Goal: Transaction & Acquisition: Purchase product/service

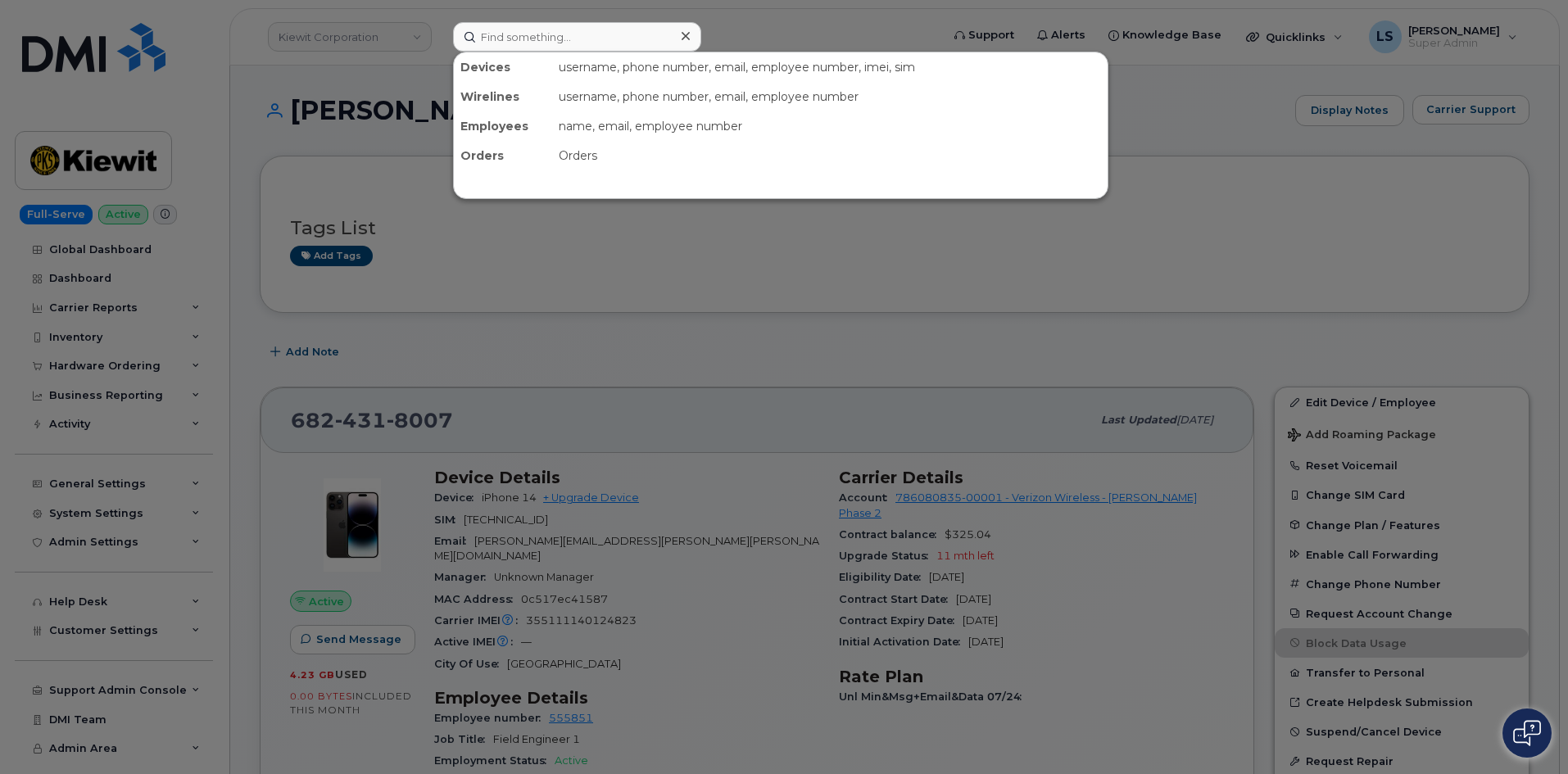
scroll to position [164, 0]
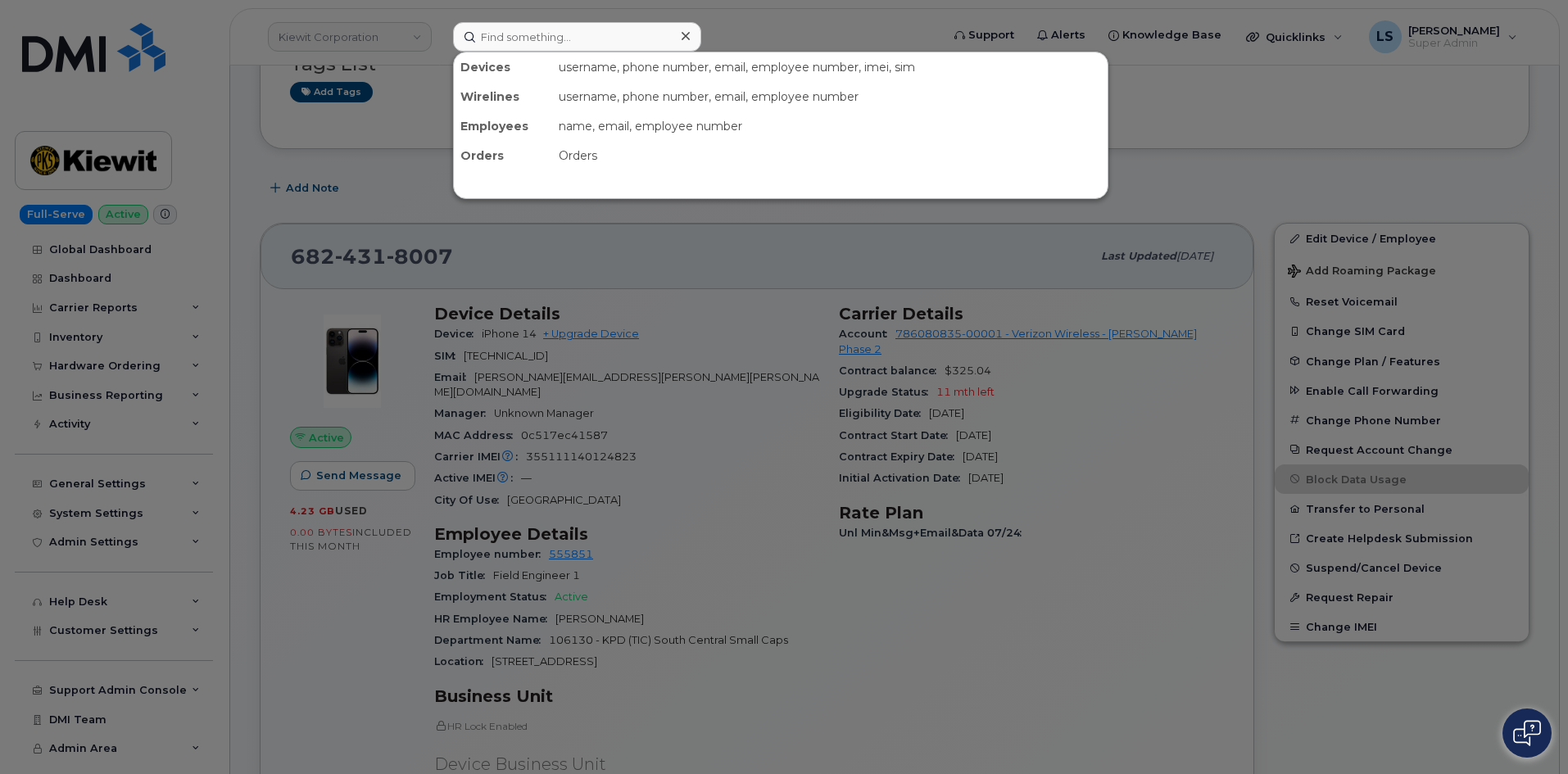
click at [392, 192] on div at bounding box center [784, 387] width 1568 height 774
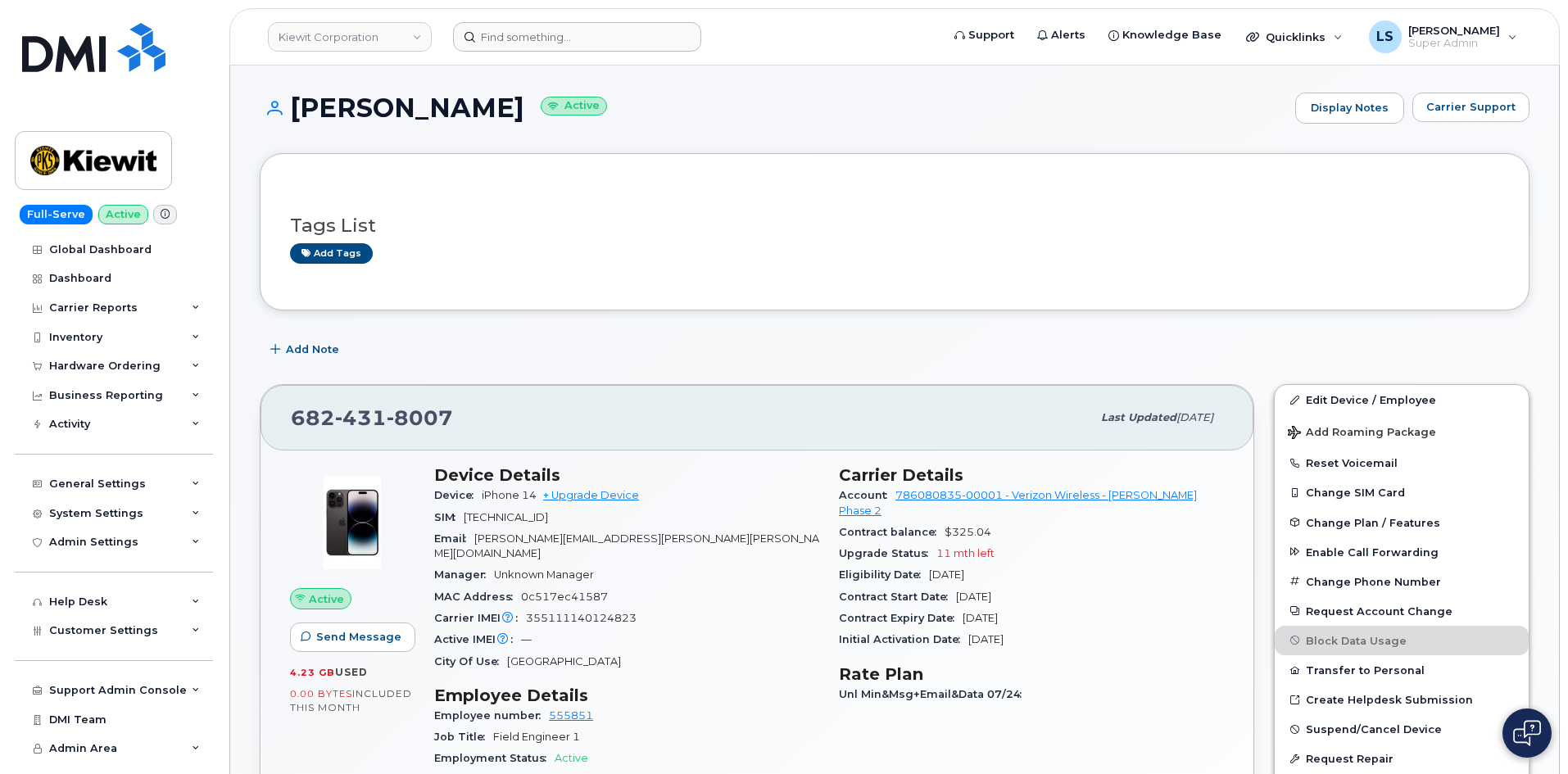
scroll to position [0, 0]
click at [187, 353] on div "Hardware Ordering" at bounding box center [113, 366] width 198 height 29
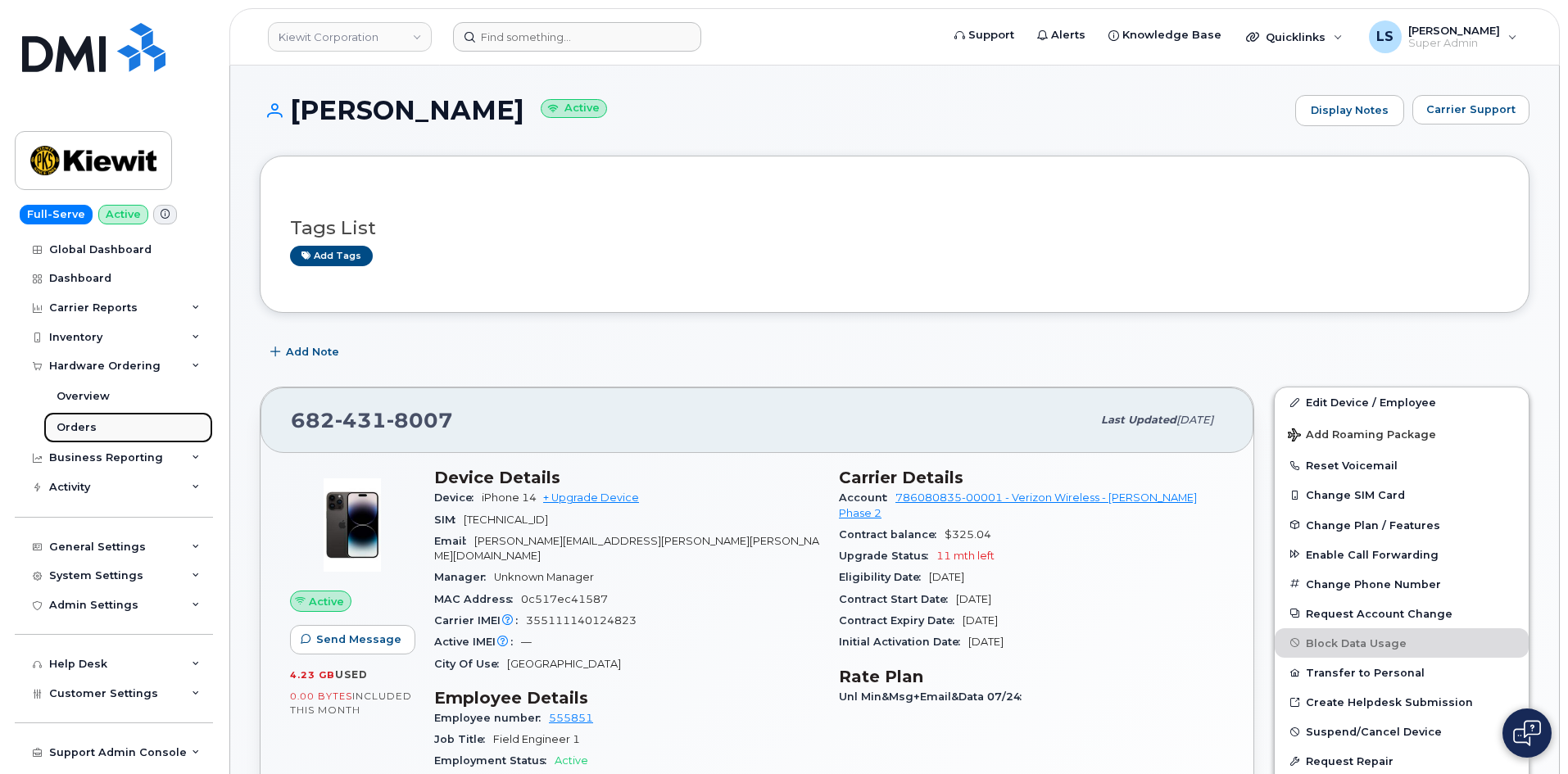
click at [136, 428] on link "Orders" at bounding box center [128, 428] width 169 height 31
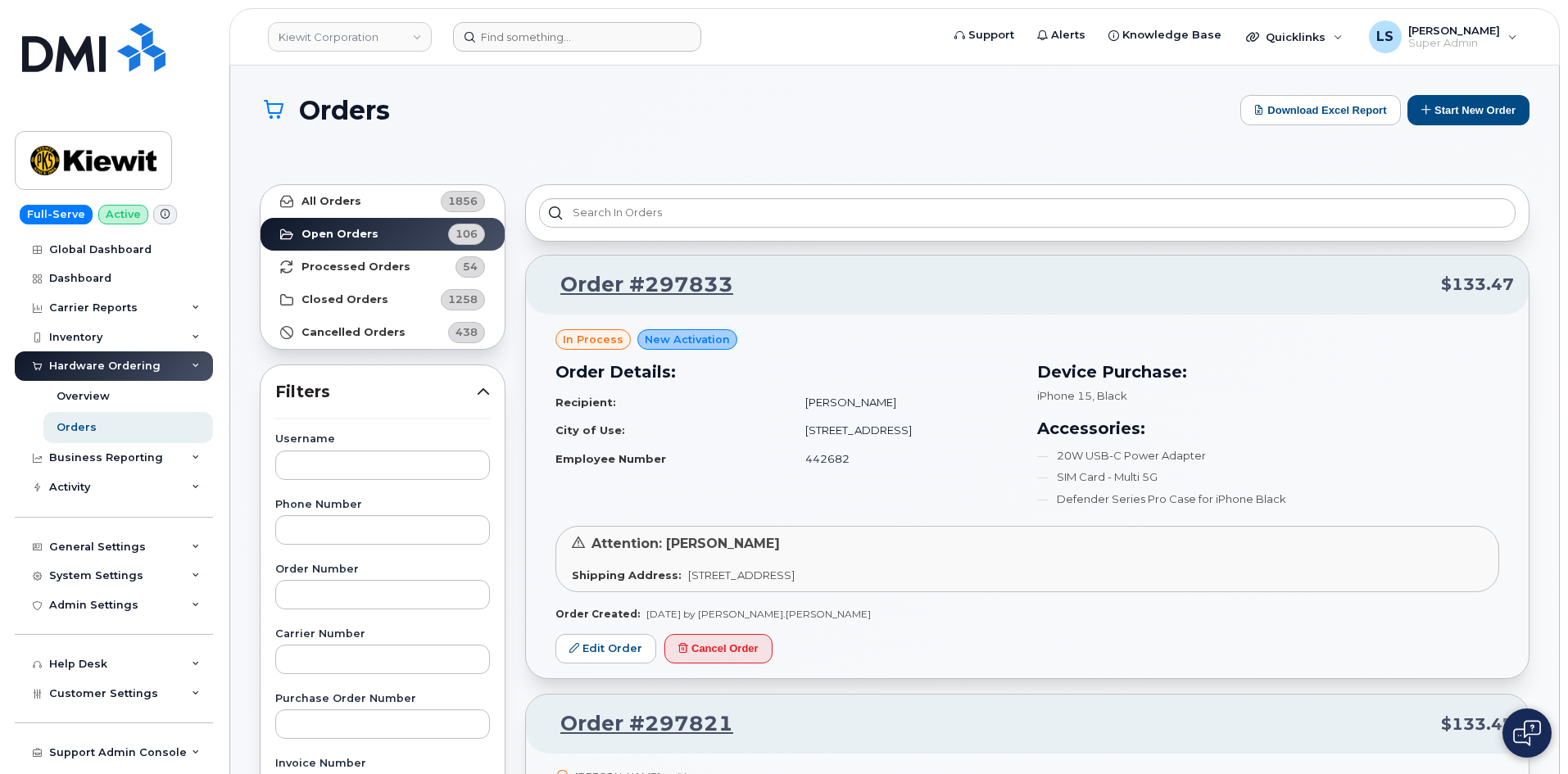
drag, startPoint x: 1026, startPoint y: 134, endPoint x: 1038, endPoint y: 132, distance: 12.2
click at [1031, 134] on div "Orders Download Excel Report Start New Order" at bounding box center [894, 124] width 1269 height 60
click at [1454, 95] on button "Start New Order" at bounding box center [1468, 110] width 122 height 30
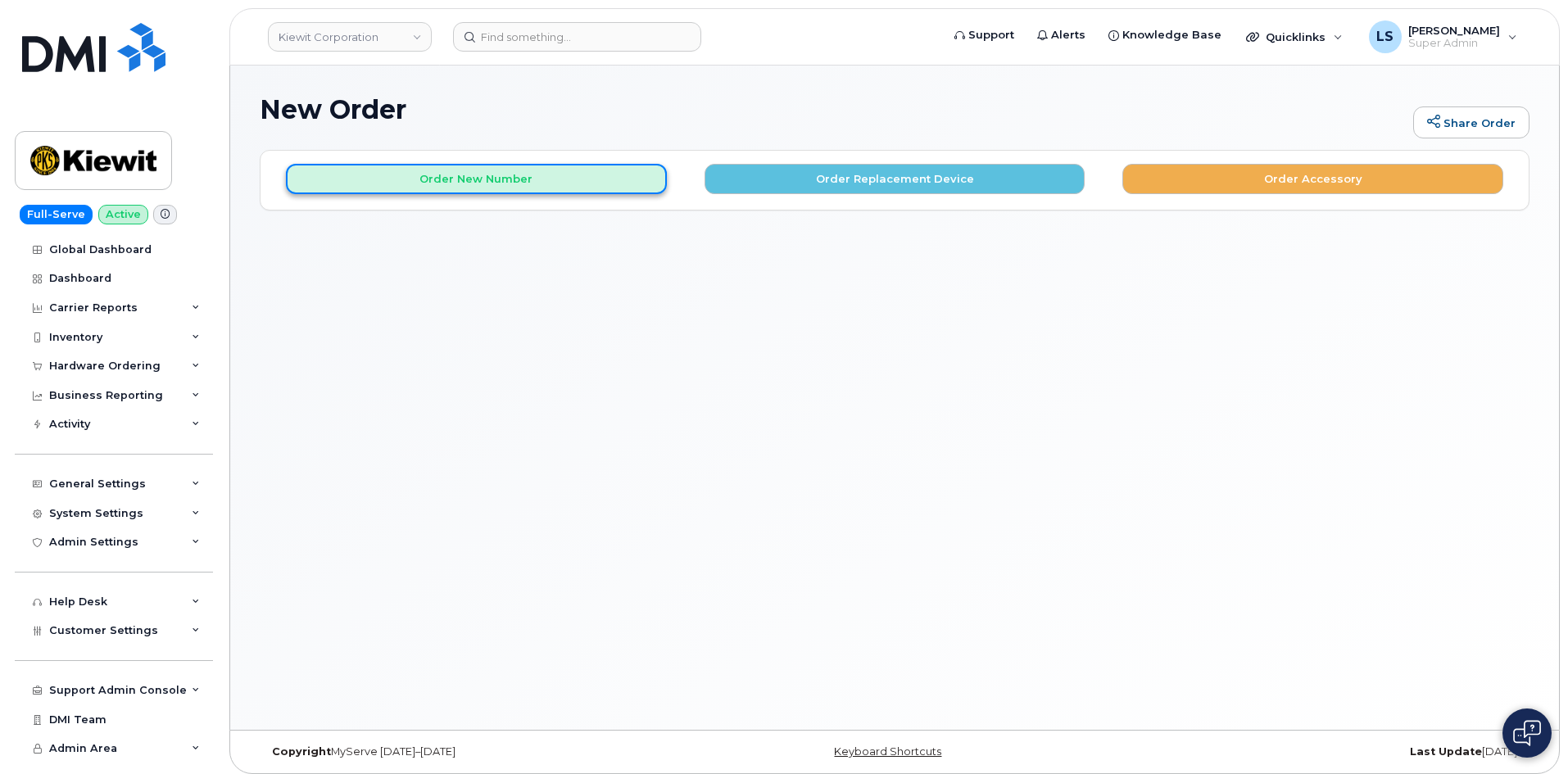
drag, startPoint x: 573, startPoint y: 187, endPoint x: 563, endPoint y: 187, distance: 10.0
click at [566, 187] on button "Order New Number" at bounding box center [476, 179] width 381 height 30
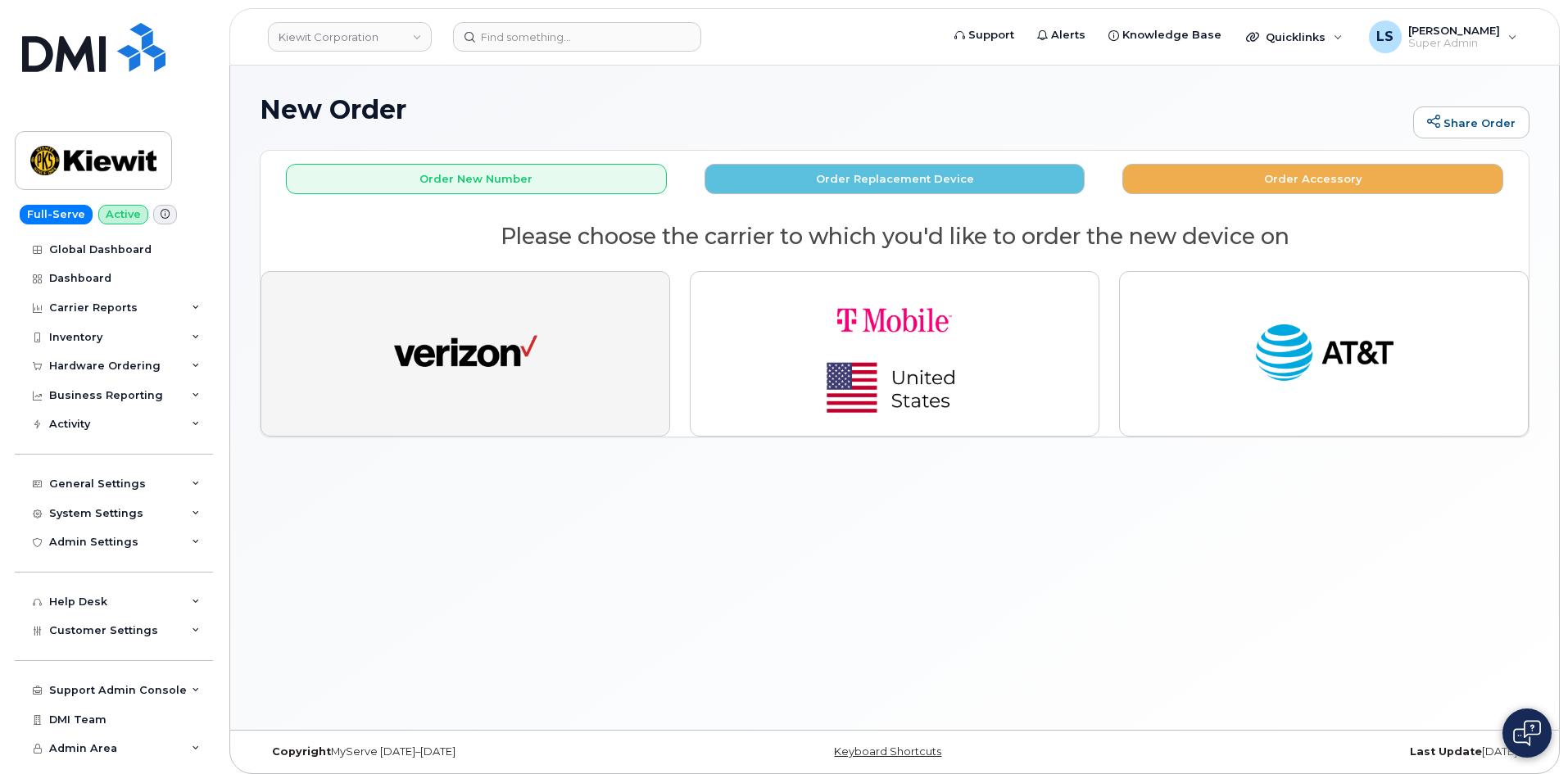
click at [505, 377] on img "button" at bounding box center [466, 353] width 143 height 73
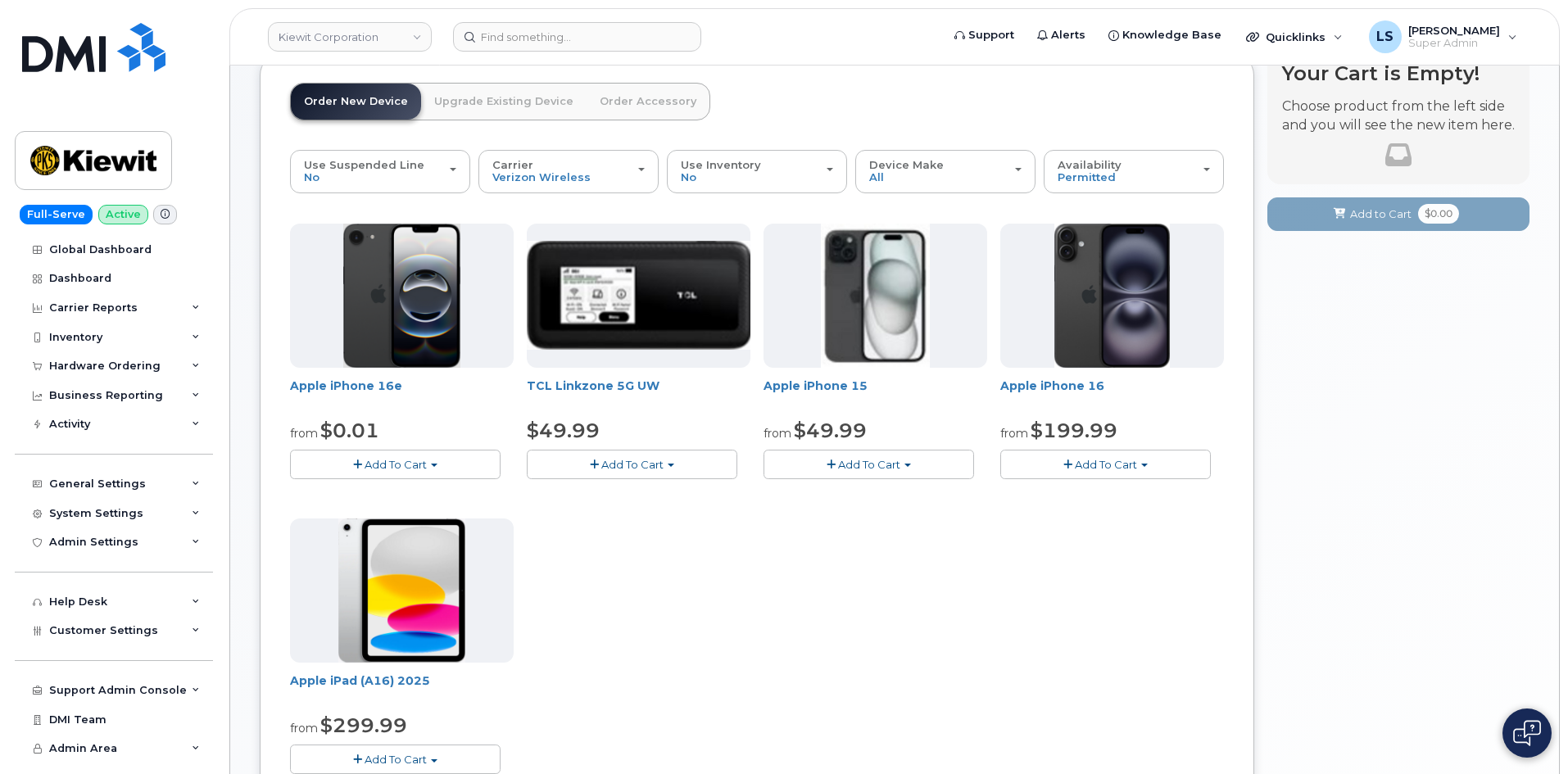
scroll to position [82, 0]
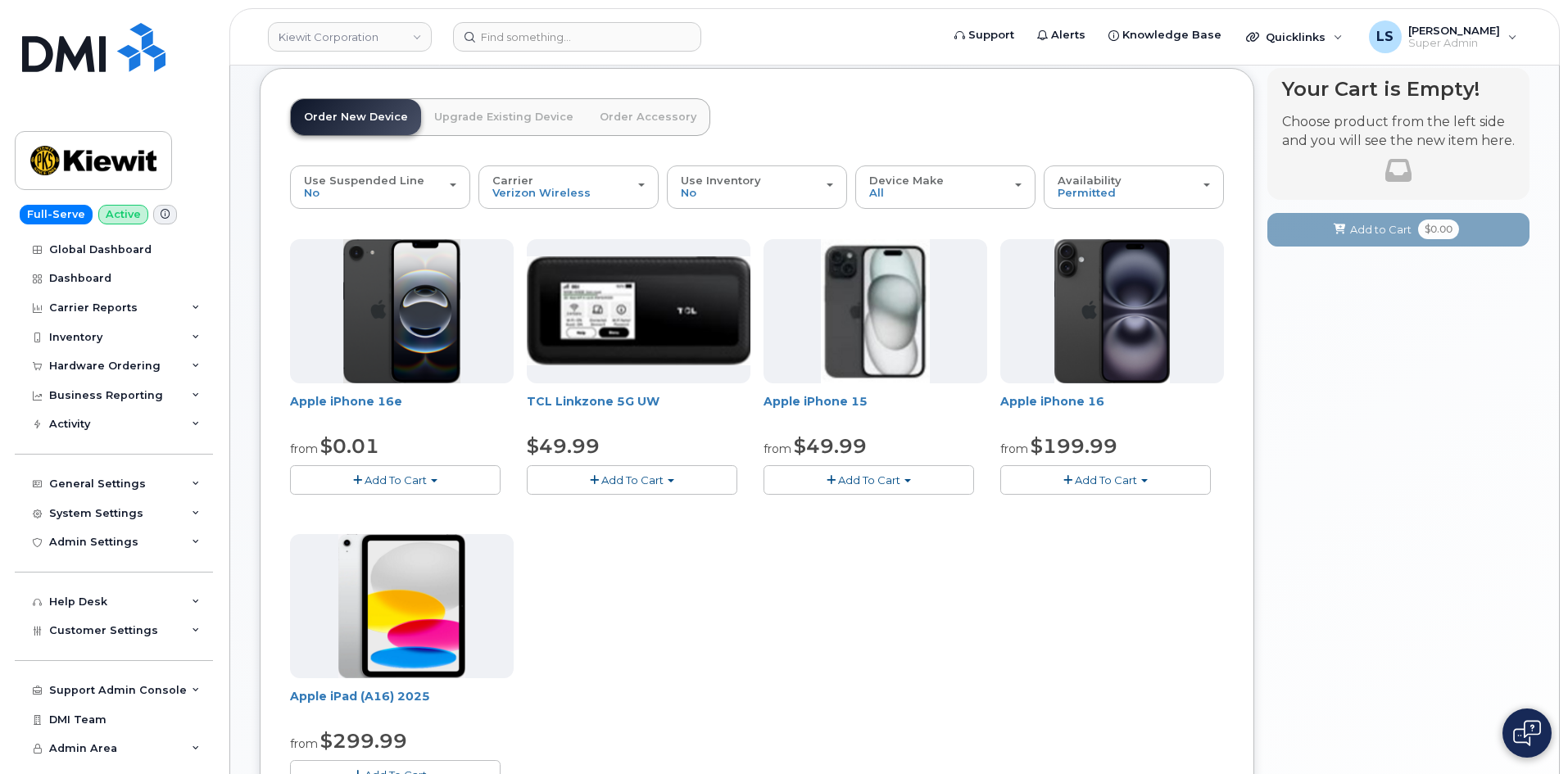
drag, startPoint x: 894, startPoint y: 479, endPoint x: 900, endPoint y: 497, distance: 19.0
click at [895, 479] on span "Add To Cart" at bounding box center [869, 479] width 62 height 13
drag, startPoint x: 880, startPoint y: 510, endPoint x: 911, endPoint y: 506, distance: 31.3
click at [880, 510] on link "$49.99 - 2 Year Activation (128GB)" at bounding box center [876, 511] width 219 height 21
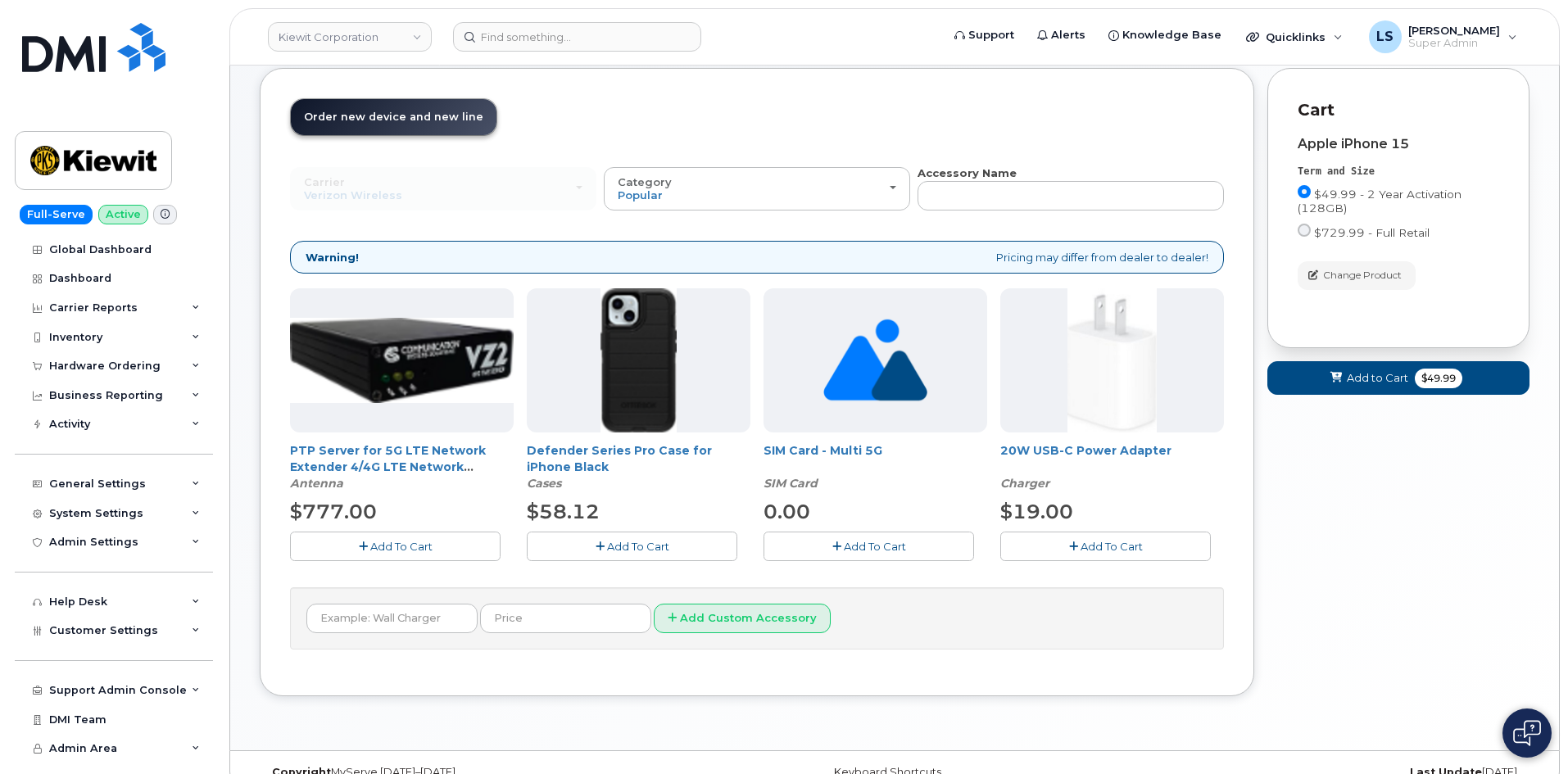
drag, startPoint x: 628, startPoint y: 555, endPoint x: 666, endPoint y: 557, distance: 38.1
click at [625, 555] on button "Add To Cart" at bounding box center [632, 545] width 211 height 29
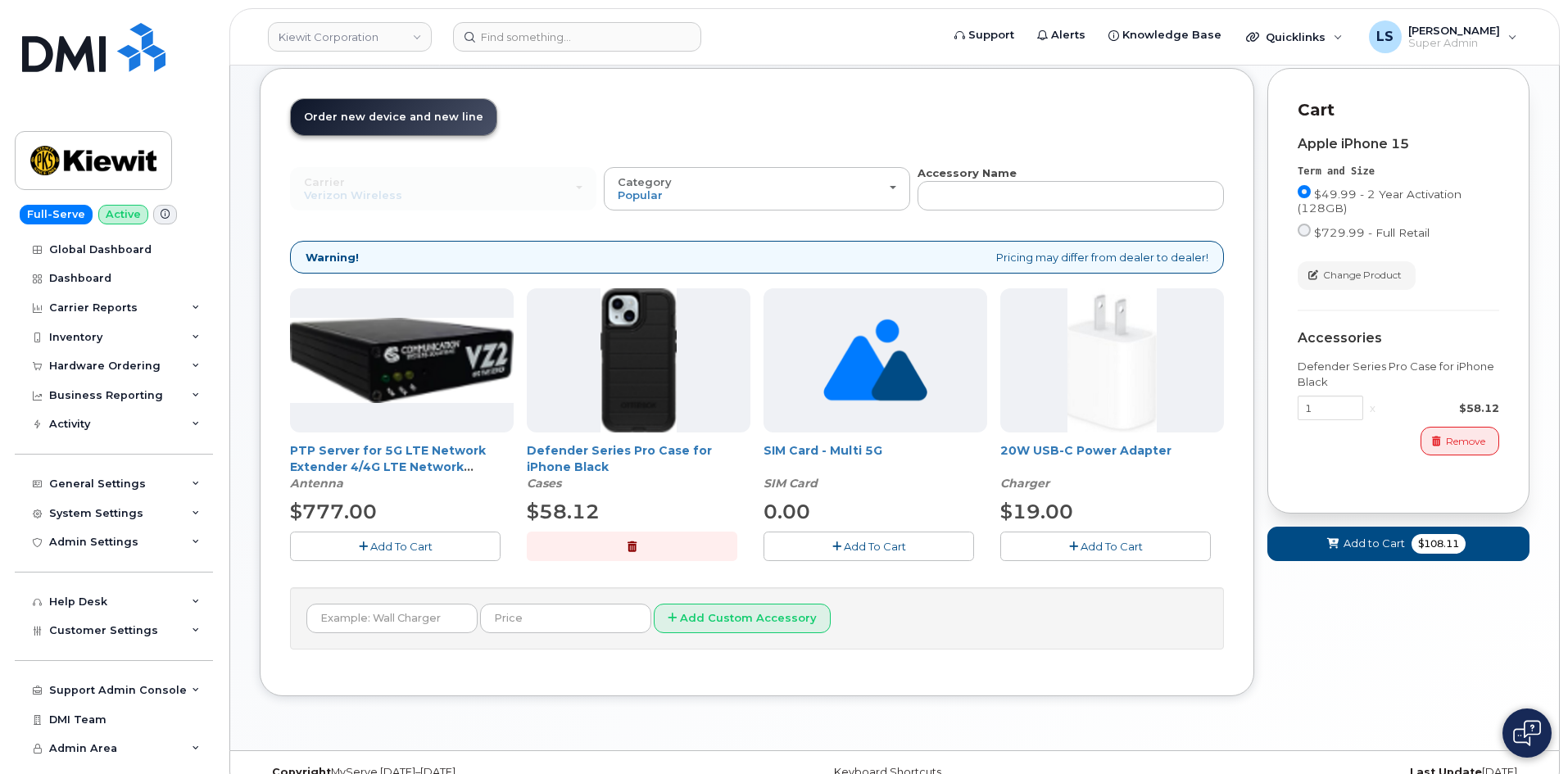
click at [1078, 538] on button "Add To Cart" at bounding box center [1106, 545] width 211 height 29
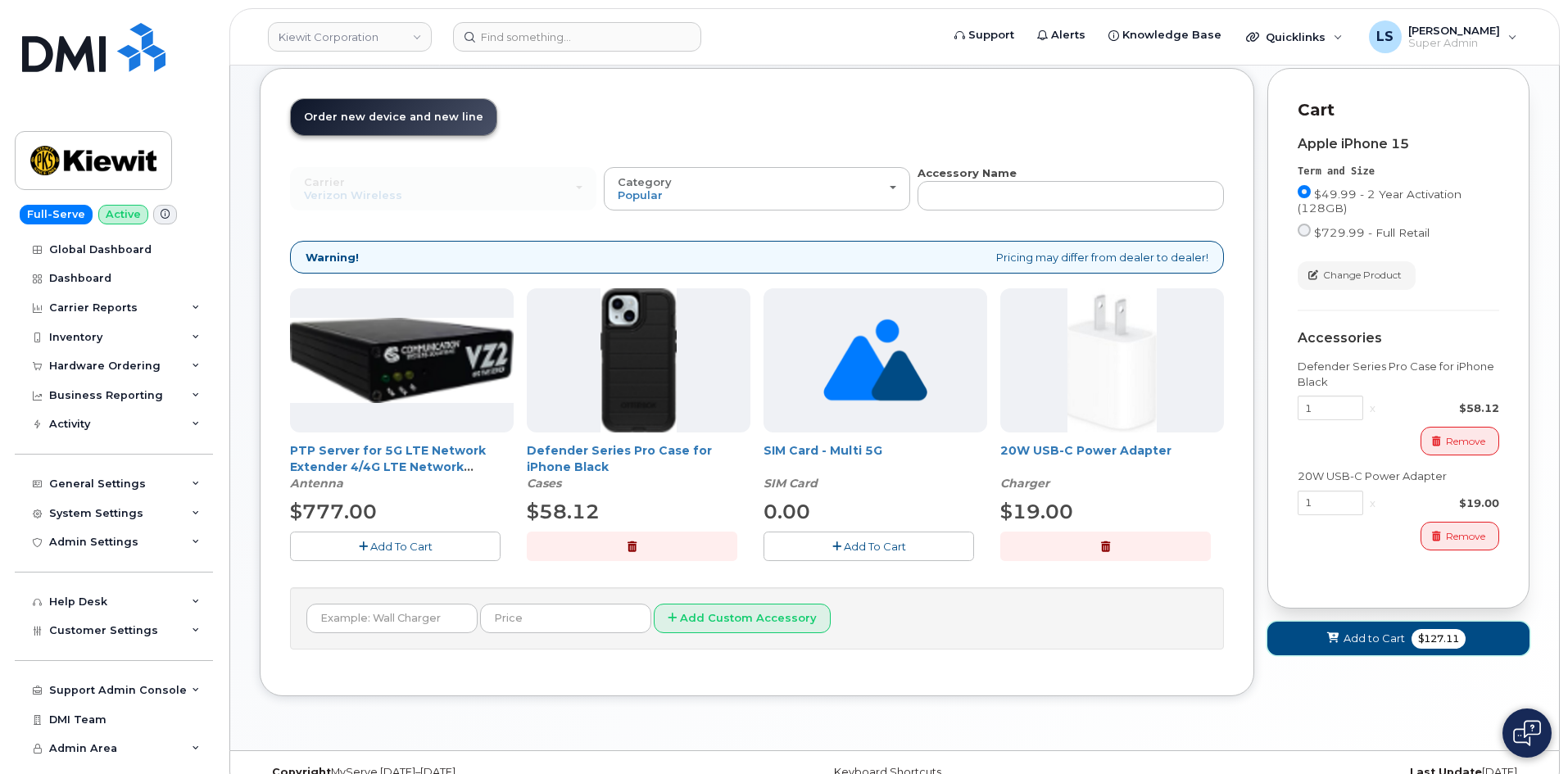
drag, startPoint x: 1439, startPoint y: 625, endPoint x: 1428, endPoint y: 628, distance: 11.4
click at [1438, 625] on button "Add to Cart $127.11" at bounding box center [1398, 638] width 262 height 34
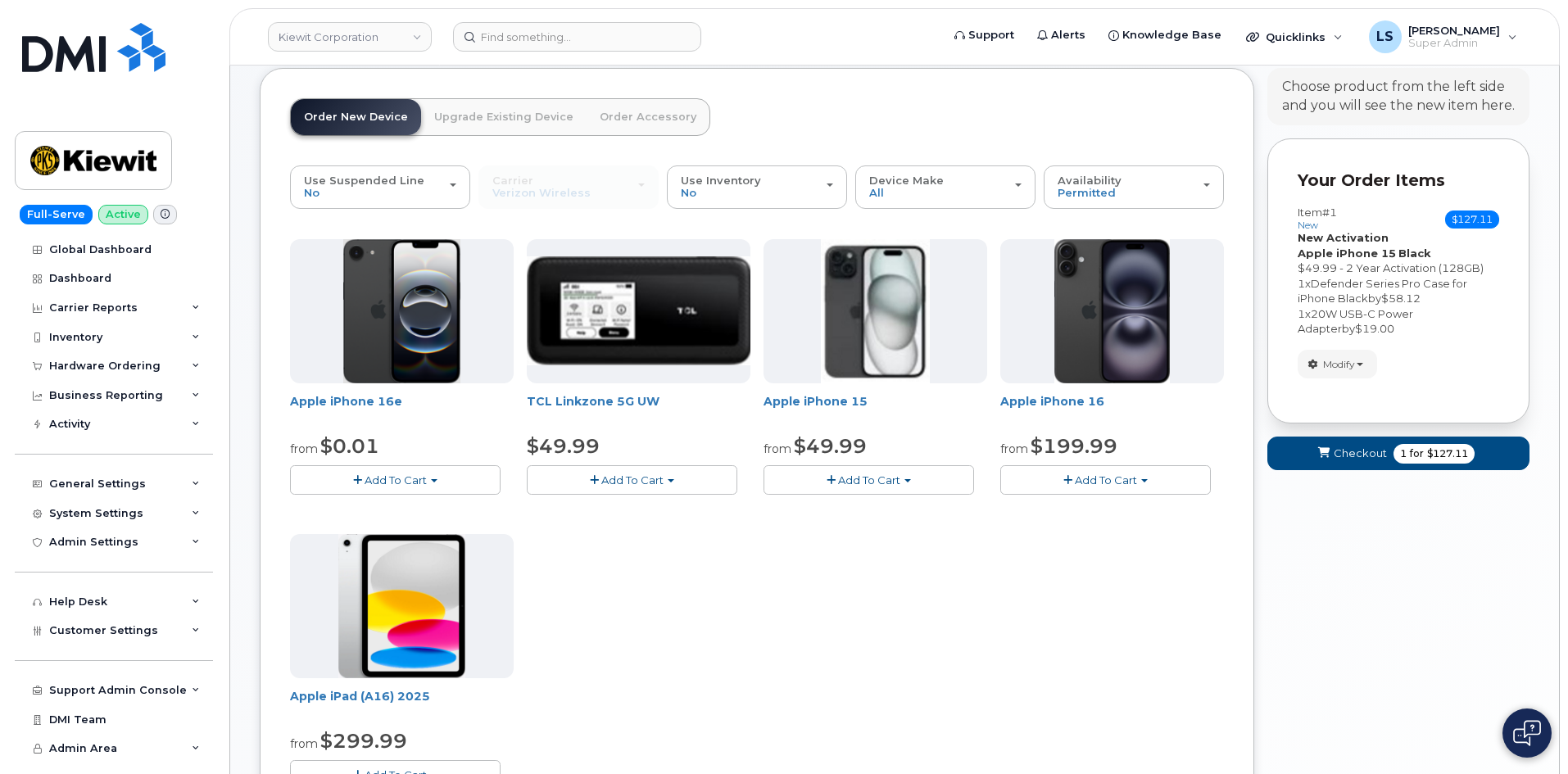
drag, startPoint x: 443, startPoint y: 473, endPoint x: 454, endPoint y: 492, distance: 22.0
click at [443, 472] on button "Add To Cart" at bounding box center [396, 479] width 211 height 29
click at [435, 479] on button "Add To Cart" at bounding box center [396, 479] width 211 height 29
drag, startPoint x: 790, startPoint y: 588, endPoint x: 833, endPoint y: 561, distance: 50.8
click at [790, 588] on div "Apple iPhone 16e from $0.01 Add To Cart $0.01 - 2 Year Activation (128GB) $599.…" at bounding box center [757, 527] width 934 height 576
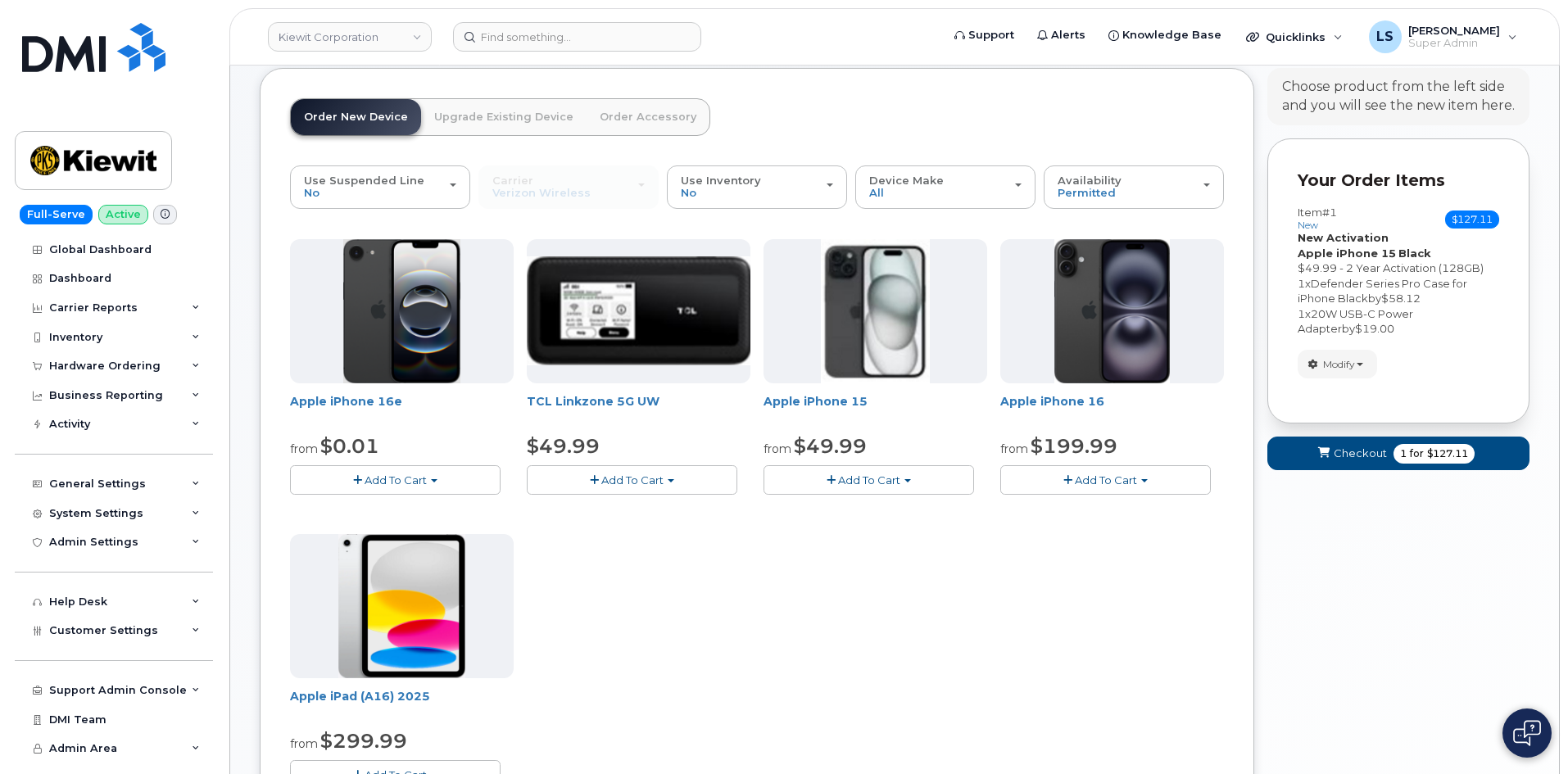
click at [884, 560] on div "Apple iPhone 16e from $0.01 Add To Cart $0.01 - 2 Year Activation (128GB) $599.…" at bounding box center [757, 527] width 934 height 576
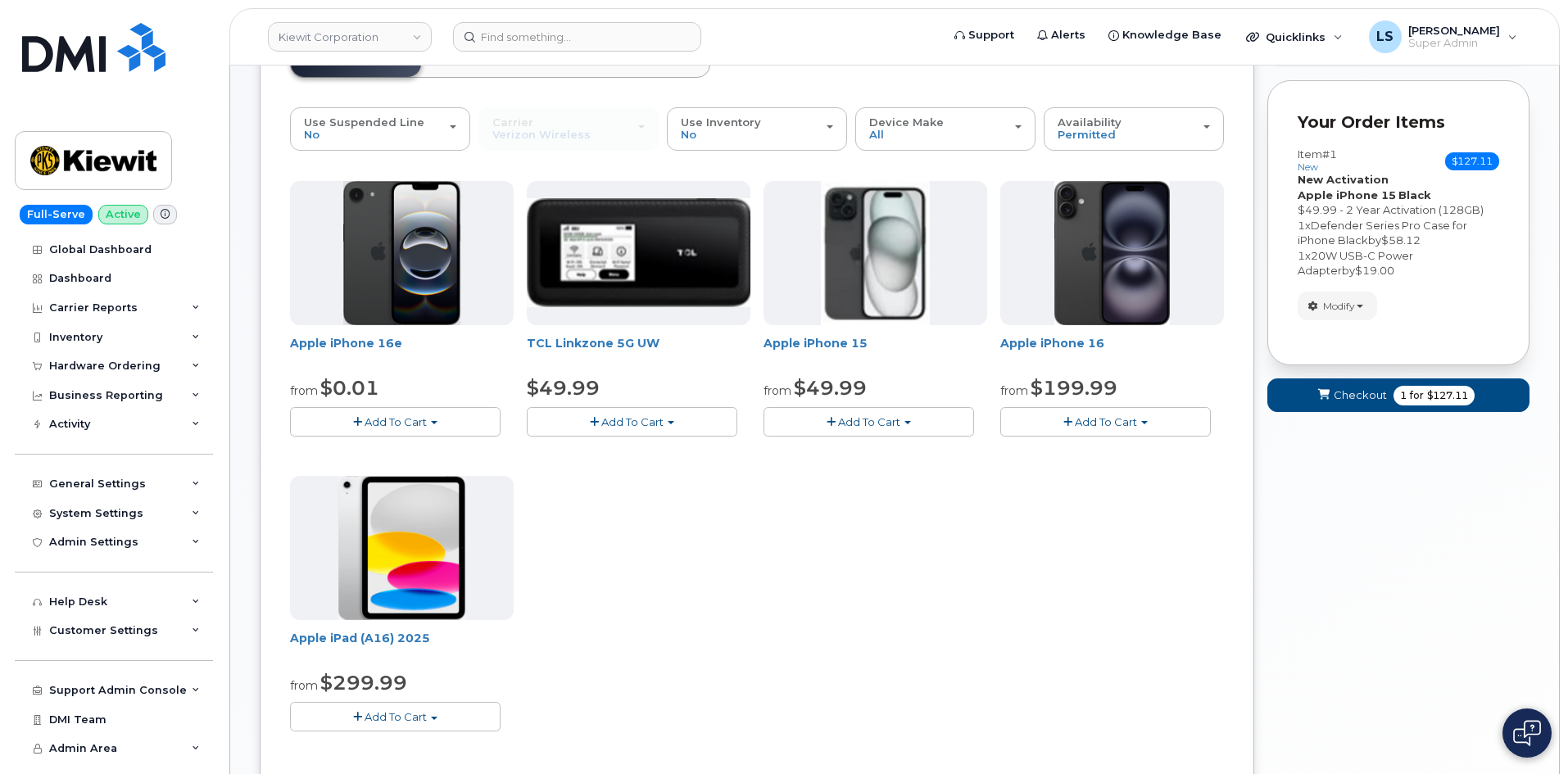
scroll to position [0, 0]
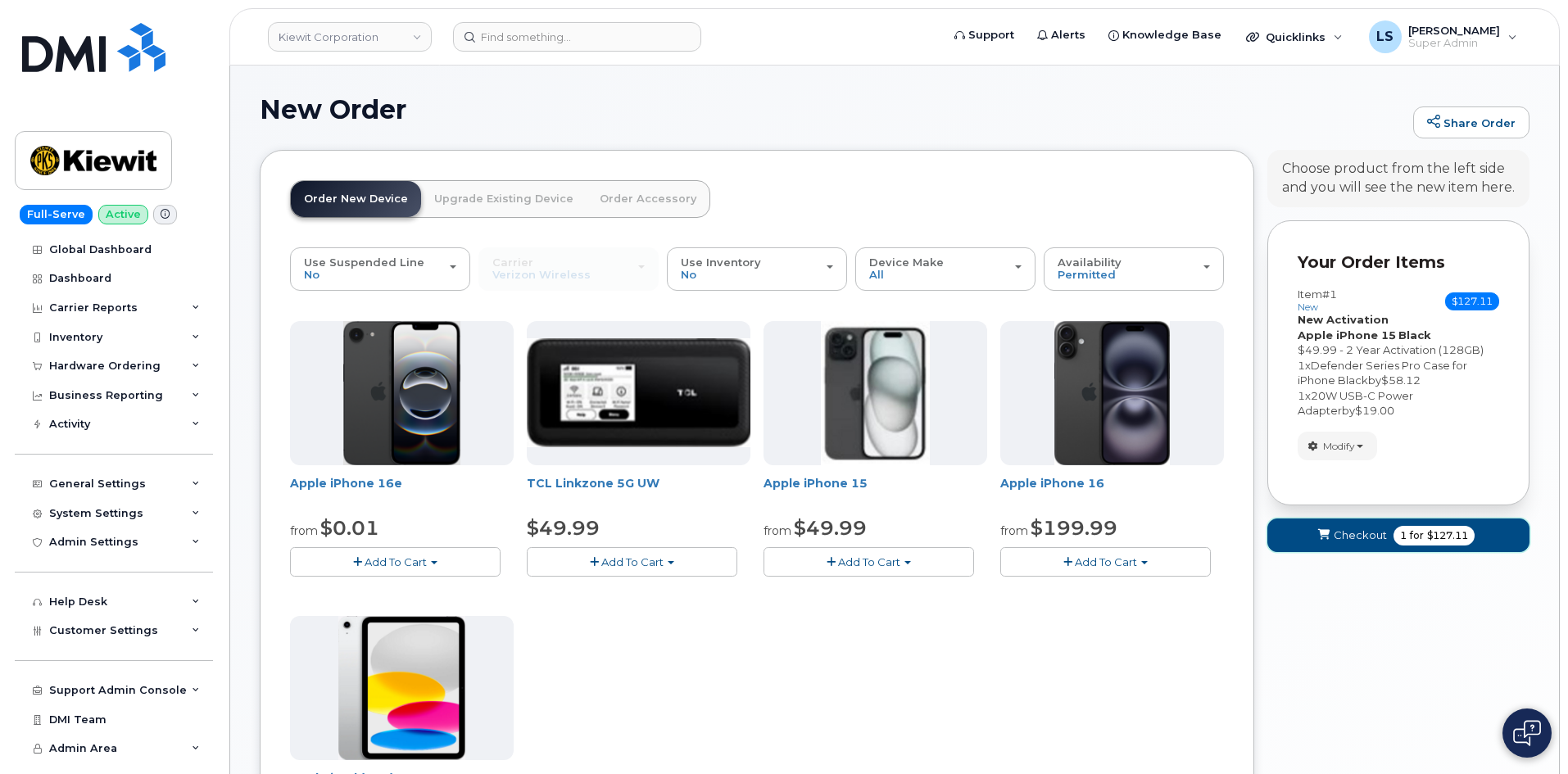
click at [1390, 542] on button "Checkout 1 for $127.11" at bounding box center [1398, 535] width 262 height 34
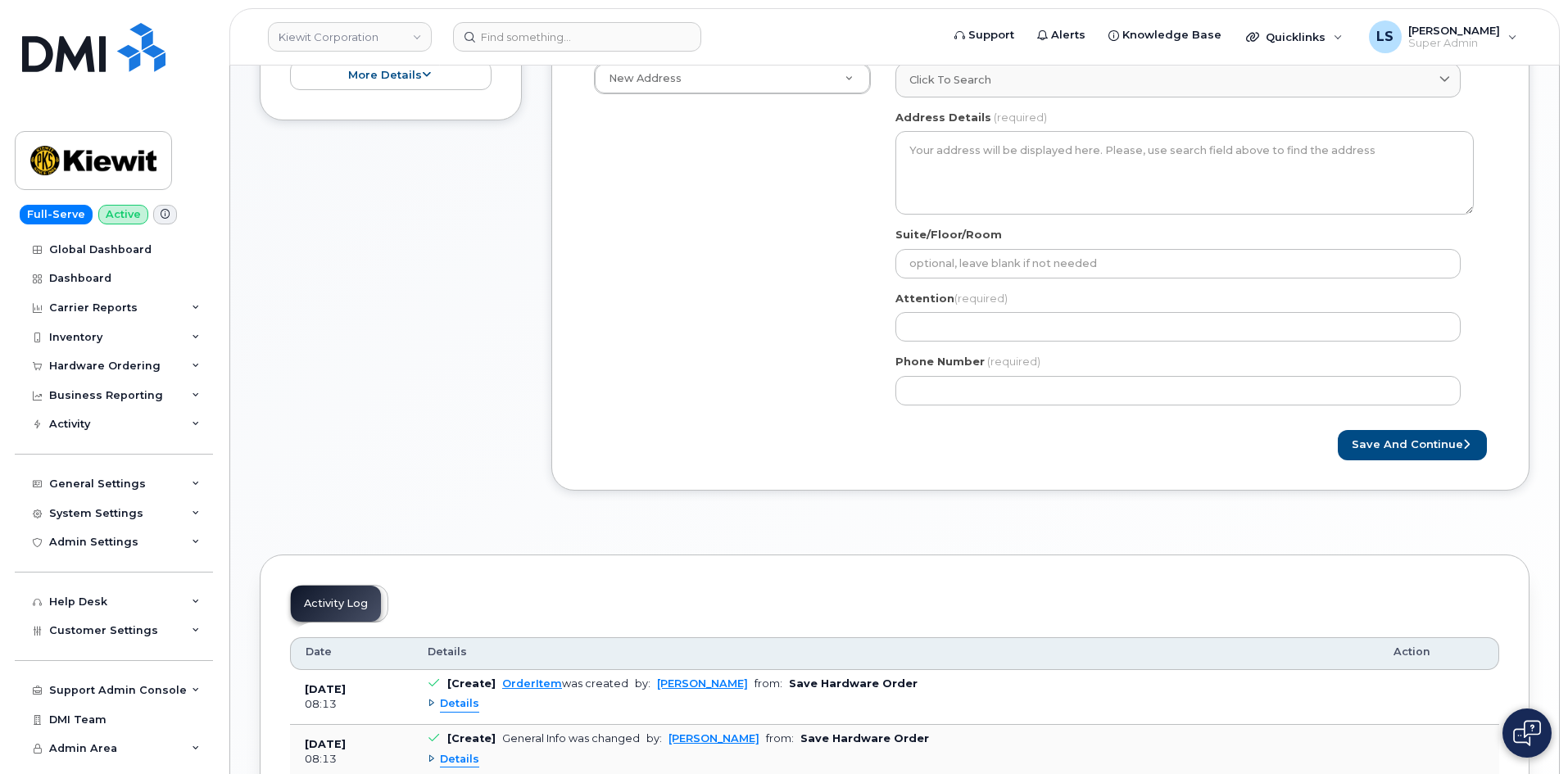
scroll to position [164, 0]
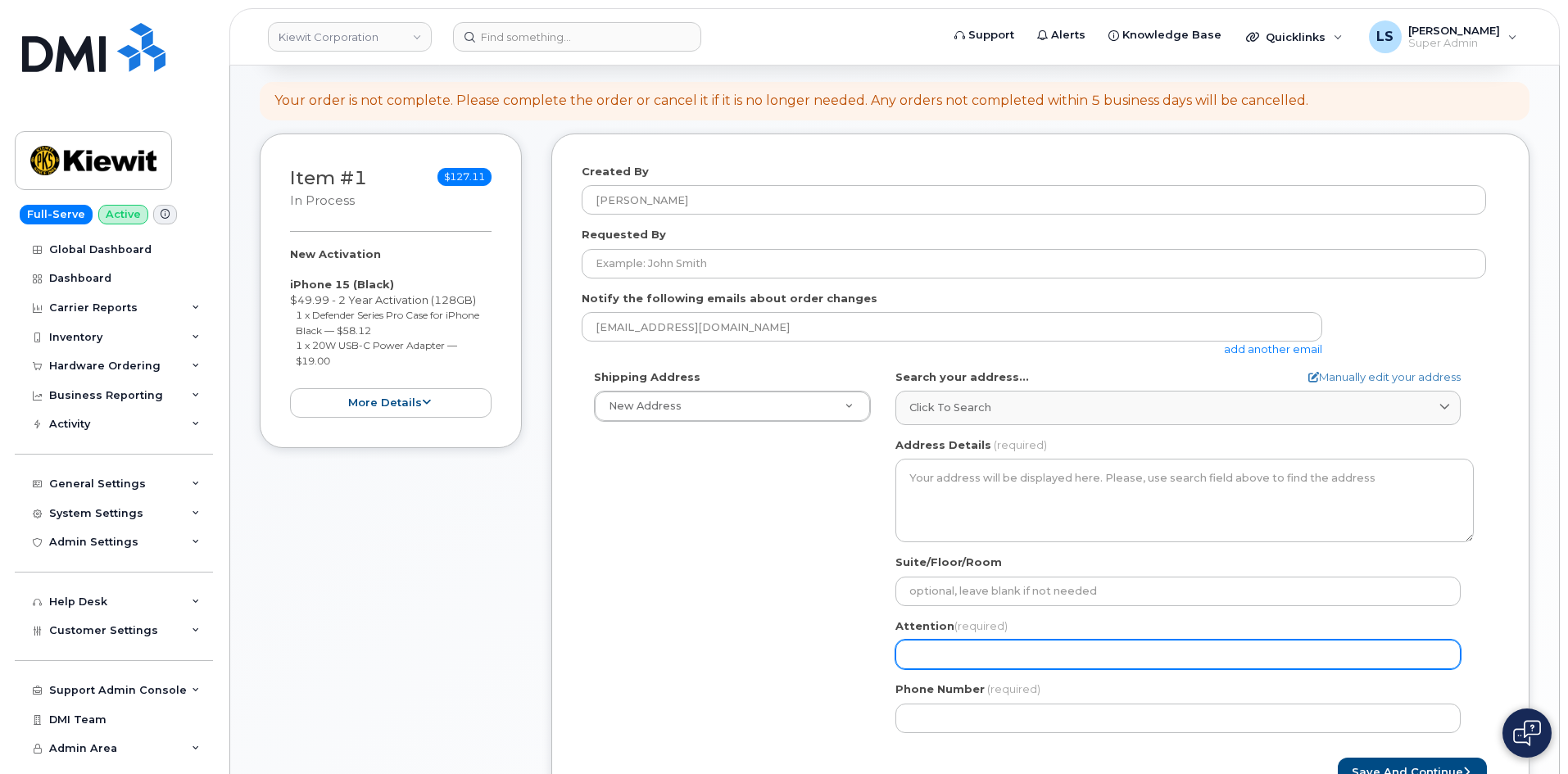
click at [1025, 665] on input "Attention (required)" at bounding box center [1178, 654] width 565 height 29
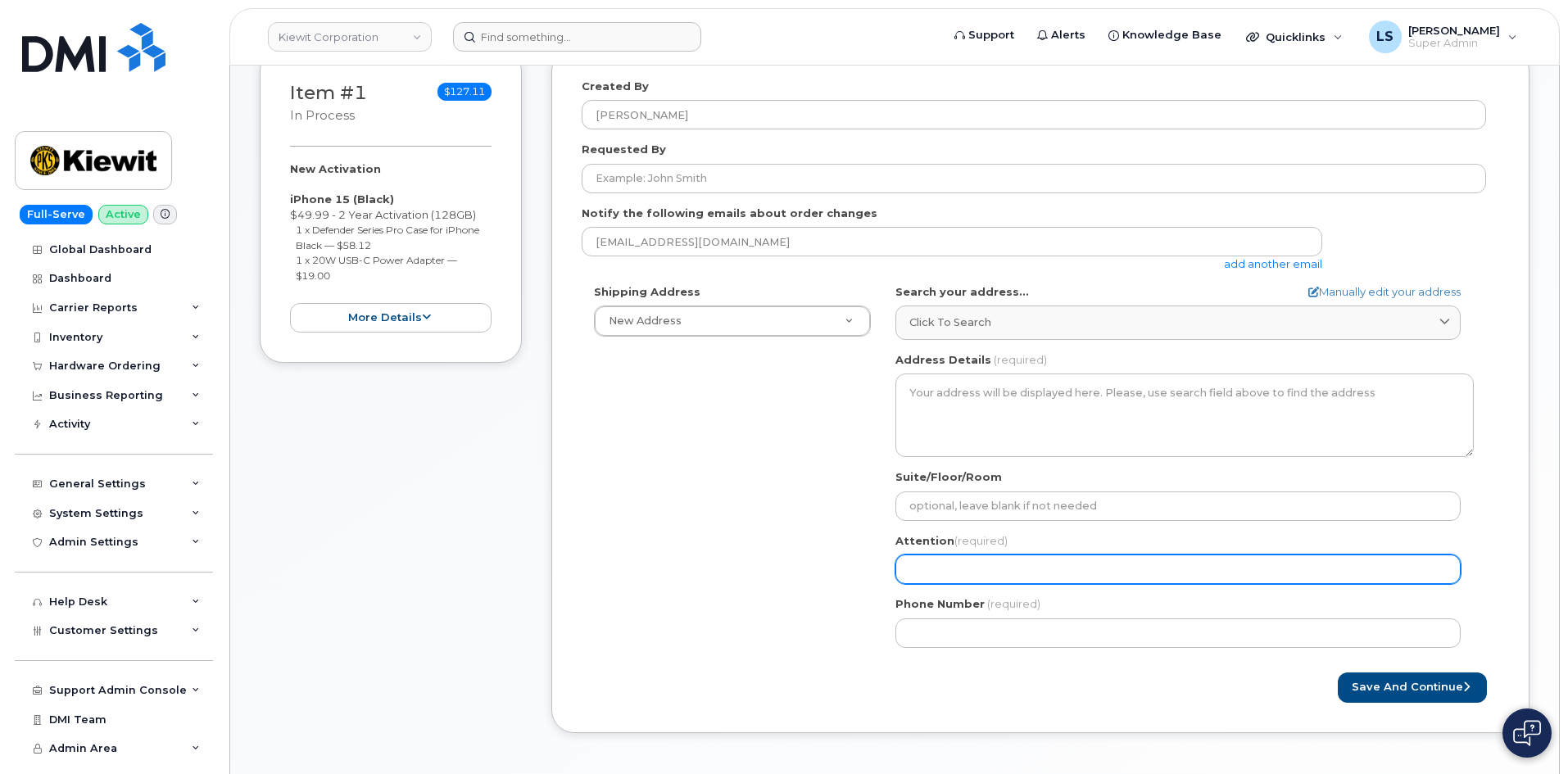
scroll to position [327, 0]
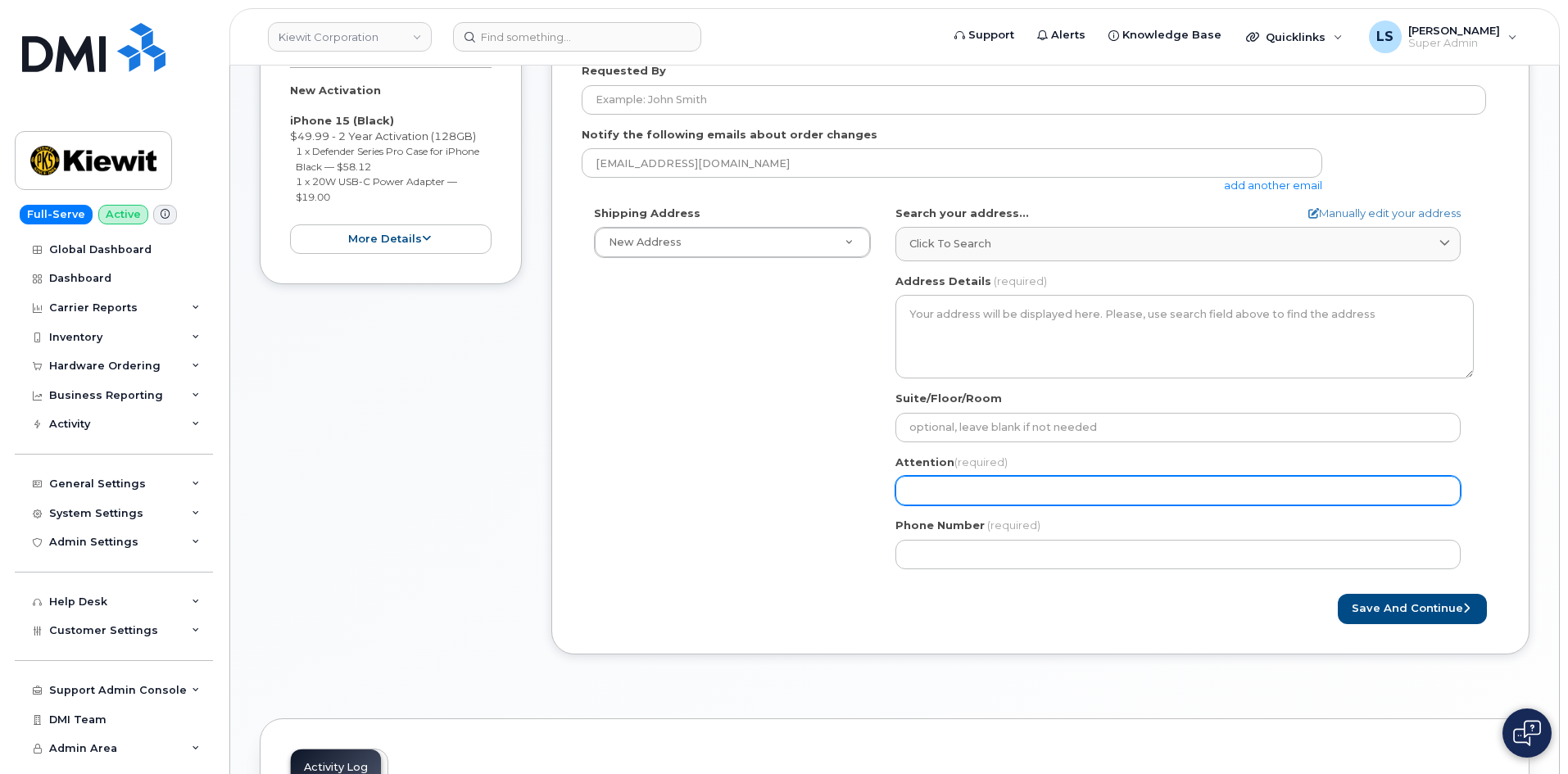
paste input "Nancy Bilek"
select select
type input "Nancy Bilek"
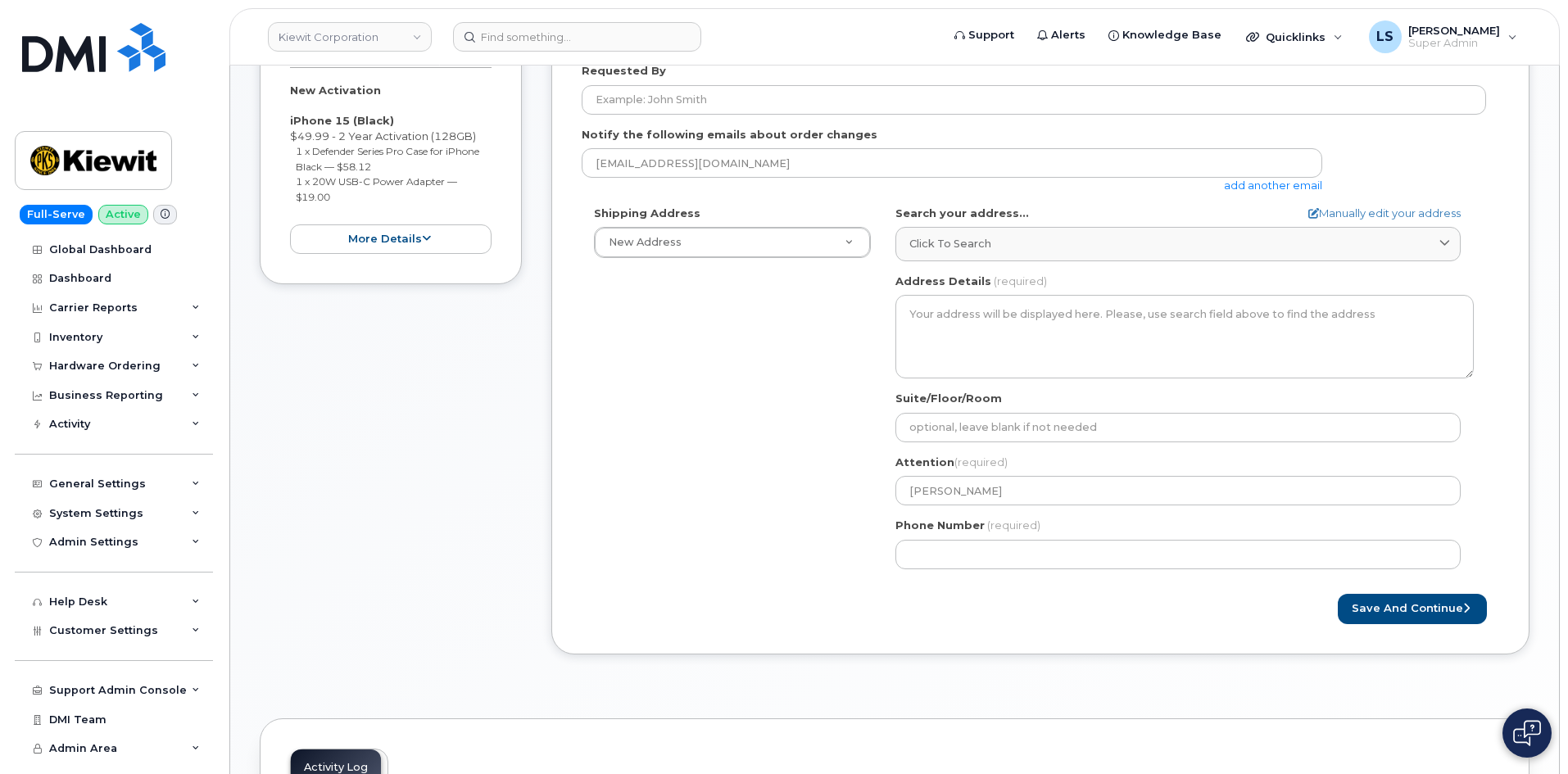
click at [807, 506] on div "Shipping Address New Address New Address 6200 Lee Vista Blvd 206 Mcgavock Pike …" at bounding box center [1033, 393] width 905 height 376
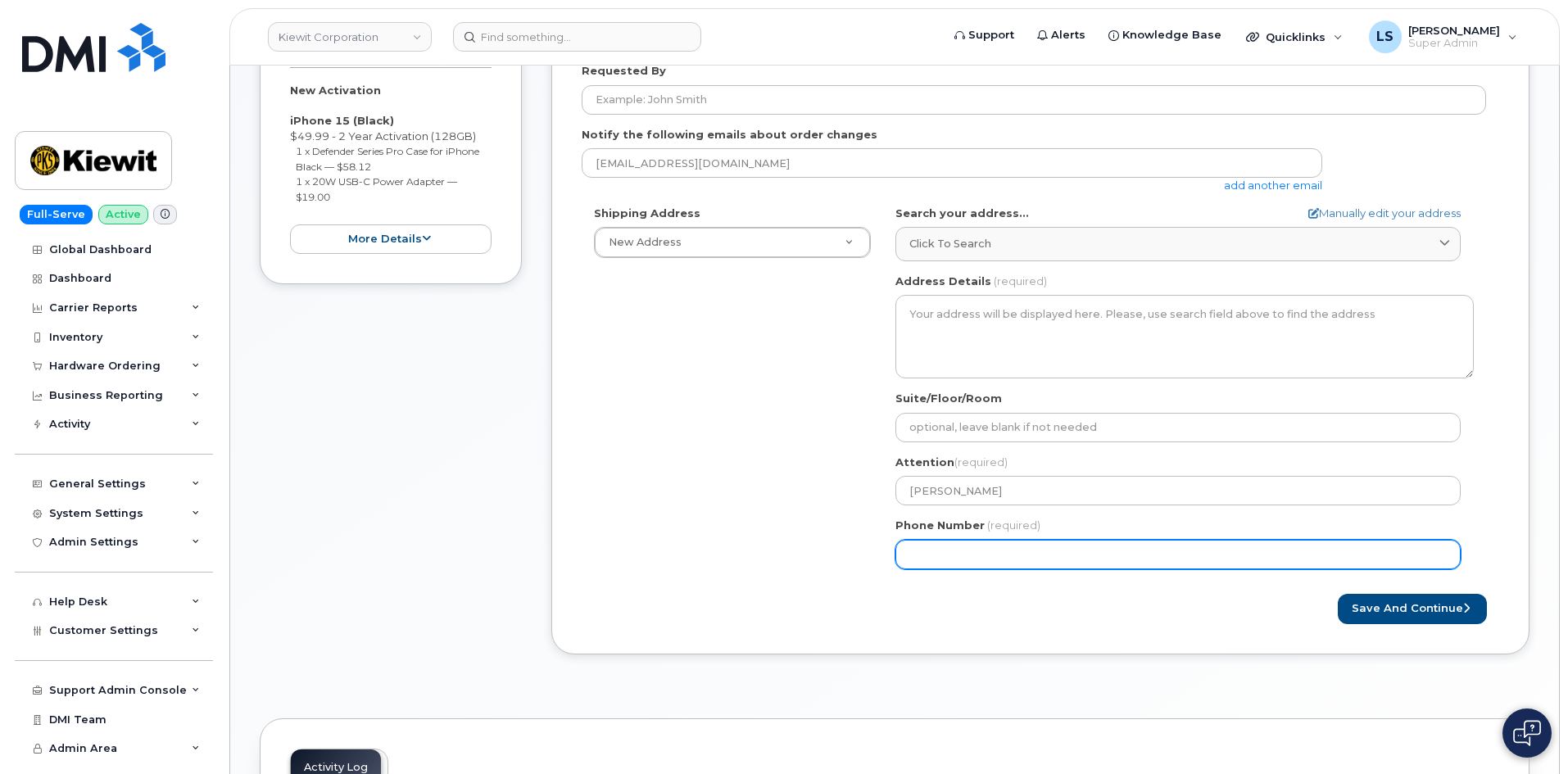
drag, startPoint x: 974, startPoint y: 542, endPoint x: 964, endPoint y: 542, distance: 10.0
click at [974, 542] on input "Phone Number" at bounding box center [1178, 555] width 565 height 29
paste input "4028986927"
select select
type input "4028986927"
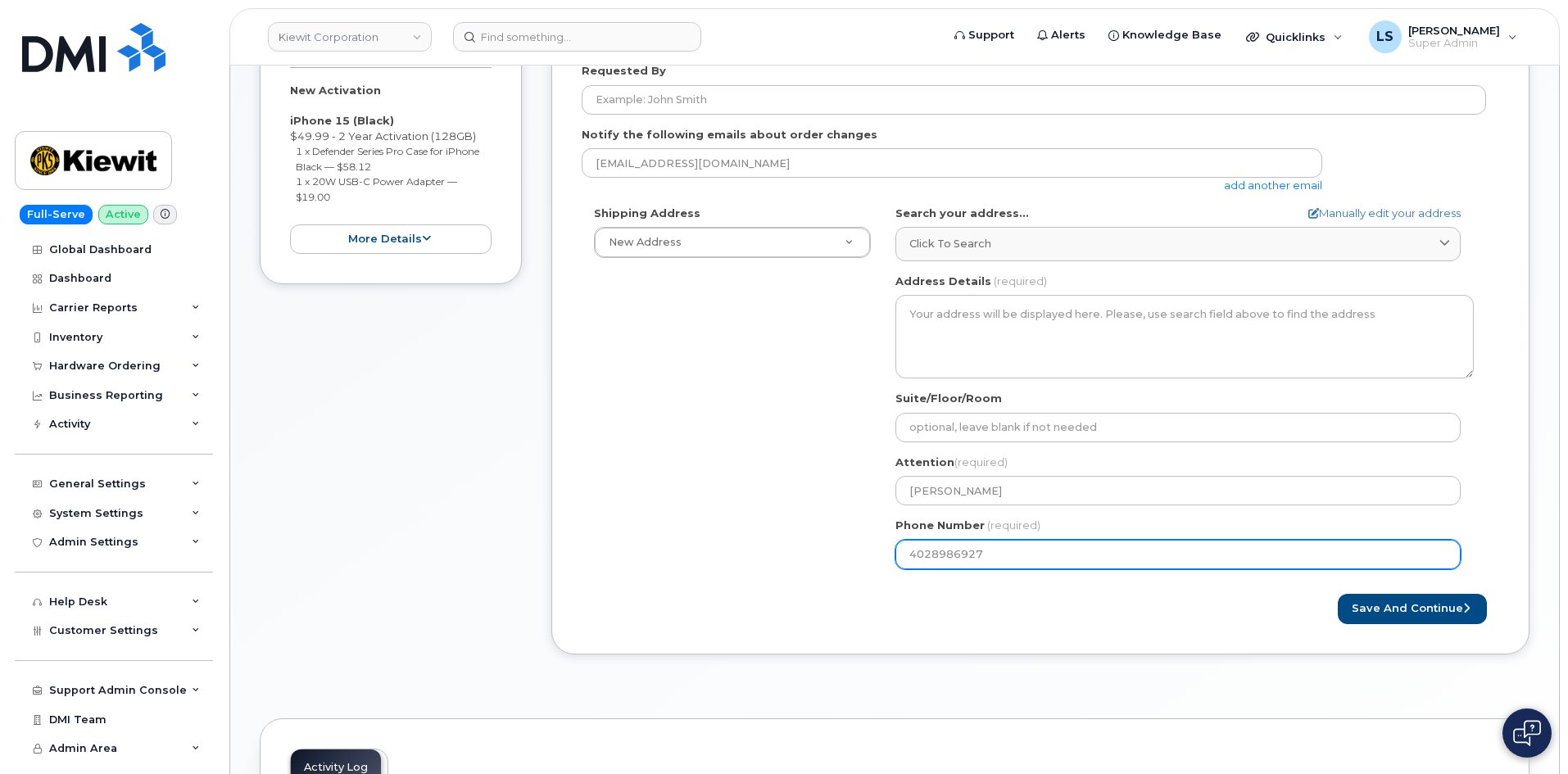
click at [695, 465] on div "Shipping Address New Address New Address 6200 Lee Vista Blvd 206 Mcgavock Pike …" at bounding box center [1033, 393] width 905 height 376
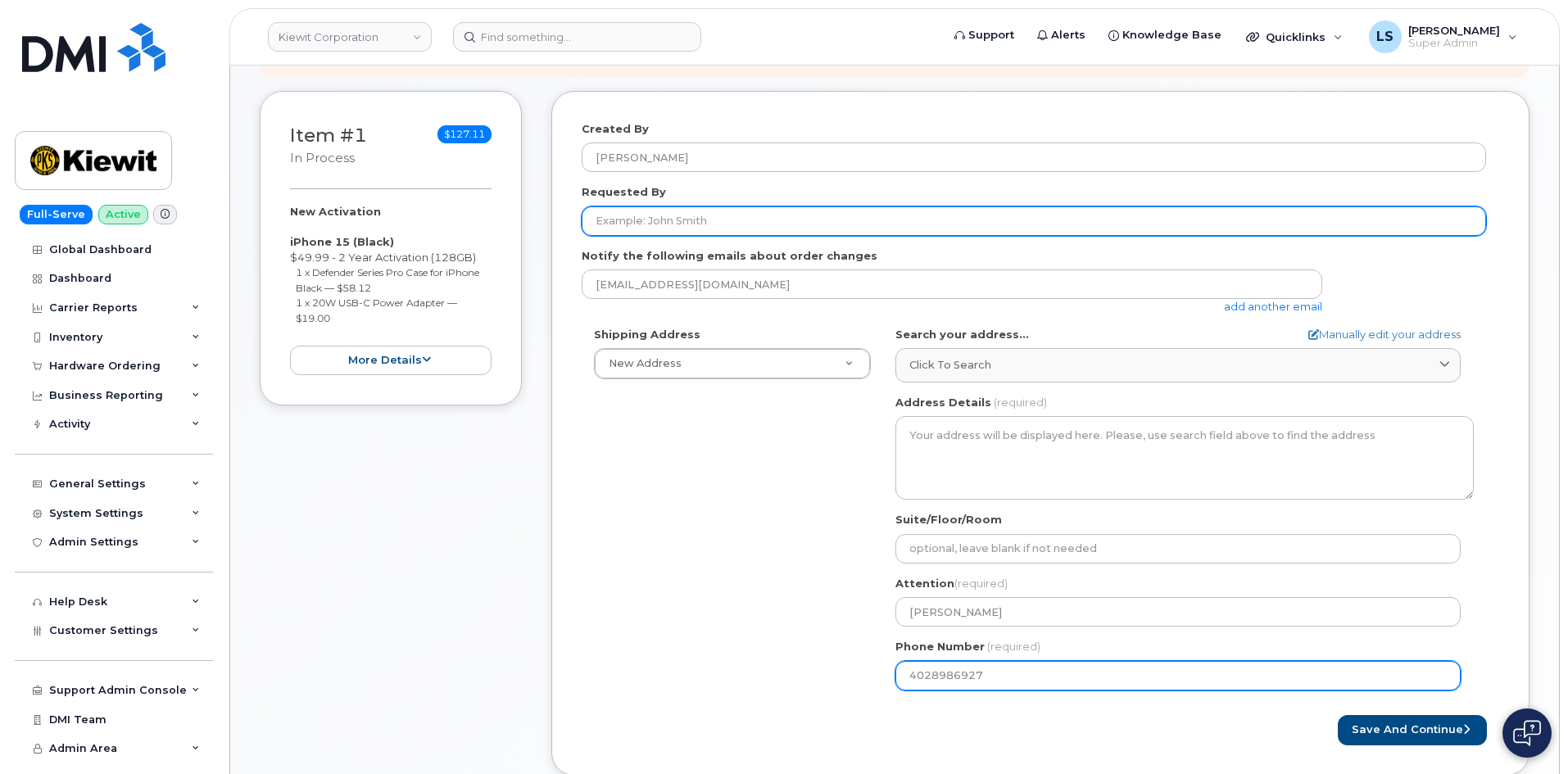
scroll to position [82, 0]
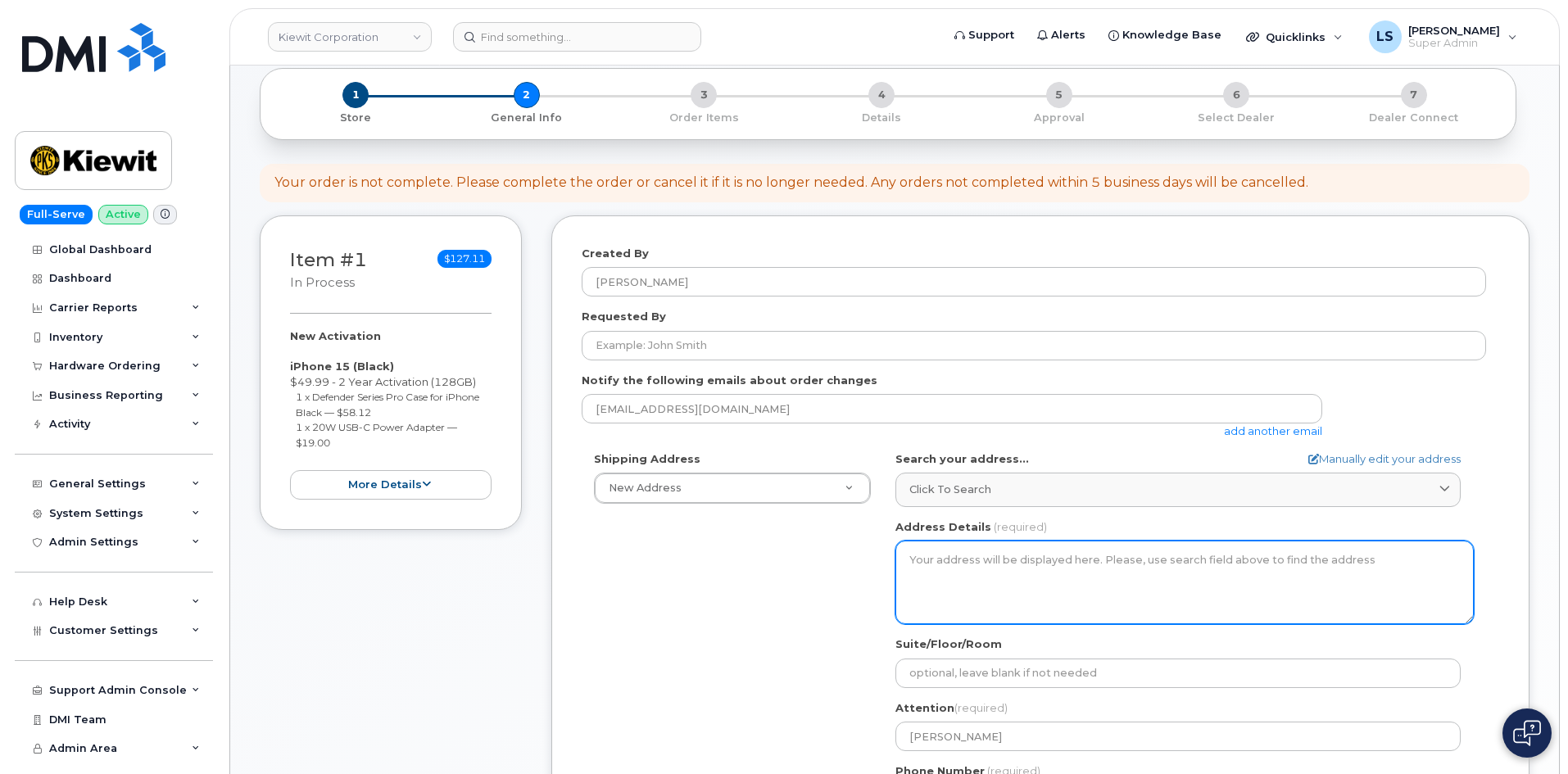
drag, startPoint x: 997, startPoint y: 565, endPoint x: 969, endPoint y: 574, distance: 29.4
click at [994, 565] on textarea "Address Details" at bounding box center [1184, 582] width 578 height 84
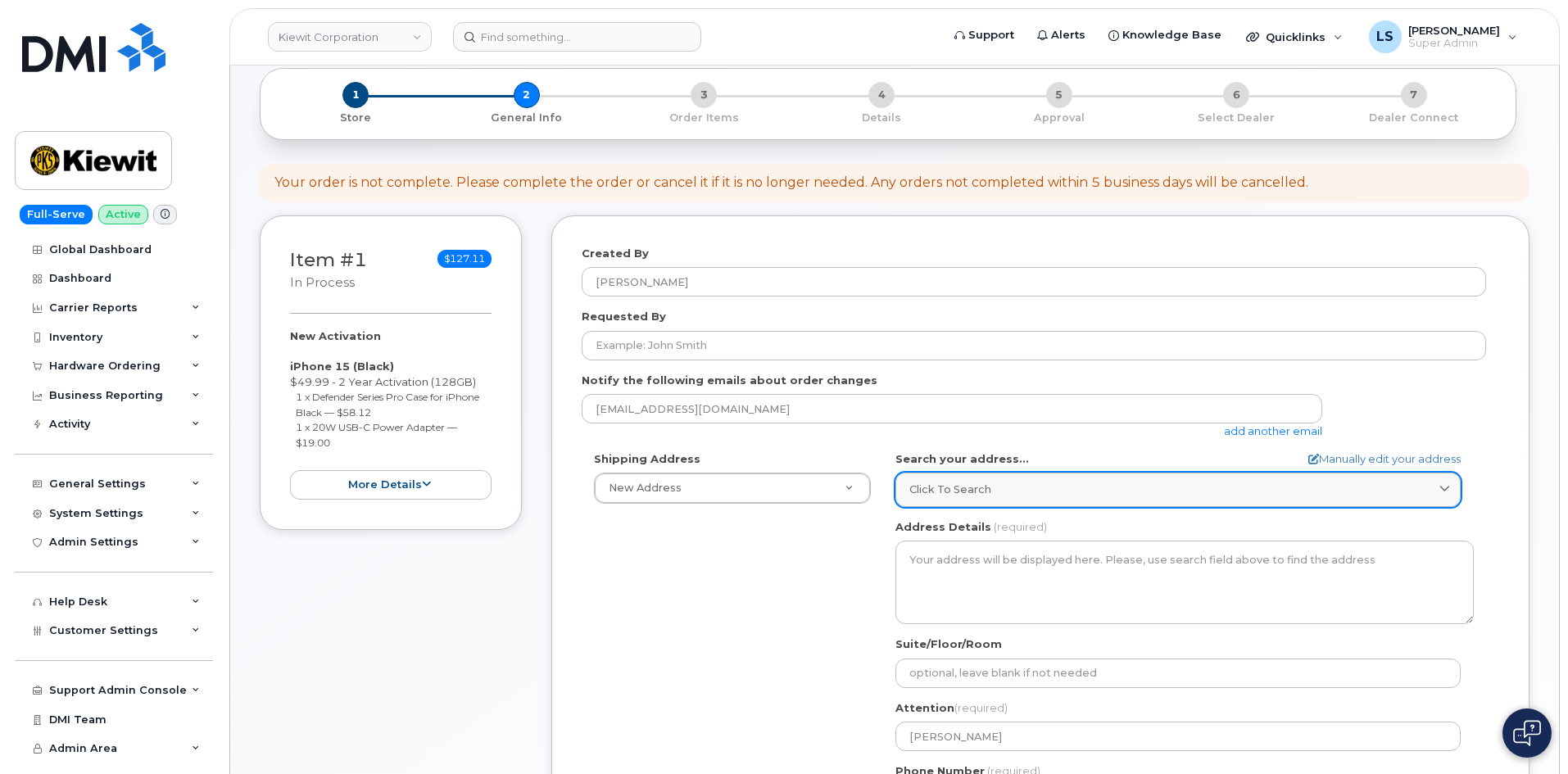
click at [979, 478] on link "Click to search" at bounding box center [1178, 489] width 565 height 34
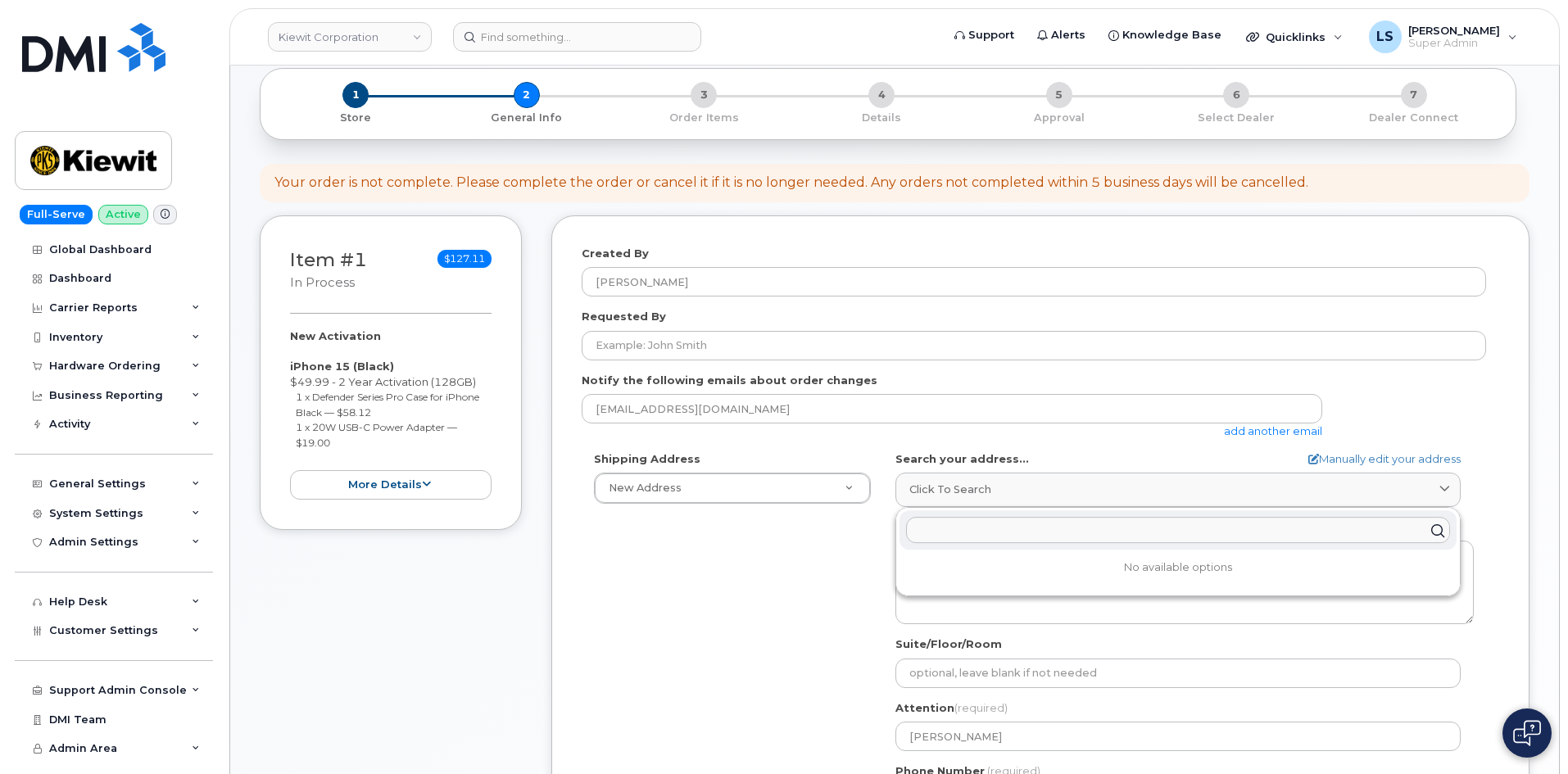
paste input "[STREET_ADDRESS]"
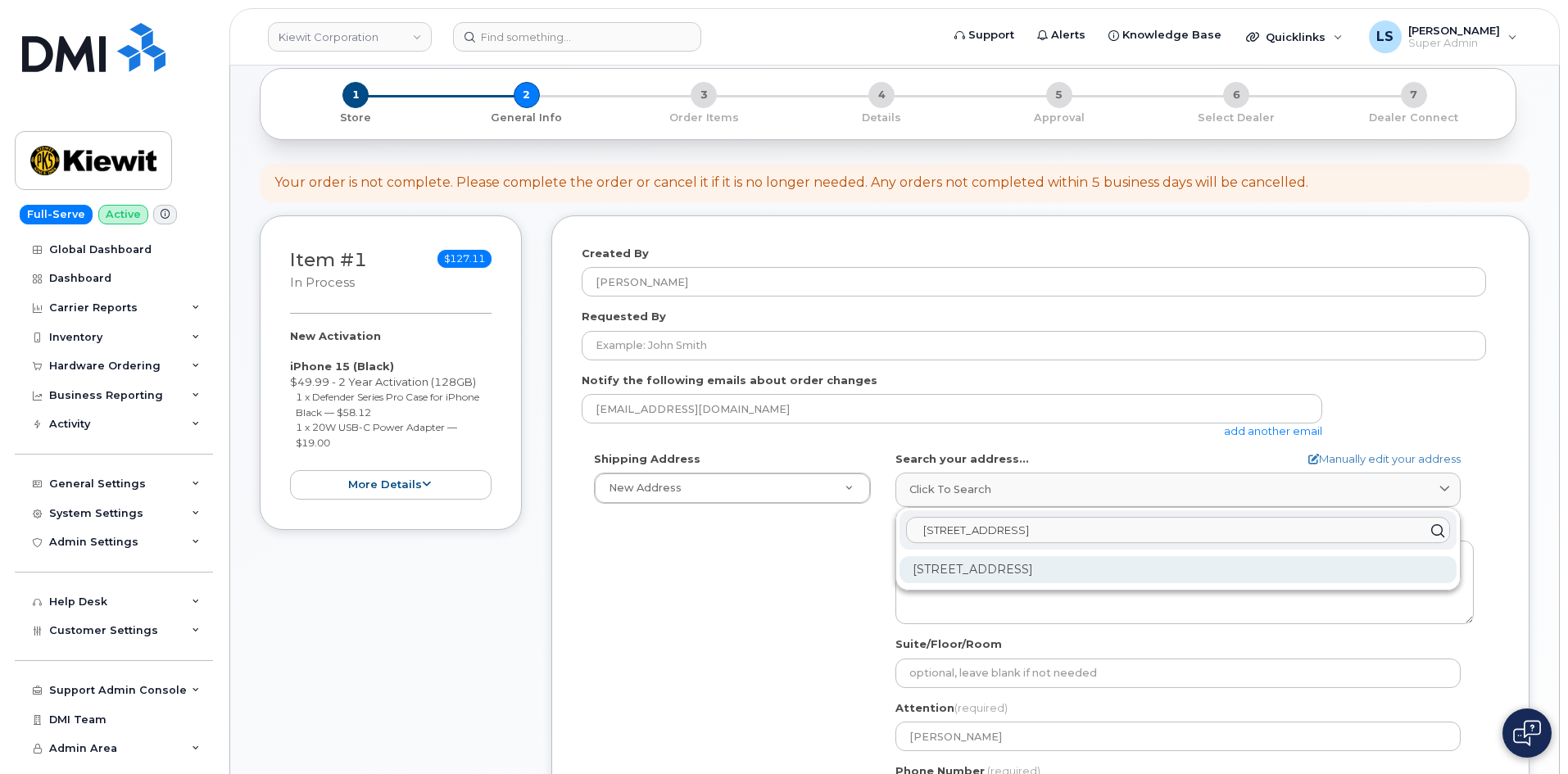
type input "[STREET_ADDRESS]"
click at [1007, 573] on div "[STREET_ADDRESS]" at bounding box center [1178, 569] width 557 height 27
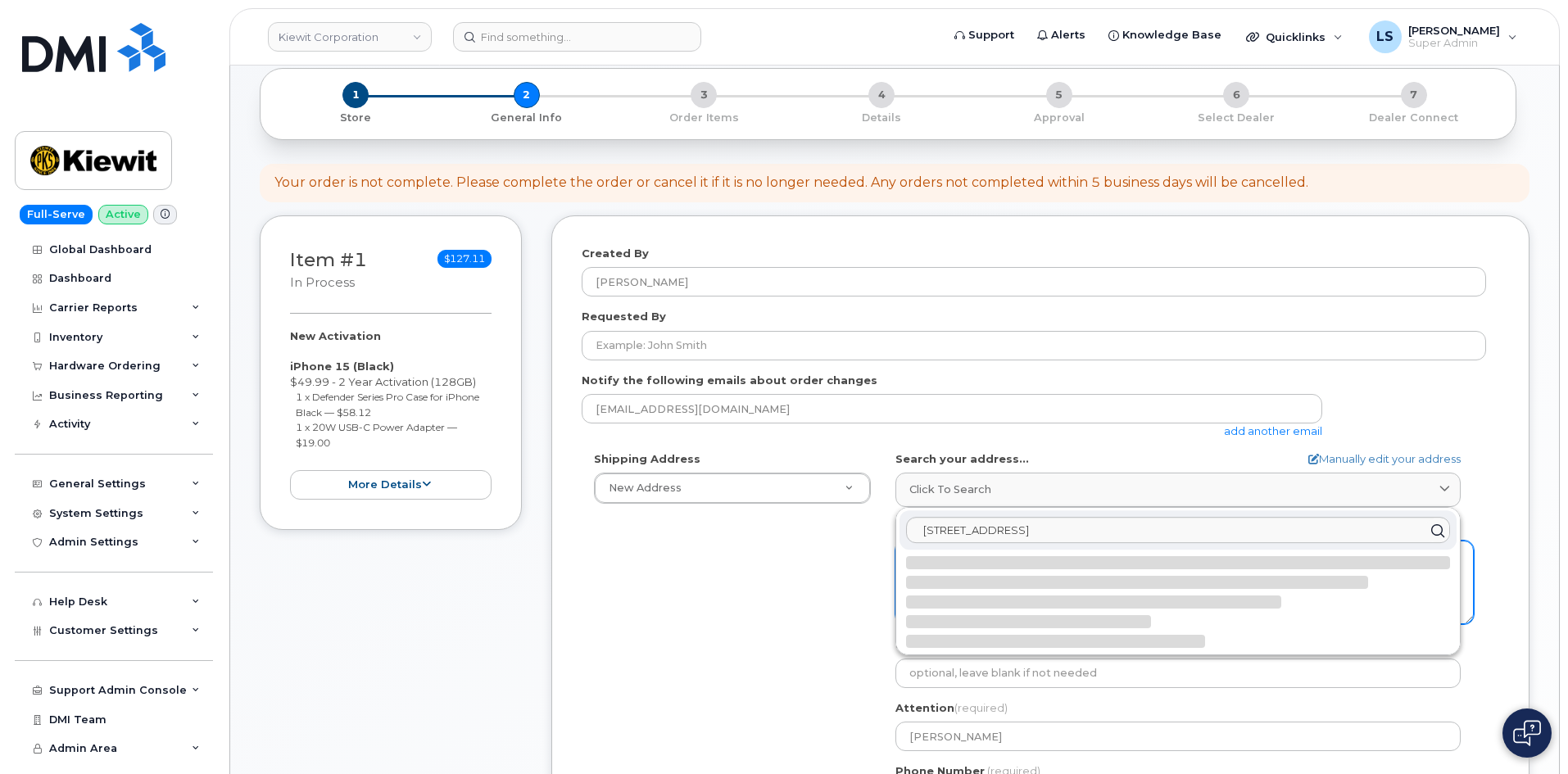
select select
type textarea "4518 S 133rd St OMAHA NE 68137-1141 UNITED STATES"
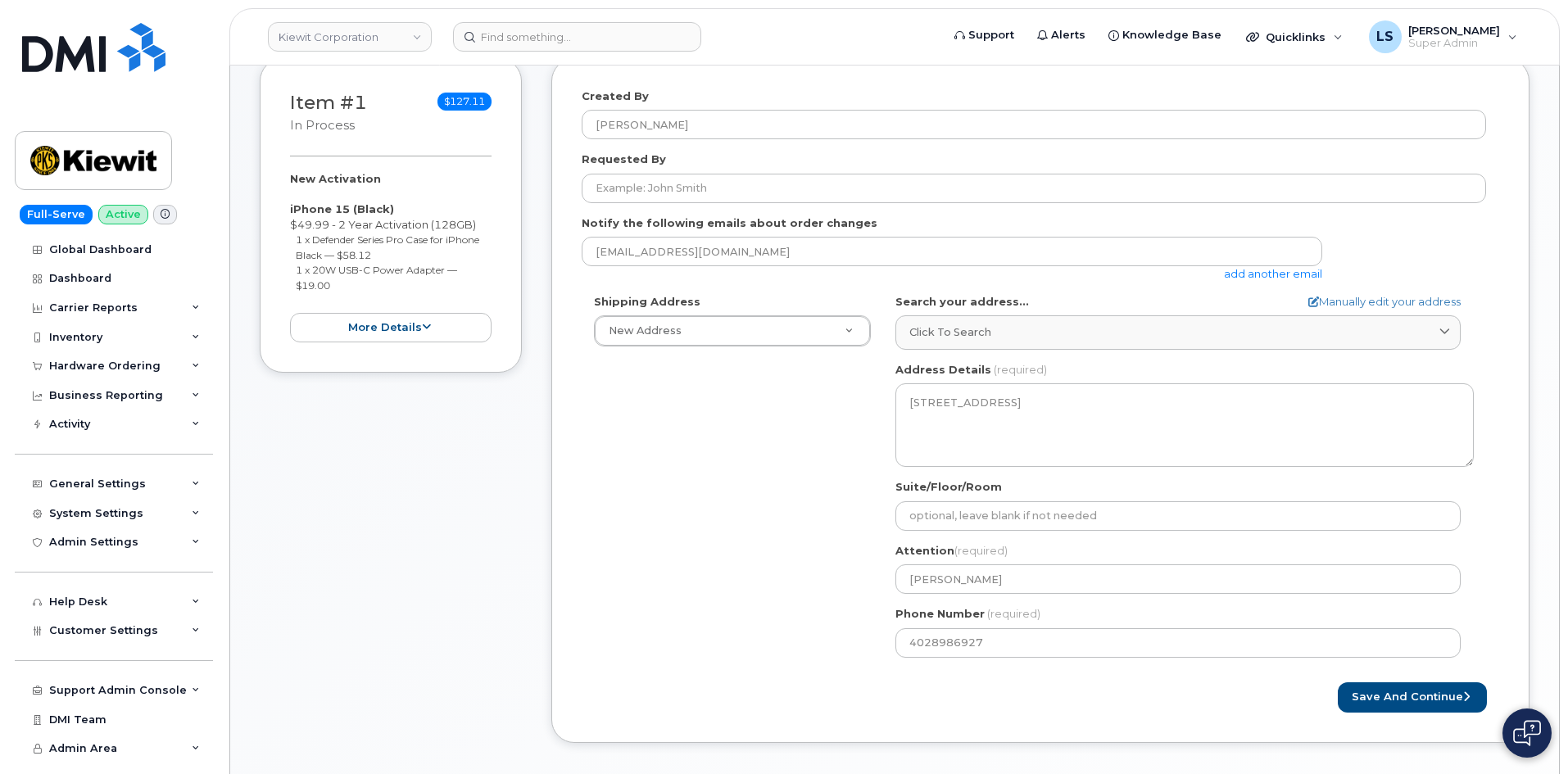
scroll to position [245, 0]
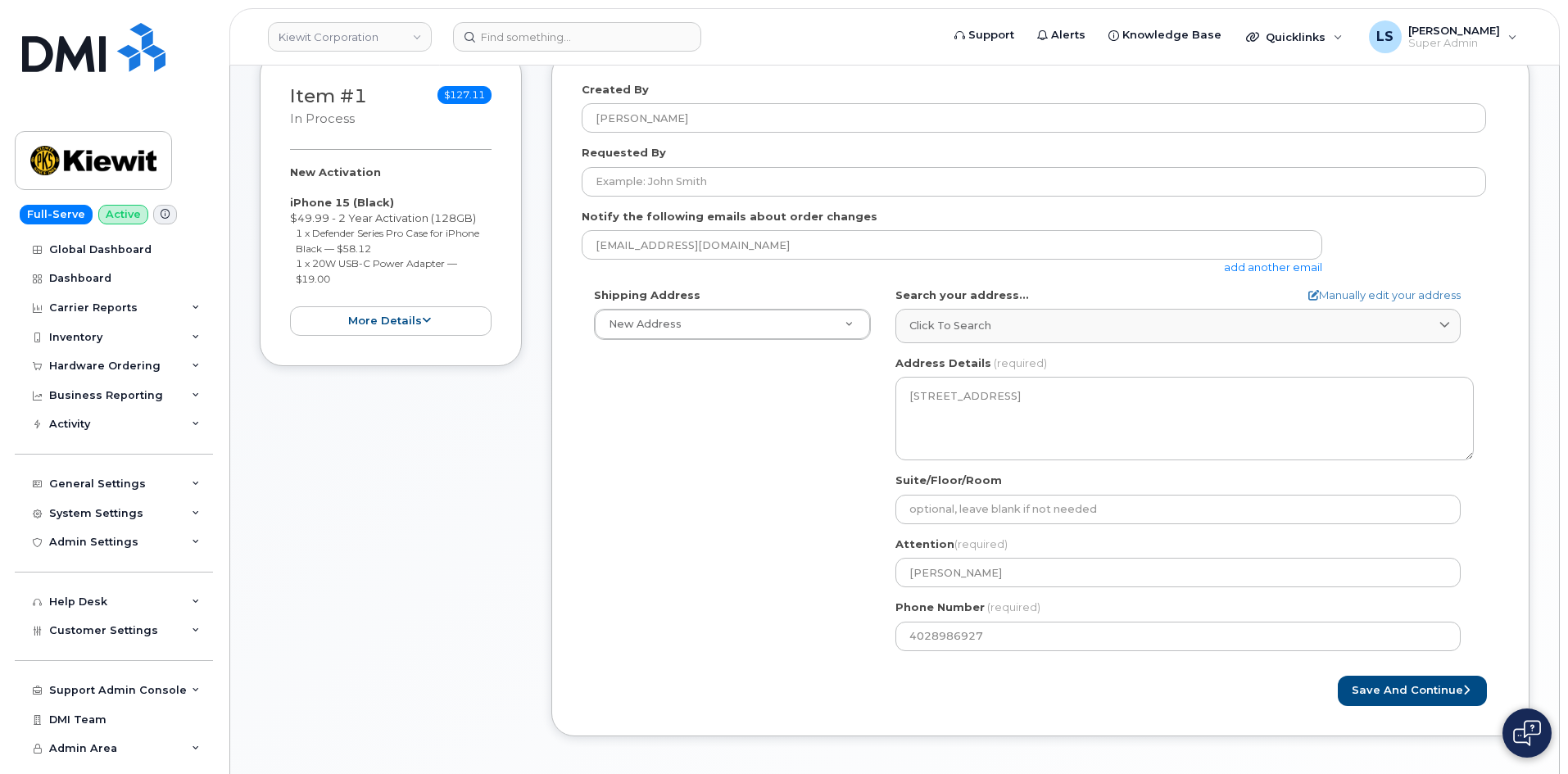
click at [757, 539] on div "Shipping Address New Address New Address 6200 Lee Vista Blvd 206 Mcgavock Pike …" at bounding box center [1033, 475] width 905 height 376
click at [1418, 701] on button "Save and Continue" at bounding box center [1412, 690] width 149 height 30
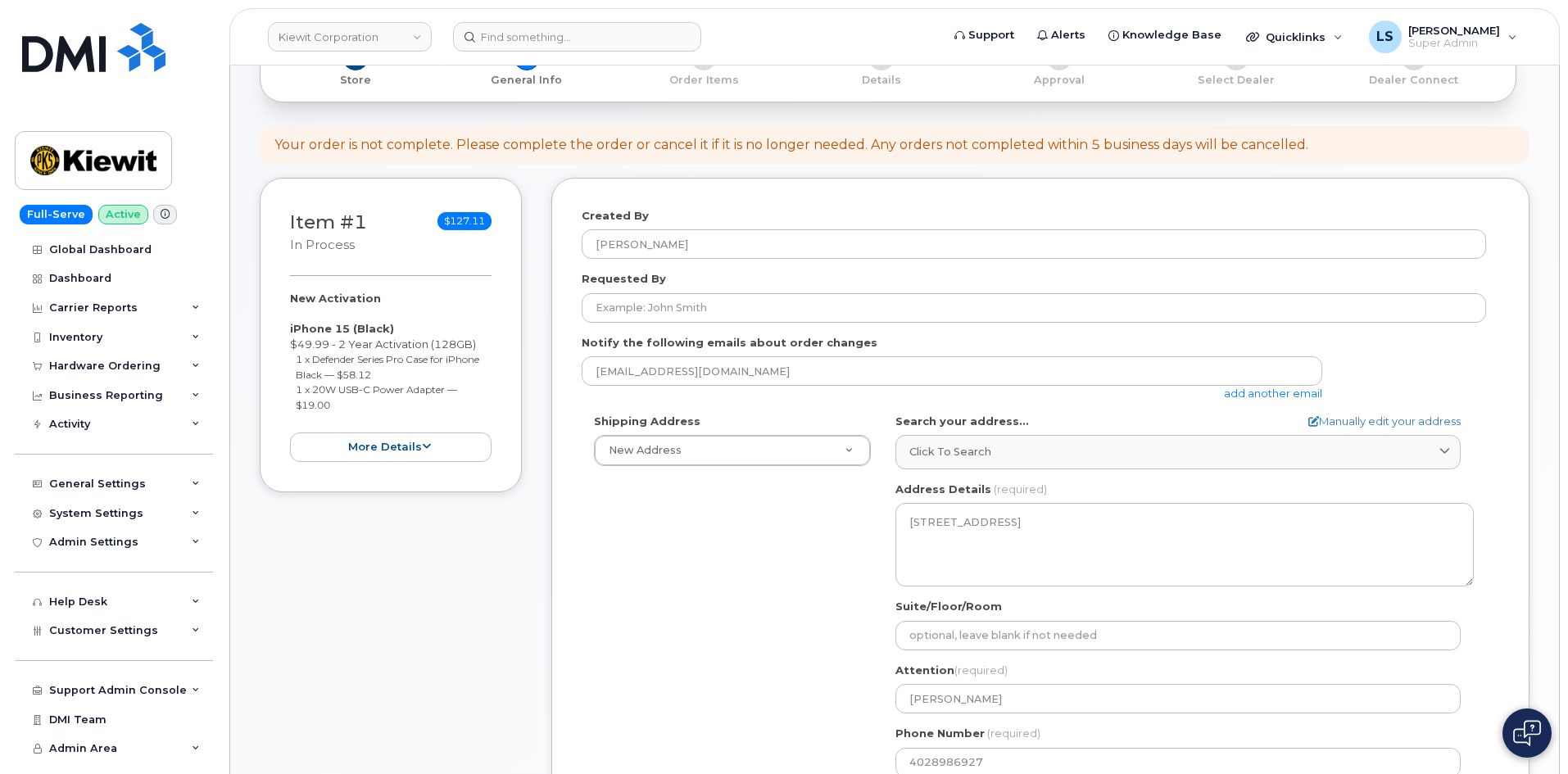
scroll to position [0, 0]
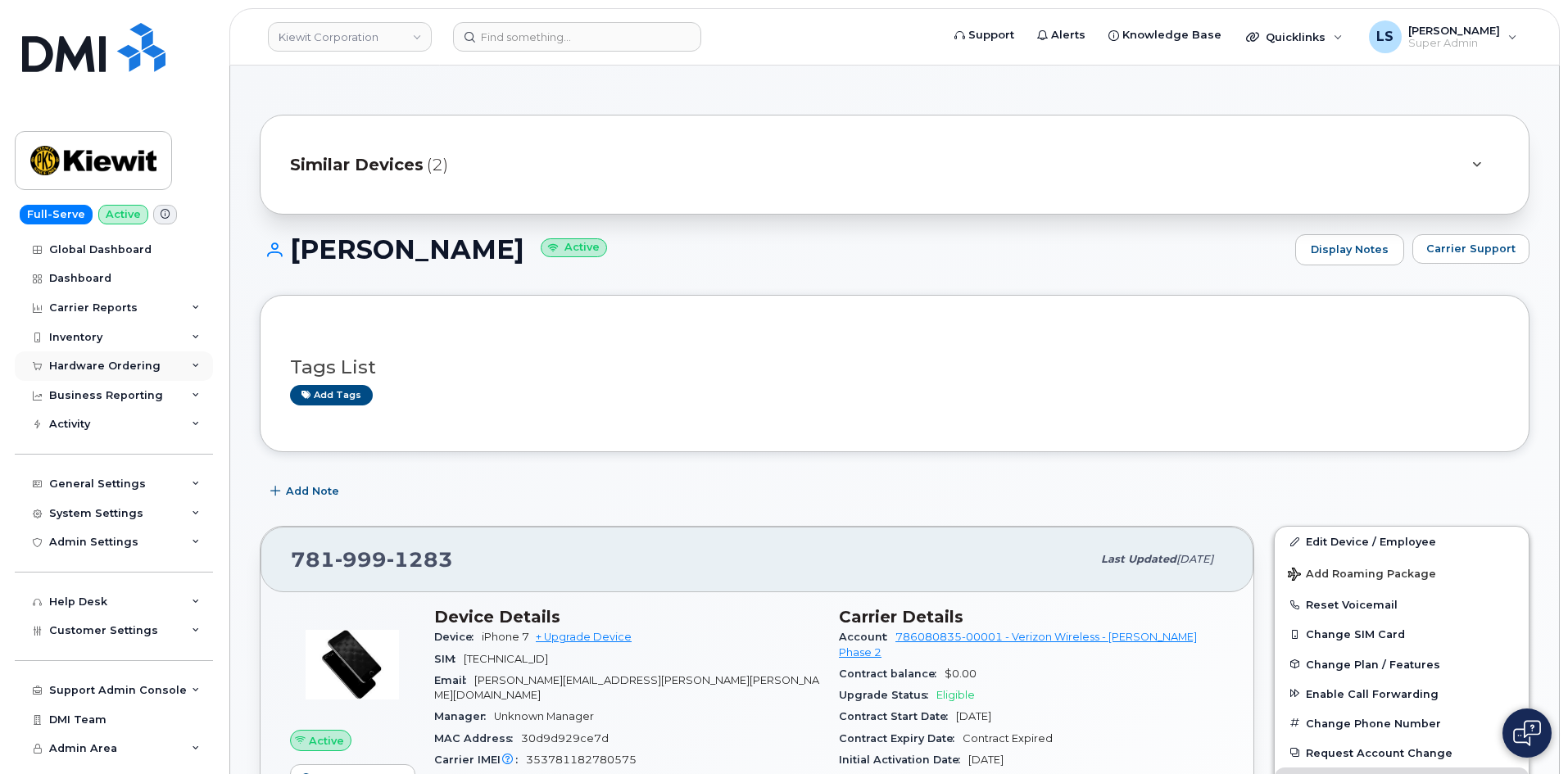
click at [117, 363] on div "Hardware Ordering" at bounding box center [105, 365] width 111 height 13
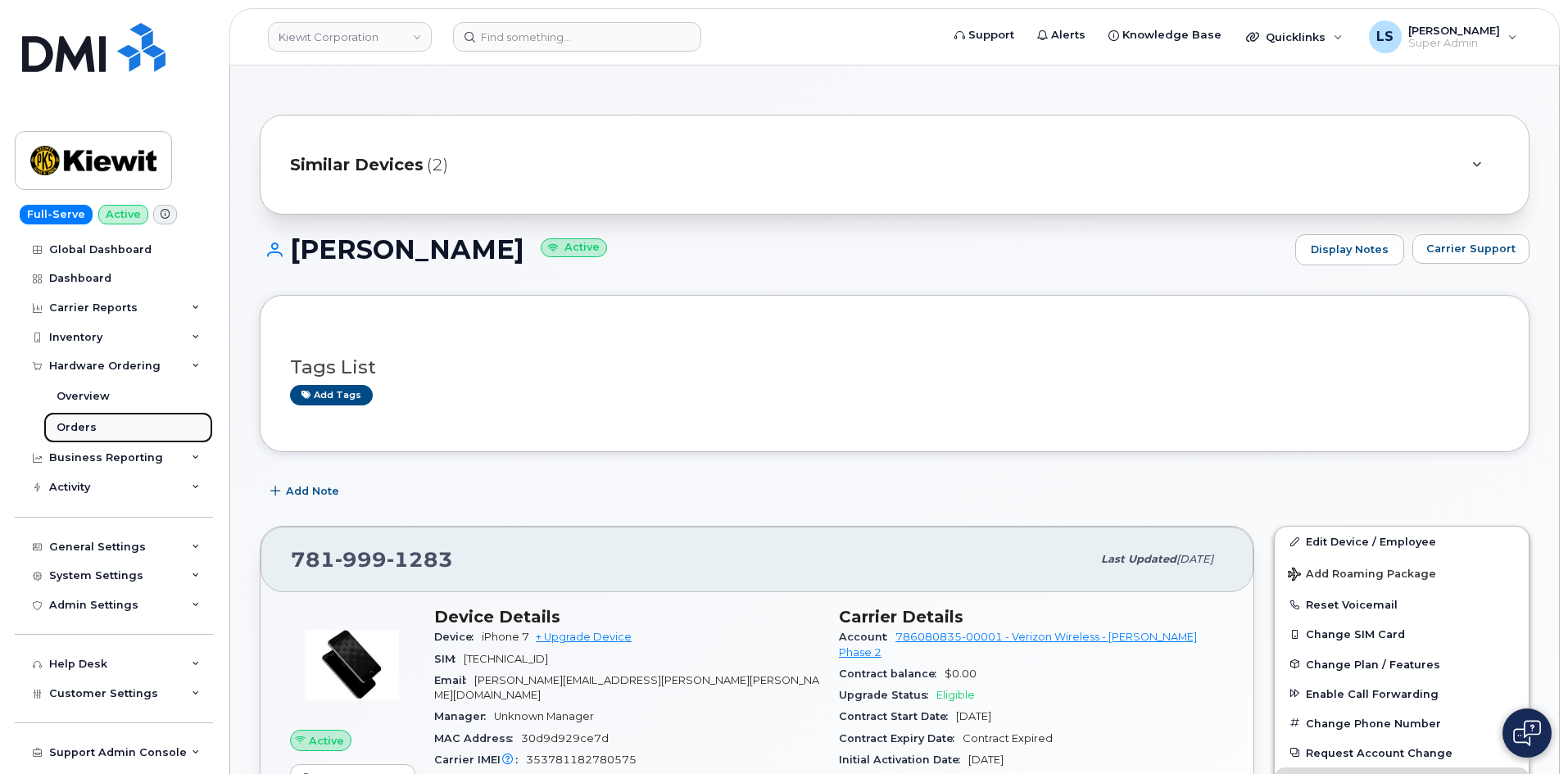
click at [98, 434] on link "Orders" at bounding box center [128, 428] width 169 height 31
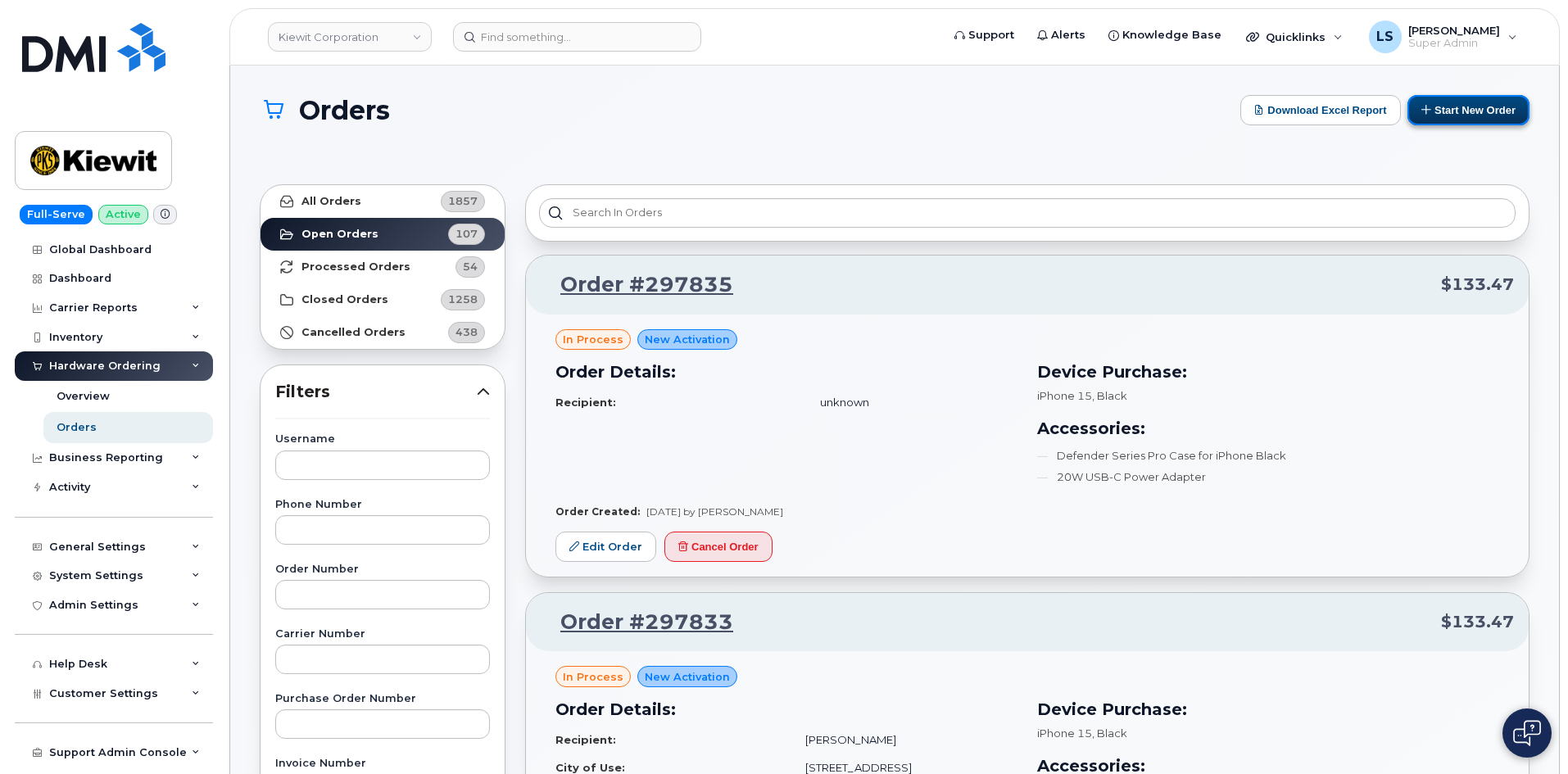
click at [1481, 107] on button "Start New Order" at bounding box center [1468, 110] width 122 height 30
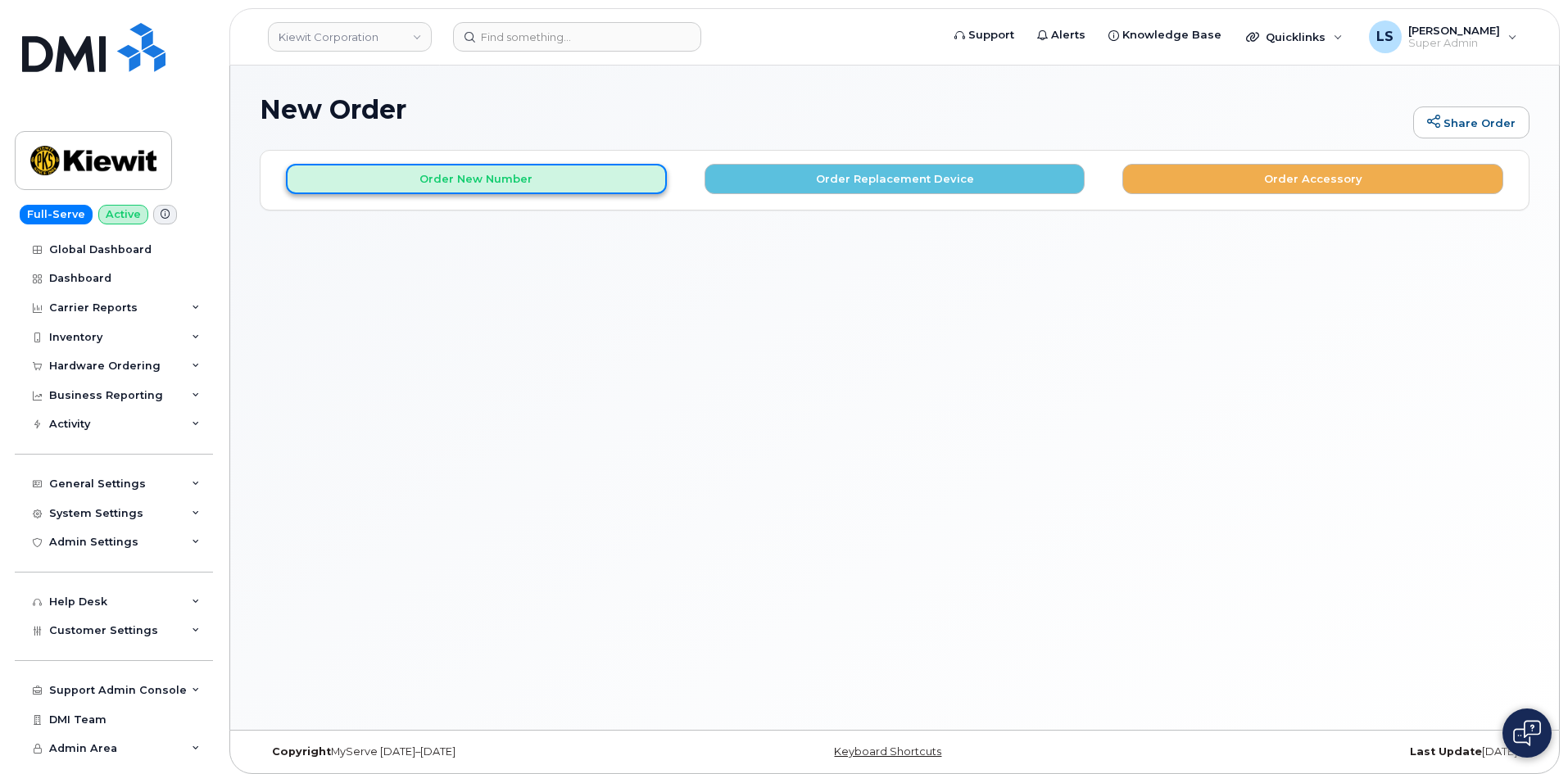
click at [510, 176] on button "Order New Number" at bounding box center [476, 179] width 381 height 30
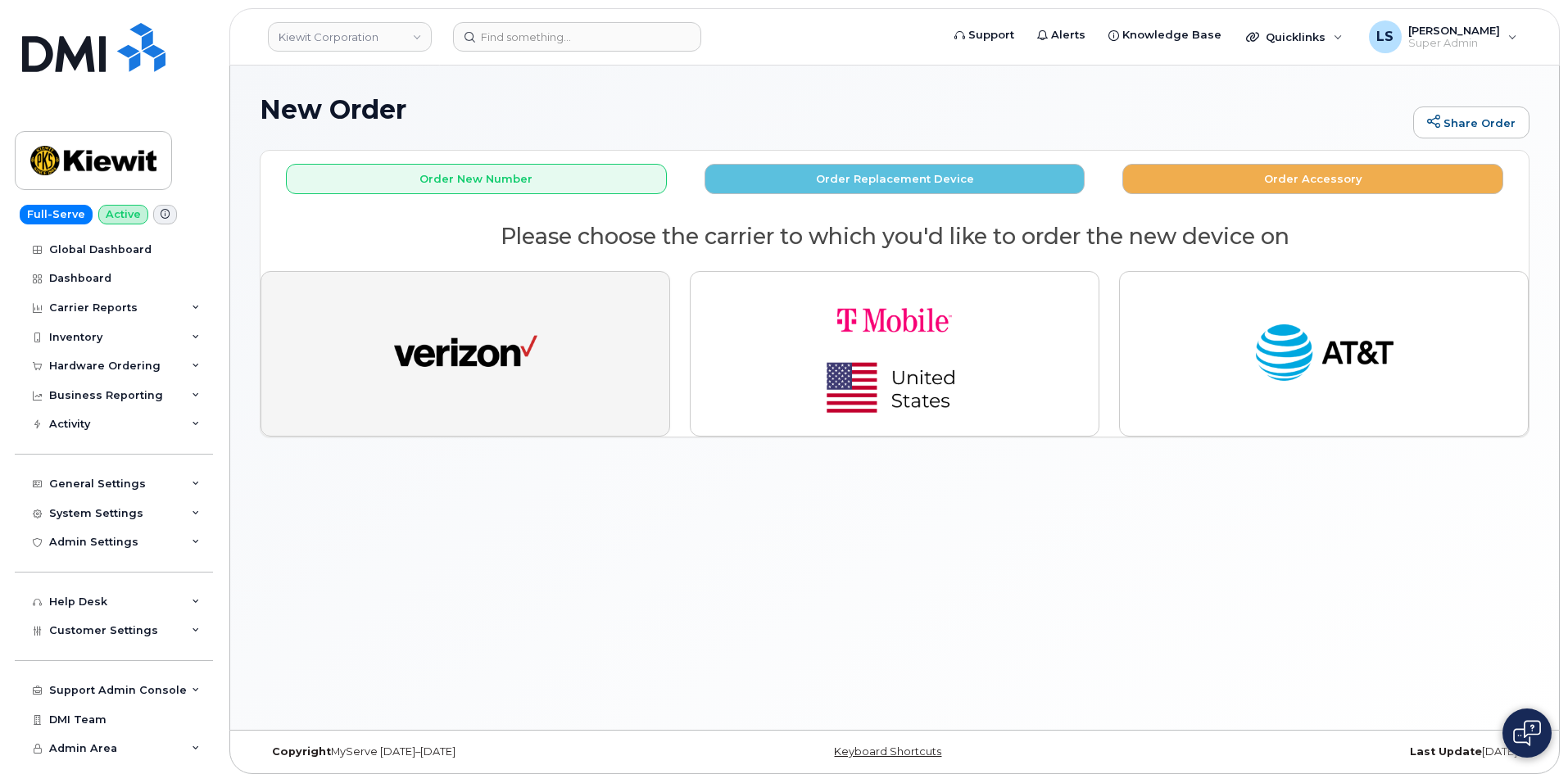
click at [552, 331] on button "button" at bounding box center [465, 354] width 409 height 166
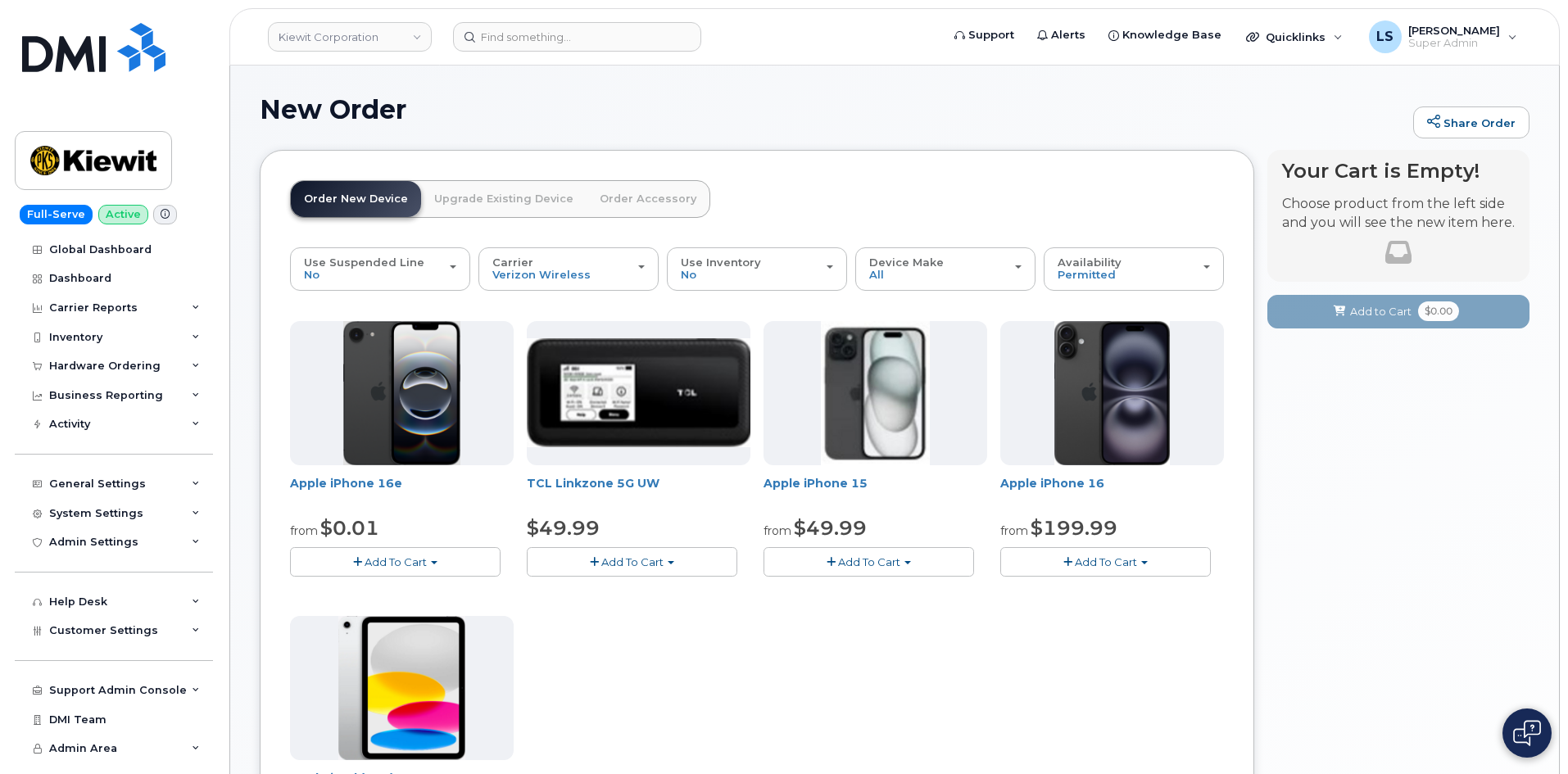
click at [658, 561] on span "Add To Cart" at bounding box center [632, 561] width 62 height 13
click at [654, 591] on link "$49.99 - 2 Year Activation" at bounding box center [616, 593] width 171 height 21
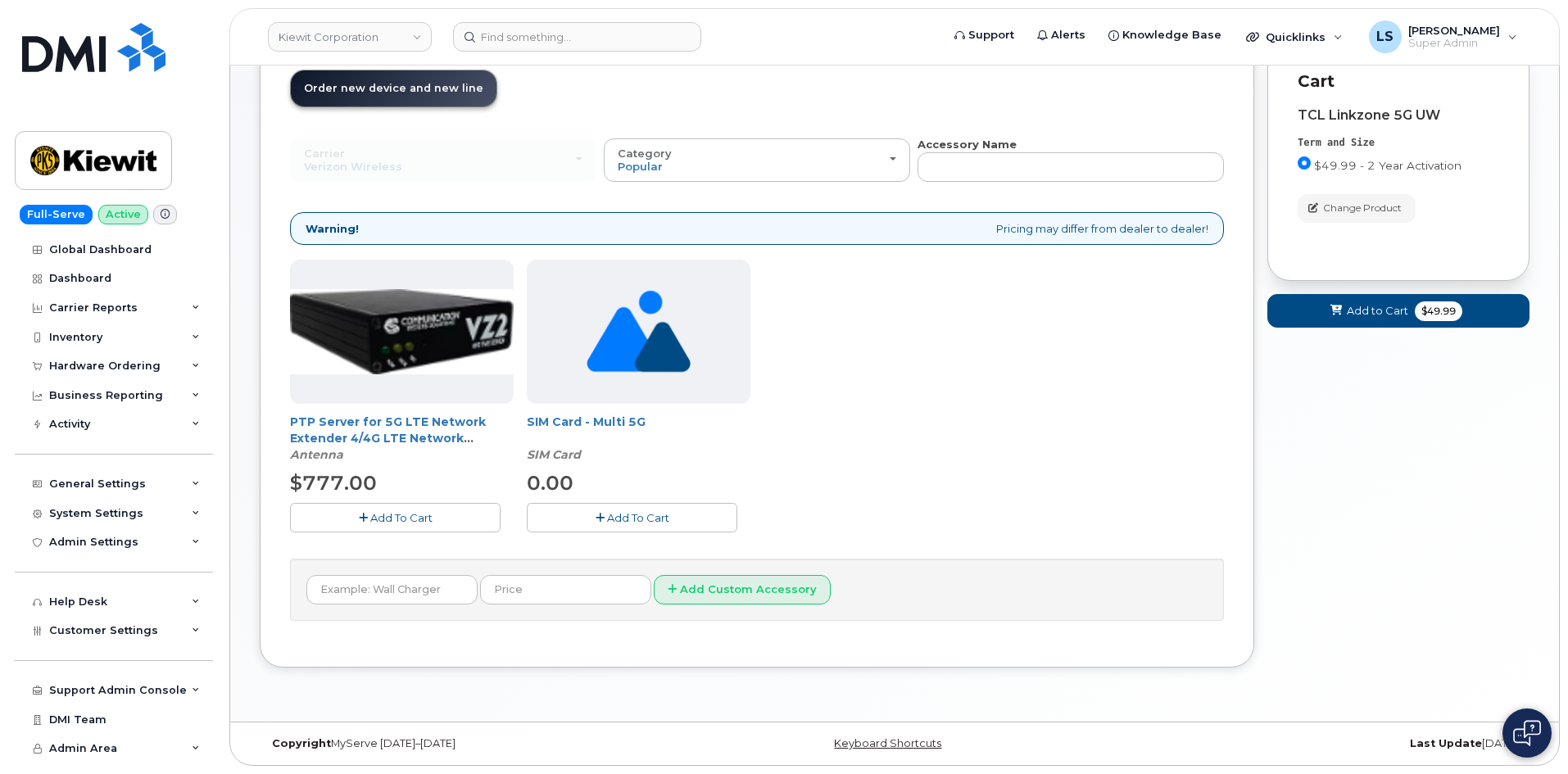
scroll to position [29, 0]
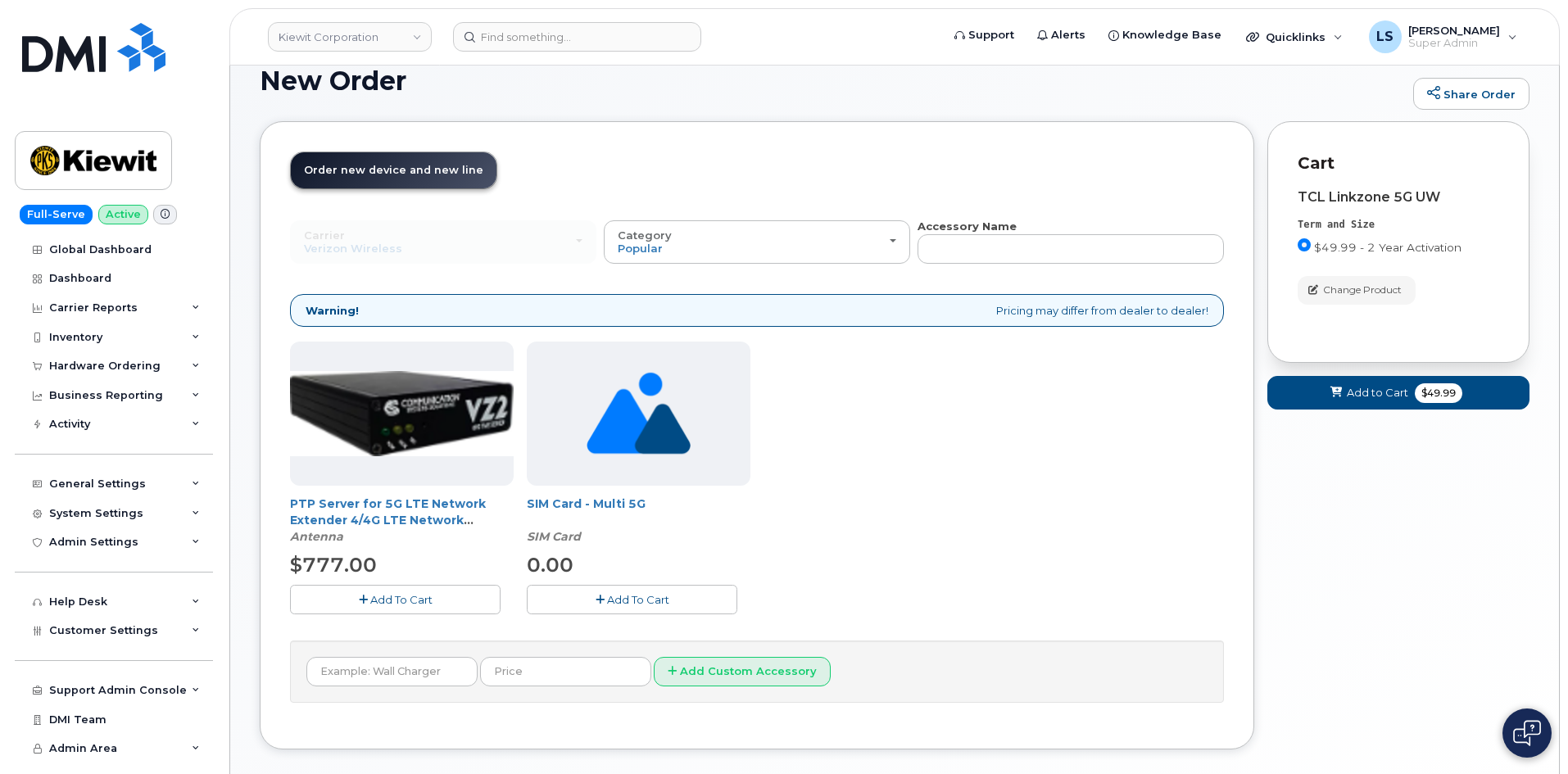
click at [1400, 197] on div "TCL Linkzone 5G UW" at bounding box center [1398, 197] width 201 height 15
click at [1357, 187] on div "TCL Linkzone 5G UW Term and Size $49.99 - 2 Year Activation Color Change Produc…" at bounding box center [1398, 254] width 201 height 157
click at [1363, 397] on span "Add to Cart" at bounding box center [1377, 393] width 61 height 16
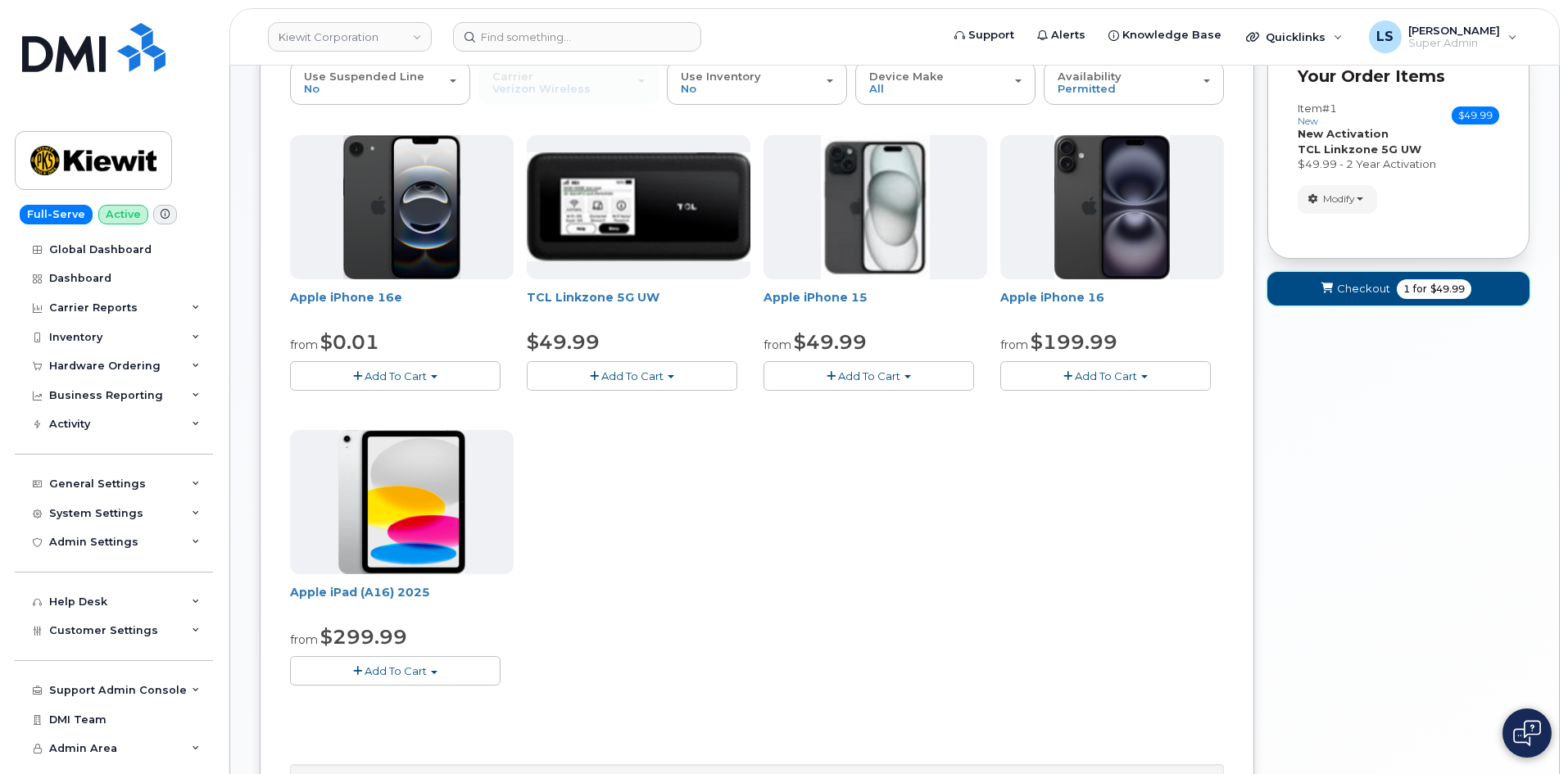
click at [1405, 280] on span "1 for $49.99" at bounding box center [1433, 289] width 74 height 20
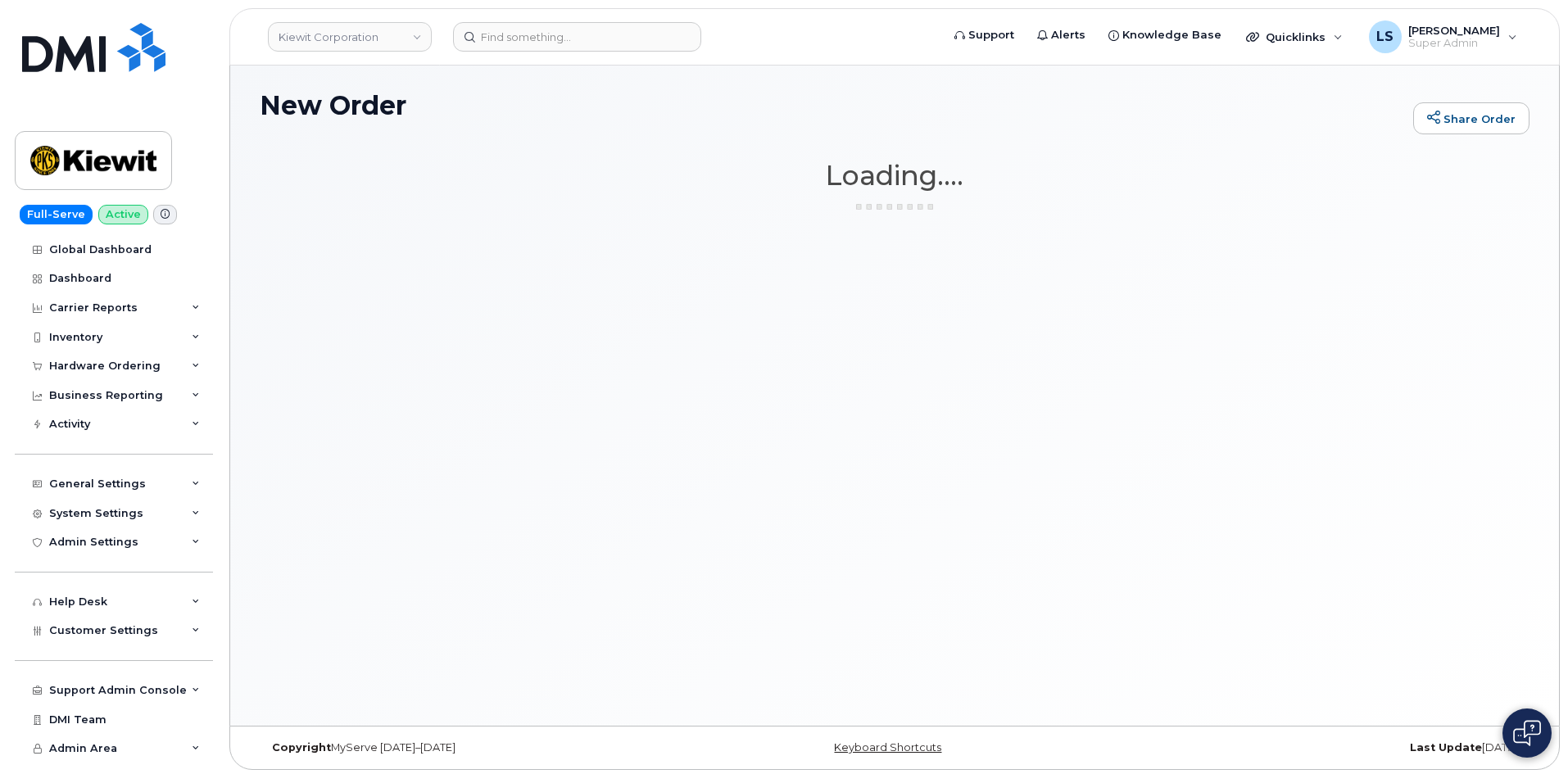
scroll to position [0, 0]
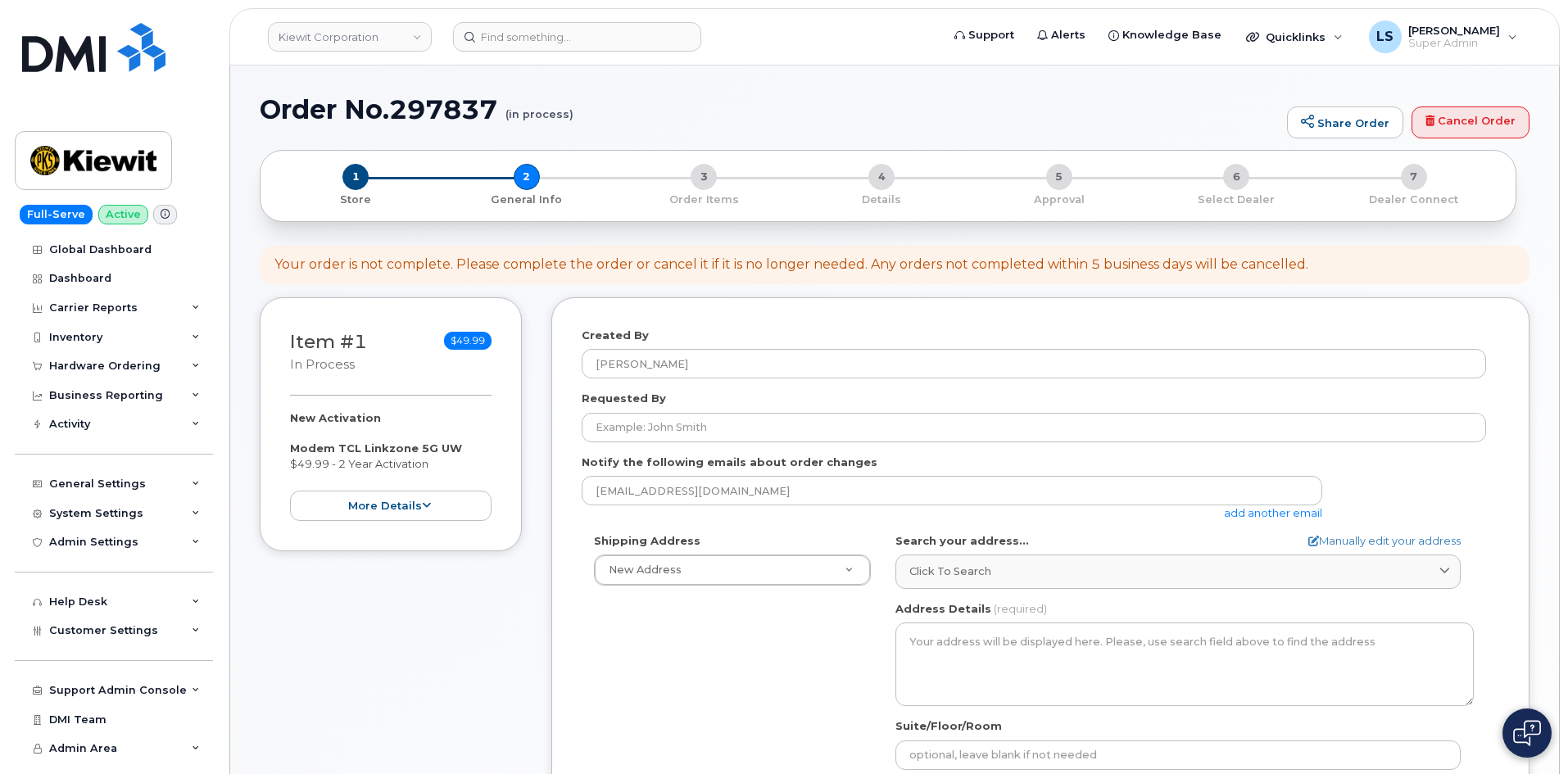
select select
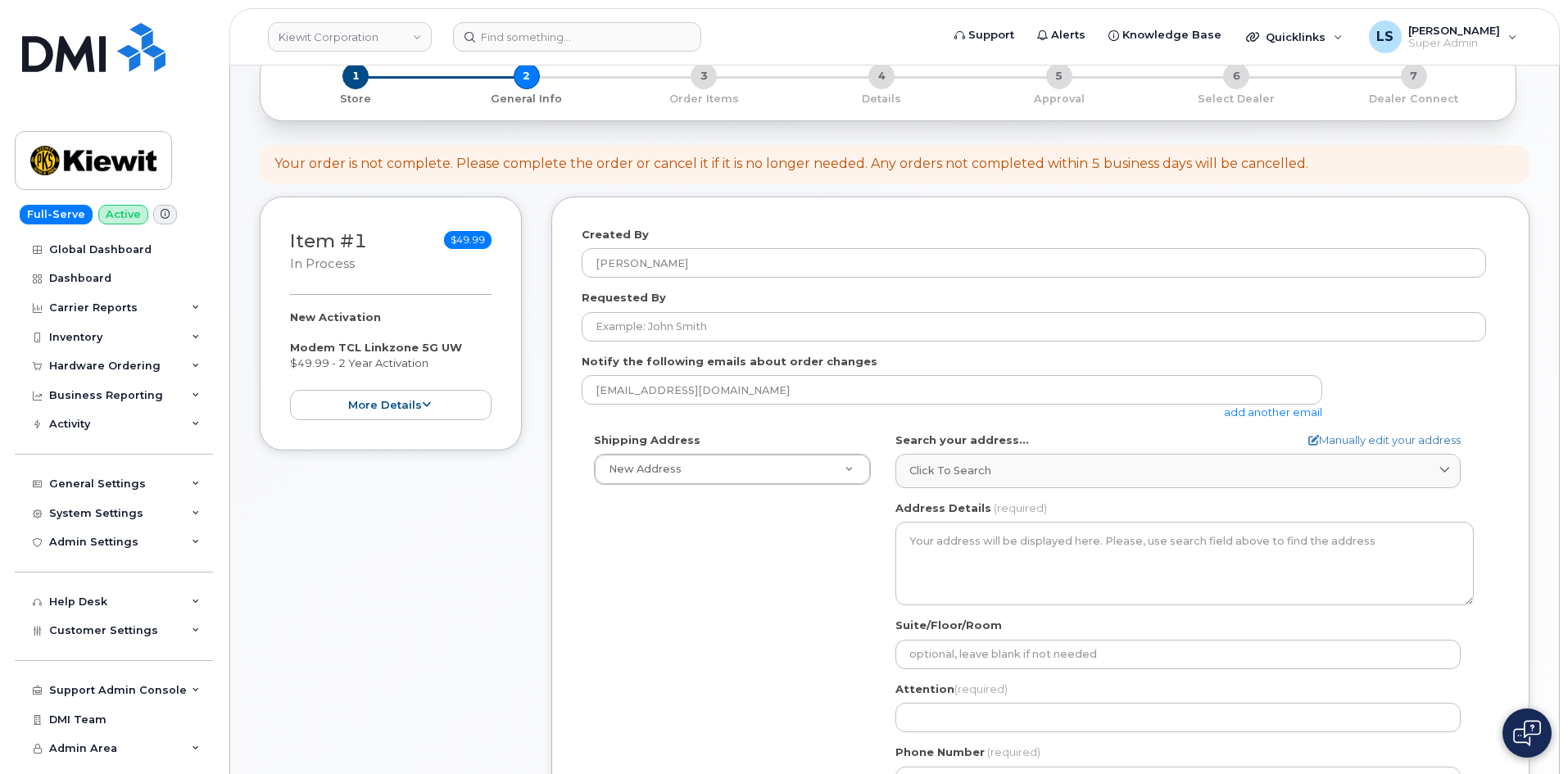
scroll to position [82, 0]
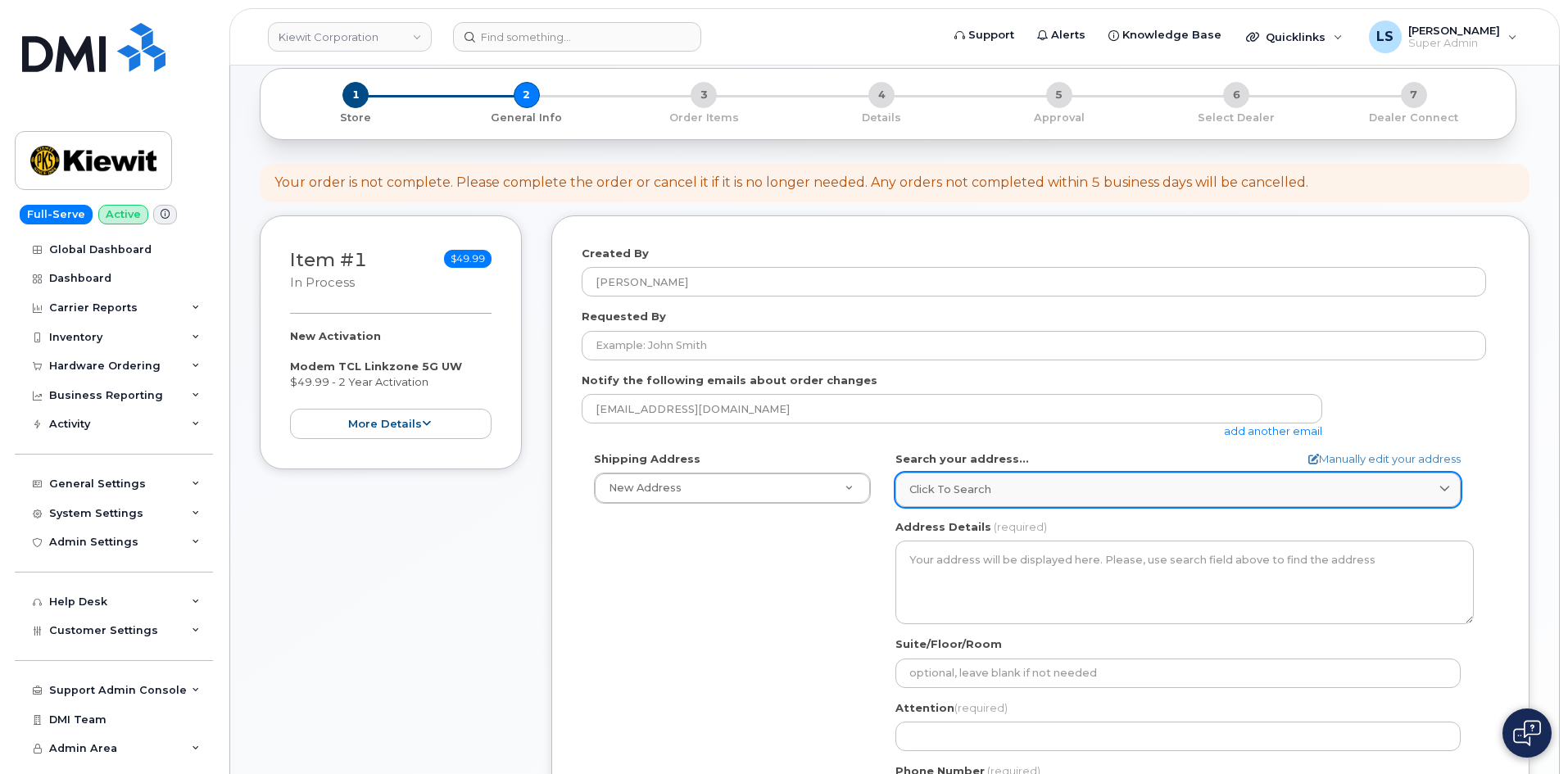
click at [1001, 486] on div "Click to search" at bounding box center [1178, 489] width 537 height 16
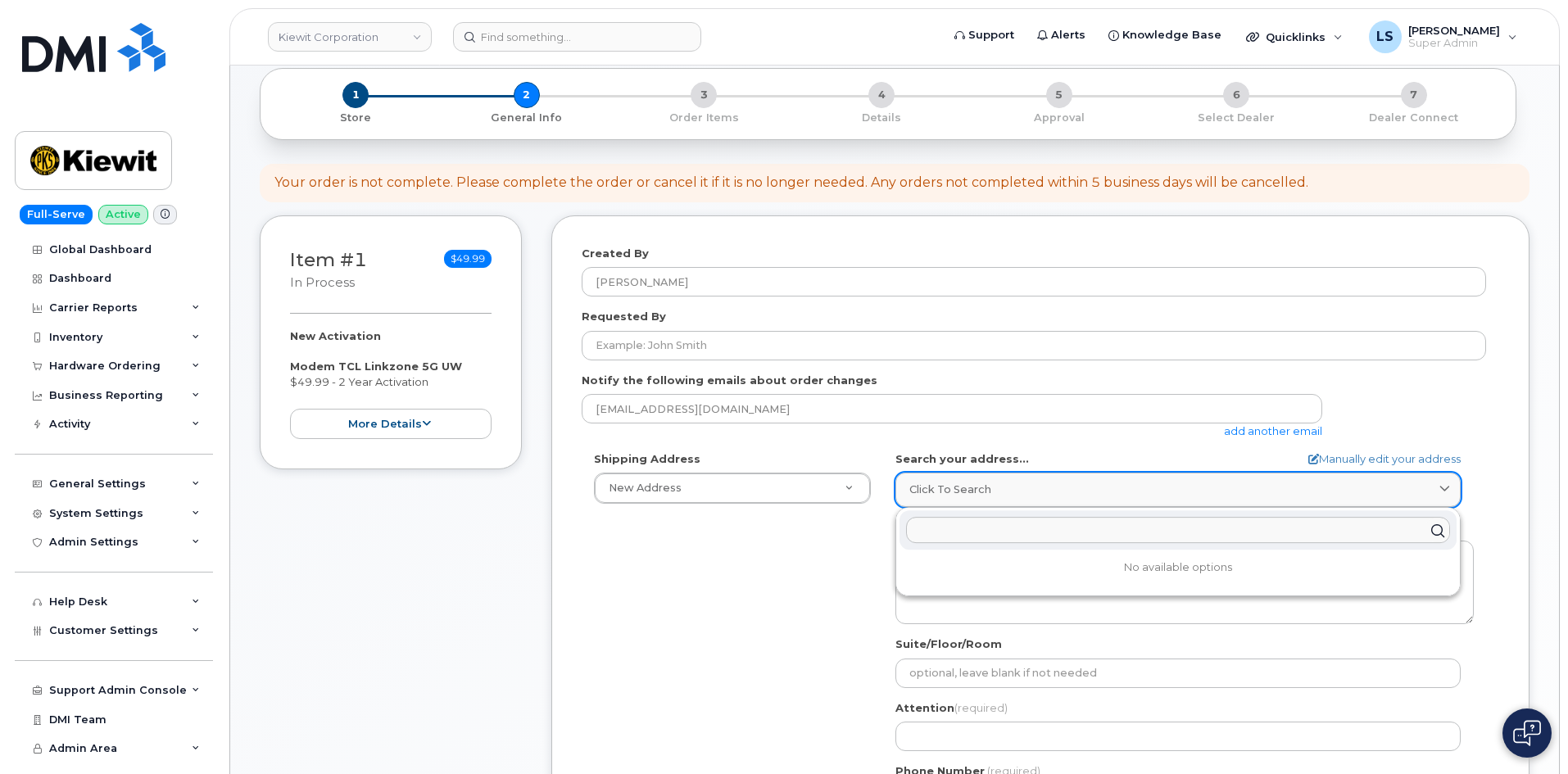
paste input "[STREET_ADDRESS]"
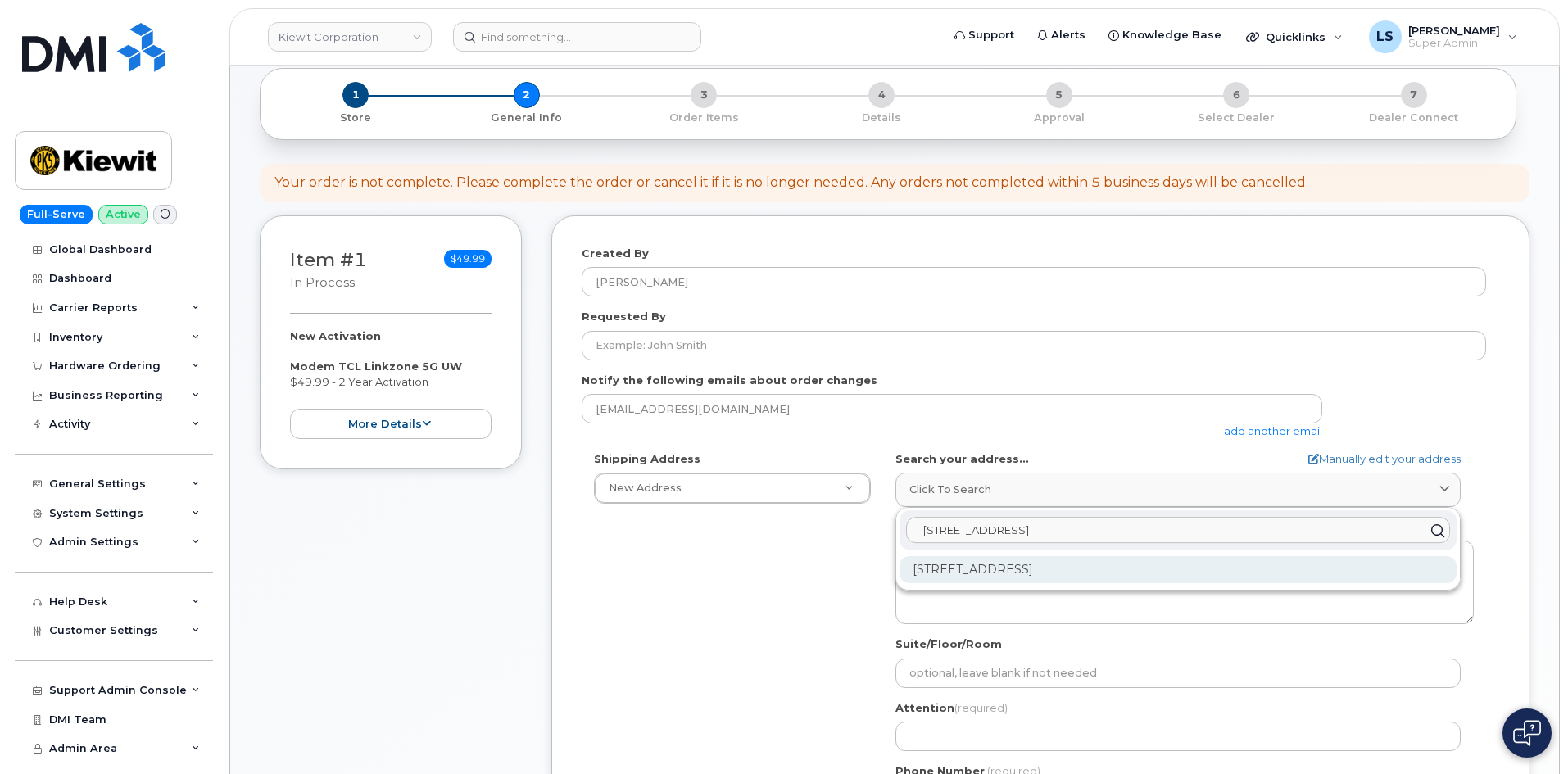
type input "[STREET_ADDRESS]"
click at [940, 580] on div "[STREET_ADDRESS]" at bounding box center [1178, 569] width 557 height 27
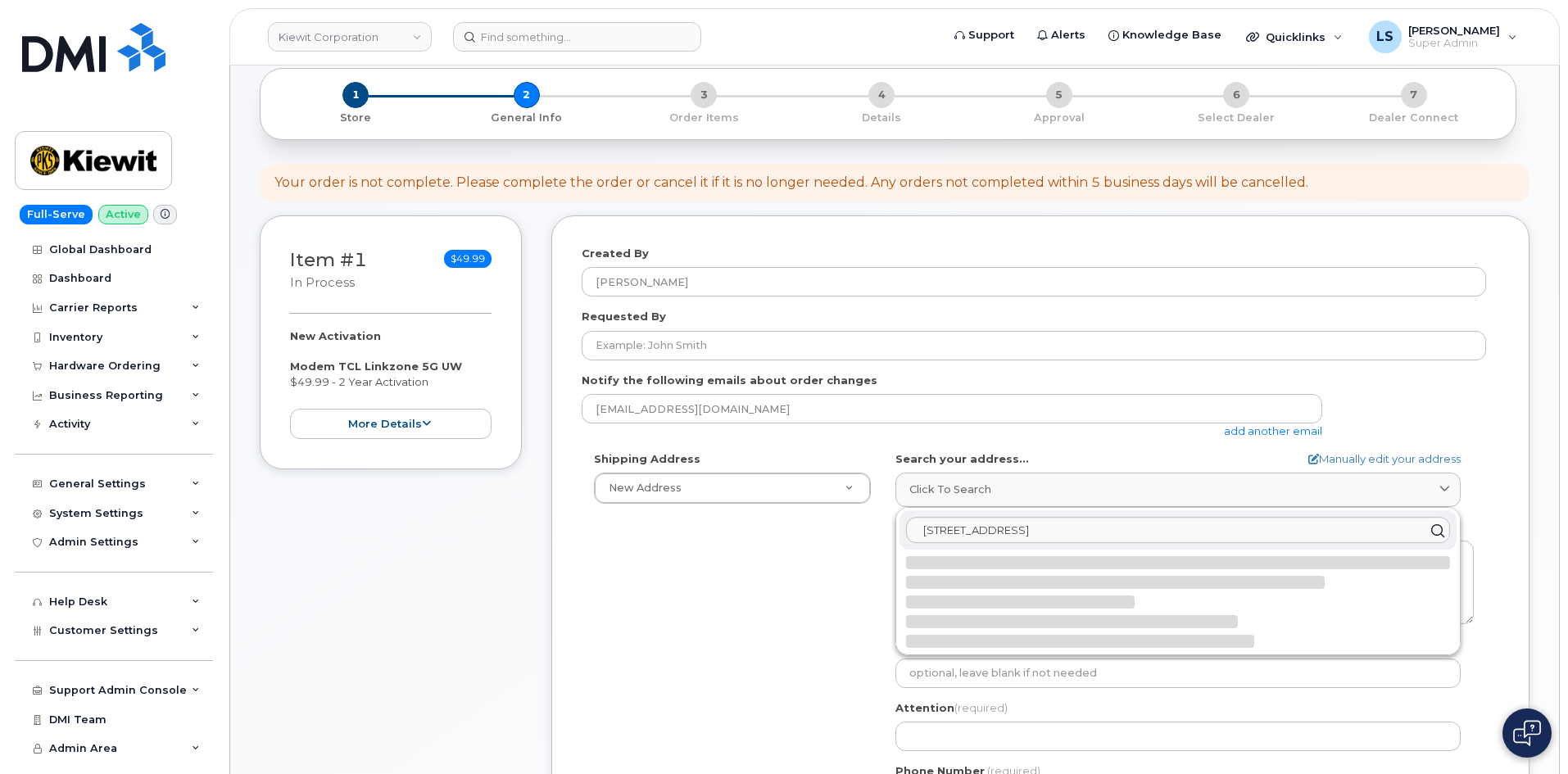
select select
type textarea "[STREET_ADDRESS]"
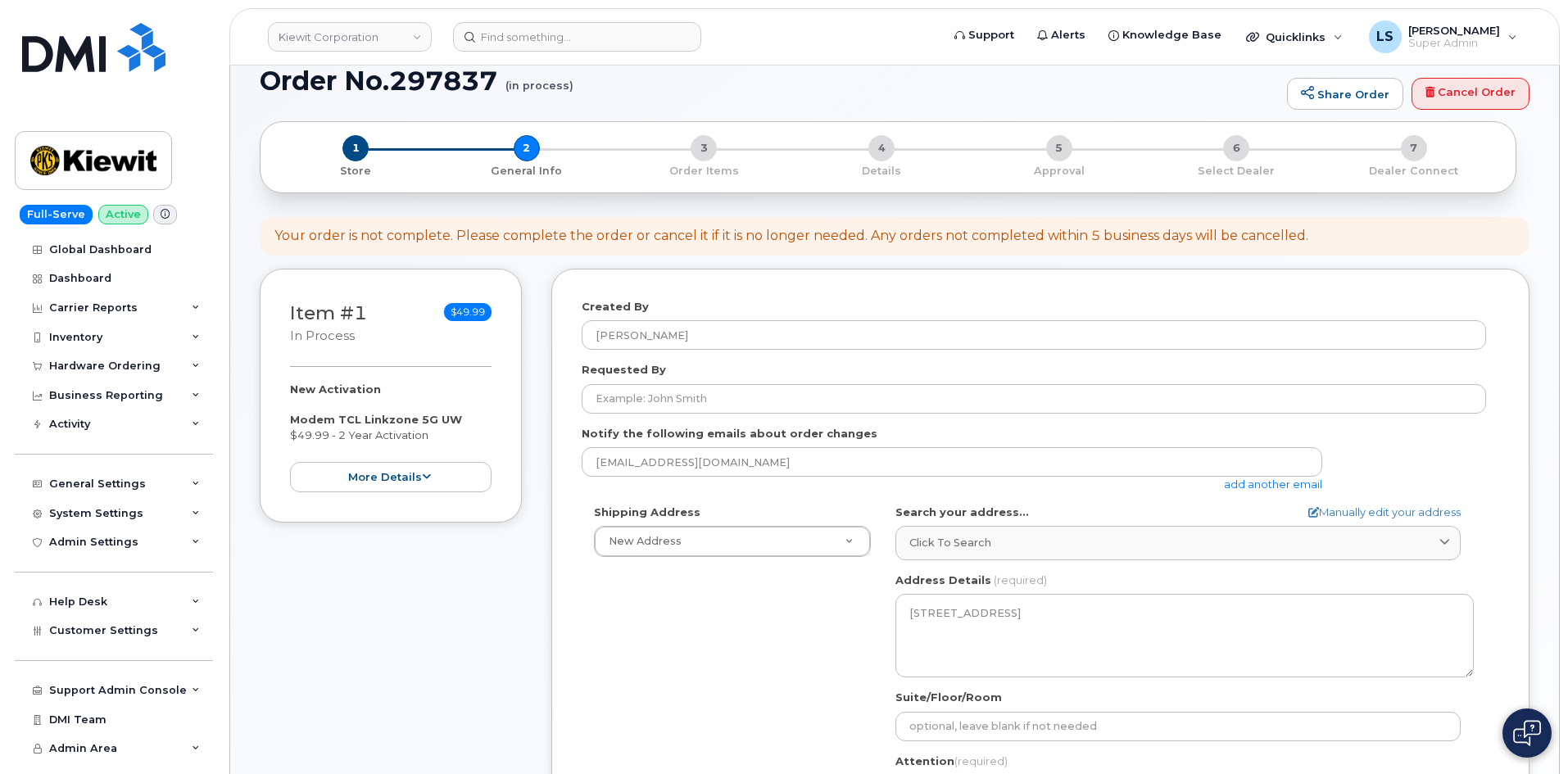
scroll to position [0, 0]
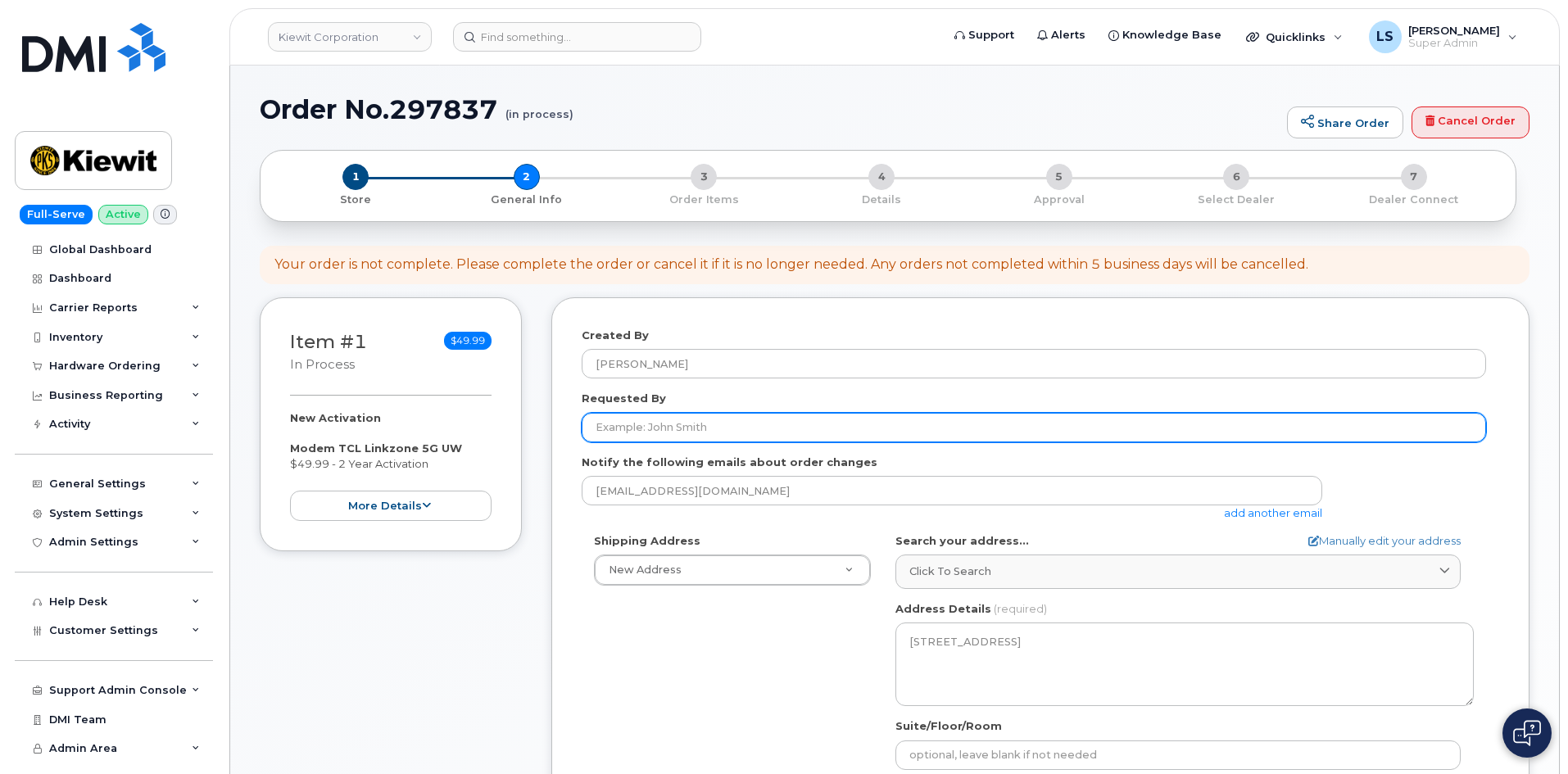
click at [656, 433] on input "Requested By" at bounding box center [1033, 428] width 905 height 29
paste input "[PERSON_NAME]"
type input "[PERSON_NAME]"
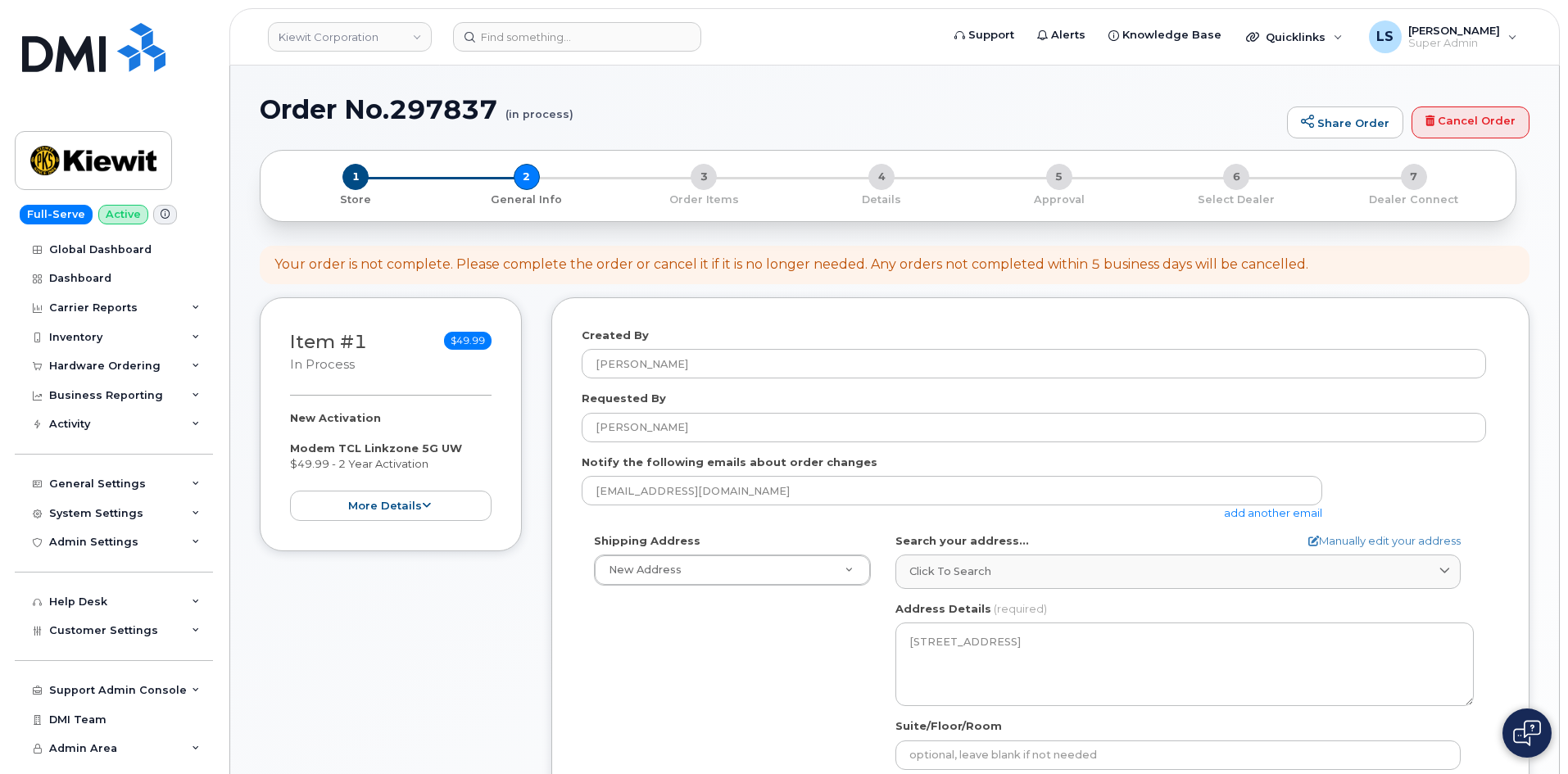
click at [757, 397] on div "Requested By [PERSON_NAME]" at bounding box center [1040, 416] width 917 height 52
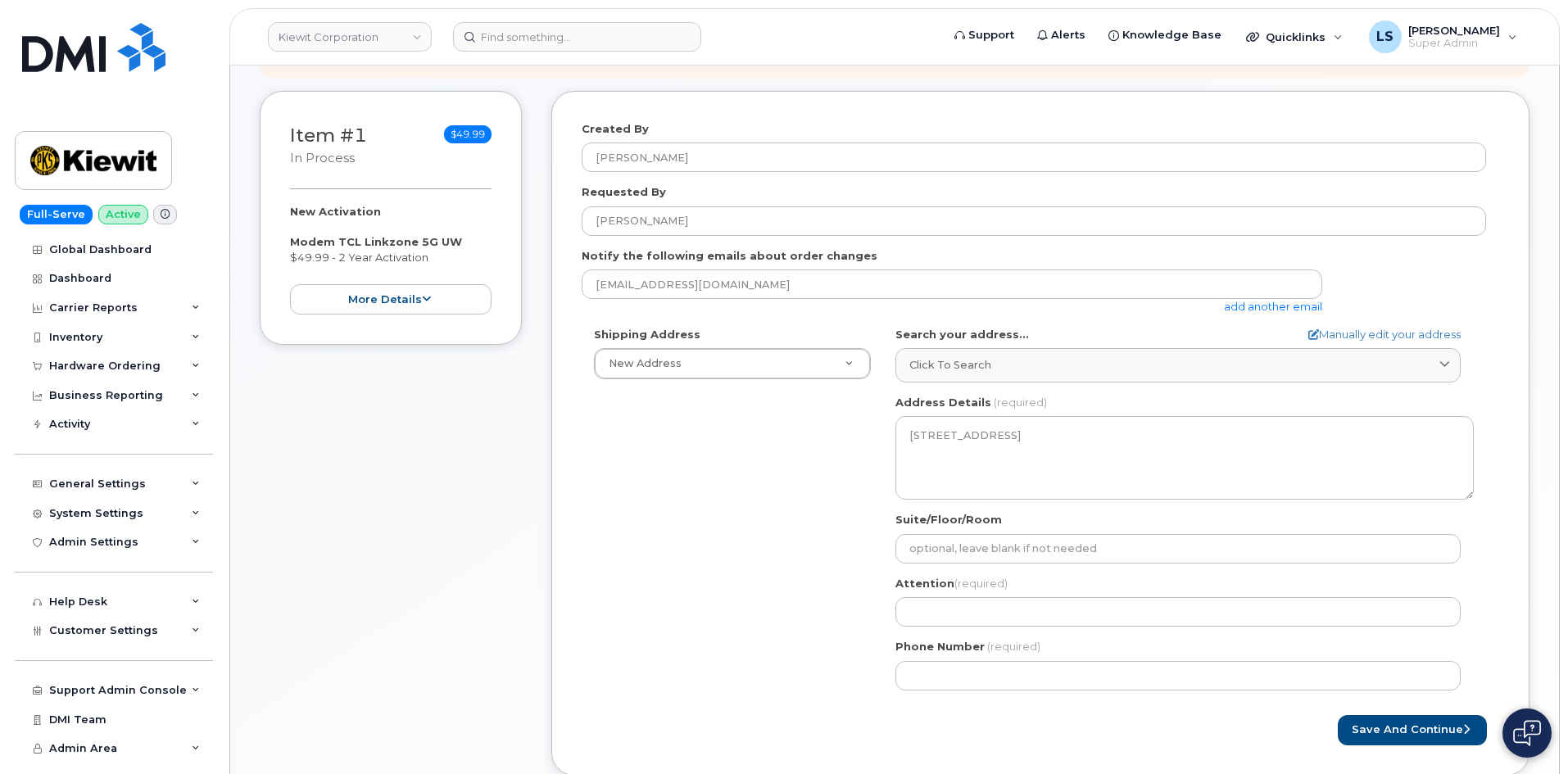
scroll to position [327, 0]
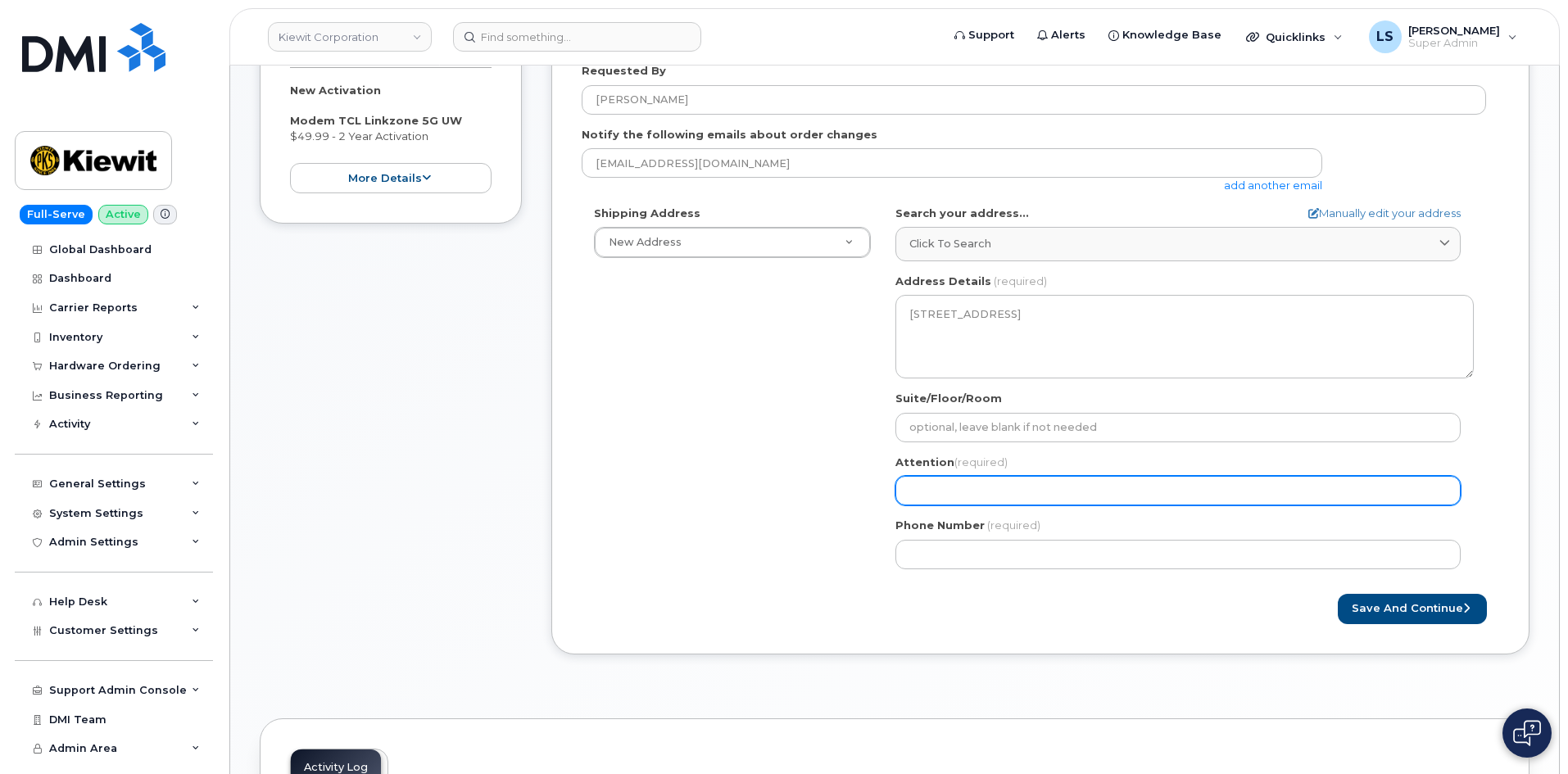
click at [1013, 495] on input "Attention (required)" at bounding box center [1178, 491] width 565 height 29
paste input "[PERSON_NAME]"
select select
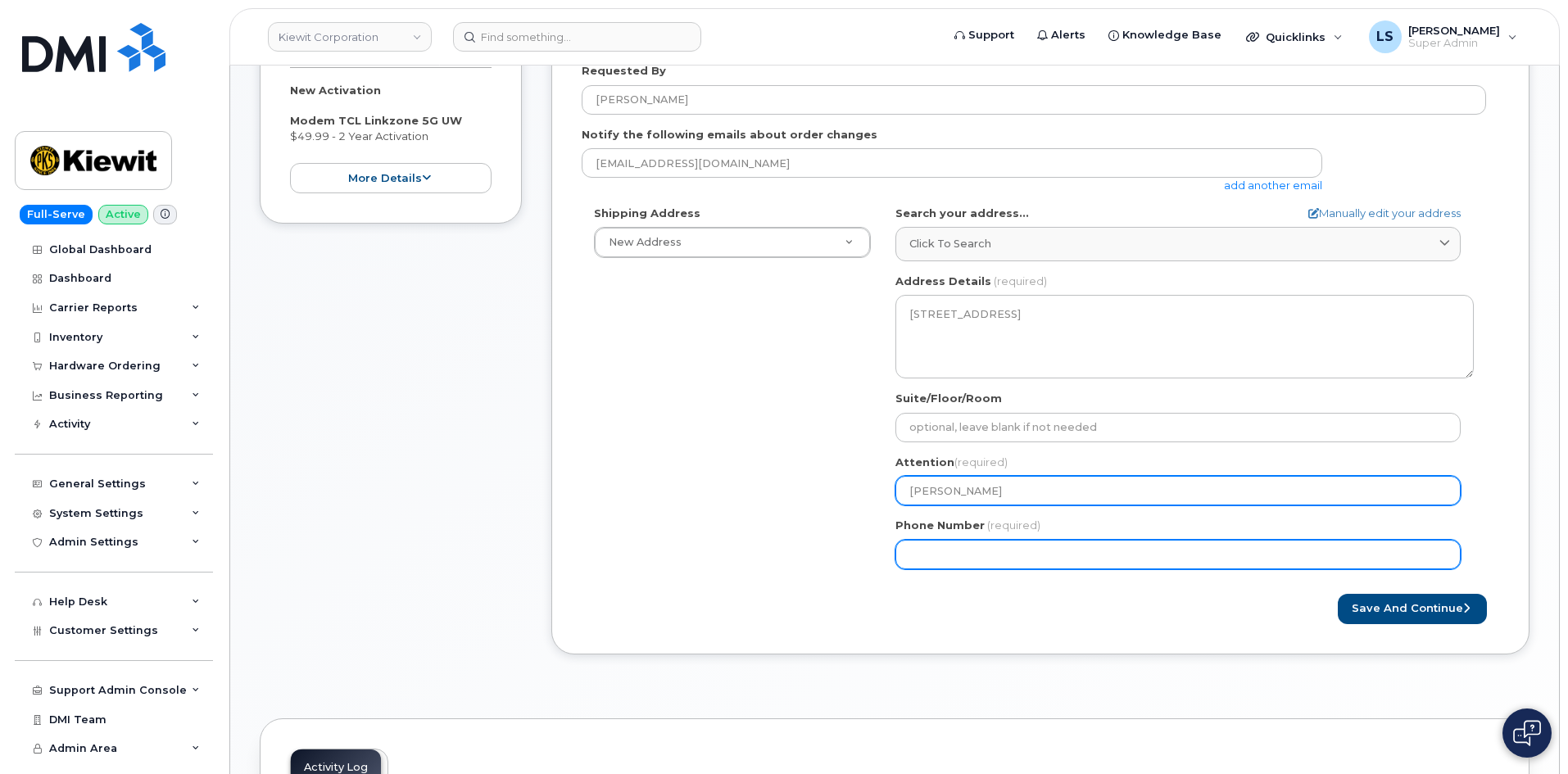
type input "Nancy Bilek"
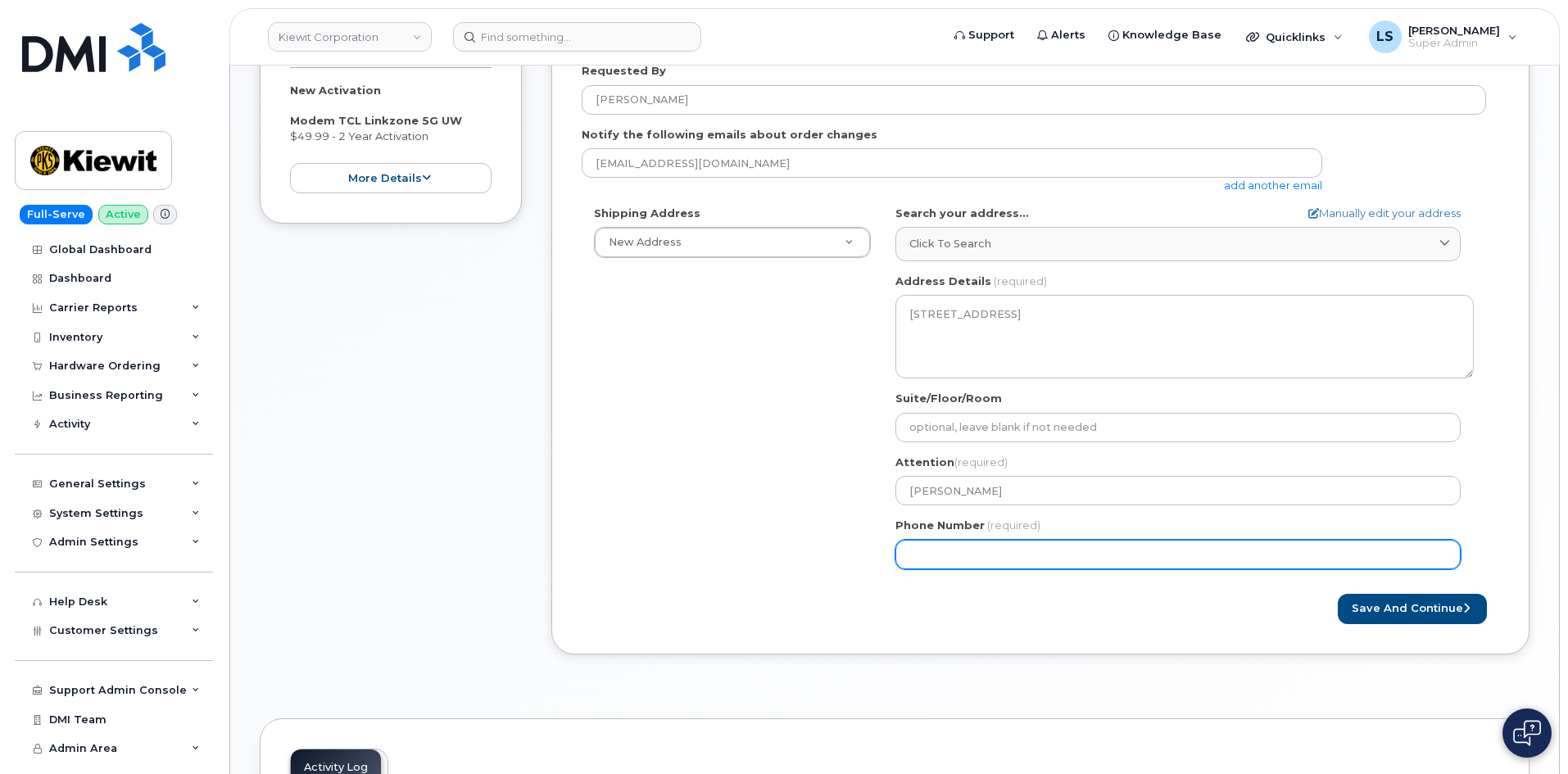
click at [933, 556] on input "Phone Number" at bounding box center [1178, 555] width 565 height 29
paste input "4028986927"
type input "4028986927"
select select
type input "4028986927"
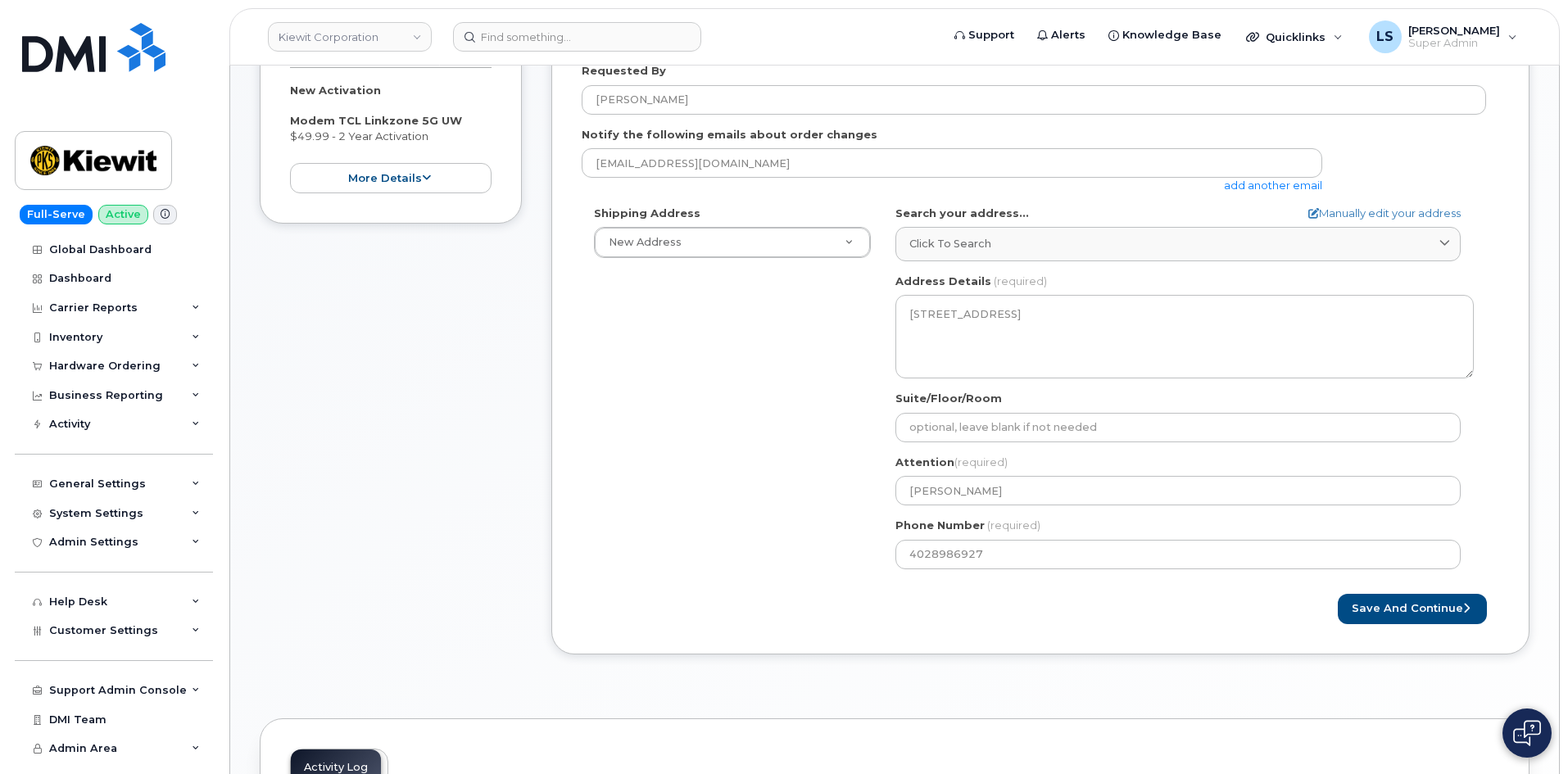
click at [789, 423] on div "Shipping Address New Address New Address 6200 Lee Vista Blvd 206 Mcgavock Pike …" at bounding box center [1033, 393] width 905 height 376
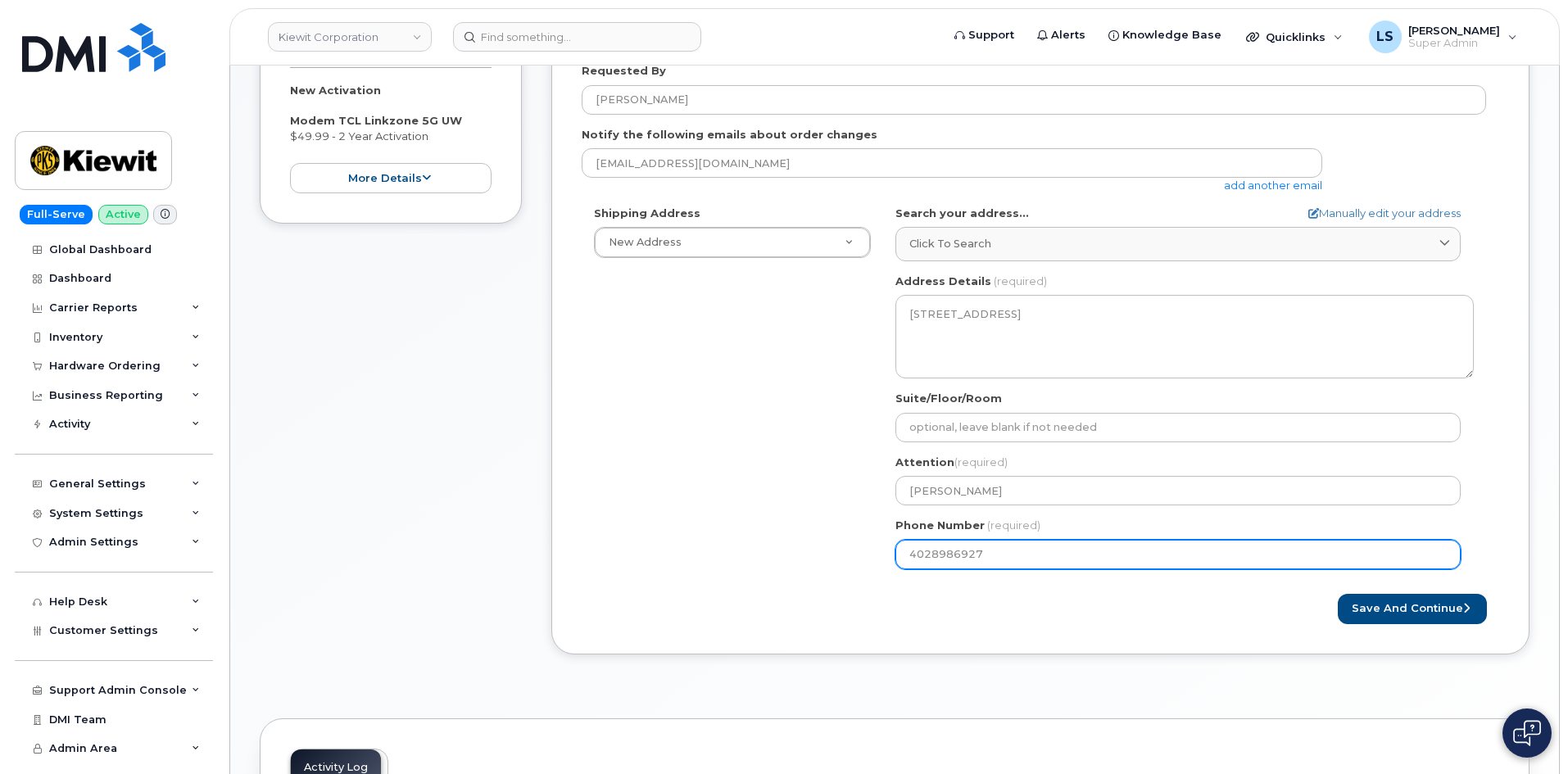
click at [701, 520] on div "Shipping Address New Address New Address 6200 Lee Vista Blvd 206 Mcgavock Pike …" at bounding box center [1033, 393] width 905 height 376
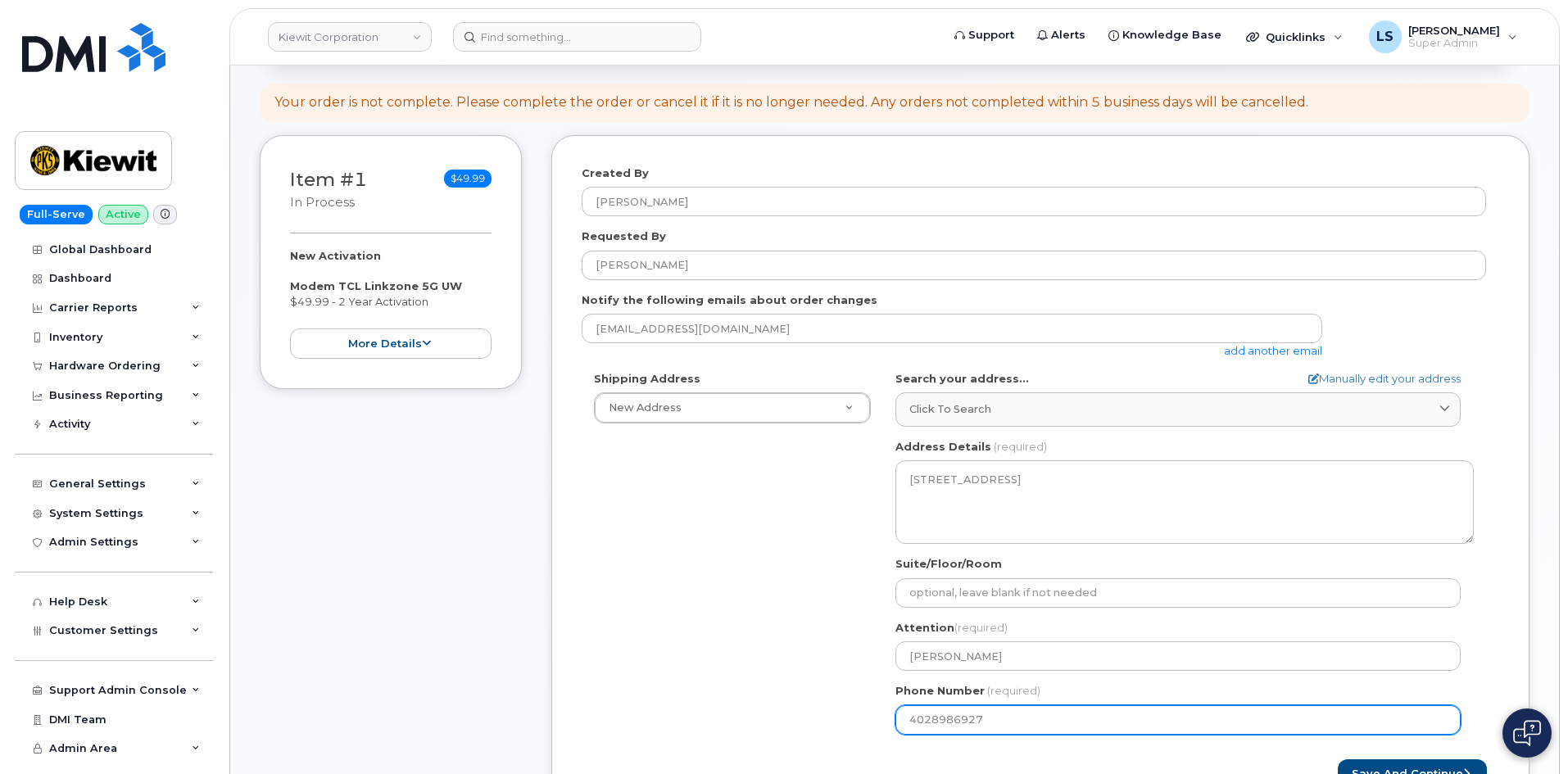
scroll to position [409, 0]
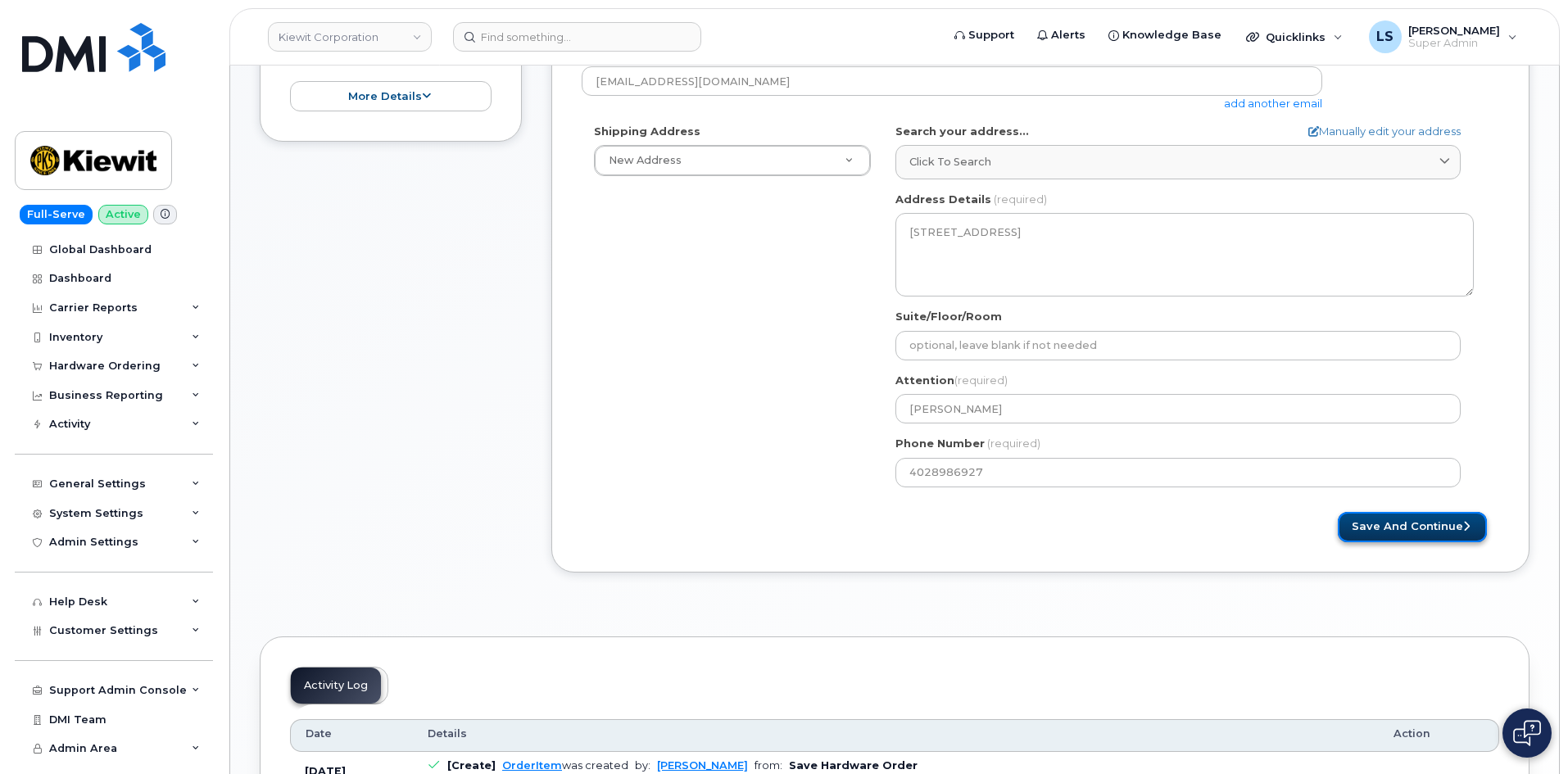
click at [1447, 524] on button "Save and Continue" at bounding box center [1412, 527] width 149 height 30
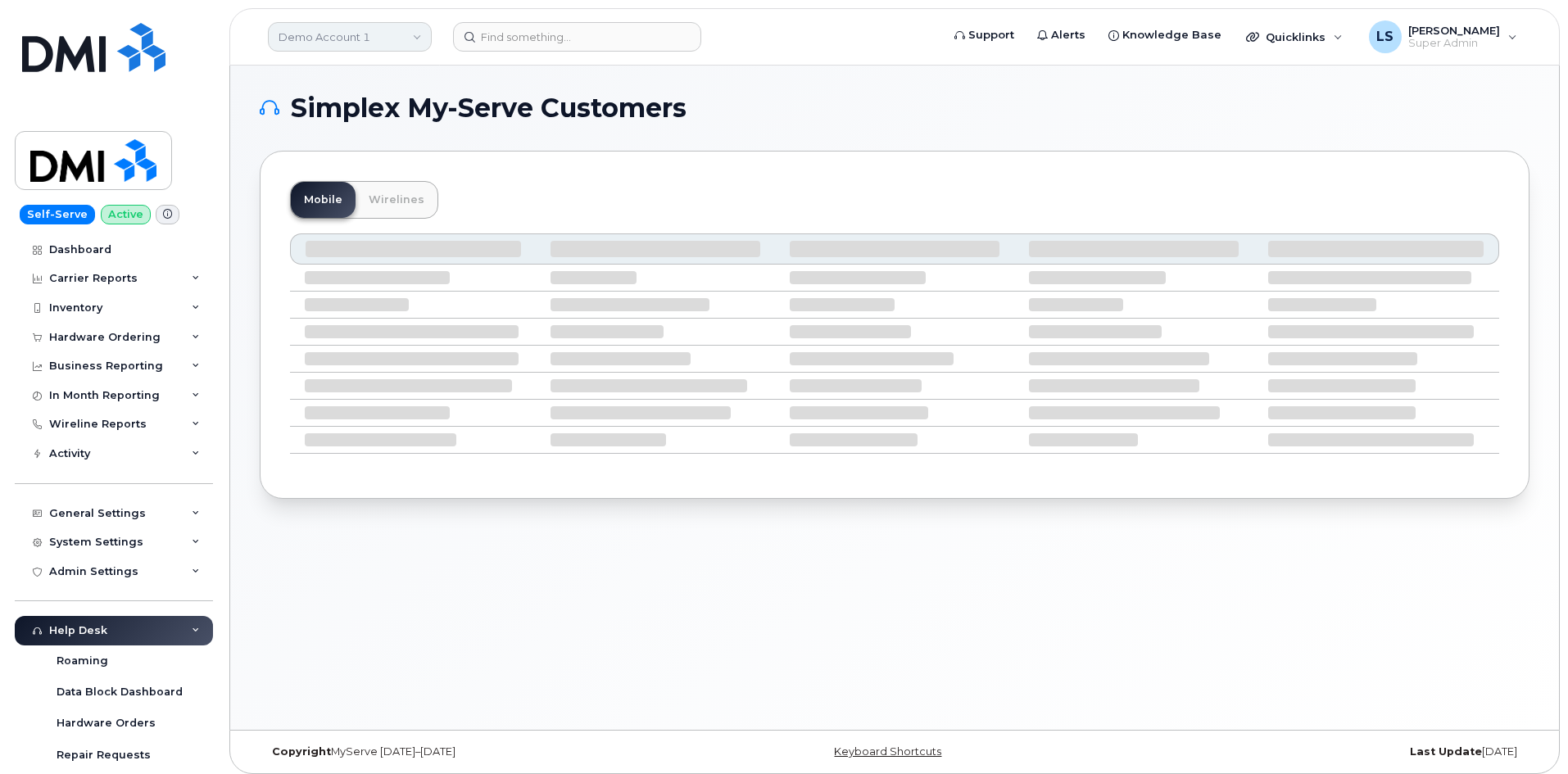
click at [402, 35] on link "Demo Account 1" at bounding box center [350, 37] width 164 height 29
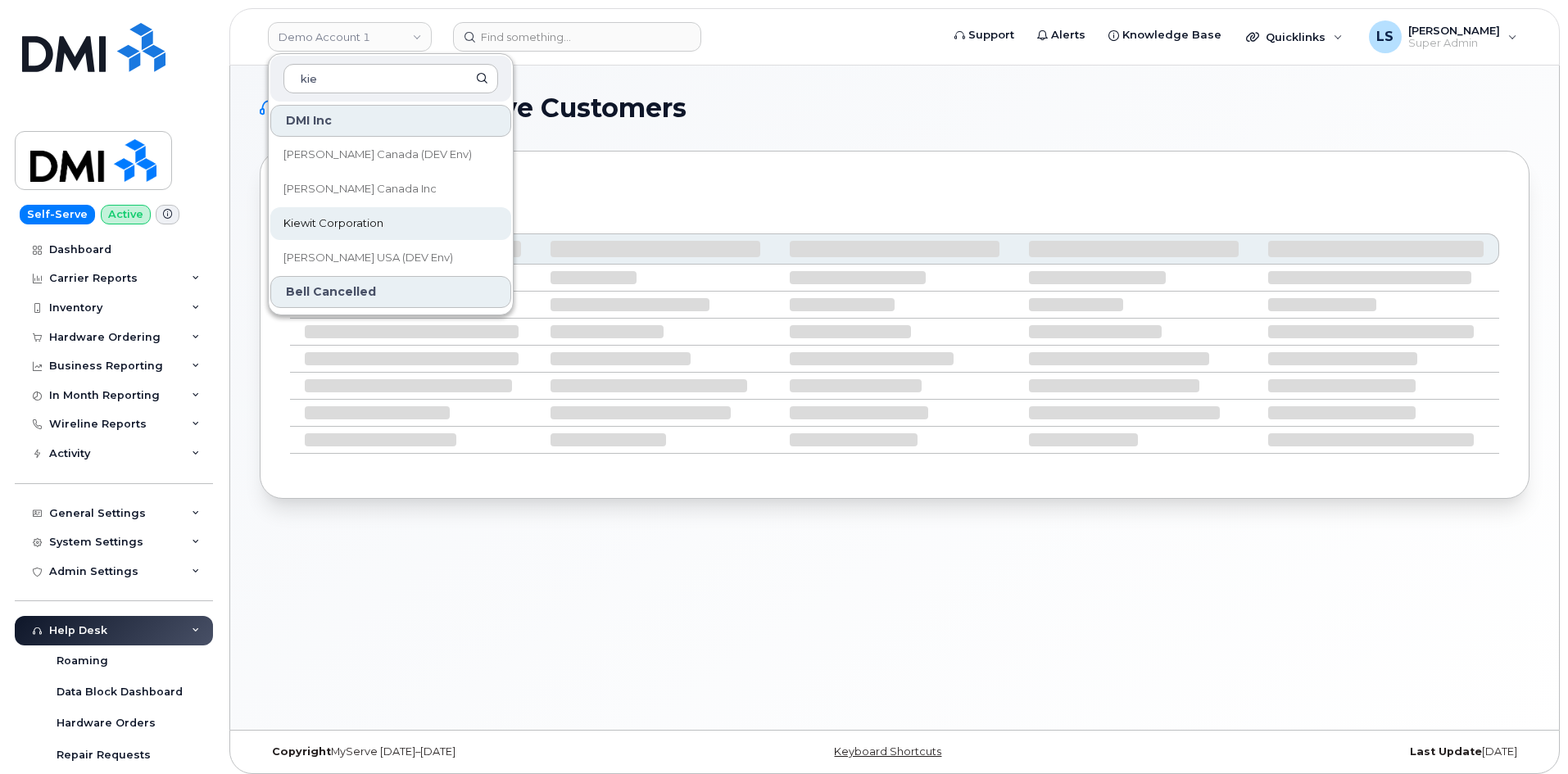
type input "kie"
click at [366, 223] on span "Kiewit Corporation" at bounding box center [333, 223] width 100 height 16
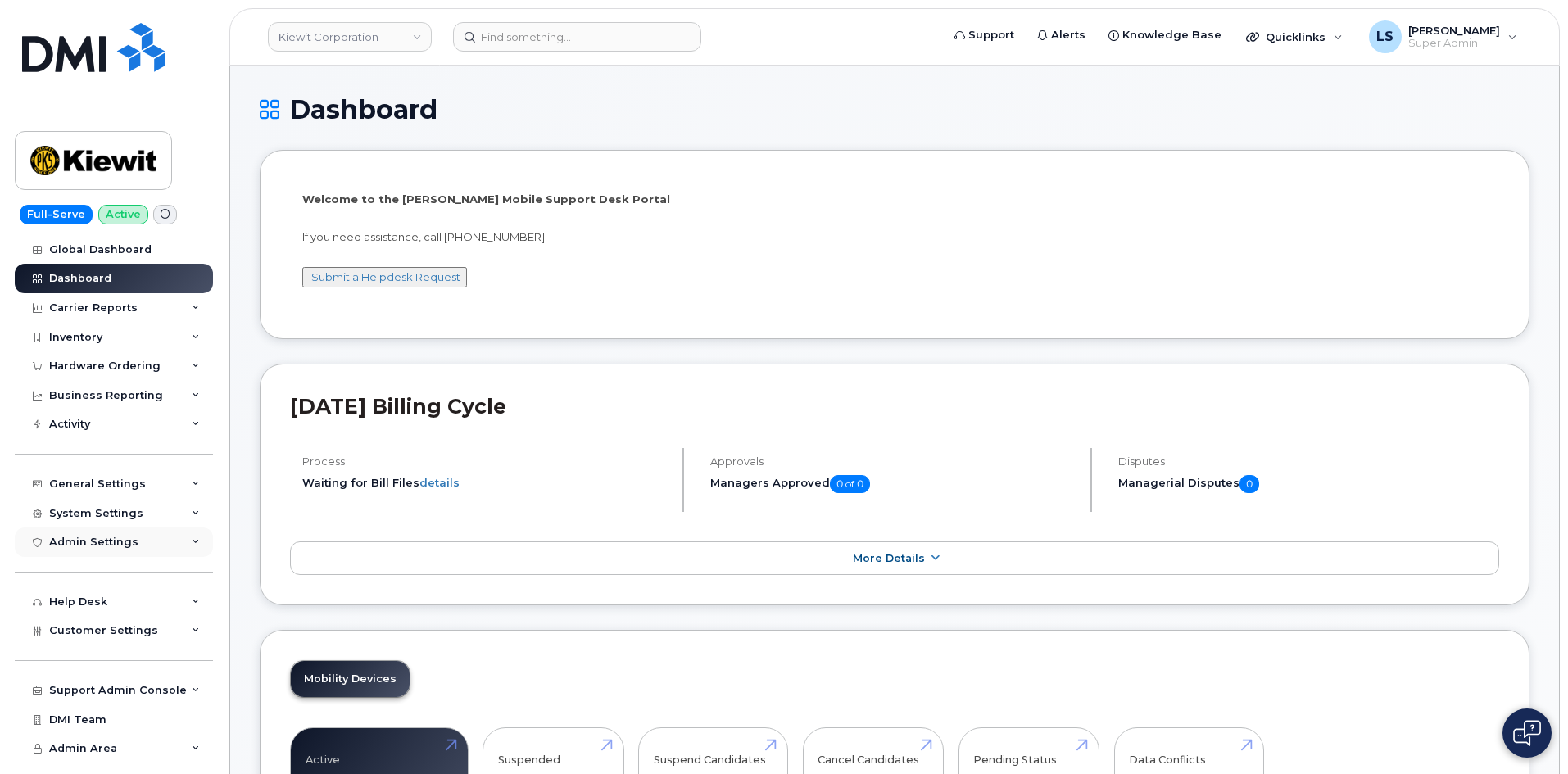
scroll to position [164, 0]
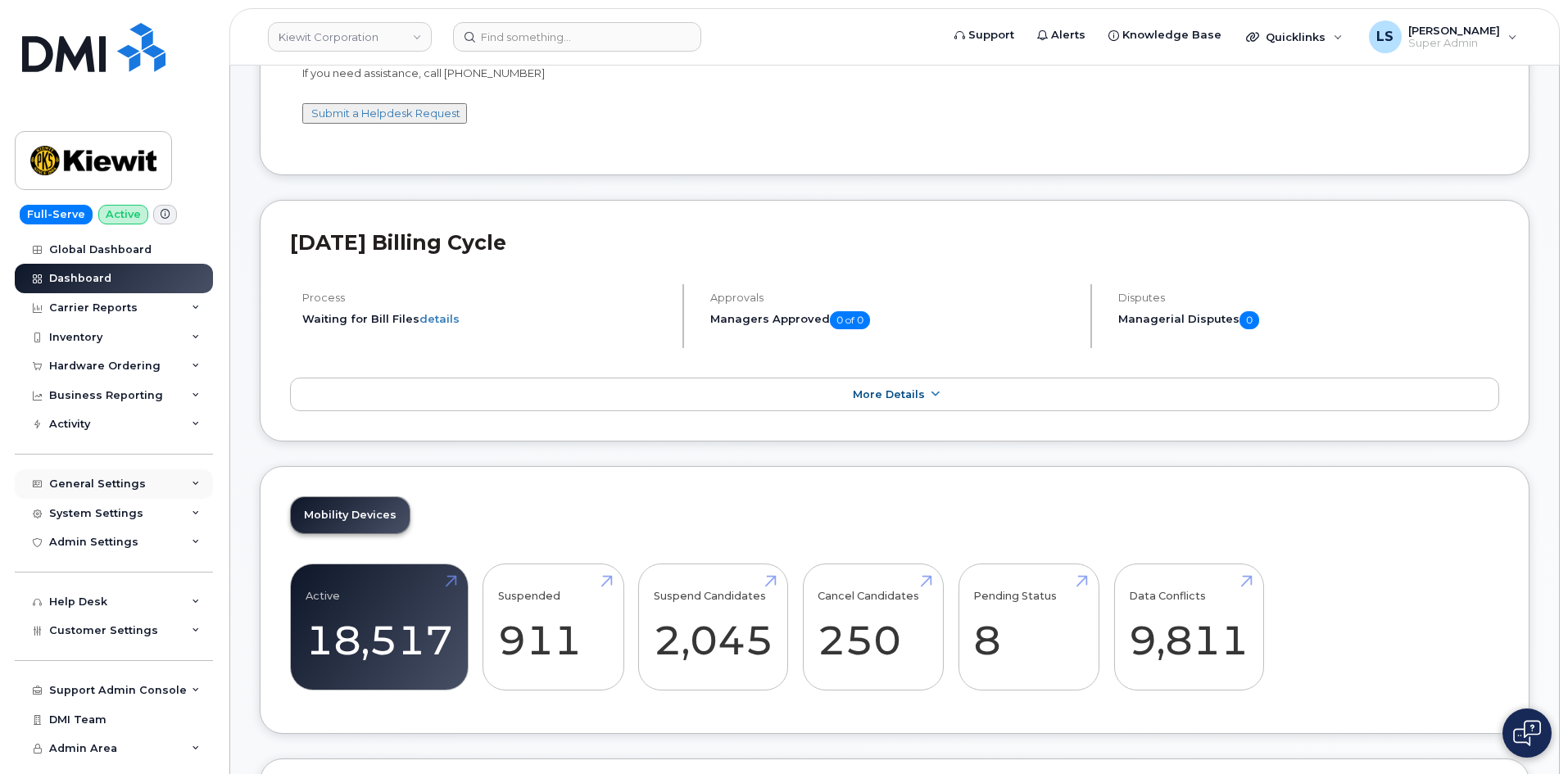
click at [187, 494] on div "General Settings" at bounding box center [113, 484] width 198 height 29
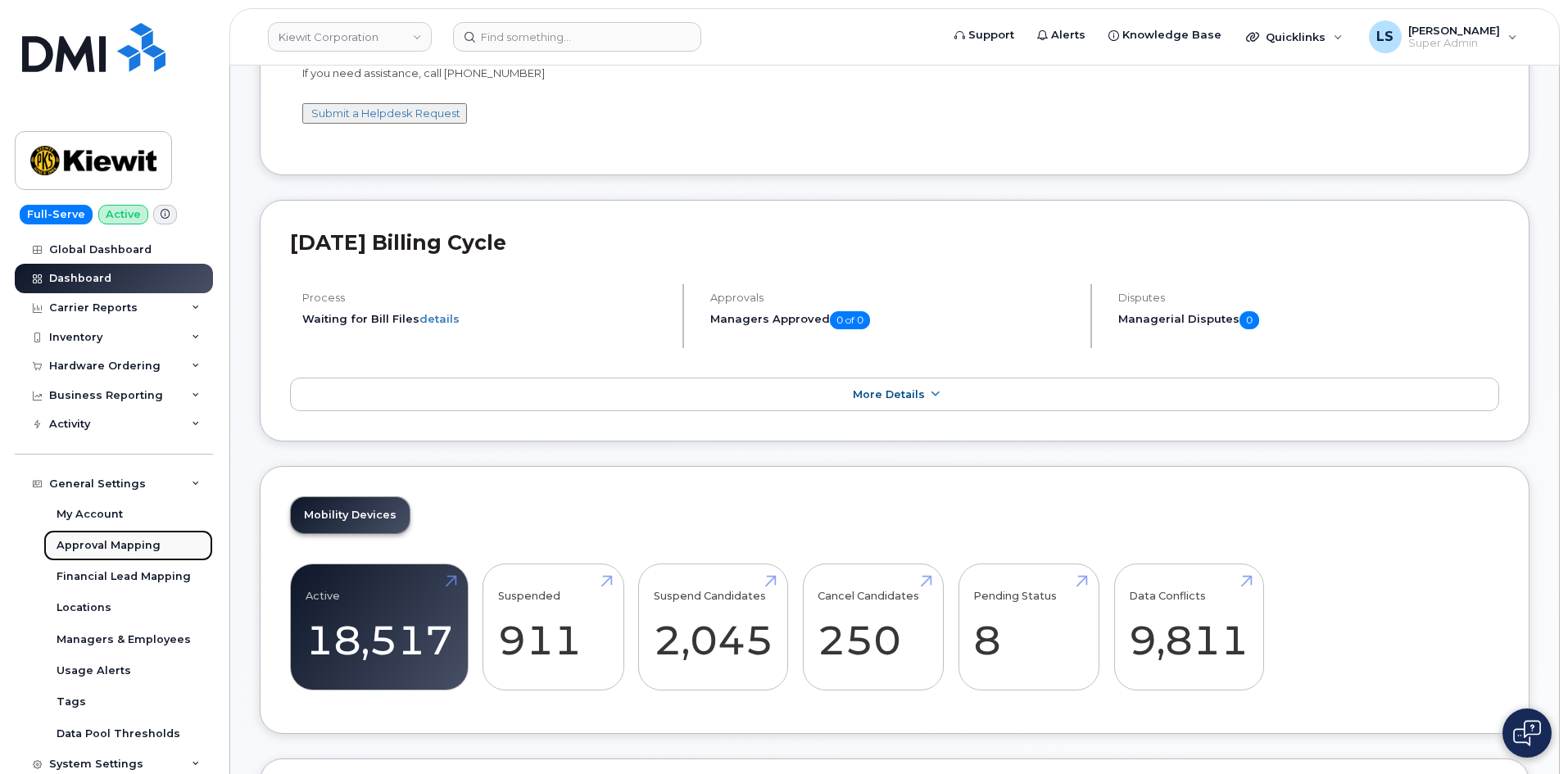
click at [116, 549] on div "Approval Mapping" at bounding box center [108, 545] width 104 height 15
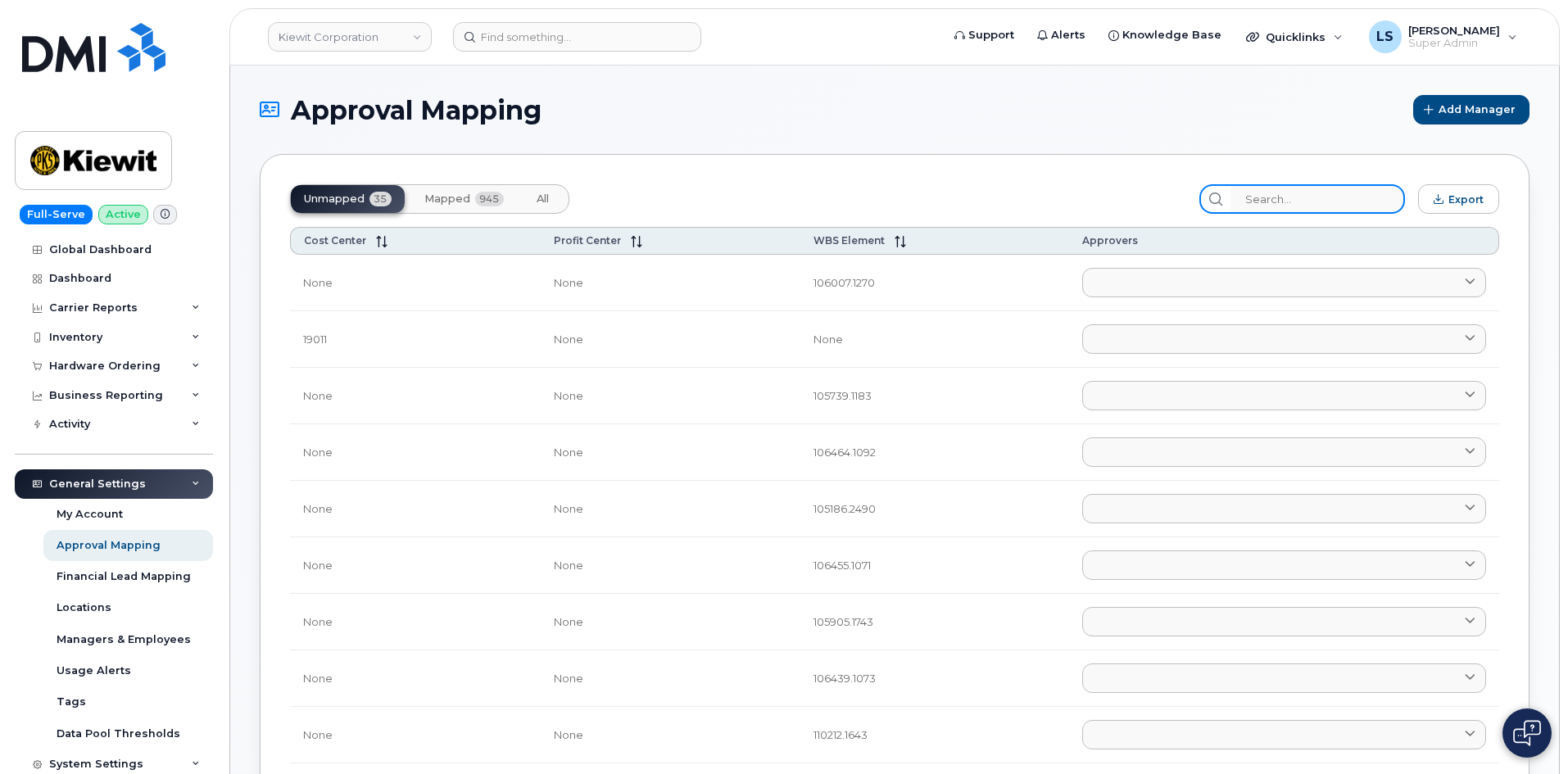
click at [1300, 204] on input "search" at bounding box center [1317, 199] width 175 height 29
paste input "101842.1353"
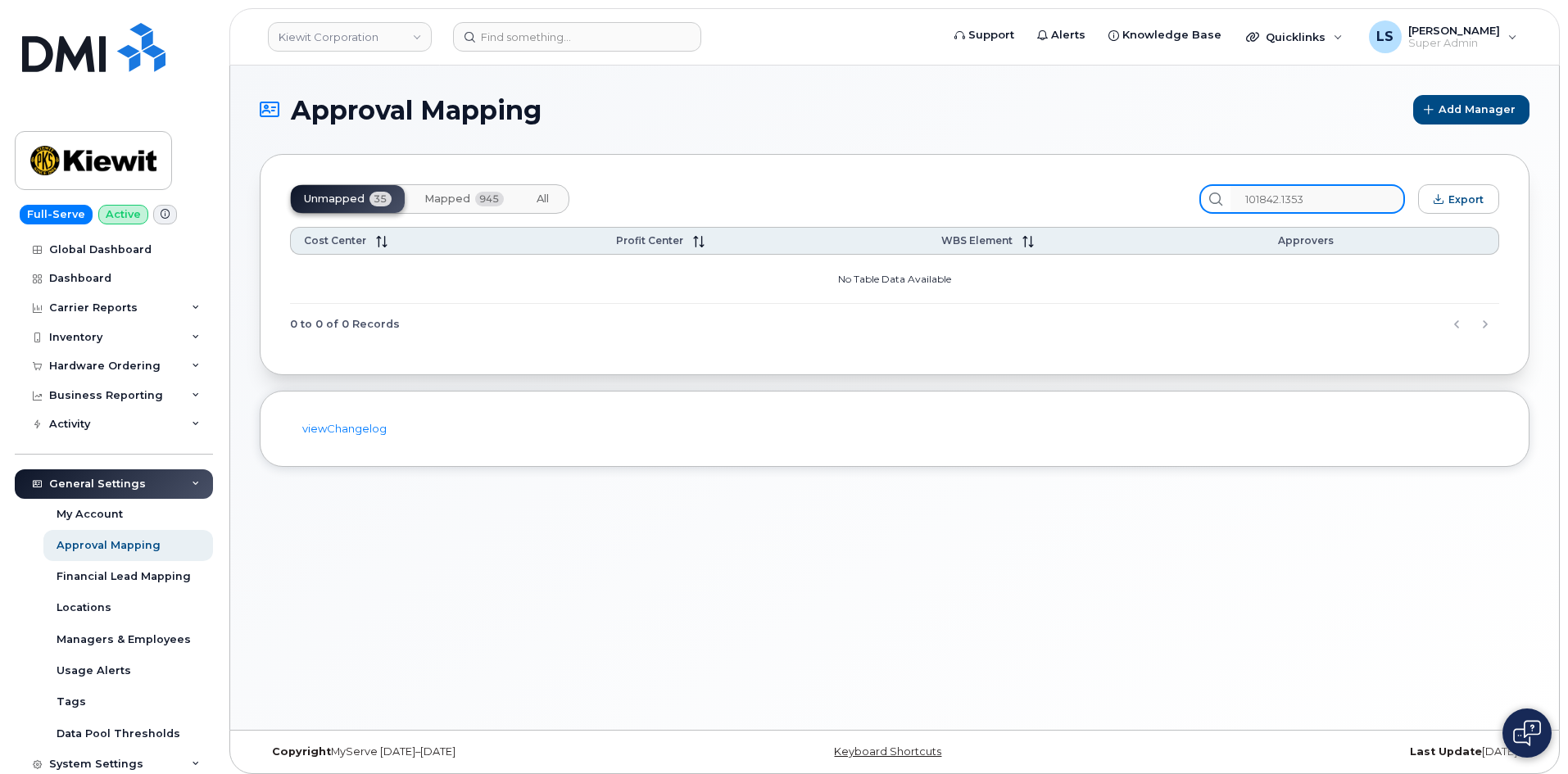
type input "101842.1353"
click at [472, 193] on button "Mapped 945" at bounding box center [464, 199] width 105 height 28
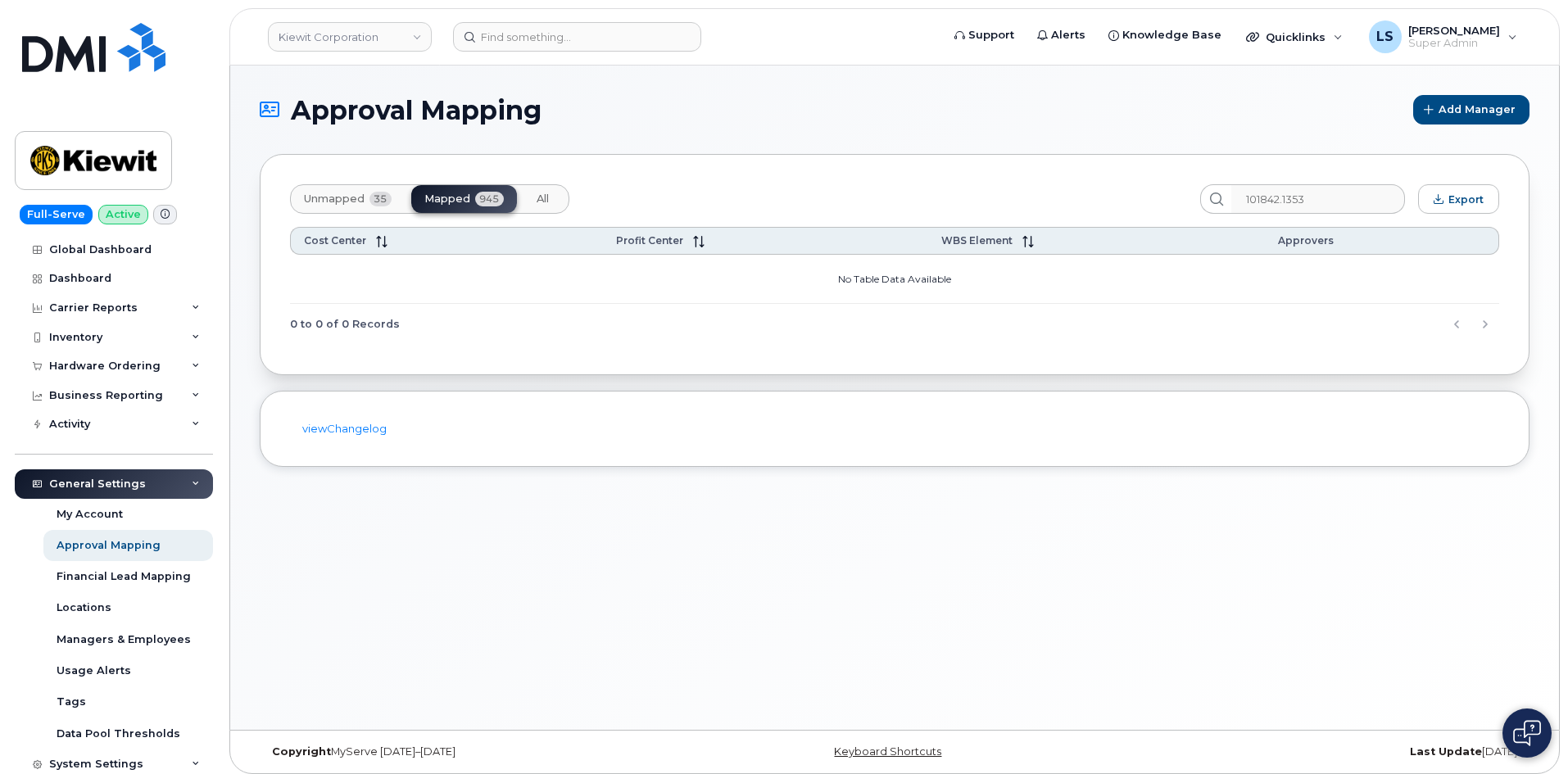
drag, startPoint x: 529, startPoint y: 188, endPoint x: 531, endPoint y: 209, distance: 21.1
click at [530, 190] on button "All" at bounding box center [543, 199] width 39 height 28
drag, startPoint x: 462, startPoint y: 213, endPoint x: 591, endPoint y: 235, distance: 130.9
click at [462, 213] on div "Unmapped 35 Mapped 945 All" at bounding box center [429, 199] width 279 height 29
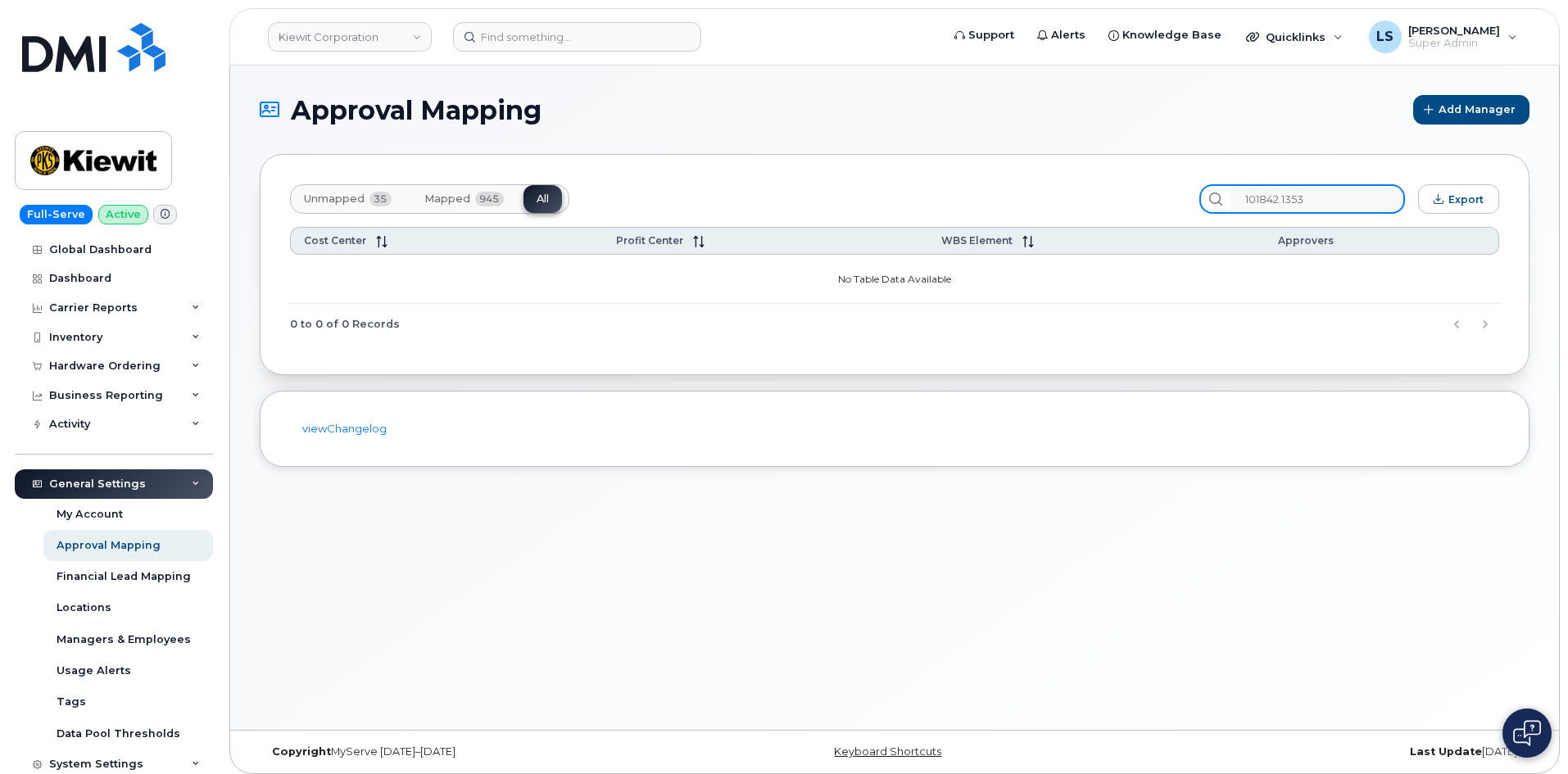
click at [1354, 192] on input "101842.1353" at bounding box center [1317, 199] width 175 height 29
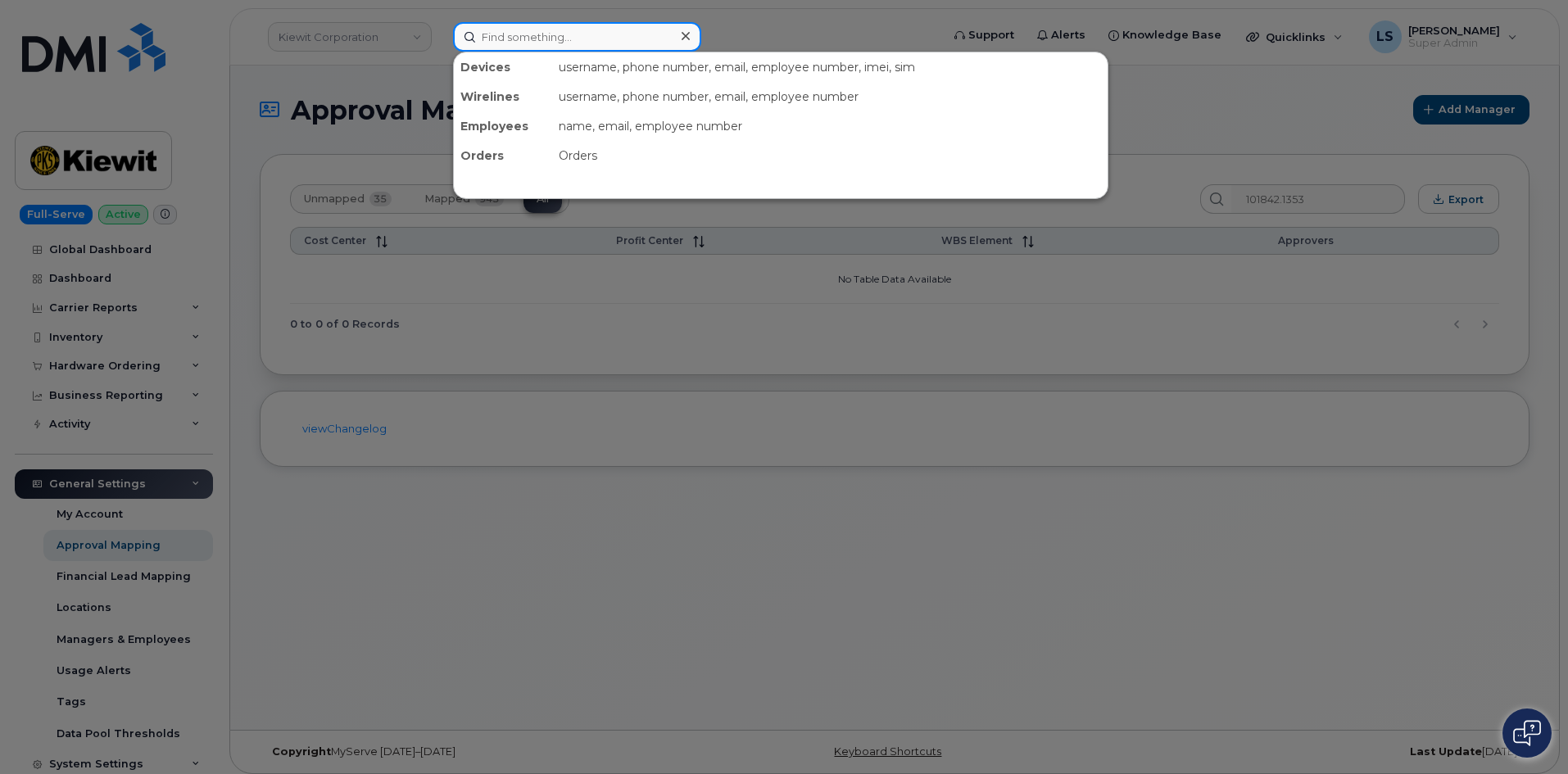
click at [554, 45] on input at bounding box center [576, 37] width 248 height 29
paste input "[PERSON_NAME]"
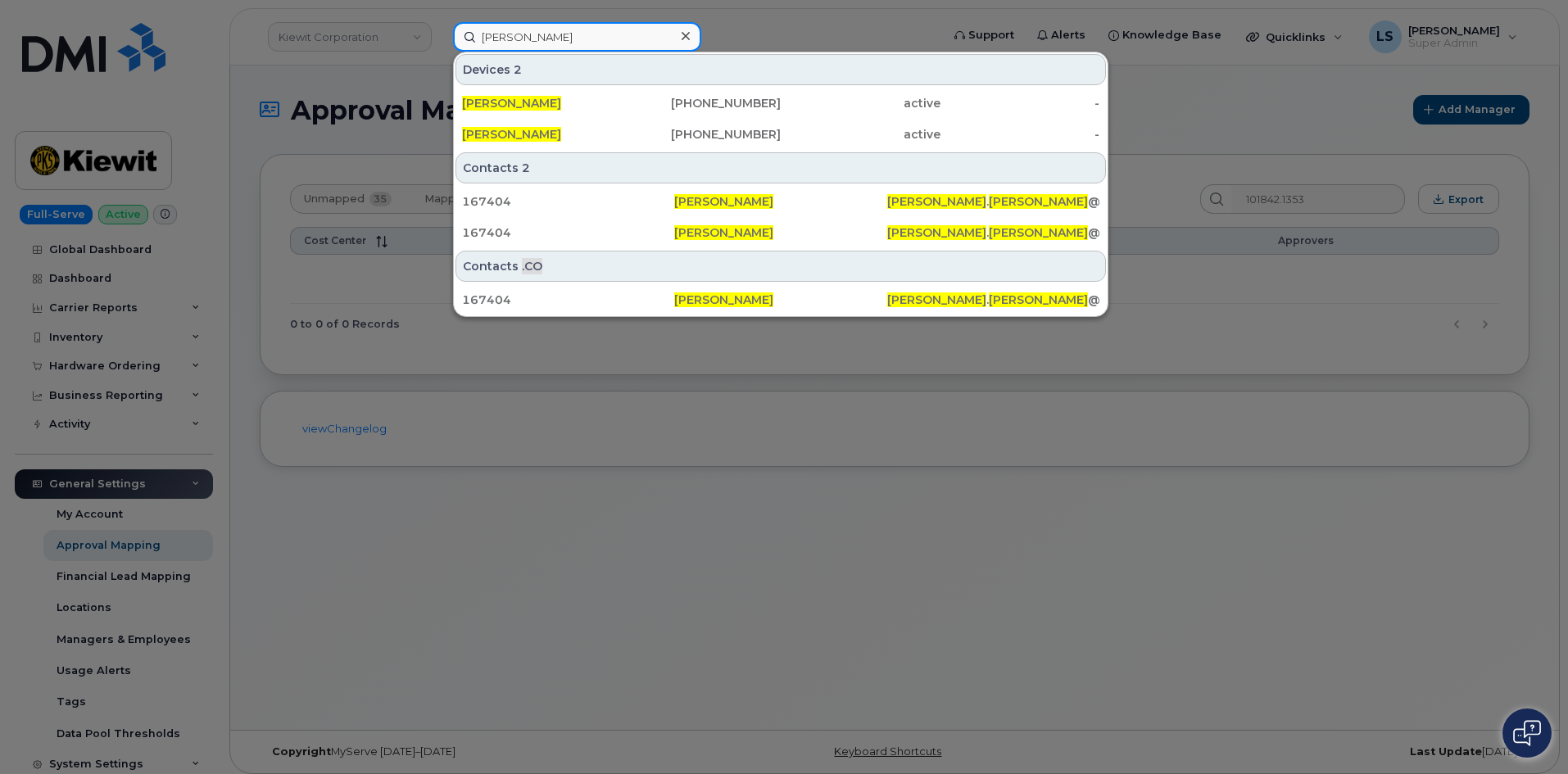
type input "[PERSON_NAME]"
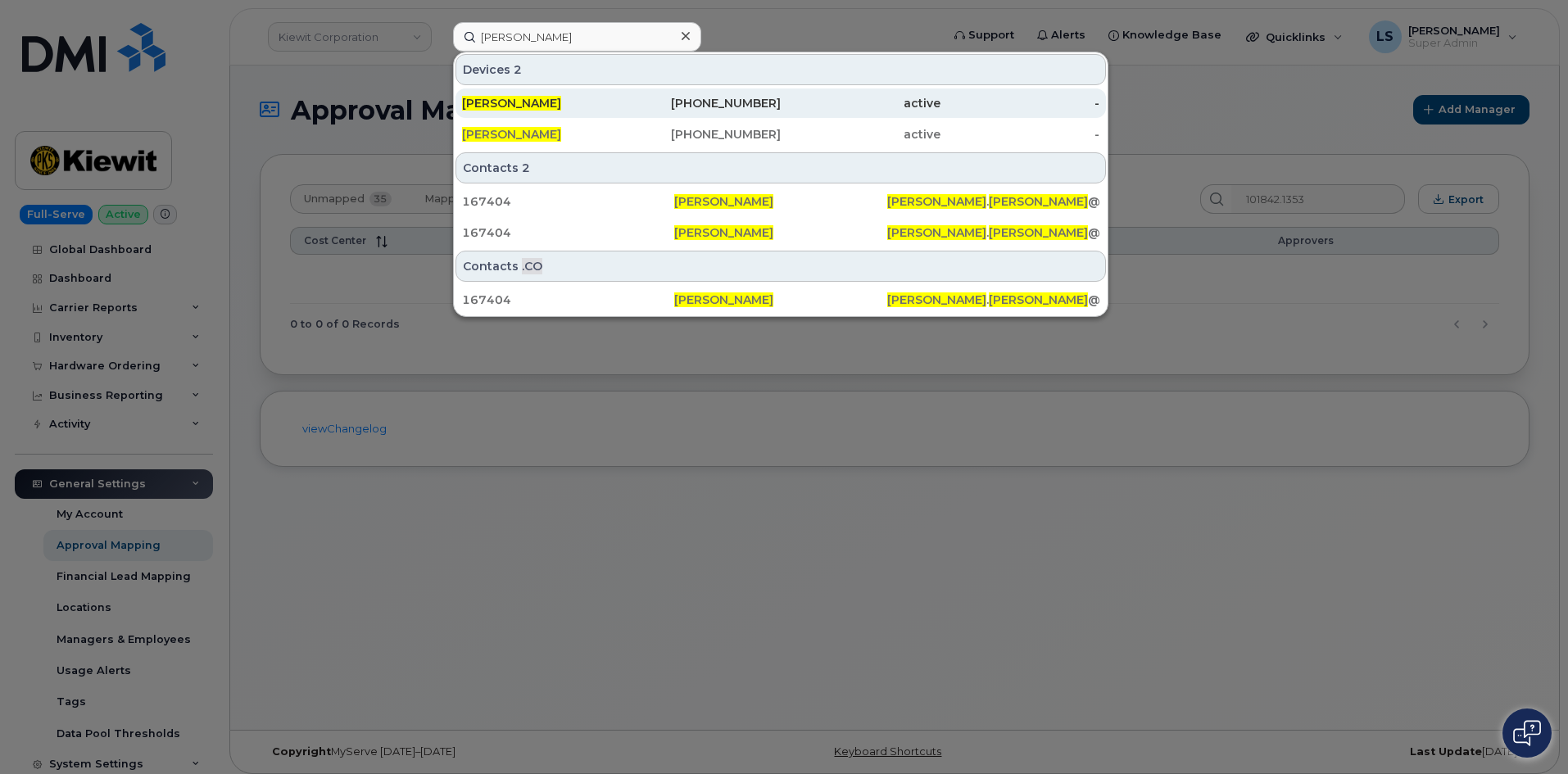
click at [538, 103] on span "NANCY BILEK" at bounding box center [511, 103] width 99 height 15
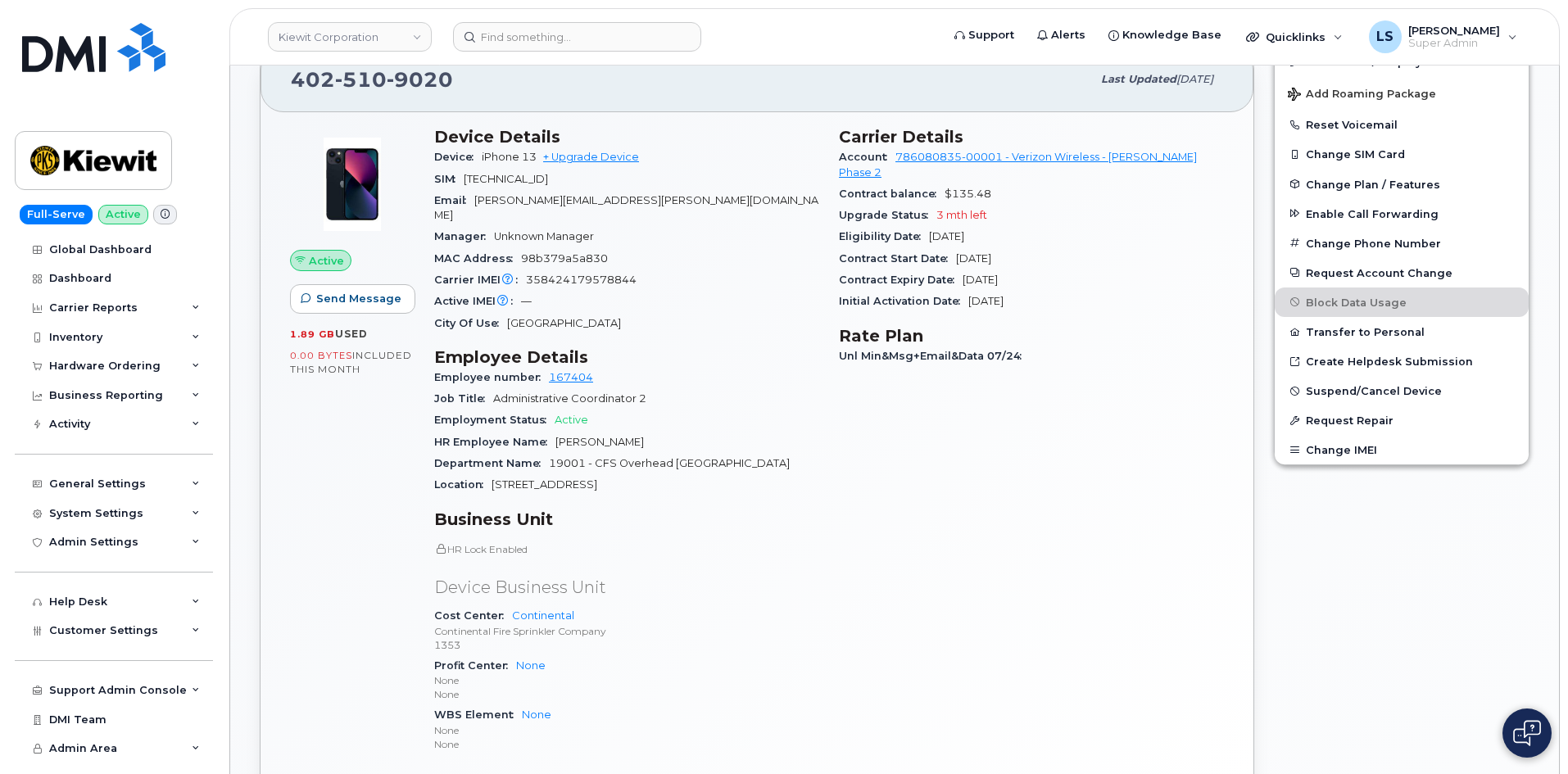
scroll to position [245, 0]
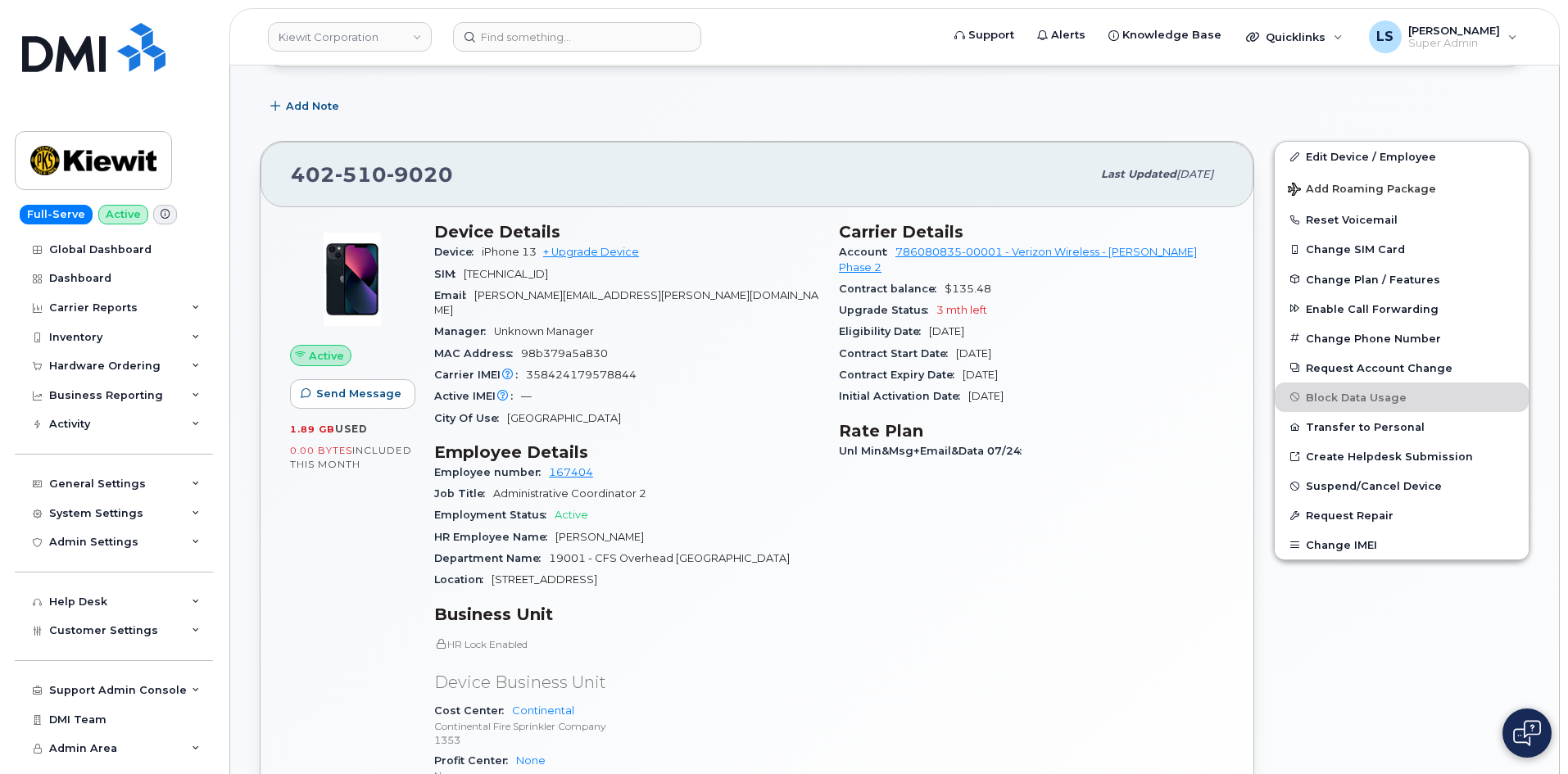
click at [579, 297] on span "[PERSON_NAME][EMAIL_ADDRESS][PERSON_NAME][DOMAIN_NAME]" at bounding box center [625, 302] width 384 height 27
click at [580, 297] on span "NANCY.BILEK@CONTINENTAL-FIRE.COM" at bounding box center [625, 302] width 384 height 27
click at [671, 423] on div "Device Details Device iPhone 13 + Upgrade Device SIM 89148000009663560201 Email…" at bounding box center [626, 542] width 404 height 660
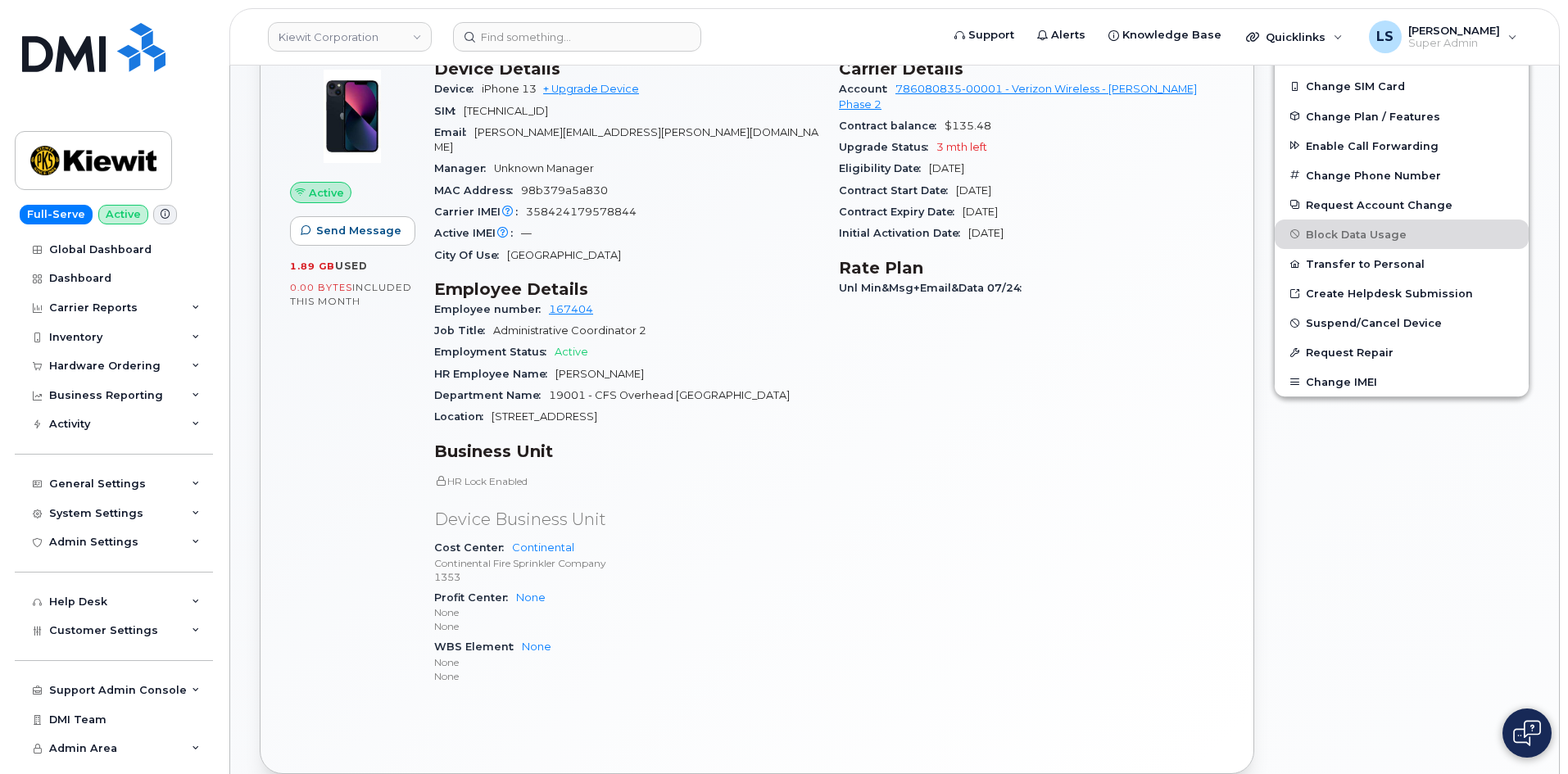
scroll to position [409, 0]
click at [562, 388] on span "19001 - CFS Overhead Omaha" at bounding box center [669, 394] width 241 height 12
click at [657, 388] on span "19001 - CFS Overhead Omaha" at bounding box center [669, 394] width 241 height 12
click at [592, 409] on span "4518 South 133rd Street" at bounding box center [544, 416] width 105 height 12
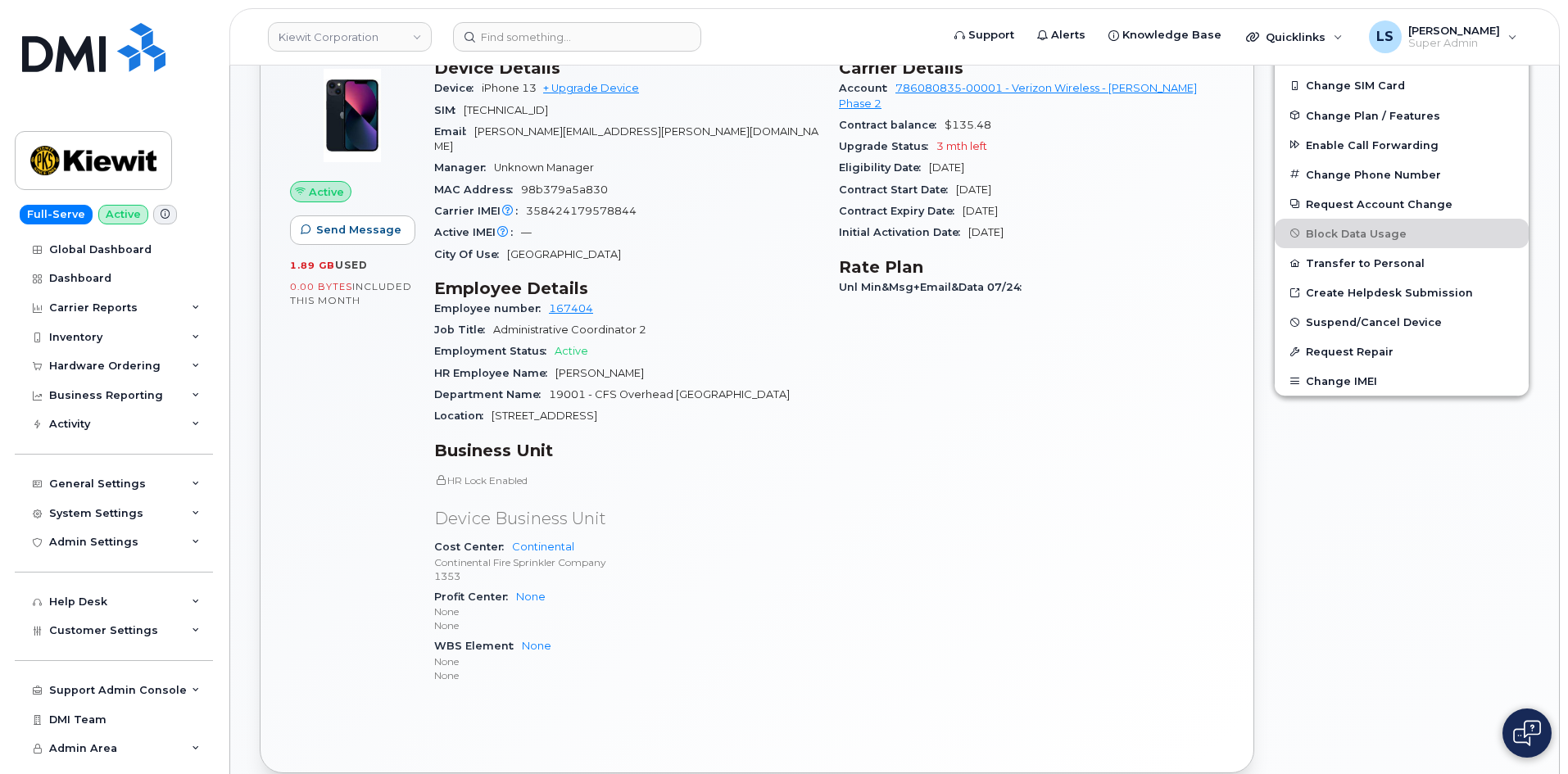
click at [594, 409] on span "4518 South 133rd Street" at bounding box center [544, 416] width 105 height 12
drag, startPoint x: 640, startPoint y: 682, endPoint x: 650, endPoint y: 691, distance: 13.5
click at [639, 682] on div "Device Details Device iPhone 13 + Upgrade Device SIM 89148000009663560201 Email…" at bounding box center [626, 378] width 404 height 660
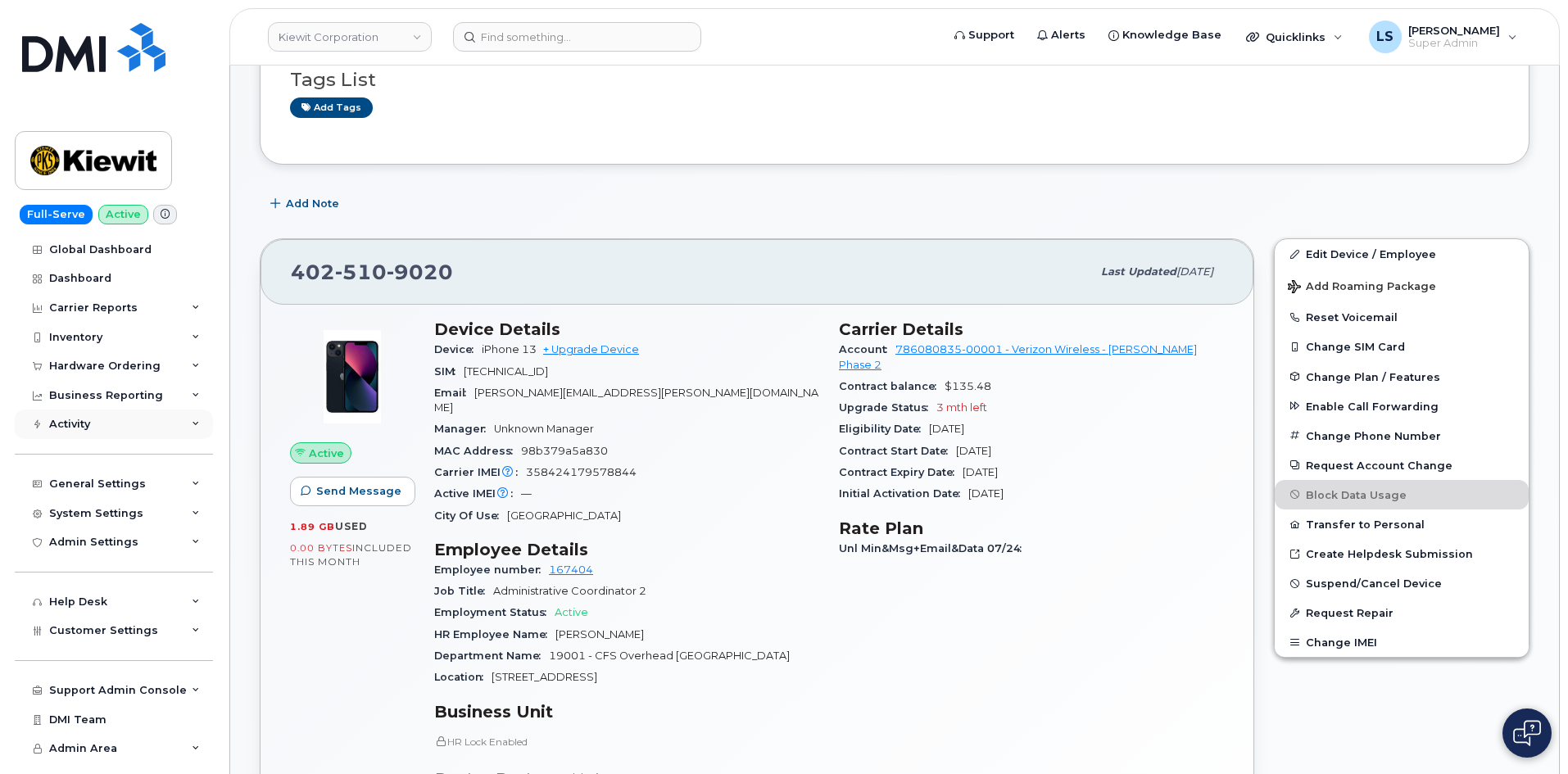
scroll to position [245, 0]
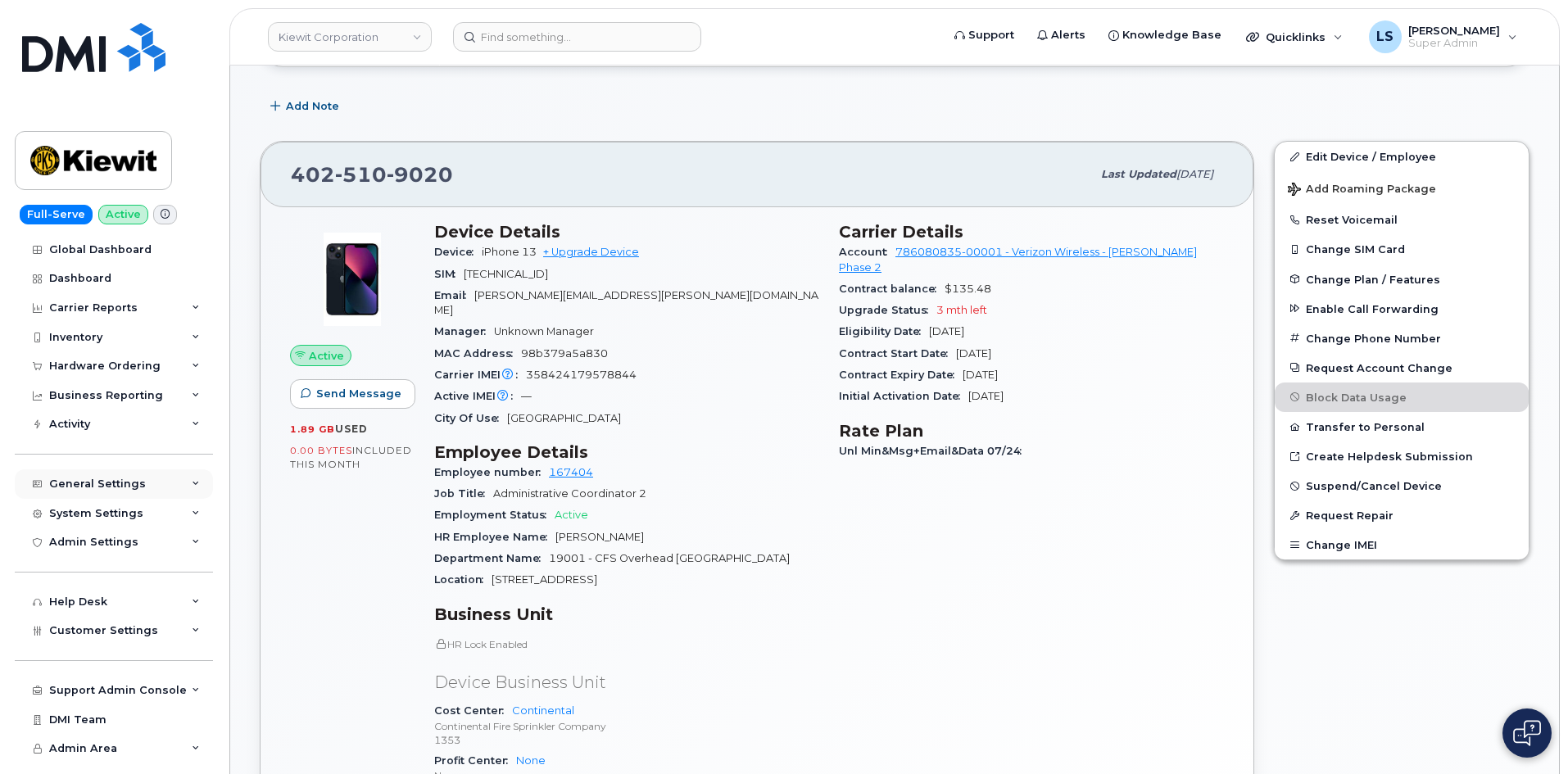
click at [157, 481] on div "General Settings" at bounding box center [113, 484] width 198 height 29
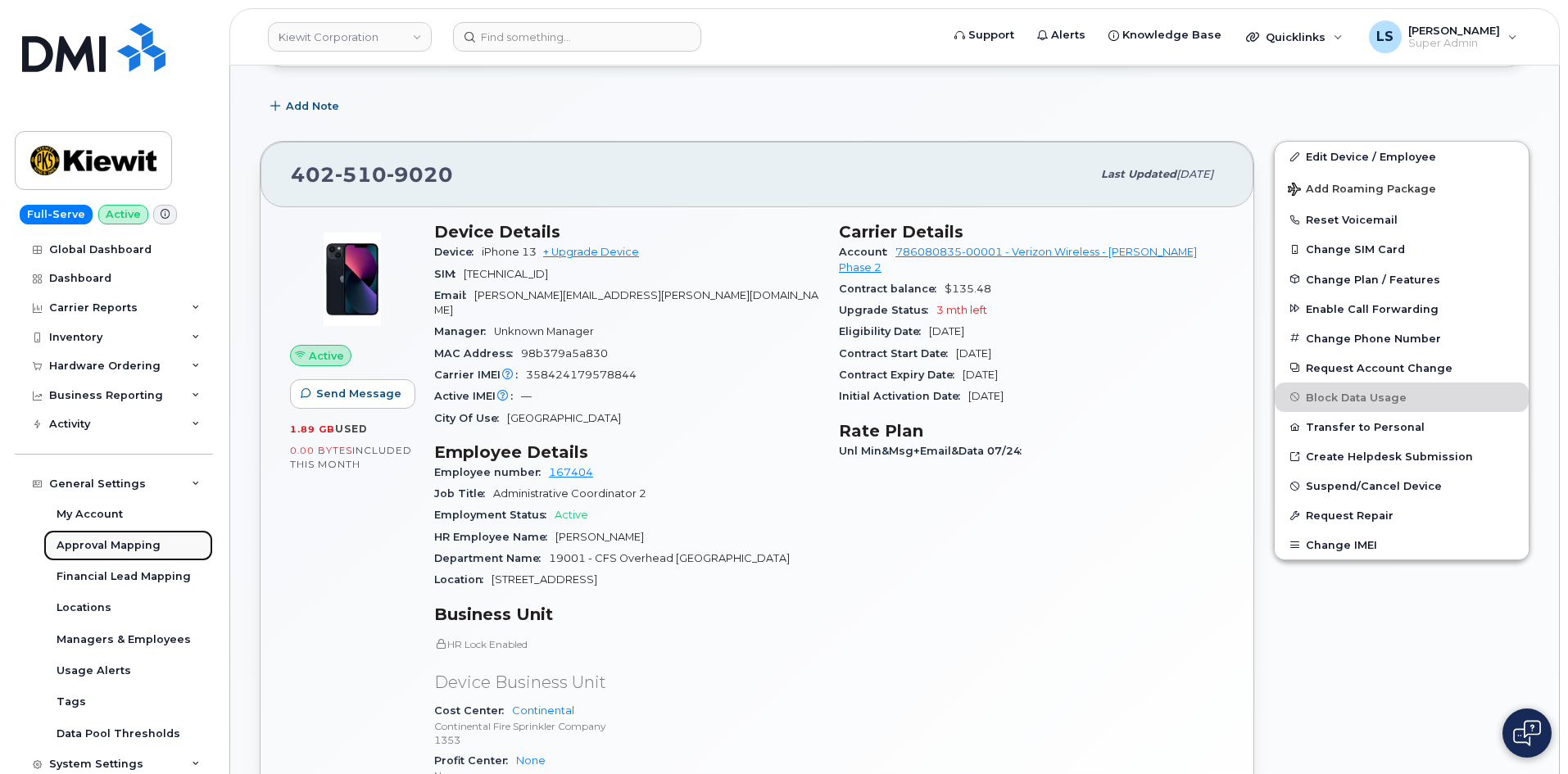
click at [125, 549] on div "Approval Mapping" at bounding box center [108, 545] width 104 height 15
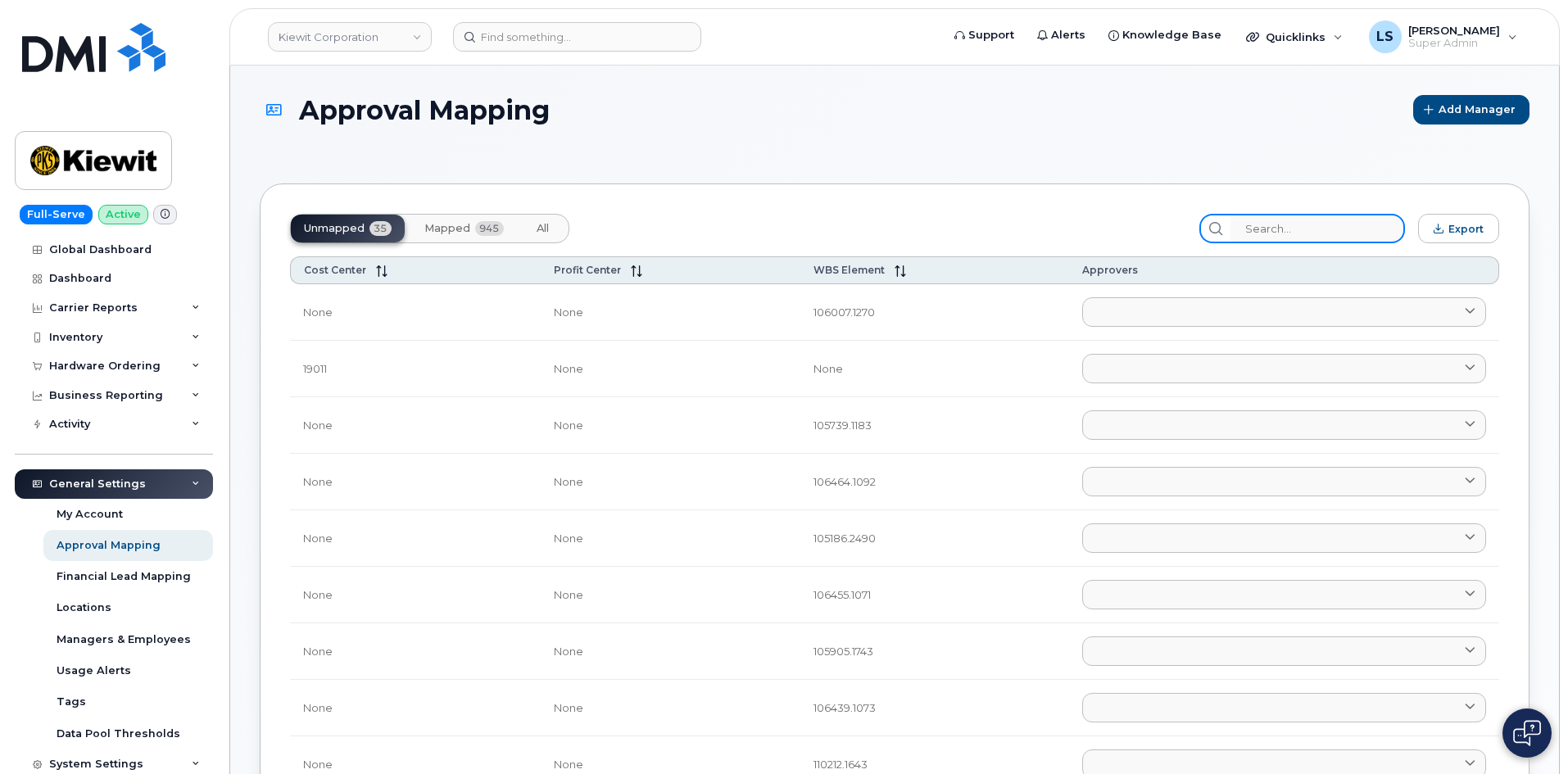
click at [1375, 240] on input "search" at bounding box center [1317, 228] width 175 height 29
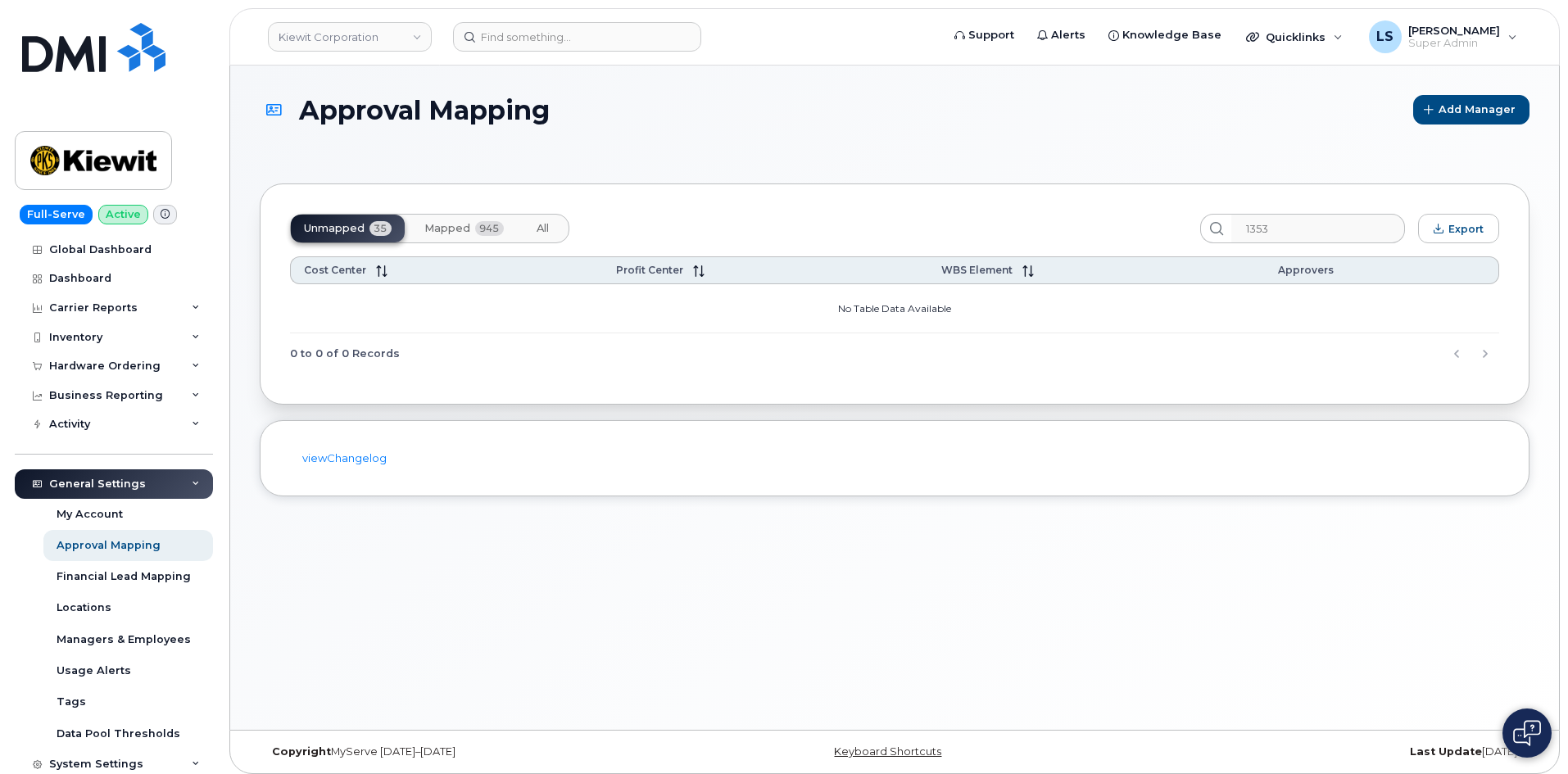
click at [460, 227] on span "Mapped" at bounding box center [447, 228] width 46 height 13
click at [541, 223] on span "All" at bounding box center [543, 228] width 12 height 13
click at [467, 243] on div "Unmapped 35 Mapped 945 All" at bounding box center [429, 228] width 279 height 29
click at [392, 238] on button "Unmapped 35" at bounding box center [348, 228] width 114 height 28
click at [429, 226] on span "Mapped" at bounding box center [447, 228] width 46 height 13
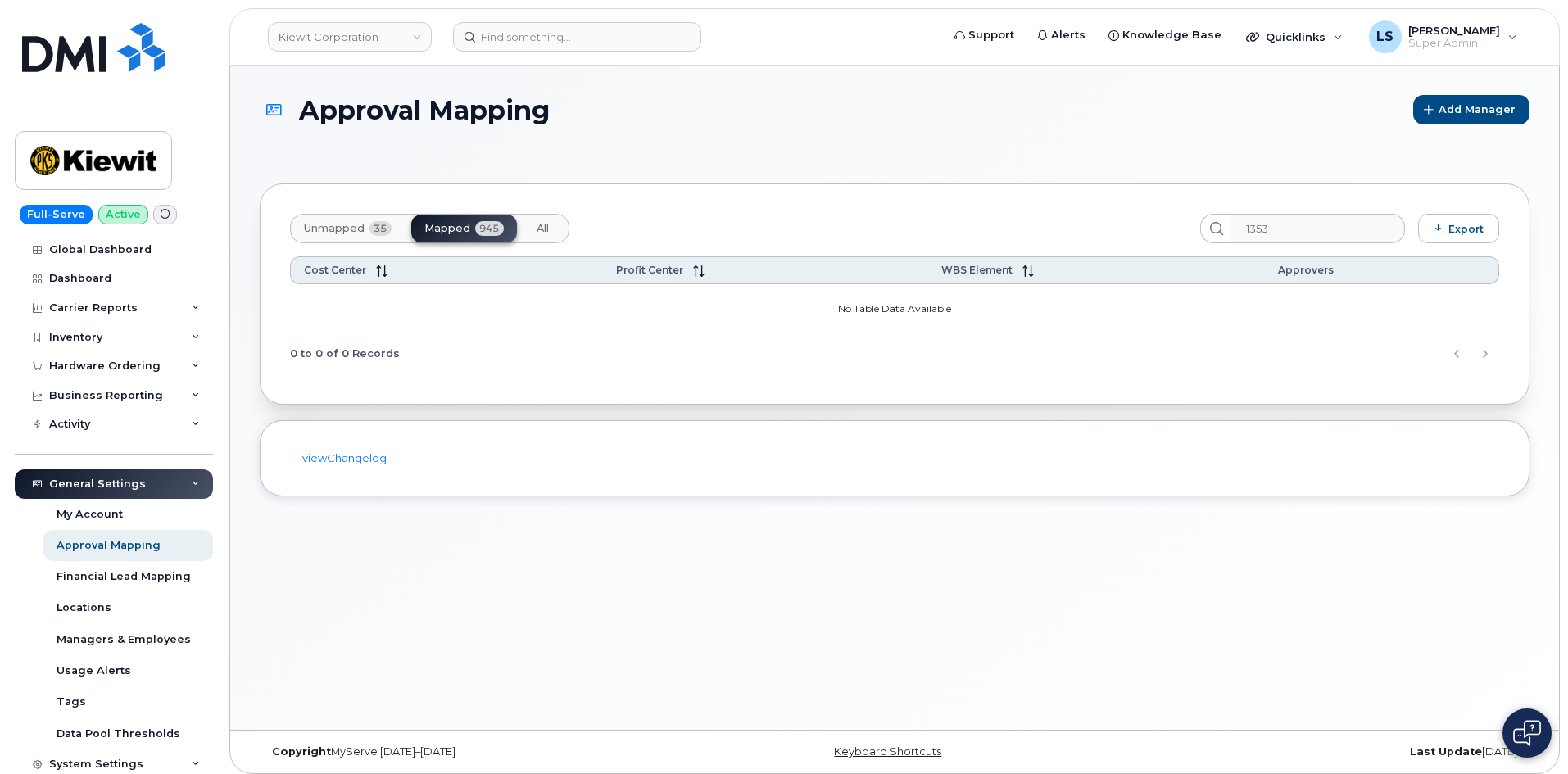
click at [503, 221] on div "Unmapped 35 Mapped 945 All" at bounding box center [429, 228] width 279 height 29
click at [524, 227] on button "Unmapped 35" at bounding box center [543, 228] width 39 height 28
click at [442, 226] on span "Mapped" at bounding box center [447, 228] width 46 height 13
click at [521, 229] on div "Unmapped 35 Mapped 945 All" at bounding box center [429, 228] width 279 height 29
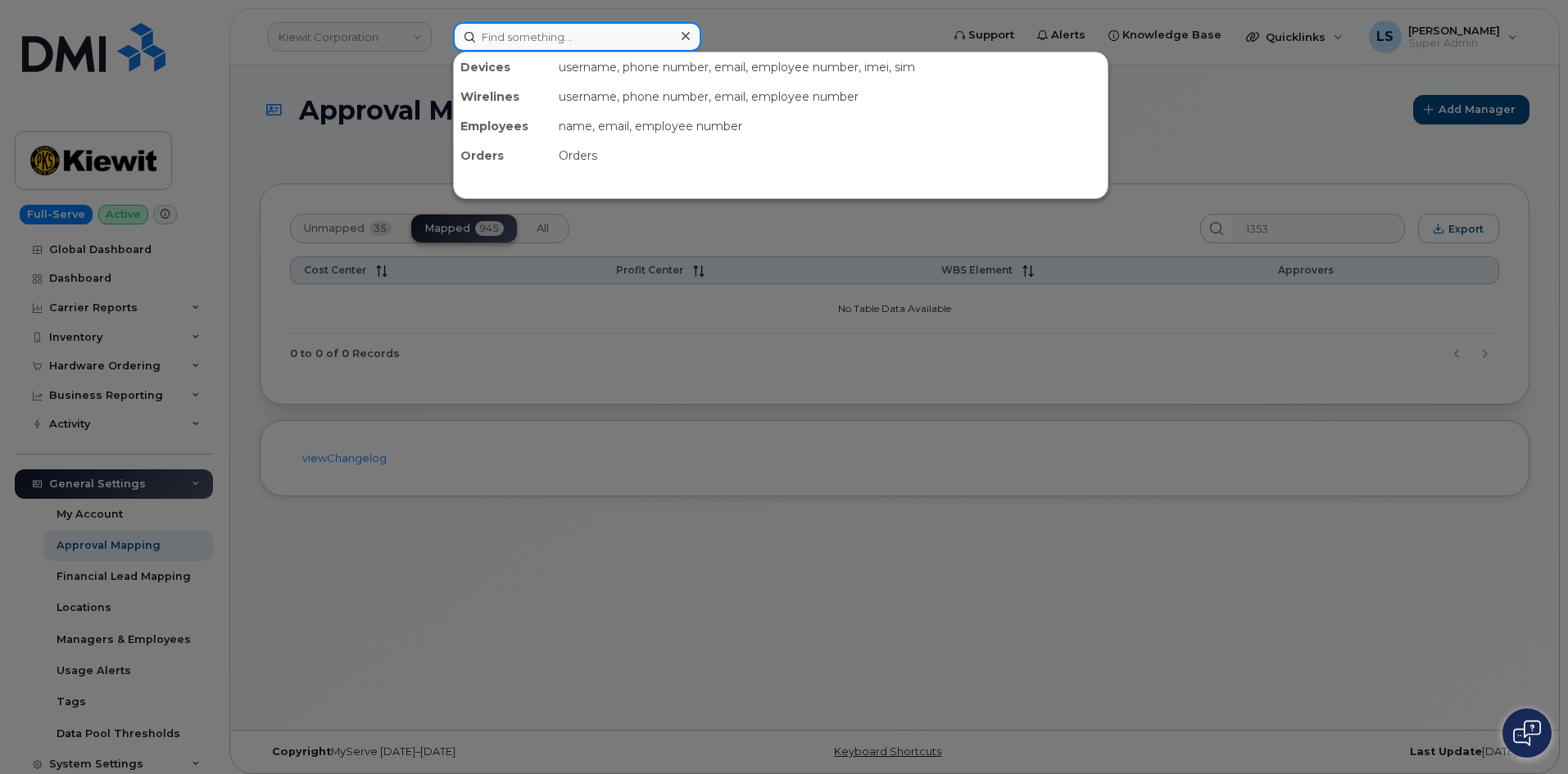
click at [563, 35] on input at bounding box center [576, 37] width 248 height 29
click at [1251, 177] on div at bounding box center [784, 387] width 1568 height 774
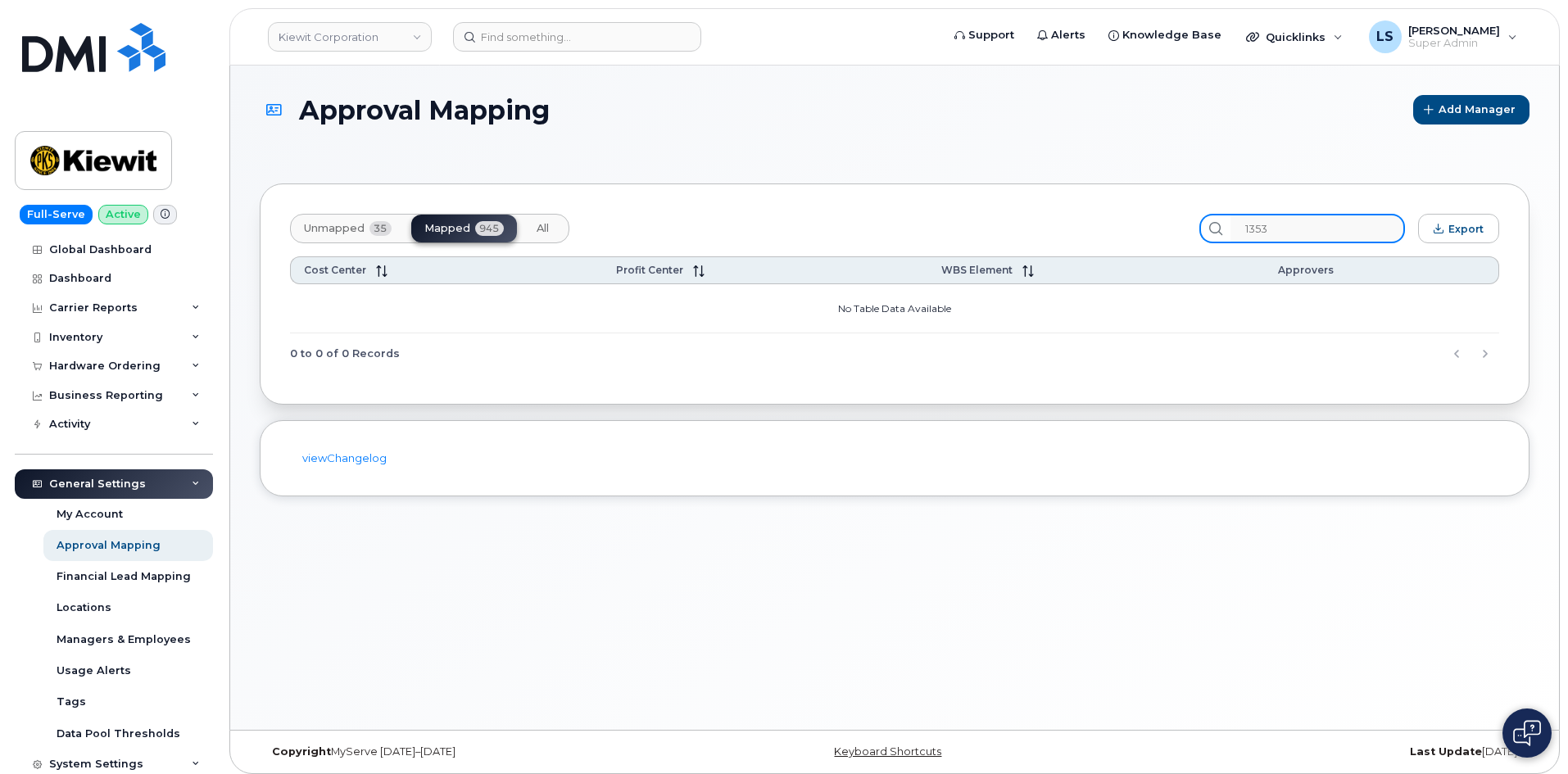
drag, startPoint x: 1312, startPoint y: 238, endPoint x: 1200, endPoint y: 225, distance: 112.8
click at [1200, 225] on div "Unmapped 35 Mapped 945 All 1353 Export" at bounding box center [894, 228] width 1209 height 29
paste input "0184"
type input "10184"
click at [1196, 117] on h1 "Approval Mapping" at bounding box center [832, 110] width 1145 height 29
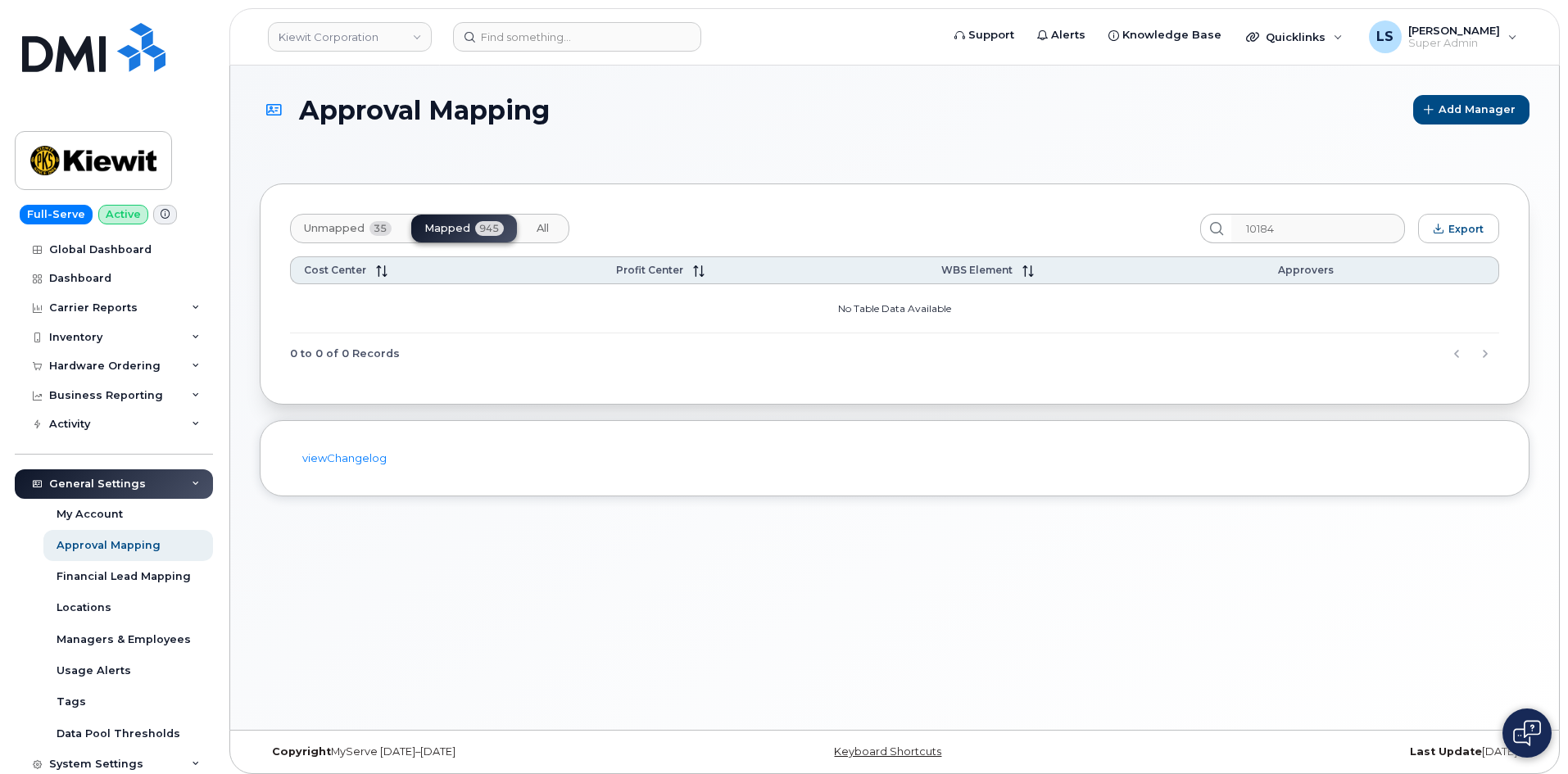
drag, startPoint x: 1196, startPoint y: 117, endPoint x: 434, endPoint y: 187, distance: 765.2
click at [1021, 145] on div "Approval Mapping Add Manager" at bounding box center [894, 124] width 1269 height 59
drag, startPoint x: 546, startPoint y: 217, endPoint x: 511, endPoint y: 229, distance: 37.0
click at [545, 219] on button "All" at bounding box center [543, 228] width 39 height 28
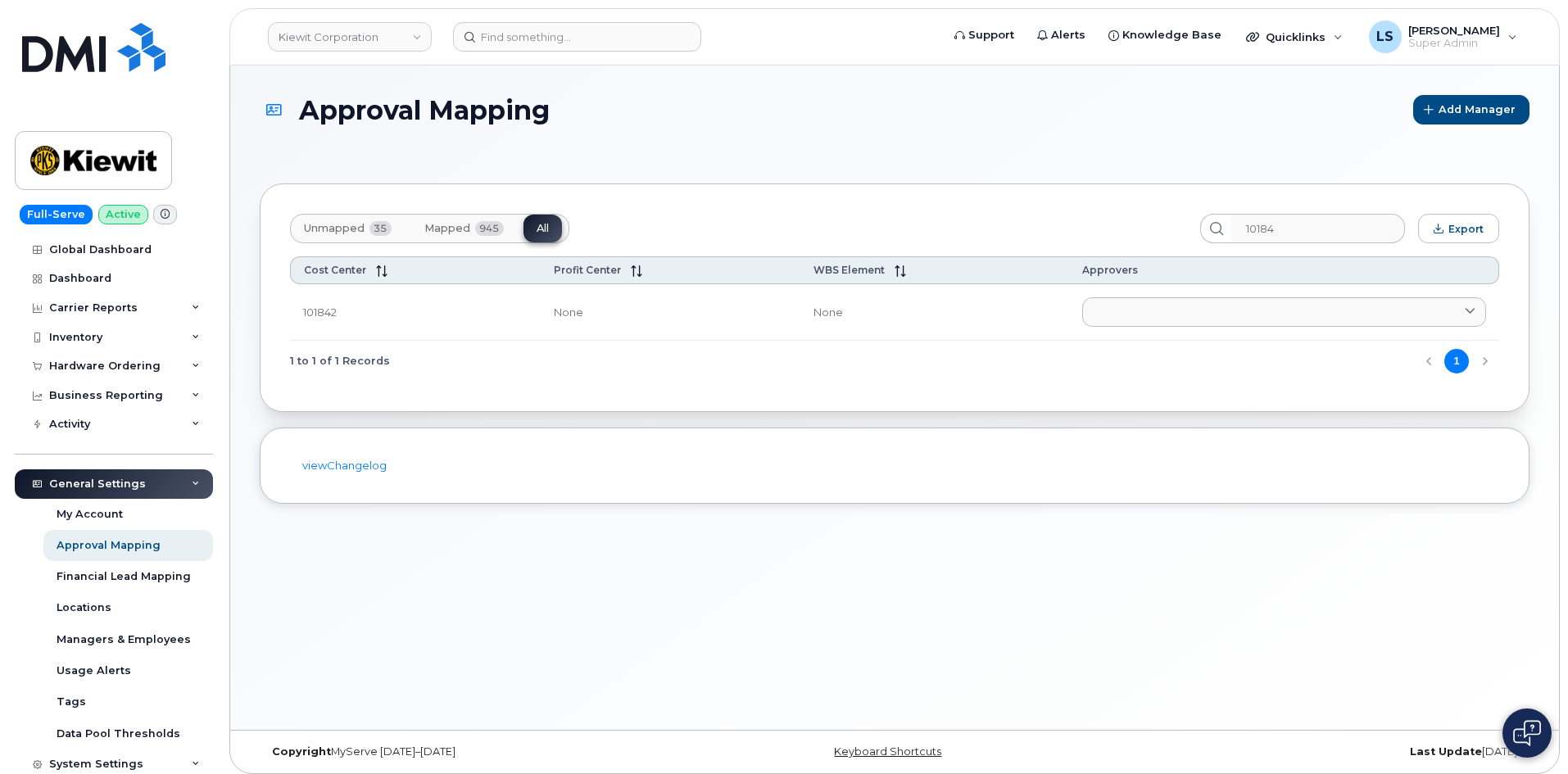
click at [455, 232] on span "Mapped" at bounding box center [447, 228] width 46 height 13
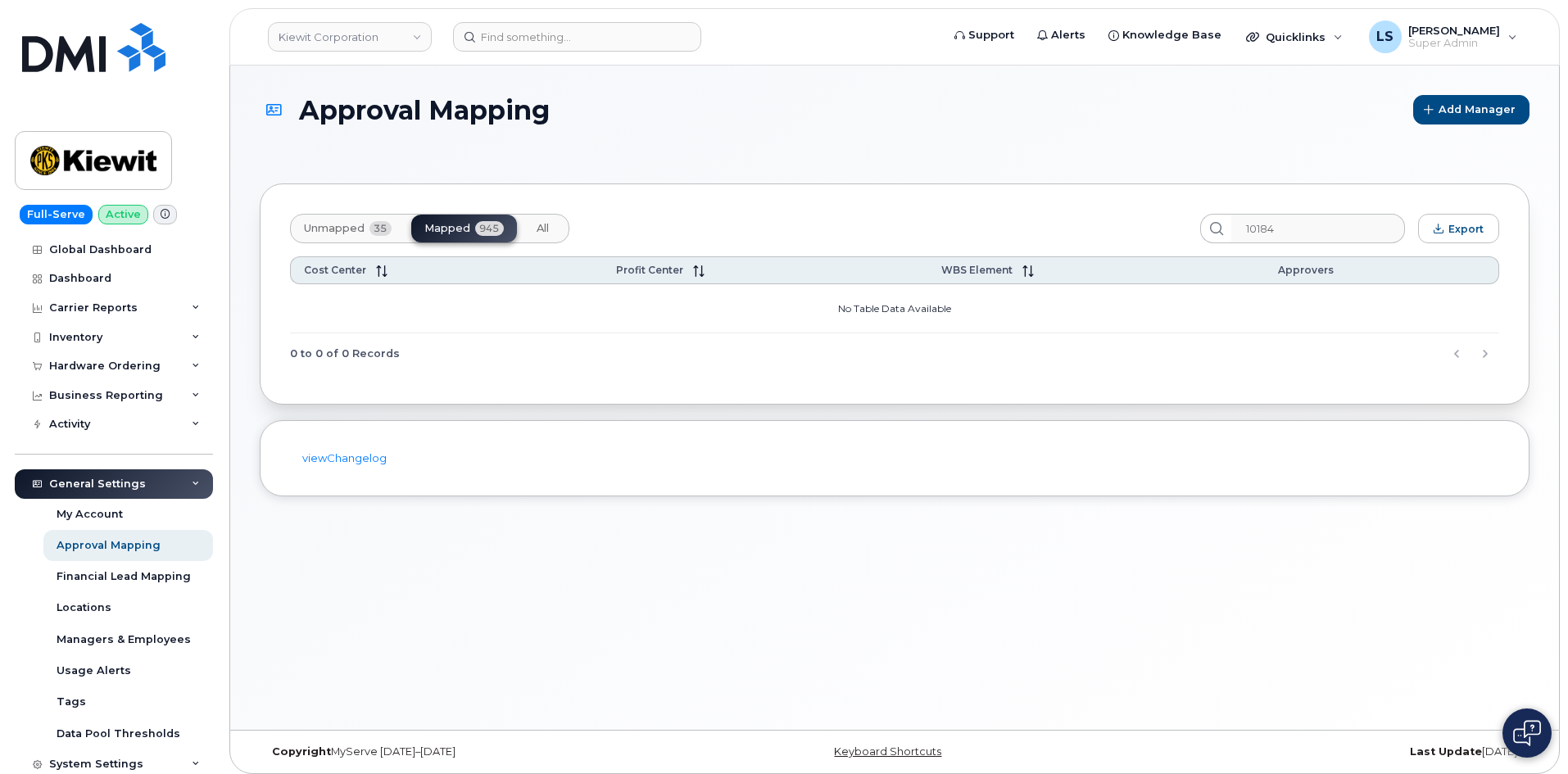
drag, startPoint x: 354, startPoint y: 225, endPoint x: 384, endPoint y: 232, distance: 30.8
click at [355, 225] on span "Unmapped" at bounding box center [334, 228] width 60 height 13
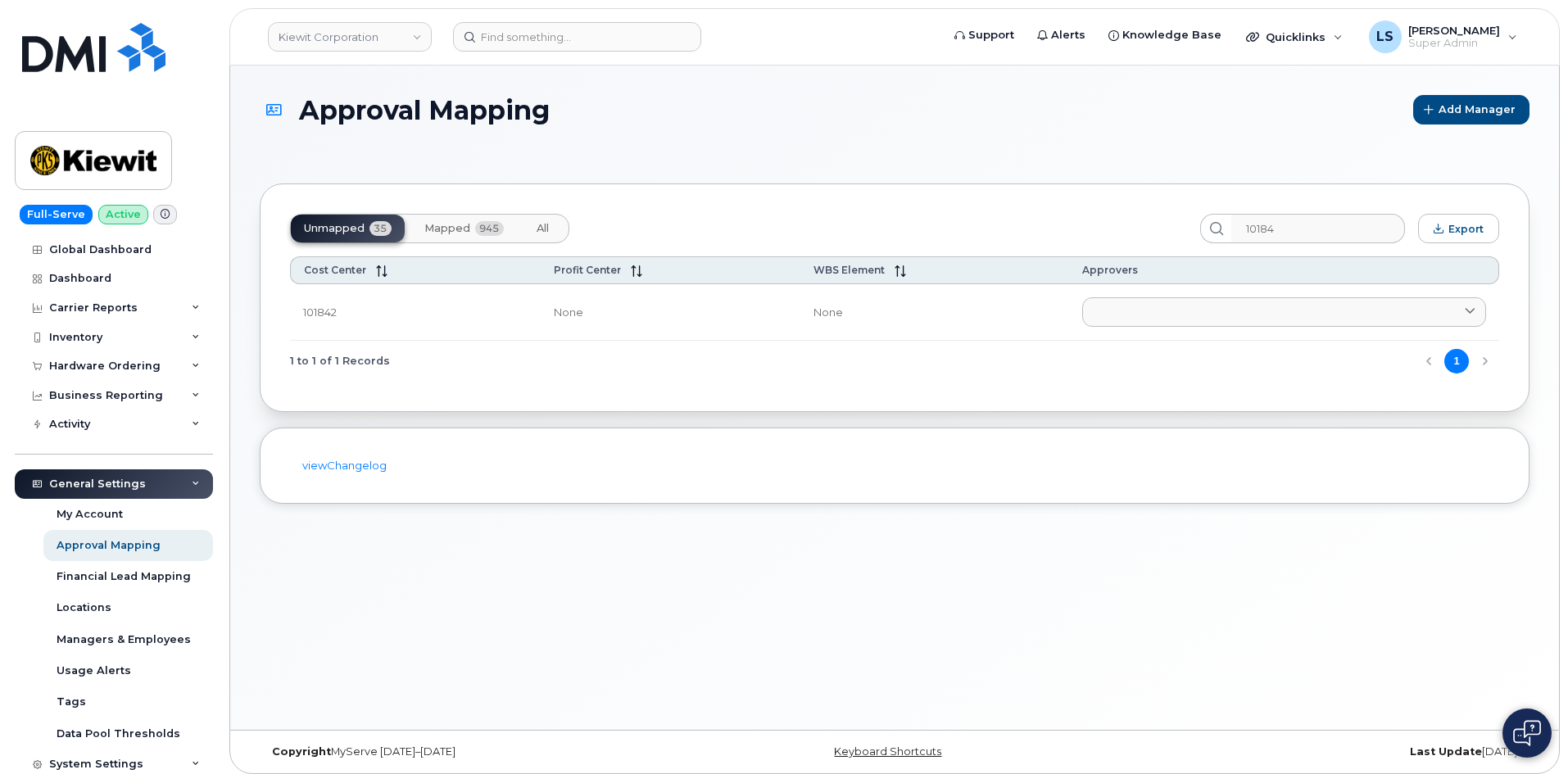
click at [538, 229] on span "All" at bounding box center [543, 228] width 12 height 13
click at [800, 315] on td "101842" at bounding box center [934, 312] width 269 height 56
drag, startPoint x: 663, startPoint y: 215, endPoint x: 684, endPoint y: 216, distance: 21.0
click at [663, 215] on div "Unmapped 35 Mapped 945 All" at bounding box center [739, 228] width 897 height 29
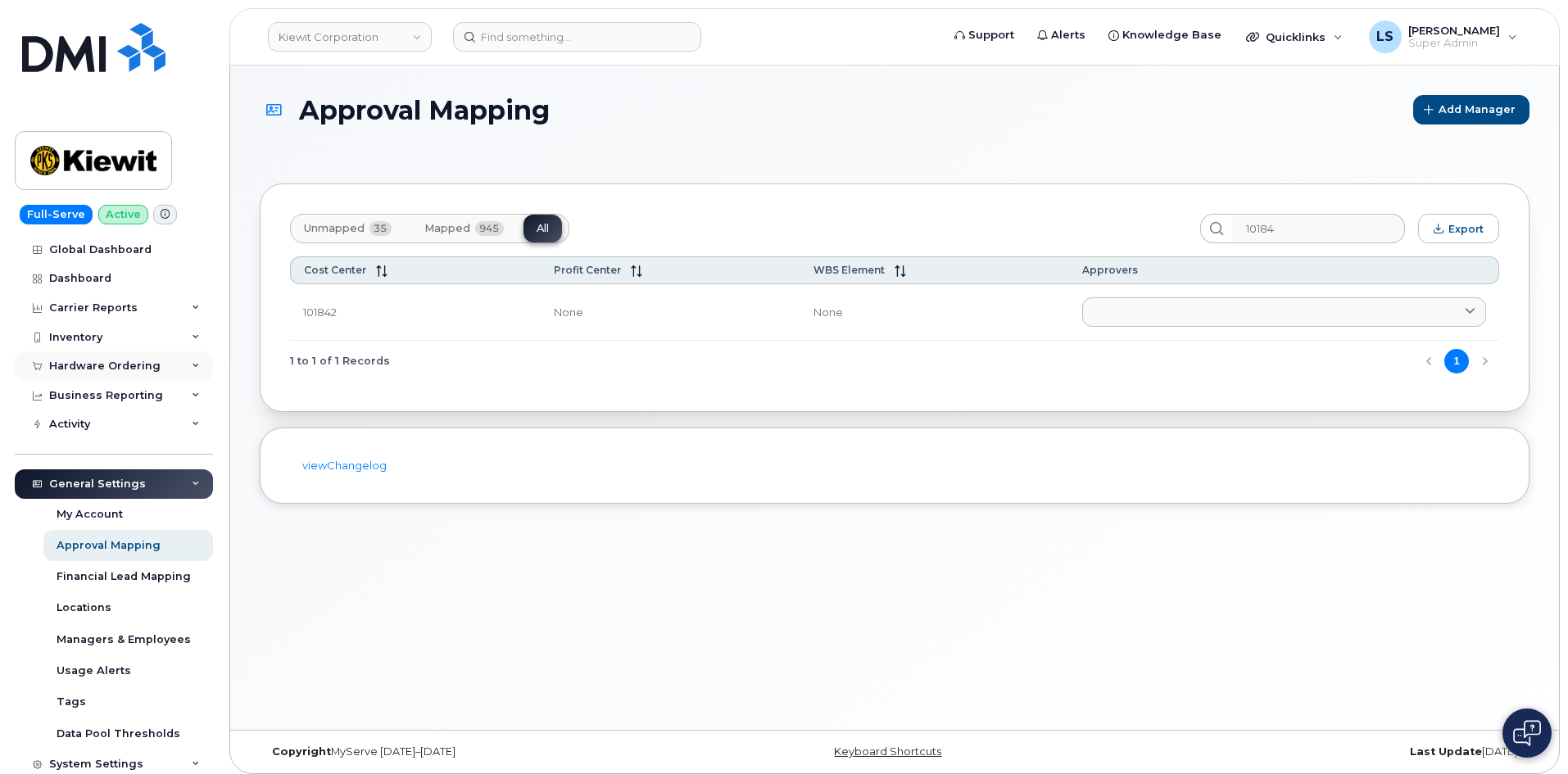
drag, startPoint x: 156, startPoint y: 365, endPoint x: 140, endPoint y: 390, distance: 29.7
click at [156, 365] on div "Hardware Ordering" at bounding box center [113, 366] width 198 height 29
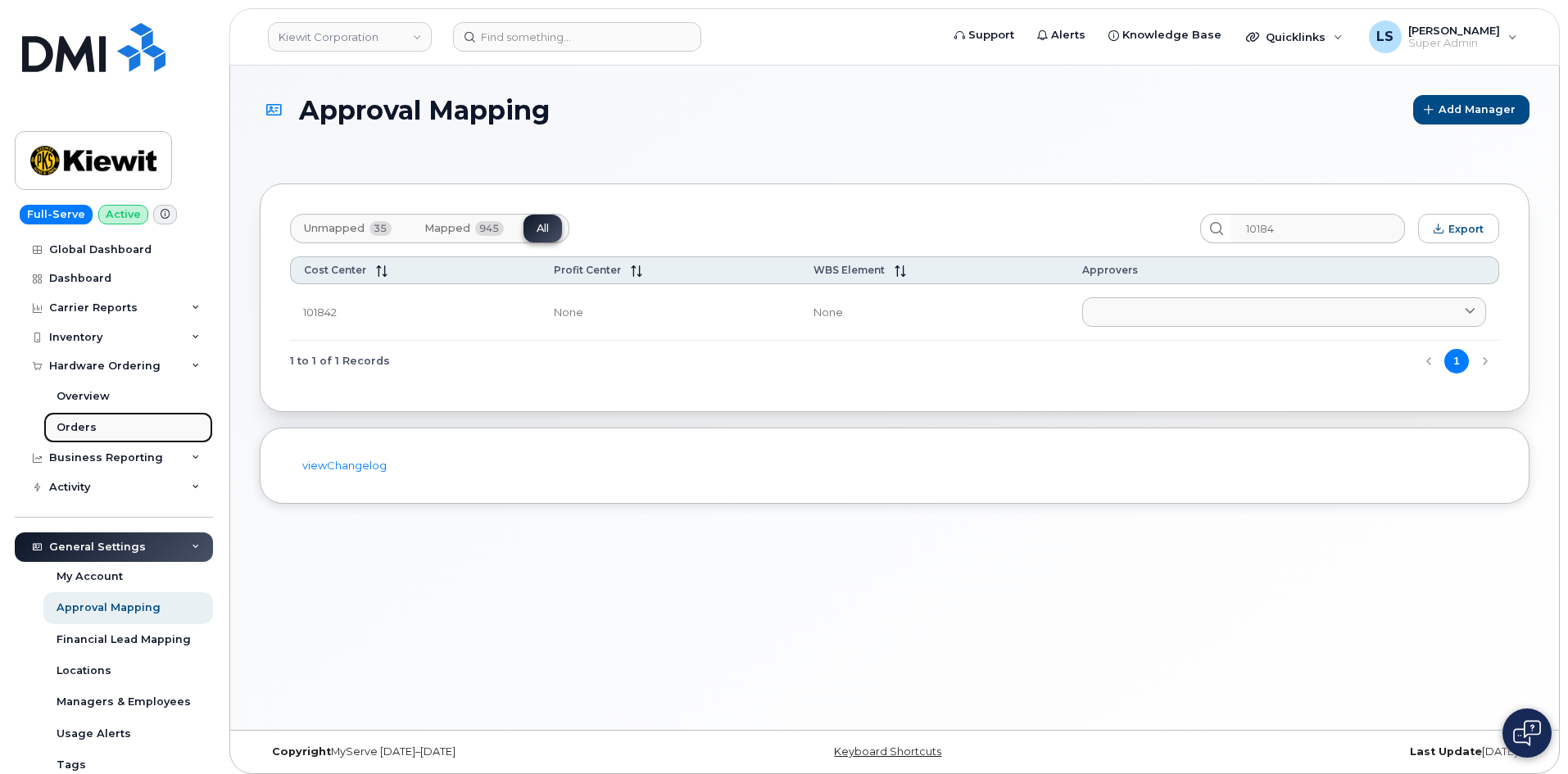
click at [108, 421] on link "Orders" at bounding box center [128, 428] width 169 height 31
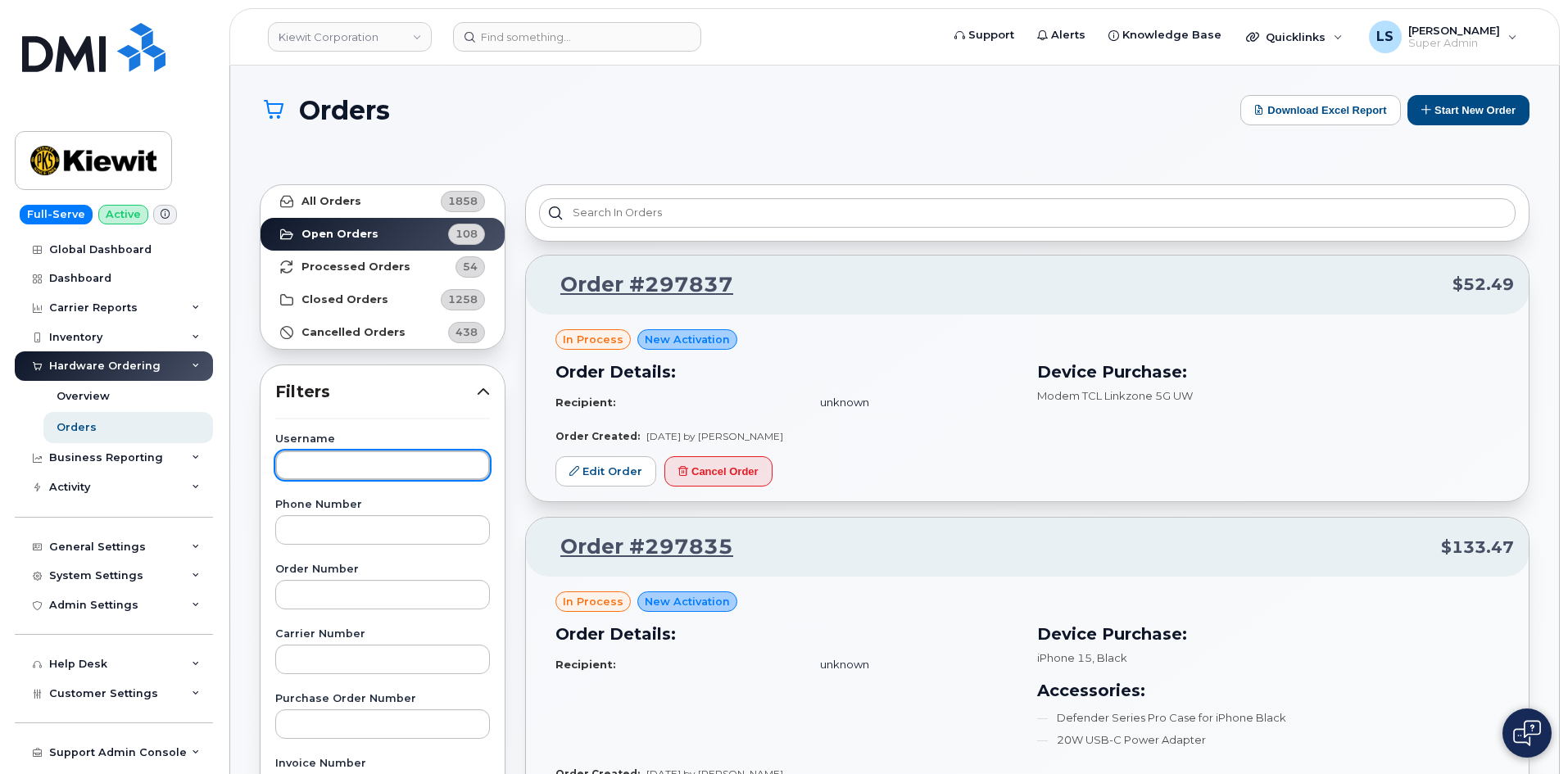
click at [327, 464] on input "text" at bounding box center [383, 465] width 214 height 29
paste input "Brian Page"
type input "Brian Page"
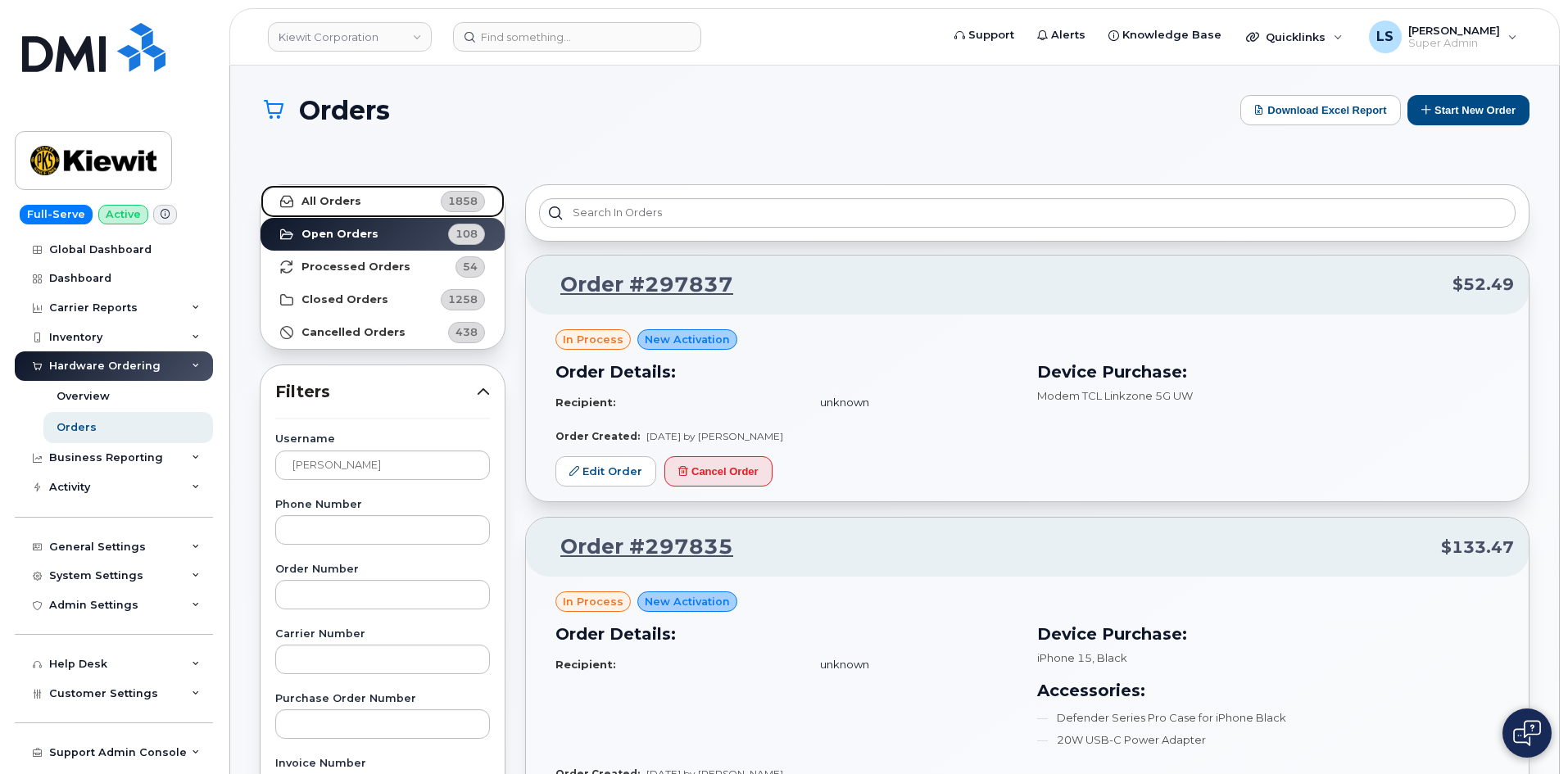
click at [392, 199] on link "All Orders 1858" at bounding box center [382, 201] width 244 height 33
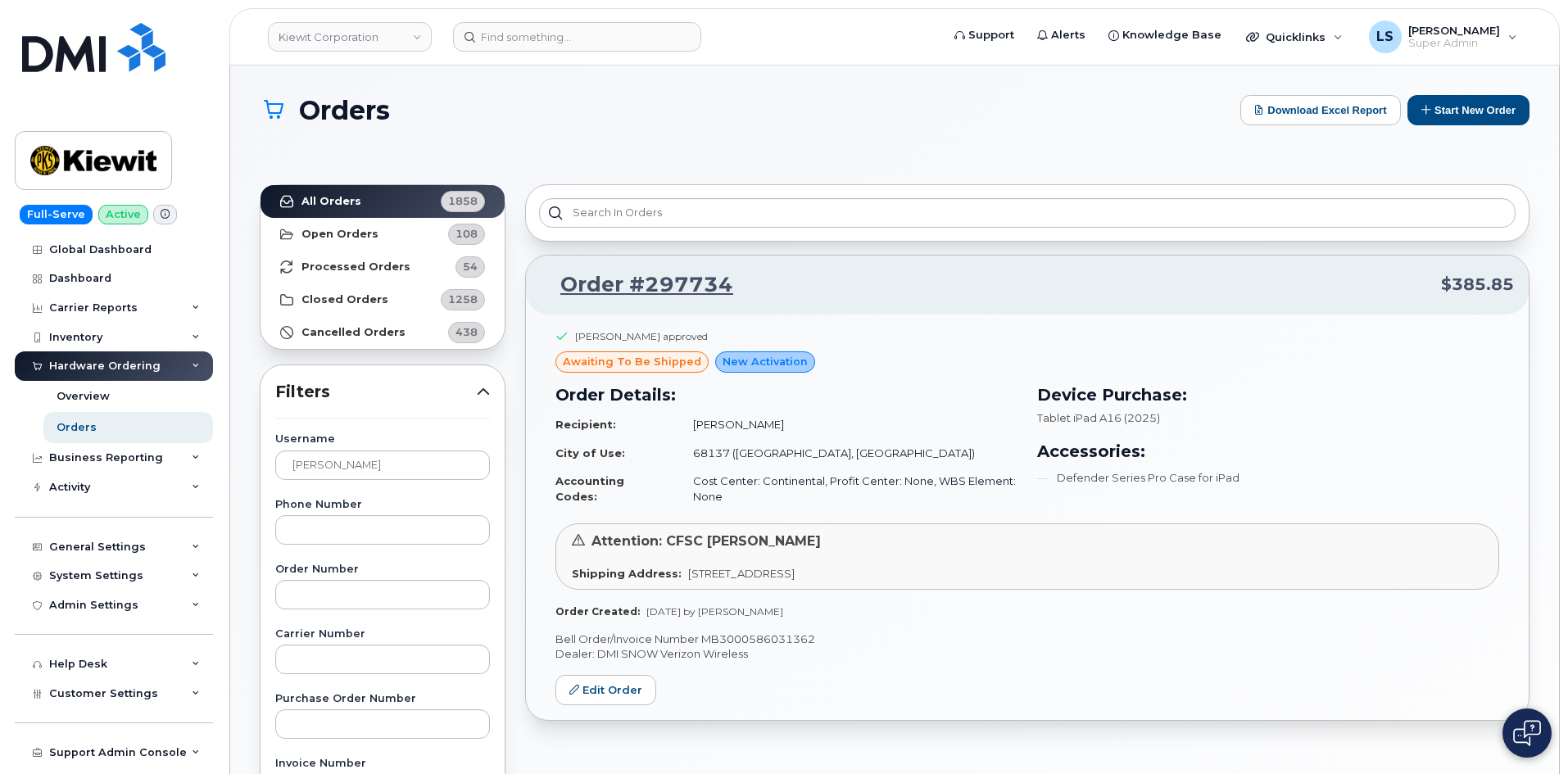
click at [767, 143] on div "Orders Download Excel Report Start New Order" at bounding box center [894, 124] width 1269 height 60
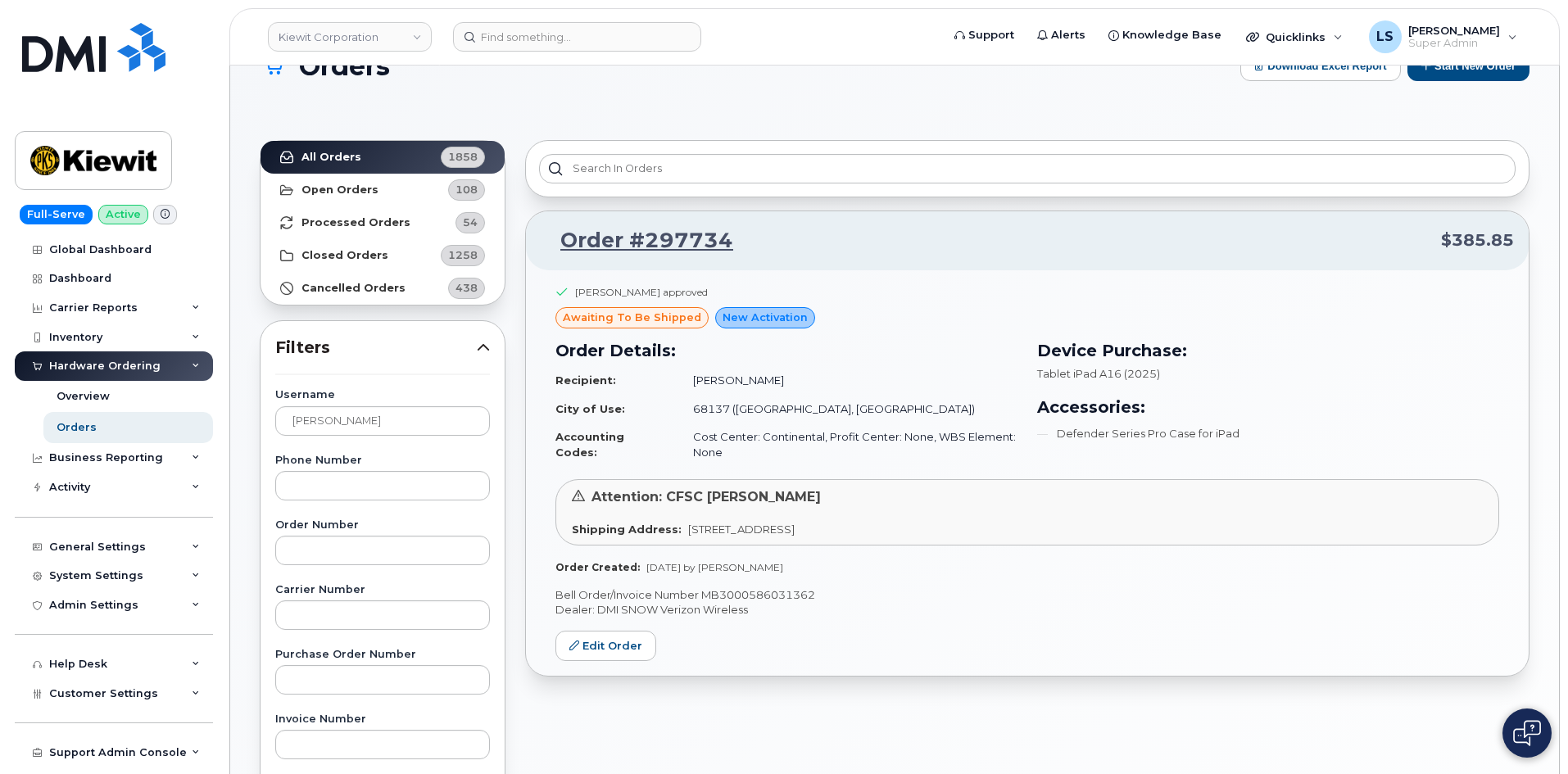
scroll to position [82, 0]
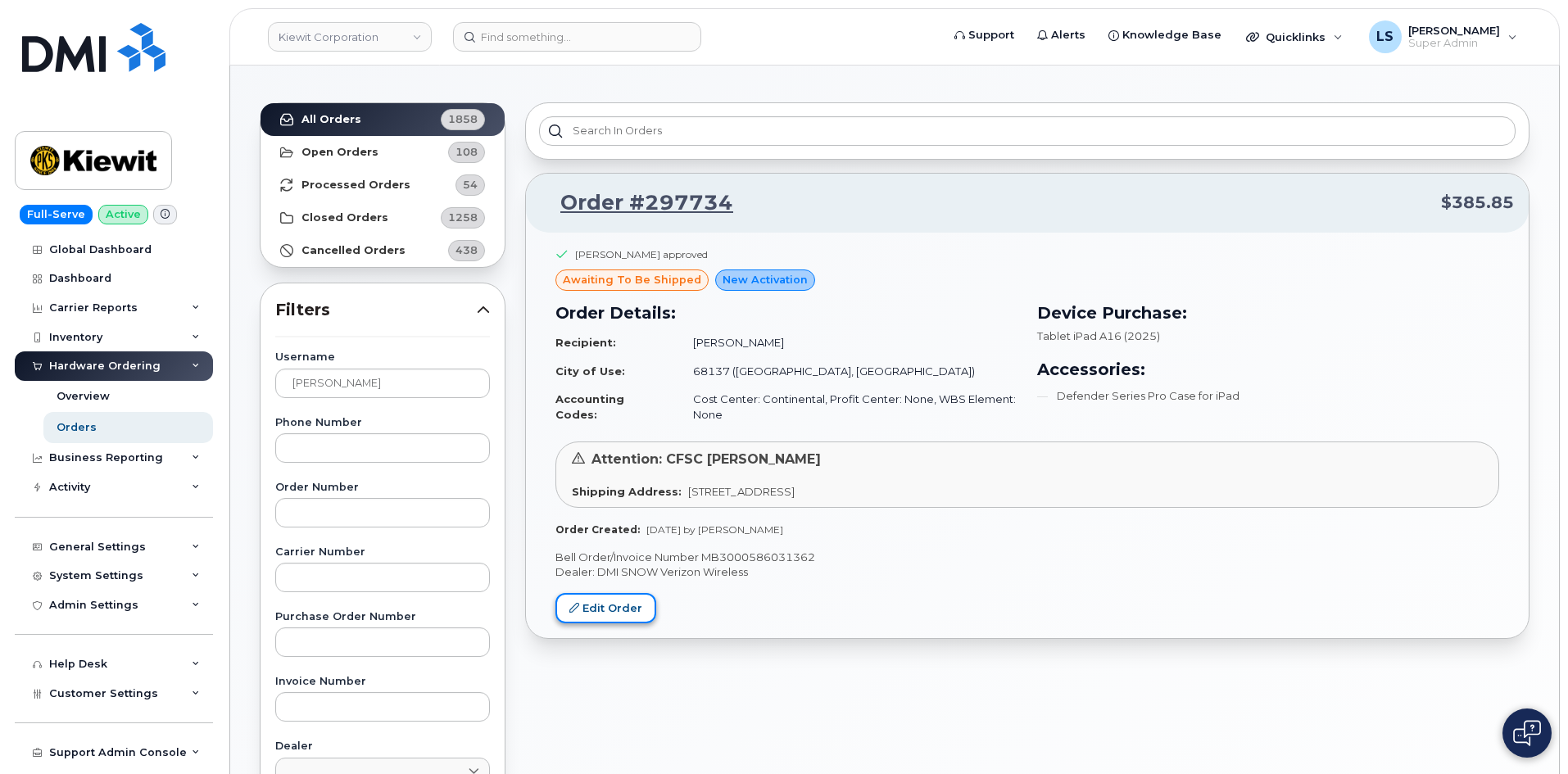
click at [610, 604] on link "Edit Order" at bounding box center [606, 607] width 101 height 30
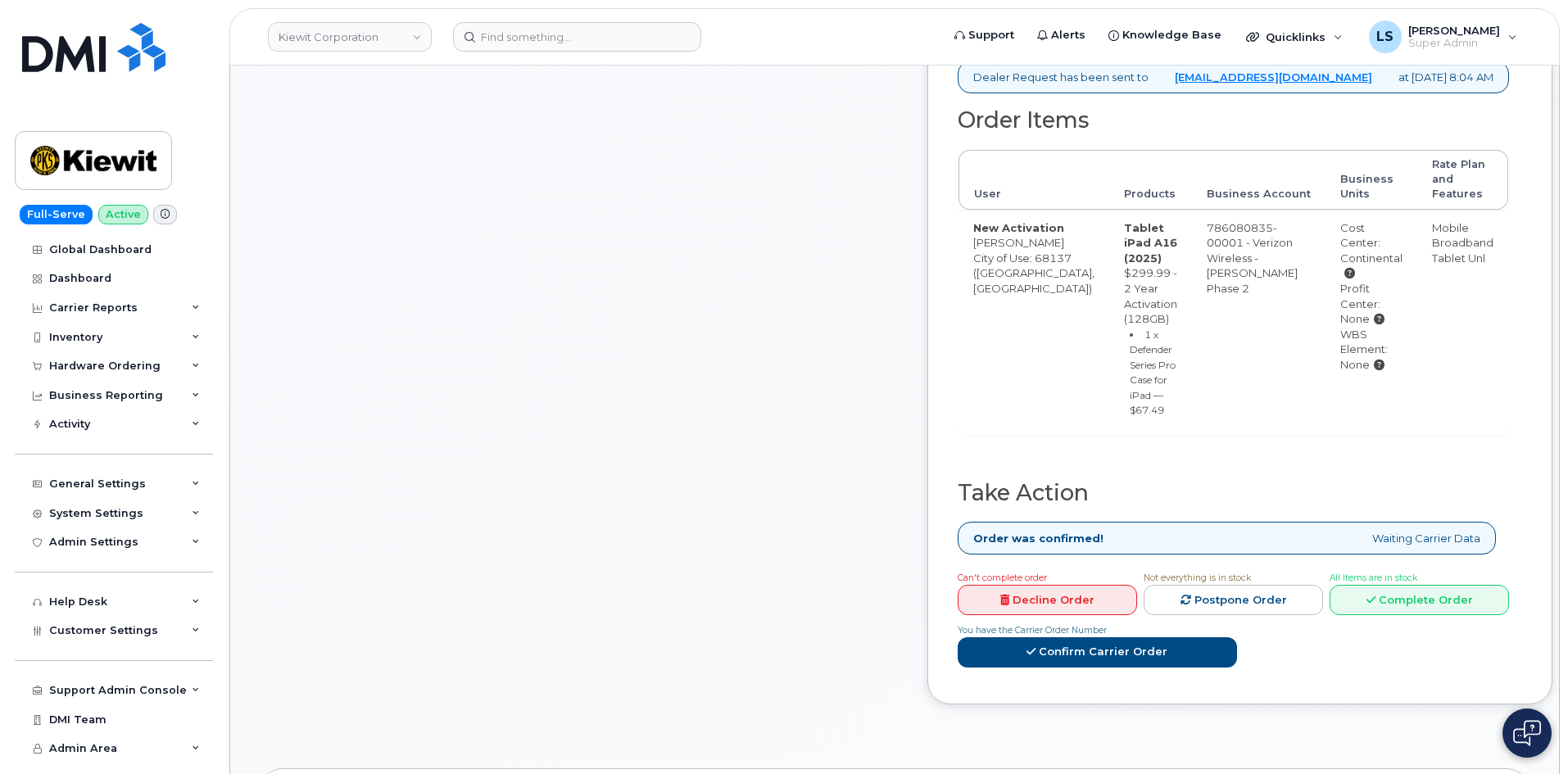
scroll to position [574, 0]
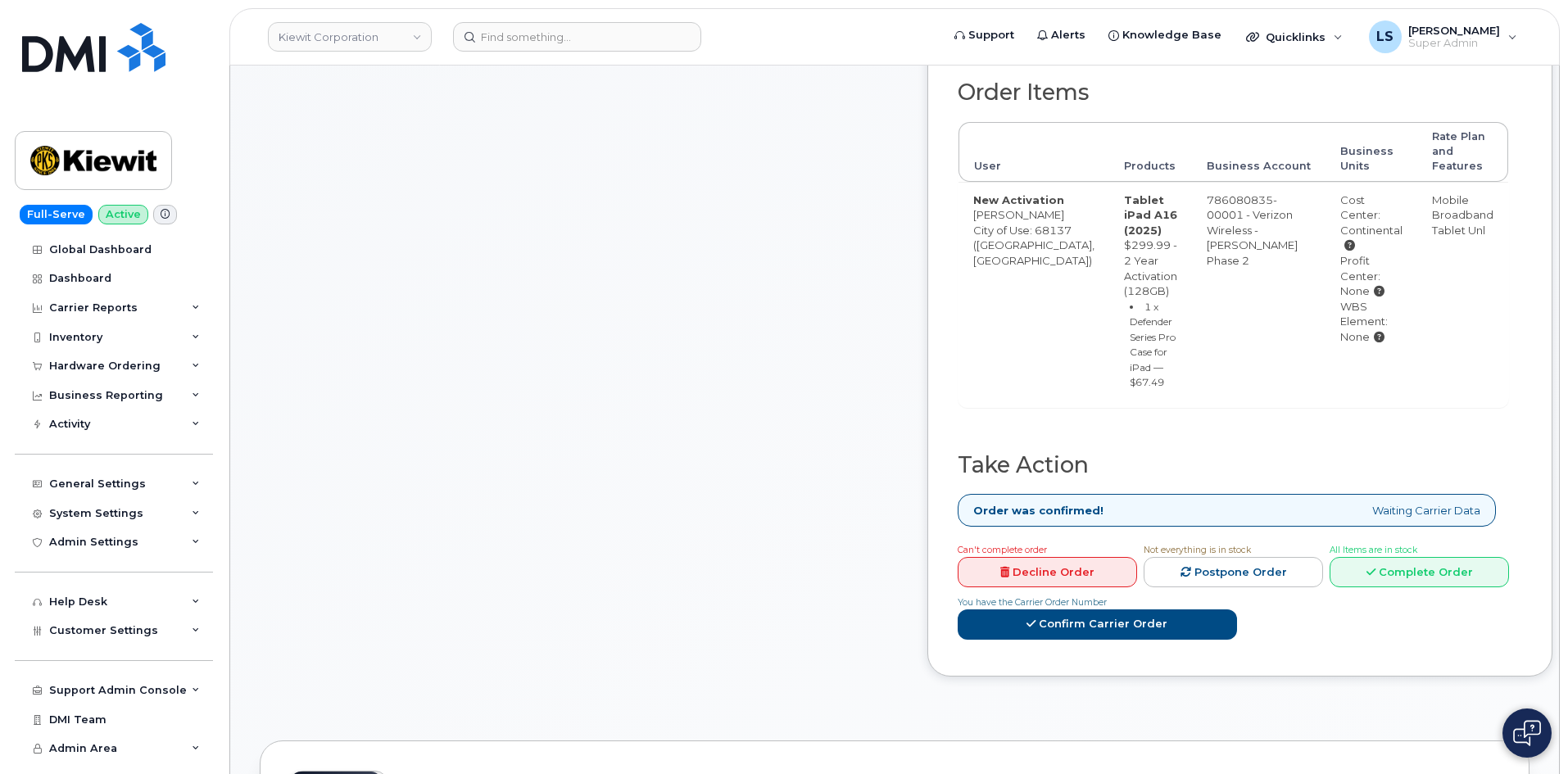
click at [1365, 253] on div "Cost Center: Continental" at bounding box center [1371, 223] width 62 height 60
click at [1366, 253] on div "Cost Center: Continental" at bounding box center [1371, 223] width 62 height 60
click at [1347, 299] on div "Profit Center: None" at bounding box center [1371, 276] width 62 height 46
drag, startPoint x: 1347, startPoint y: 353, endPoint x: 1356, endPoint y: 360, distance: 11.4
click at [1347, 299] on div "Profit Center: None" at bounding box center [1371, 276] width 62 height 46
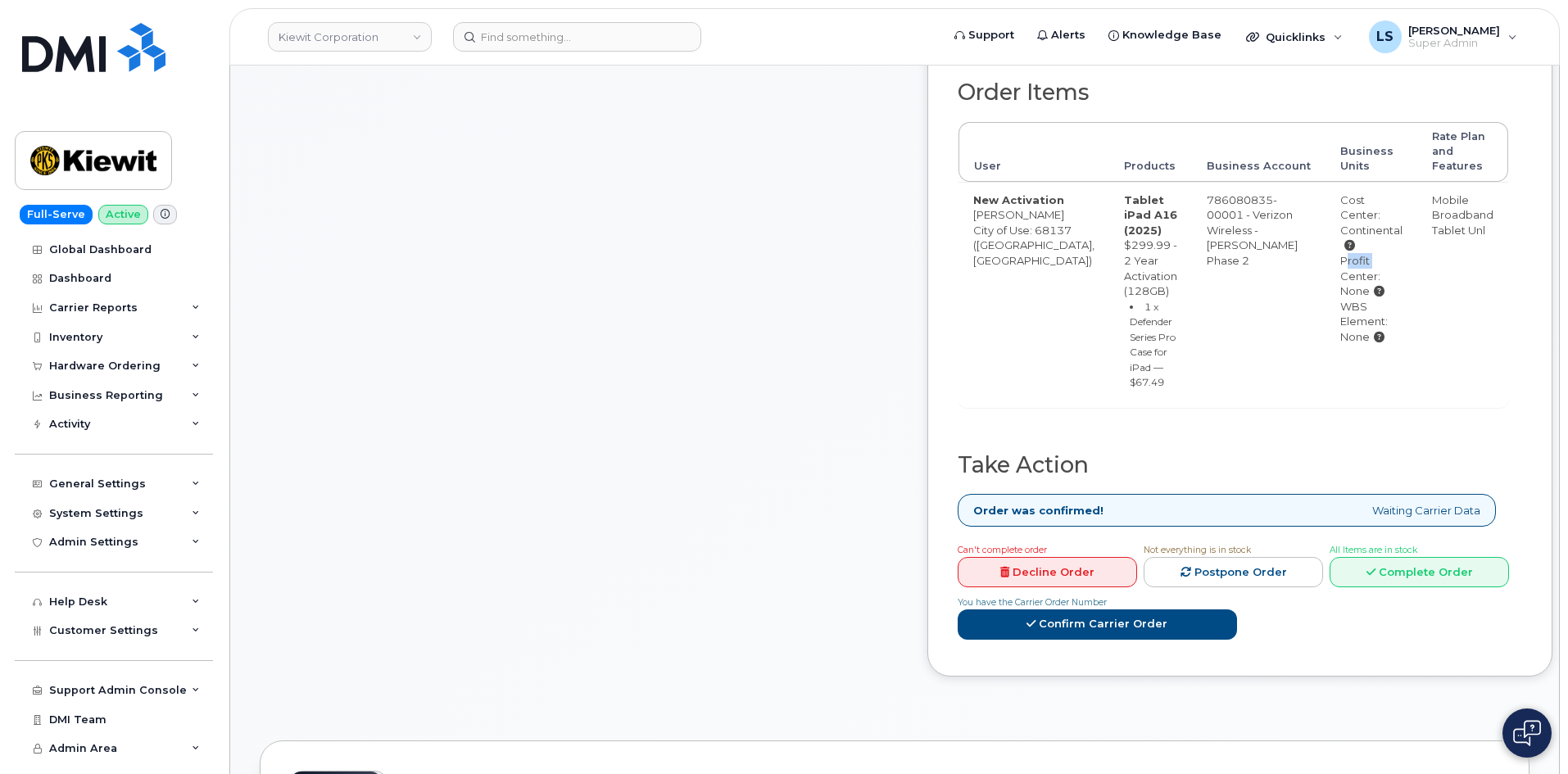
click at [1380, 299] on div "Profit Center: None" at bounding box center [1371, 276] width 62 height 46
click at [1349, 299] on div "Profit Center: None" at bounding box center [1371, 276] width 62 height 46
drag, startPoint x: 1349, startPoint y: 368, endPoint x: 1379, endPoint y: 386, distance: 35.0
click at [1355, 299] on div "Profit Center: None" at bounding box center [1371, 276] width 62 height 46
click at [1340, 345] on div "WBS Element: None" at bounding box center [1371, 321] width 62 height 46
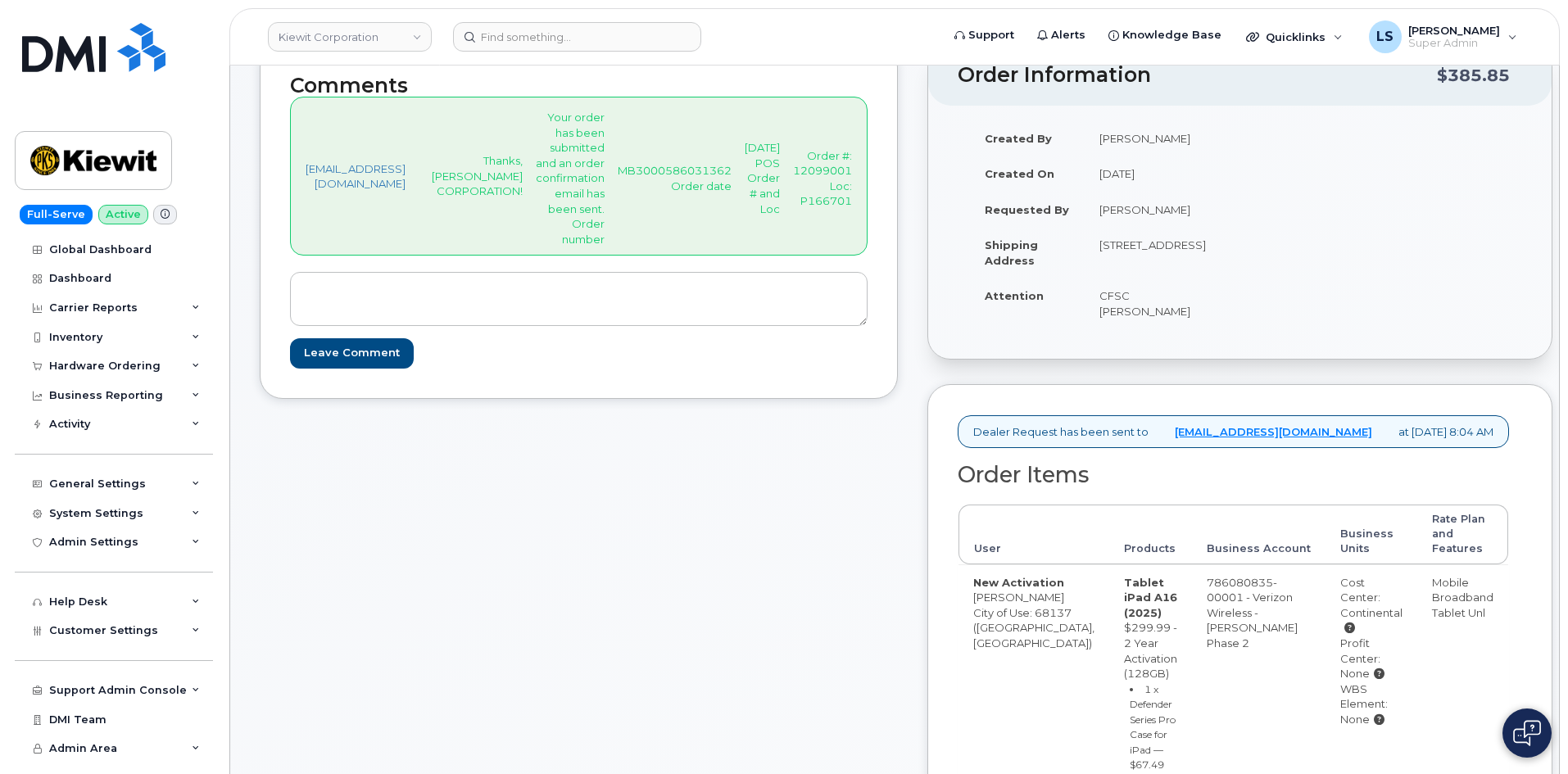
scroll to position [0, 0]
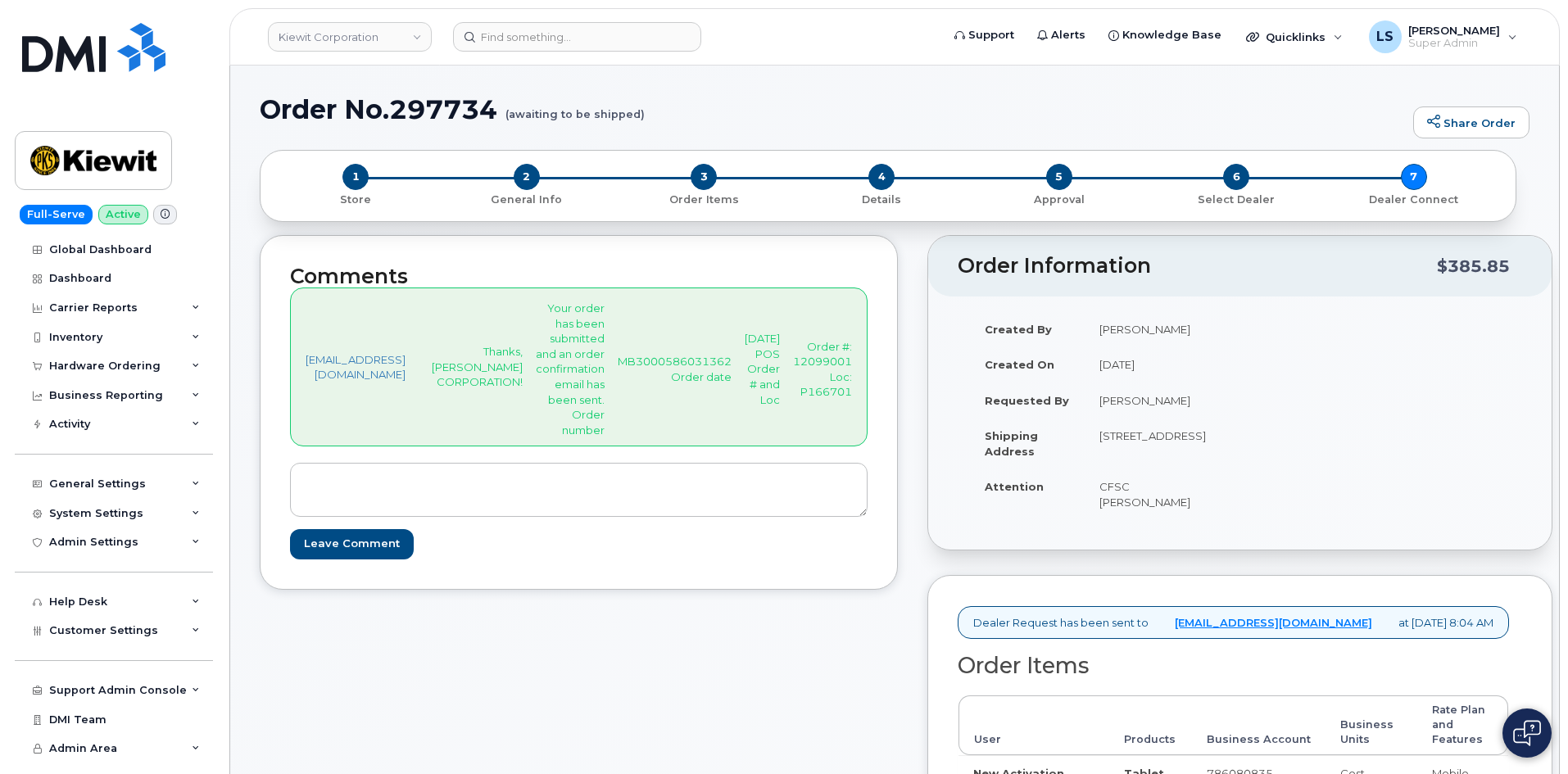
click at [852, 387] on p "Order #: 12099001 Loc: P166701" at bounding box center [822, 369] width 59 height 60
click at [970, 431] on div "Comments jhelwagen@dminc.com Thanks, KIEWIT CORPORATION! Your order has been su…" at bounding box center [894, 754] width 1269 height 1039
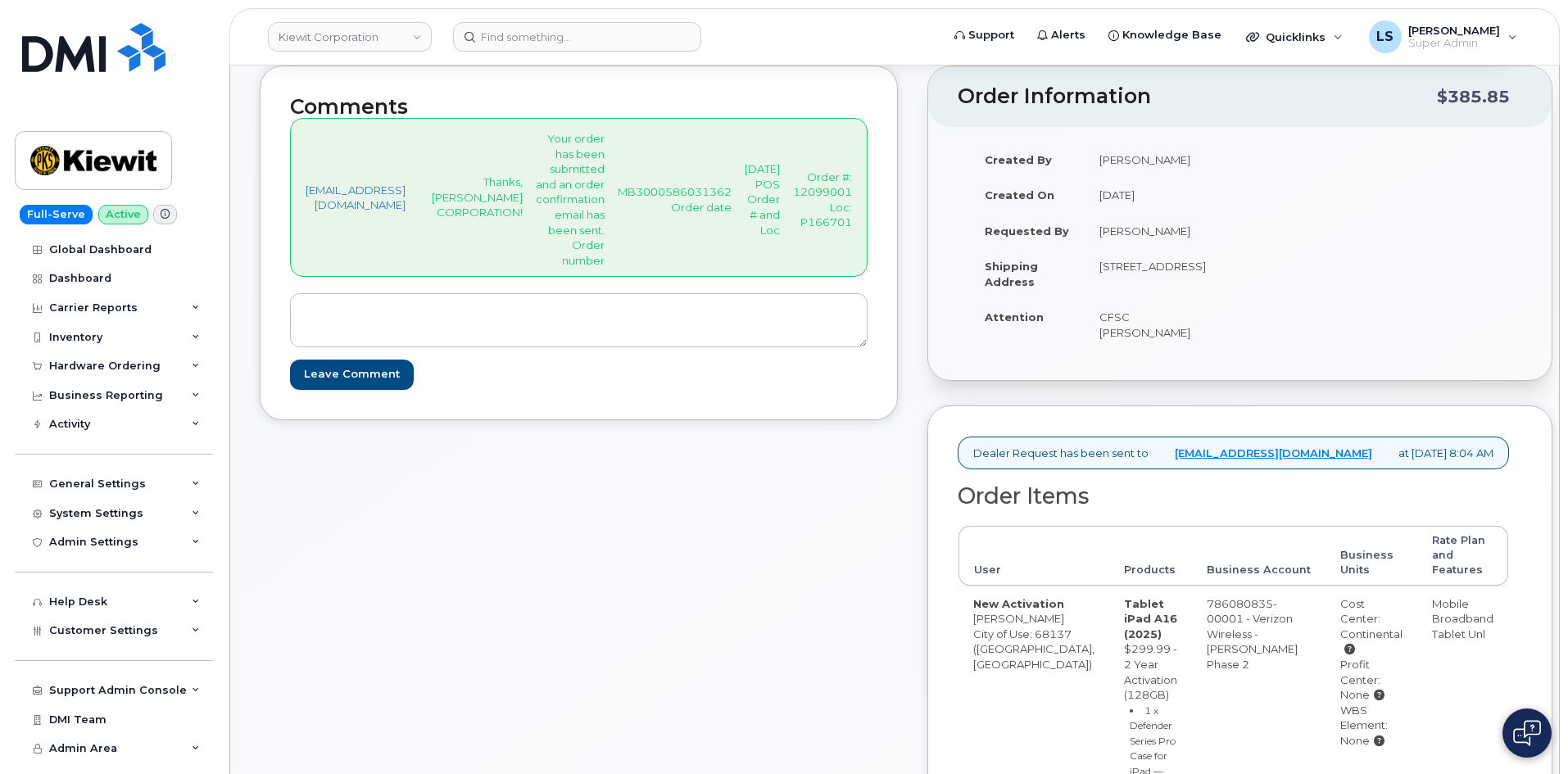
scroll to position [574, 0]
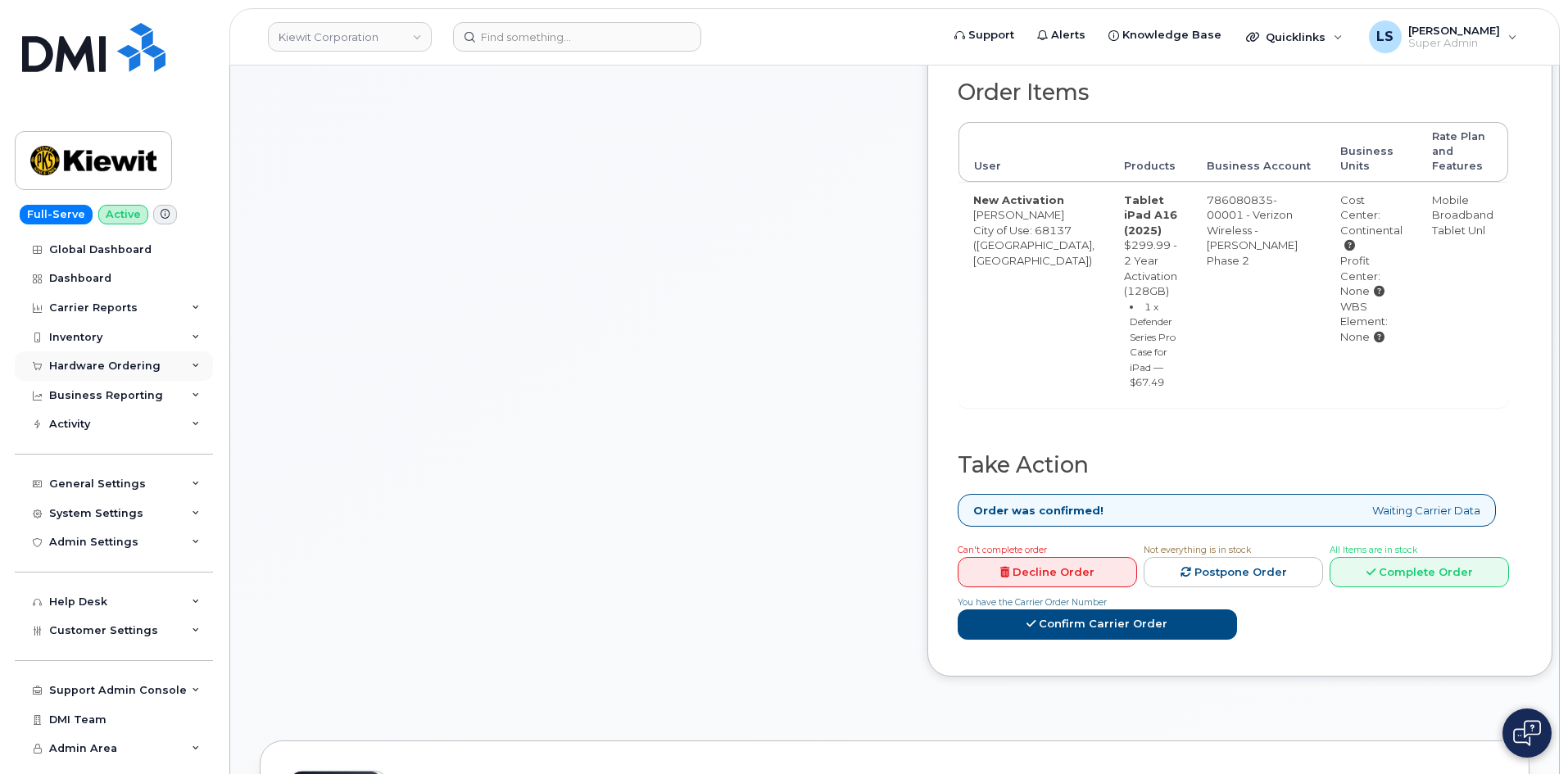
click at [162, 364] on div "Hardware Ordering" at bounding box center [113, 366] width 198 height 29
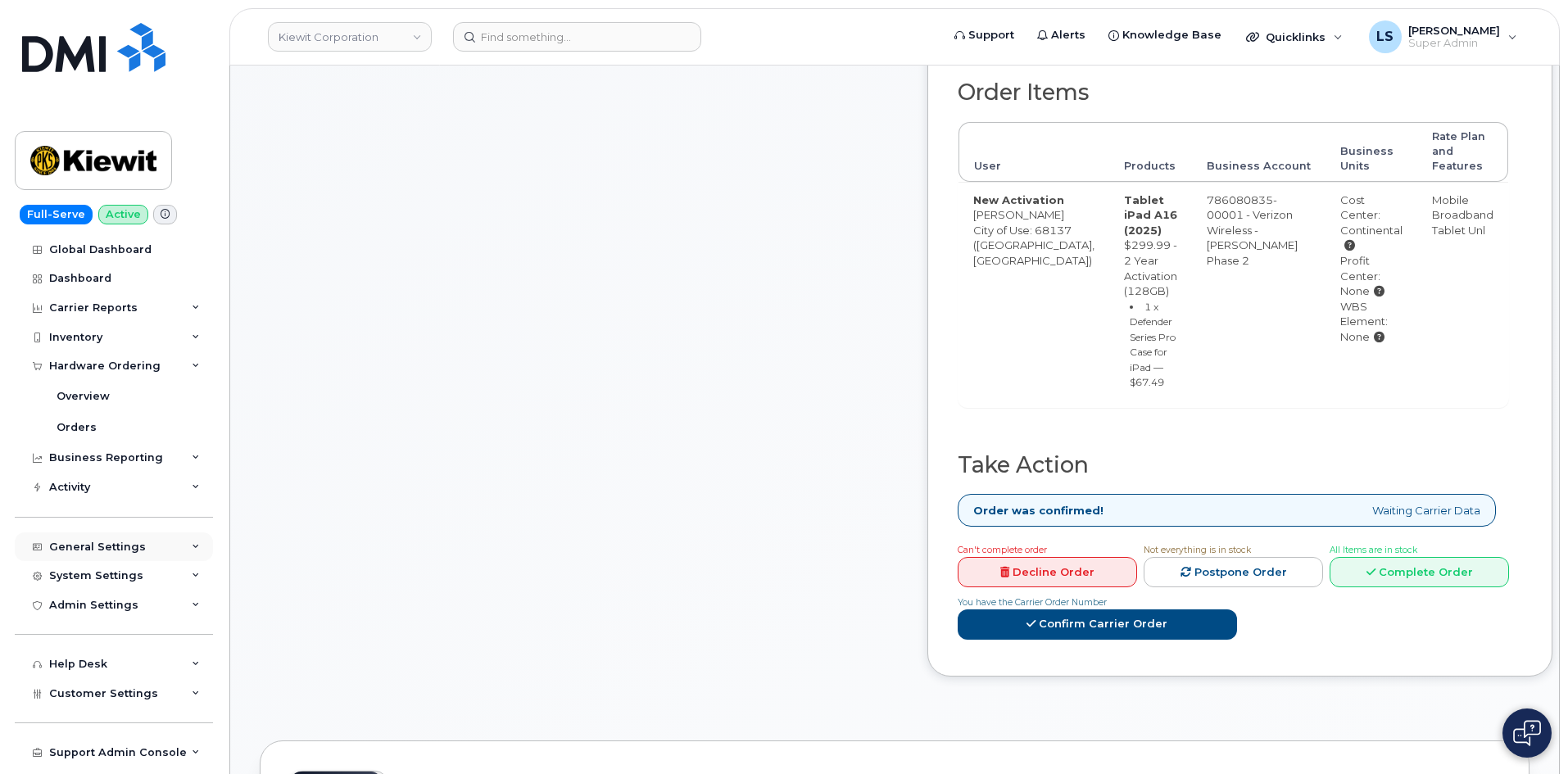
click at [113, 549] on div "General Settings" at bounding box center [98, 547] width 97 height 13
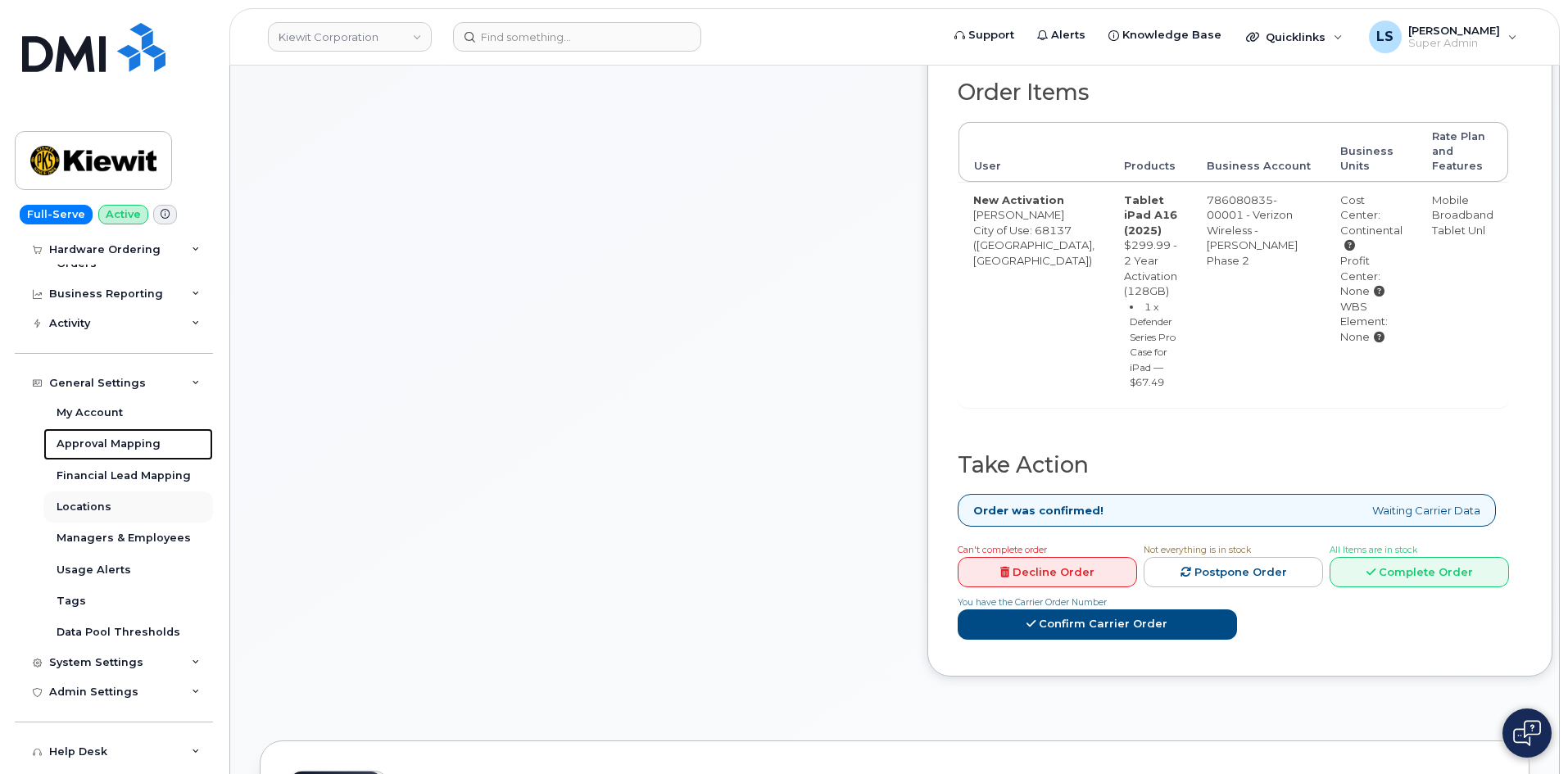
click at [108, 431] on link "Approval Mapping" at bounding box center [128, 444] width 169 height 31
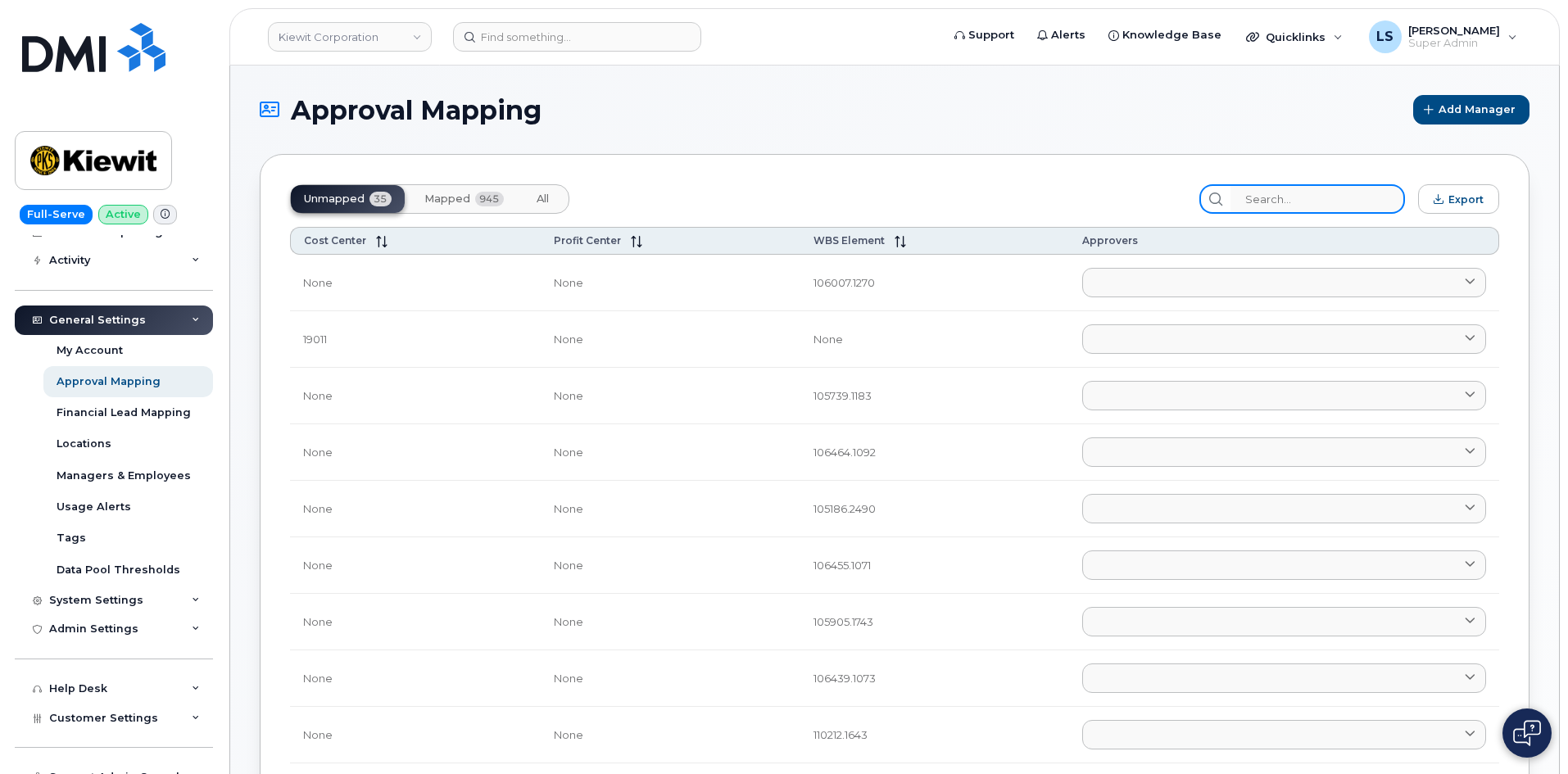
click at [1329, 206] on input "search" at bounding box center [1317, 199] width 175 height 29
paste input "30101"
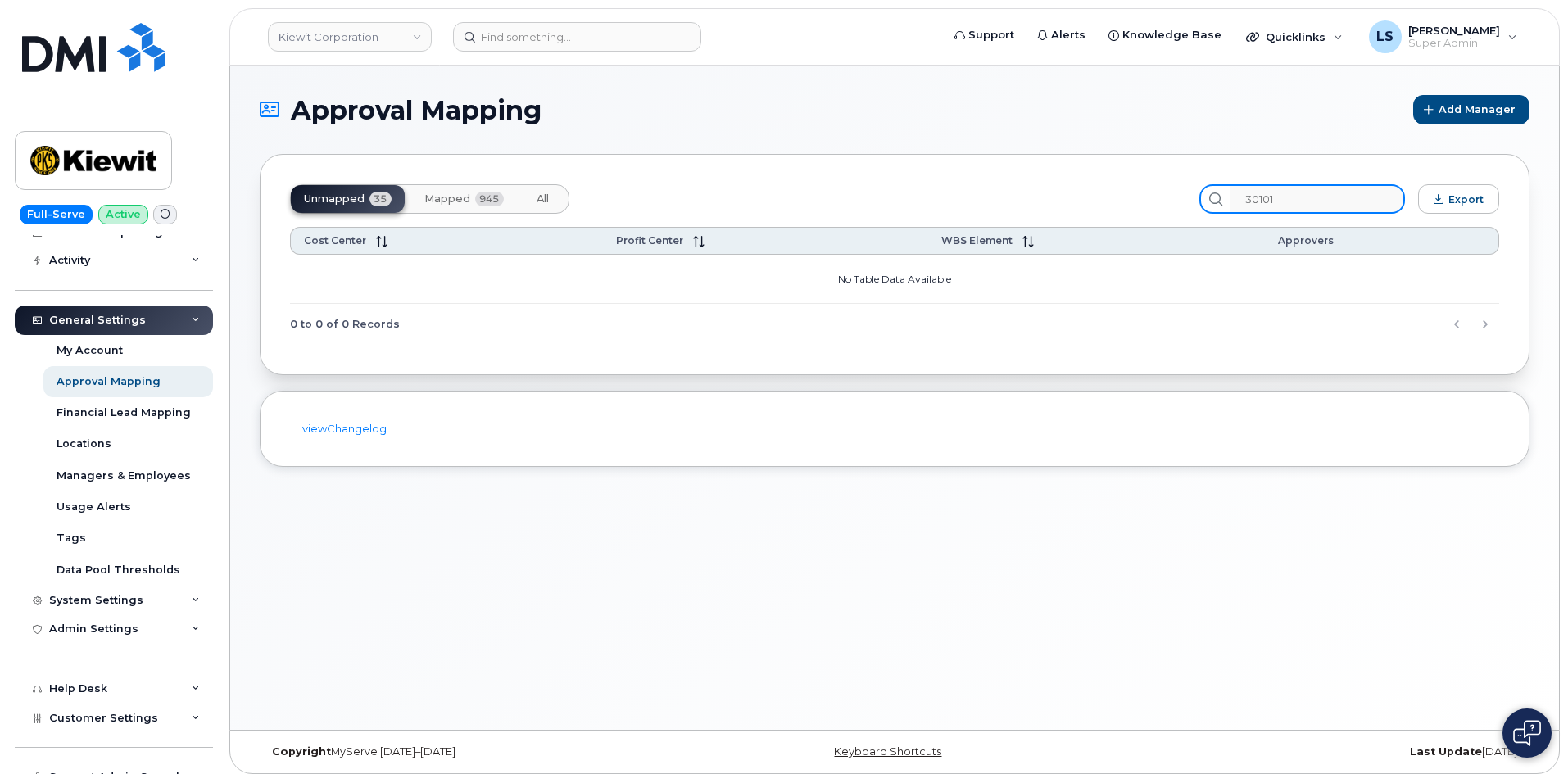
type input "30101"
click at [434, 196] on span "Mapped" at bounding box center [447, 199] width 46 height 13
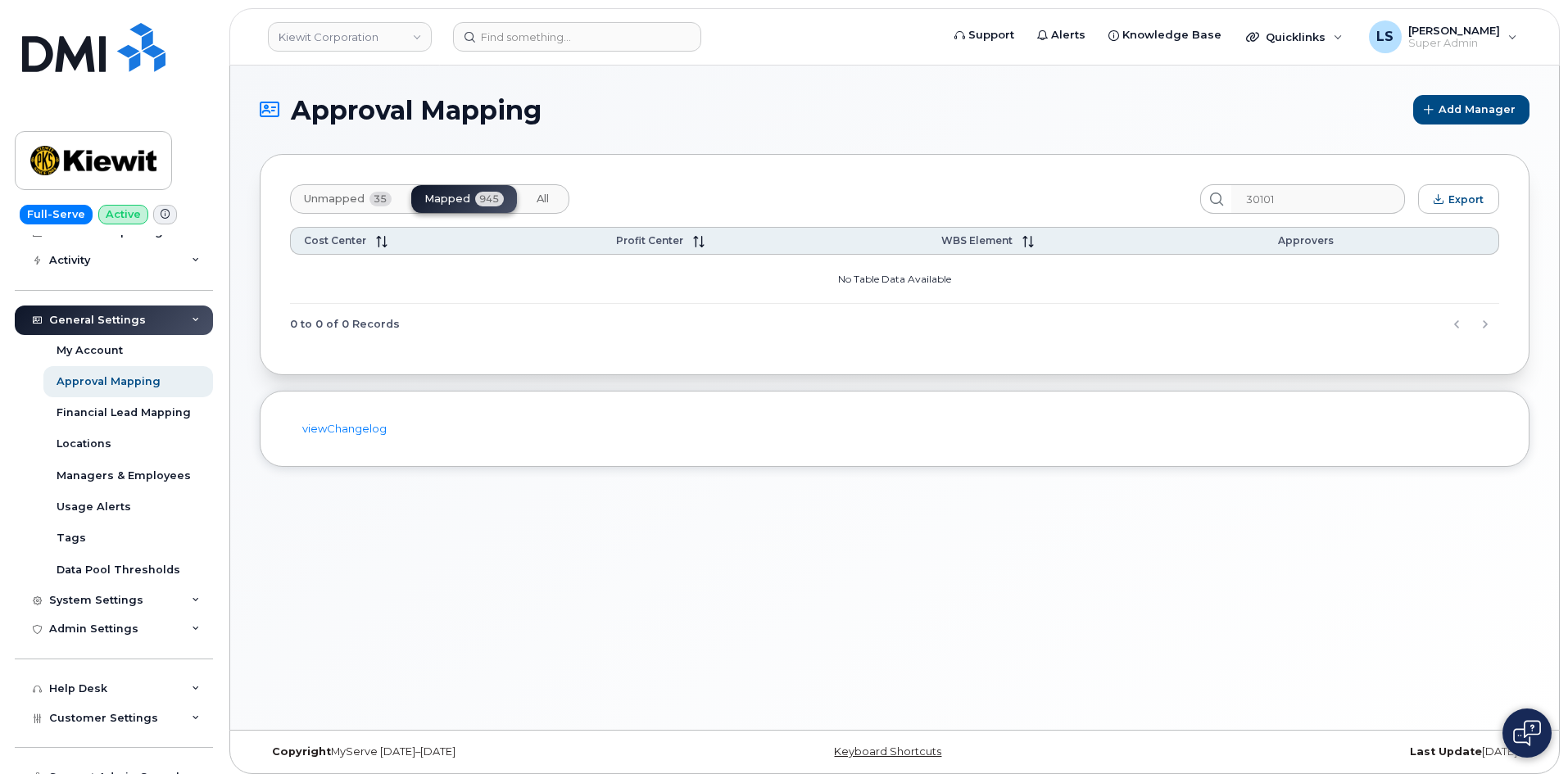
drag, startPoint x: 552, startPoint y: 196, endPoint x: 528, endPoint y: 192, distance: 24.3
click at [550, 196] on button "All" at bounding box center [543, 199] width 39 height 28
click at [452, 203] on span "Mapped" at bounding box center [447, 199] width 46 height 13
click at [524, 209] on button "Unmapped 35" at bounding box center [543, 199] width 39 height 28
click at [450, 197] on span "Mapped" at bounding box center [447, 199] width 46 height 13
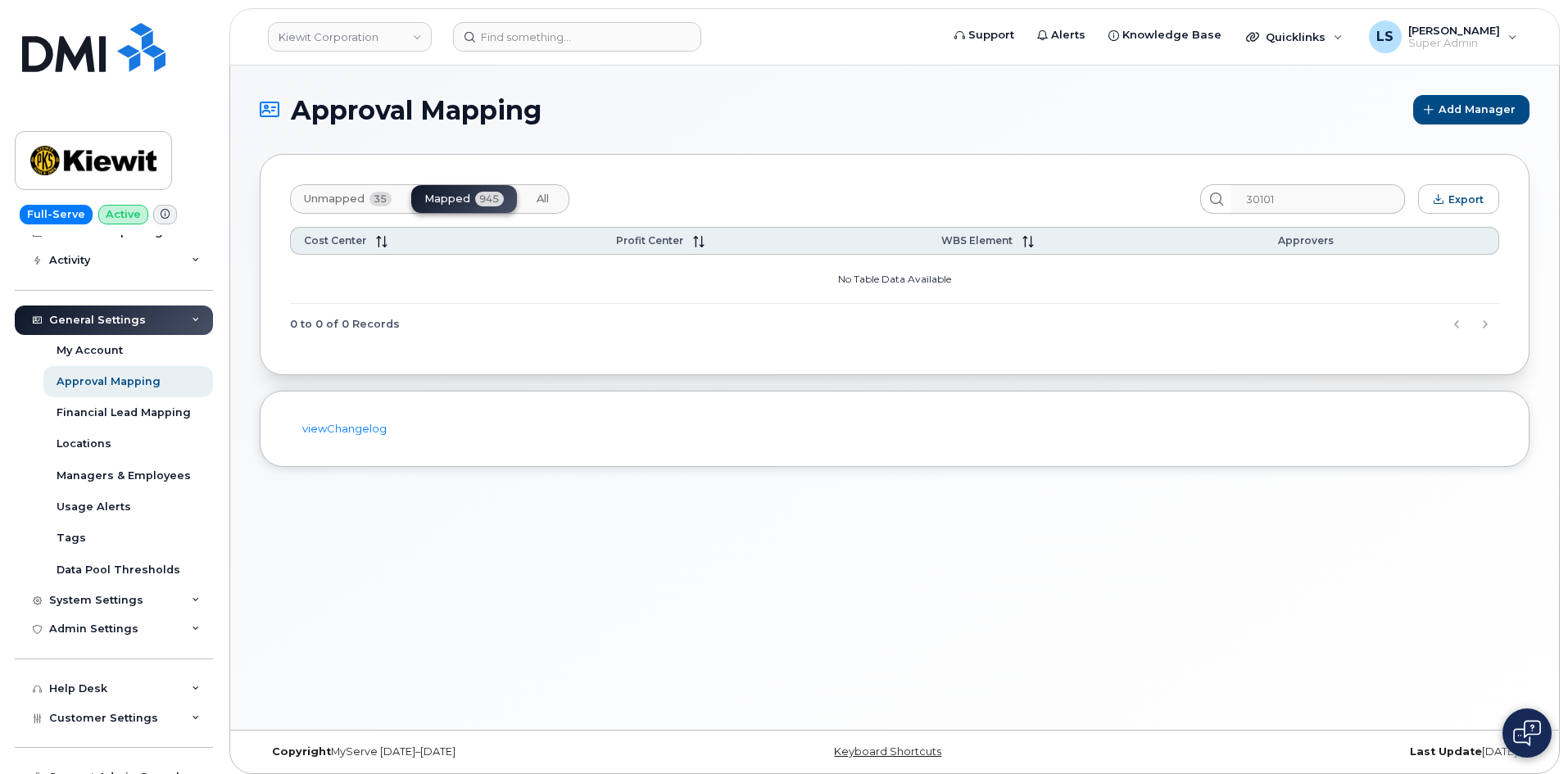
click at [552, 188] on button "All" at bounding box center [543, 199] width 39 height 28
drag, startPoint x: 467, startPoint y: 207, endPoint x: 427, endPoint y: 206, distance: 40.0
click at [466, 206] on button "Mapped 945" at bounding box center [464, 199] width 105 height 28
drag, startPoint x: 364, startPoint y: 197, endPoint x: 460, endPoint y: 197, distance: 96.0
click at [362, 197] on span "Unmapped" at bounding box center [334, 199] width 60 height 13
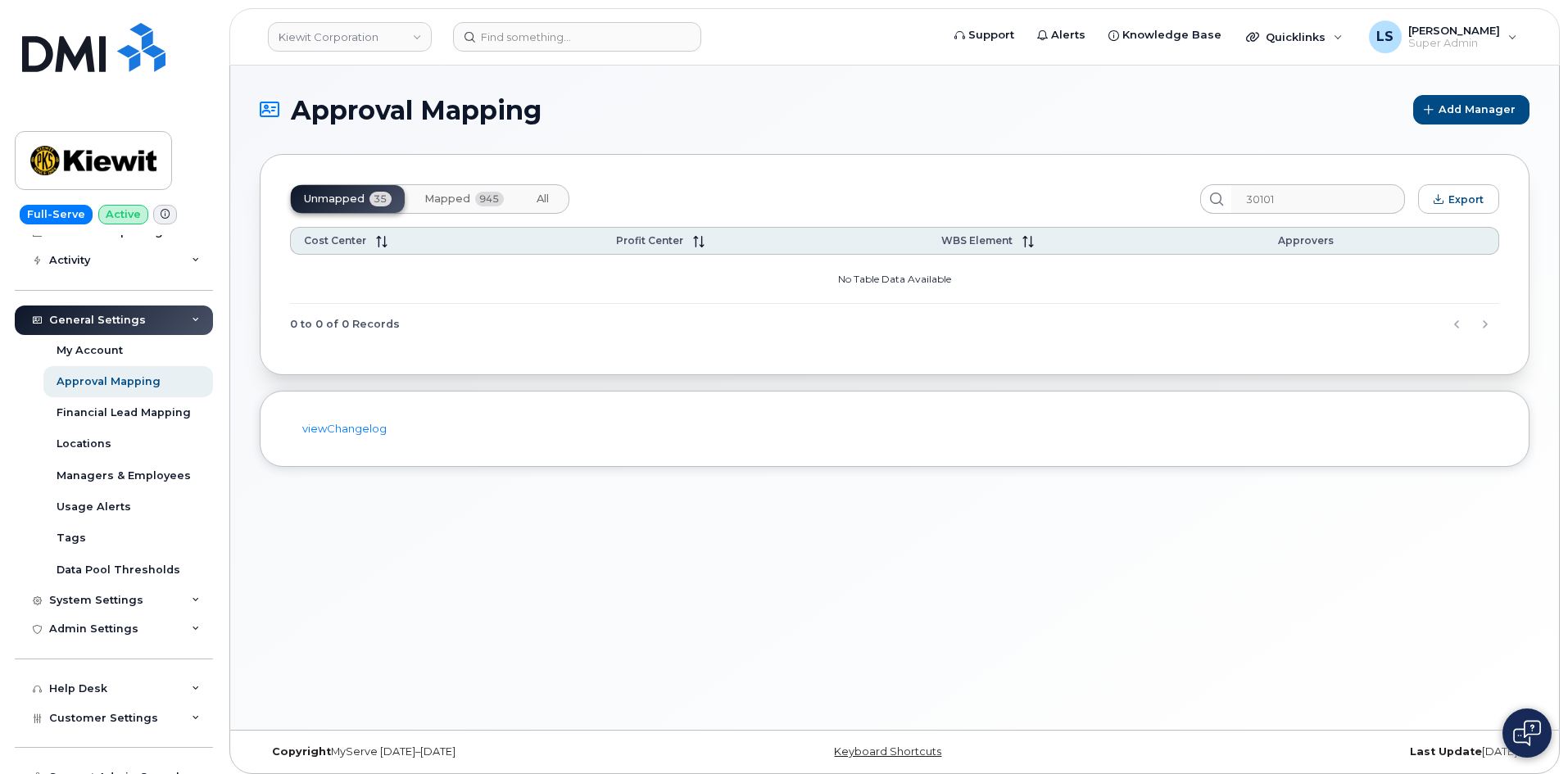
click at [494, 188] on button "Mapped 945" at bounding box center [464, 199] width 105 height 28
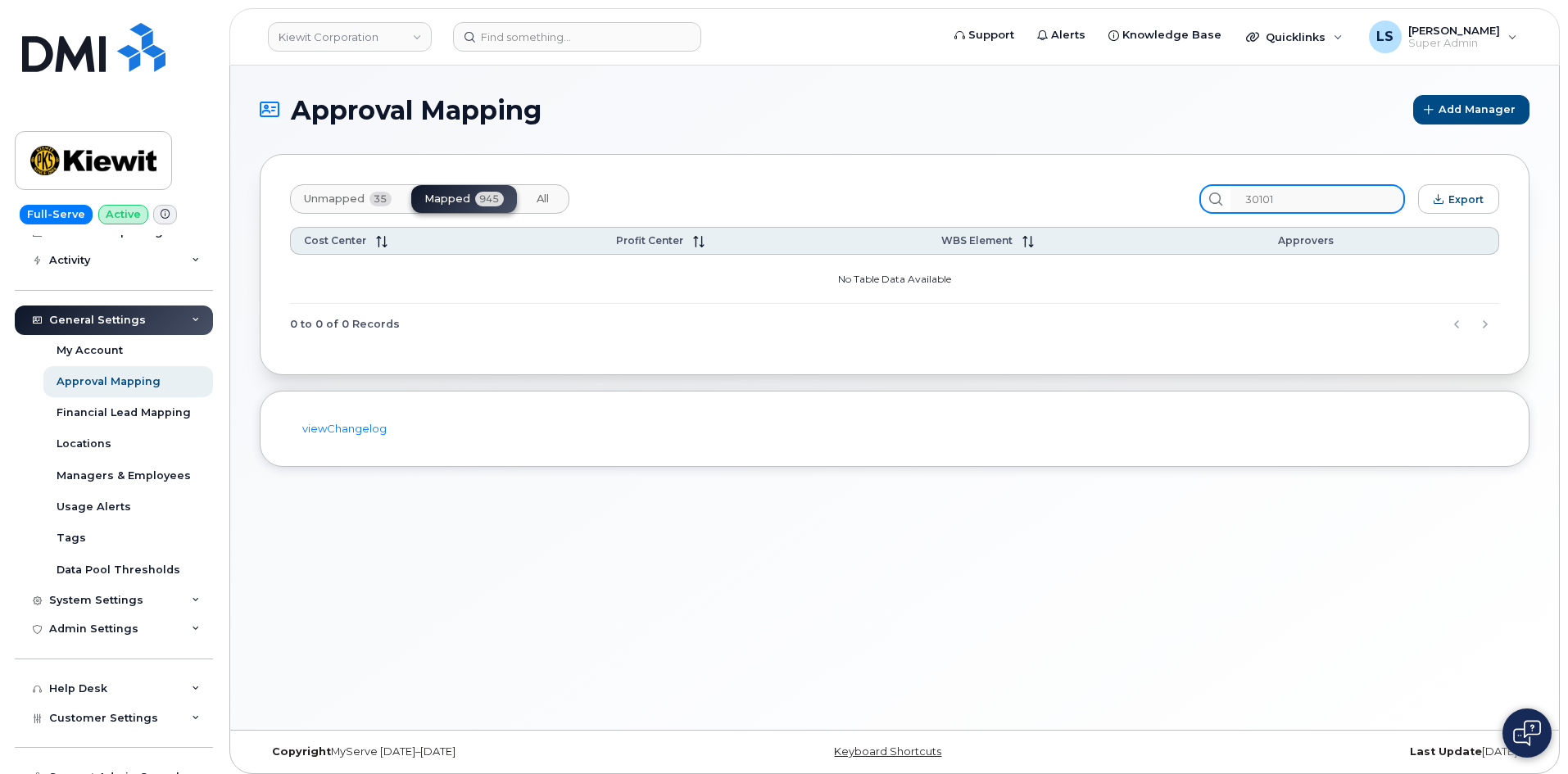
drag, startPoint x: 1321, startPoint y: 198, endPoint x: 1149, endPoint y: 203, distance: 172.1
click at [1154, 202] on div "Unmapped 35 Mapped 945 All 30101 Export" at bounding box center [894, 199] width 1209 height 29
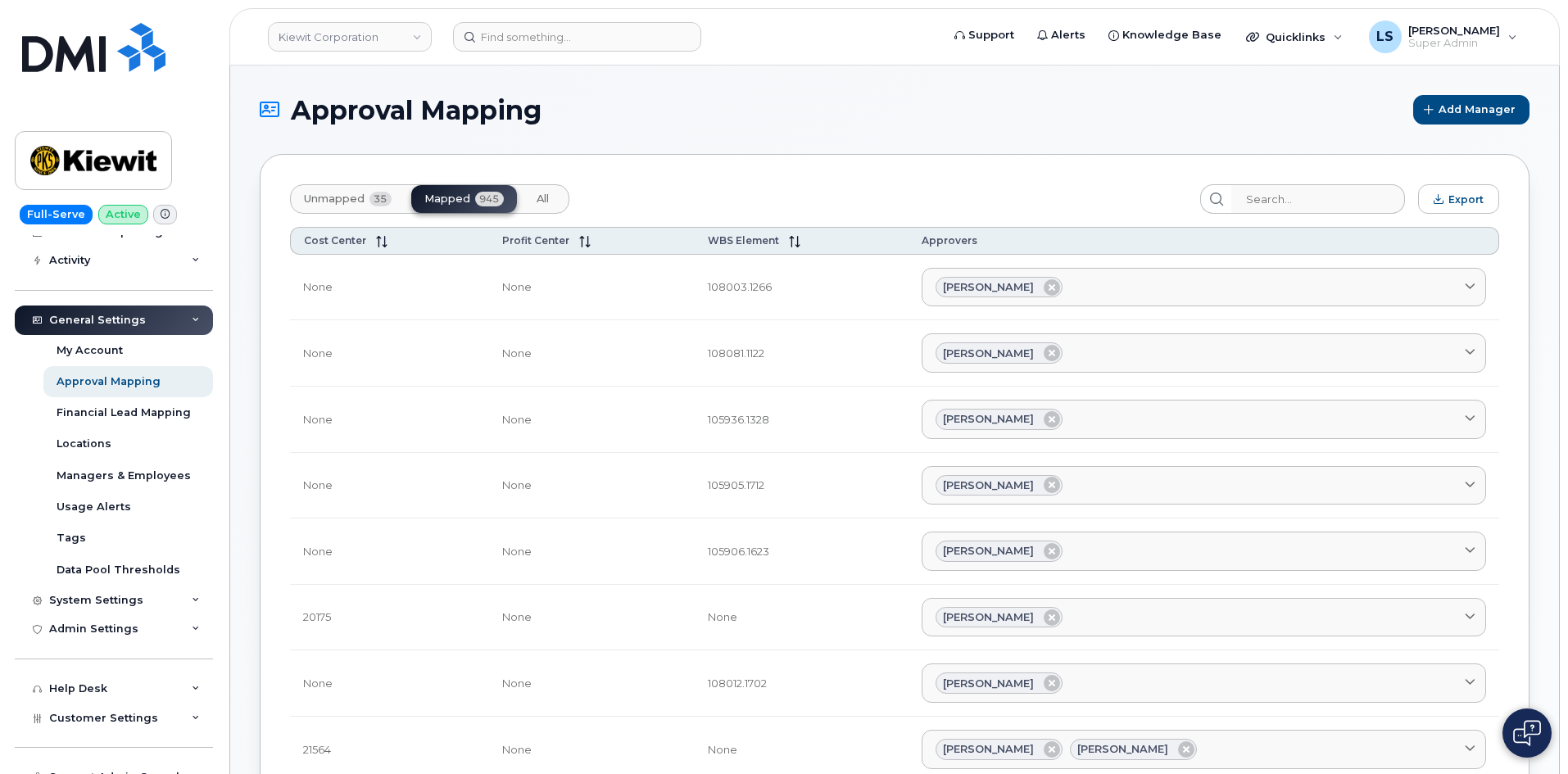
click at [1354, 202] on input "search" at bounding box center [1317, 199] width 175 height 29
click at [541, 204] on span "All" at bounding box center [543, 199] width 12 height 13
drag, startPoint x: 467, startPoint y: 196, endPoint x: 392, endPoint y: 211, distance: 76.5
click at [466, 196] on span "Mapped" at bounding box center [447, 199] width 46 height 13
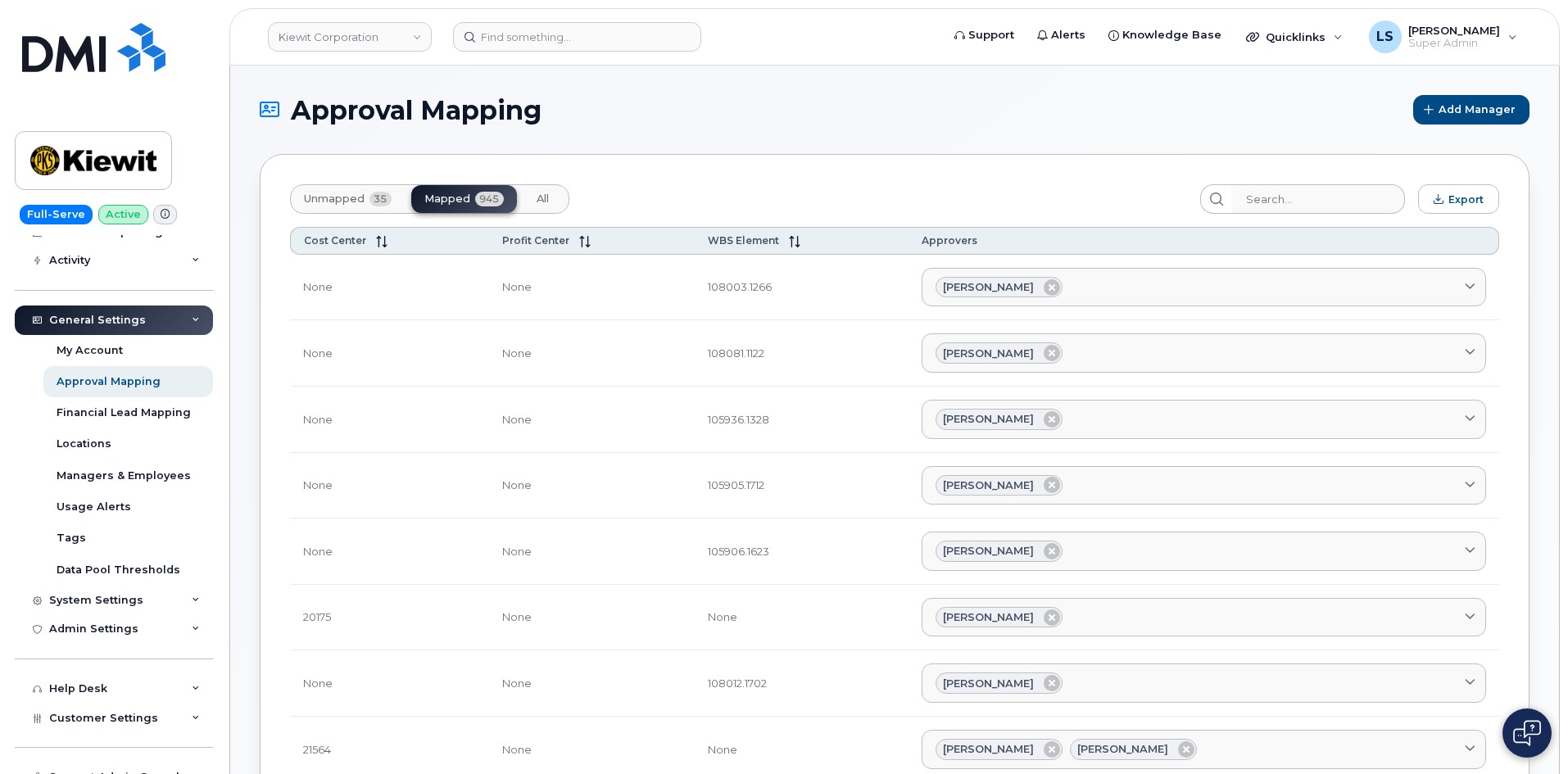
click at [524, 187] on button "Unmapped 35" at bounding box center [543, 199] width 39 height 28
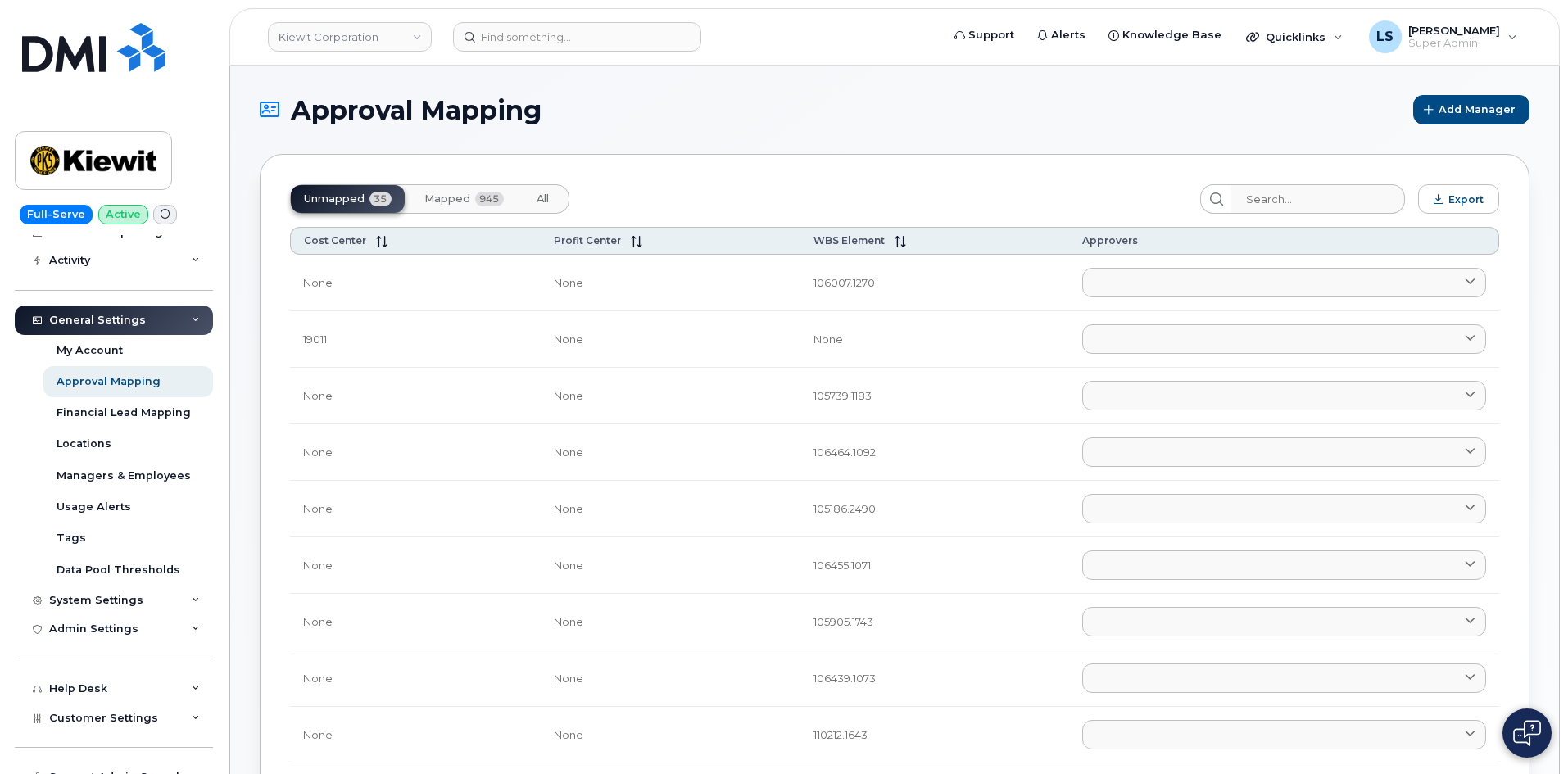
click at [436, 197] on span "Mapped" at bounding box center [447, 199] width 46 height 13
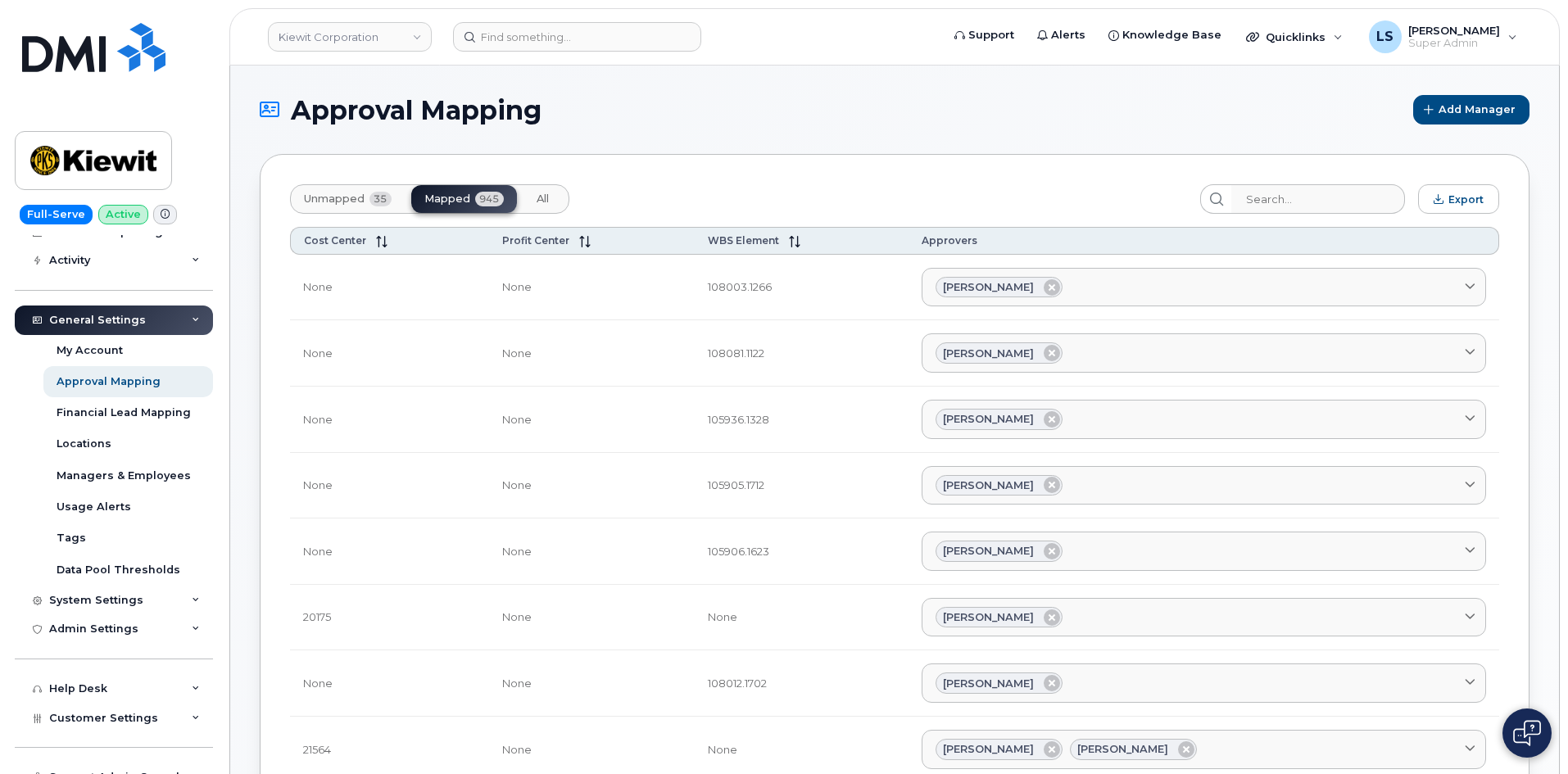
click at [540, 196] on span "All" at bounding box center [543, 199] width 12 height 13
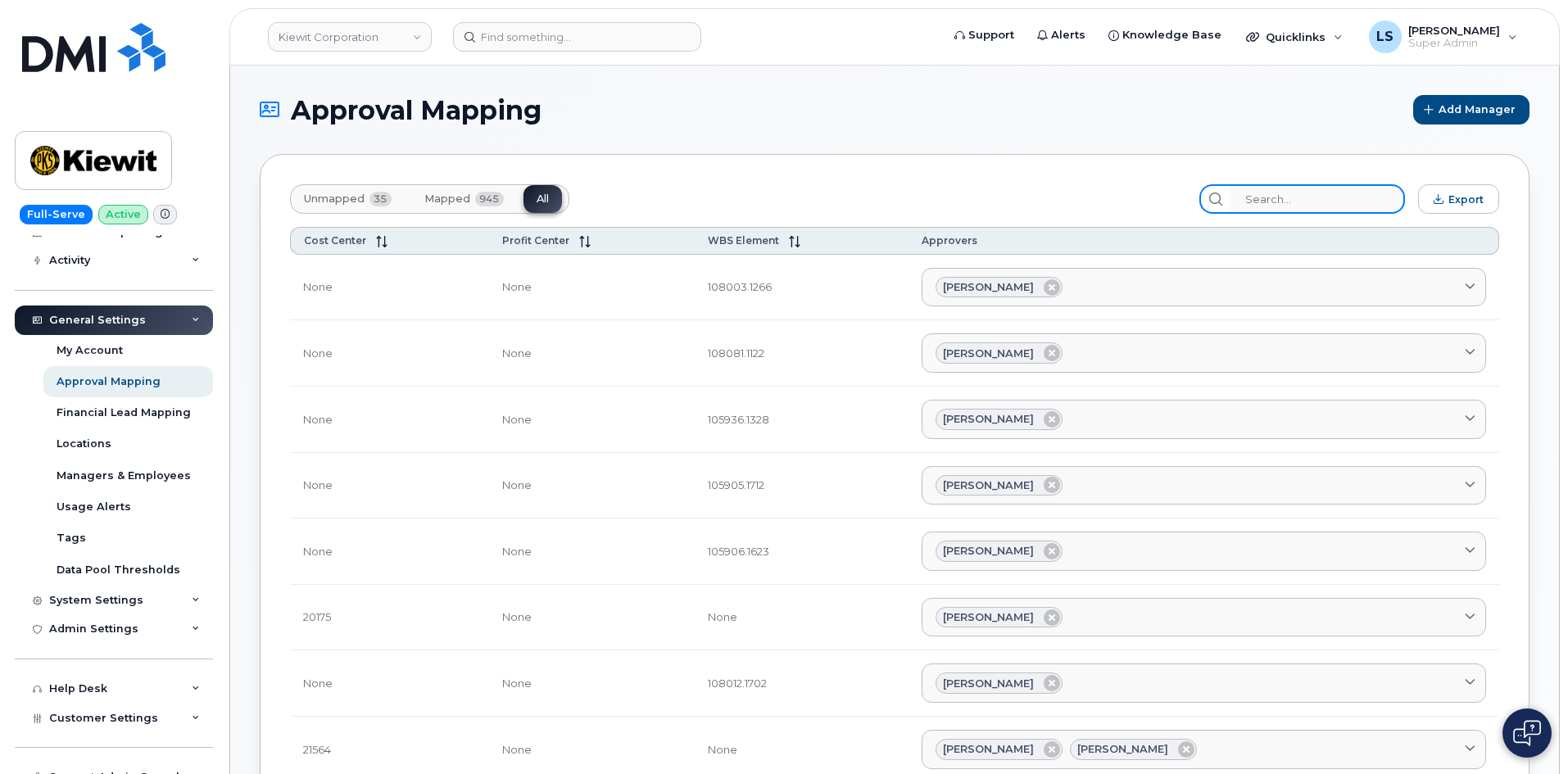
click at [1361, 202] on input "search" at bounding box center [1317, 199] width 175 height 29
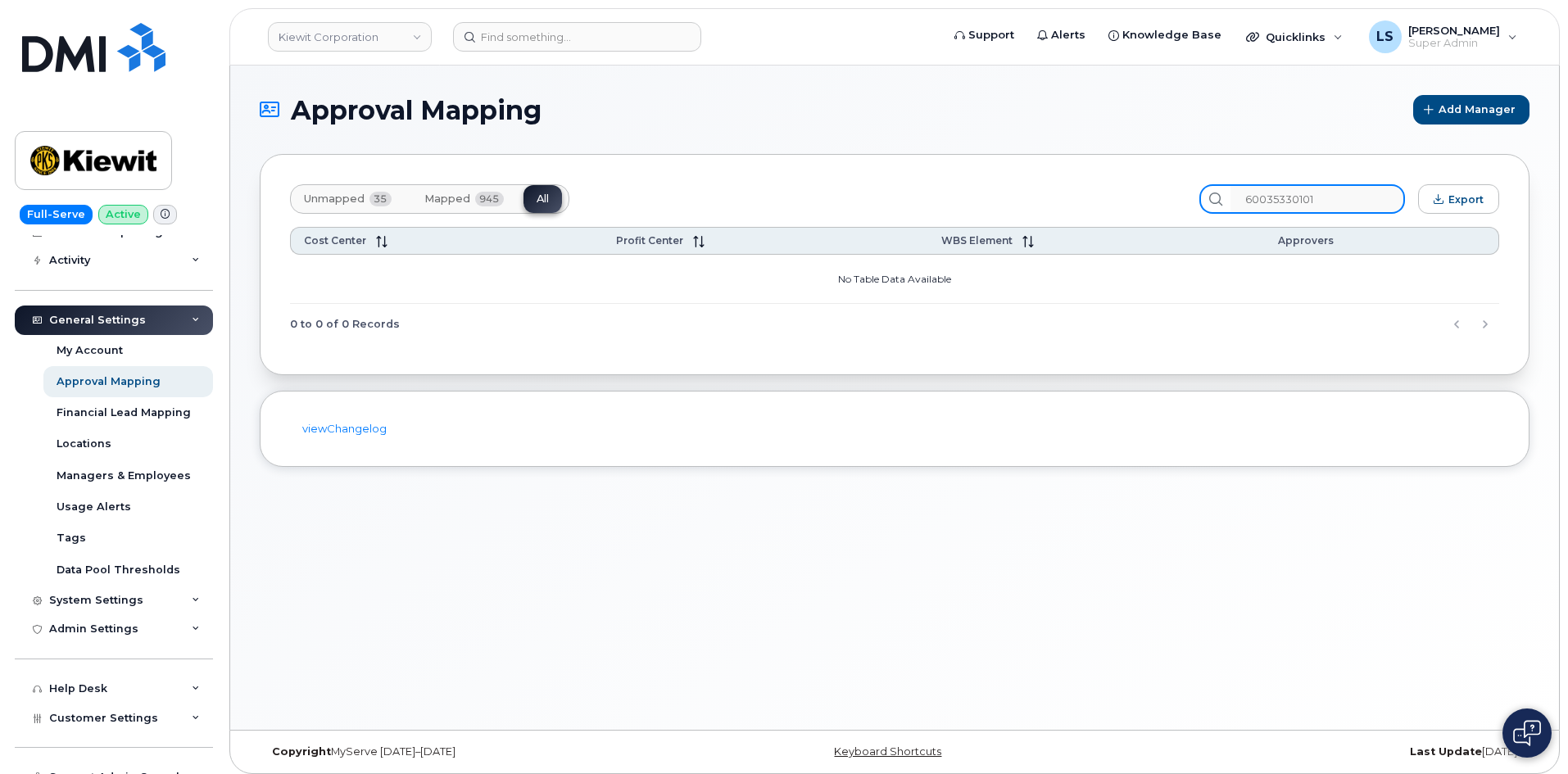
drag, startPoint x: 1287, startPoint y: 193, endPoint x: 1241, endPoint y: 192, distance: 46.0
click at [1246, 189] on div "60035330101" at bounding box center [1302, 199] width 206 height 29
click at [1349, 202] on input "60035330101" at bounding box center [1317, 199] width 175 height 29
drag, startPoint x: 1329, startPoint y: 202, endPoint x: 1301, endPoint y: 200, distance: 28.1
click at [1301, 200] on input "60035330101" at bounding box center [1317, 199] width 175 height 29
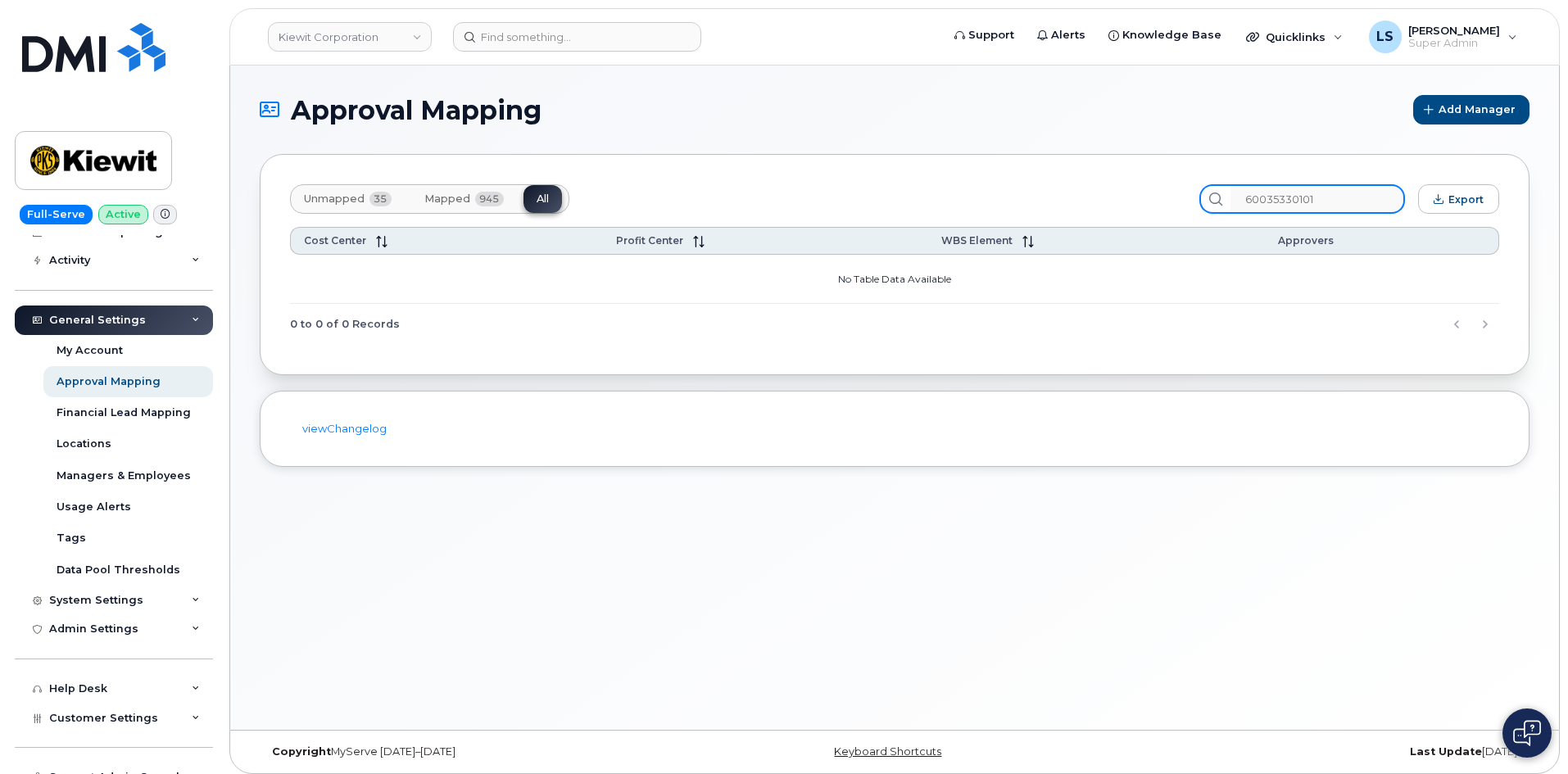
click at [1352, 194] on input "60035330101" at bounding box center [1317, 199] width 175 height 29
click at [1336, 172] on div "Unmapped 35 Mapped 945 All 60035330101 Export Cost Center Profit Center WBS Ele…" at bounding box center [894, 264] width 1269 height 221
drag, startPoint x: 1348, startPoint y: 200, endPoint x: 1254, endPoint y: 196, distance: 94.1
click at [1255, 195] on input "60035330101" at bounding box center [1317, 199] width 175 height 29
paste input "search"
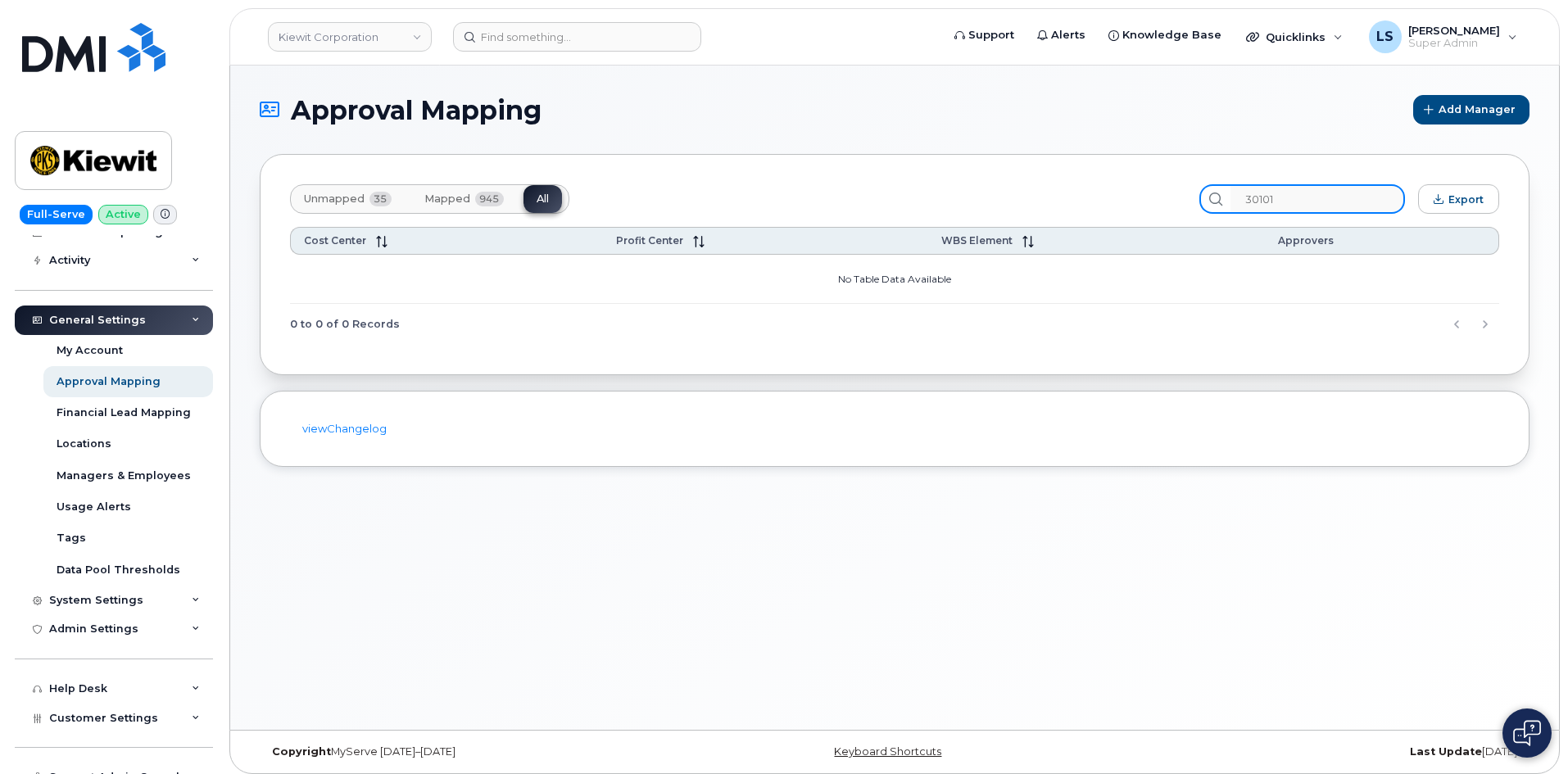
type input "30101"
drag, startPoint x: 1219, startPoint y: 197, endPoint x: 1190, endPoint y: 196, distance: 29.0
click at [1187, 194] on div "Unmapped 35 Mapped 945 All 30101 Export" at bounding box center [894, 199] width 1209 height 29
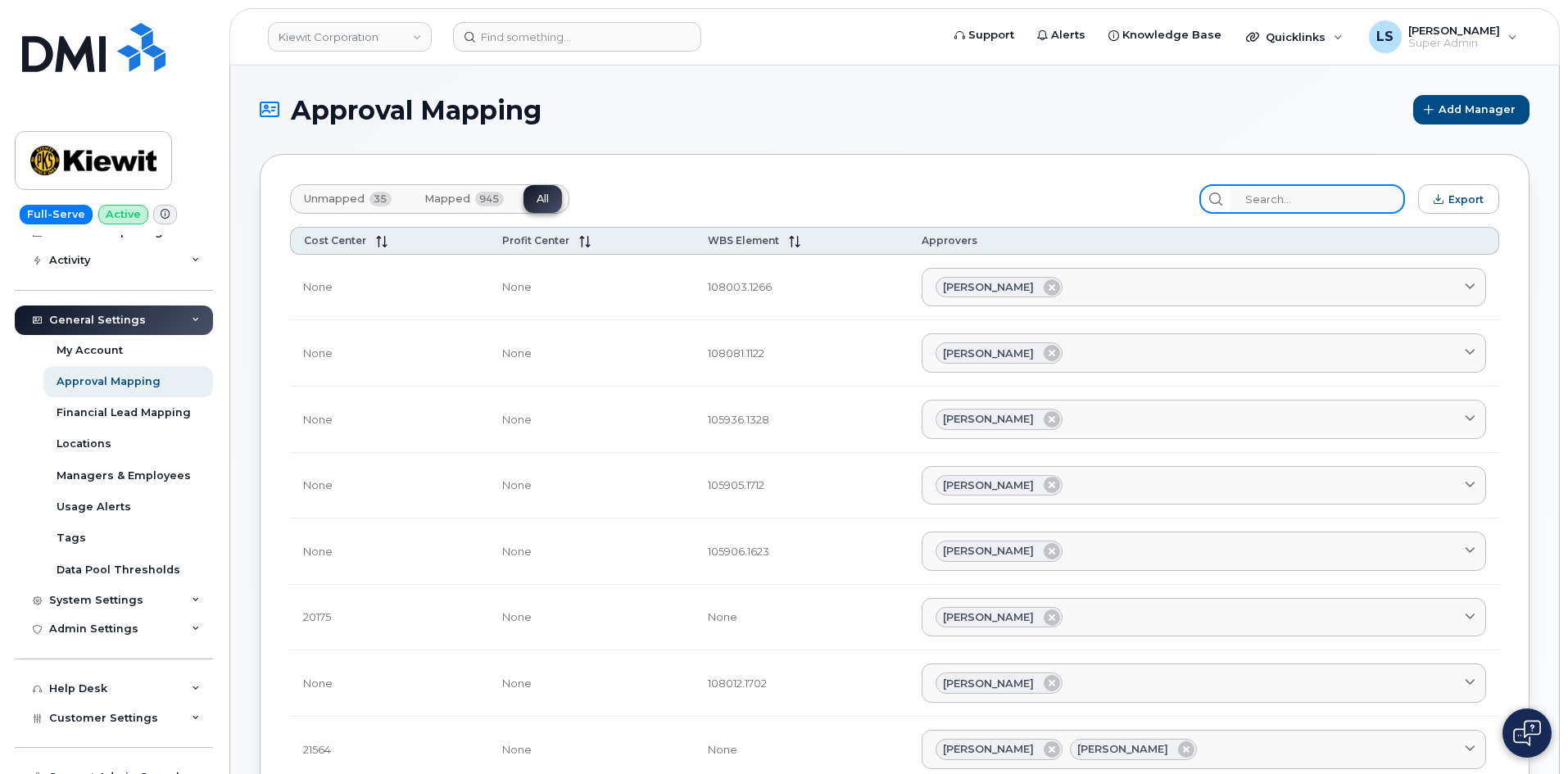
click at [1300, 192] on input "search" at bounding box center [1317, 199] width 175 height 29
drag, startPoint x: 1298, startPoint y: 192, endPoint x: 1160, endPoint y: 162, distance: 141.2
click at [1295, 192] on input "search" at bounding box center [1317, 199] width 175 height 29
click at [1331, 209] on input "search" at bounding box center [1317, 199] width 175 height 29
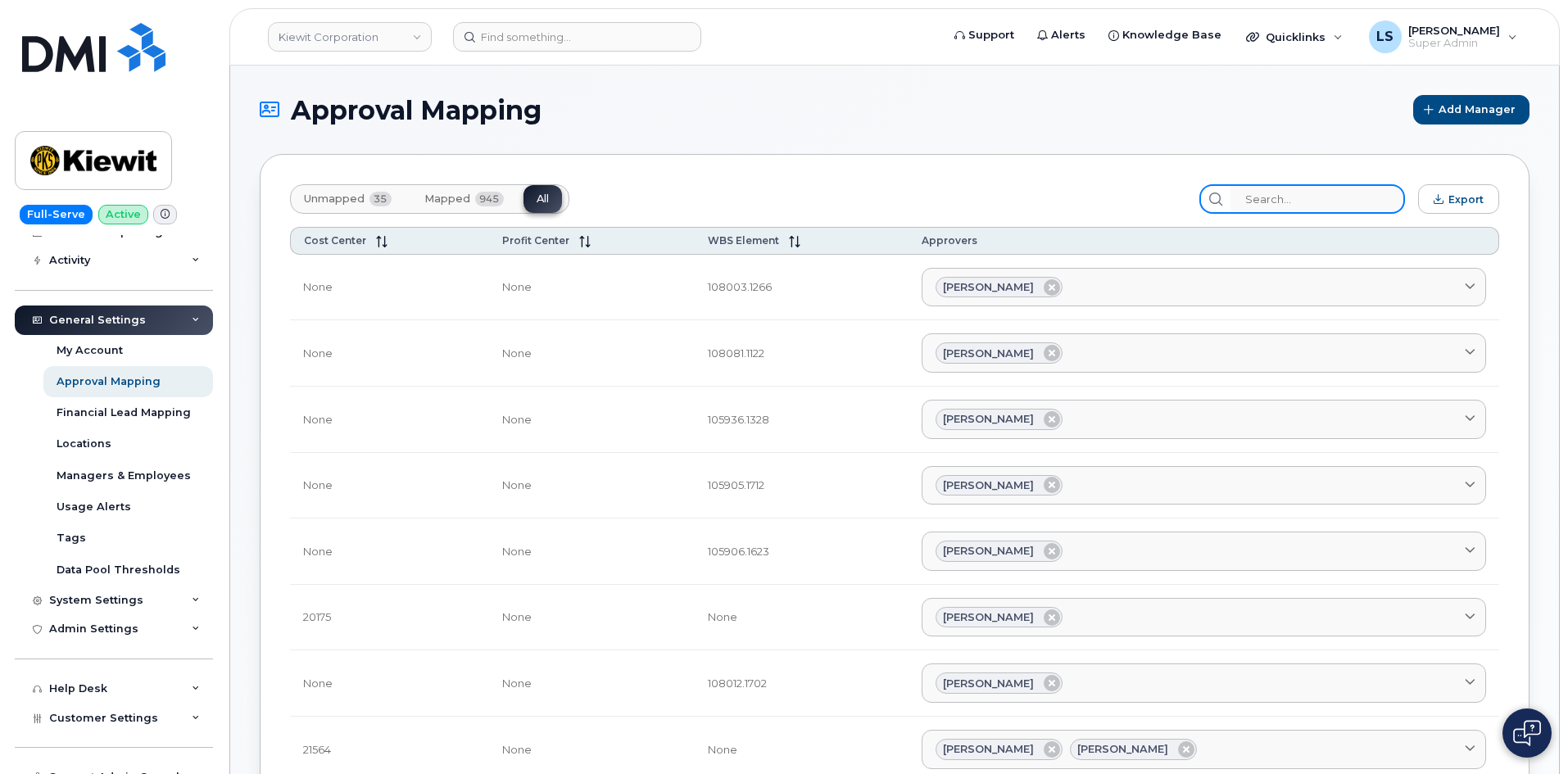
paste input "30101"
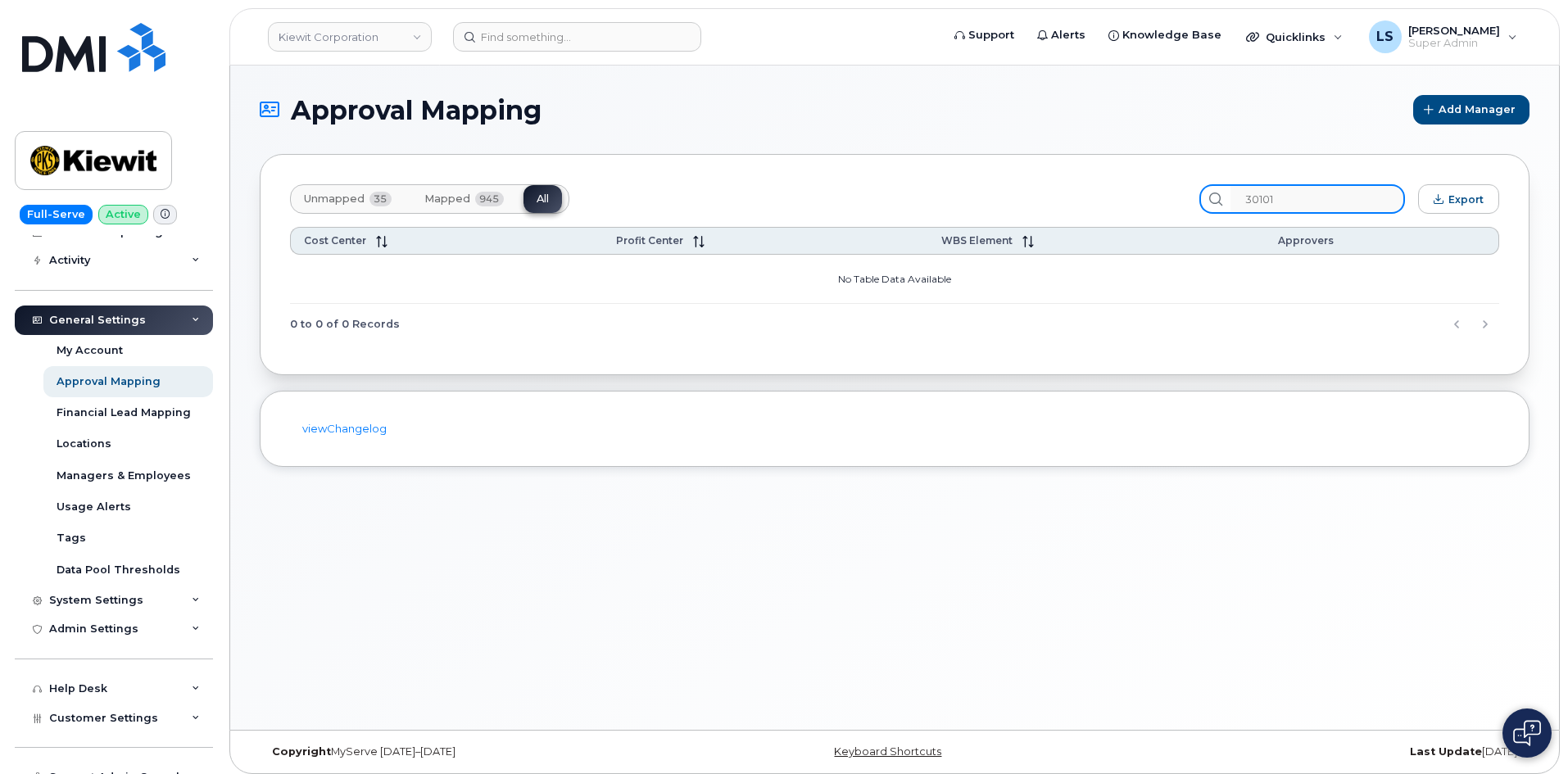
drag, startPoint x: 1303, startPoint y: 211, endPoint x: 1222, endPoint y: 209, distance: 81.0
click at [1224, 210] on div "30101" at bounding box center [1302, 199] width 206 height 29
paste input "1353"
type input "1353"
click at [1168, 144] on section "Approval Mapping Add Manager Unmapped 35 Mapped 945 All 1353 Export Cost Center…" at bounding box center [894, 281] width 1269 height 371
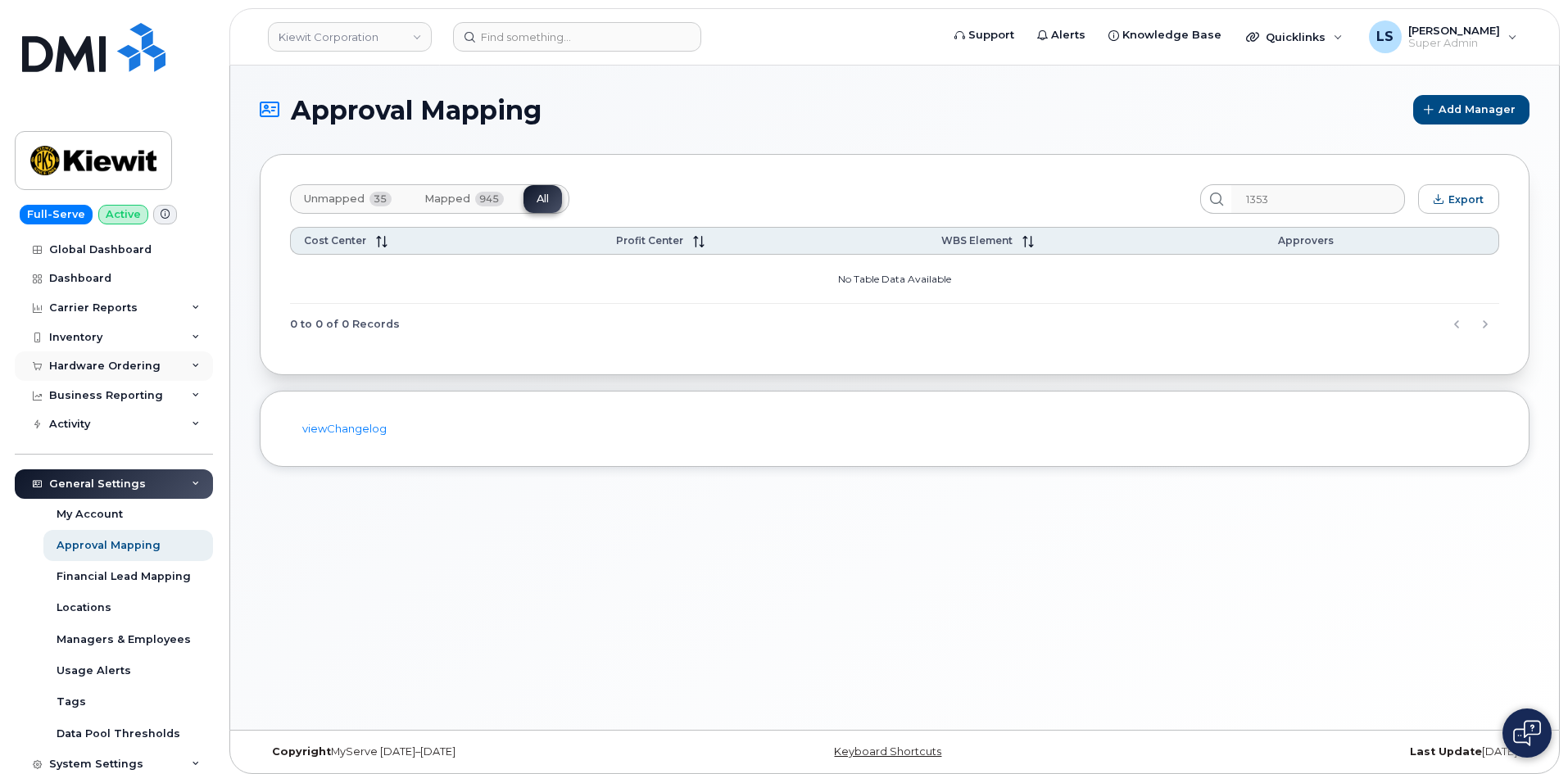
click at [163, 370] on div "Hardware Ordering" at bounding box center [113, 366] width 198 height 29
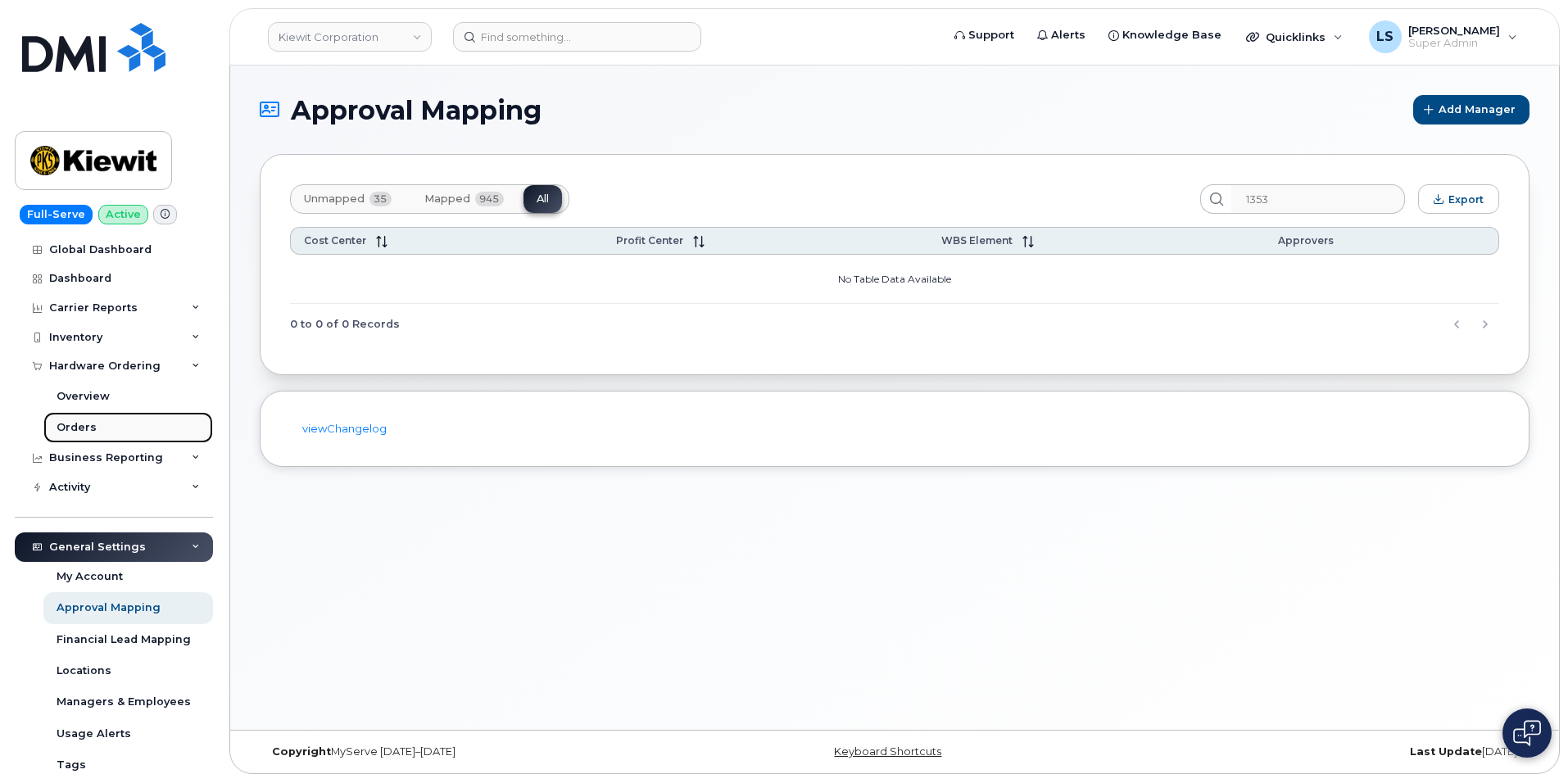
click at [108, 424] on link "Orders" at bounding box center [128, 428] width 169 height 31
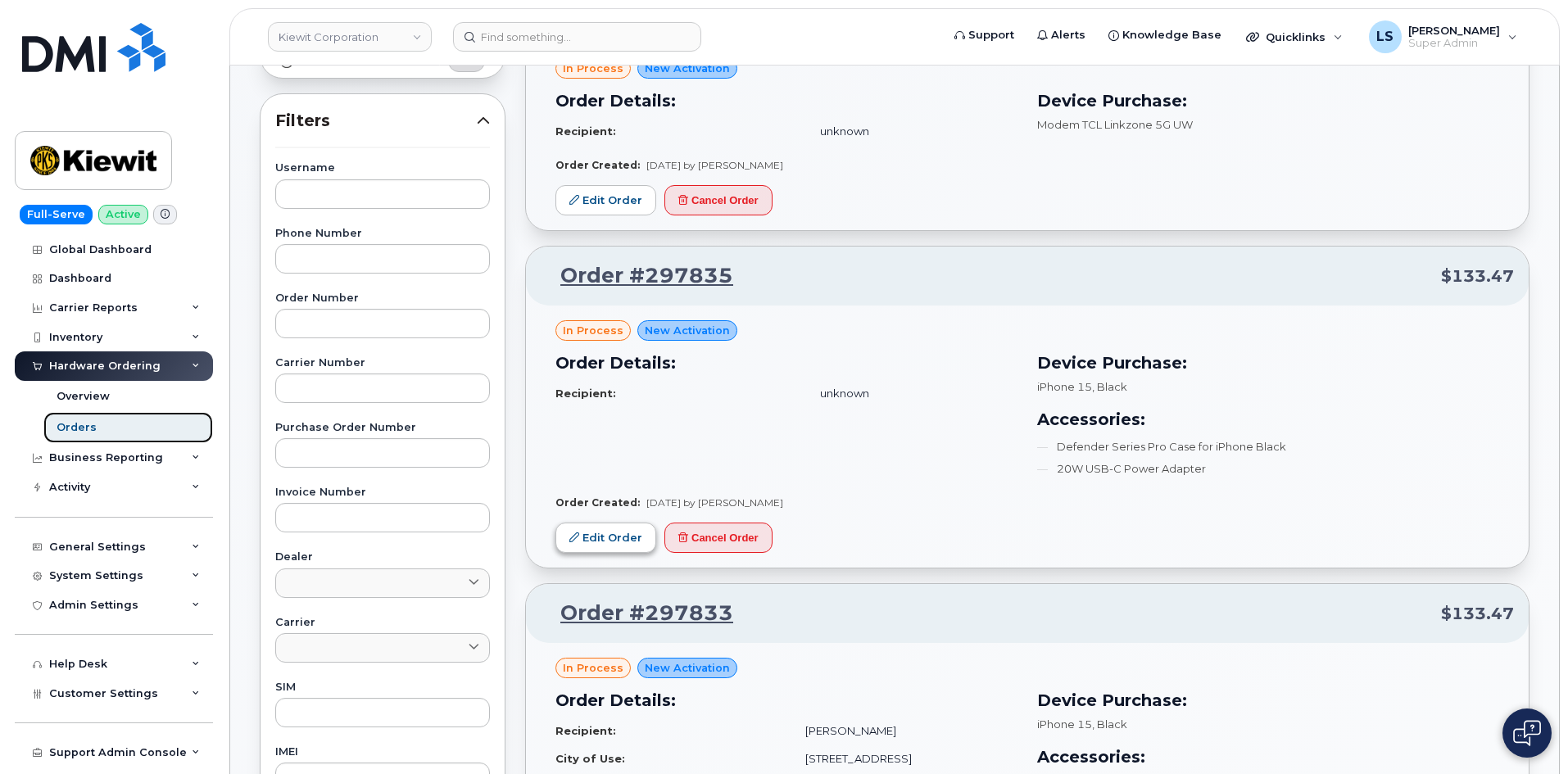
scroll to position [245, 0]
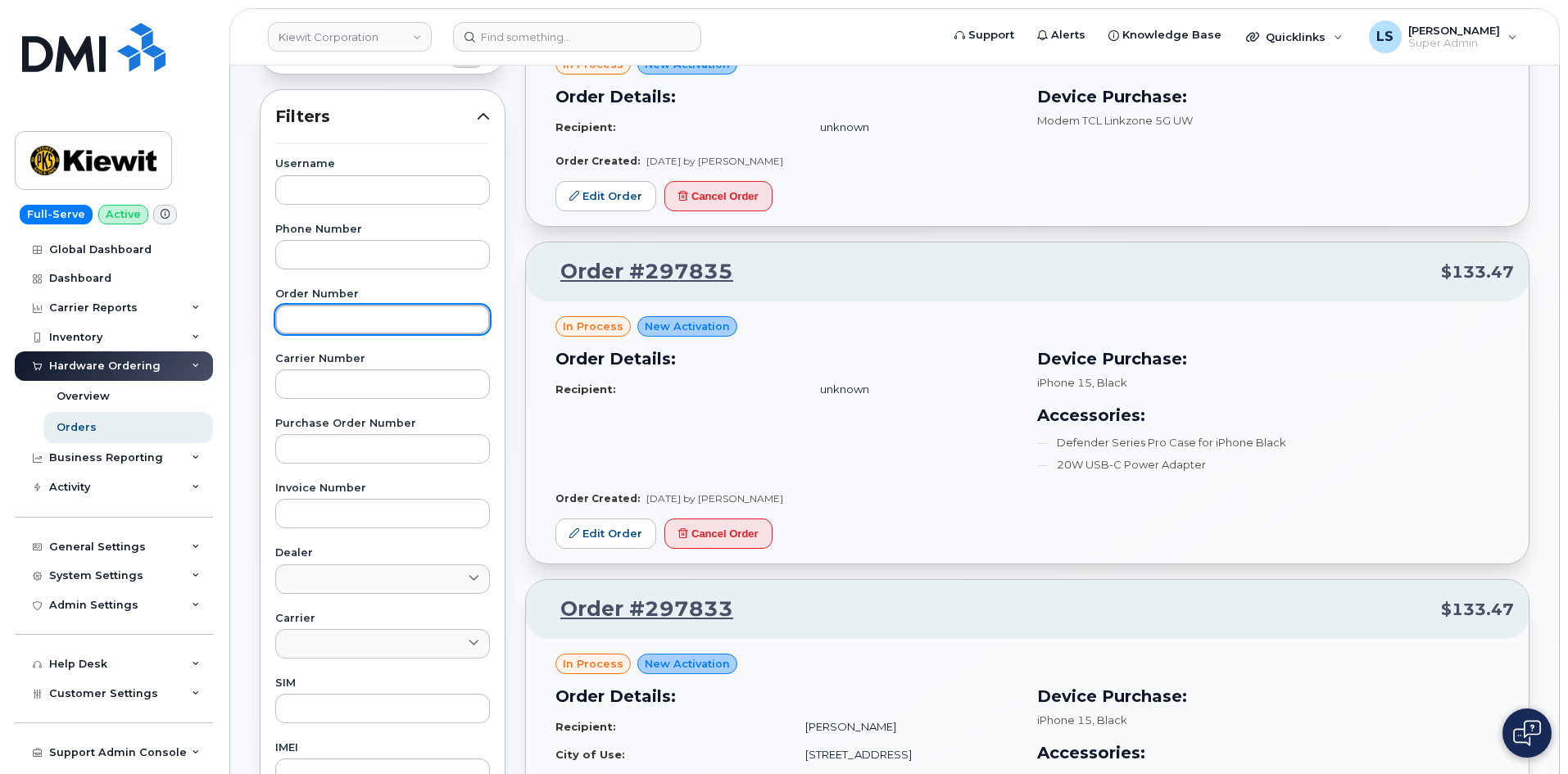
click at [315, 323] on input "text" at bounding box center [383, 320] width 214 height 29
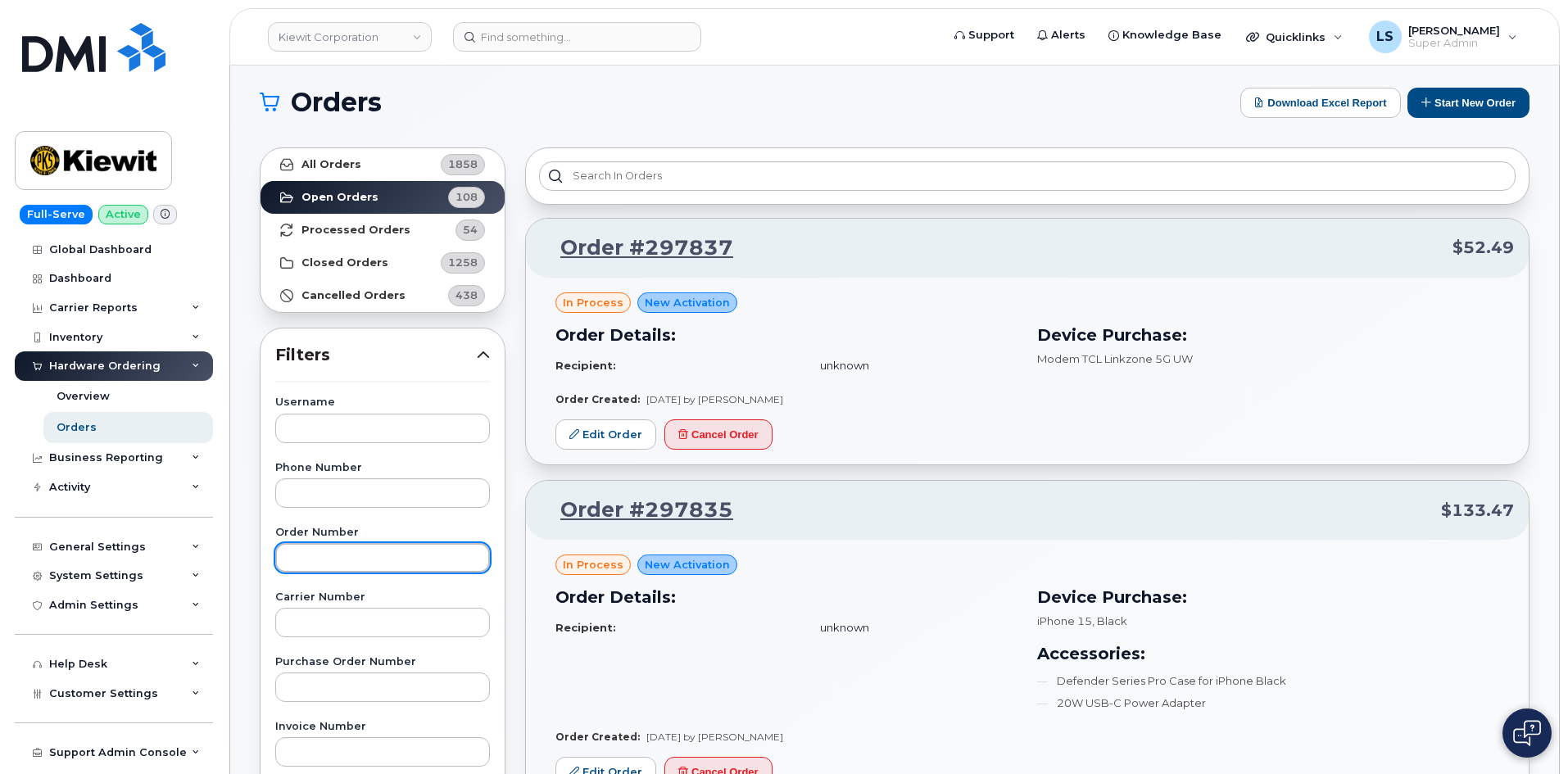
scroll to position [0, 0]
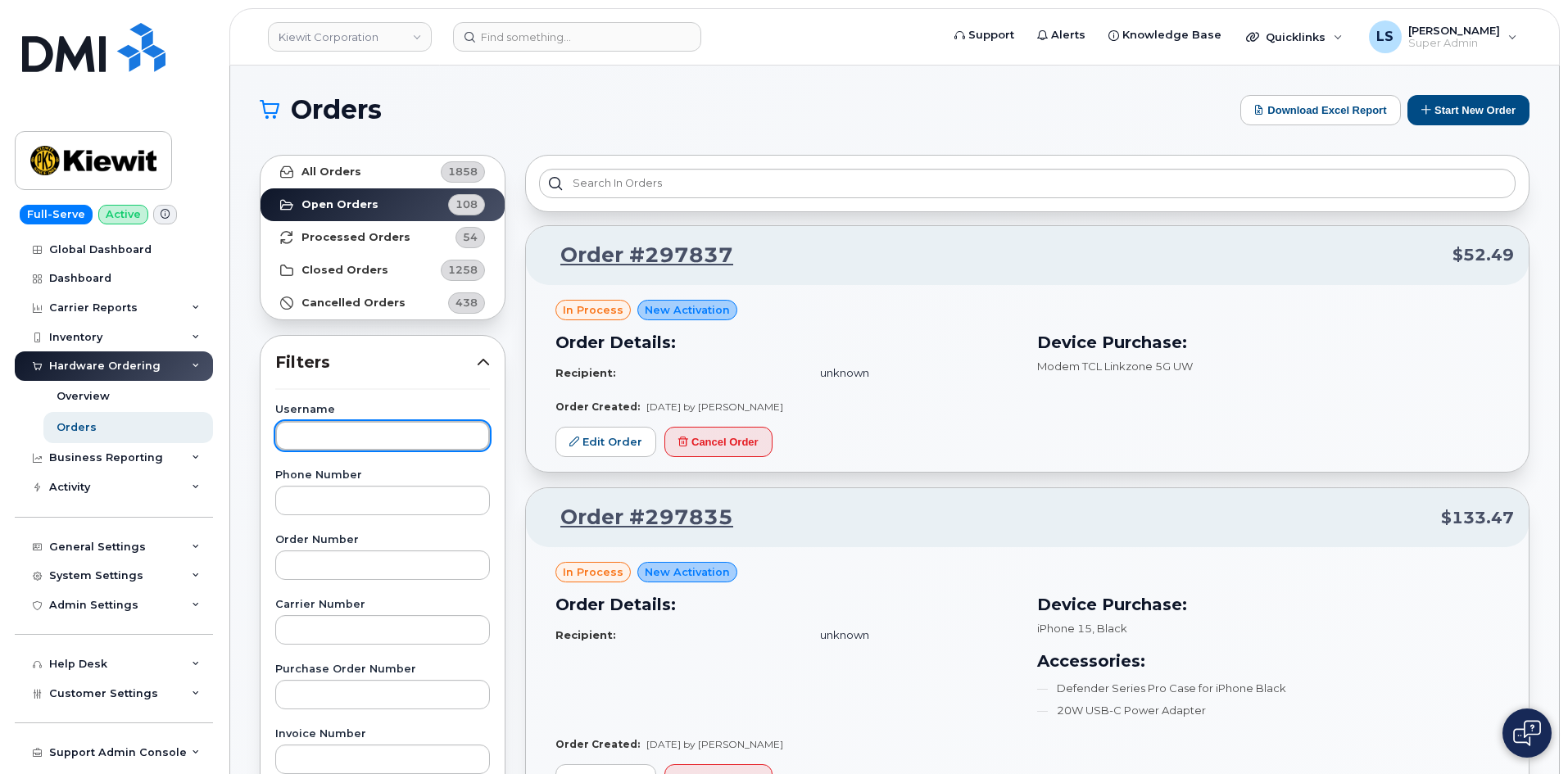
click at [338, 434] on input "text" at bounding box center [383, 435] width 214 height 29
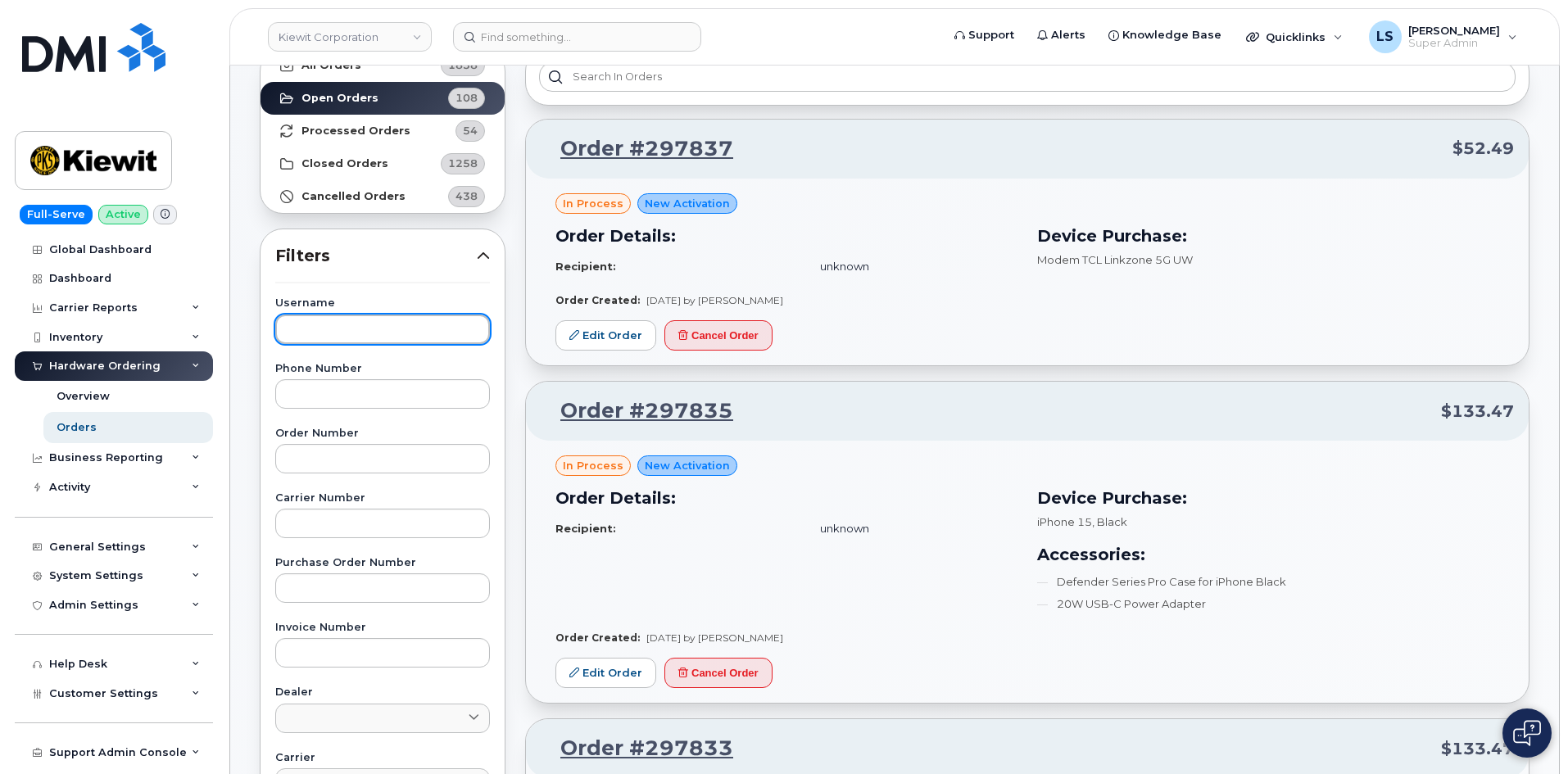
scroll to position [245, 0]
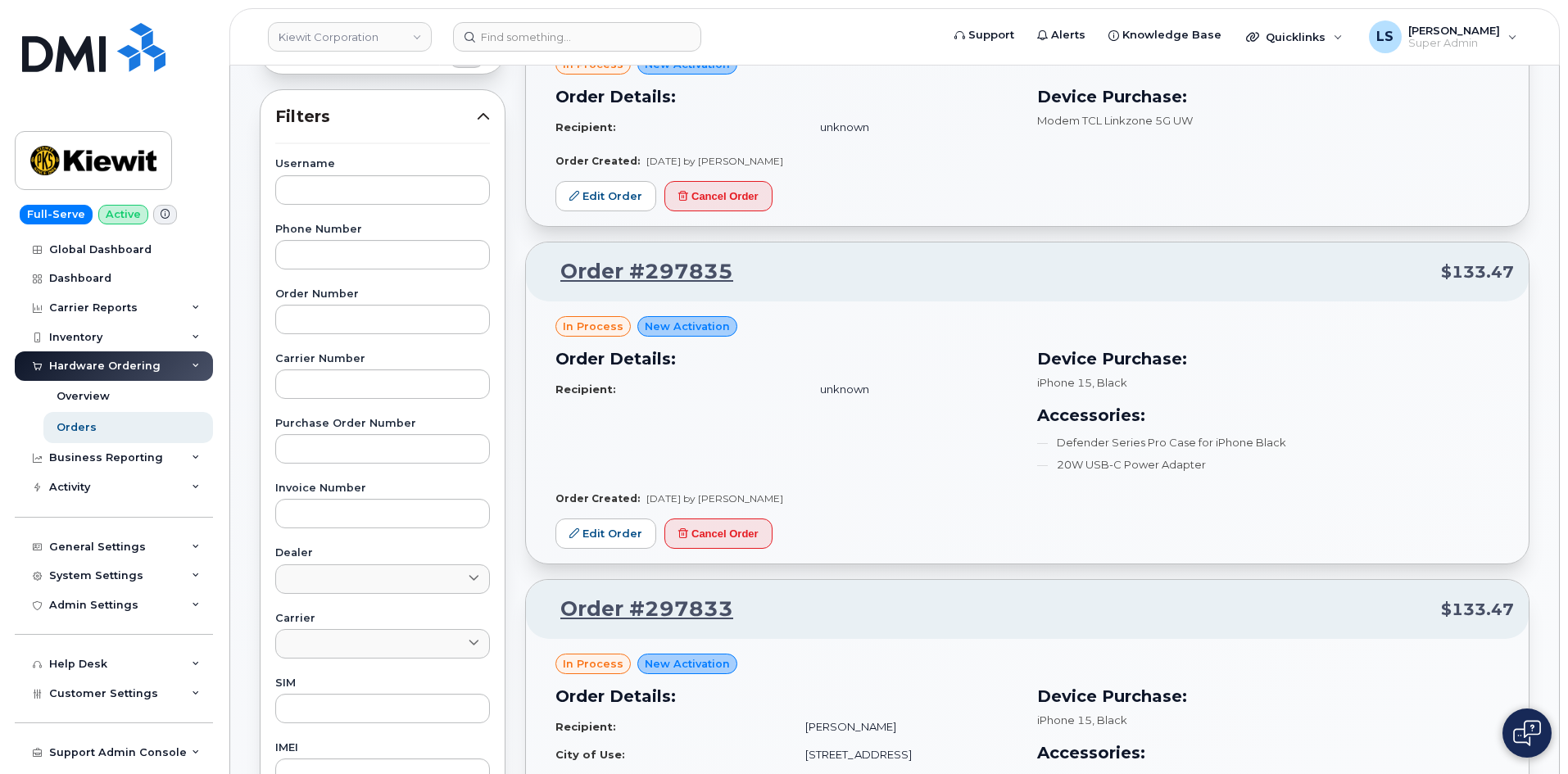
click at [339, 401] on div "Username Phone Number Order Number Carrier Number Purchase Order Number Invoice…" at bounding box center [383, 538] width 254 height 758
click at [356, 448] on input "text" at bounding box center [383, 448] width 214 height 29
click at [346, 382] on input "text" at bounding box center [383, 384] width 214 height 29
click at [345, 463] on input "text" at bounding box center [383, 448] width 214 height 29
click at [337, 506] on input "text" at bounding box center [383, 513] width 214 height 29
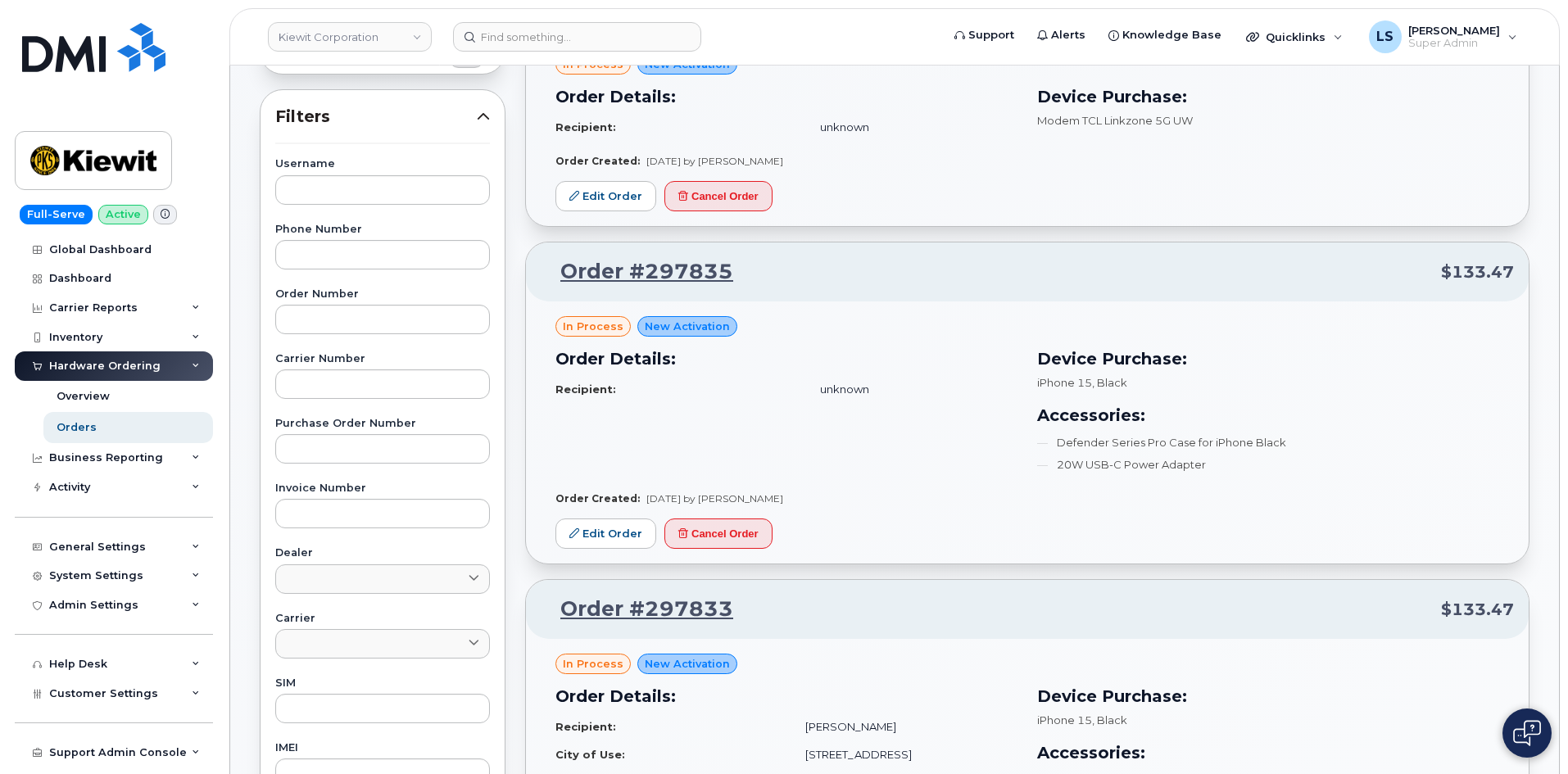
click at [333, 334] on div "Username Phone Number Order Number Carrier Number Purchase Order Number Invoice…" at bounding box center [383, 538] width 254 height 758
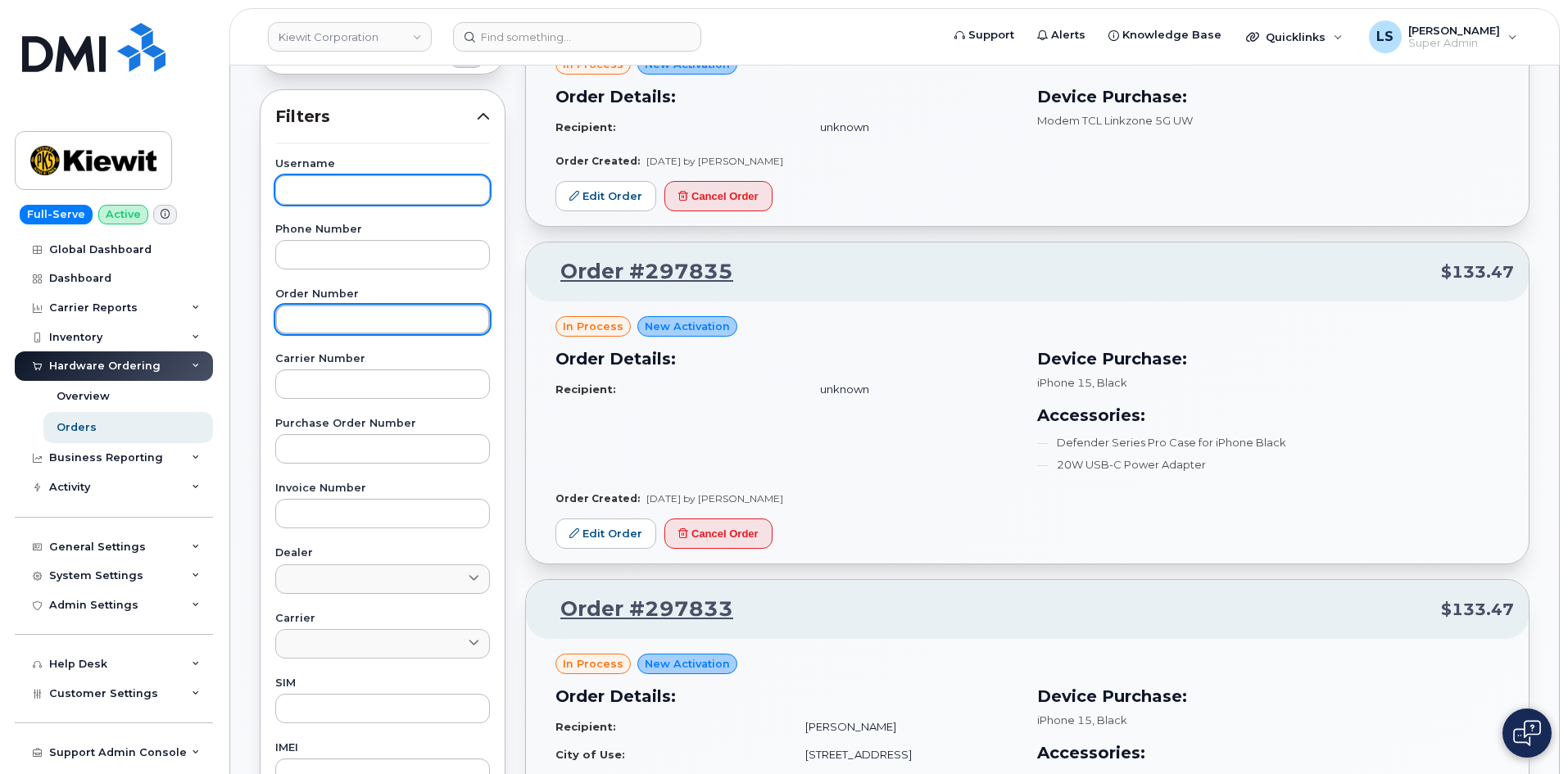
drag, startPoint x: 337, startPoint y: 324, endPoint x: 322, endPoint y: 204, distance: 120.9
click at [335, 324] on input "text" at bounding box center [383, 320] width 214 height 29
click at [319, 199] on input "text" at bounding box center [383, 190] width 214 height 29
paste input "[PERSON_NAME]"
type input "[PERSON_NAME]"
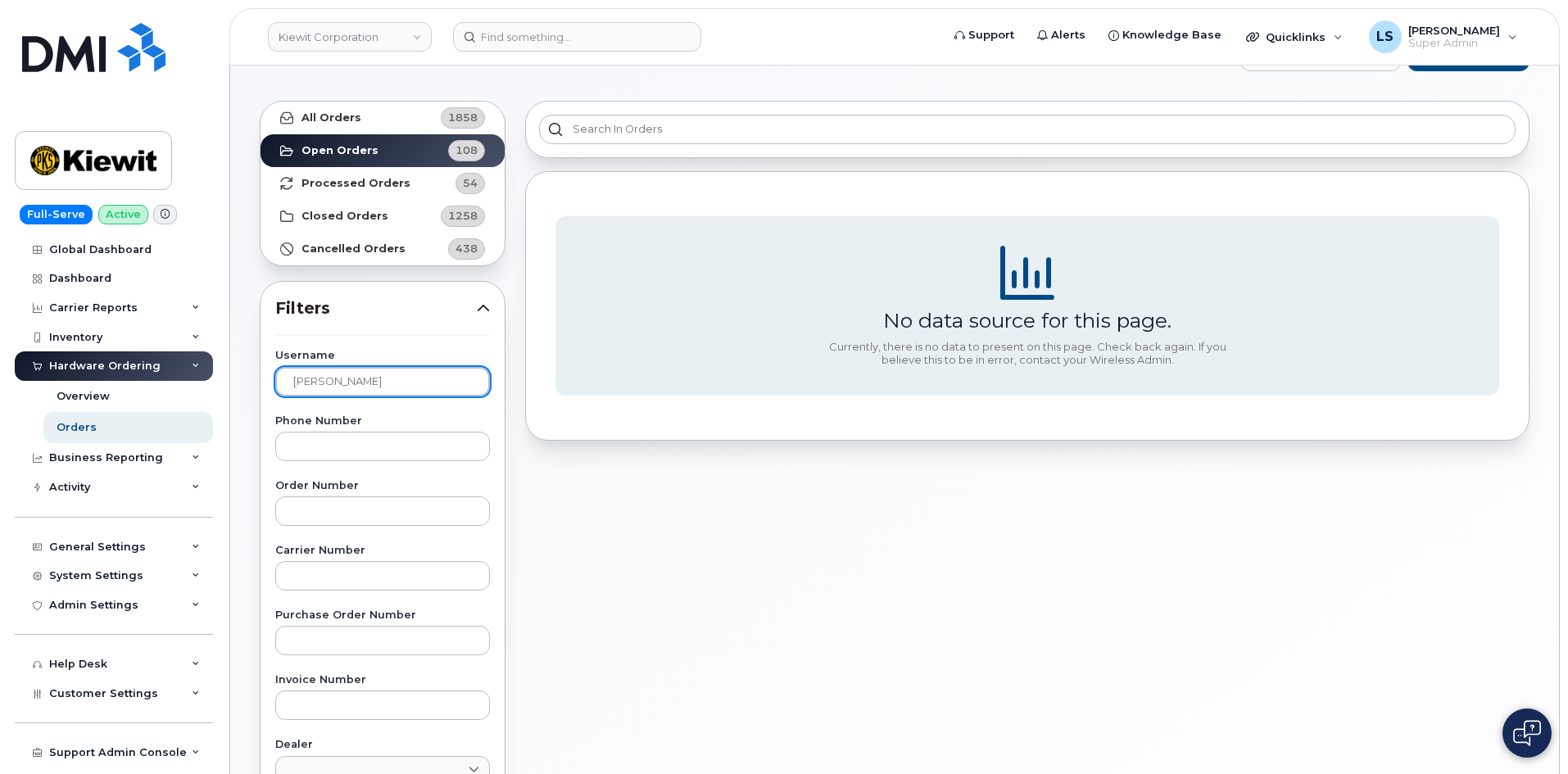
scroll to position [0, 0]
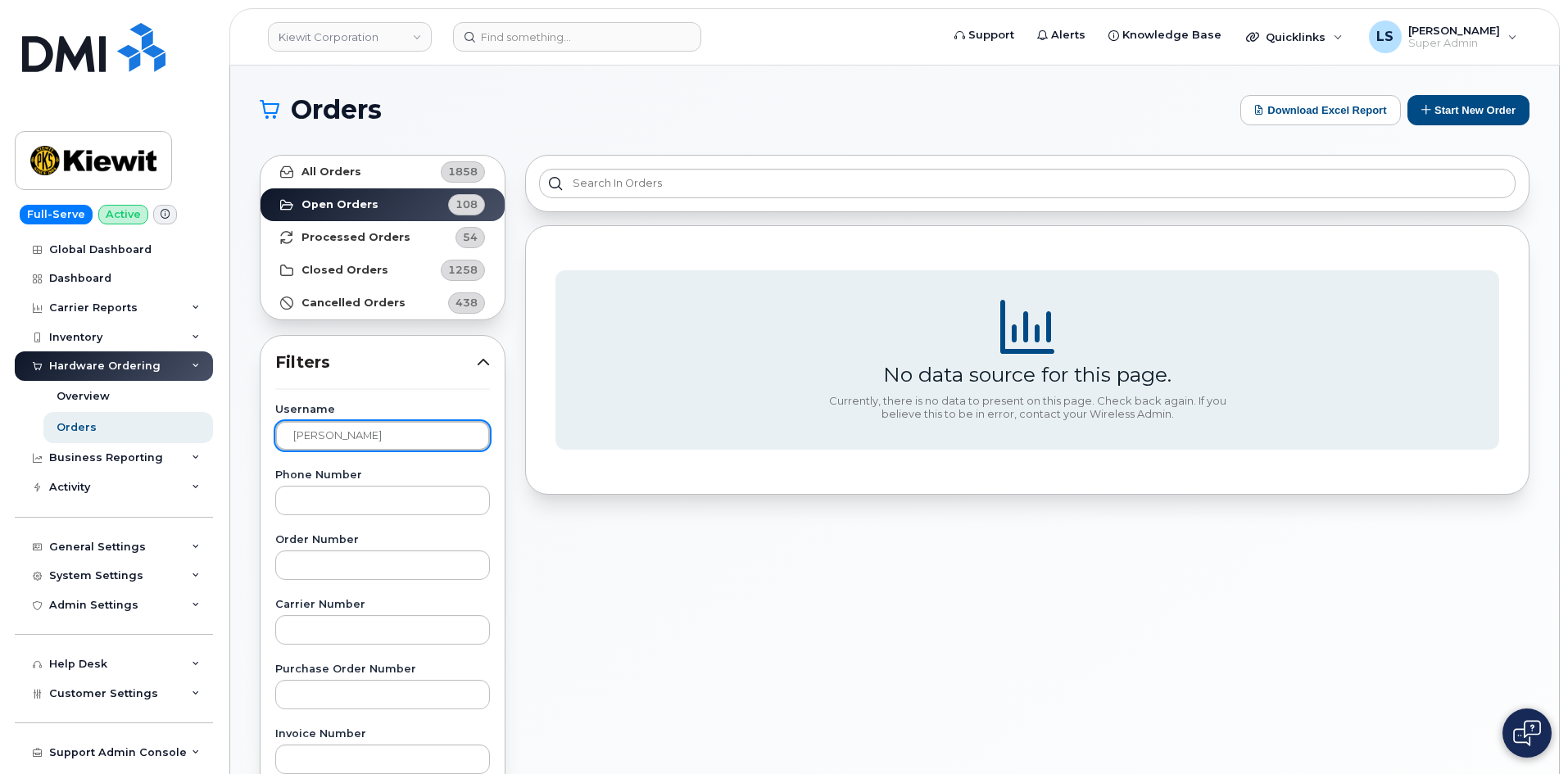
click at [375, 429] on input "[PERSON_NAME]" at bounding box center [383, 435] width 214 height 29
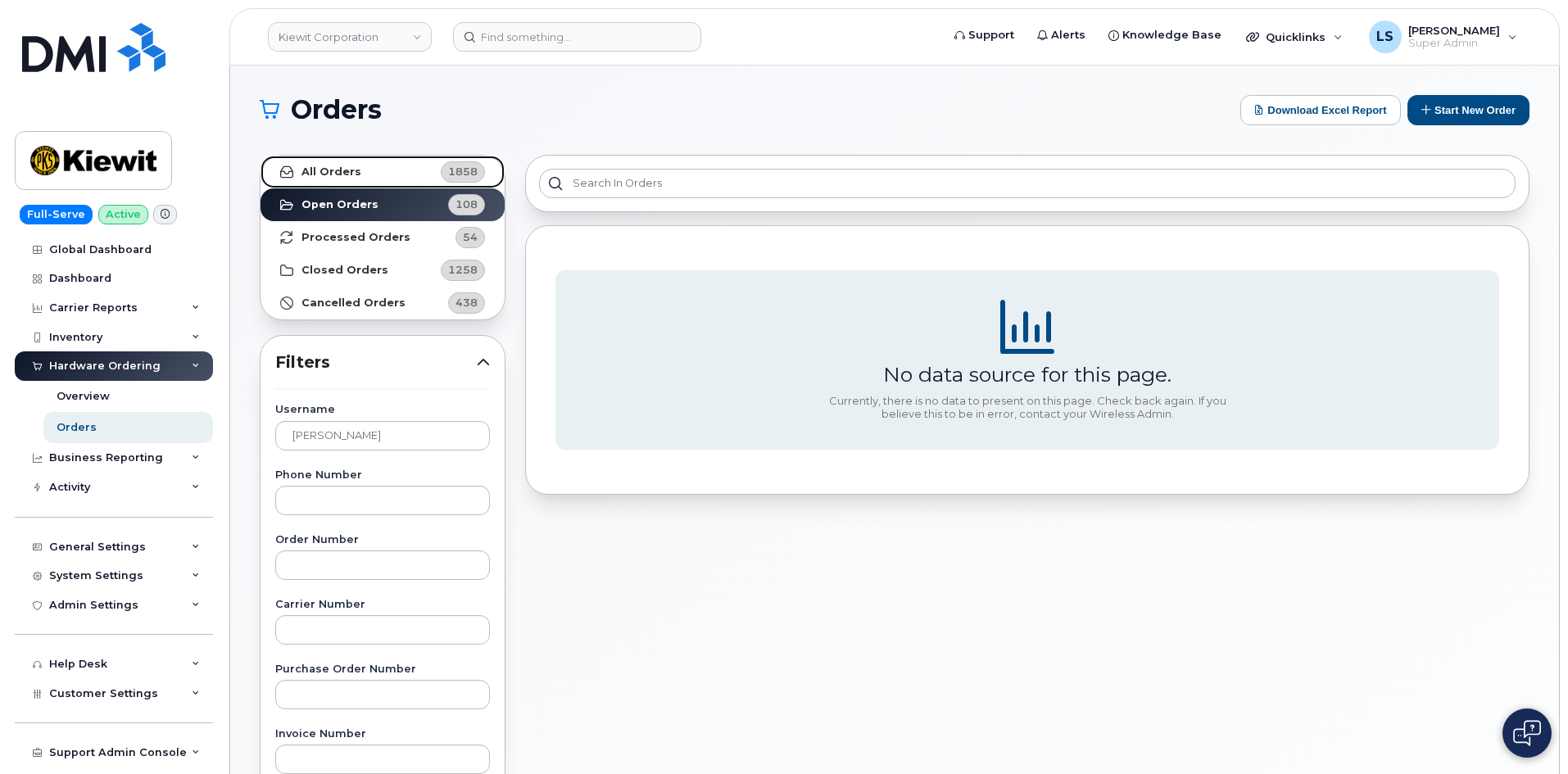
click at [329, 174] on strong "All Orders" at bounding box center [331, 172] width 60 height 13
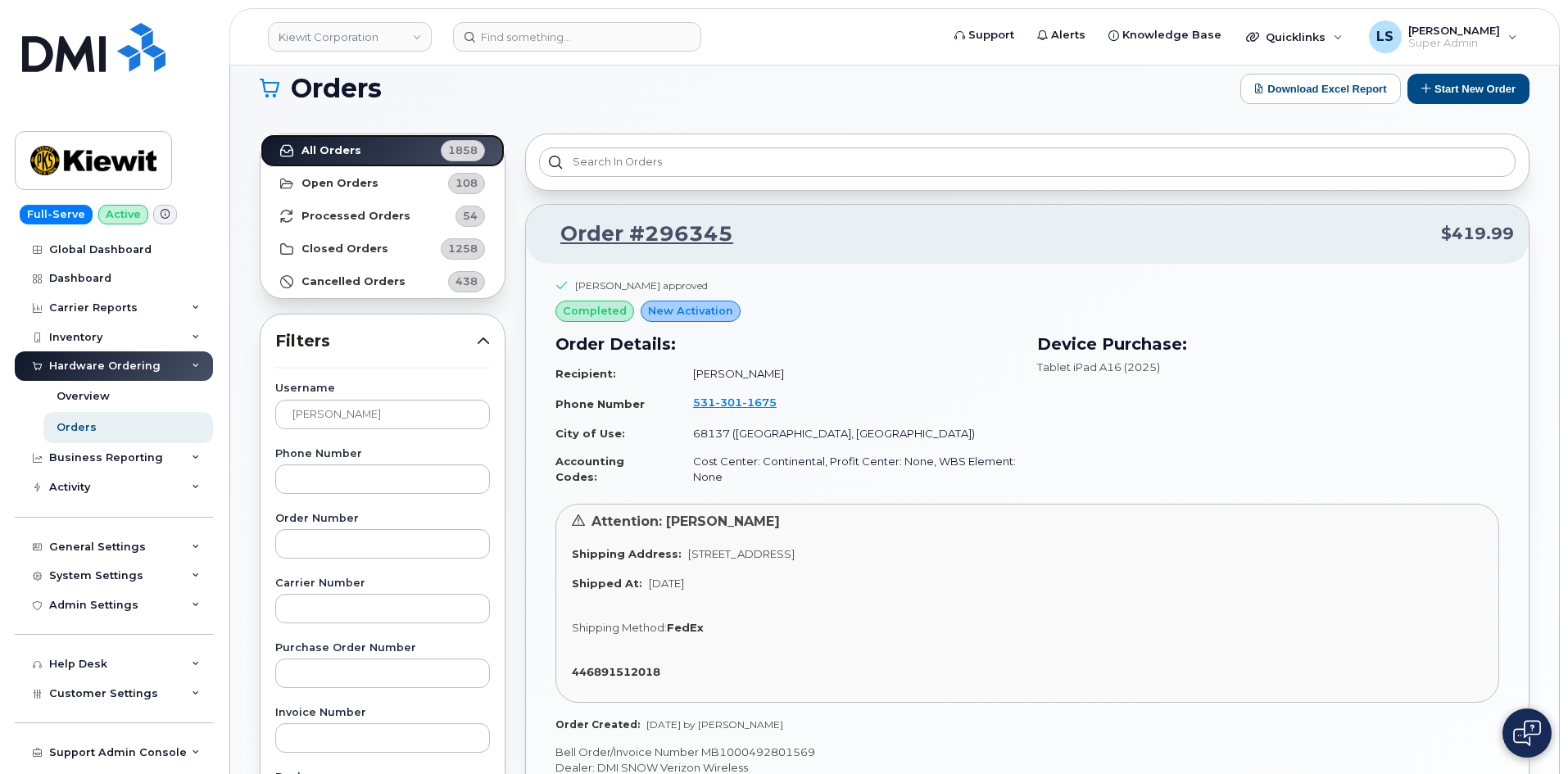
scroll to position [164, 0]
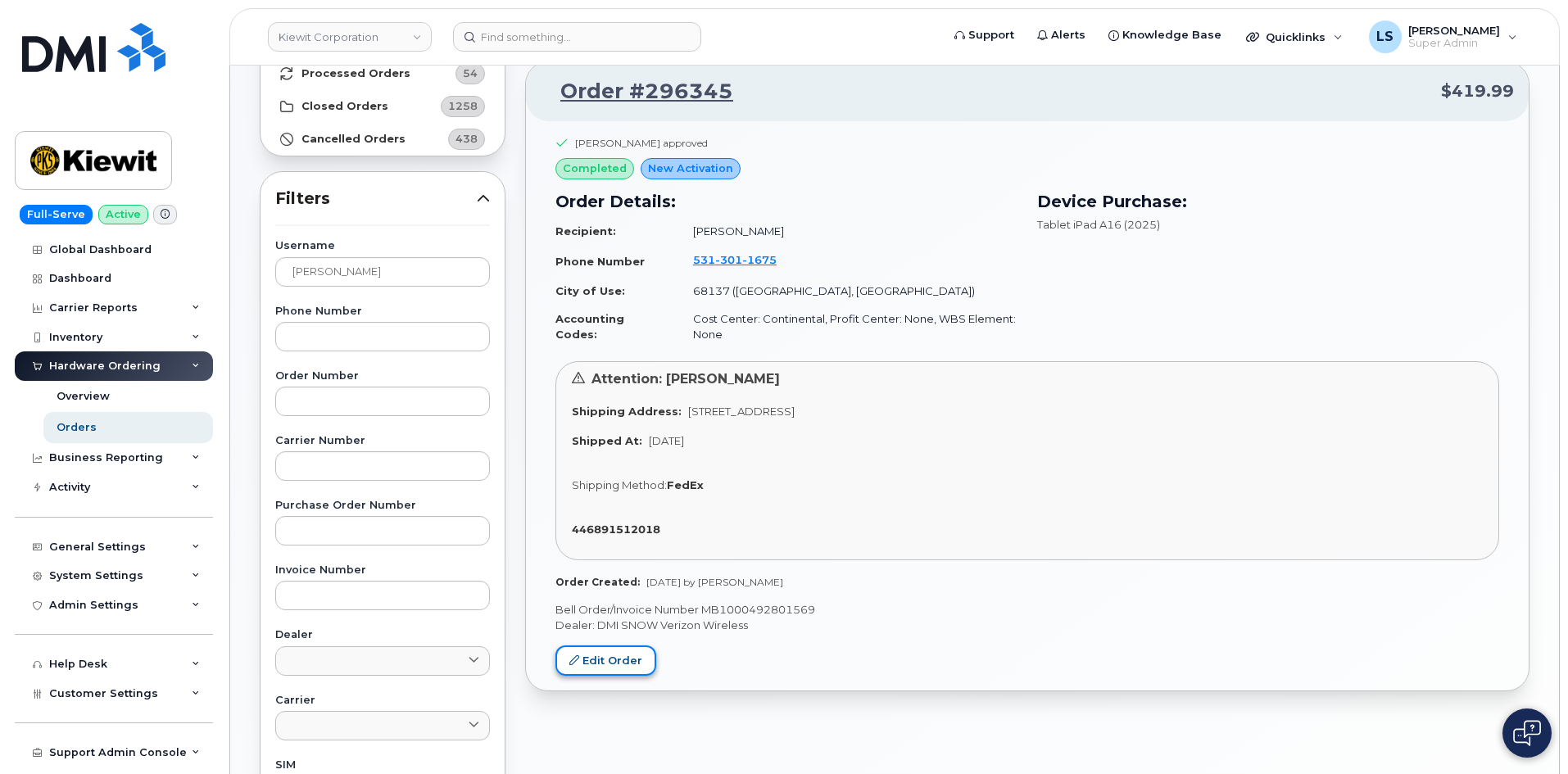
click at [609, 664] on link "Edit Order" at bounding box center [606, 660] width 101 height 30
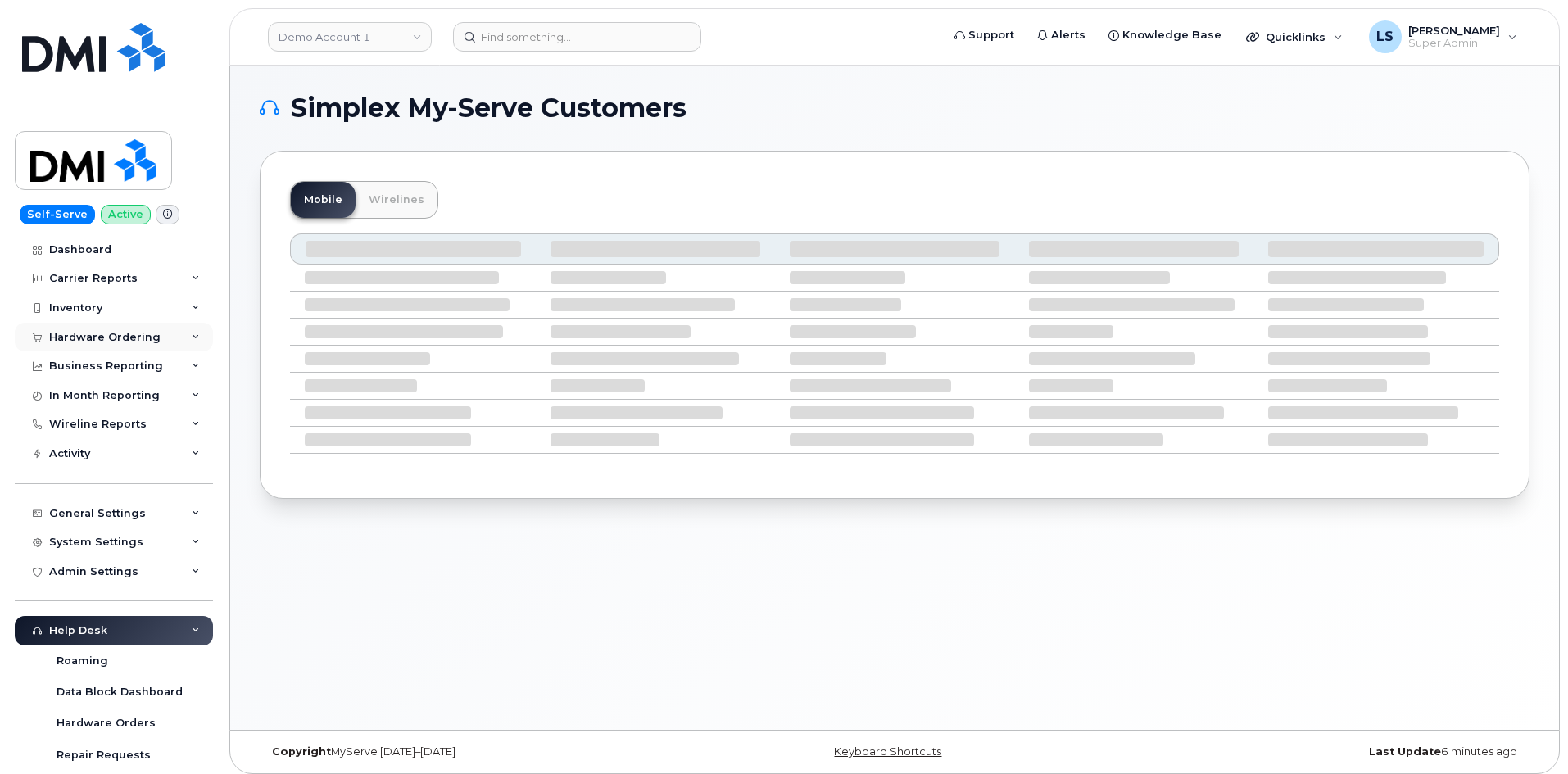
click at [169, 338] on div "Hardware Ordering" at bounding box center [113, 338] width 198 height 29
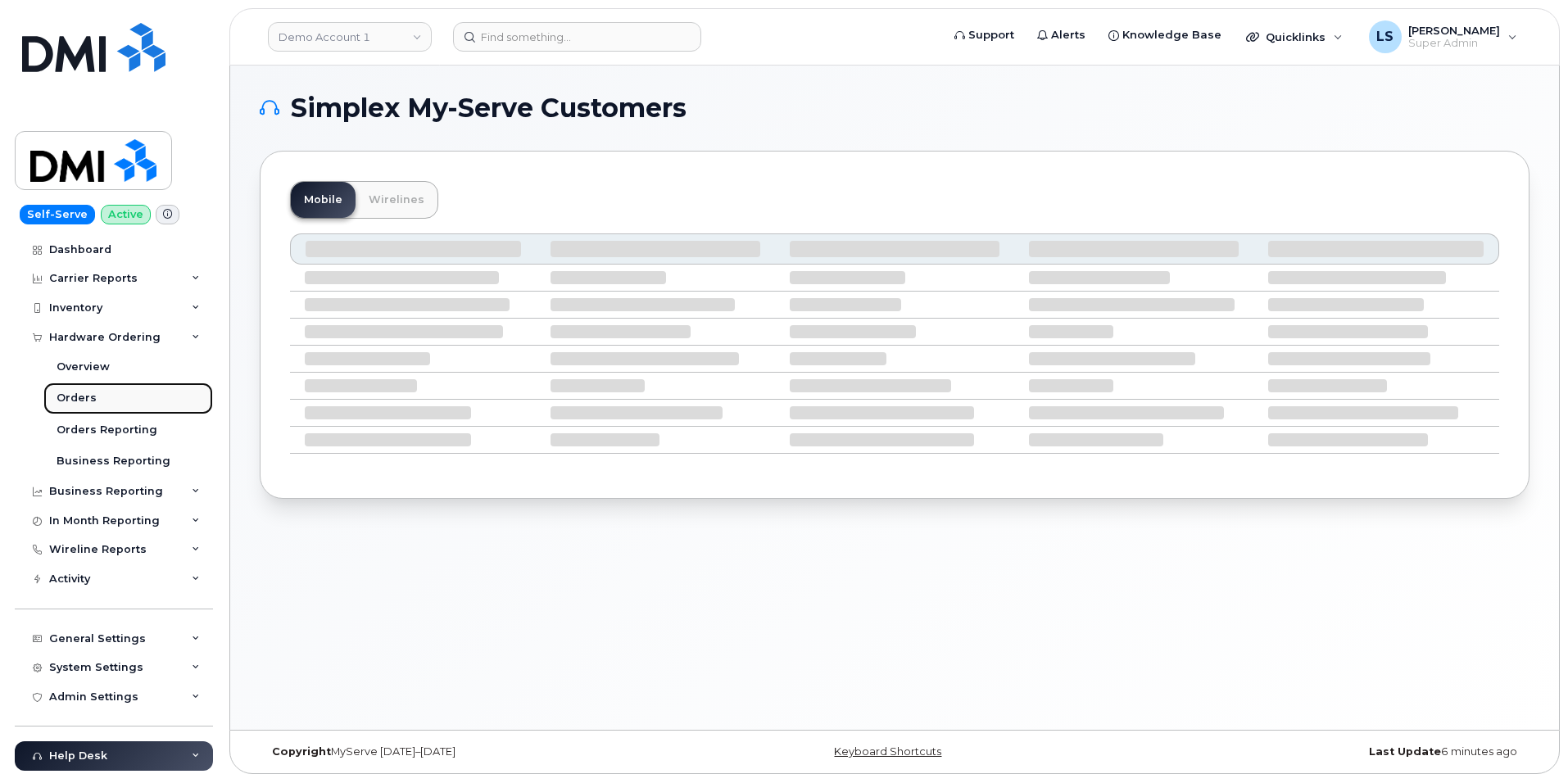
click at [104, 409] on link "Orders" at bounding box center [128, 398] width 169 height 31
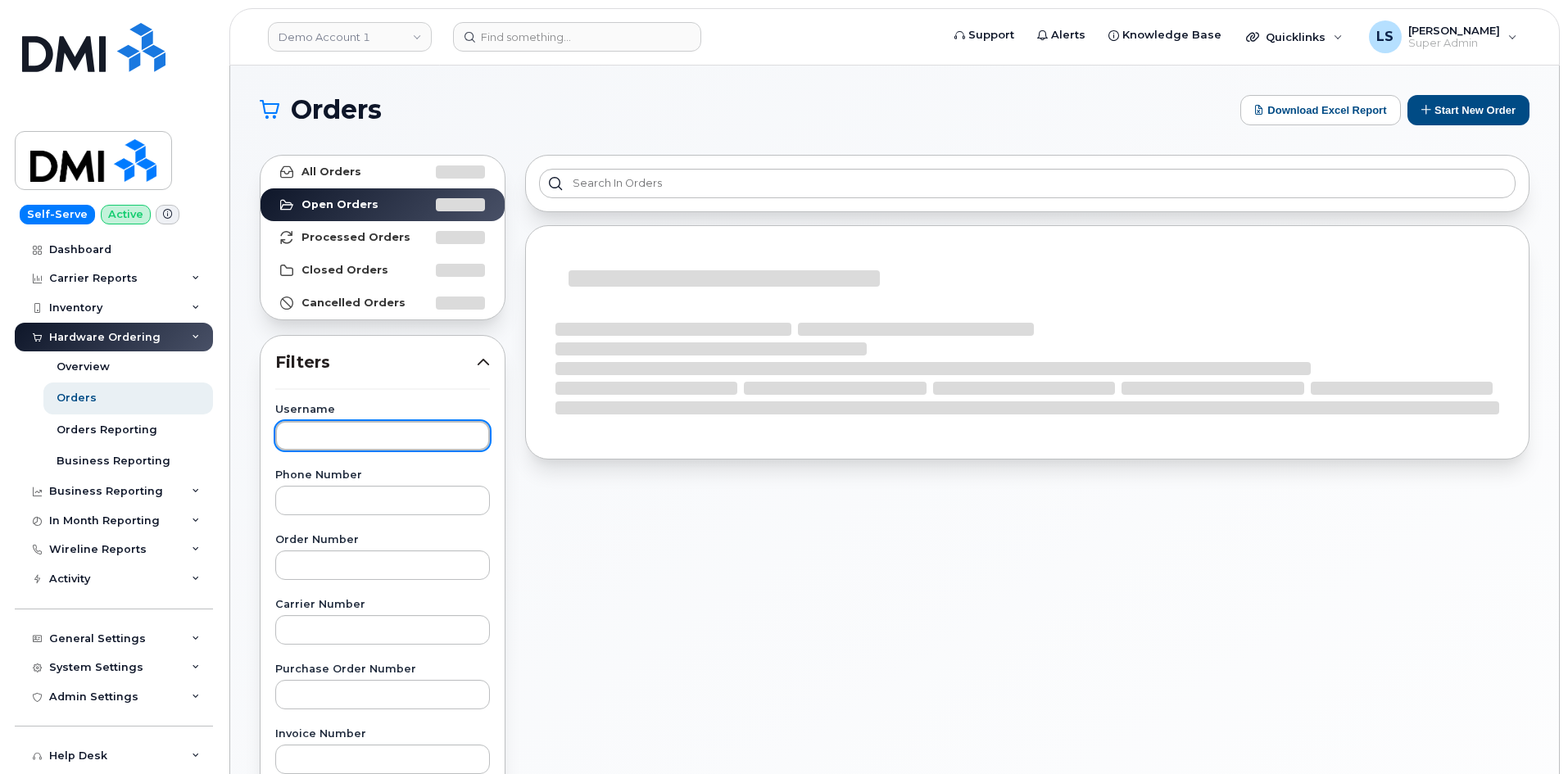
click at [370, 428] on input "text" at bounding box center [383, 435] width 214 height 29
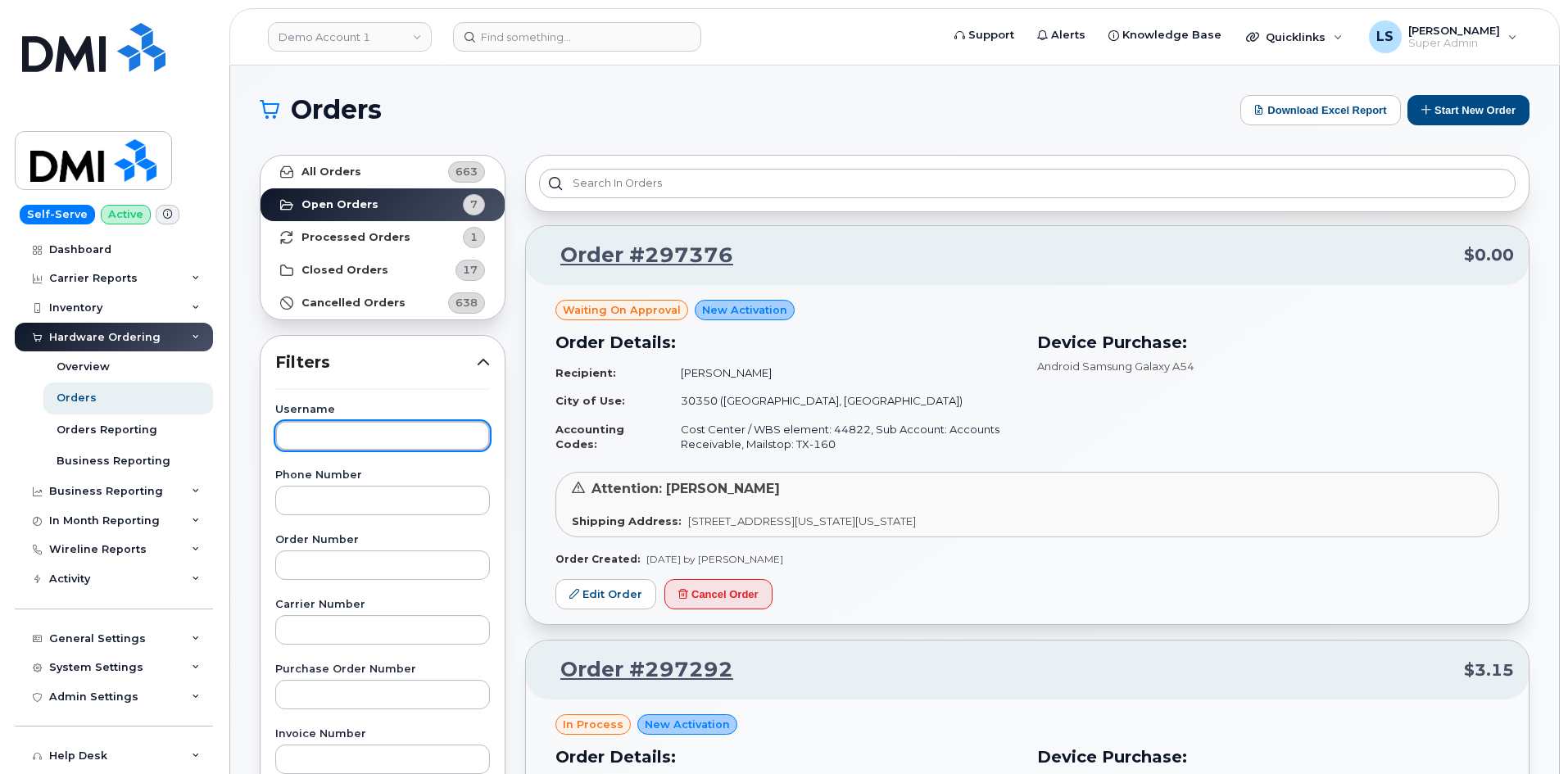
paste input "[PERSON_NAME]"
type input "[PERSON_NAME]"
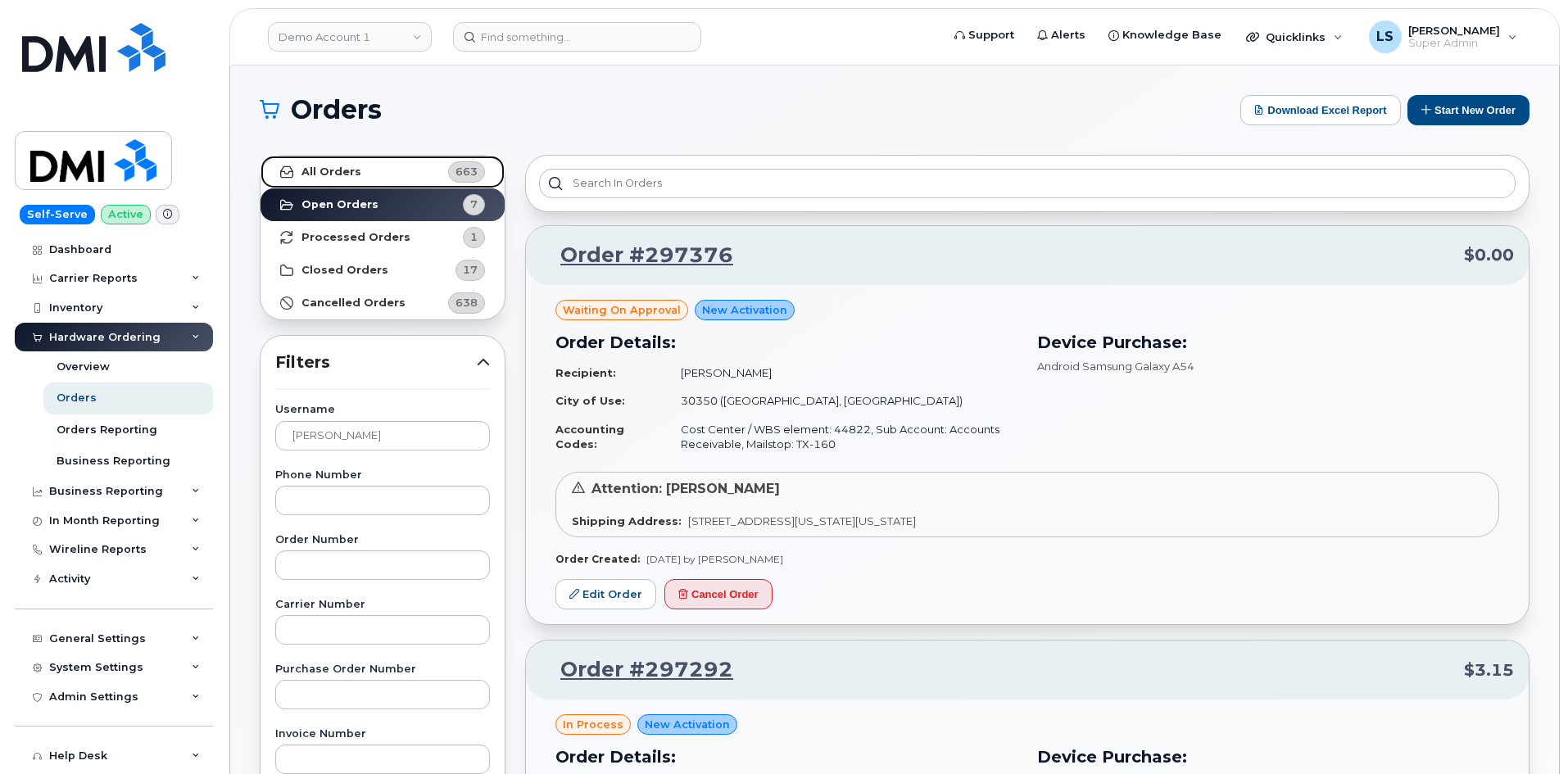
click at [423, 161] on link "All Orders 663" at bounding box center [382, 172] width 244 height 33
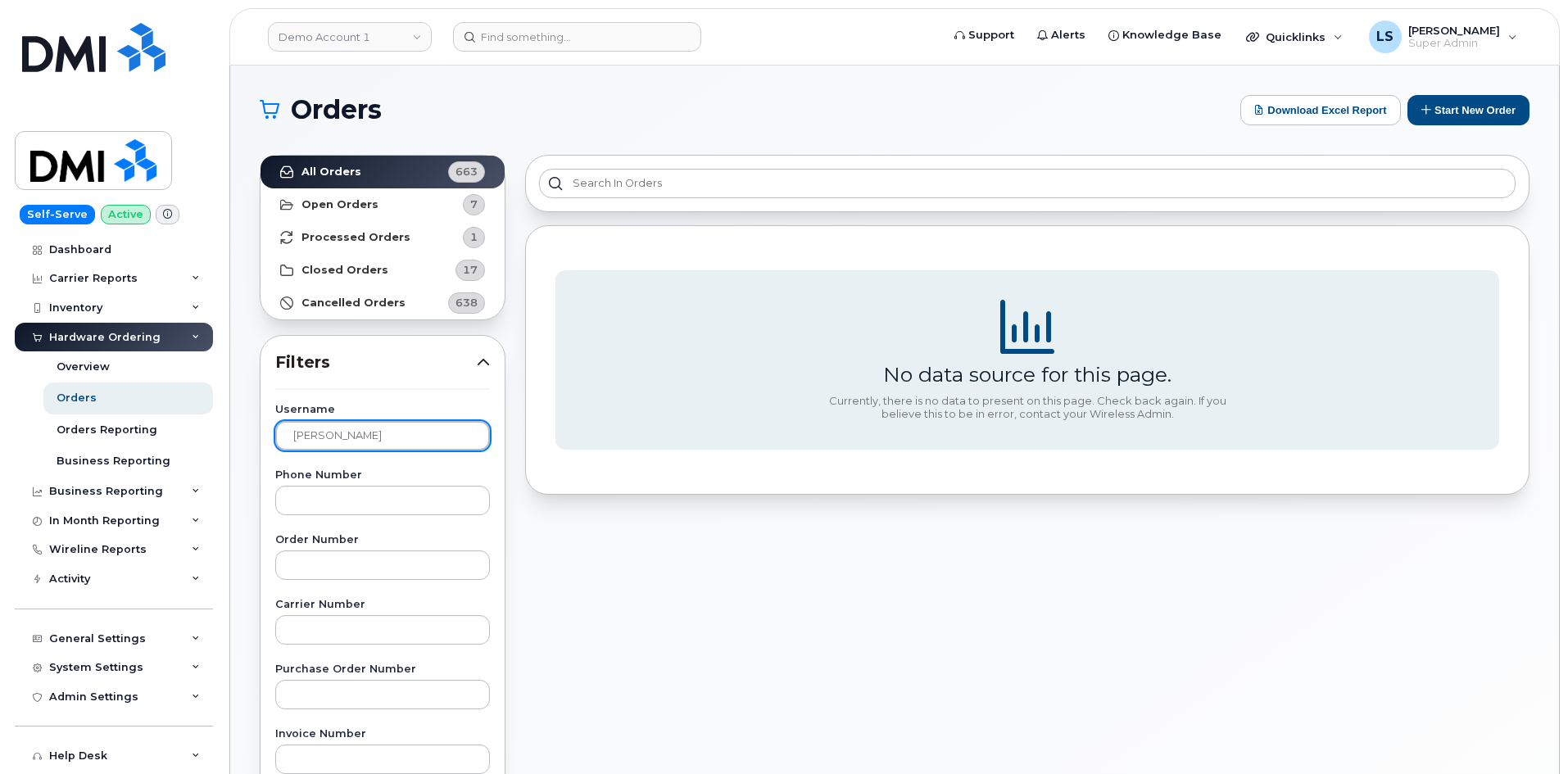
click at [385, 437] on input "[PERSON_NAME]" at bounding box center [383, 435] width 214 height 29
click at [384, 55] on header "Demo Account 1 Support Alerts Knowledge Base Quicklinks Suspend / Cancel Device…" at bounding box center [894, 36] width 1330 height 57
click at [384, 40] on link "Demo Account 1" at bounding box center [350, 37] width 164 height 29
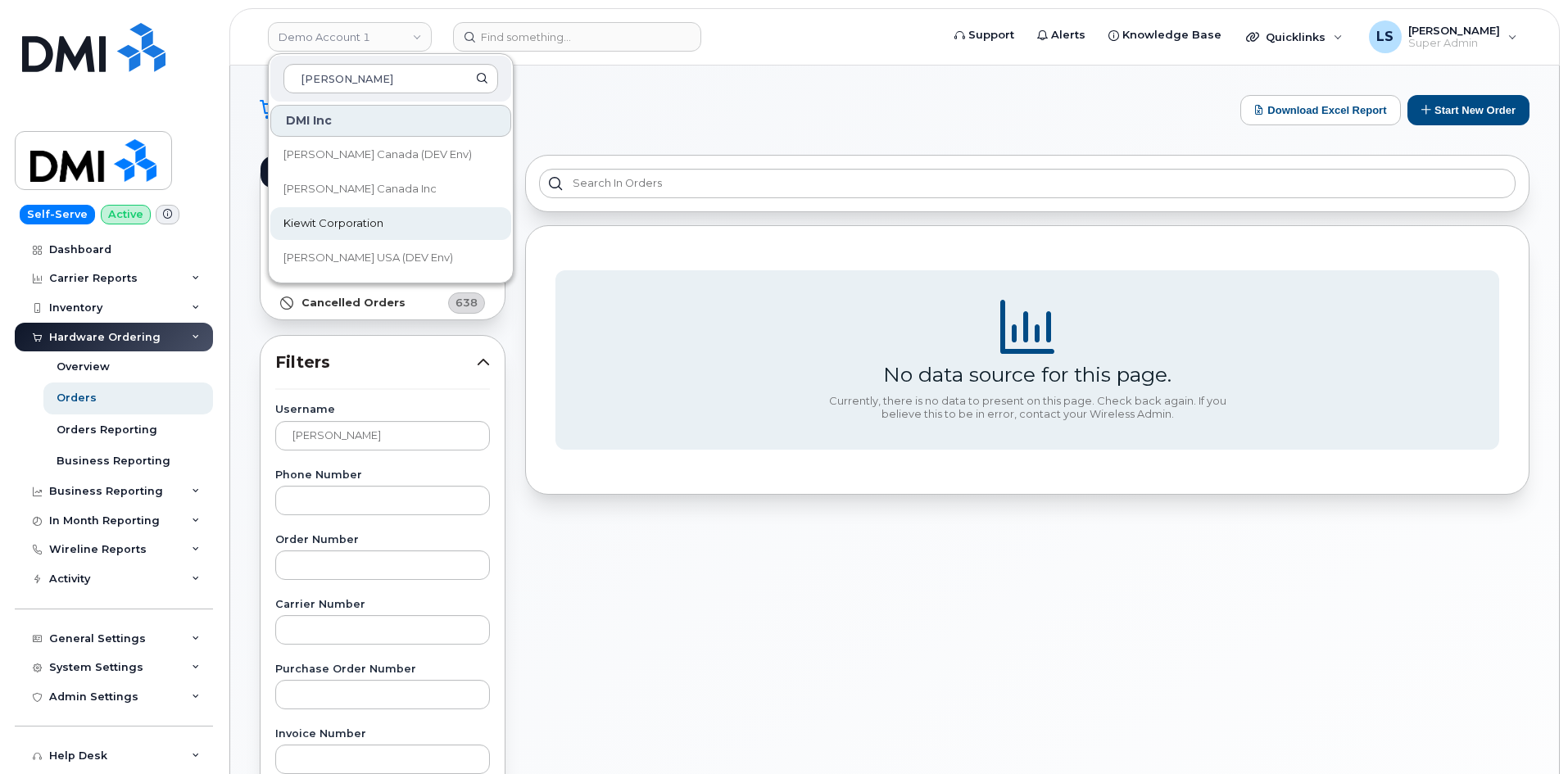
type input "[PERSON_NAME]"
click at [410, 224] on link "Kiewit Corporation" at bounding box center [390, 224] width 241 height 33
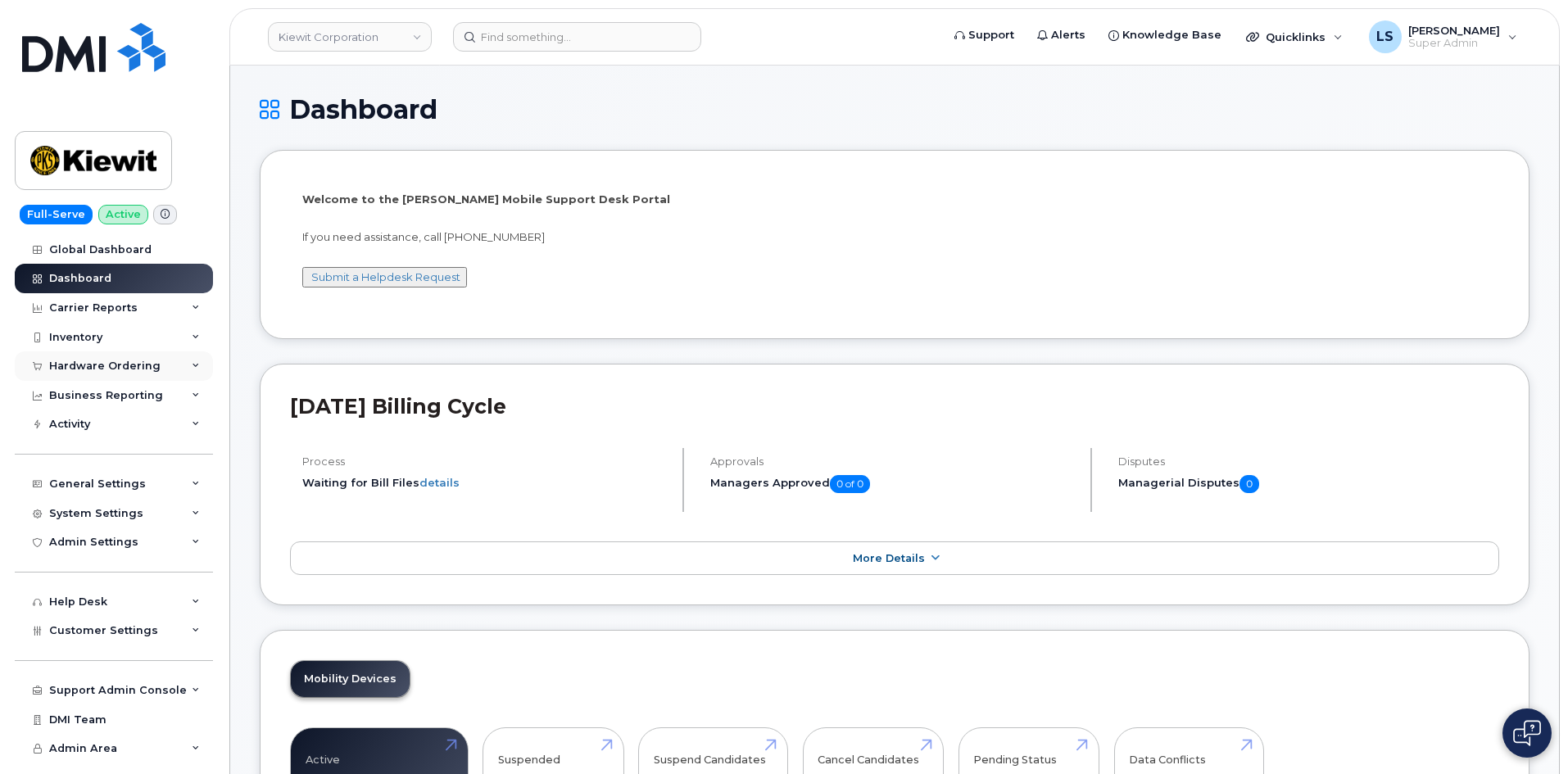
click at [197, 369] on icon at bounding box center [195, 365] width 8 height 8
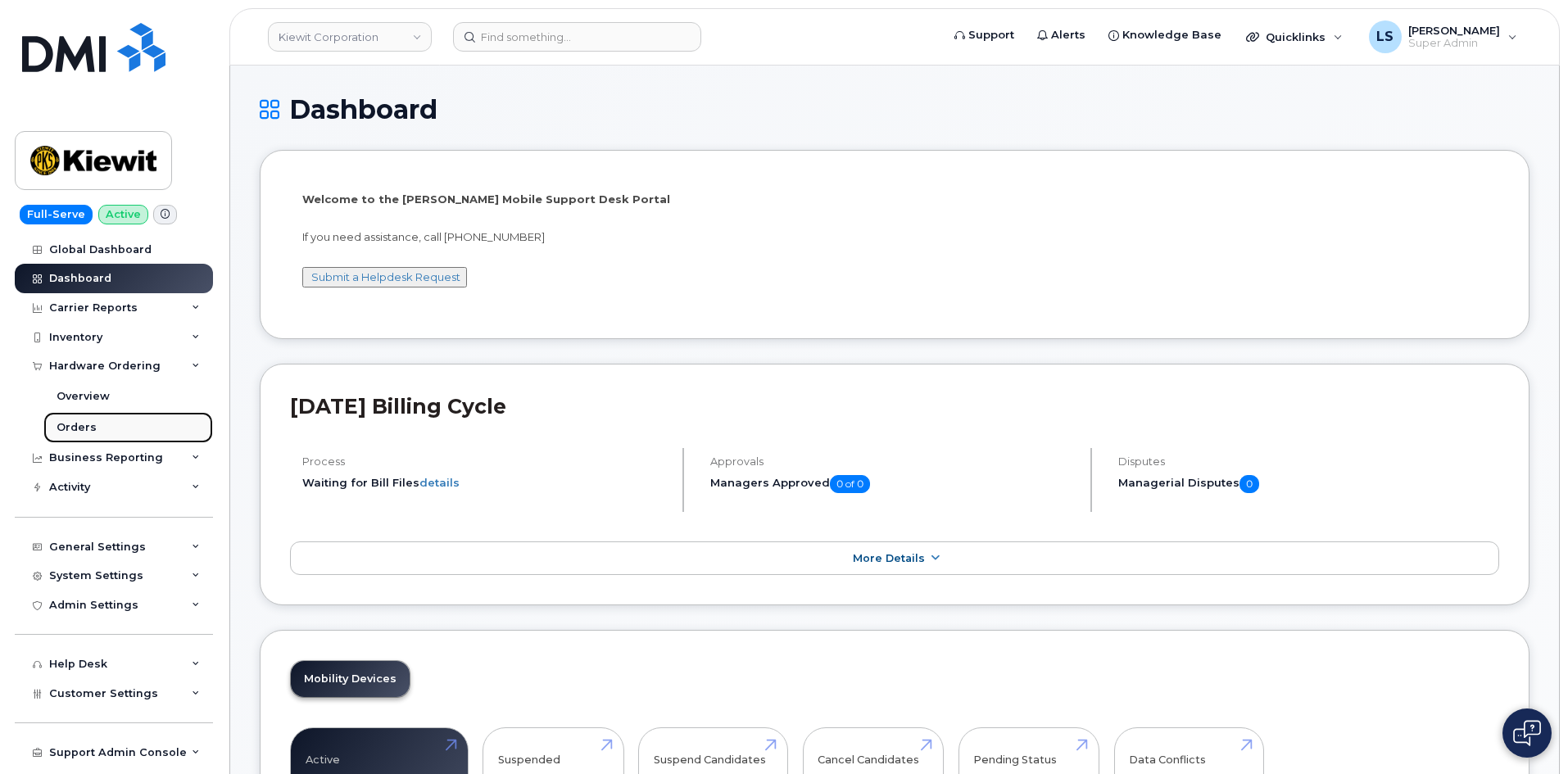
click at [144, 428] on link "Orders" at bounding box center [128, 428] width 169 height 31
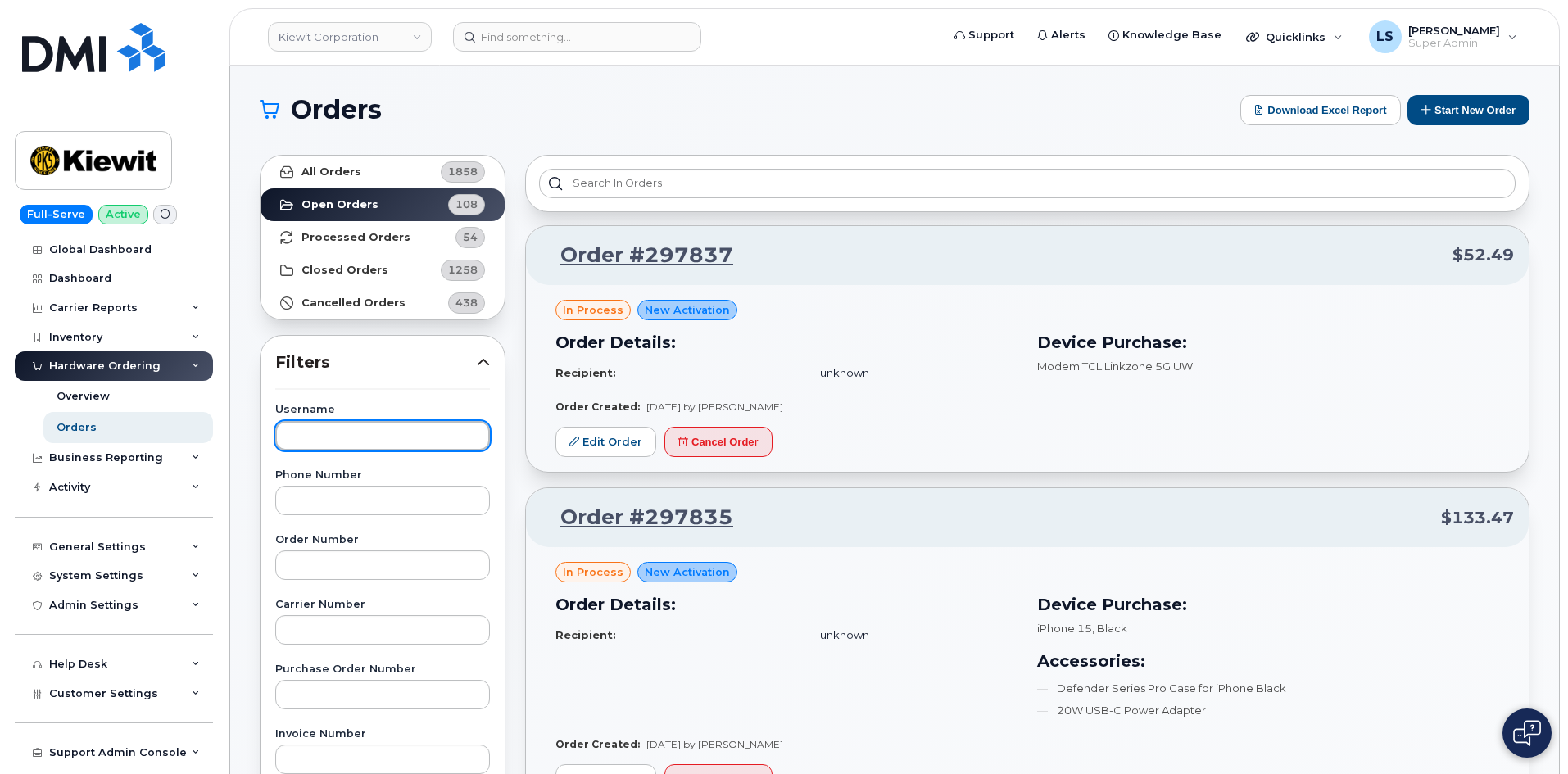
click at [336, 442] on input "text" at bounding box center [383, 435] width 214 height 29
paste input "[PERSON_NAME]"
type input "[PERSON_NAME]"
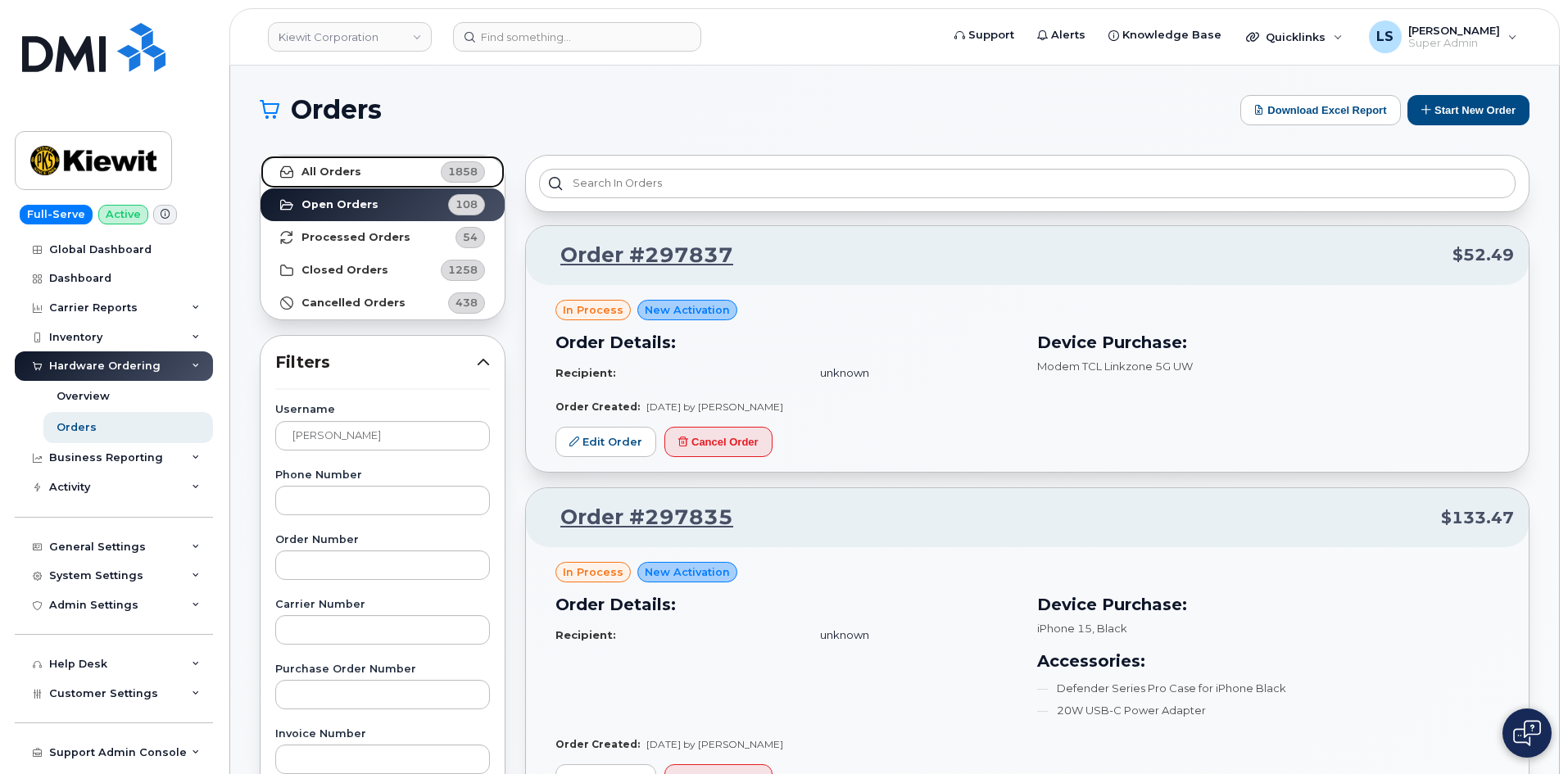
click at [394, 171] on link "All Orders 1858" at bounding box center [382, 172] width 244 height 33
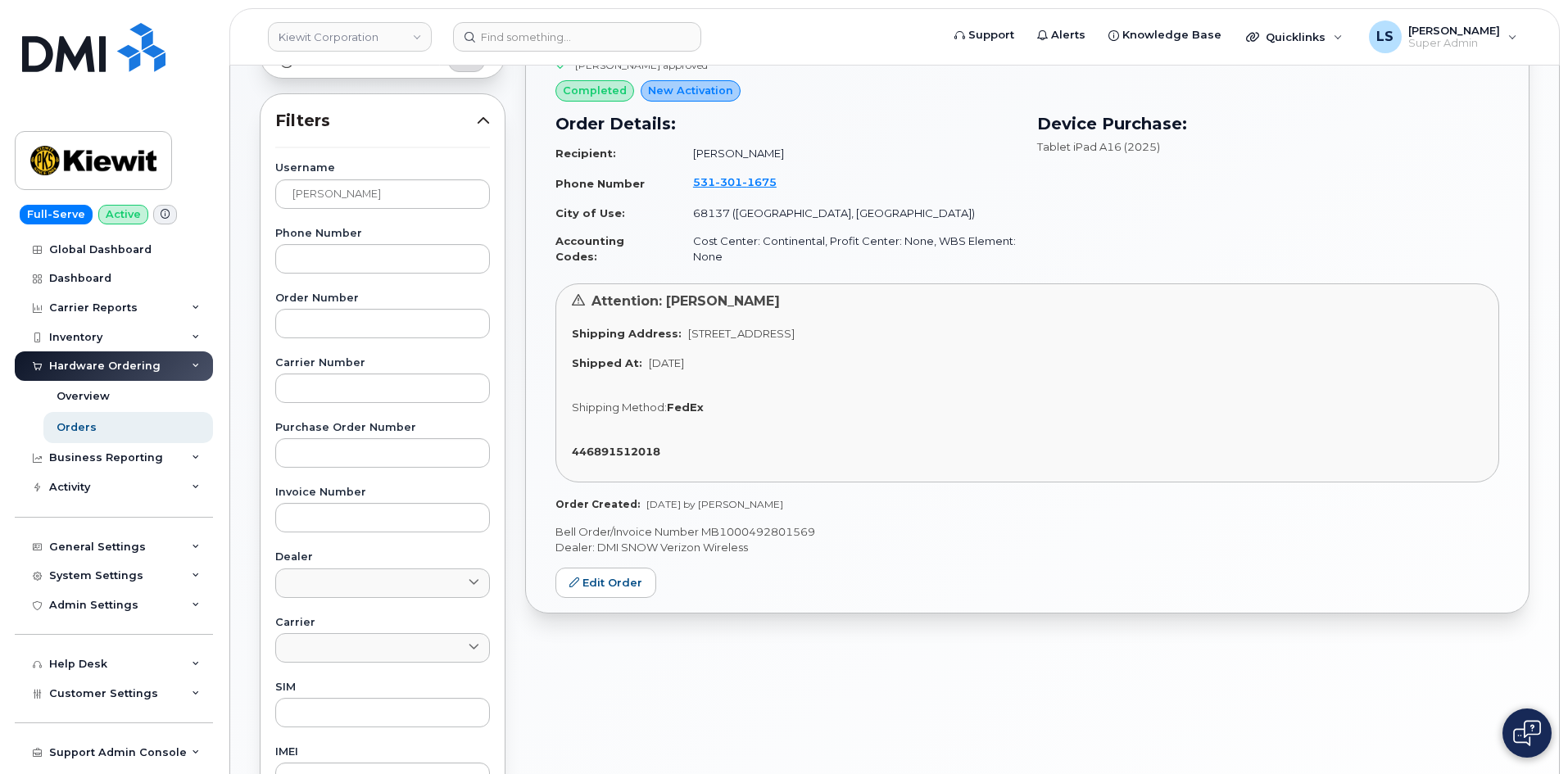
scroll to position [164, 0]
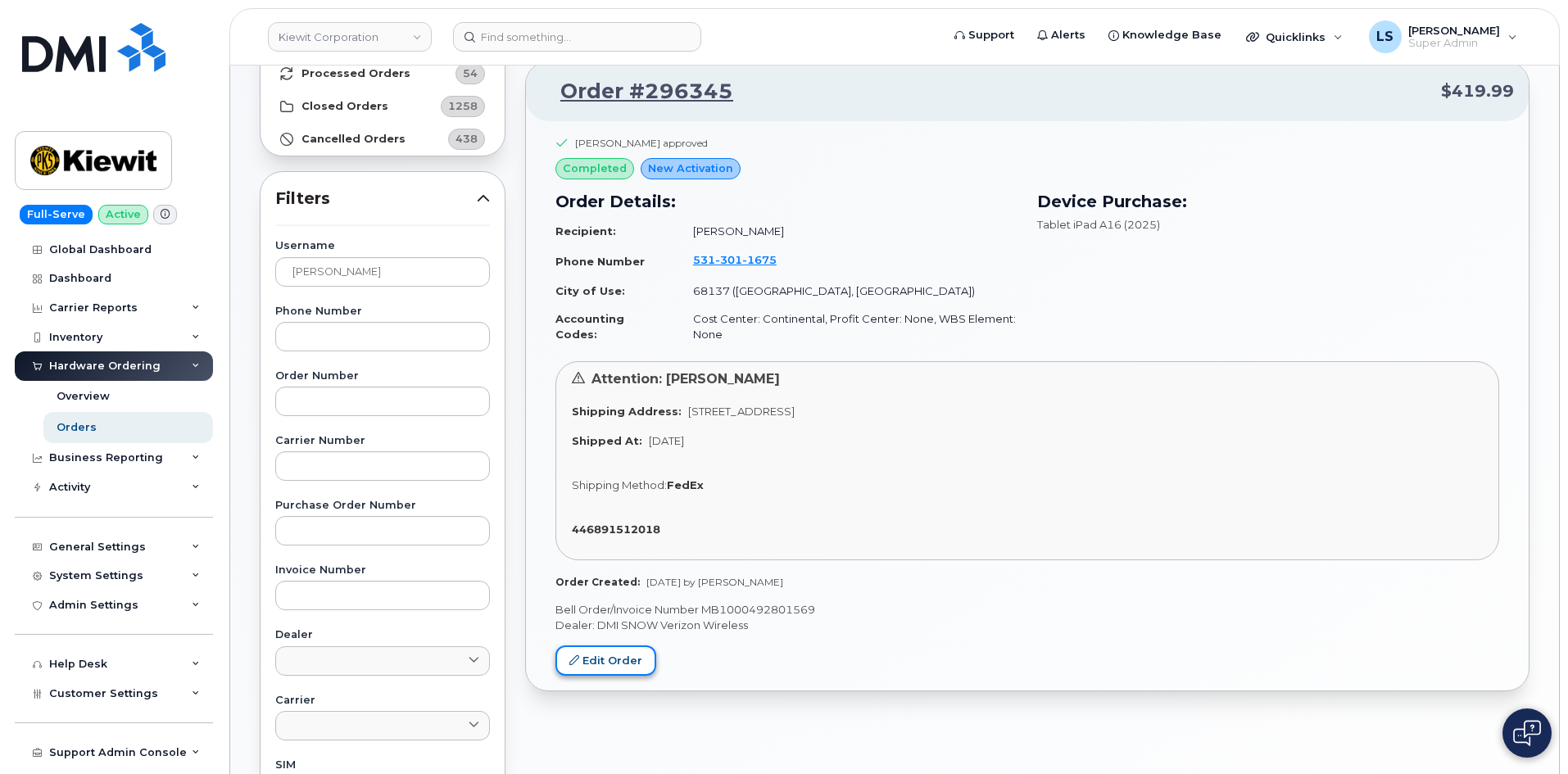
click at [591, 647] on link "Edit Order" at bounding box center [606, 660] width 101 height 30
click at [960, 315] on td "Cost Center: Continental, Profit Center: None, WBS Element: None" at bounding box center [847, 327] width 339 height 43
click at [962, 315] on td "Cost Center: Continental, Profit Center: None, WBS Element: None" at bounding box center [847, 327] width 339 height 43
drag, startPoint x: 940, startPoint y: 348, endPoint x: 812, endPoint y: 341, distance: 128.2
click at [938, 348] on td "Cost Center: Continental, Profit Center: None, WBS Element: None" at bounding box center [847, 327] width 339 height 43
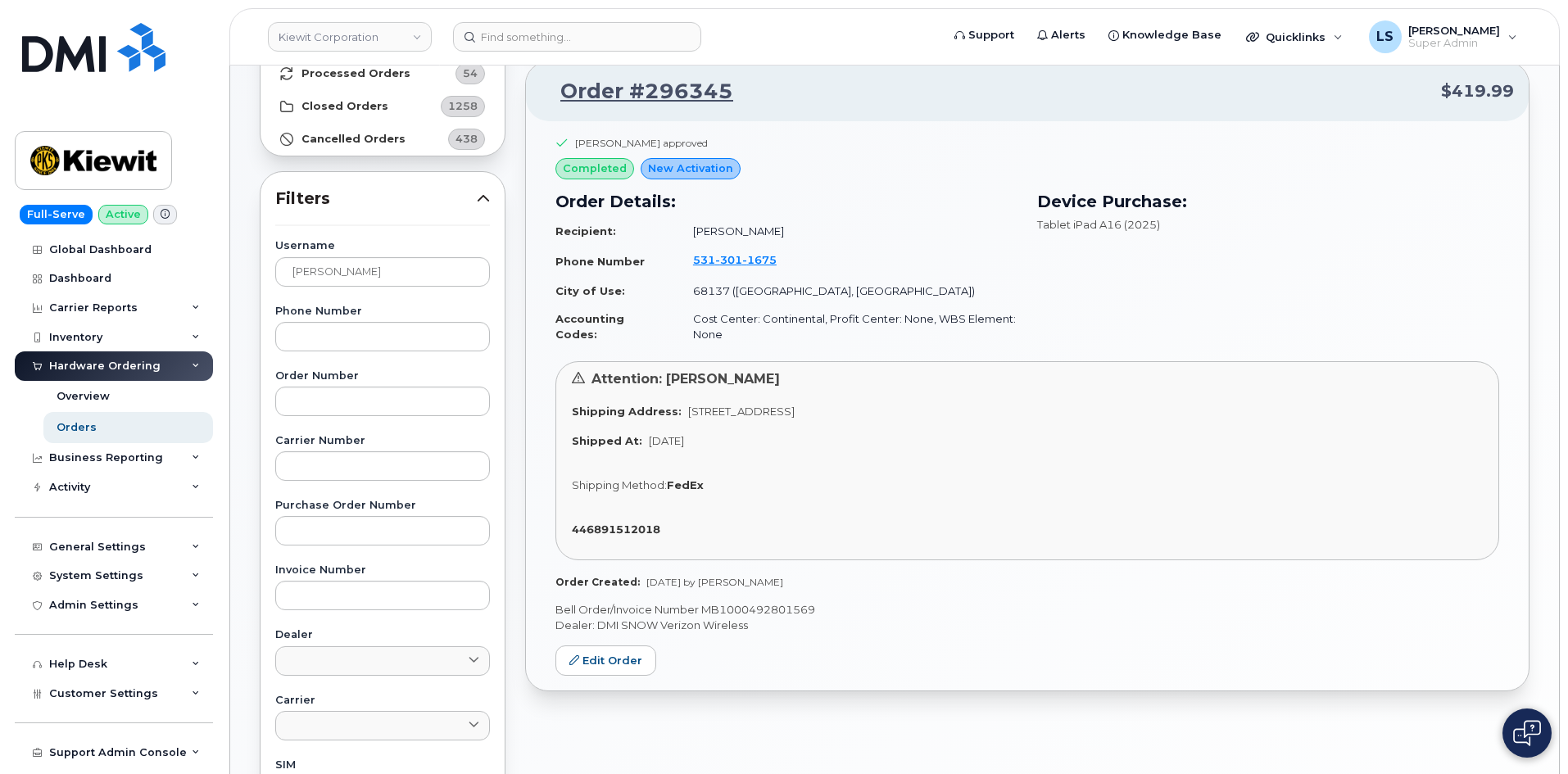
click at [704, 330] on td "Cost Center: Continental, Profit Center: None, WBS Element: None" at bounding box center [847, 327] width 339 height 43
click at [804, 308] on td "Cost Center: Continental, Profit Center: None, WBS Element: None" at bounding box center [847, 327] width 339 height 43
click at [799, 344] on td "Cost Center: Continental, Profit Center: None, WBS Element: None" at bounding box center [847, 327] width 339 height 43
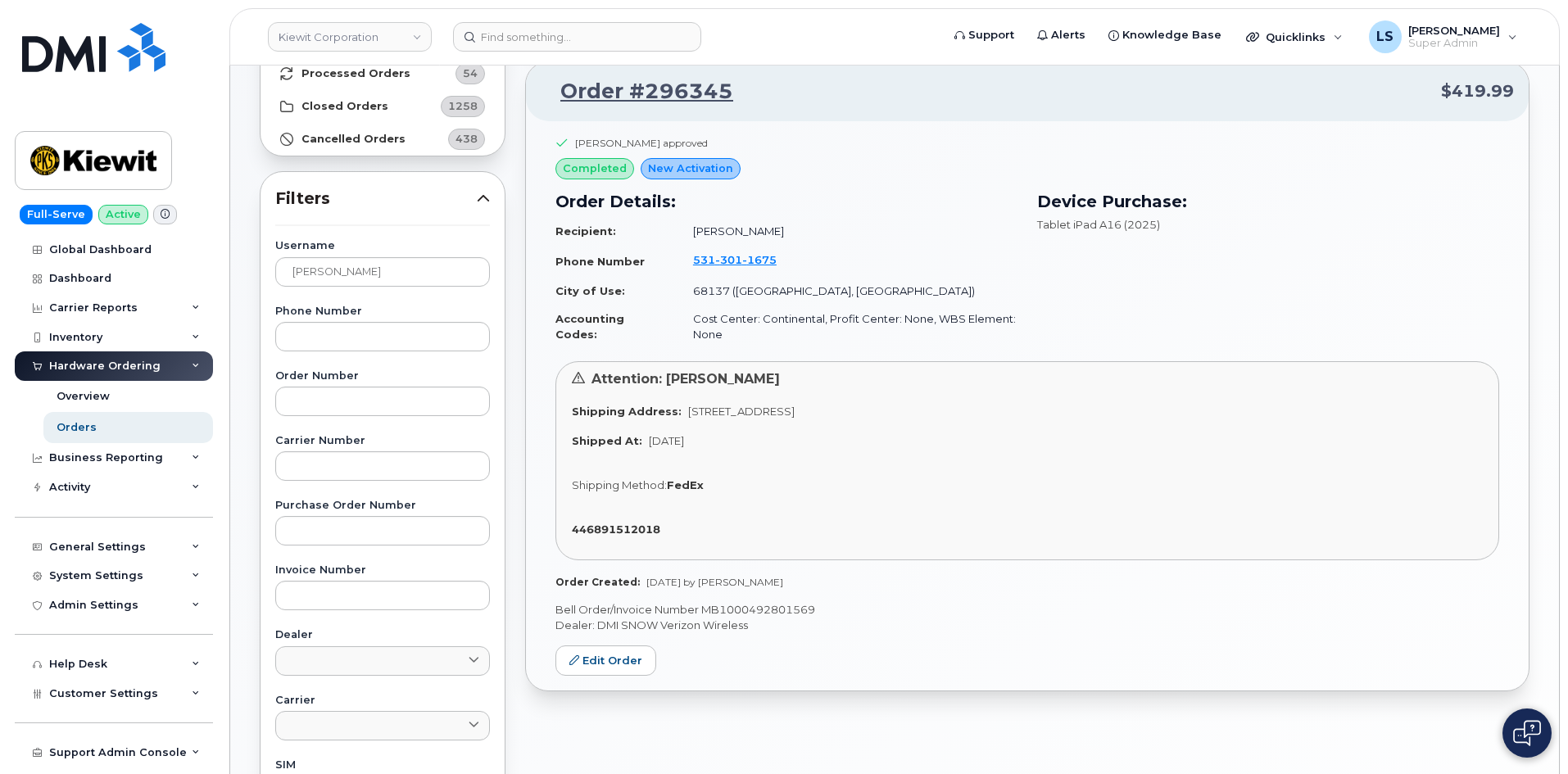
click at [783, 319] on td "Cost Center: Continental, Profit Center: None, WBS Element: None" at bounding box center [847, 327] width 339 height 43
copy td "Continental"
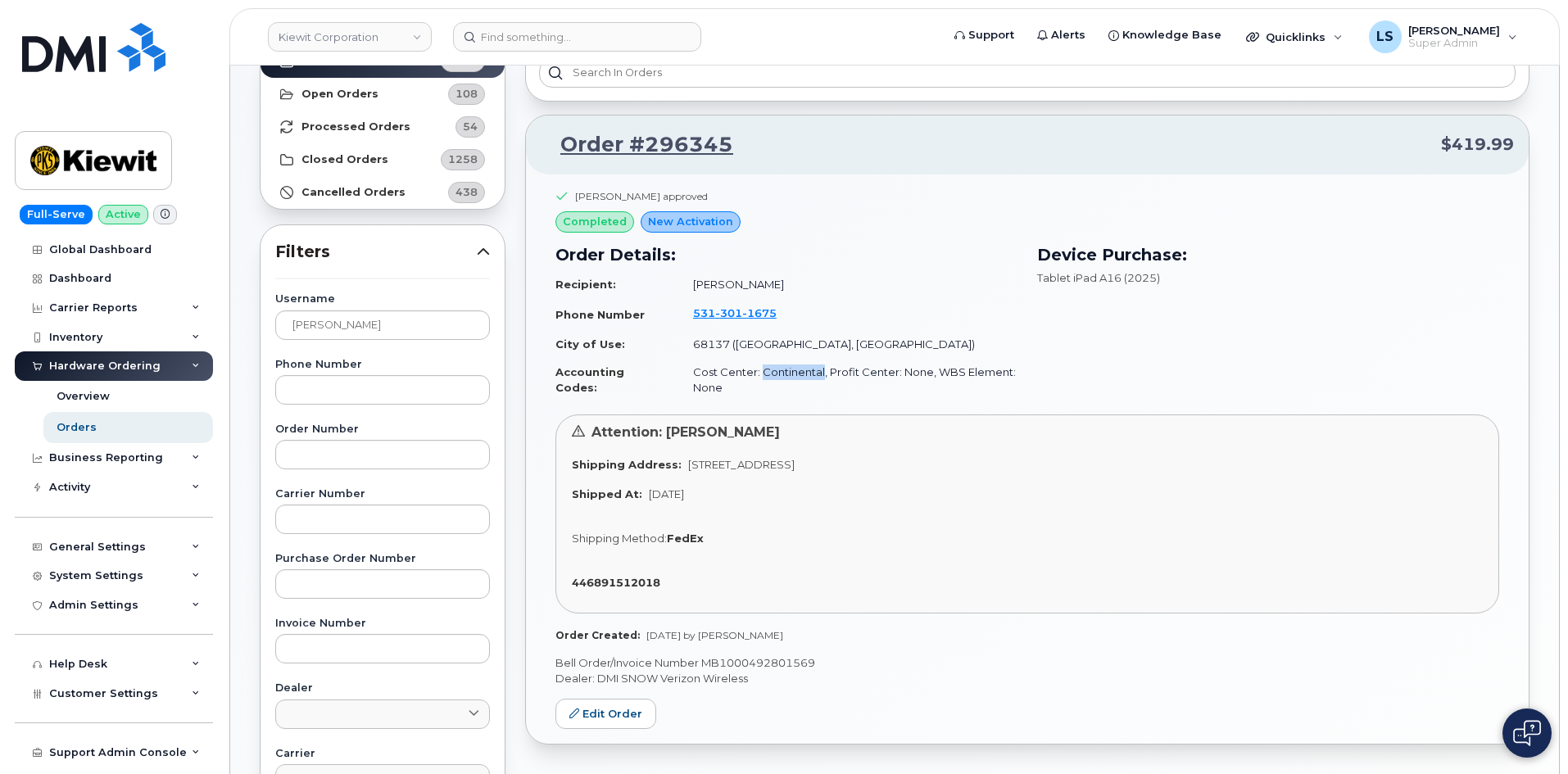
scroll to position [82, 0]
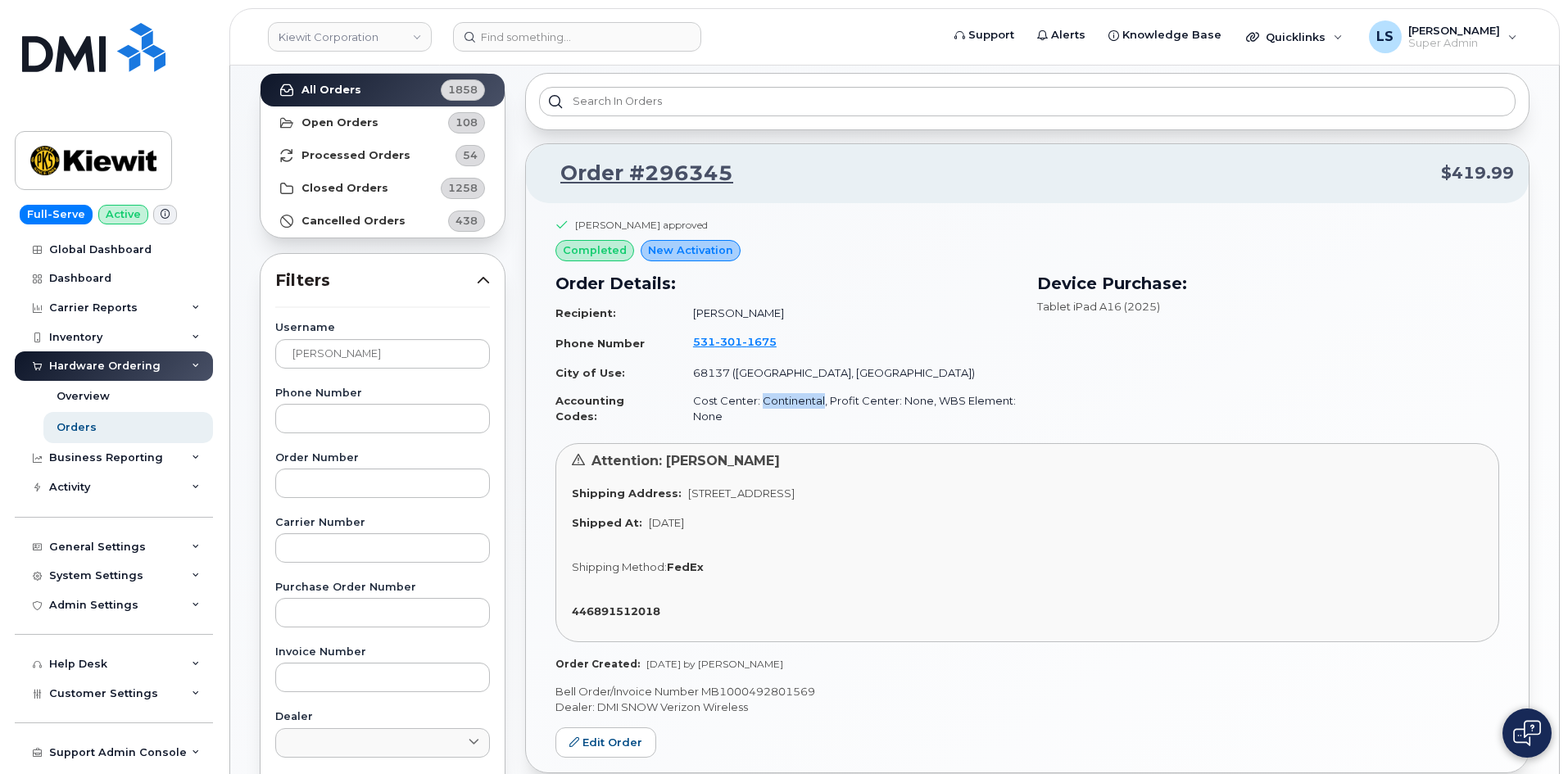
copy td "Continental"
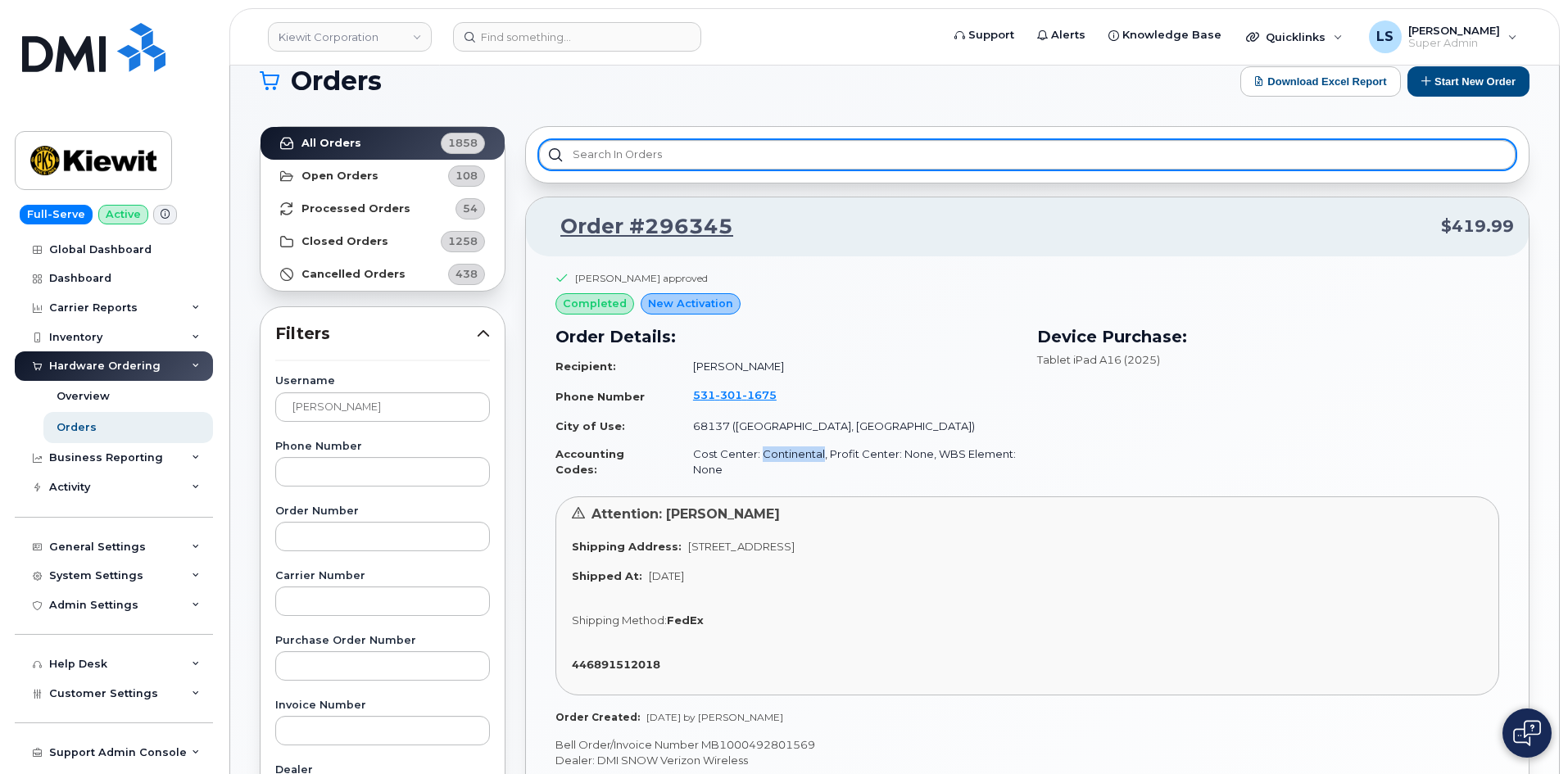
scroll to position [0, 0]
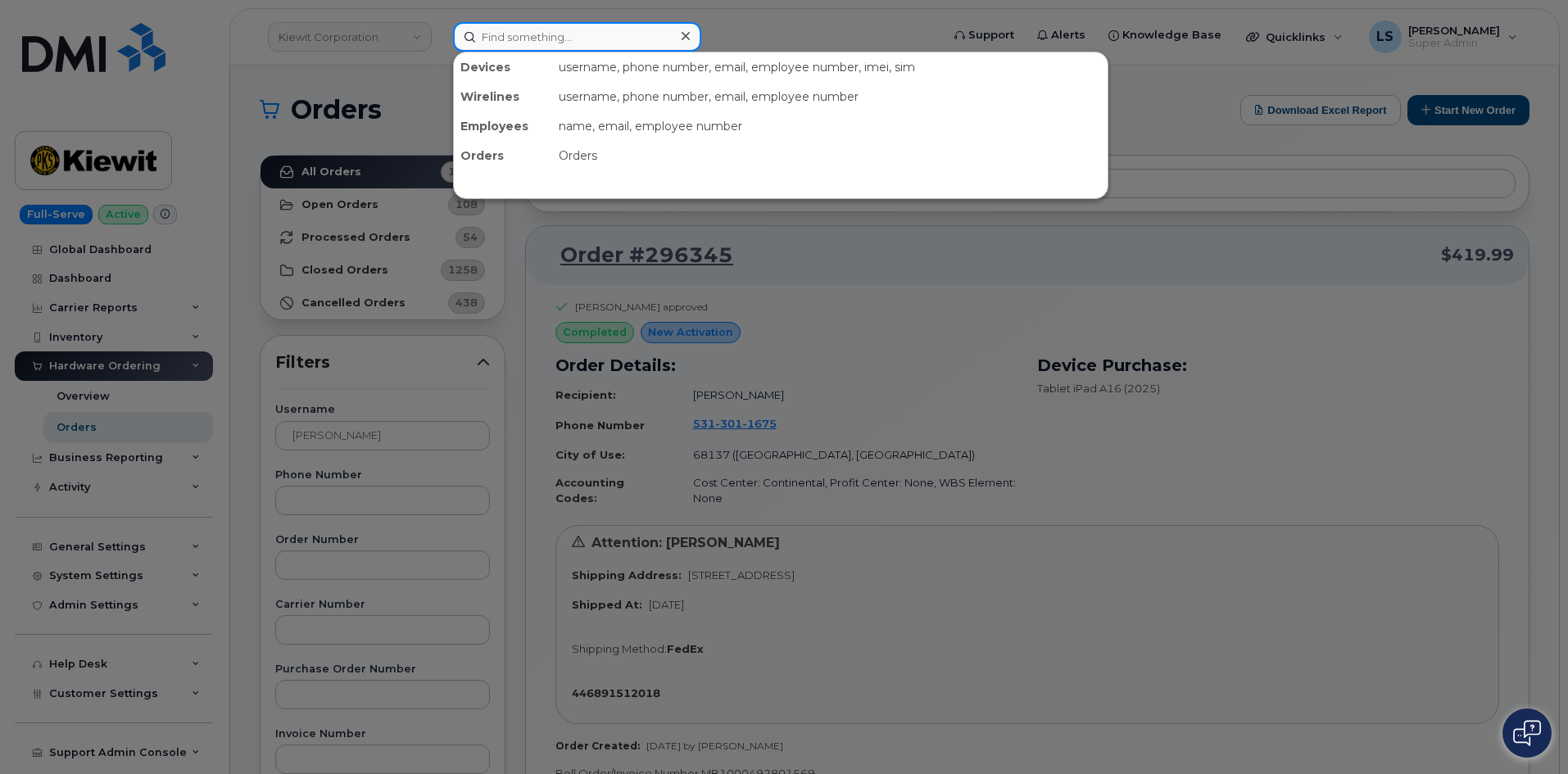
click at [647, 29] on input at bounding box center [576, 37] width 248 height 29
paste input "[PERSON_NAME]"
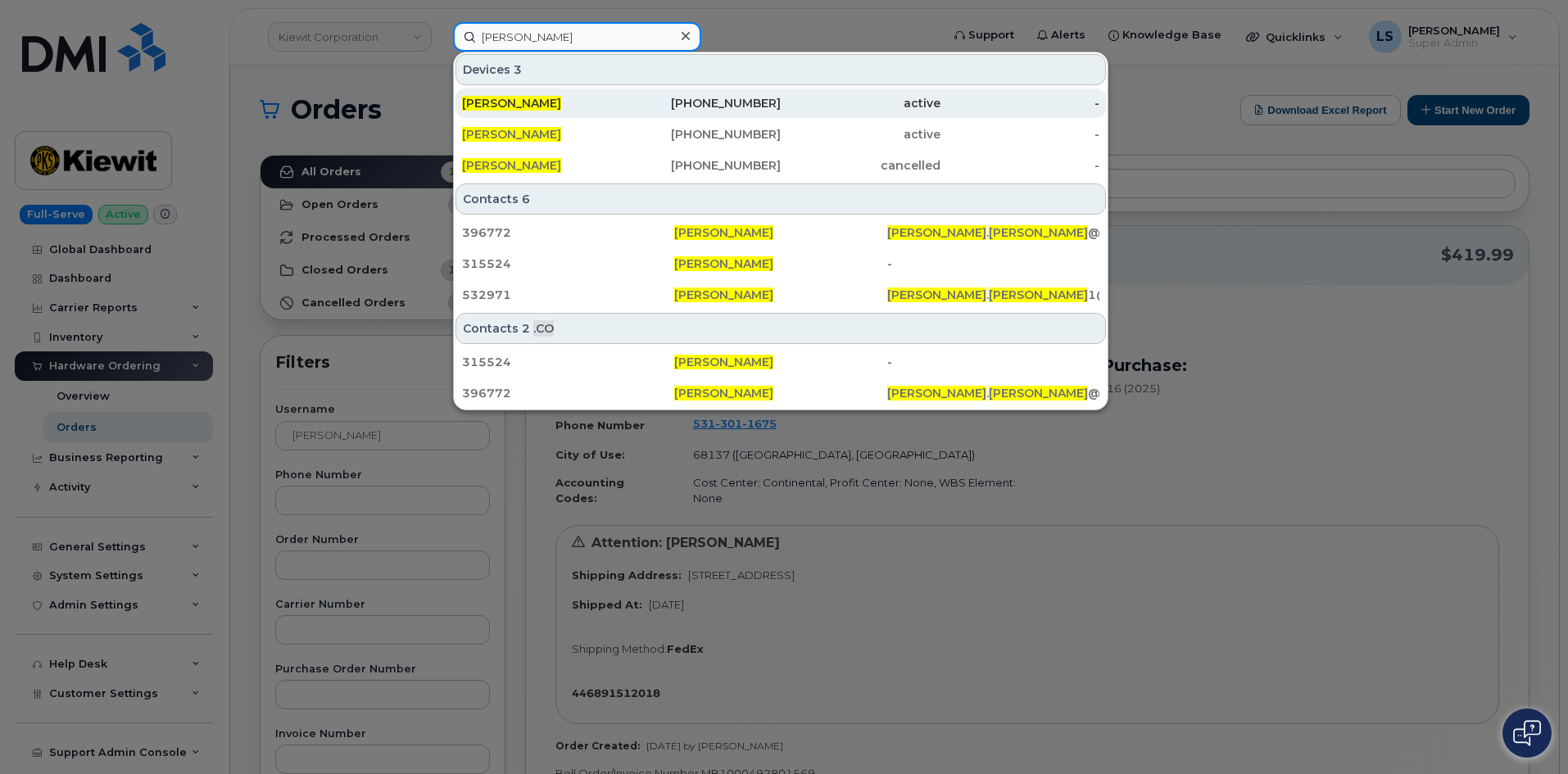
type input "[PERSON_NAME]"
click at [643, 103] on div "402-957-7115" at bounding box center [701, 103] width 160 height 16
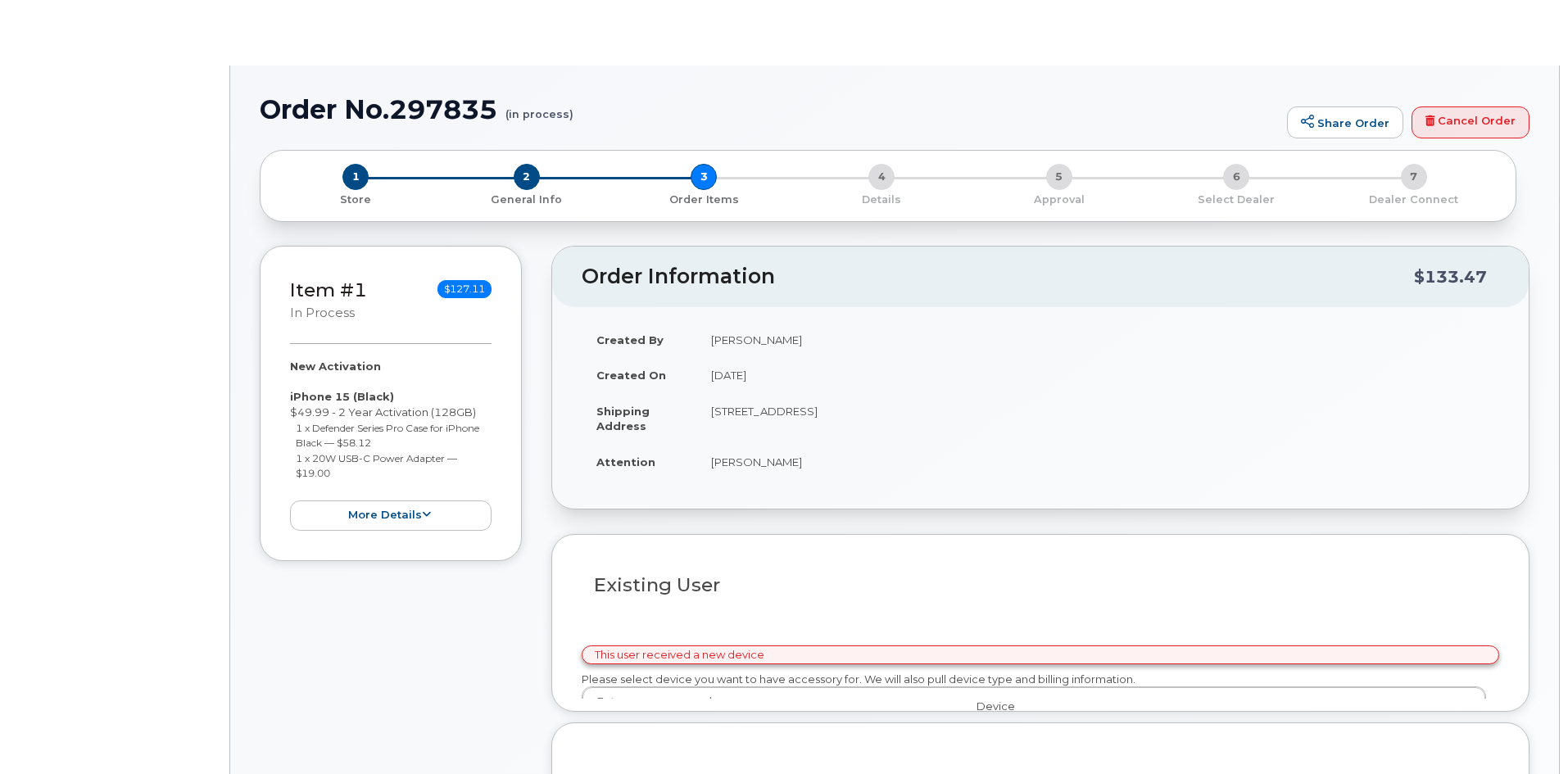
select select
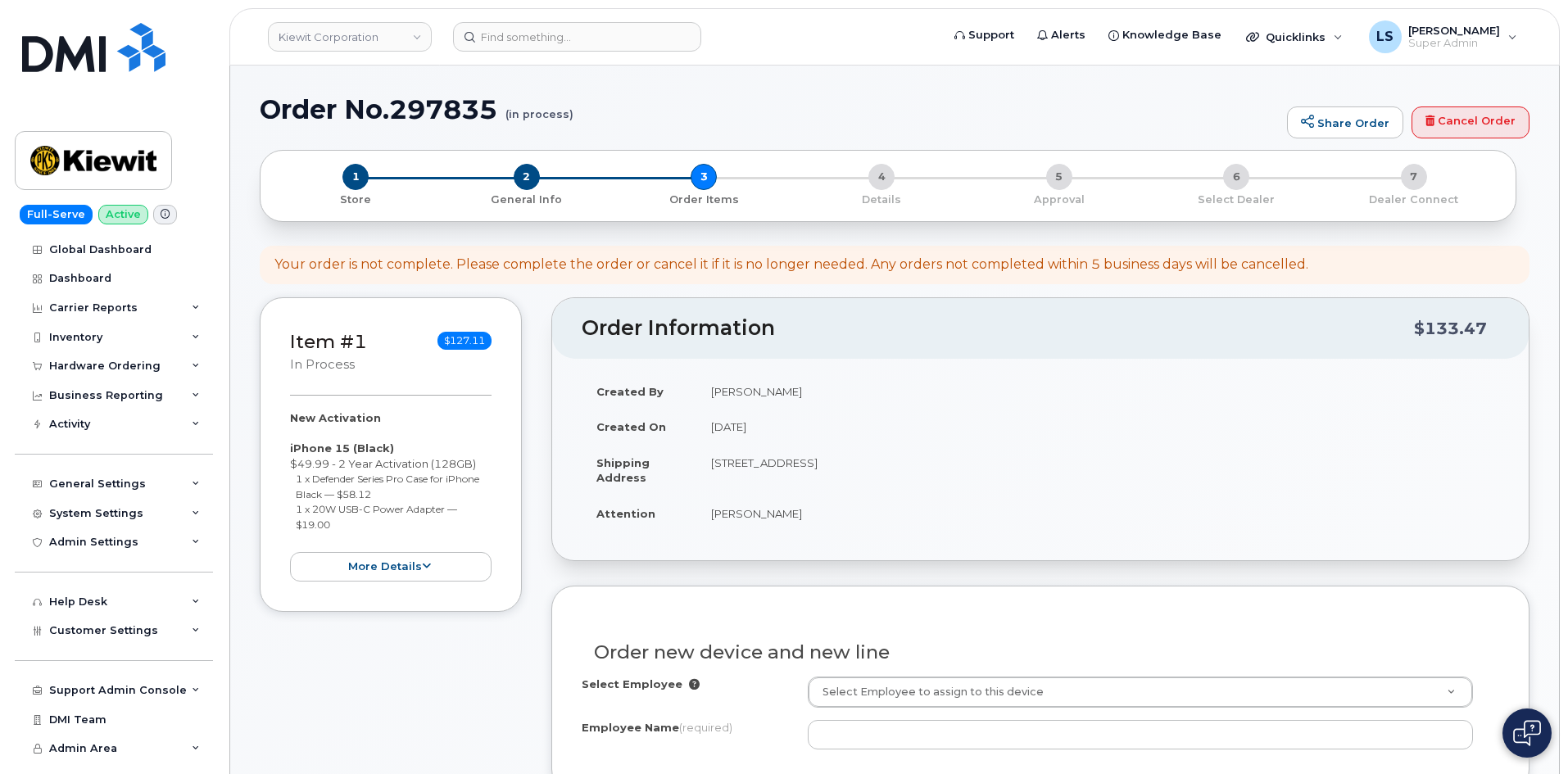
scroll to position [492, 0]
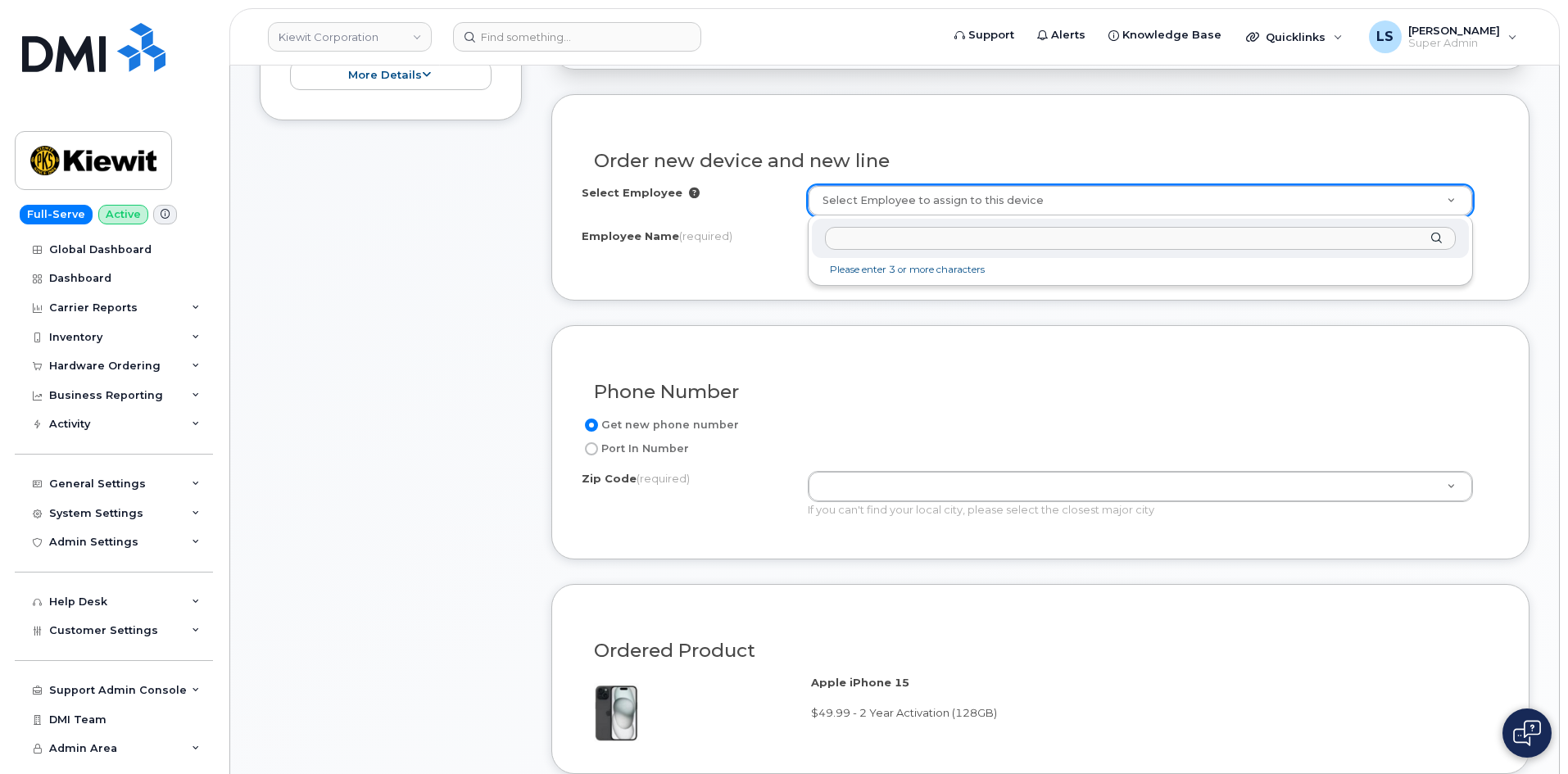
drag, startPoint x: 915, startPoint y: 206, endPoint x: 906, endPoint y: 209, distance: 9.5
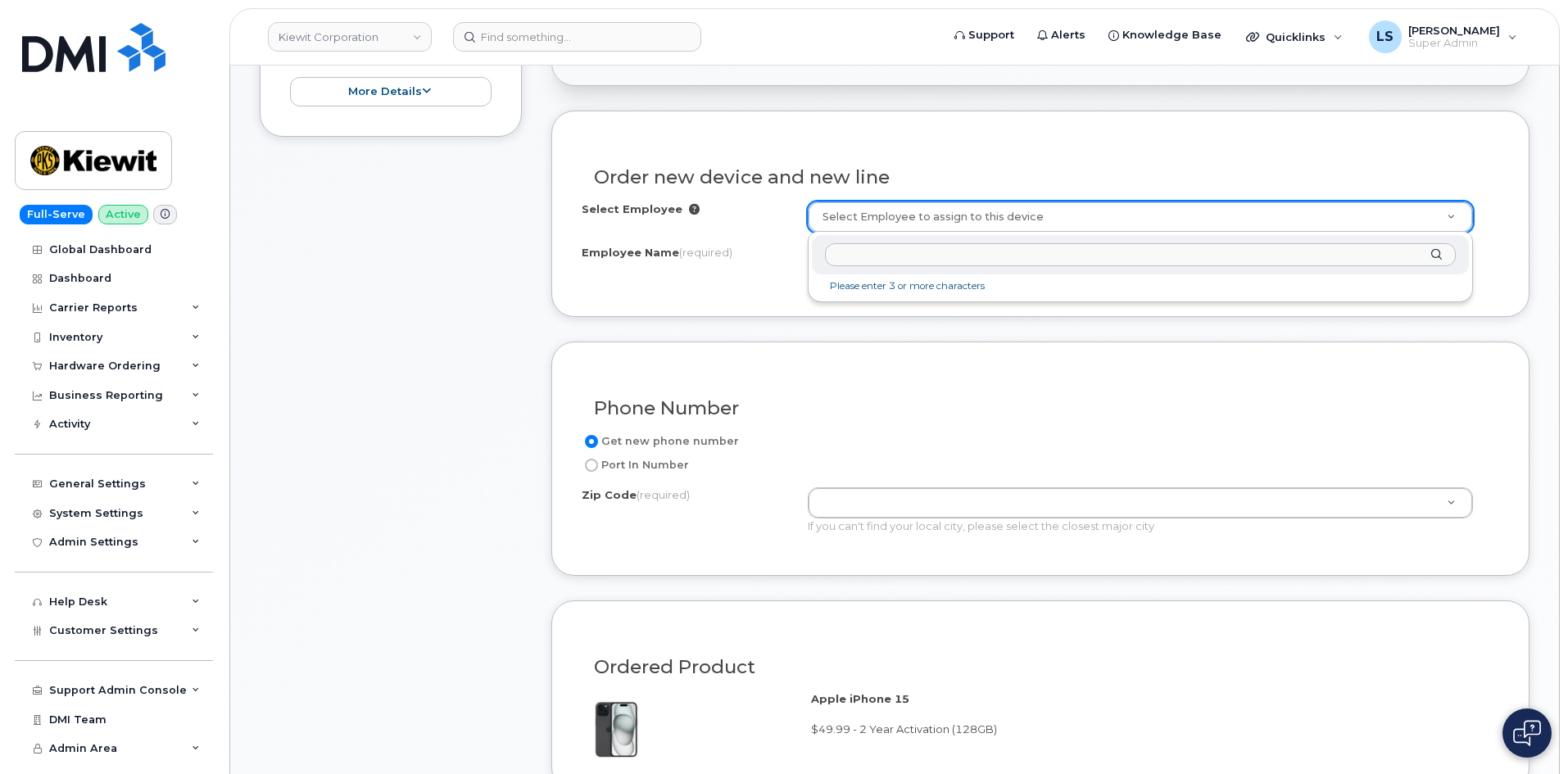
scroll to position [82, 0]
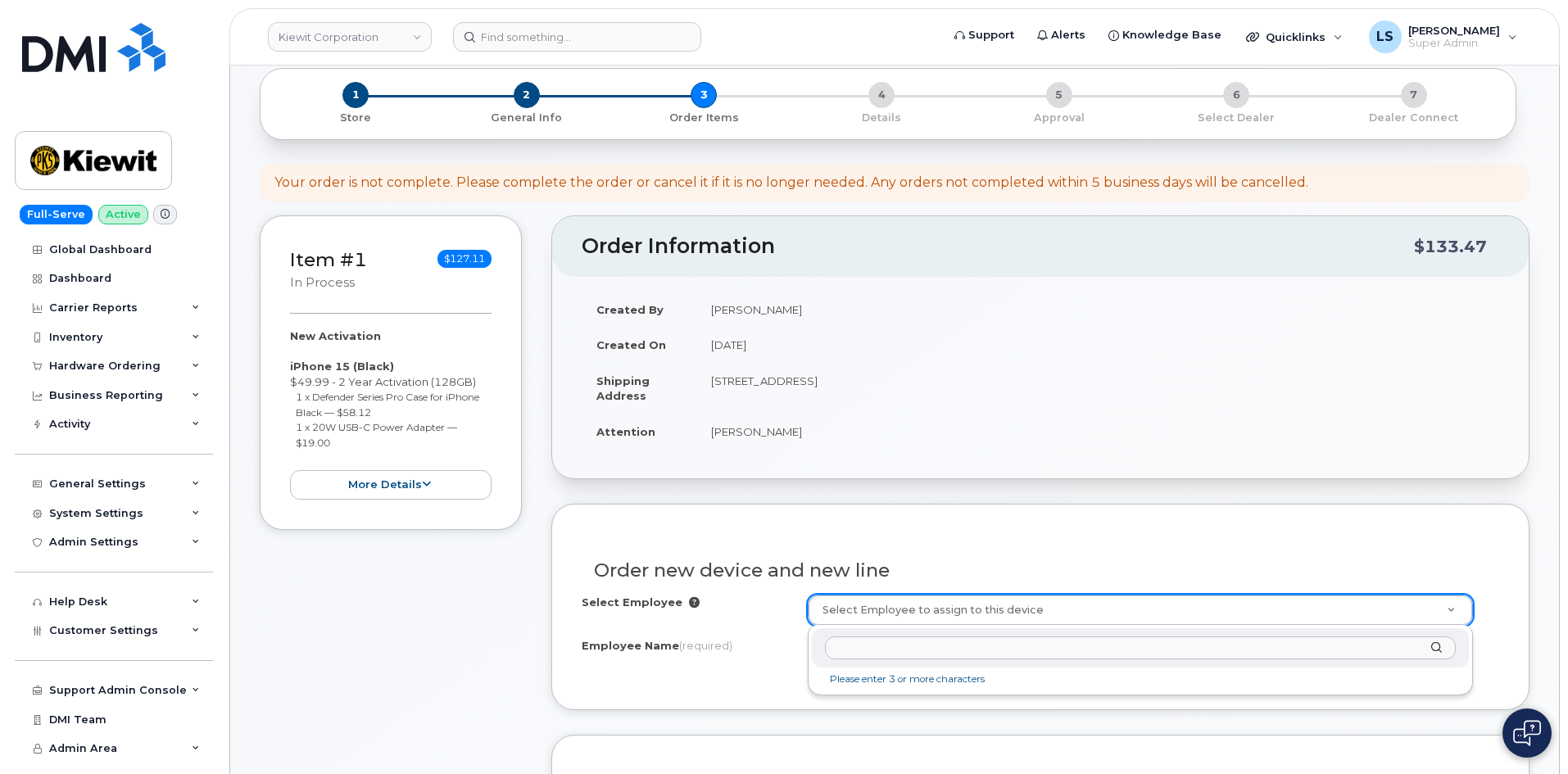
paste input "[PERSON_NAME]"
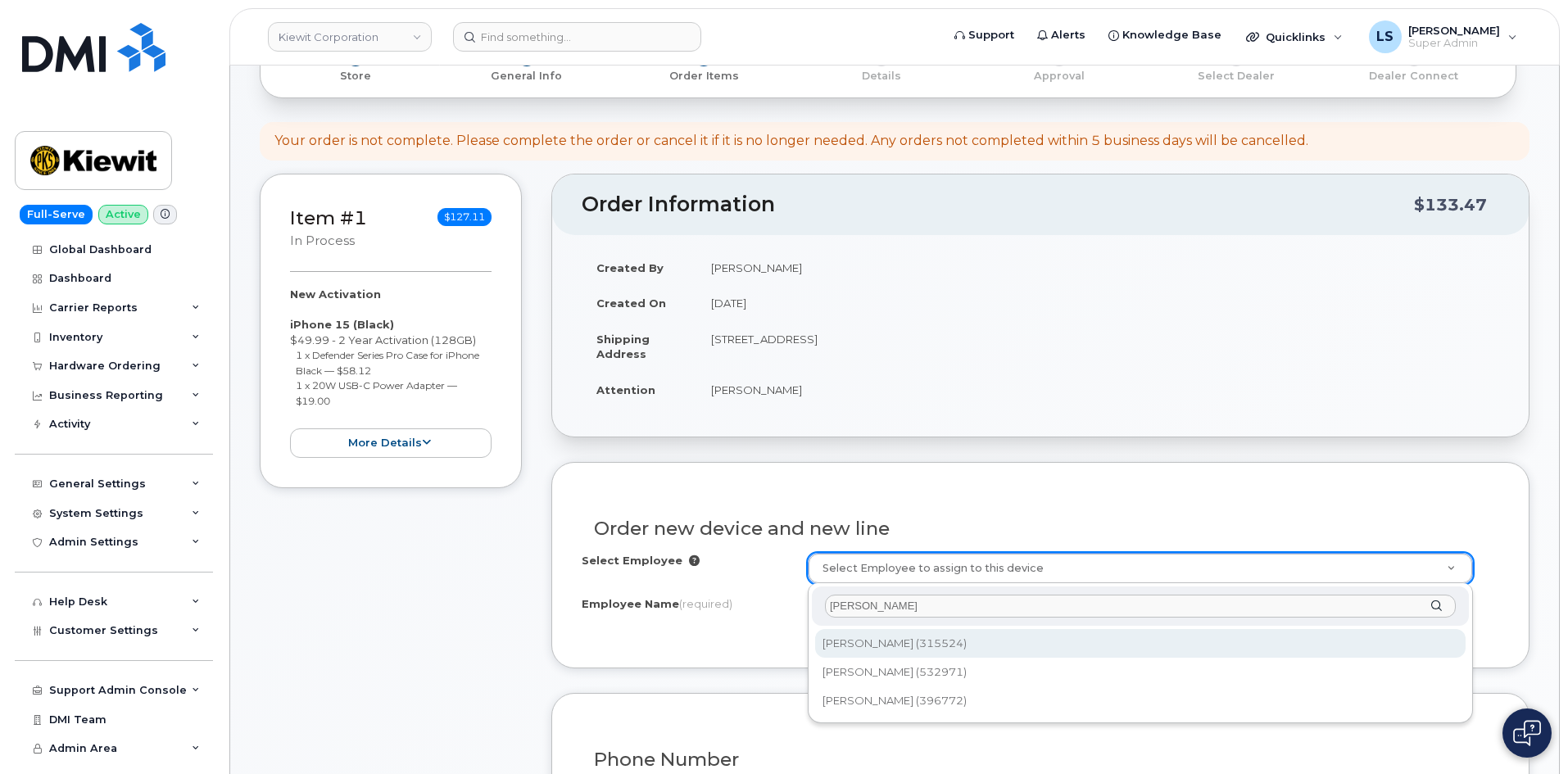
scroll to position [164, 0]
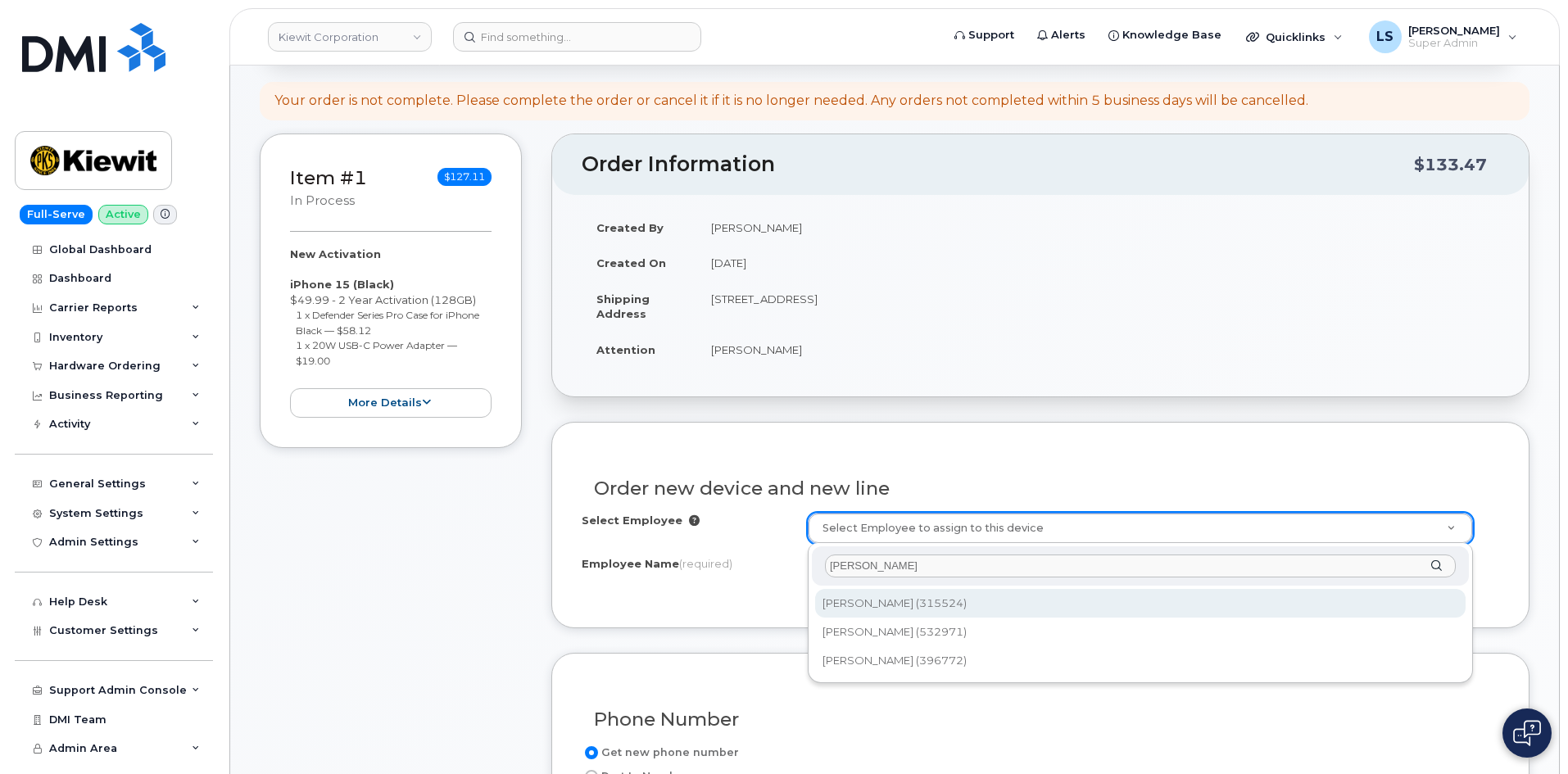
type input "[PERSON_NAME]"
type input "2118167"
type input "[PERSON_NAME]"
type input "[STREET_ADDRESS]"
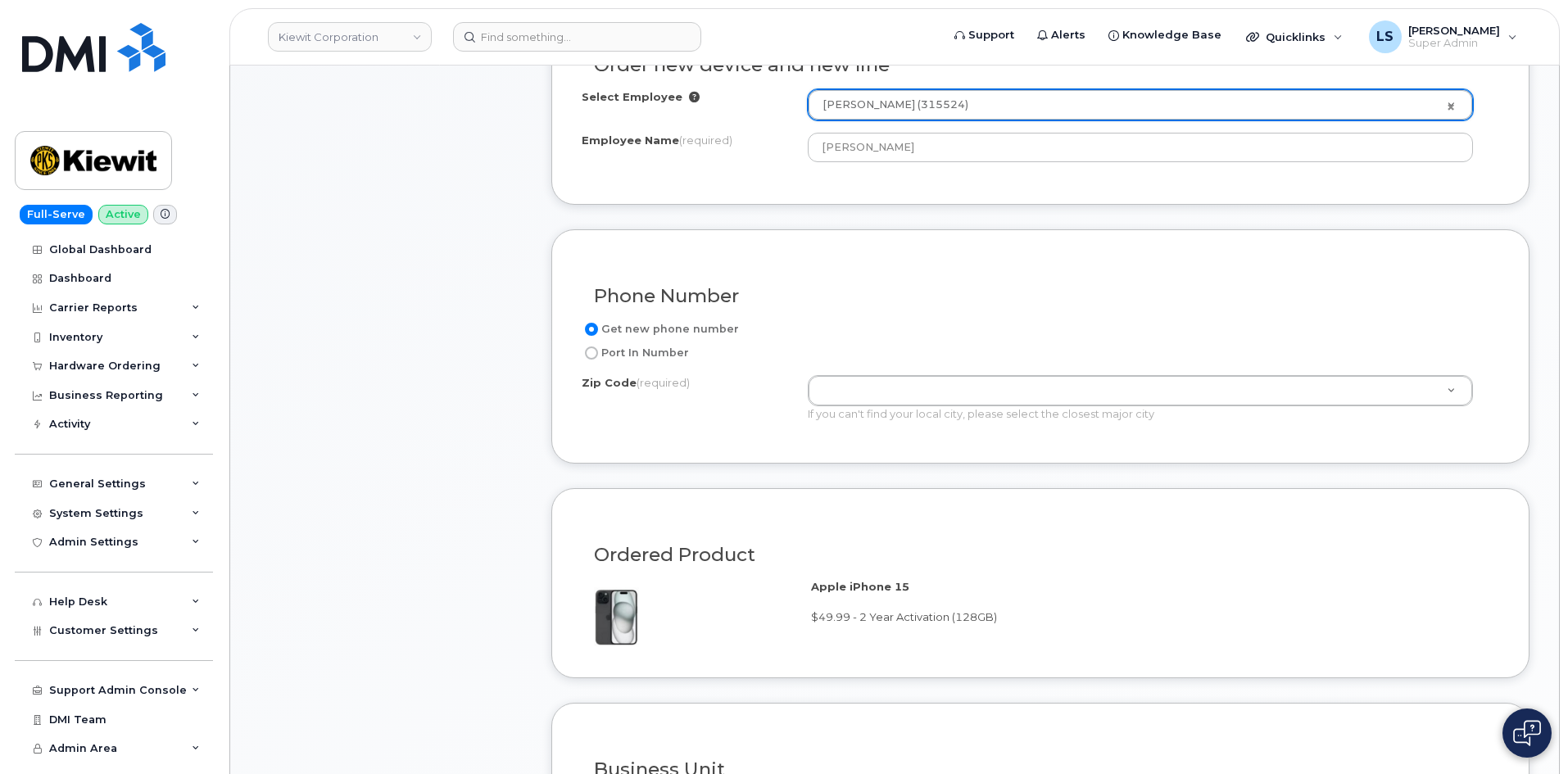
scroll to position [655, 0]
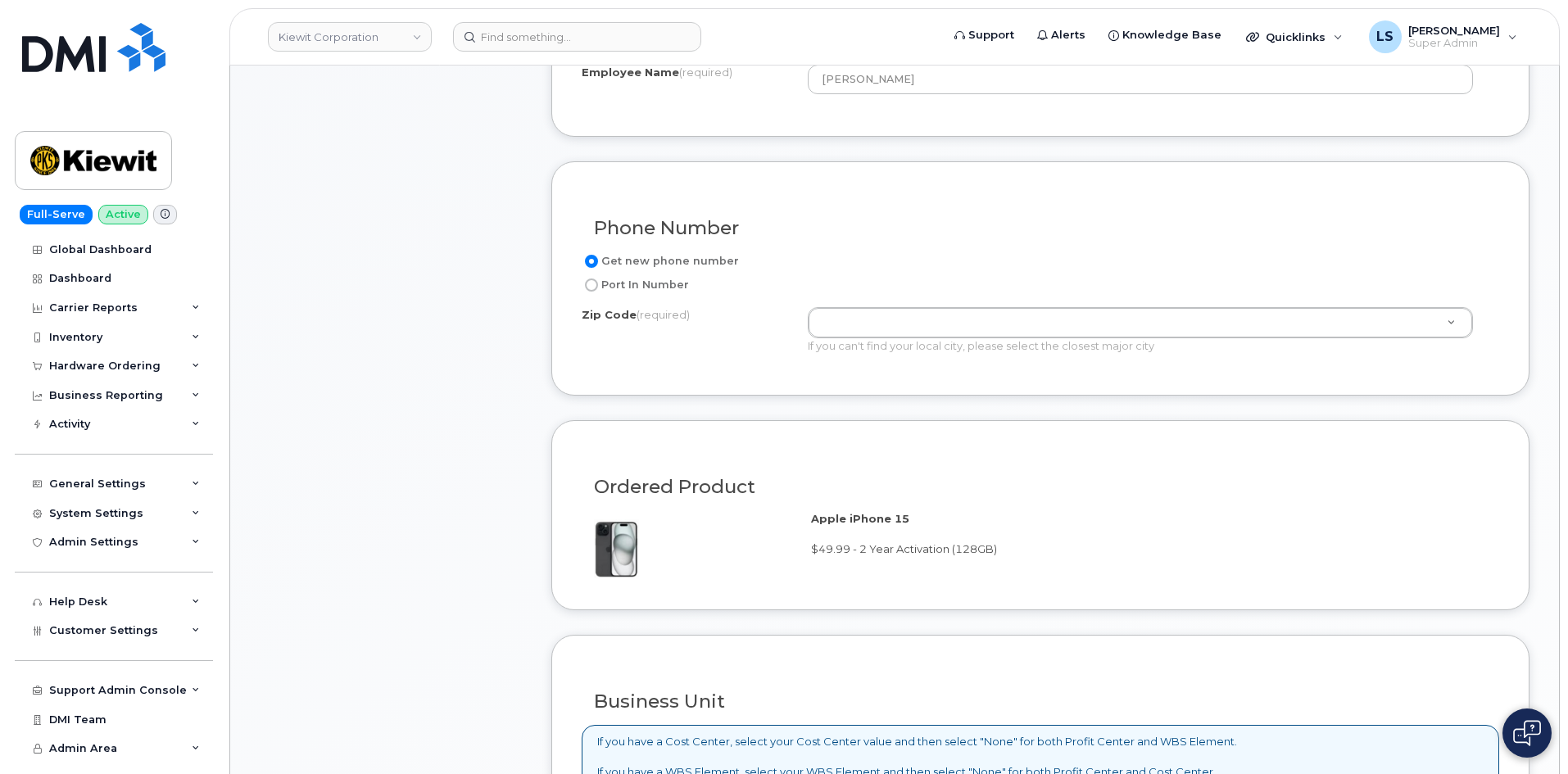
click at [828, 342] on div "If you can't find your local city, please select the closest major city" at bounding box center [1140, 346] width 665 height 16
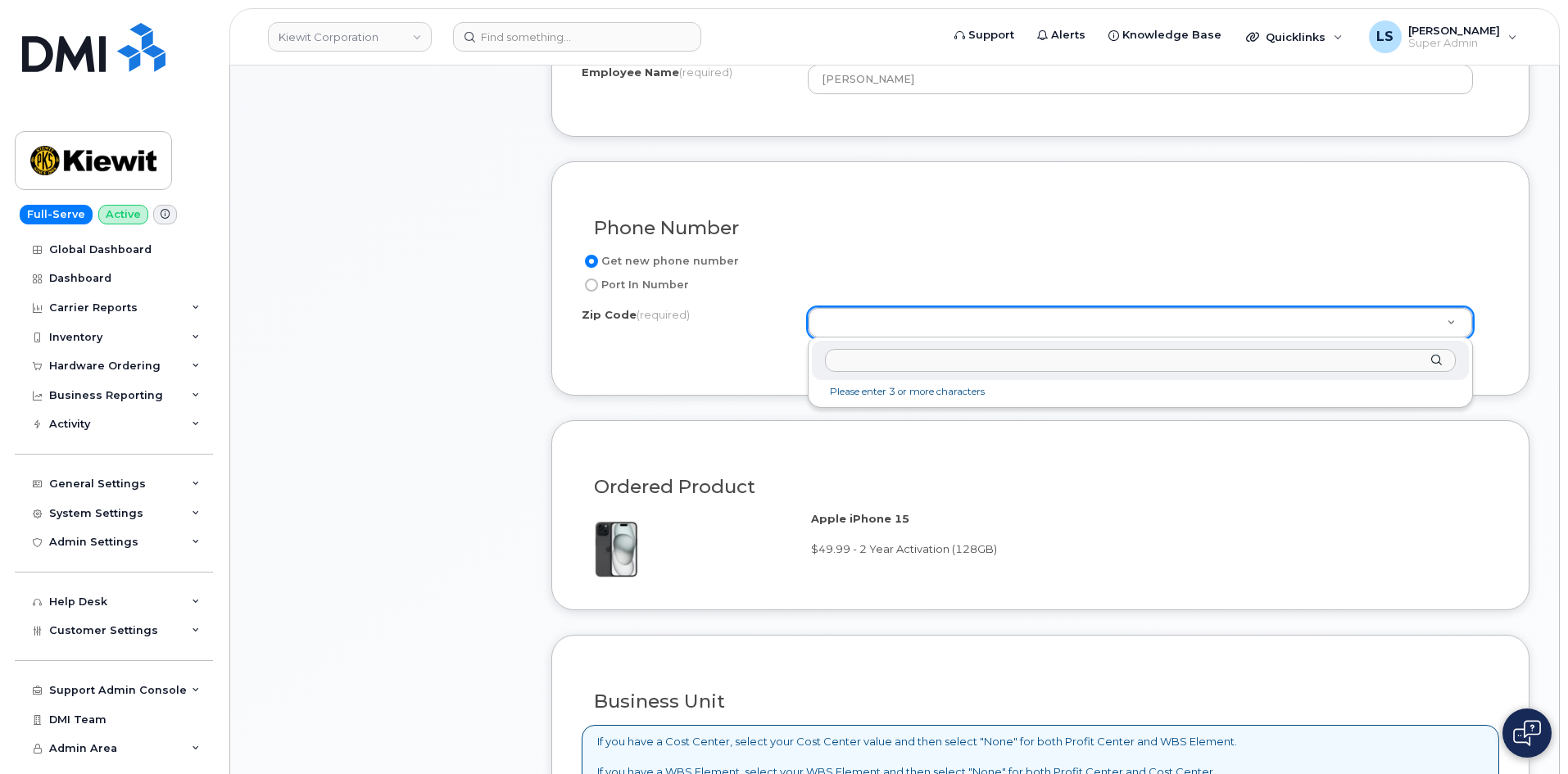
paste input "68137"
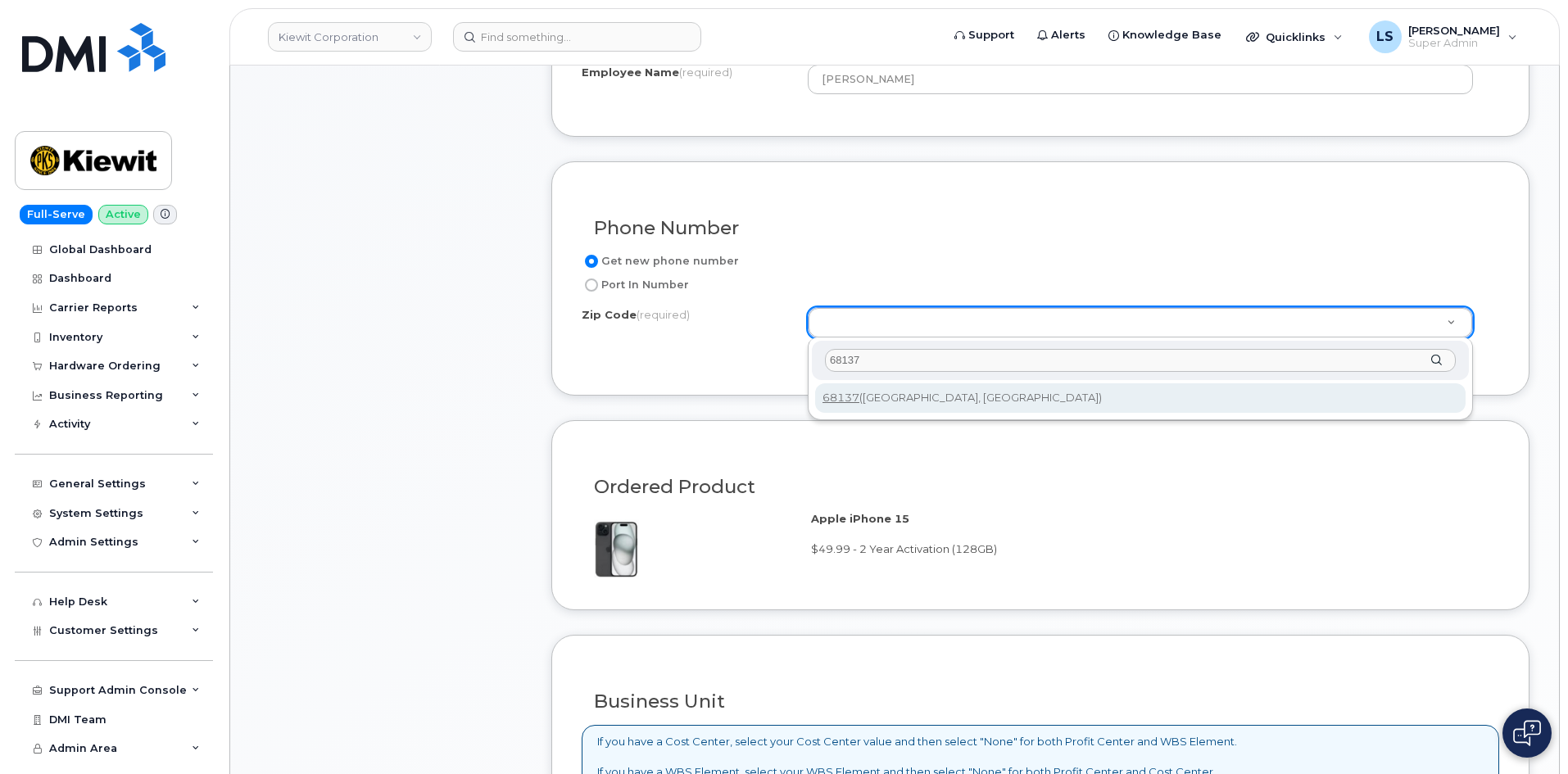
type input "68137"
type input "68137 ([GEOGRAPHIC_DATA], [GEOGRAPHIC_DATA])"
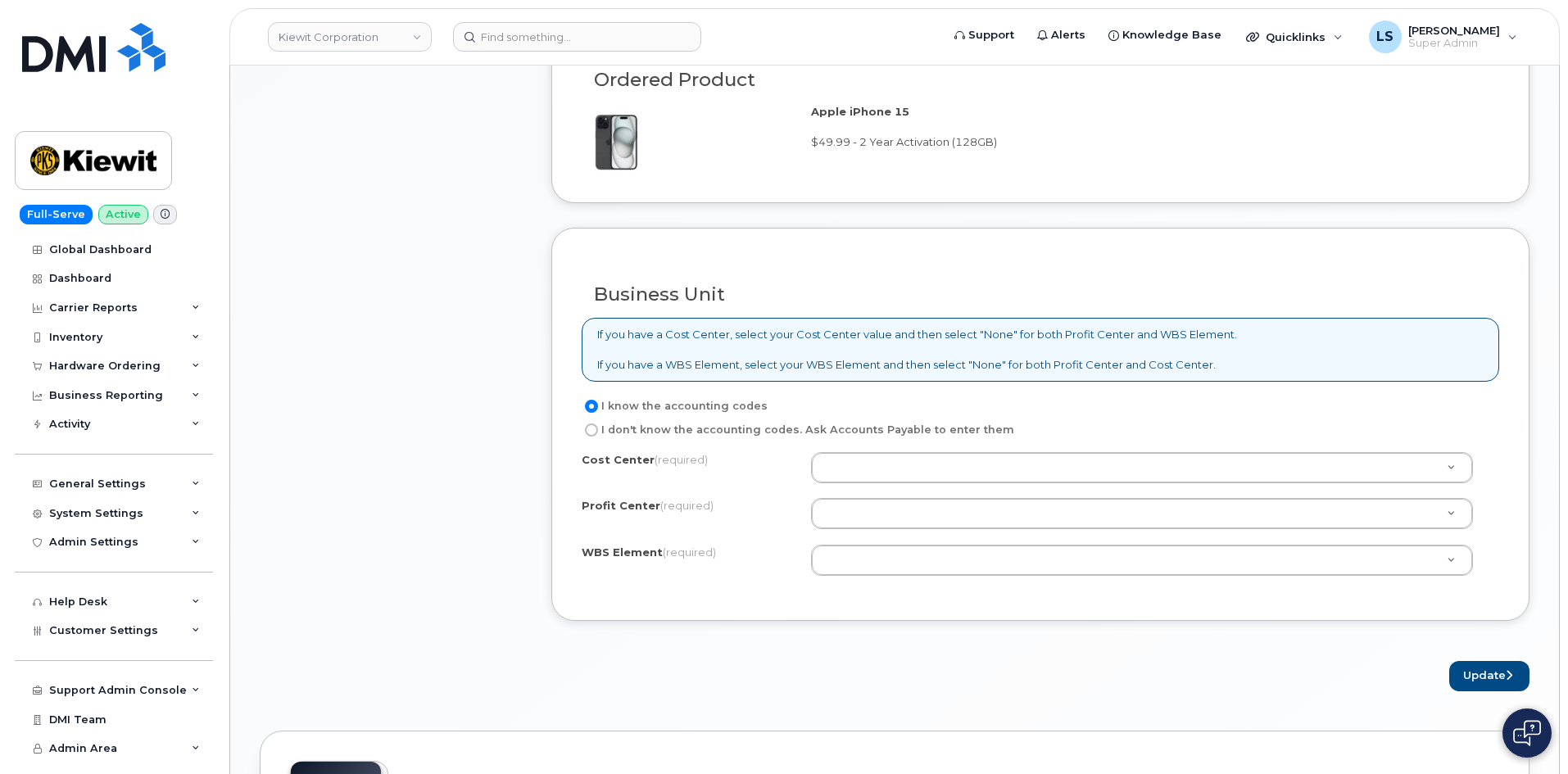
scroll to position [1064, 0]
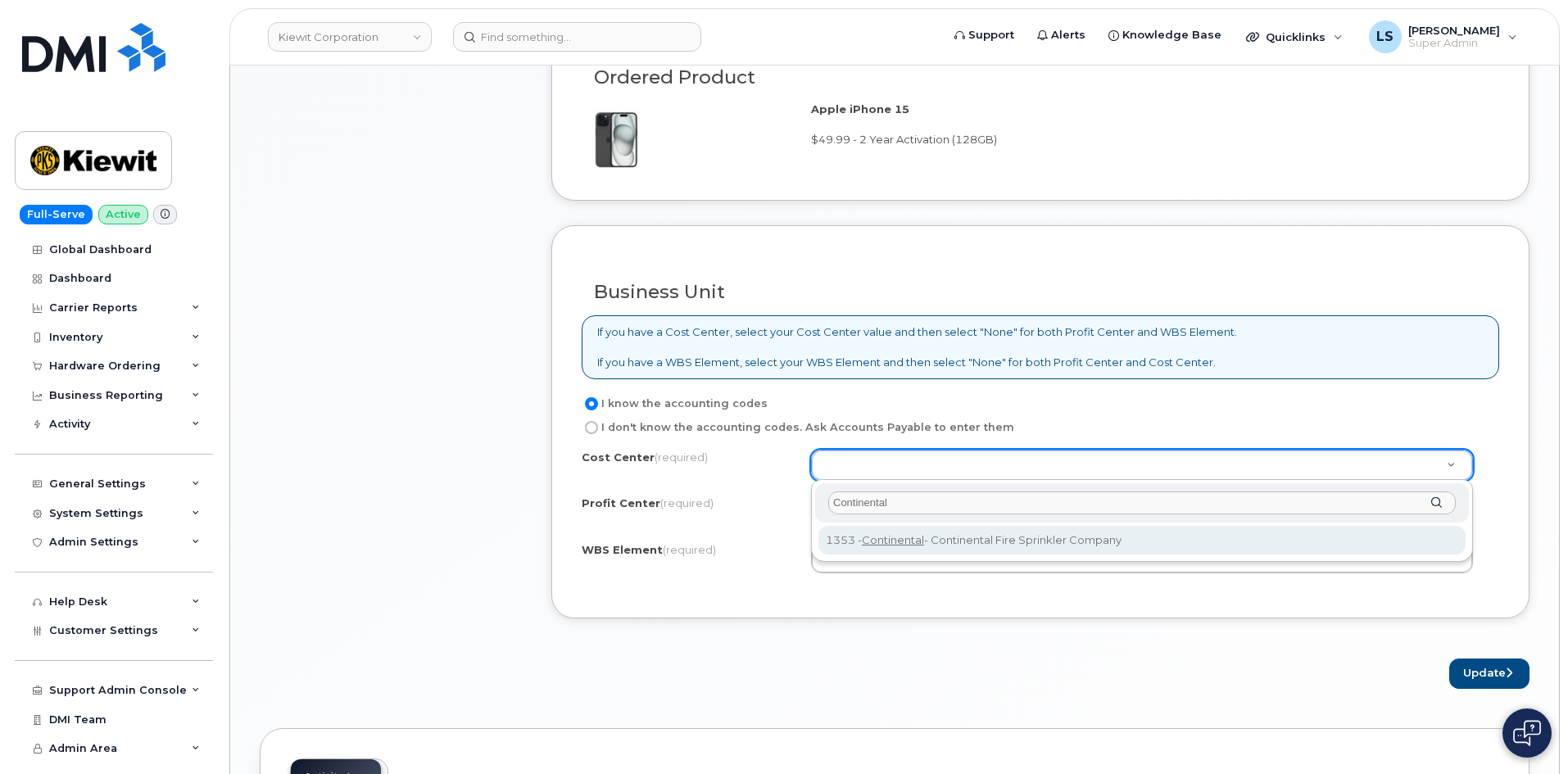
type input "Continental"
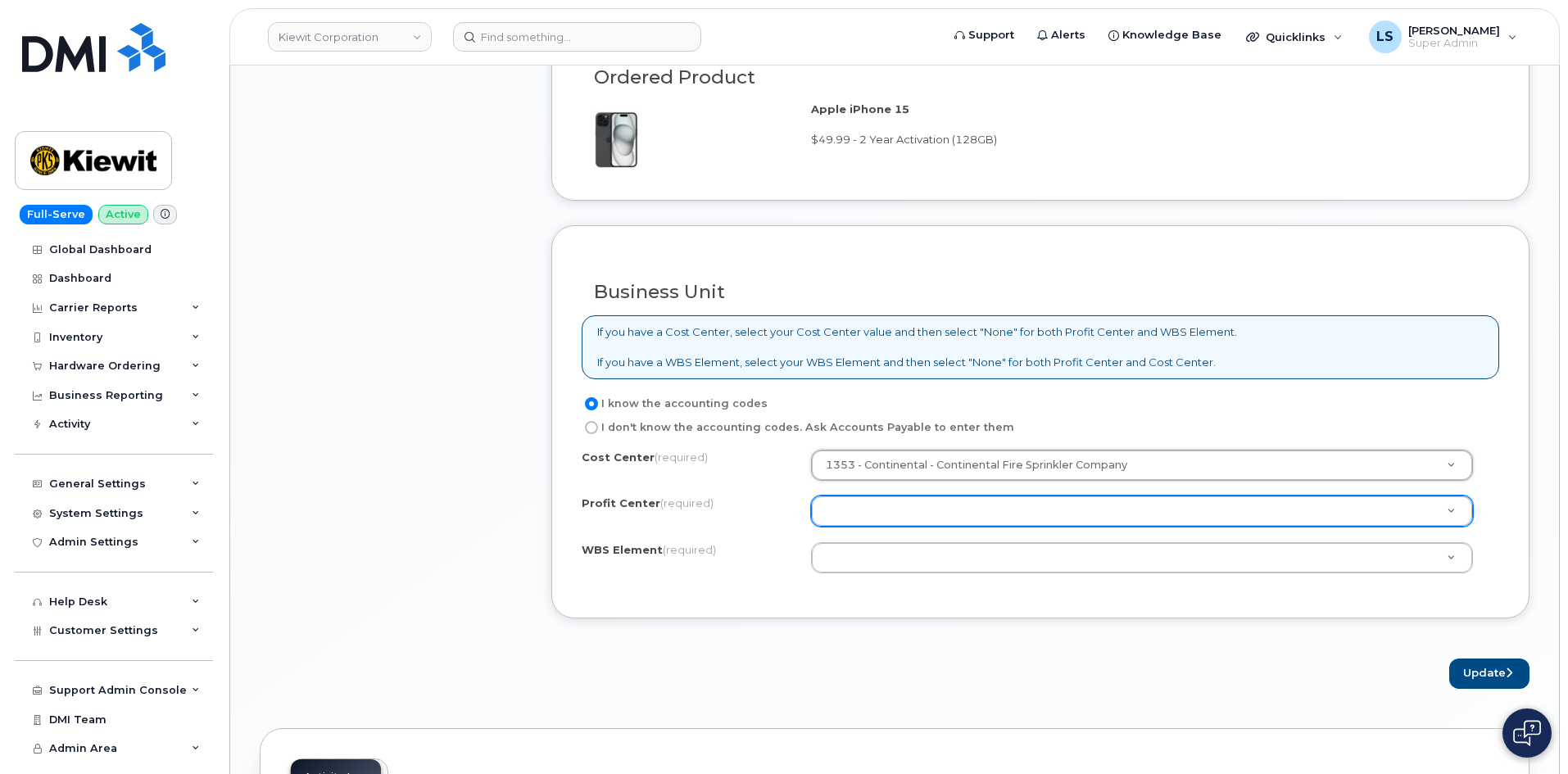
drag, startPoint x: 889, startPoint y: 506, endPoint x: 894, endPoint y: 531, distance: 25.5
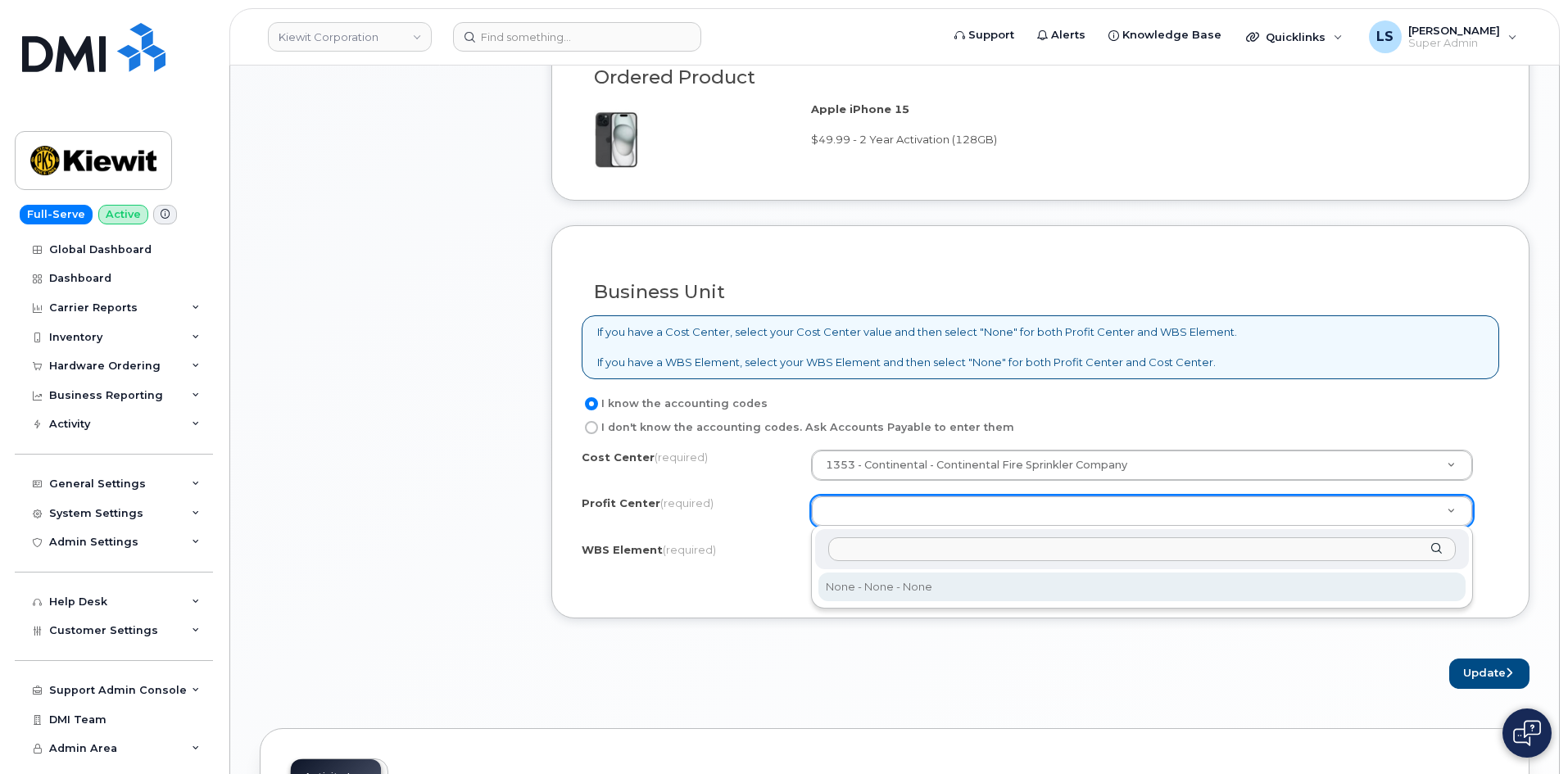
select select "None"
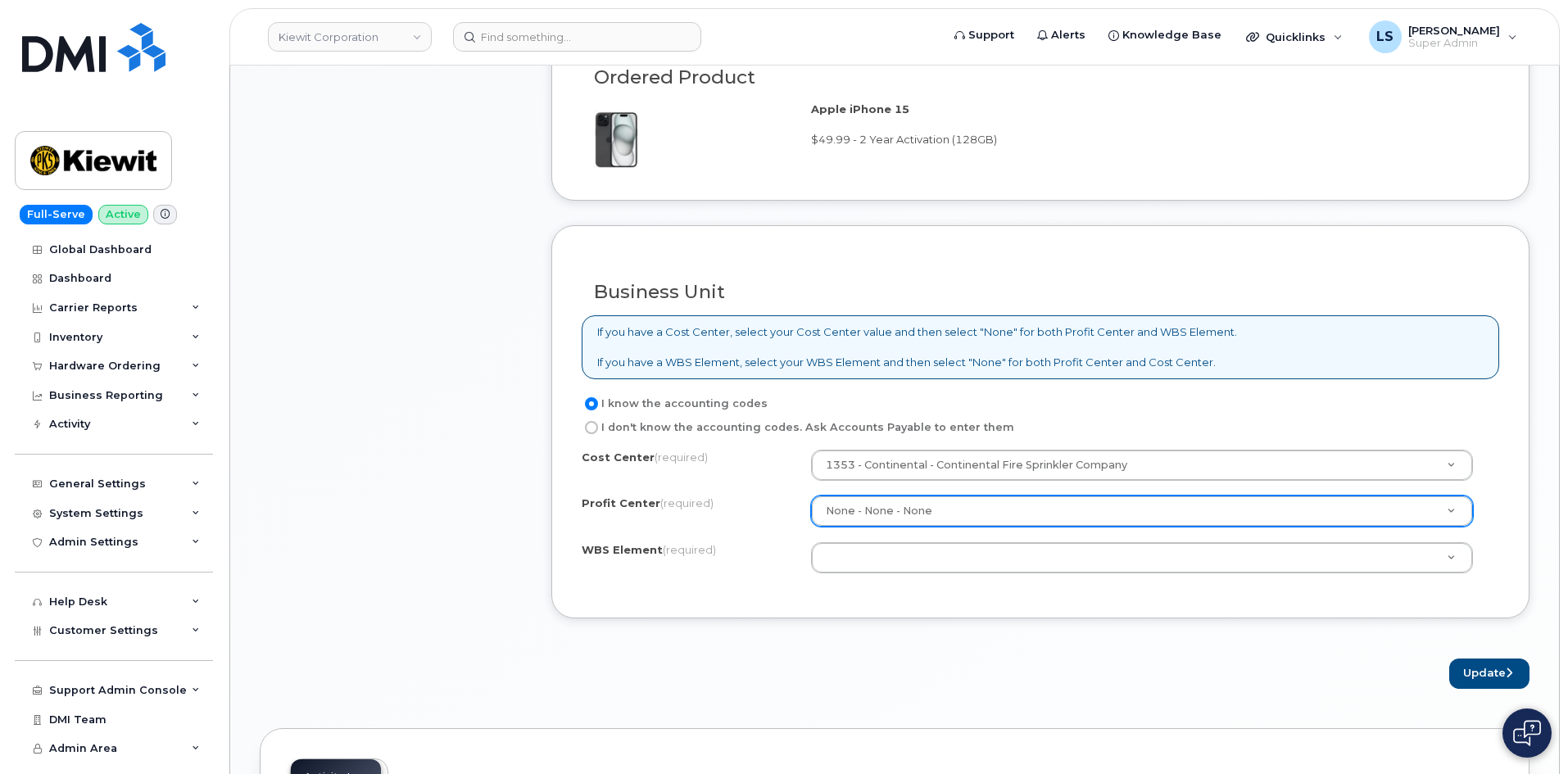
drag, startPoint x: 911, startPoint y: 590, endPoint x: 901, endPoint y: 563, distance: 28.8
click at [910, 590] on div "Business Unit If you have a Cost Center, select your Cost Center value and then…" at bounding box center [1040, 422] width 978 height 394
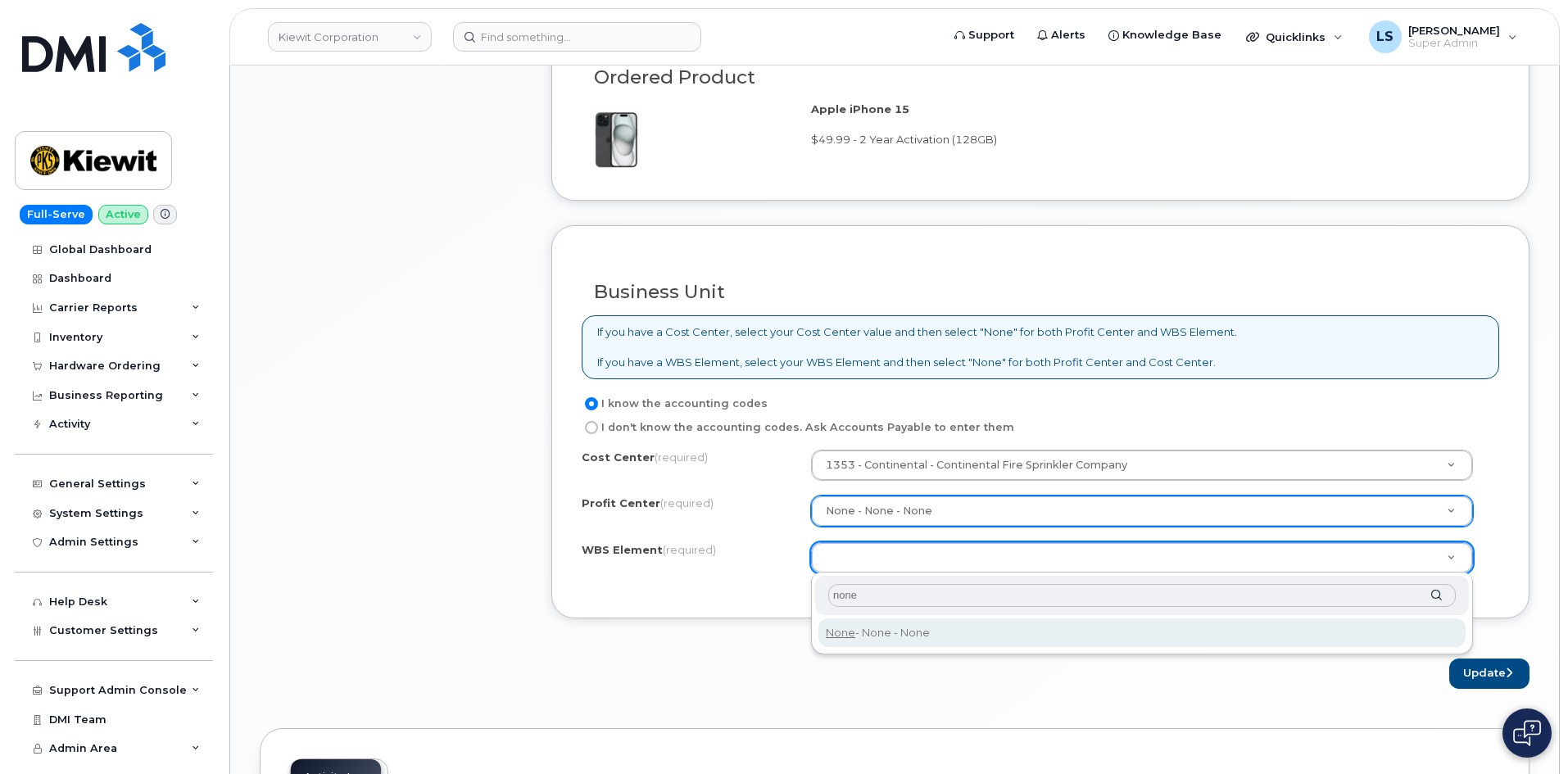
type input "none"
type input "None"
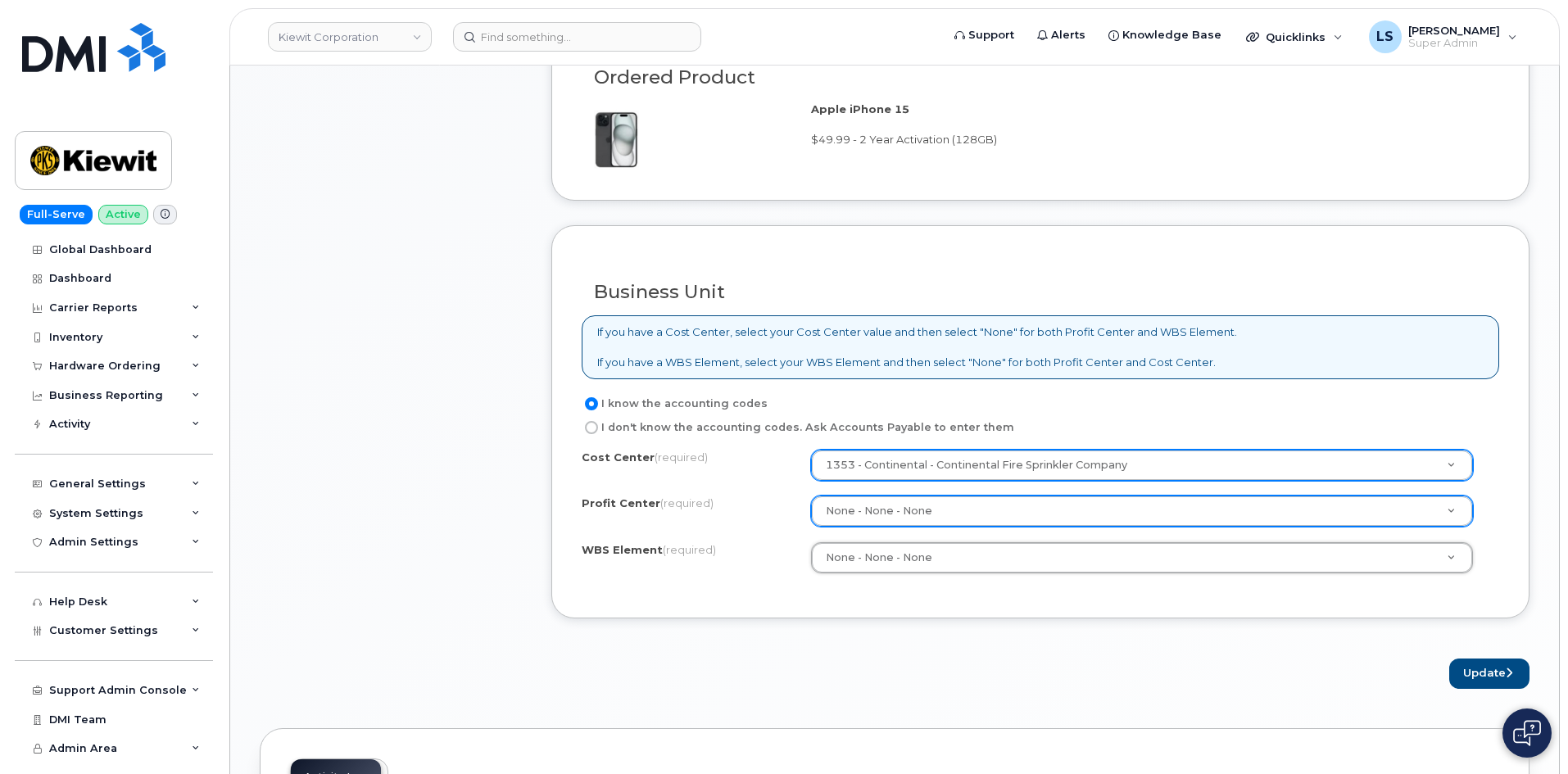
scroll to position [983, 0]
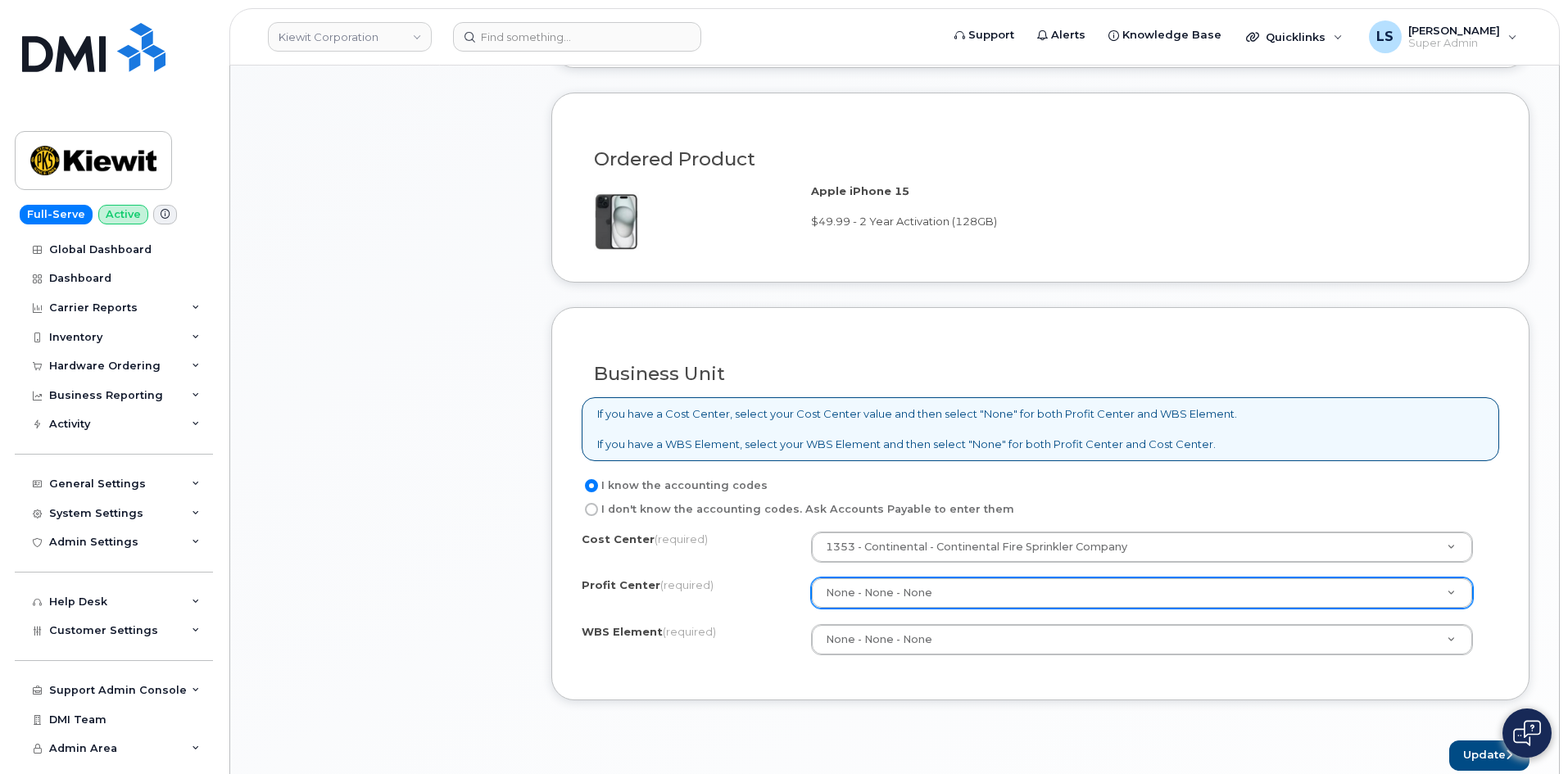
click at [756, 411] on p "If you have a Cost Center, select your Cost Center value and then select "None"…" at bounding box center [917, 428] width 639 height 46
click at [804, 408] on p "If you have a Cost Center, select your Cost Center value and then select "None"…" at bounding box center [917, 428] width 639 height 46
click at [803, 409] on p "If you have a Cost Center, select your Cost Center value and then select "None"…" at bounding box center [917, 428] width 639 height 46
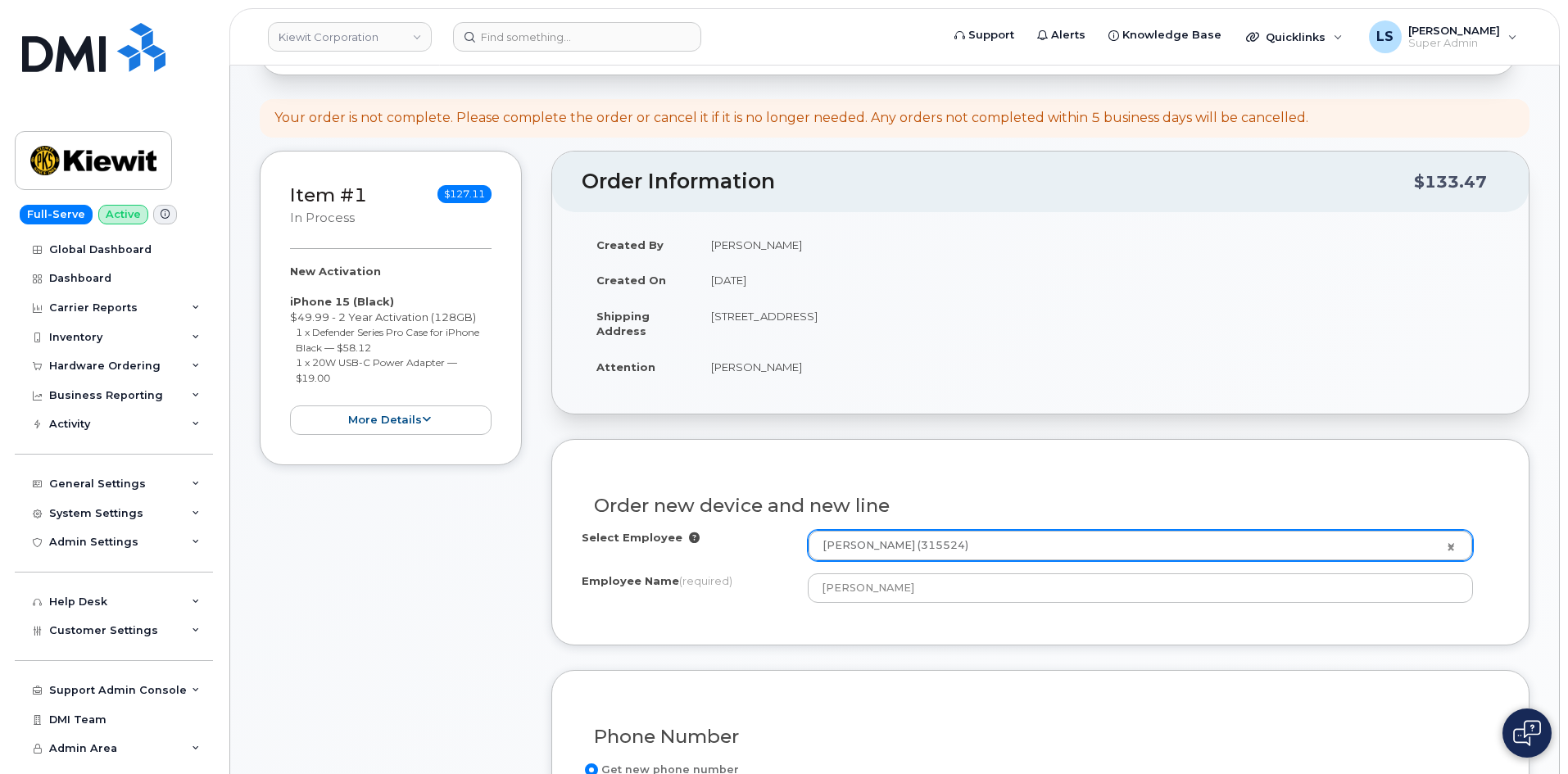
scroll to position [327, 0]
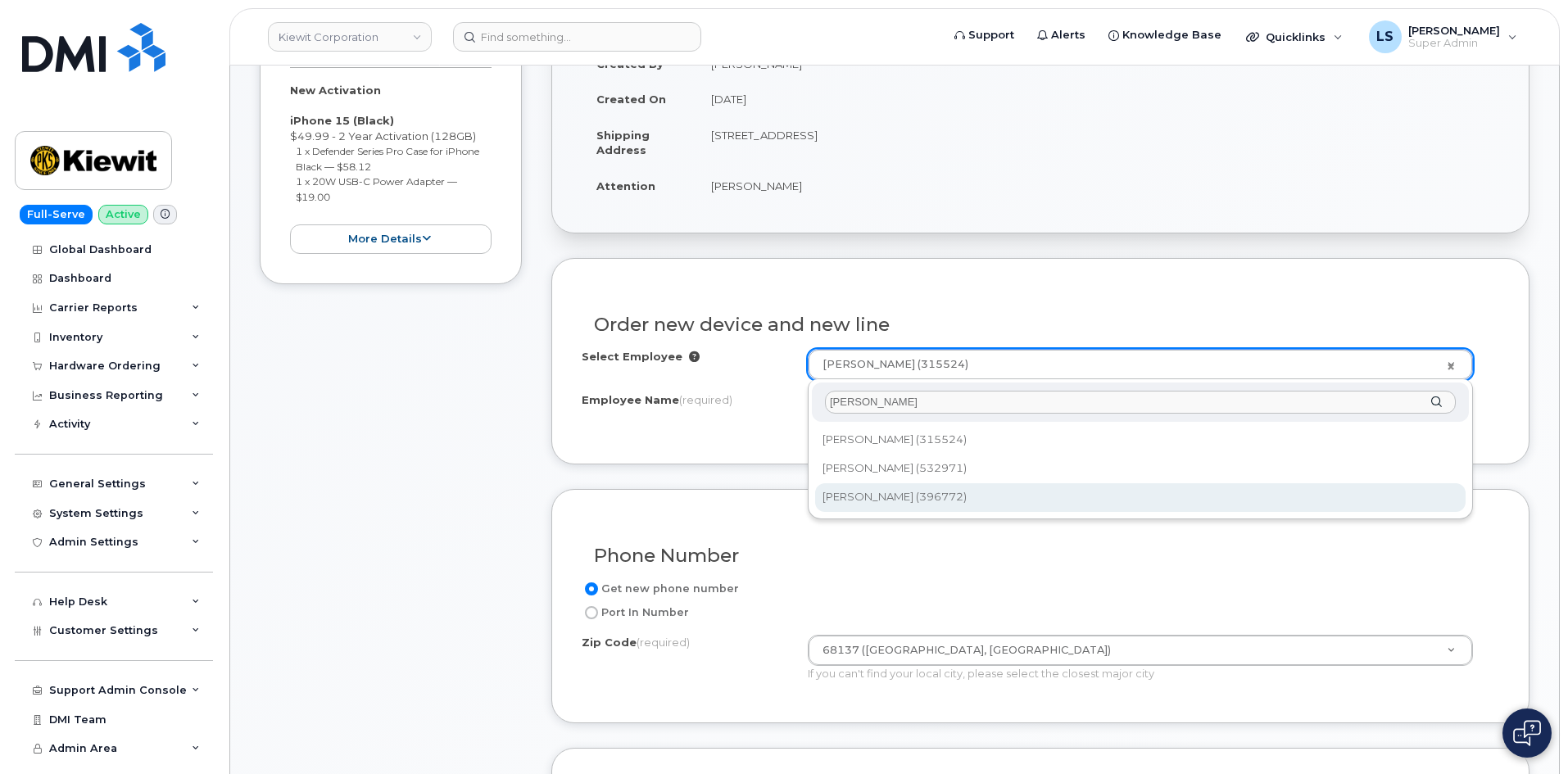
type input "[PERSON_NAME]"
type input "2318785"
type input "4518 S 133RD ST"
select select
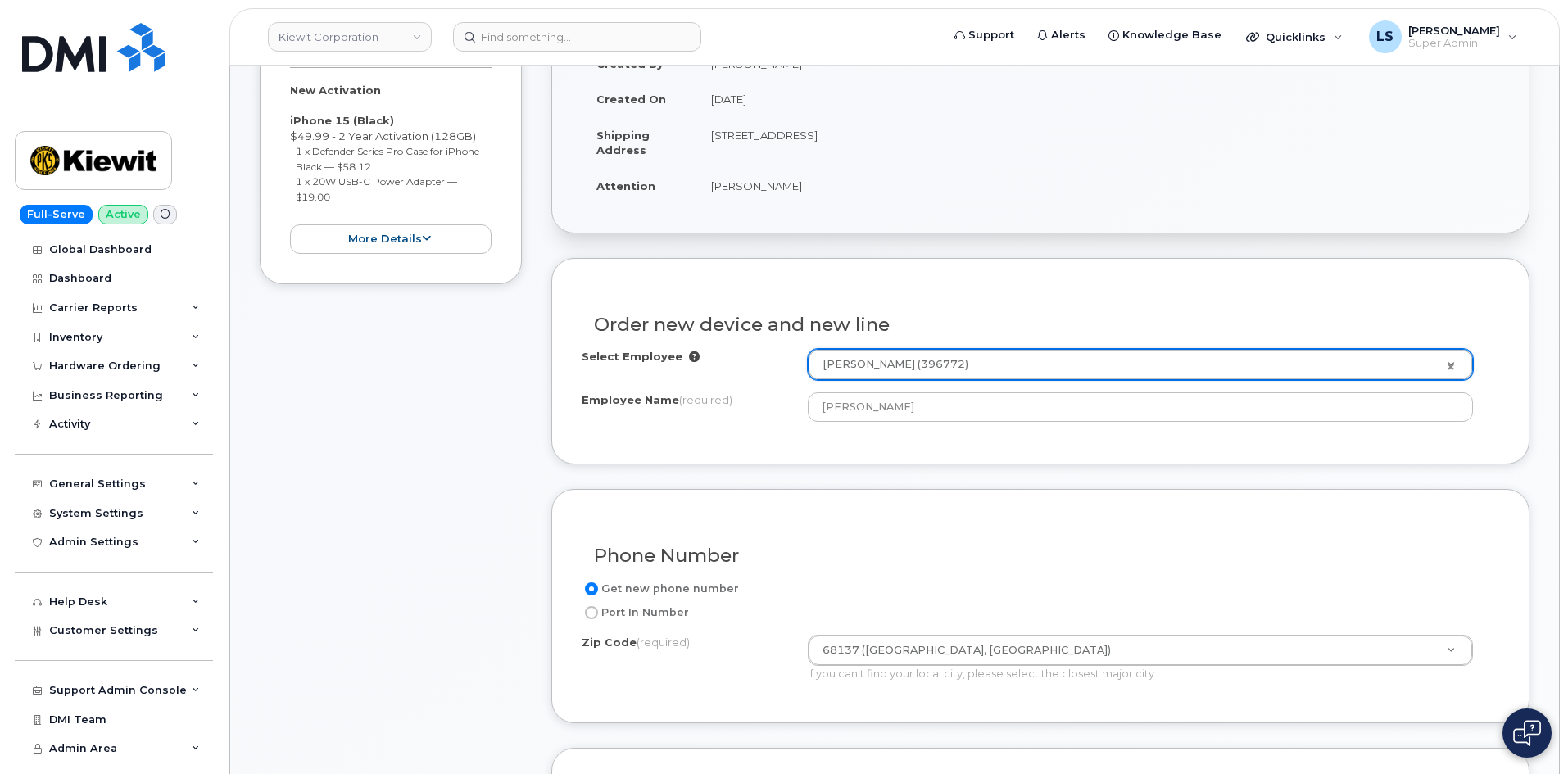
click at [898, 458] on div "Order new device and new line Select Employee Paul Crawford (396772) 2318785 Em…" at bounding box center [1040, 361] width 978 height 206
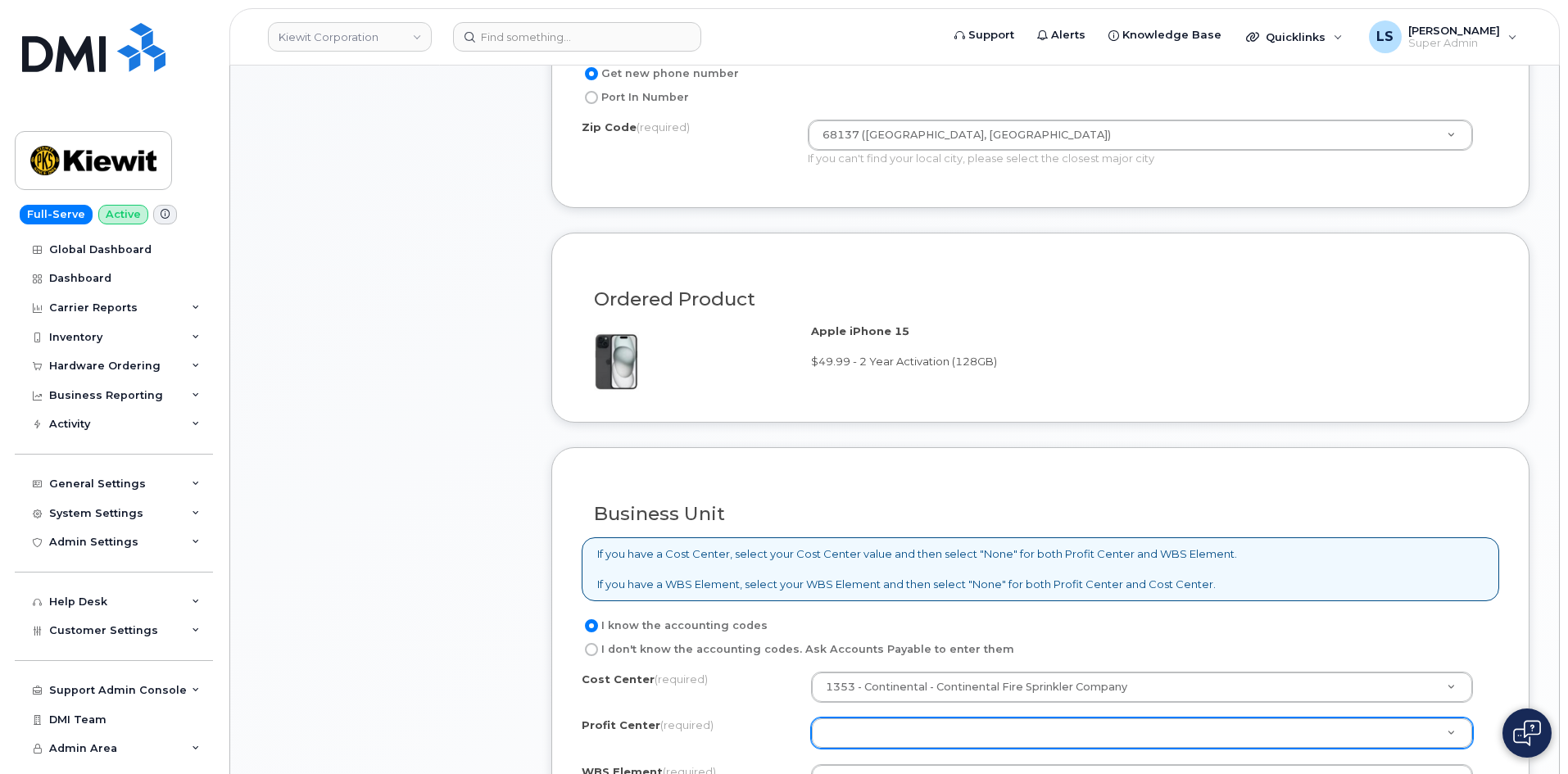
scroll to position [1146, 0]
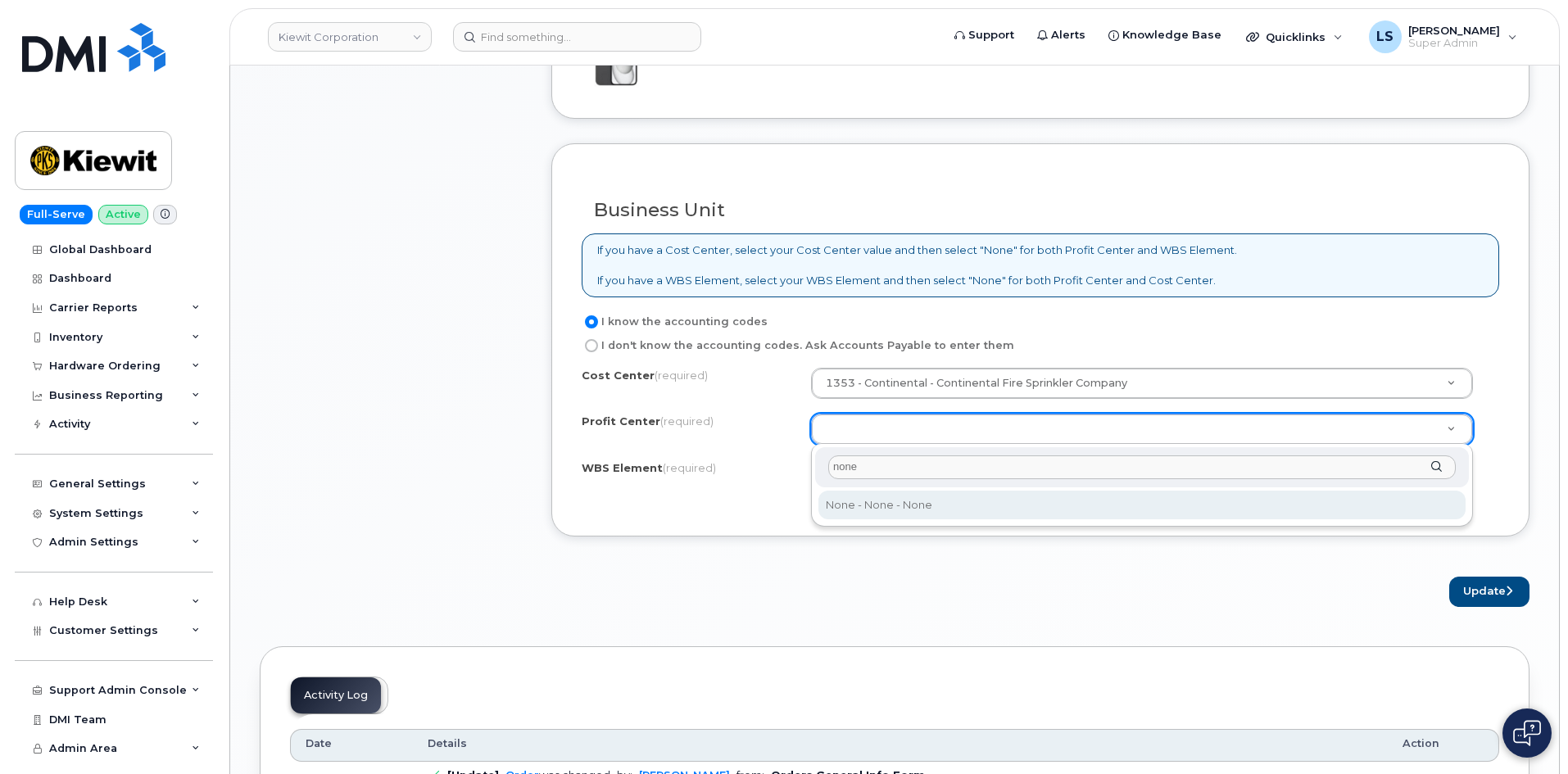
type input "none"
click at [1118, 522] on div "none None - None - None" at bounding box center [1142, 485] width 662 height 83
drag, startPoint x: 1122, startPoint y: 509, endPoint x: 1503, endPoint y: 535, distance: 381.9
select select "None"
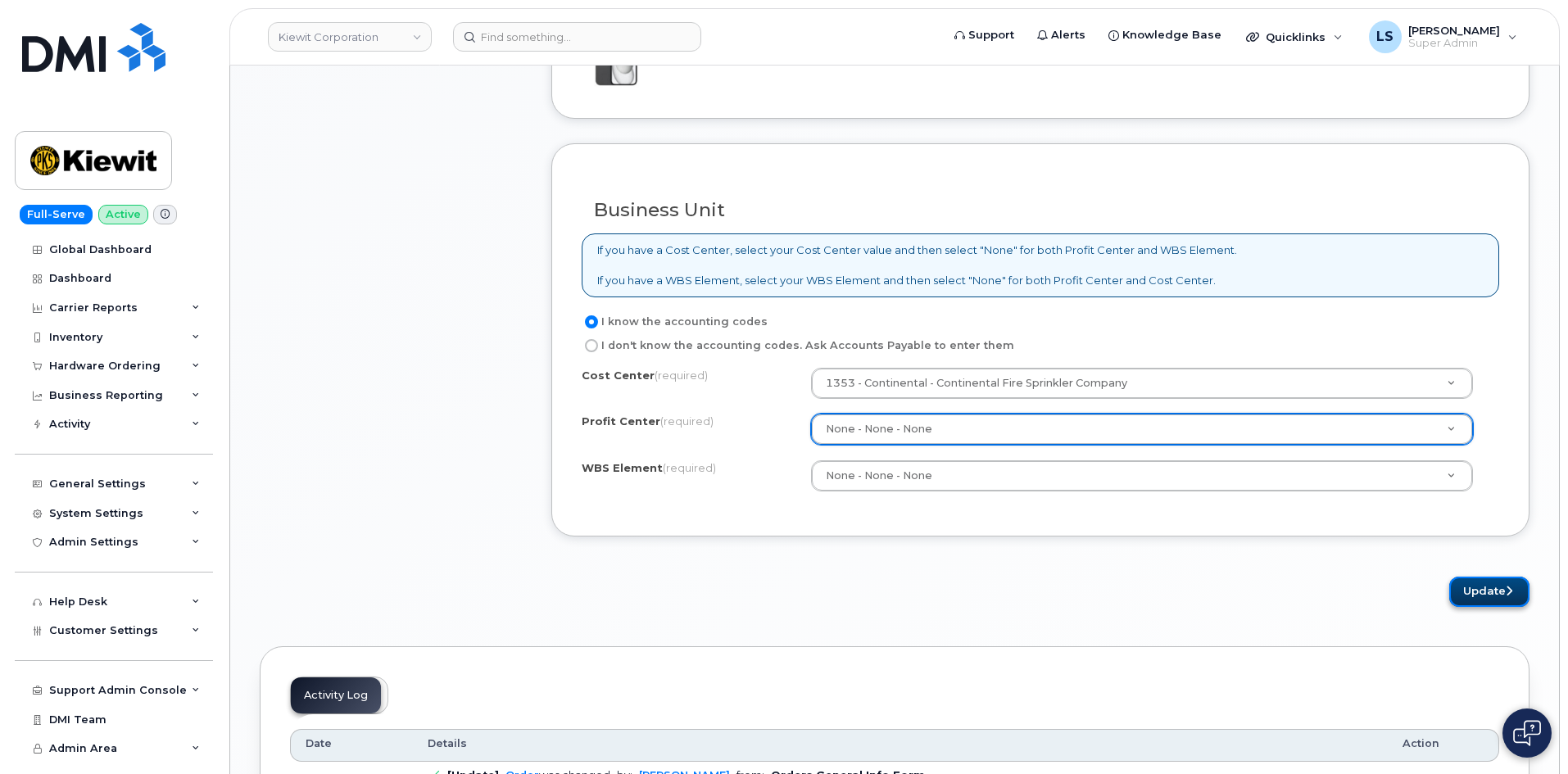
click at [1477, 580] on button "Update" at bounding box center [1489, 591] width 80 height 30
drag, startPoint x: 1159, startPoint y: 302, endPoint x: 1111, endPoint y: 341, distance: 61.8
click at [1159, 303] on div "Business Unit If you have a Cost Center, select your Cost Center value and then…" at bounding box center [1040, 340] width 978 height 394
click at [1483, 592] on button "Update" at bounding box center [1489, 591] width 80 height 30
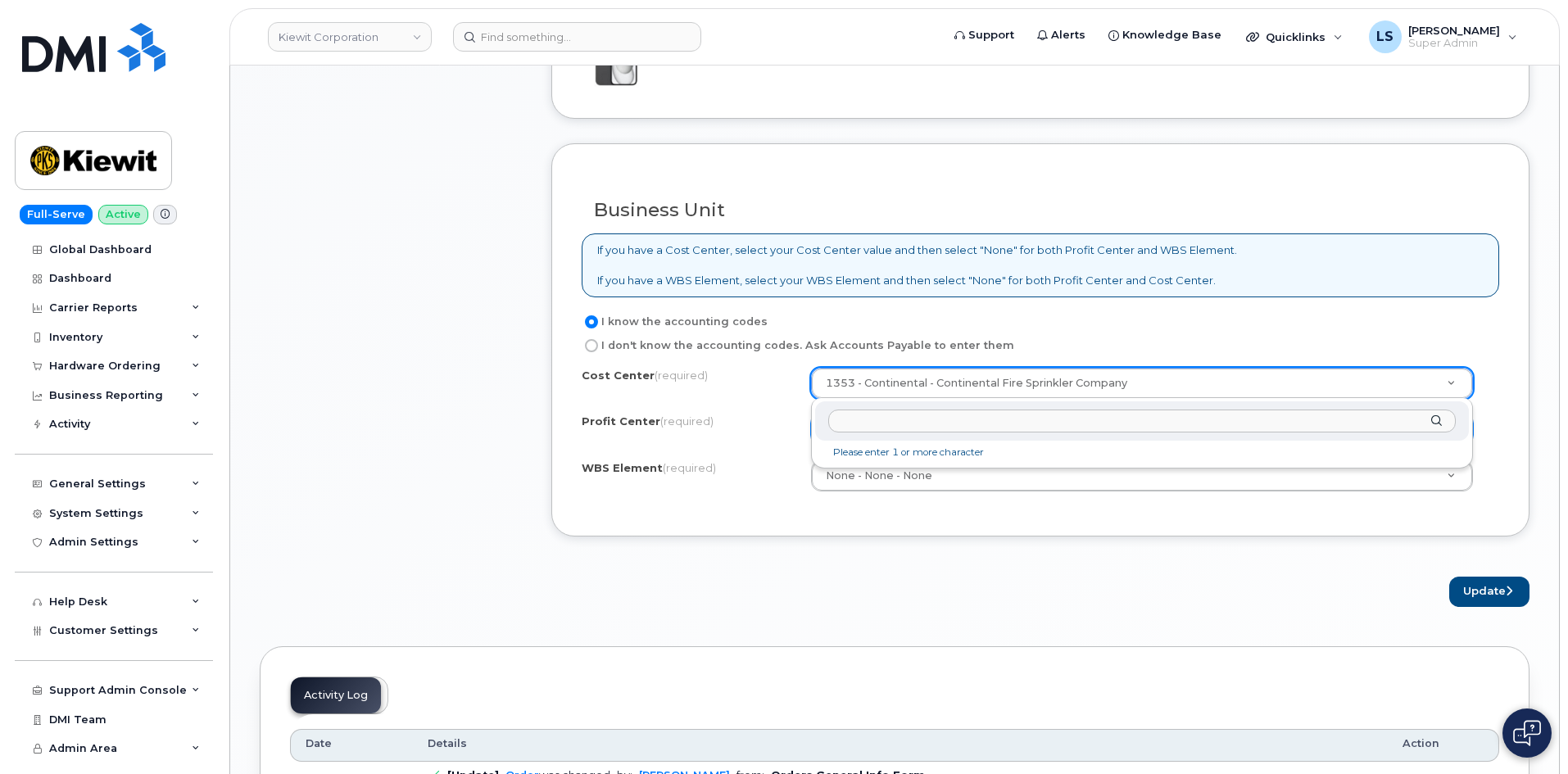
paste input "Continental"
type input "Continental"
drag, startPoint x: 917, startPoint y: 459, endPoint x: 969, endPoint y: 492, distance: 61.6
type input "Continental"
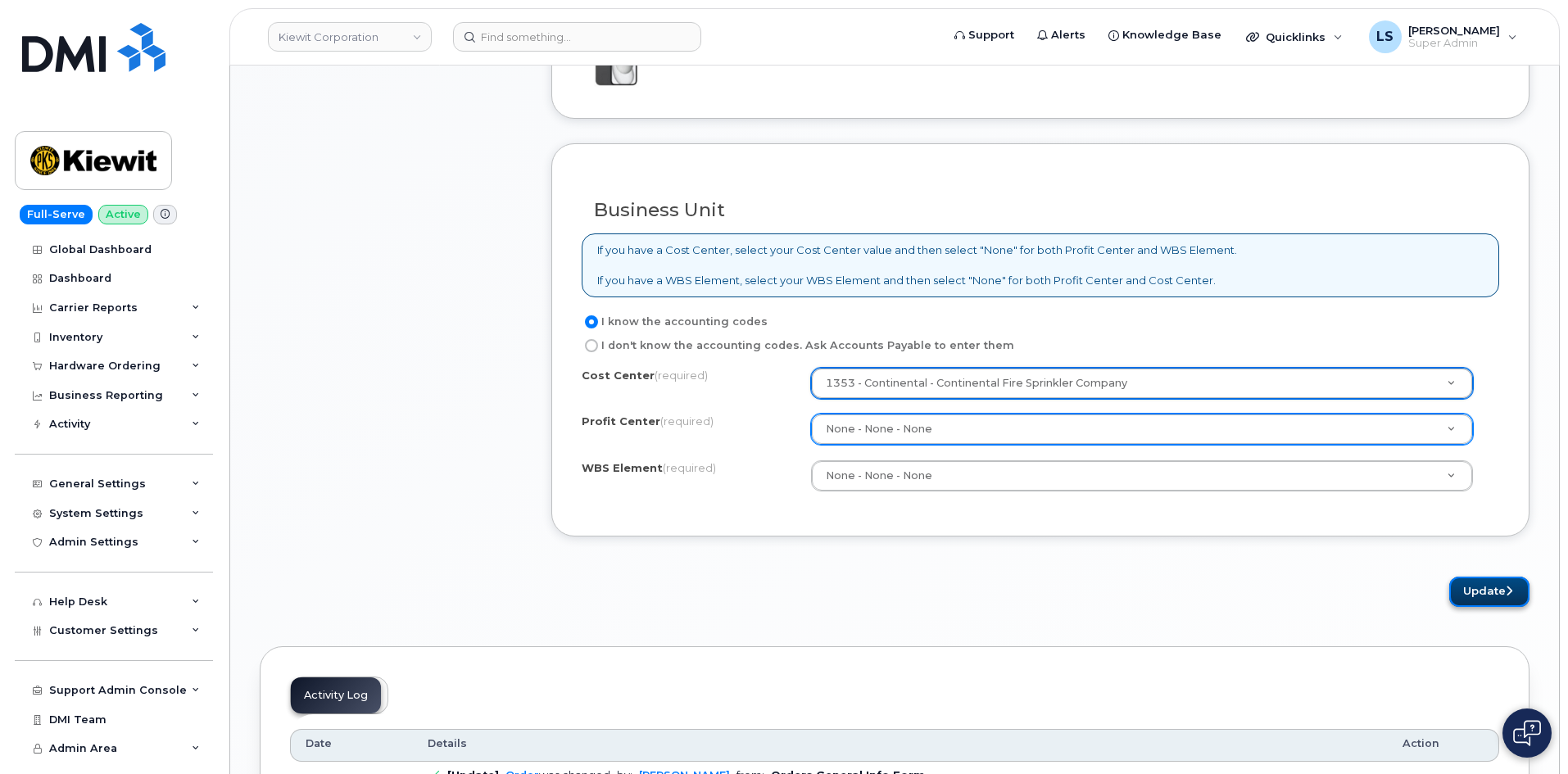
click at [1476, 591] on button "Update" at bounding box center [1489, 591] width 80 height 30
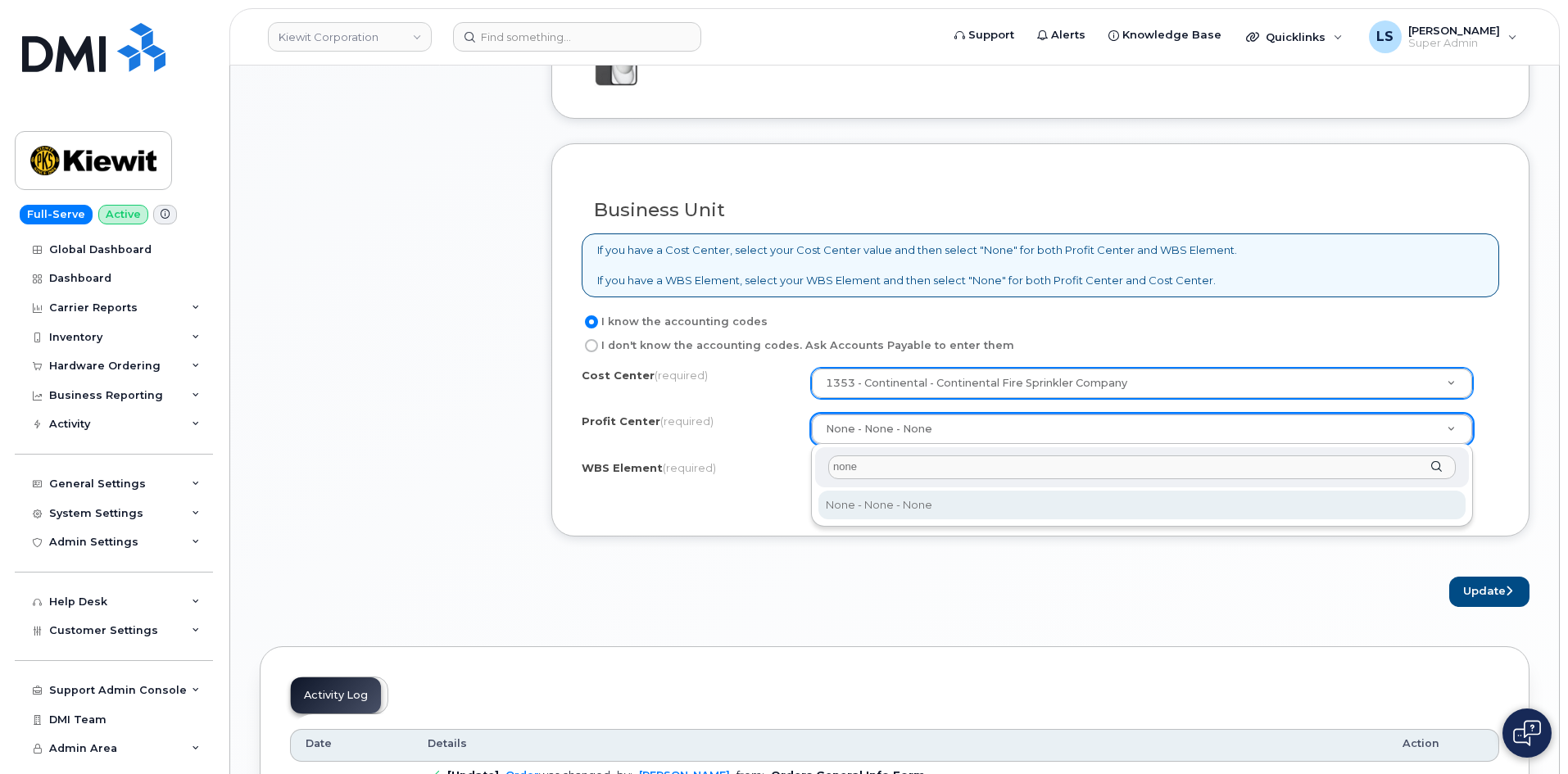
type input "none"
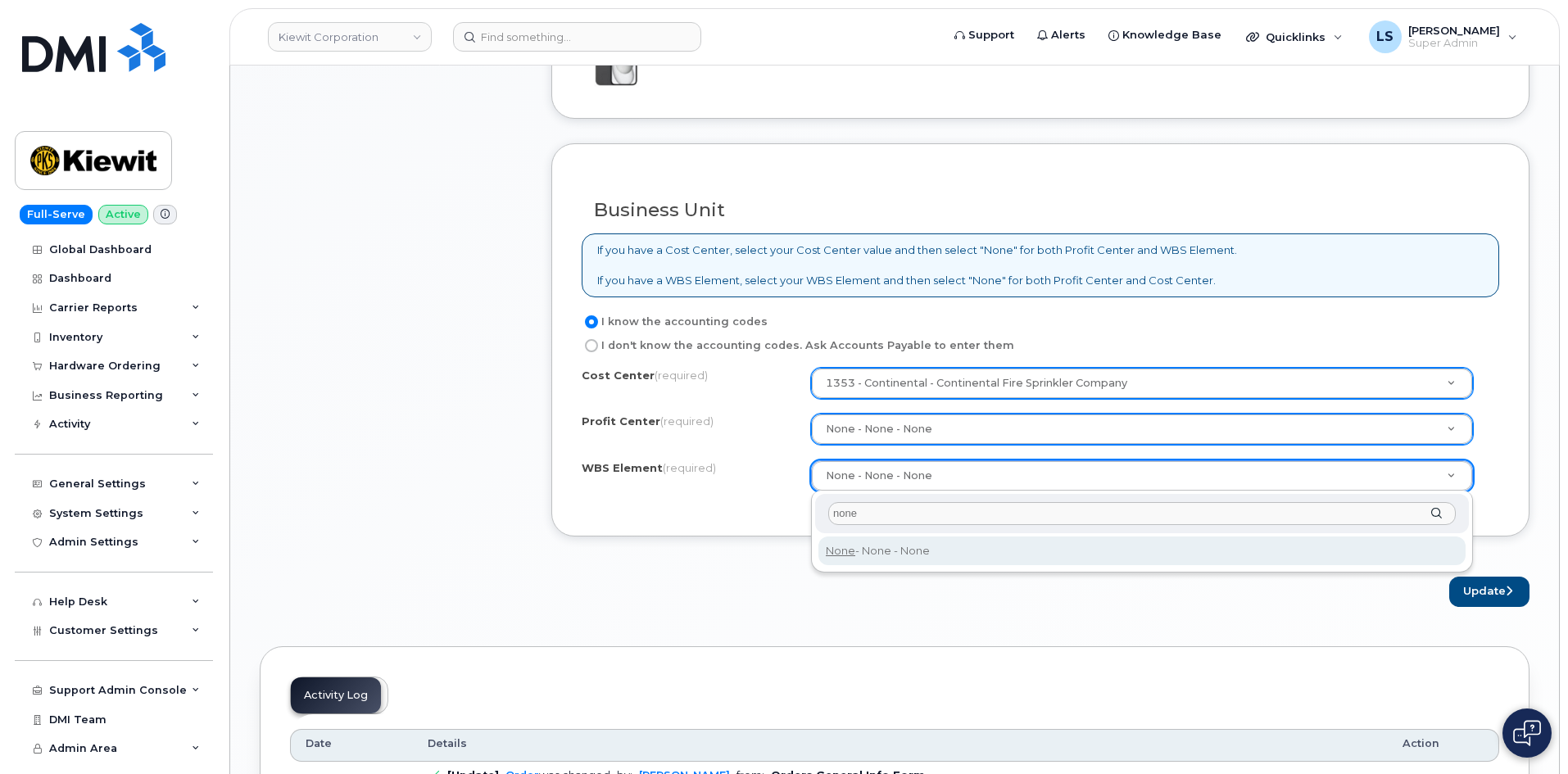
type input "none"
type input "None"
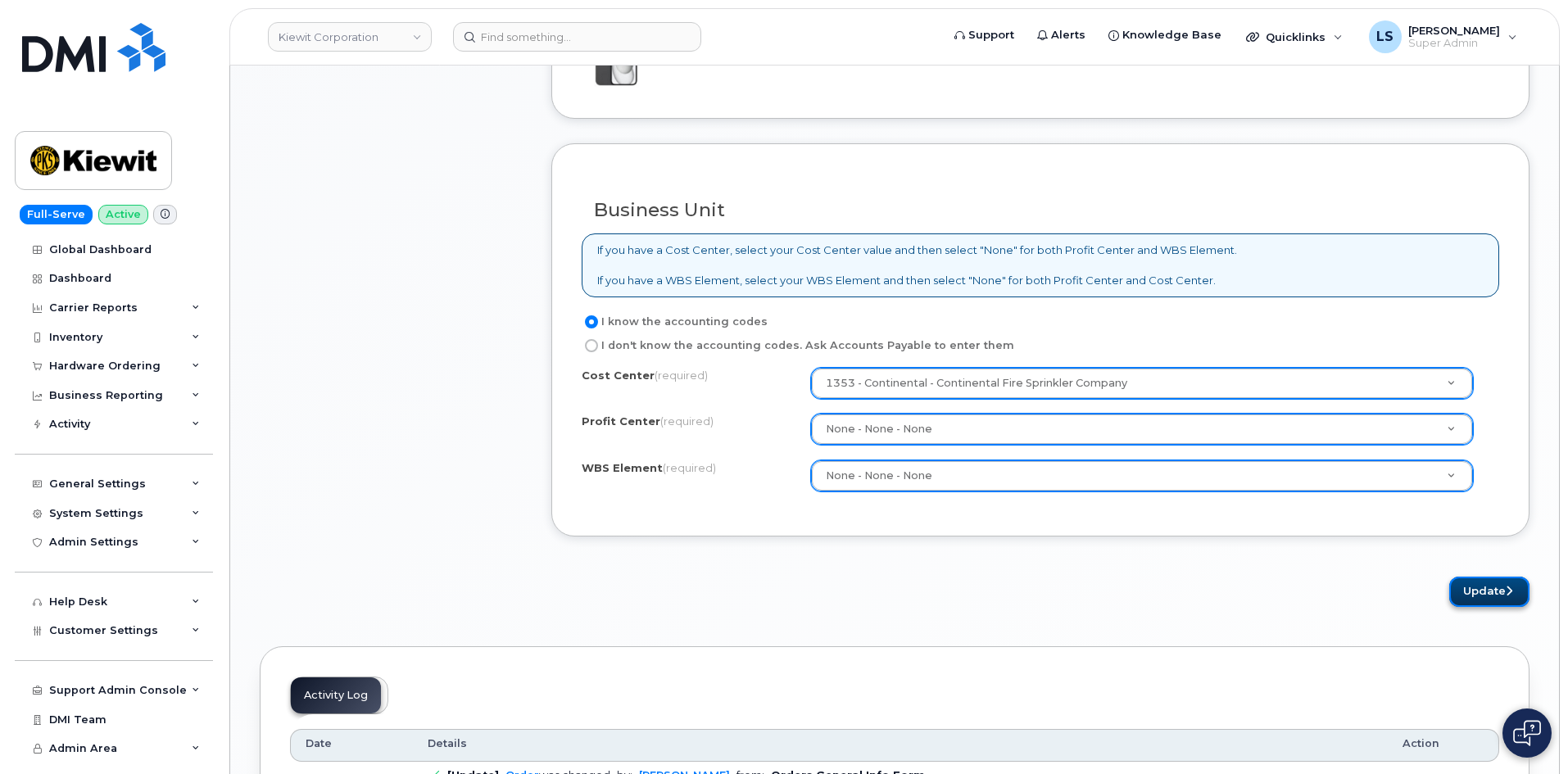
click at [1502, 579] on button "Update" at bounding box center [1489, 591] width 80 height 30
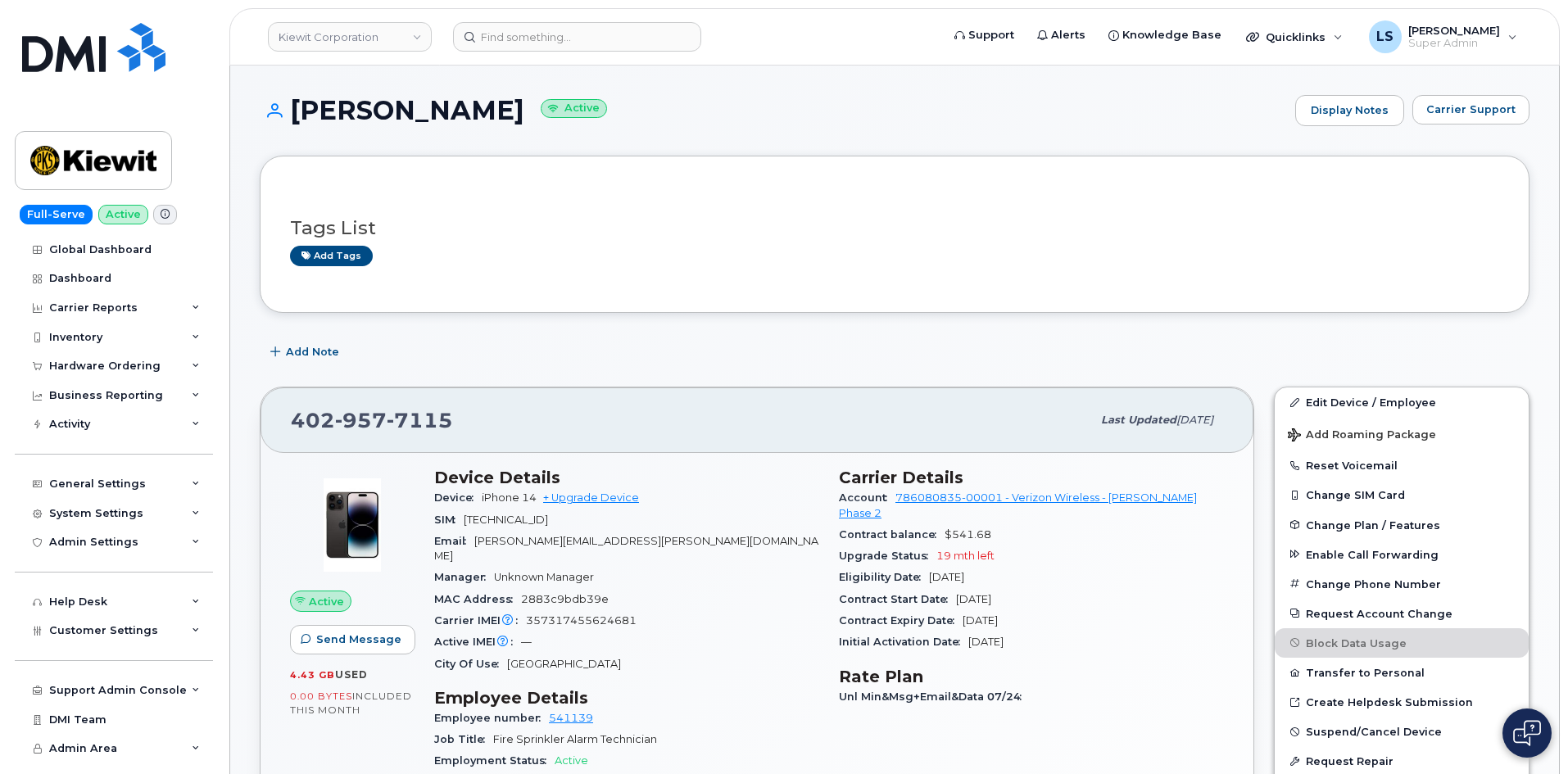
click at [492, 544] on span "LANDON.FLORA@CONTINENTAL-ALARM.COM" at bounding box center [625, 548] width 384 height 27
click at [600, 567] on div "Manager Unknown Manager" at bounding box center [626, 577] width 385 height 22
click at [581, 39] on input at bounding box center [576, 37] width 248 height 29
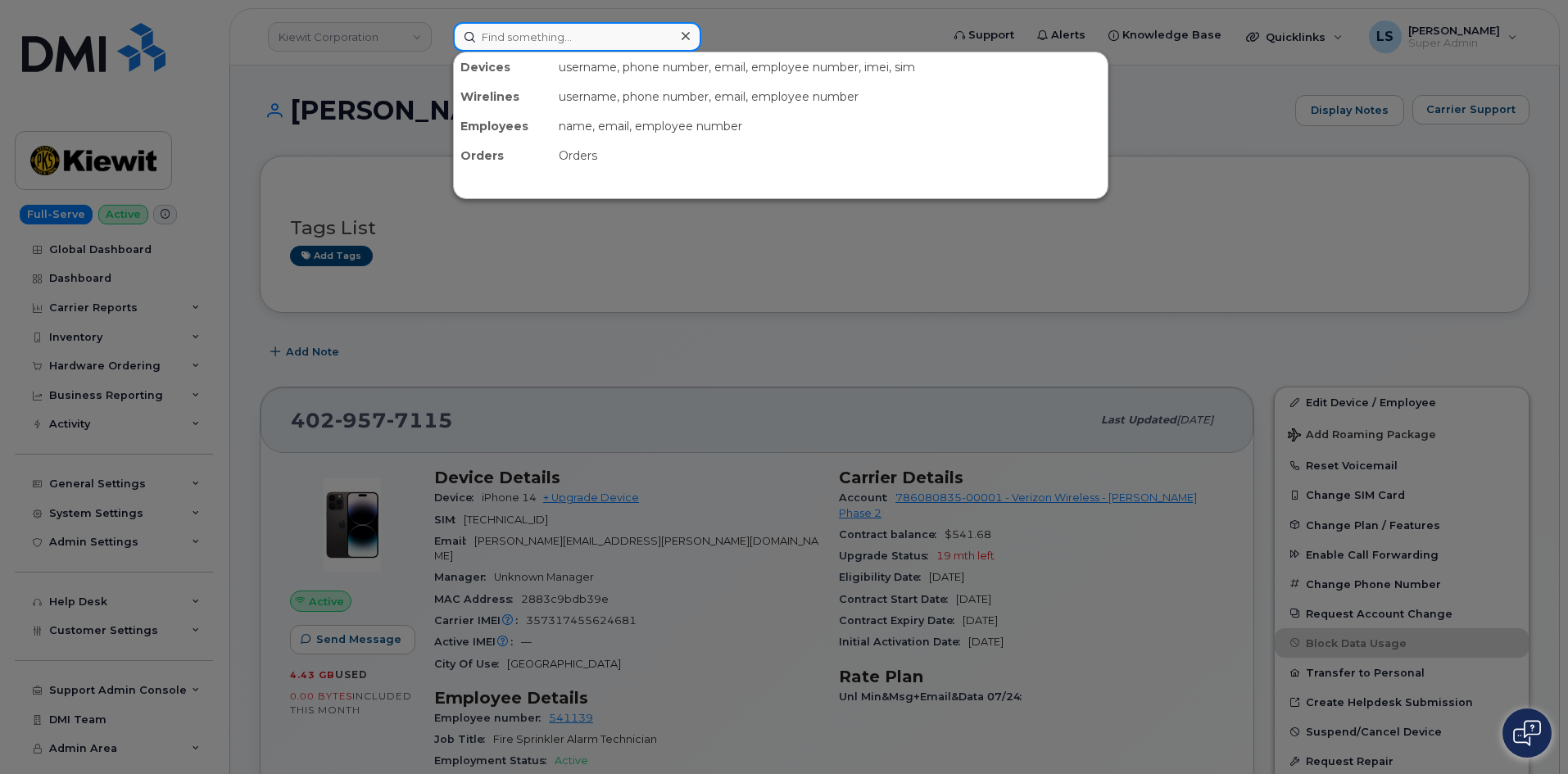
paste input "[PERSON_NAME]"
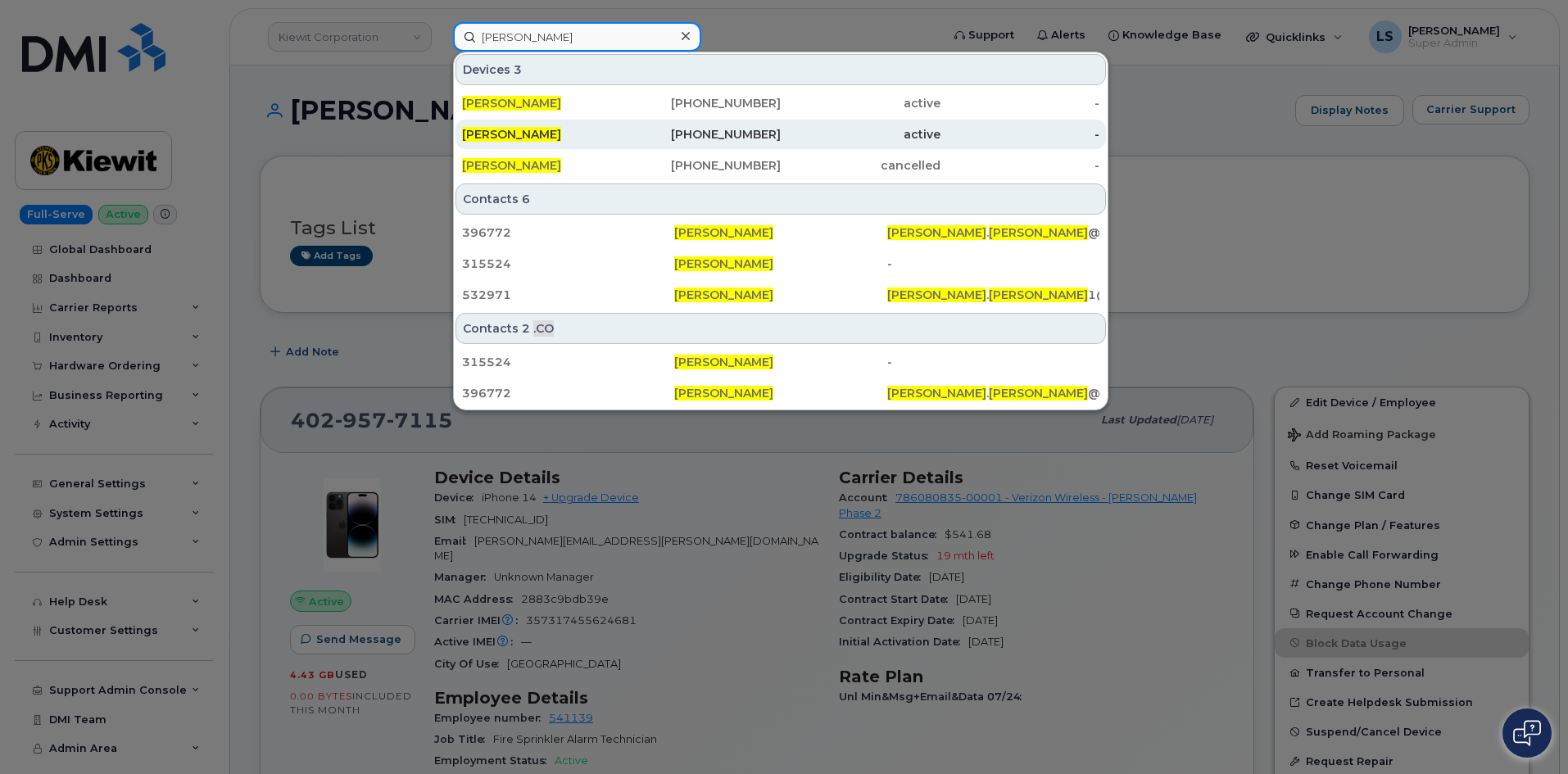
type input "[PERSON_NAME]"
click at [780, 126] on div "902-521-6596" at bounding box center [860, 134] width 160 height 29
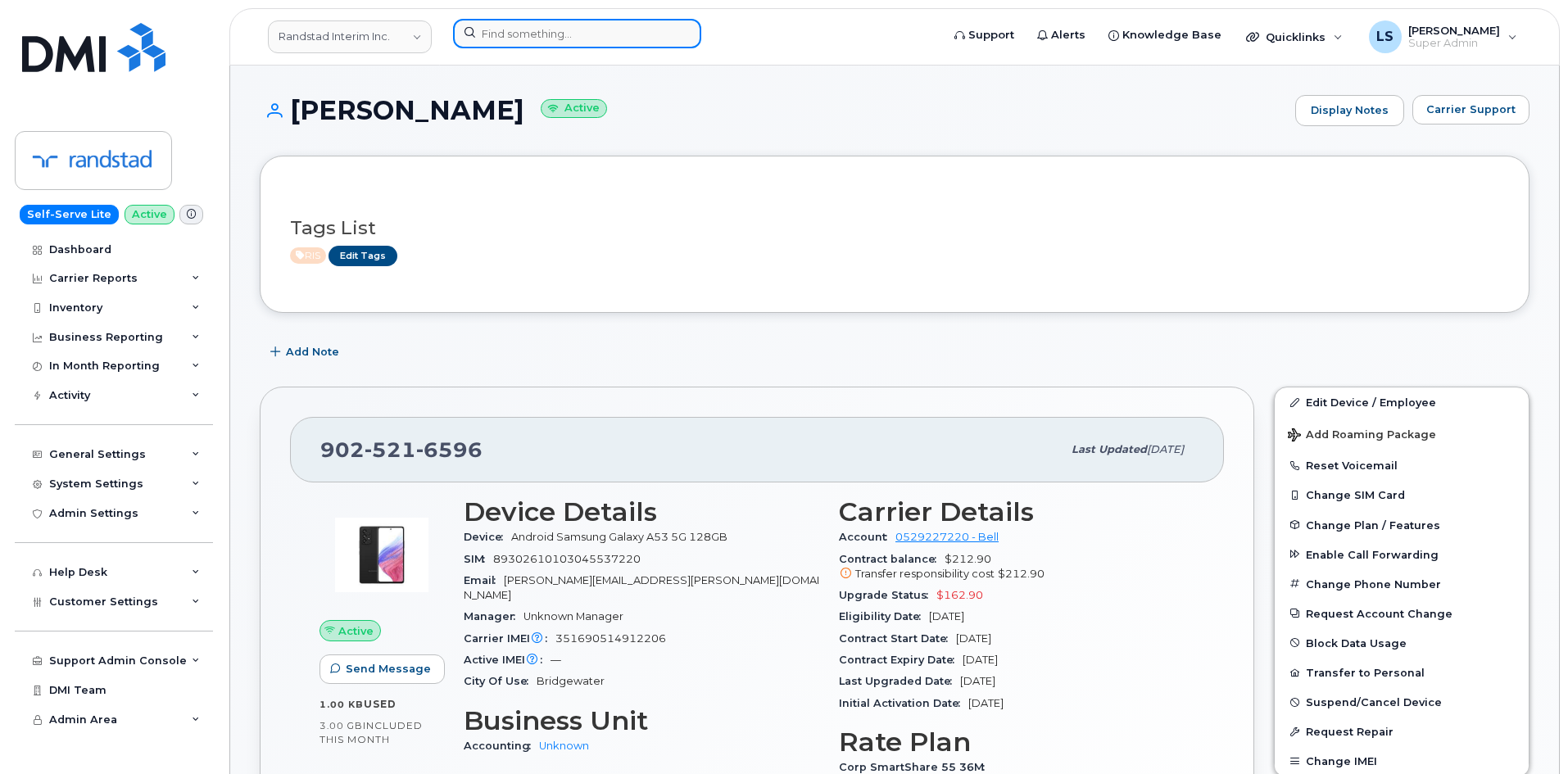
click at [560, 20] on input at bounding box center [576, 34] width 248 height 29
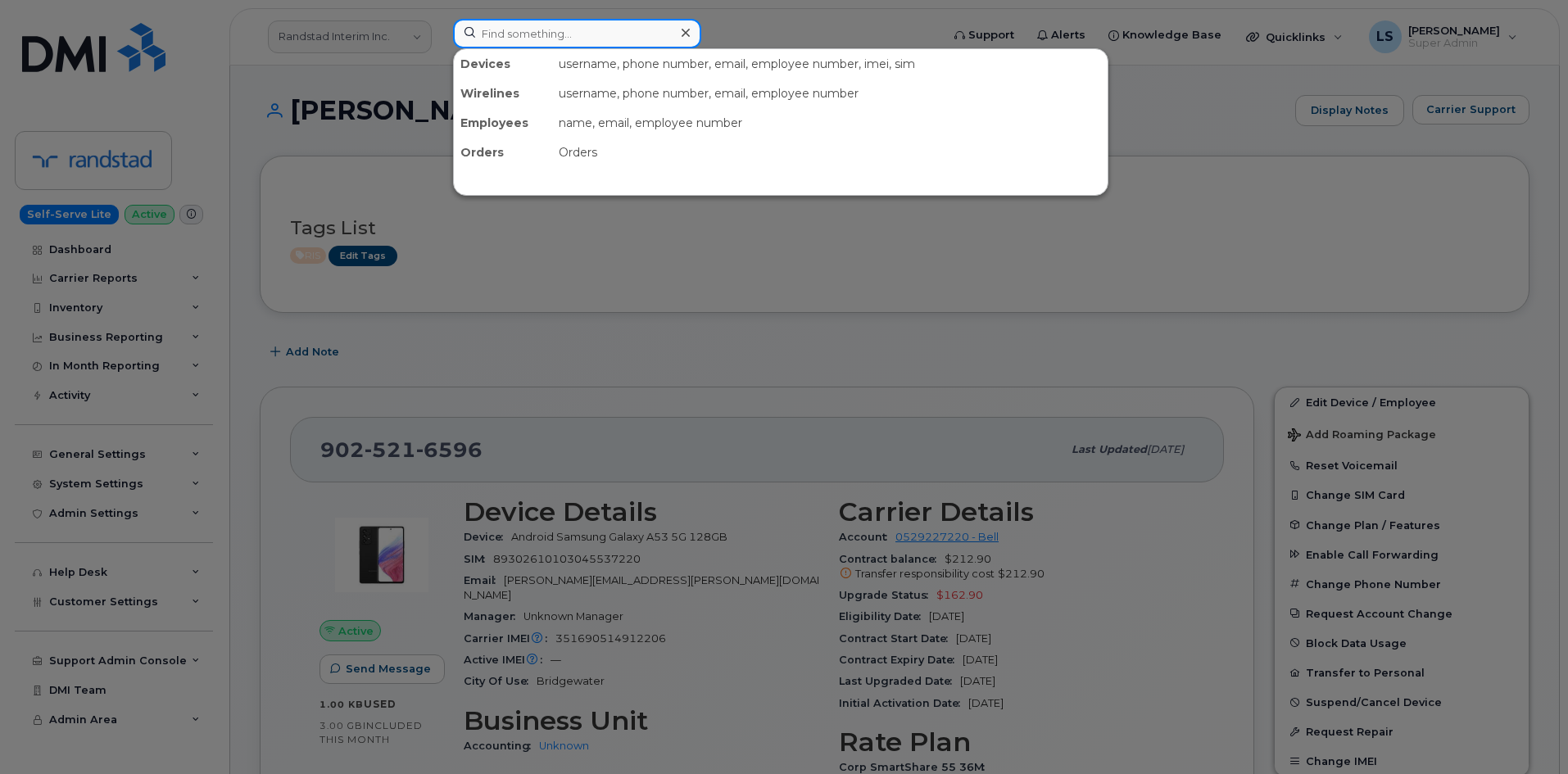
paste input "[PERSON_NAME]"
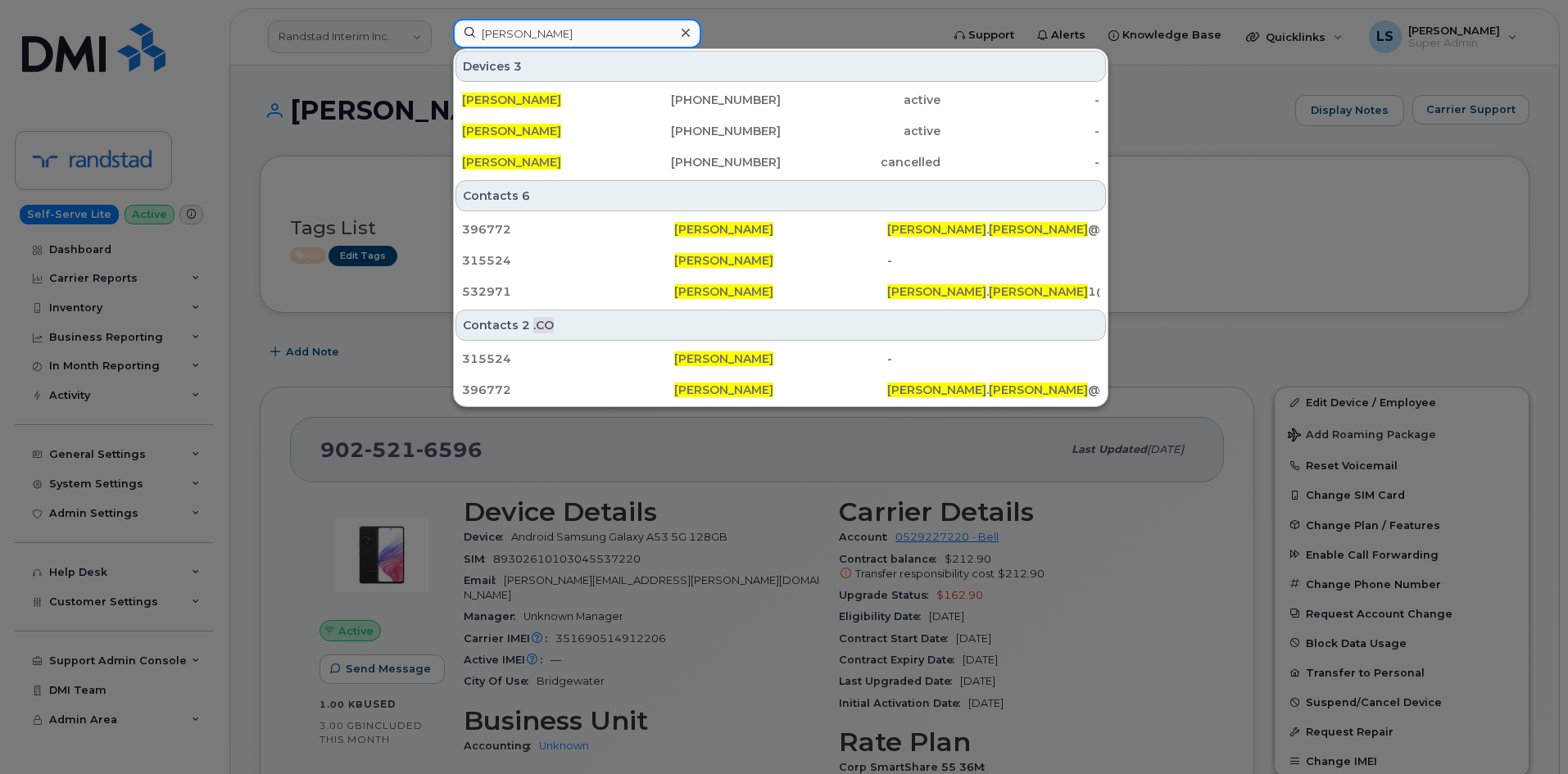
type input "[PERSON_NAME]"
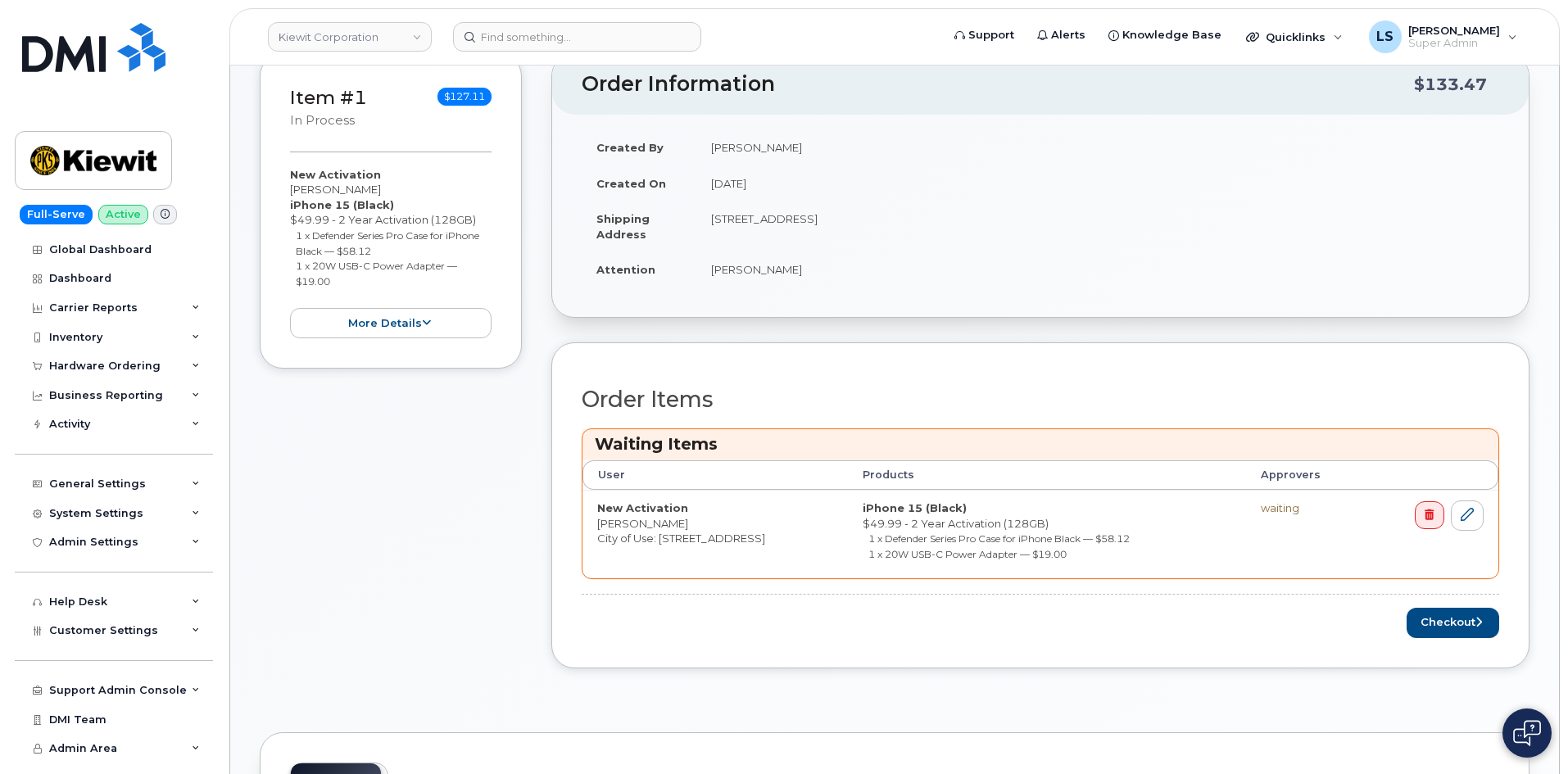
scroll to position [492, 0]
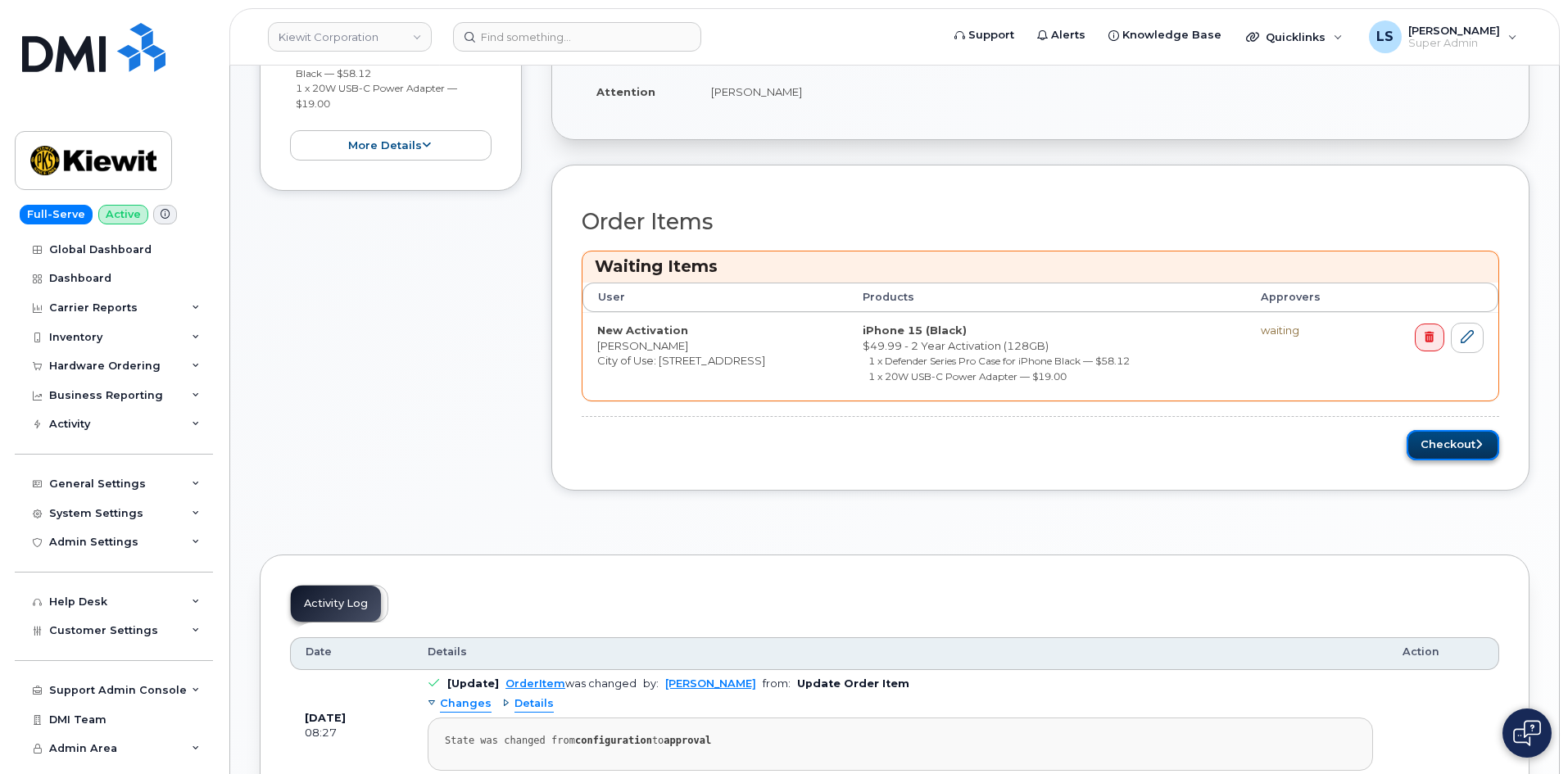
click at [1431, 457] on button "Checkout" at bounding box center [1452, 445] width 92 height 30
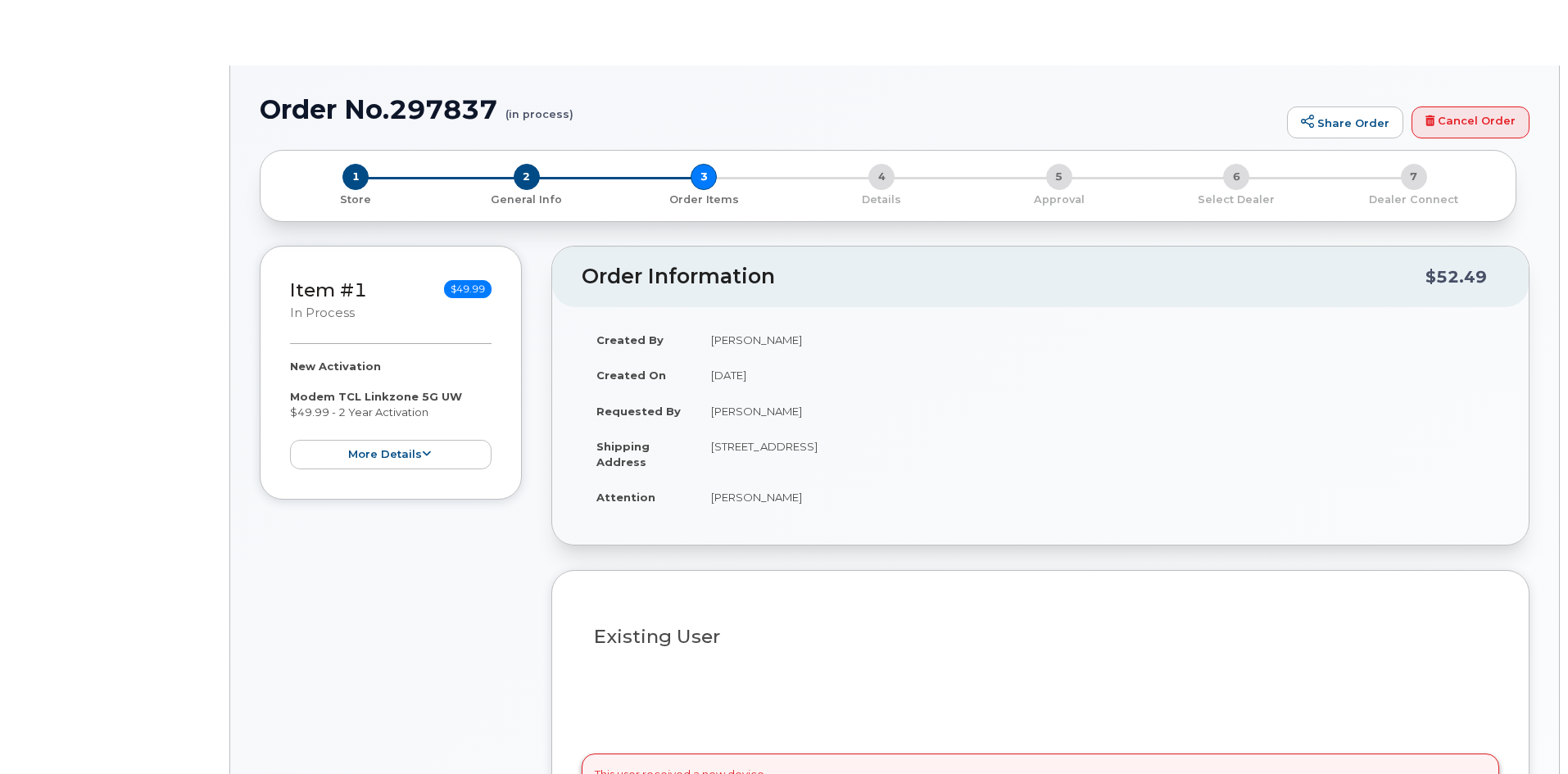
radio input "true"
select select
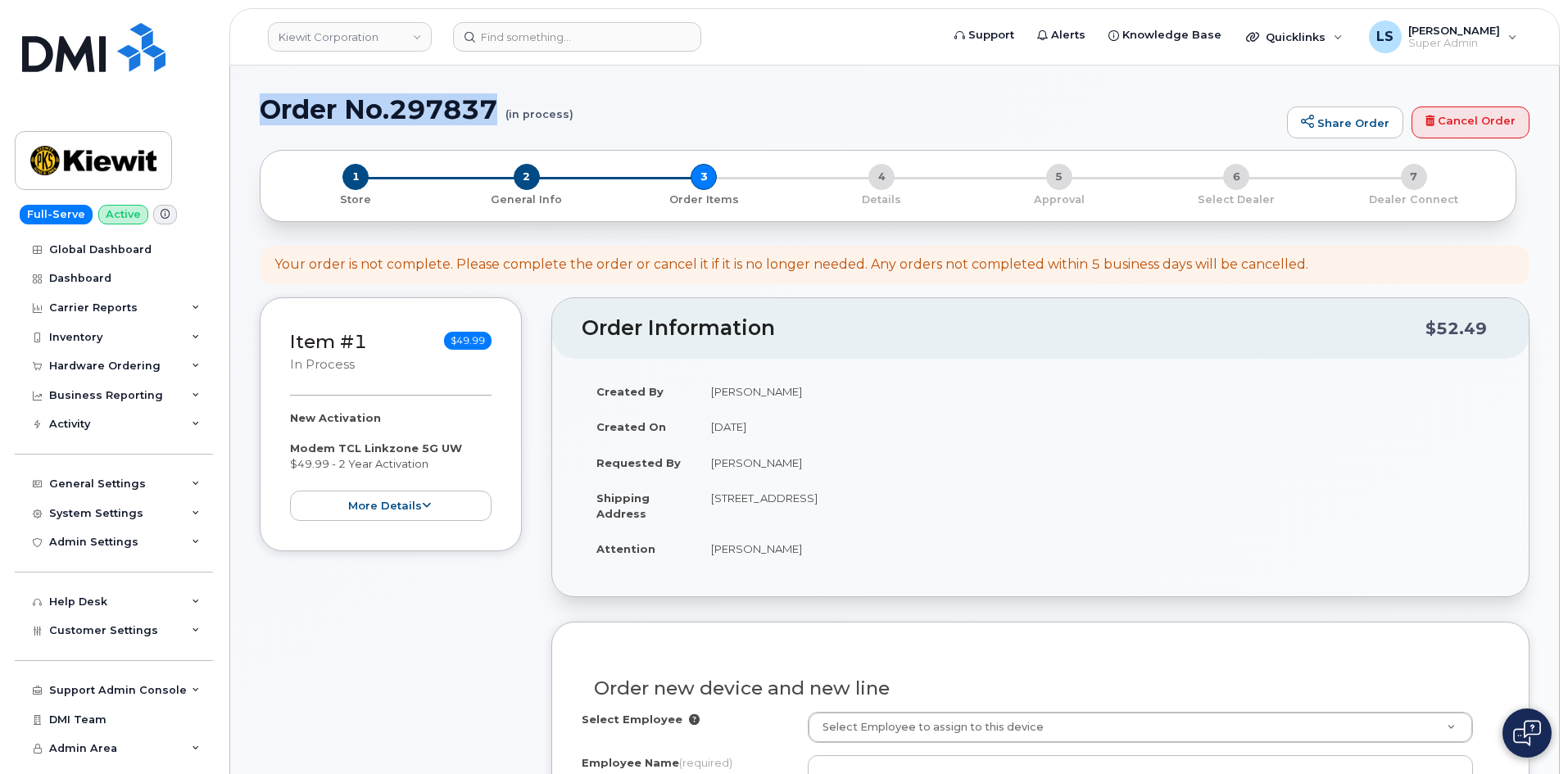
drag, startPoint x: 498, startPoint y: 111, endPoint x: 229, endPoint y: 112, distance: 269.0
copy h1 "Order No.297837"
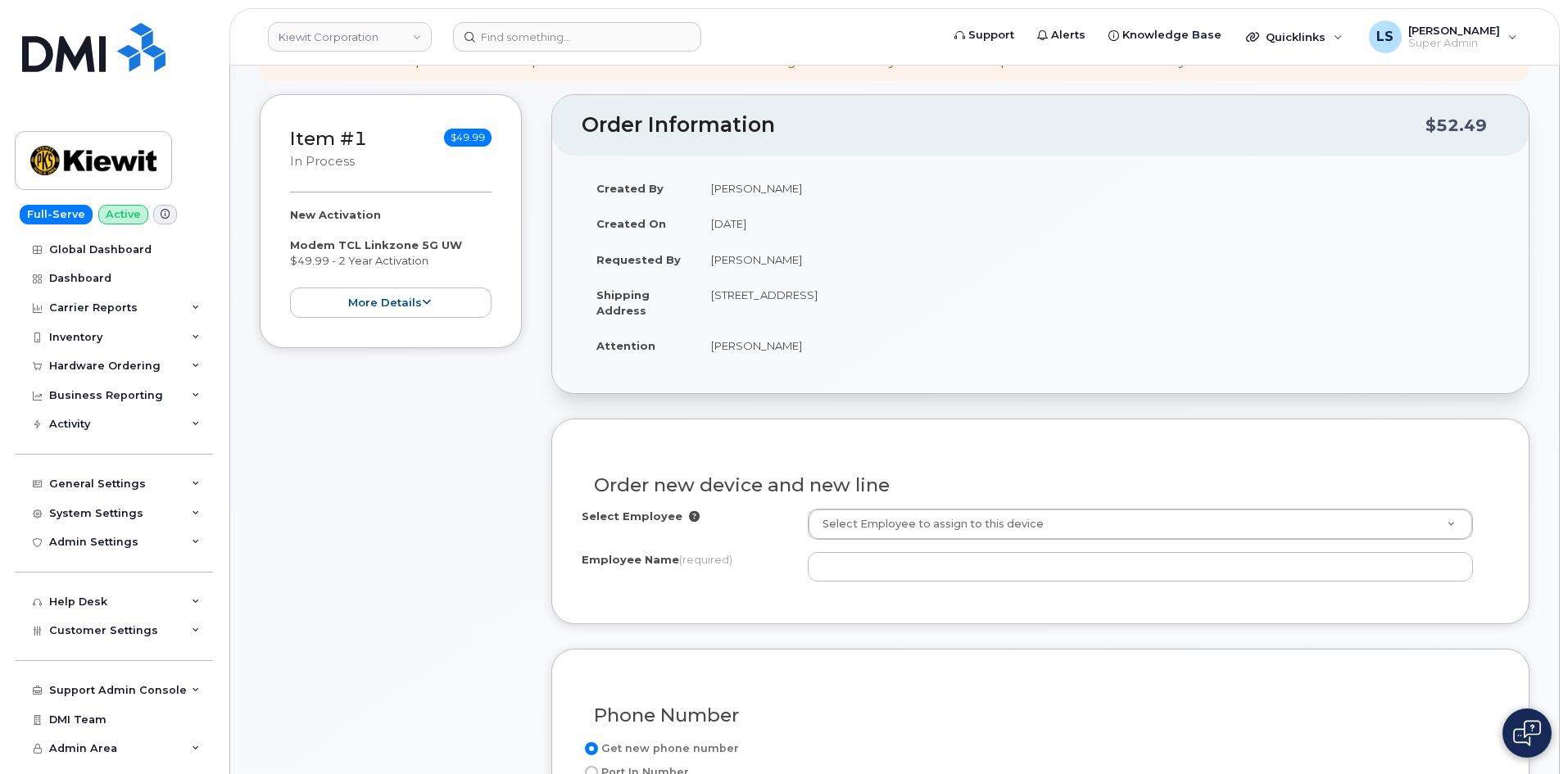
scroll to position [492, 0]
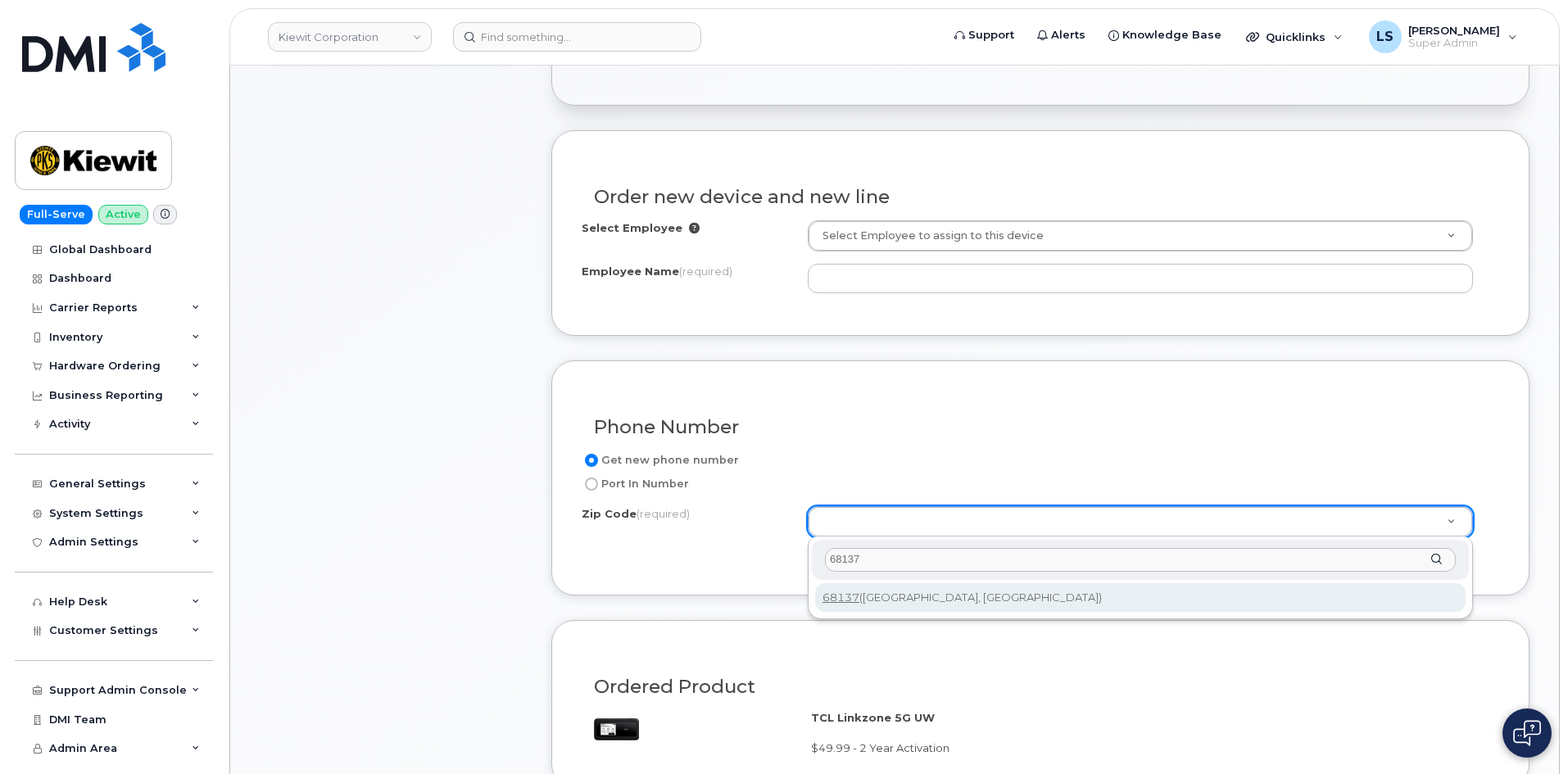
type input "68137"
type input "68137 (Omaha, NE)"
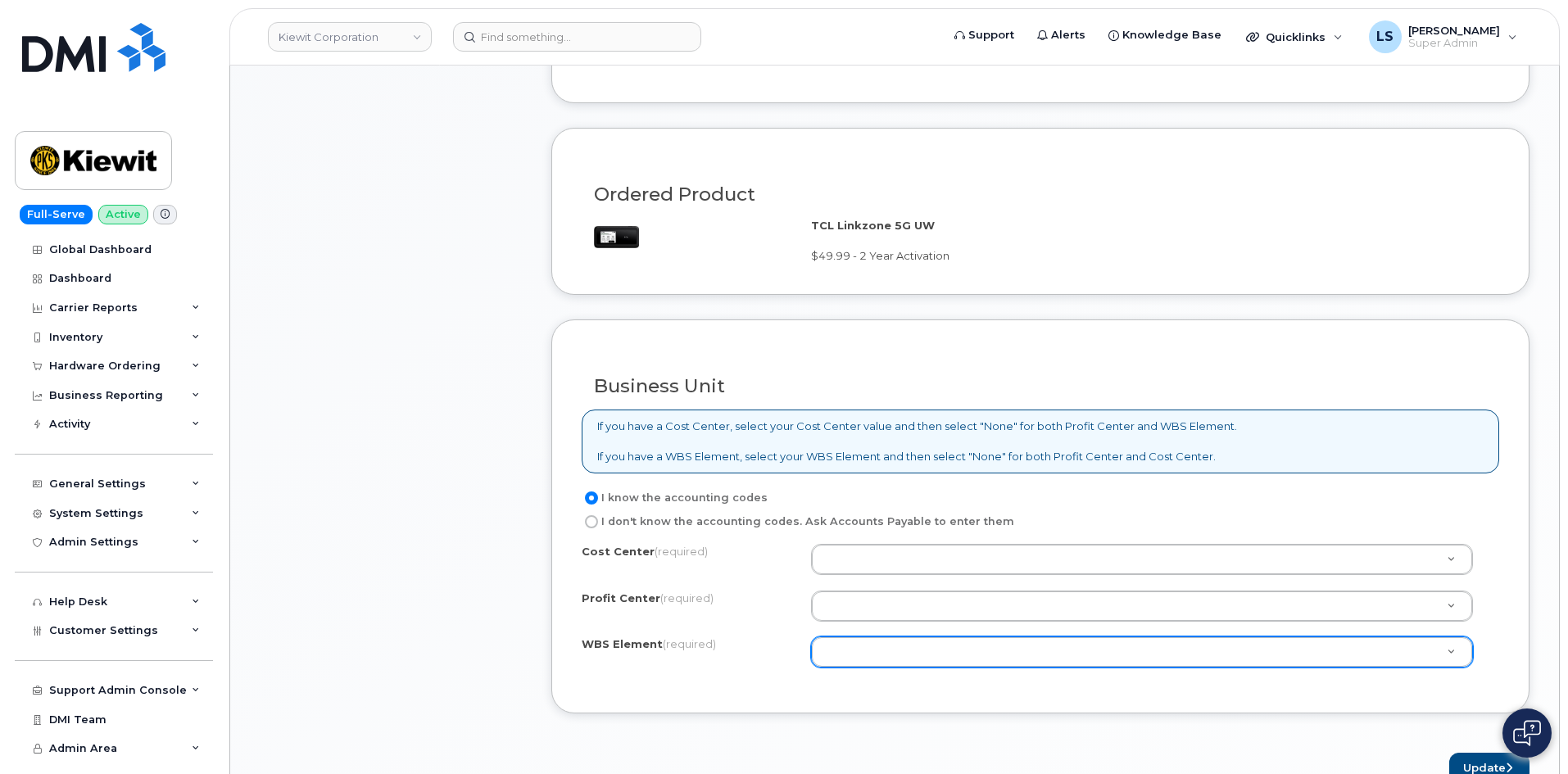
scroll to position [1146, 0]
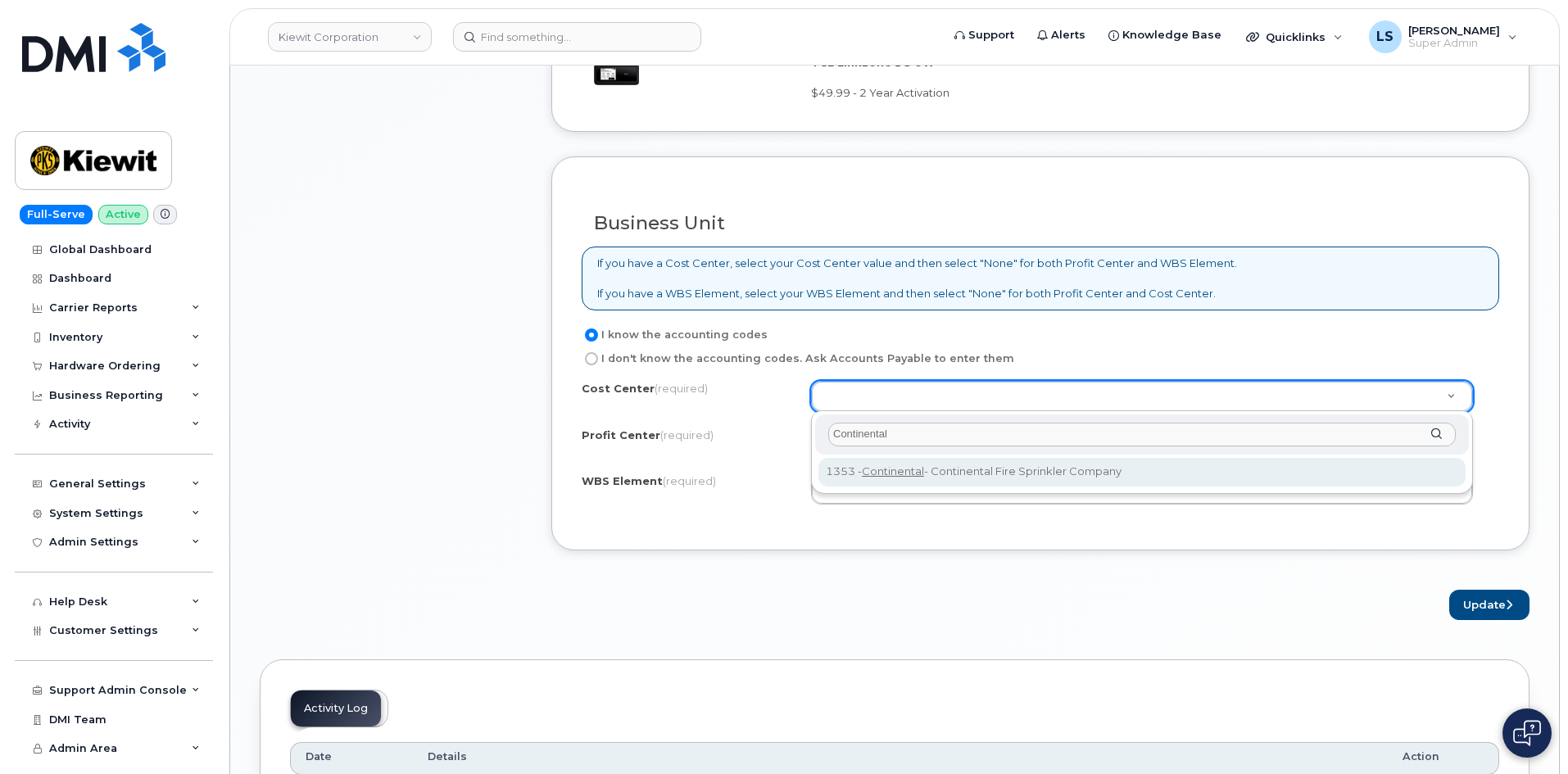
type input "Continental"
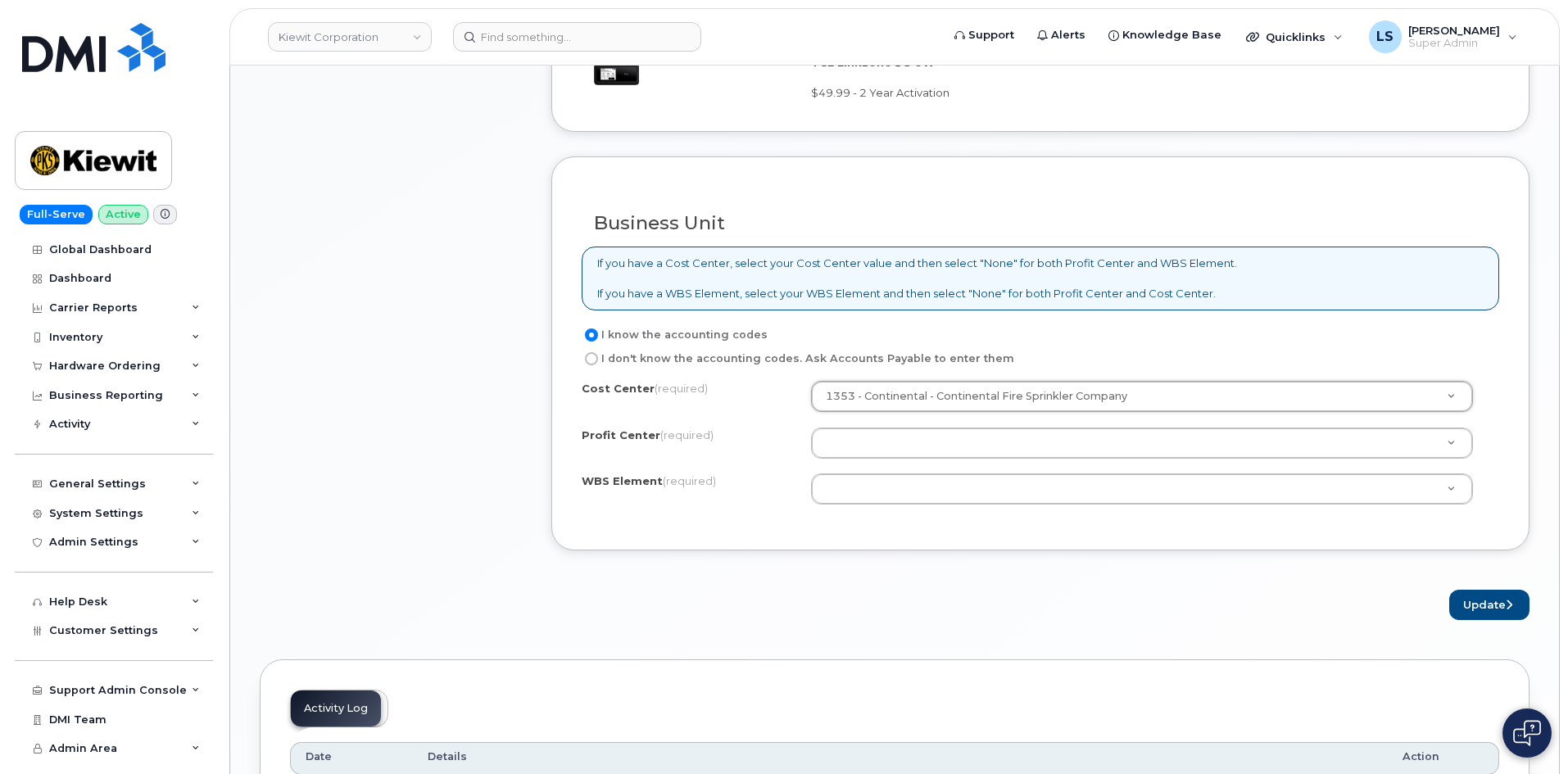
drag, startPoint x: 862, startPoint y: 442, endPoint x: 876, endPoint y: 437, distance: 14.9
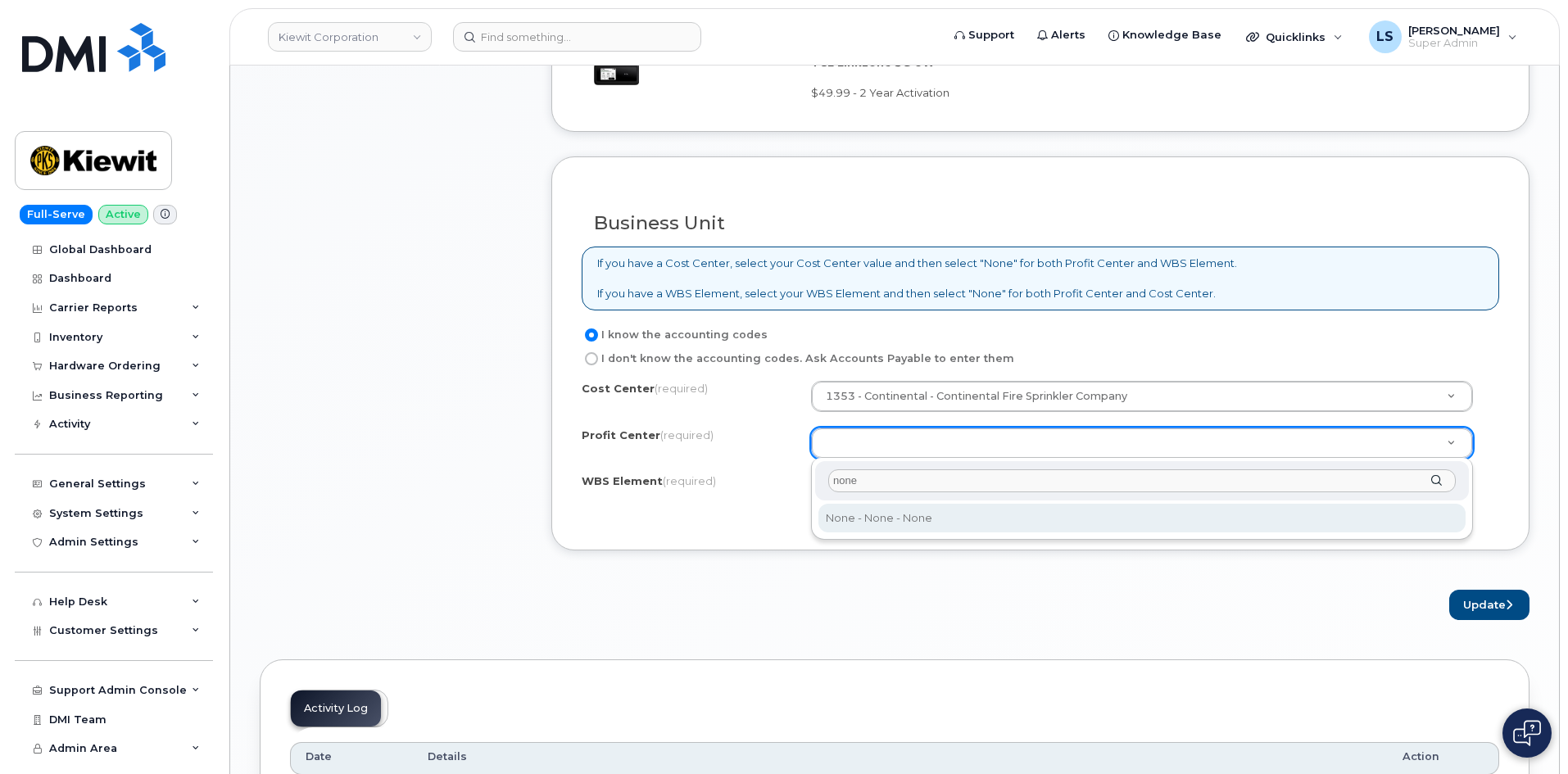
type input "none"
click at [906, 534] on div "none None - None - None" at bounding box center [1142, 499] width 662 height 83
select select "None"
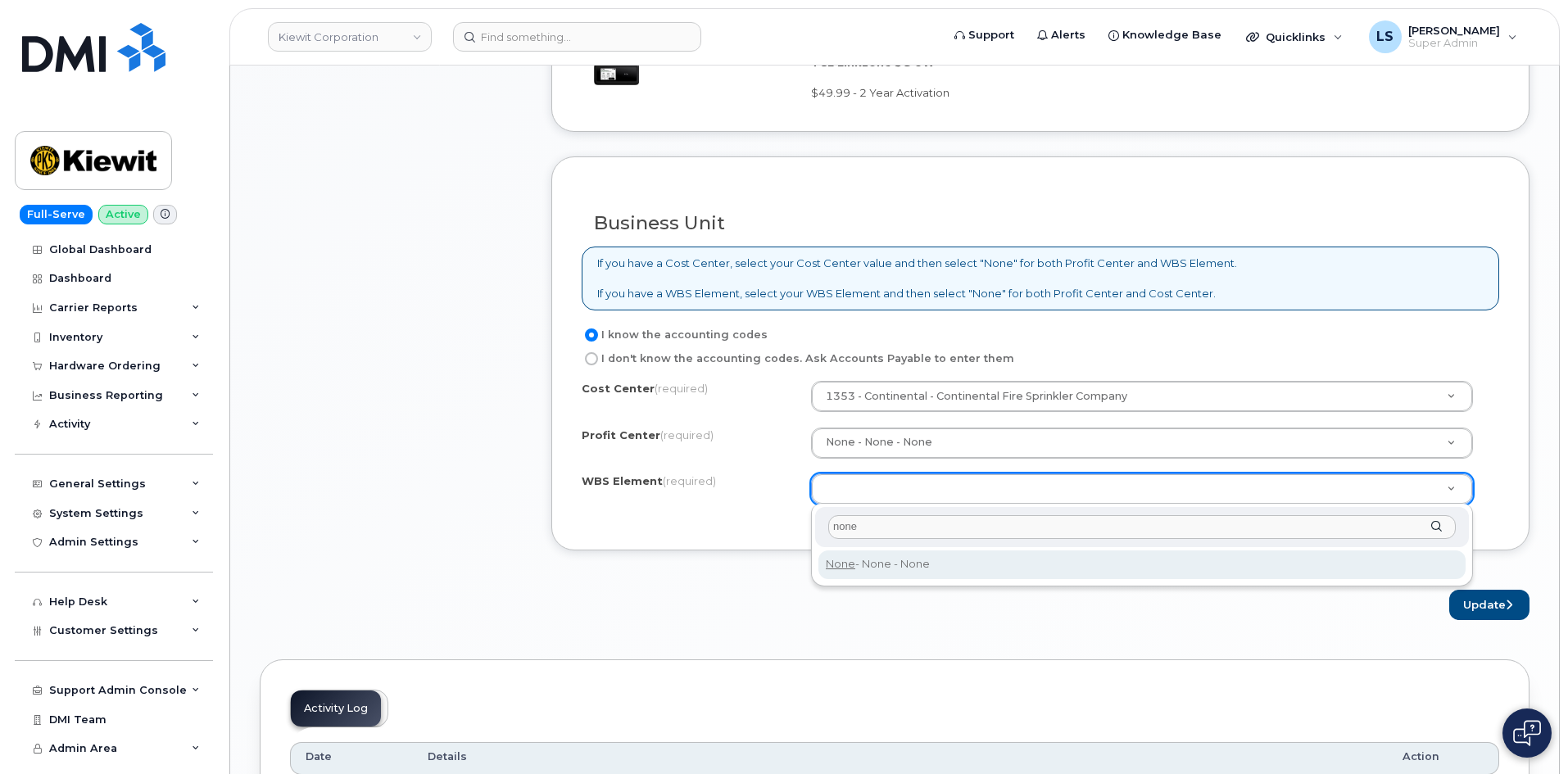
type input "none"
type input "None"
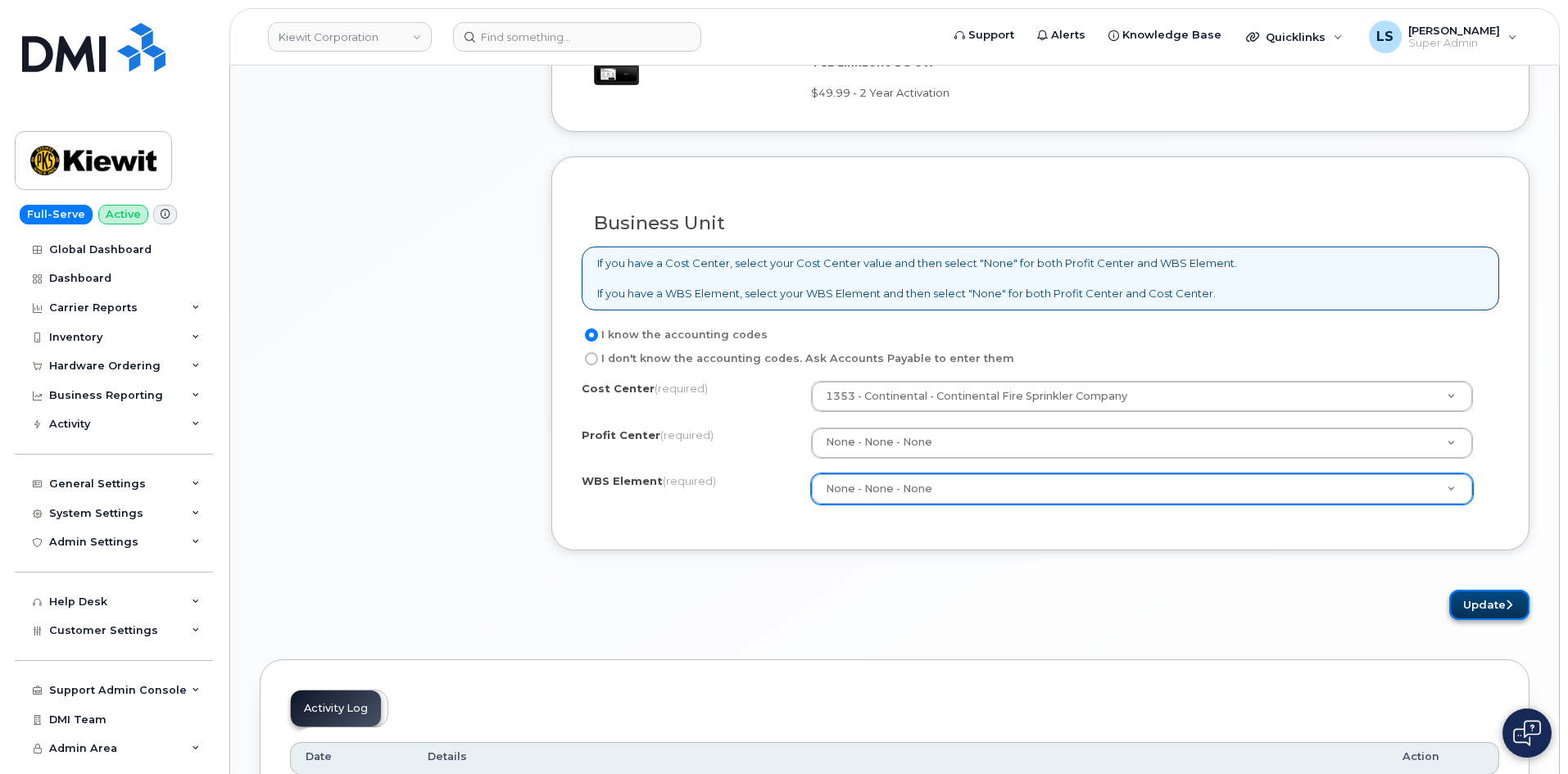
click at [1471, 600] on button "Update" at bounding box center [1489, 605] width 80 height 30
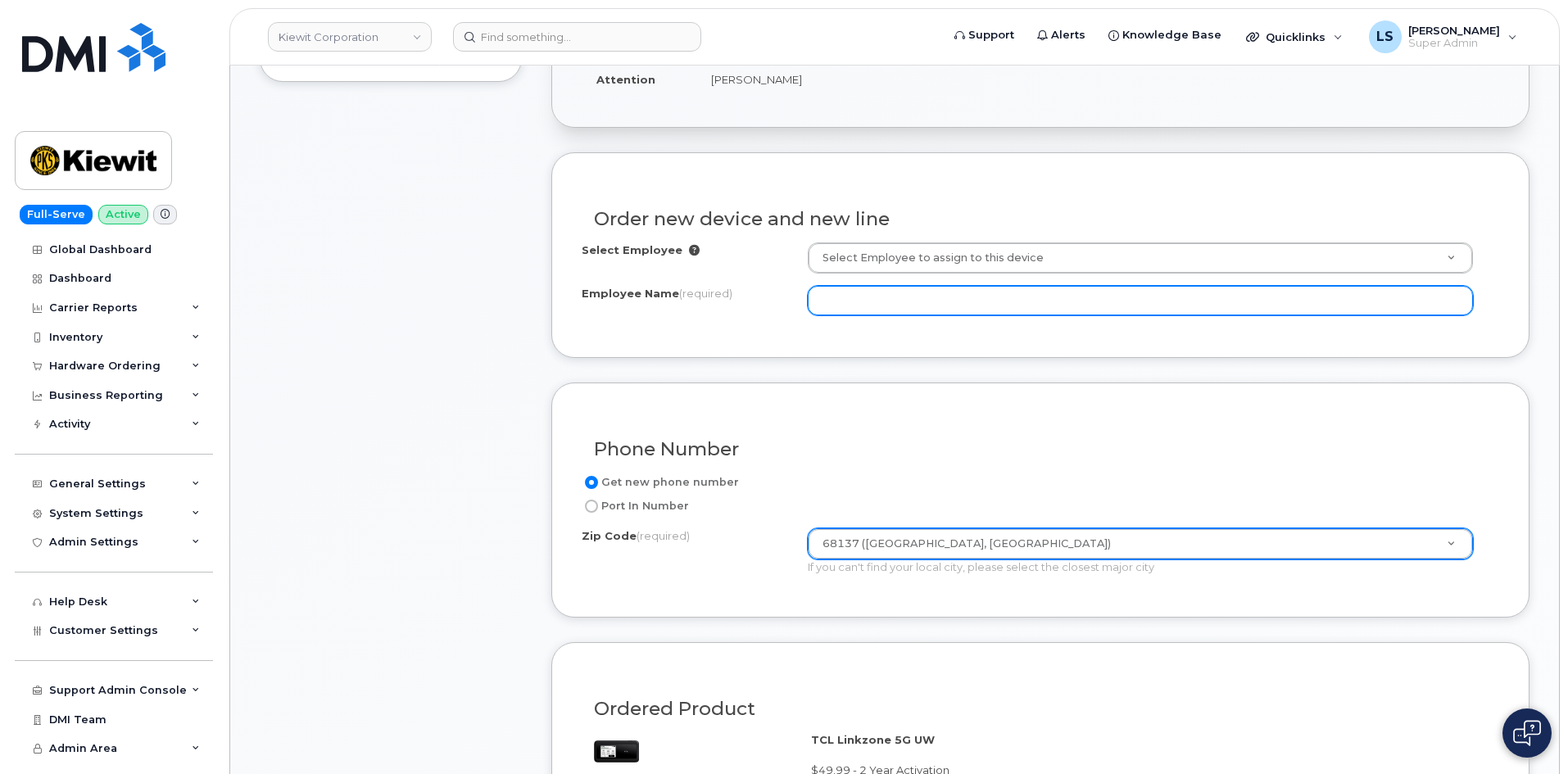
scroll to position [428, 0]
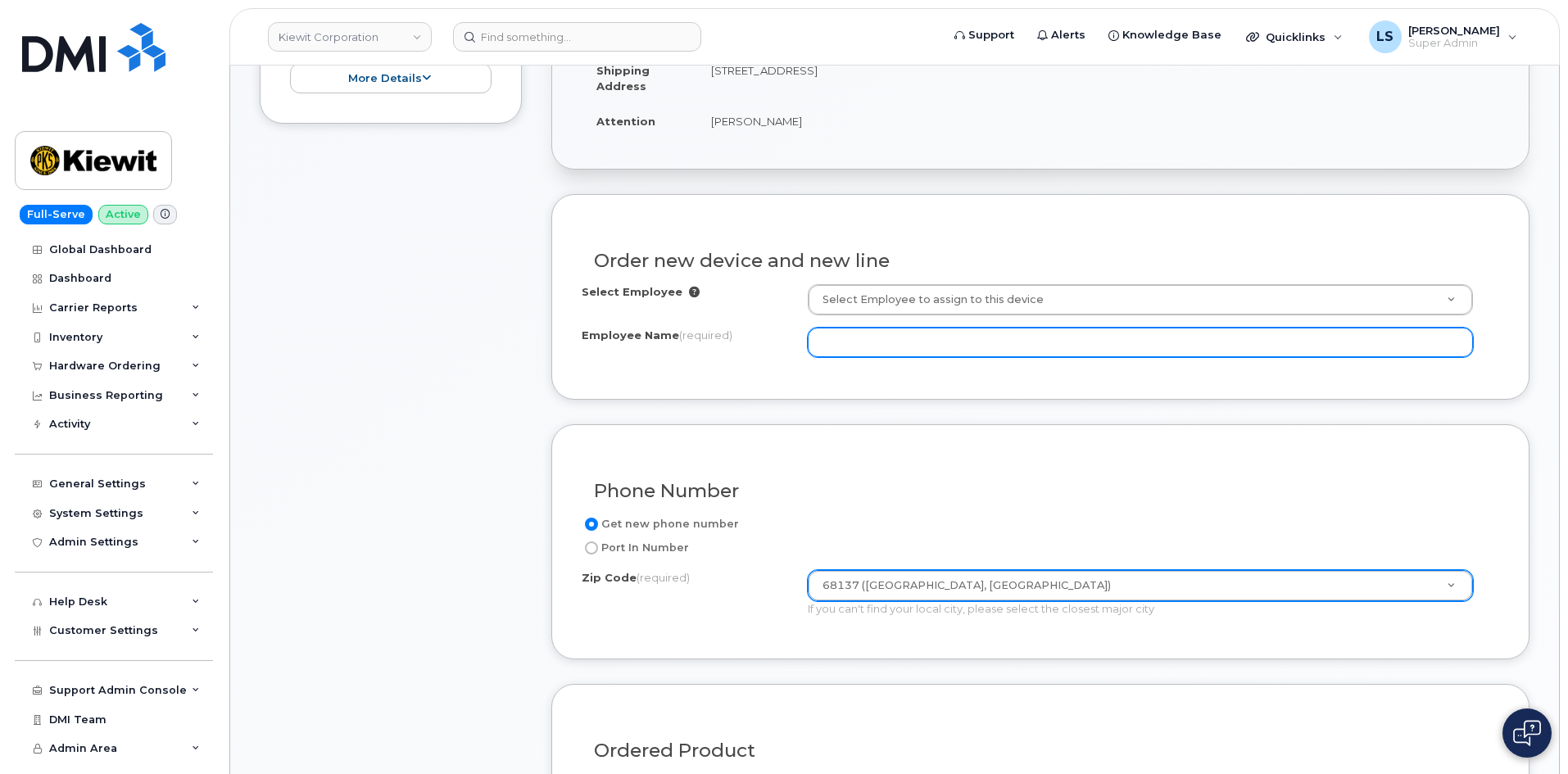
click at [914, 340] on input "Employee Name (required)" at bounding box center [1140, 342] width 665 height 29
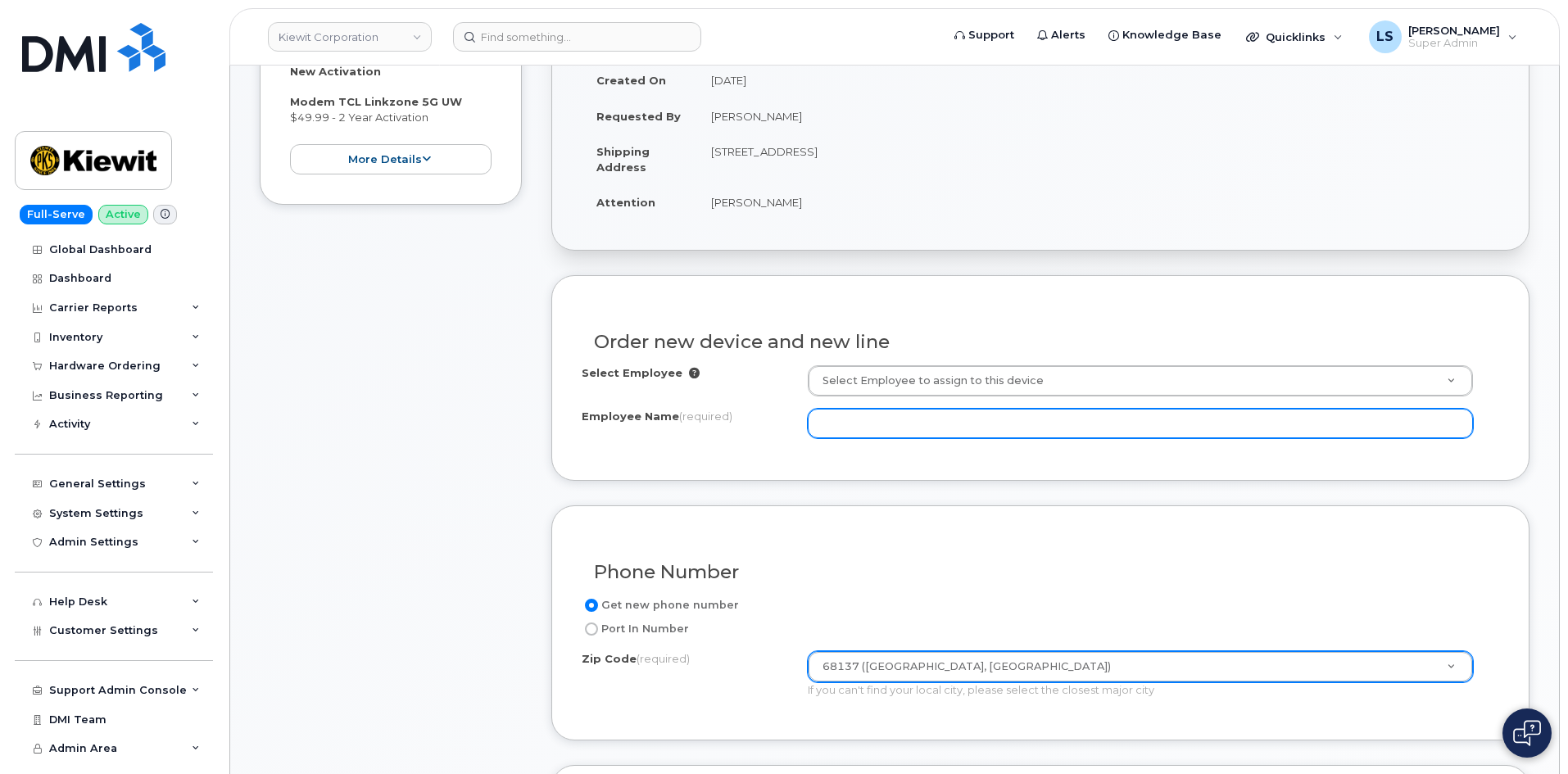
scroll to position [346, 0]
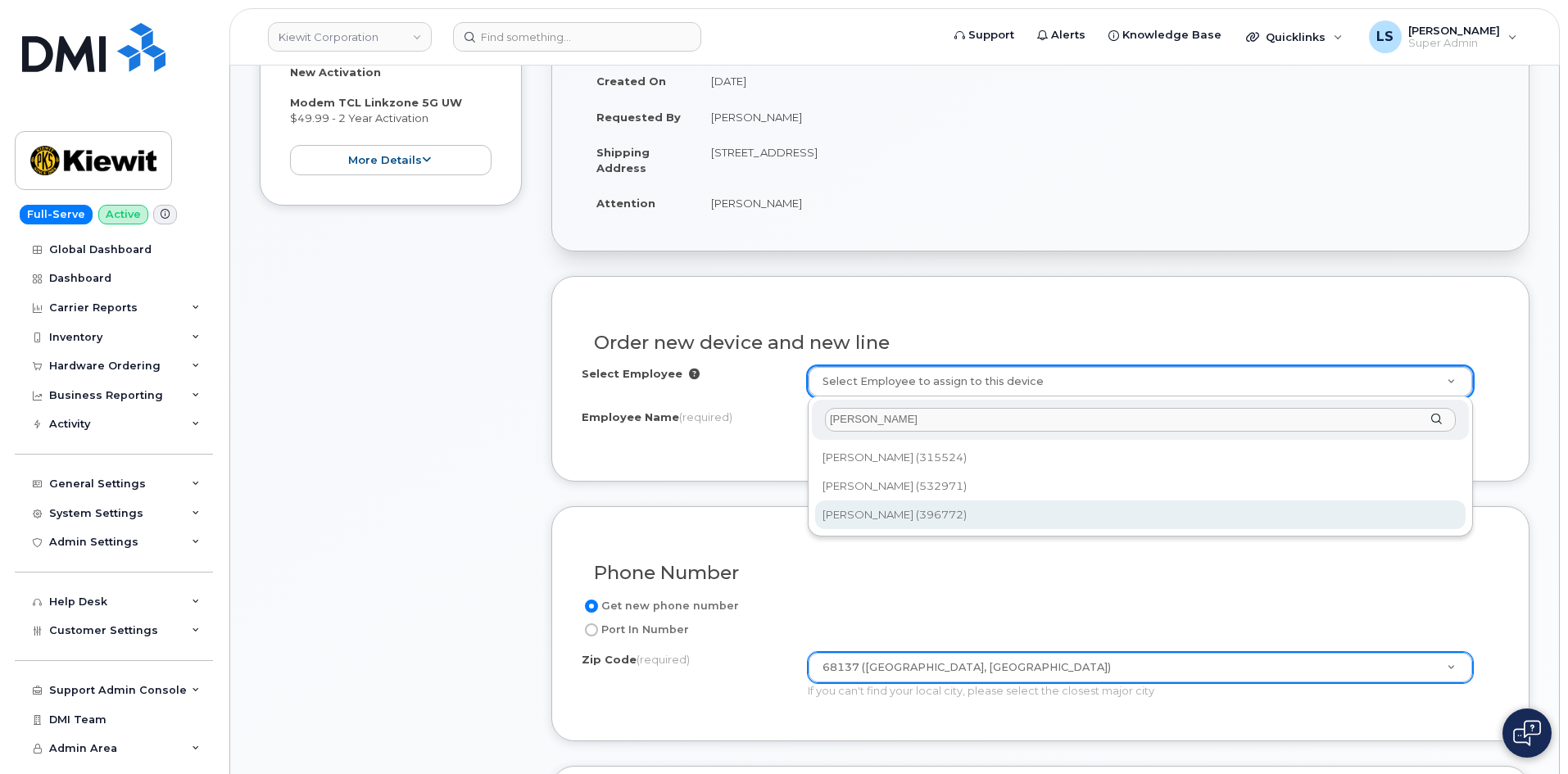
type input "[PERSON_NAME]"
type input "2318785"
type input "[PERSON_NAME]"
type input "4518 S 133RD ST"
select select
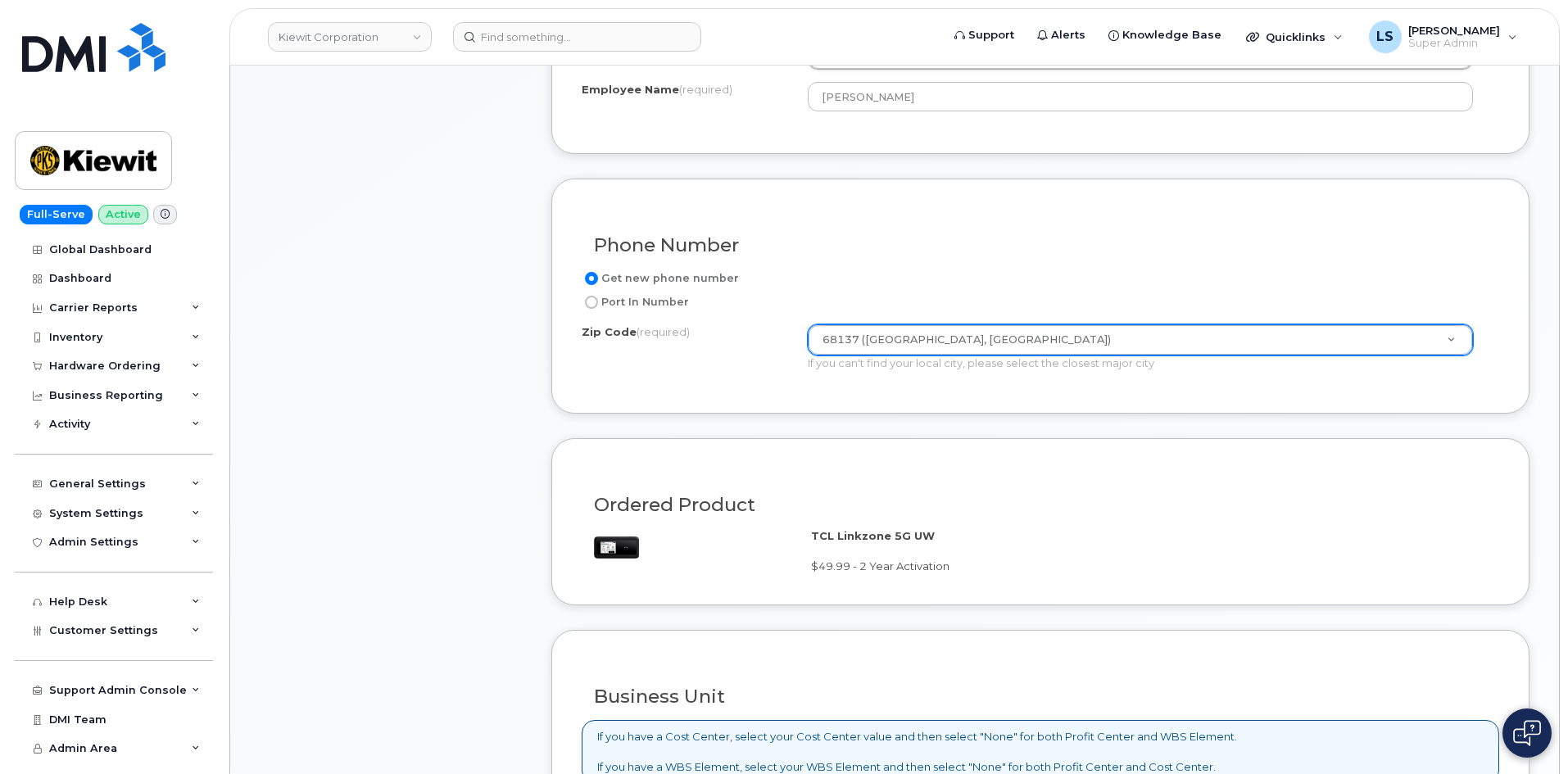
scroll to position [1329, 0]
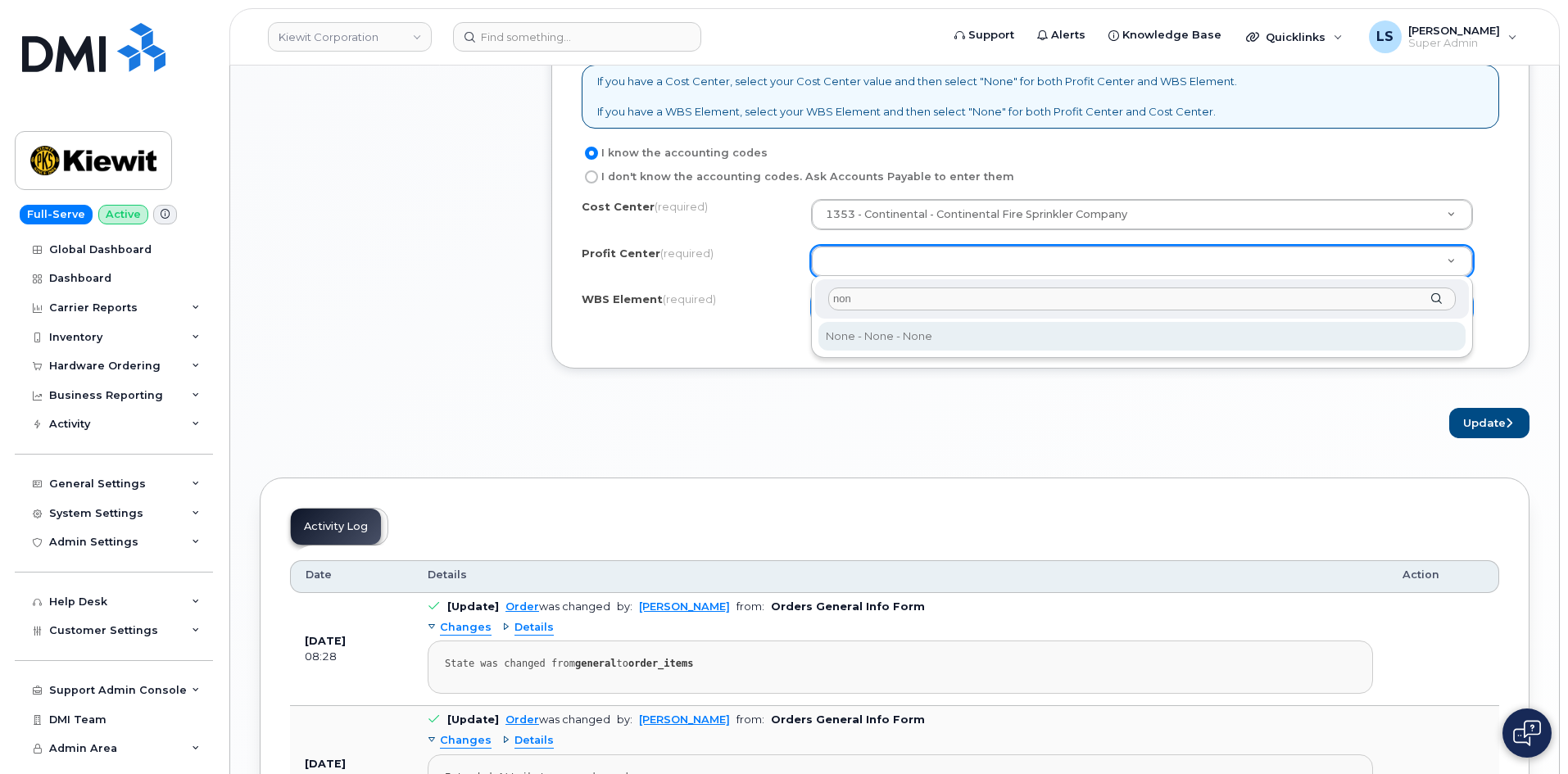
type input "none"
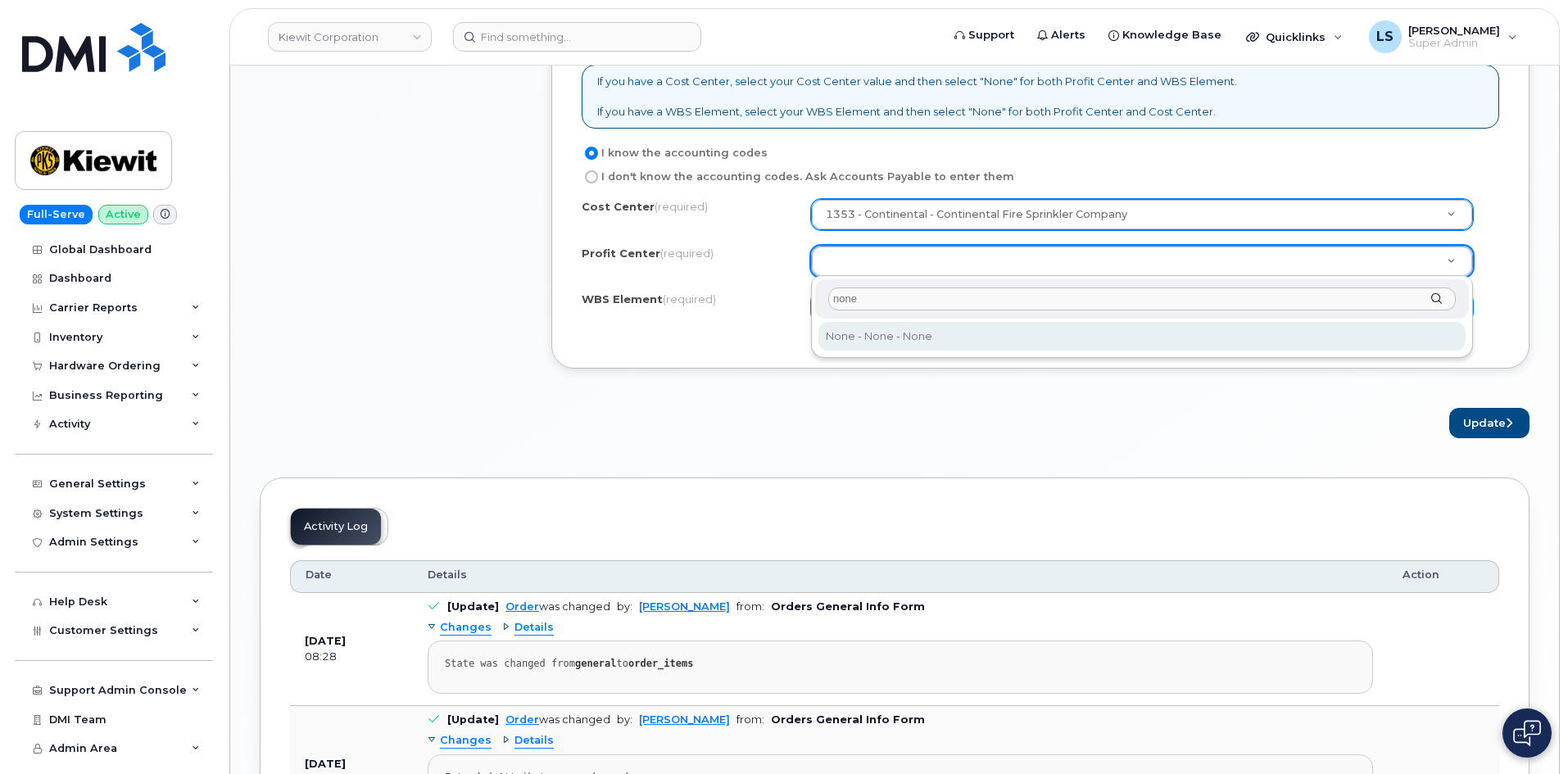
drag, startPoint x: 979, startPoint y: 268, endPoint x: 968, endPoint y: 221, distance: 48.3
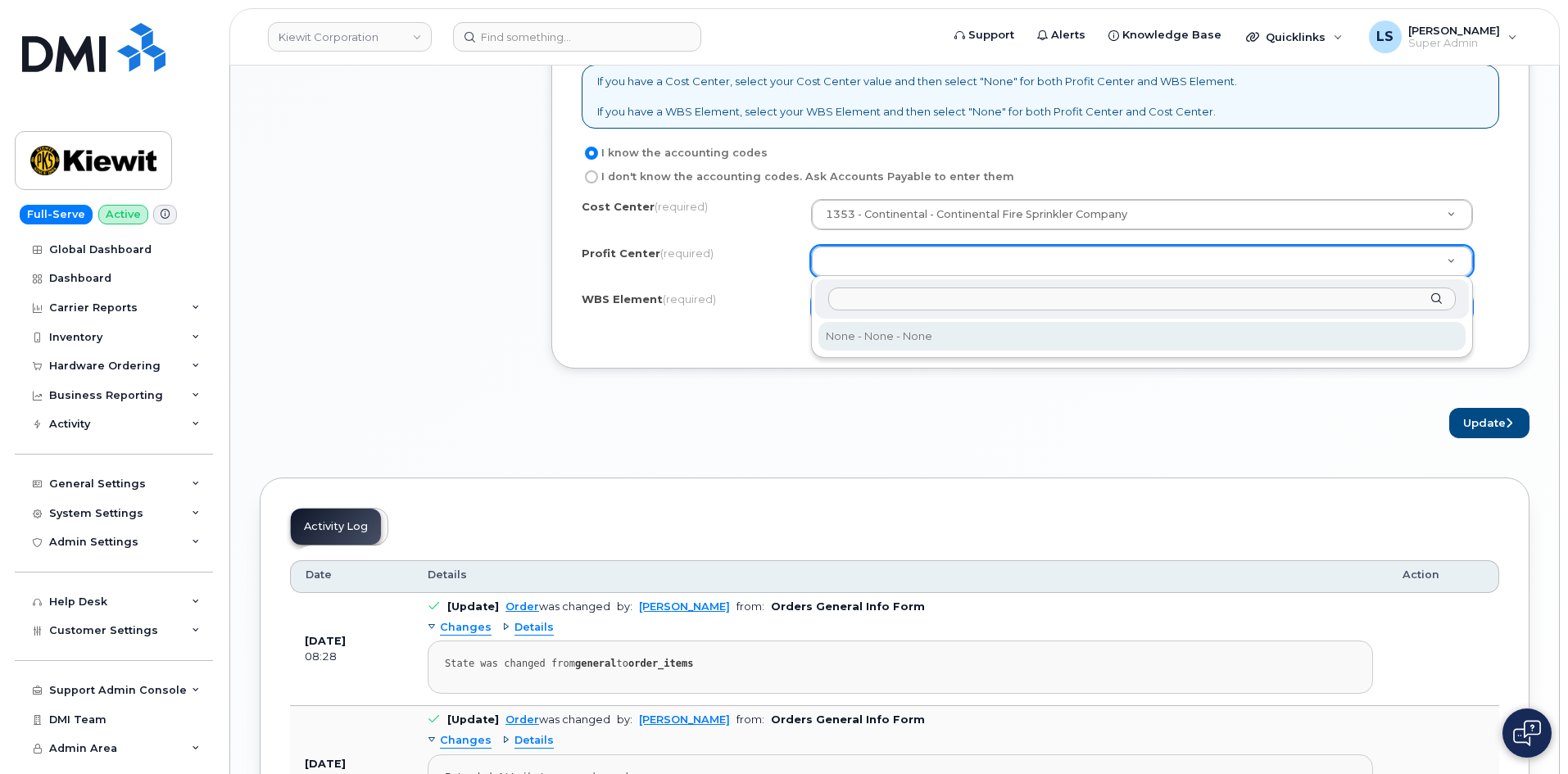
drag, startPoint x: 968, startPoint y: 221, endPoint x: 938, endPoint y: 247, distance: 39.7
drag, startPoint x: 931, startPoint y: 274, endPoint x: 930, endPoint y: 310, distance: 36.0
select select "None"
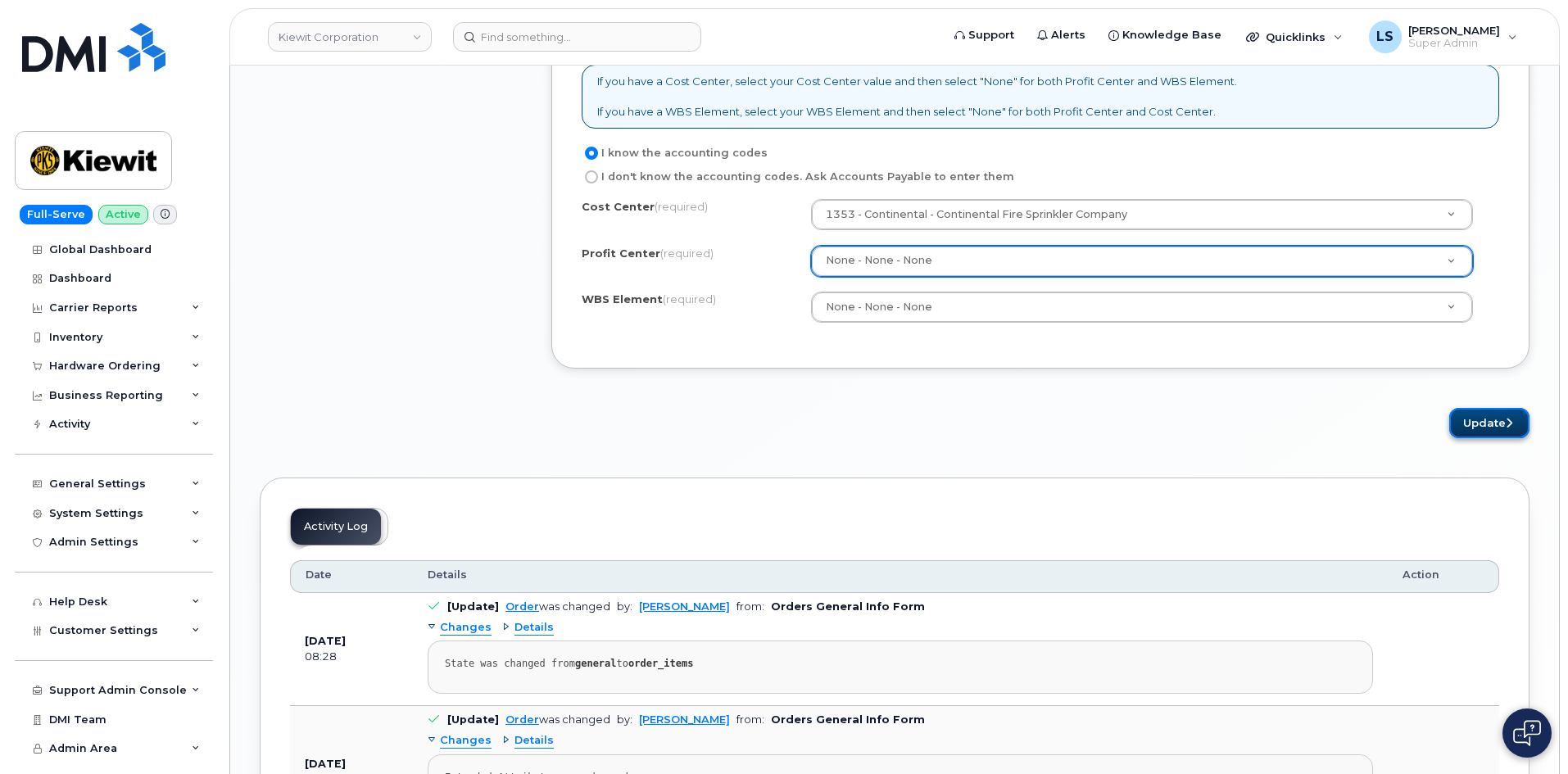
click at [1499, 422] on button "Update" at bounding box center [1489, 422] width 80 height 30
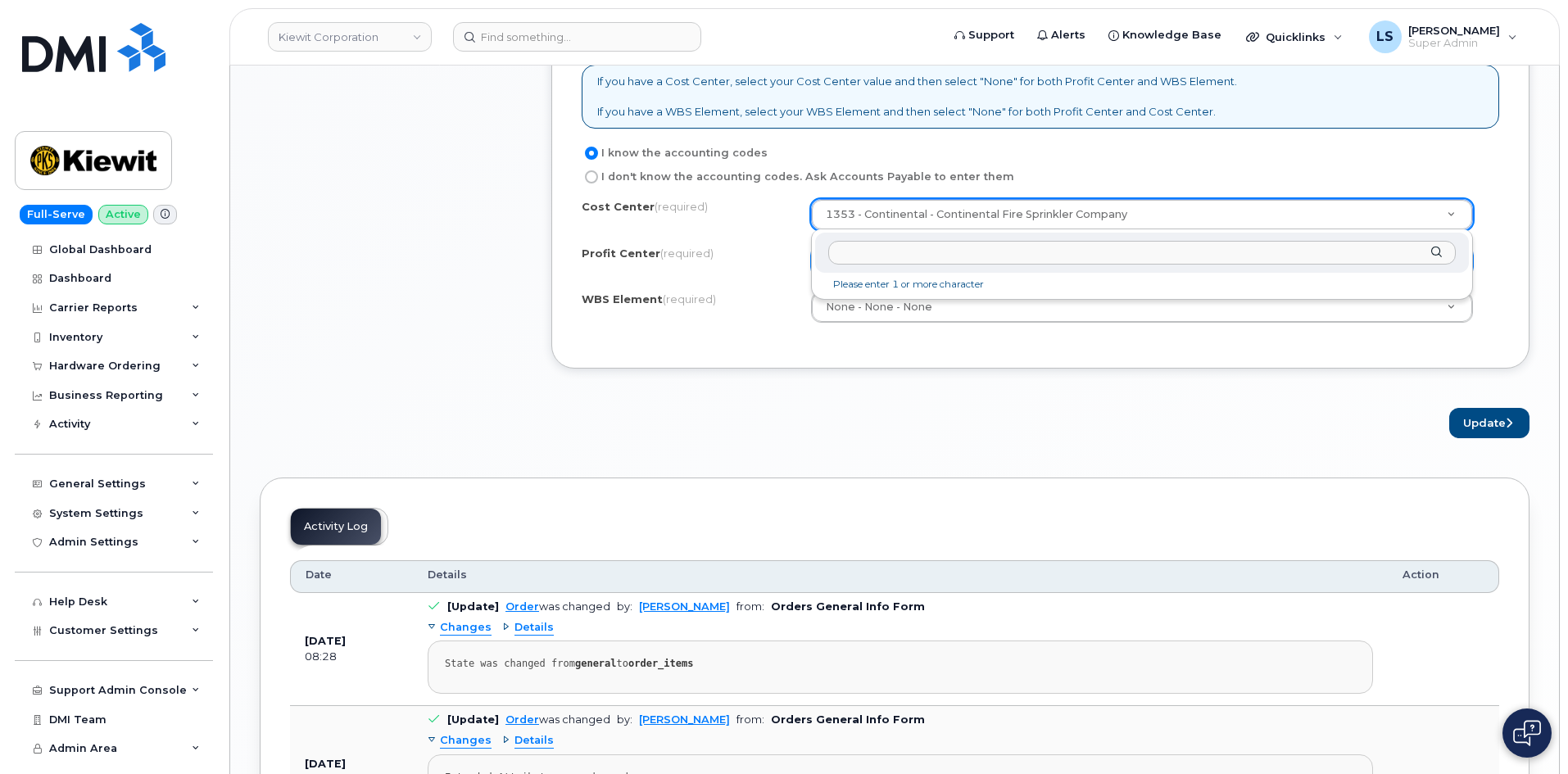
click at [907, 262] on input "text" at bounding box center [1141, 252] width 627 height 23
drag, startPoint x: 755, startPoint y: 245, endPoint x: 894, endPoint y: 263, distance: 140.2
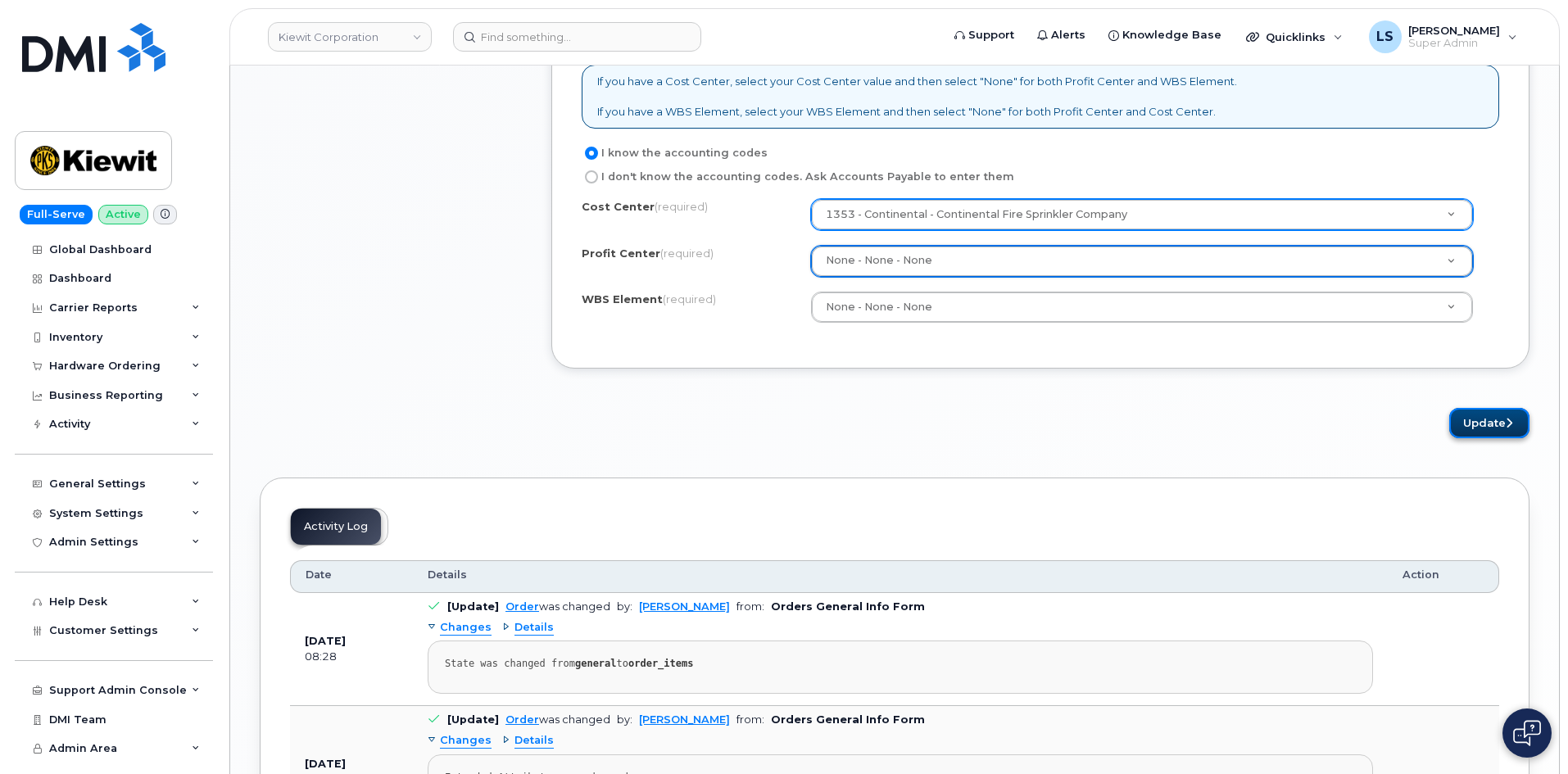
click at [1469, 430] on button "Update" at bounding box center [1489, 422] width 80 height 30
click at [1086, 232] on div "Cost Center (required) 1353 - Continental - Continental Fire Sprinkler Company …" at bounding box center [1040, 268] width 917 height 139
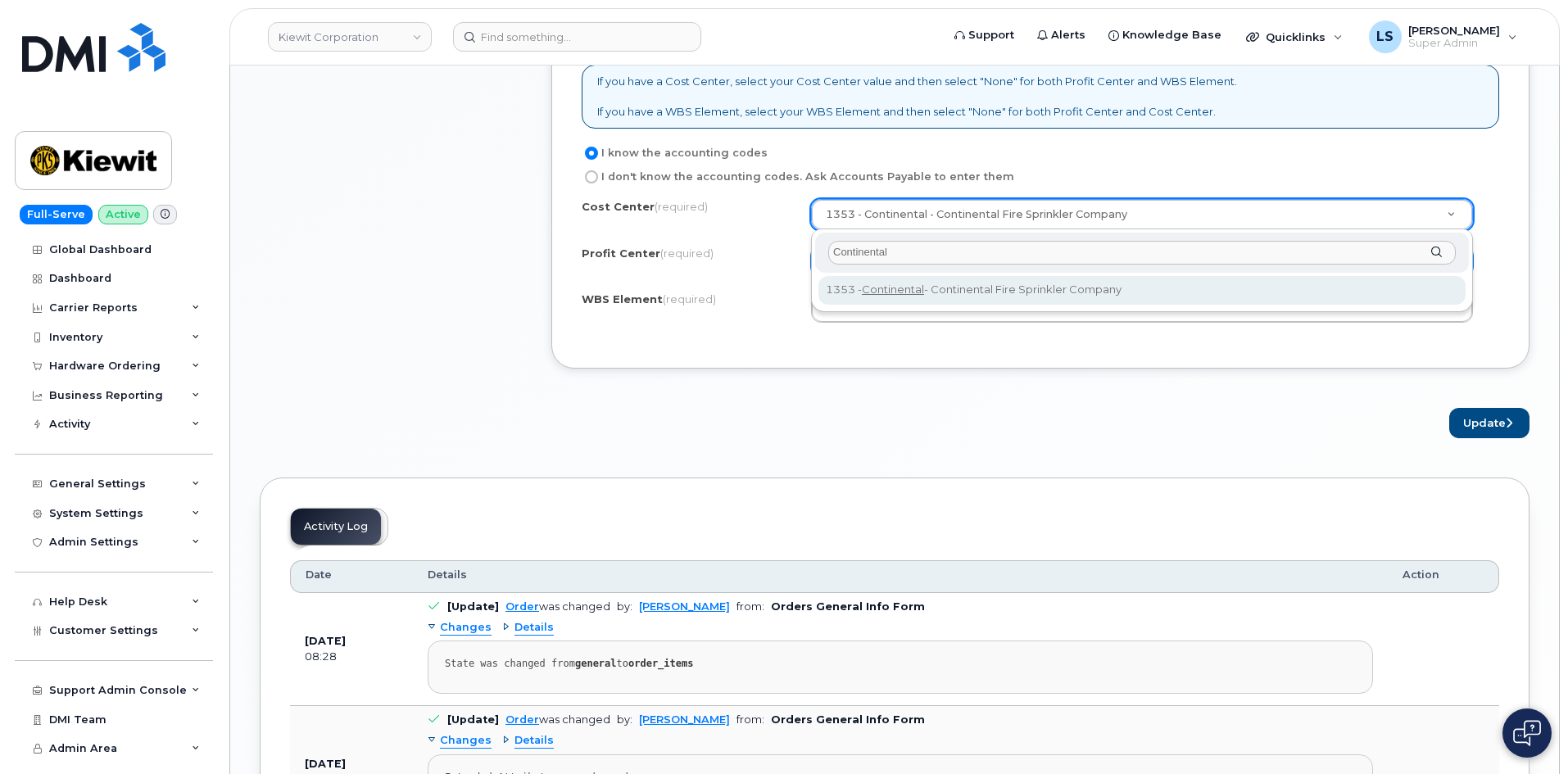
type input "Continental"
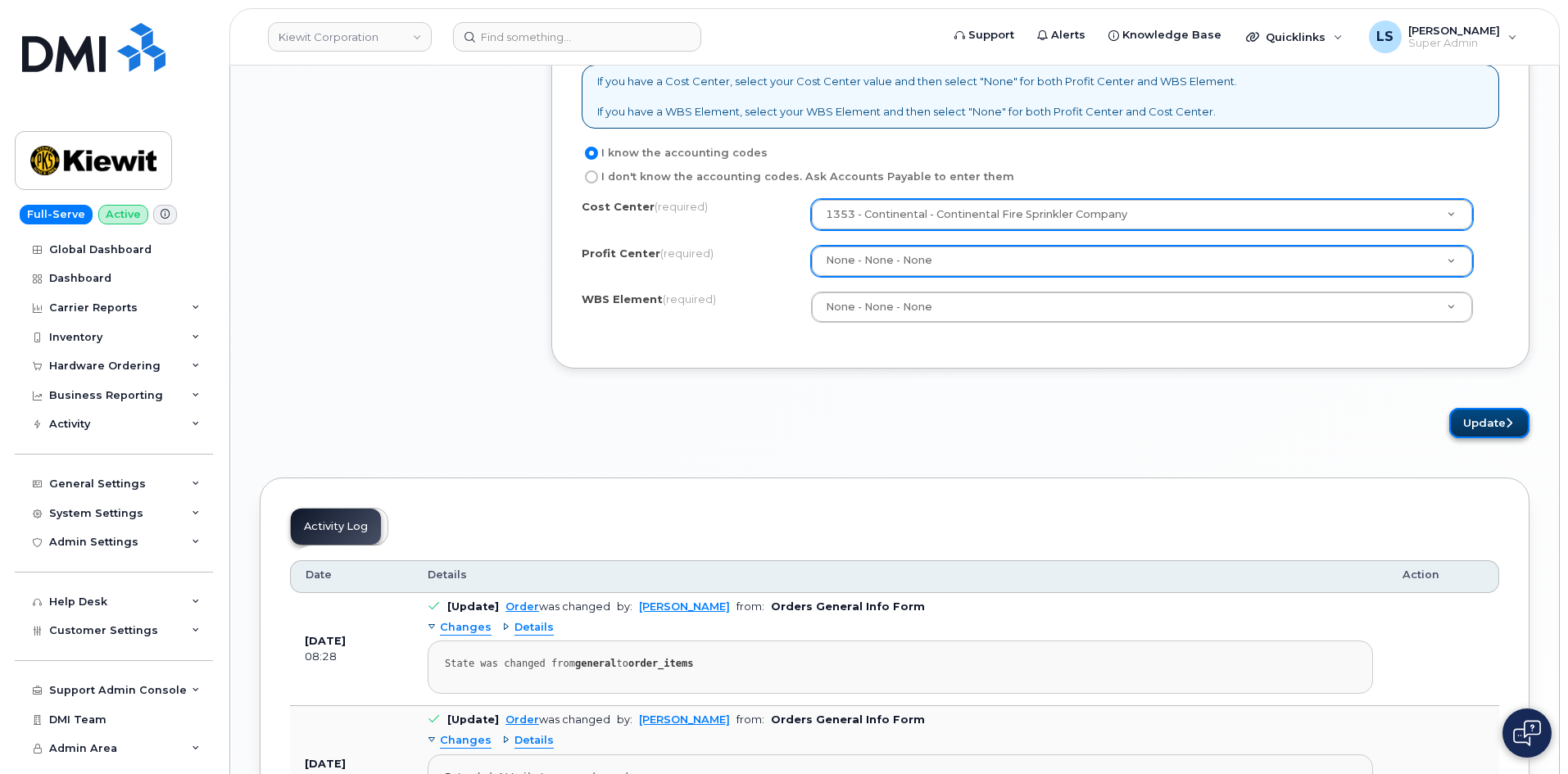
click at [1483, 418] on button "Update" at bounding box center [1489, 422] width 80 height 30
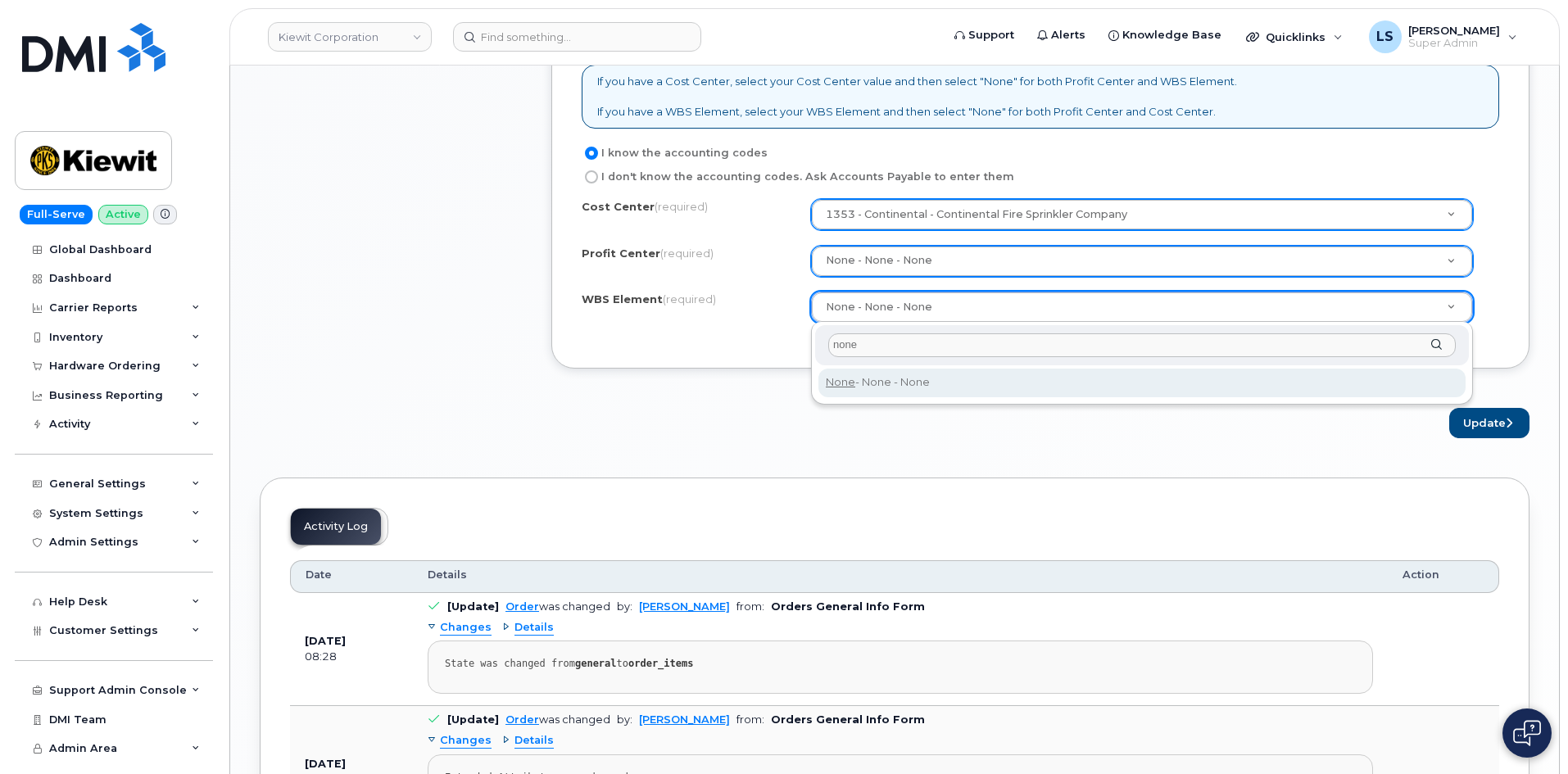
type input "none"
type input "None"
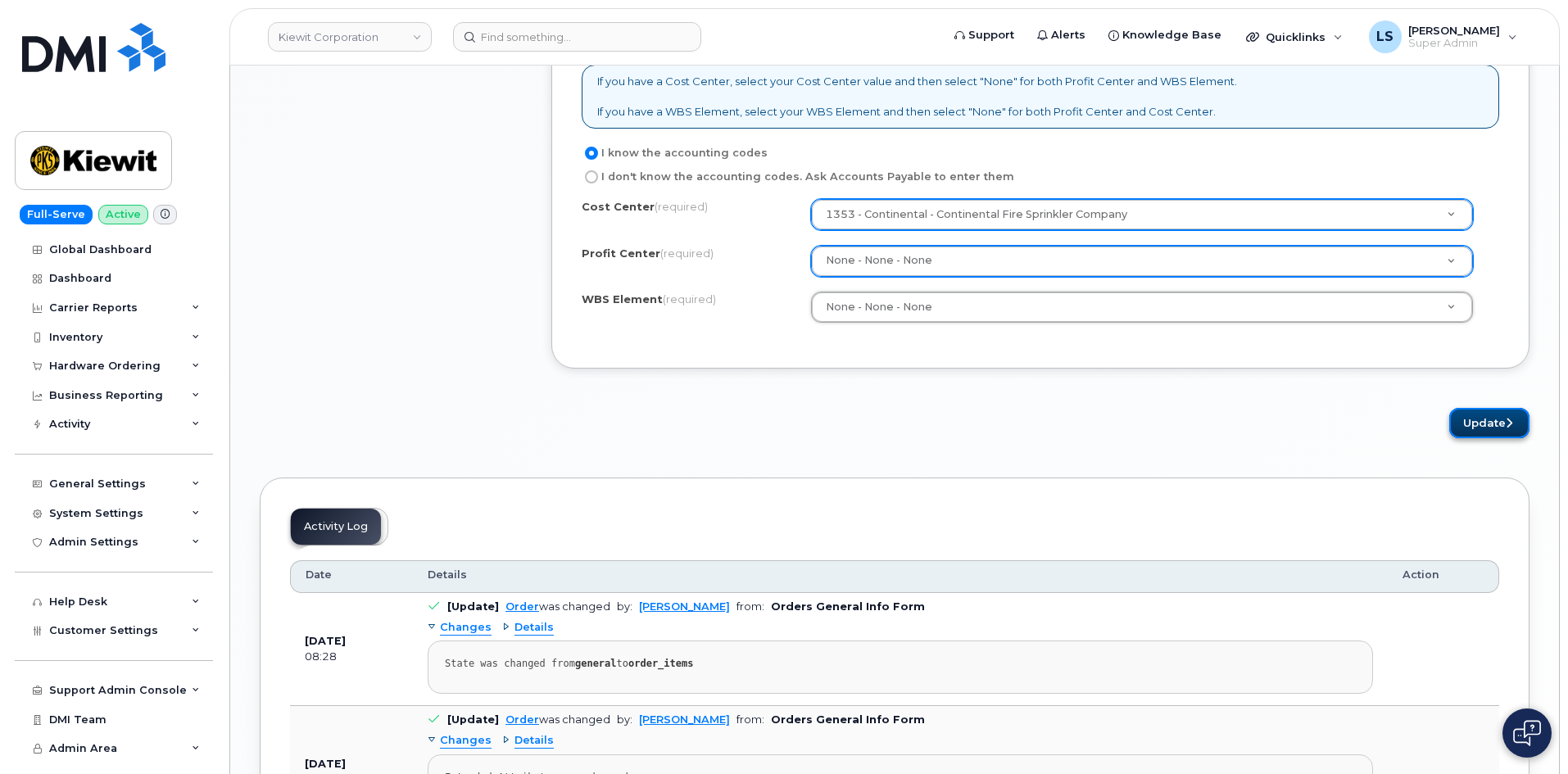
click at [1499, 415] on button "Update" at bounding box center [1489, 422] width 80 height 30
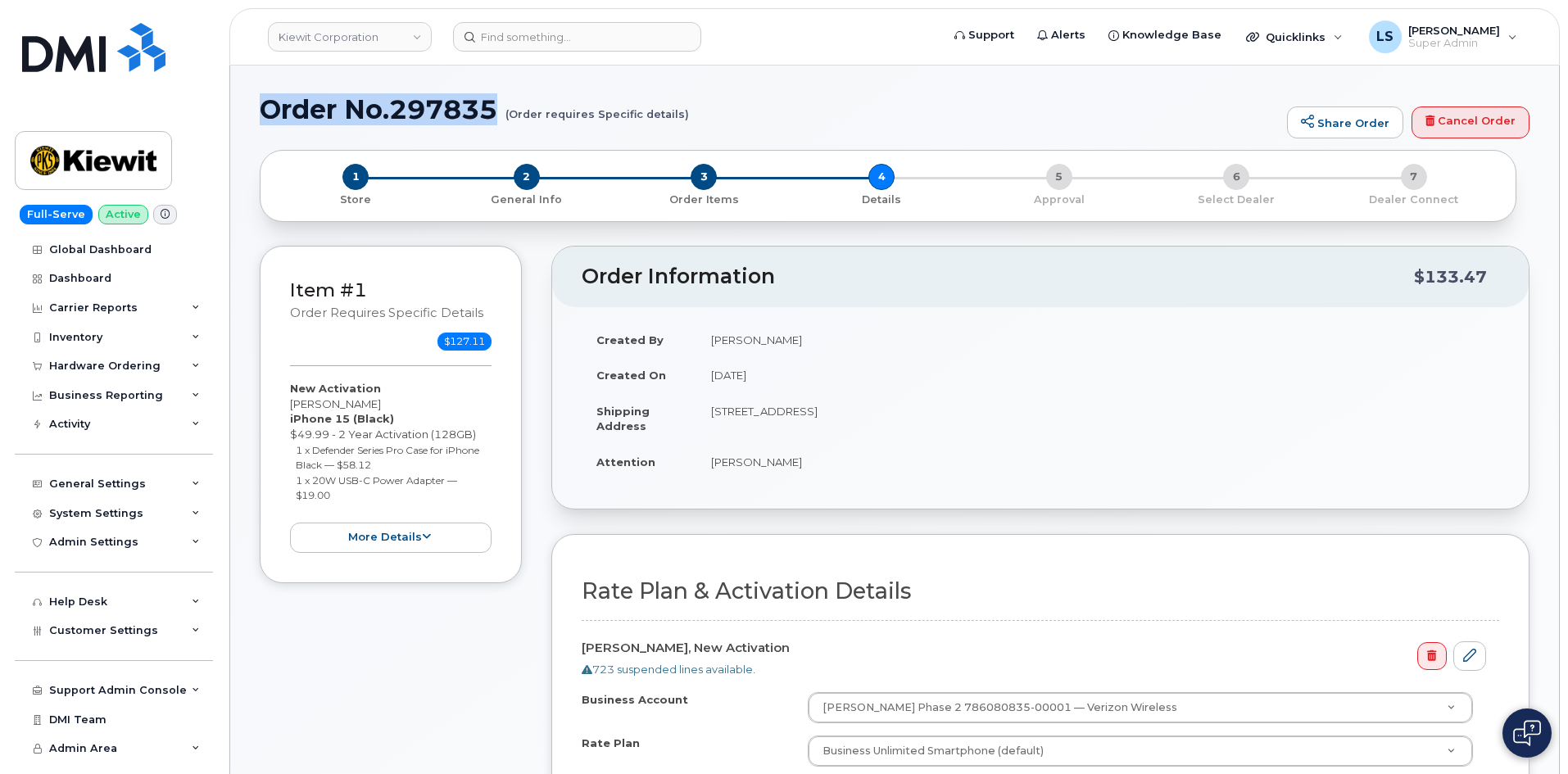
drag, startPoint x: 500, startPoint y: 117, endPoint x: 254, endPoint y: 100, distance: 246.6
copy h1 "Order No.297835"
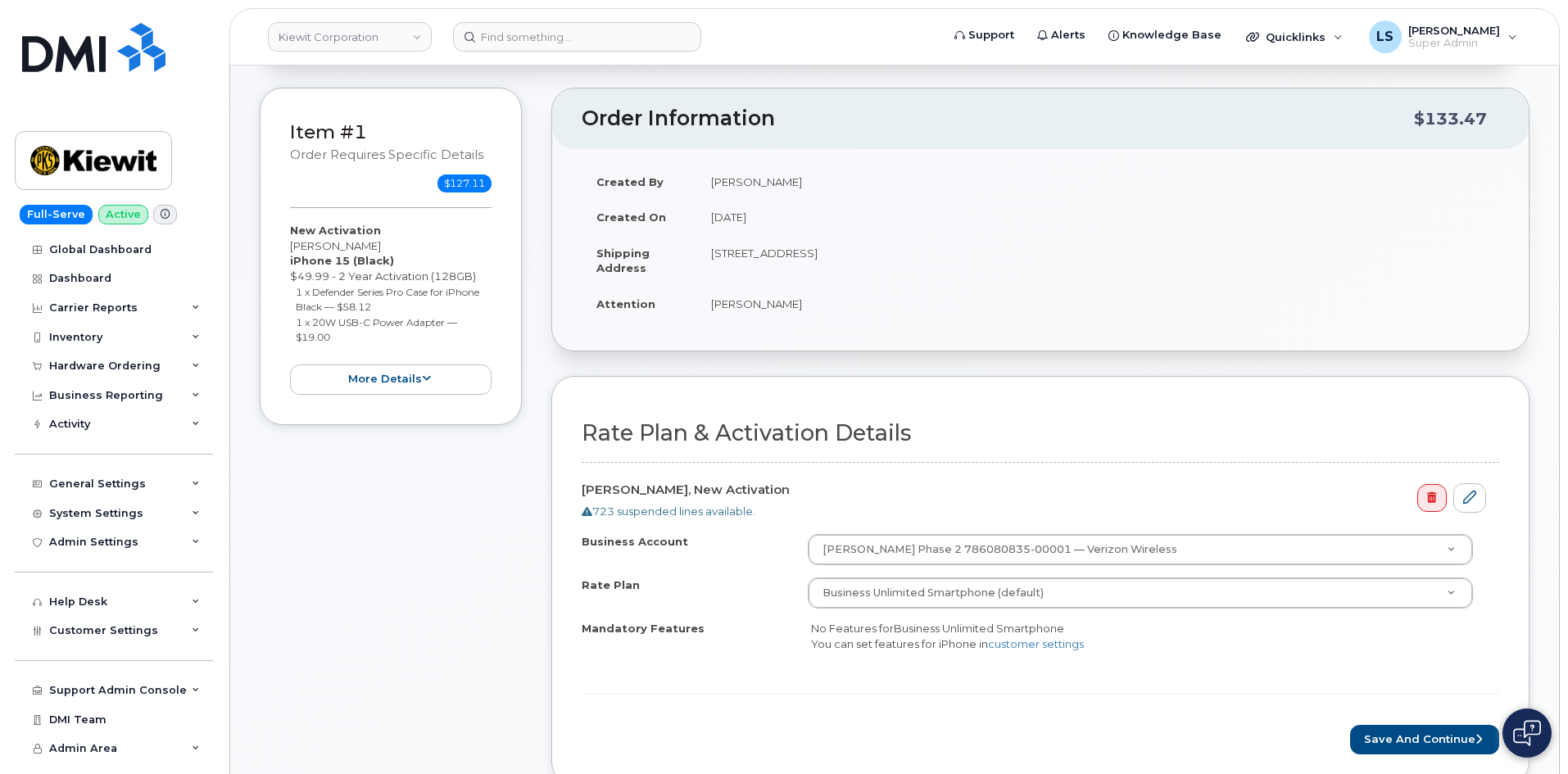
scroll to position [492, 0]
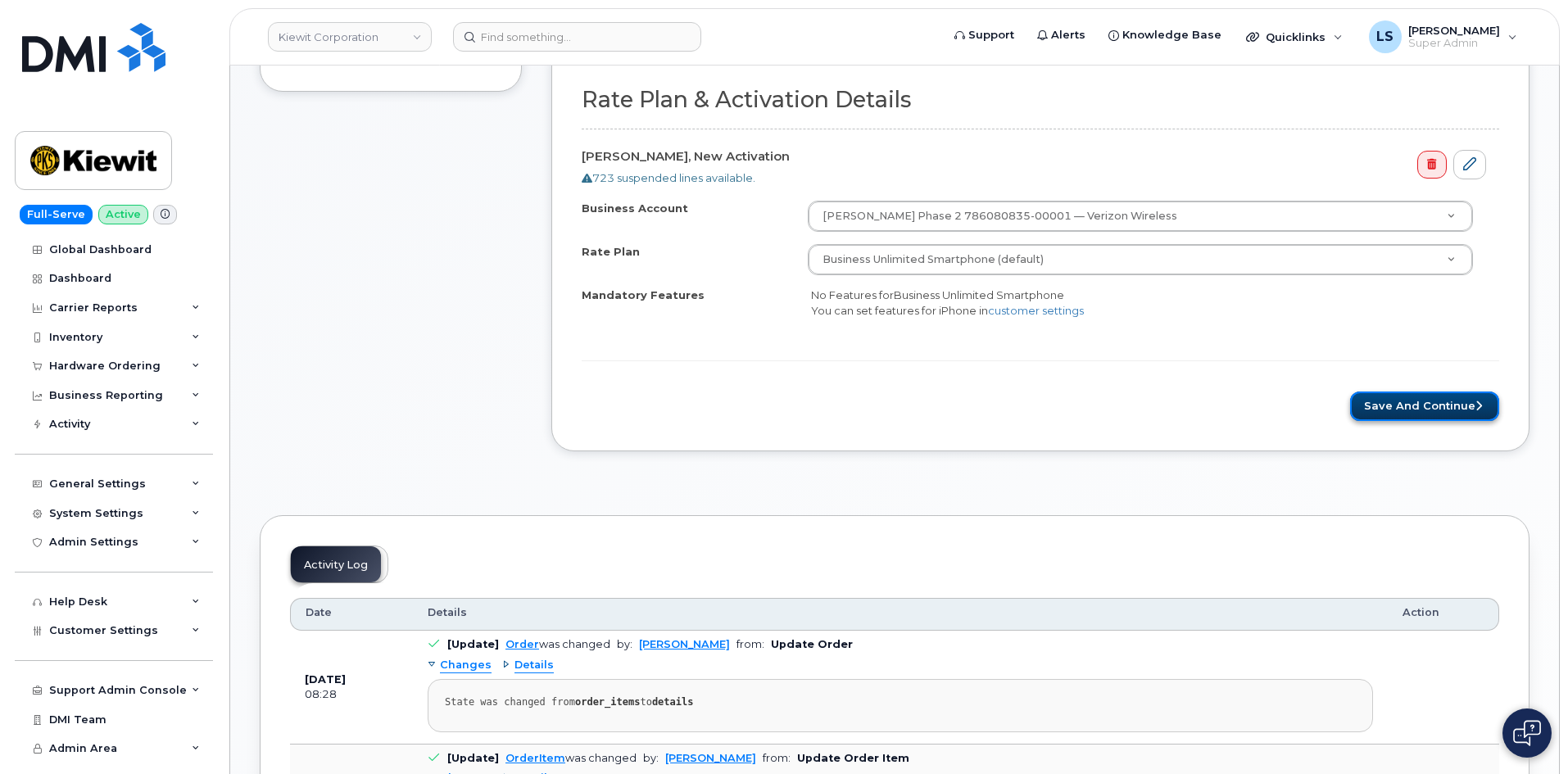
click at [1439, 400] on button "Save and Continue" at bounding box center [1424, 406] width 149 height 30
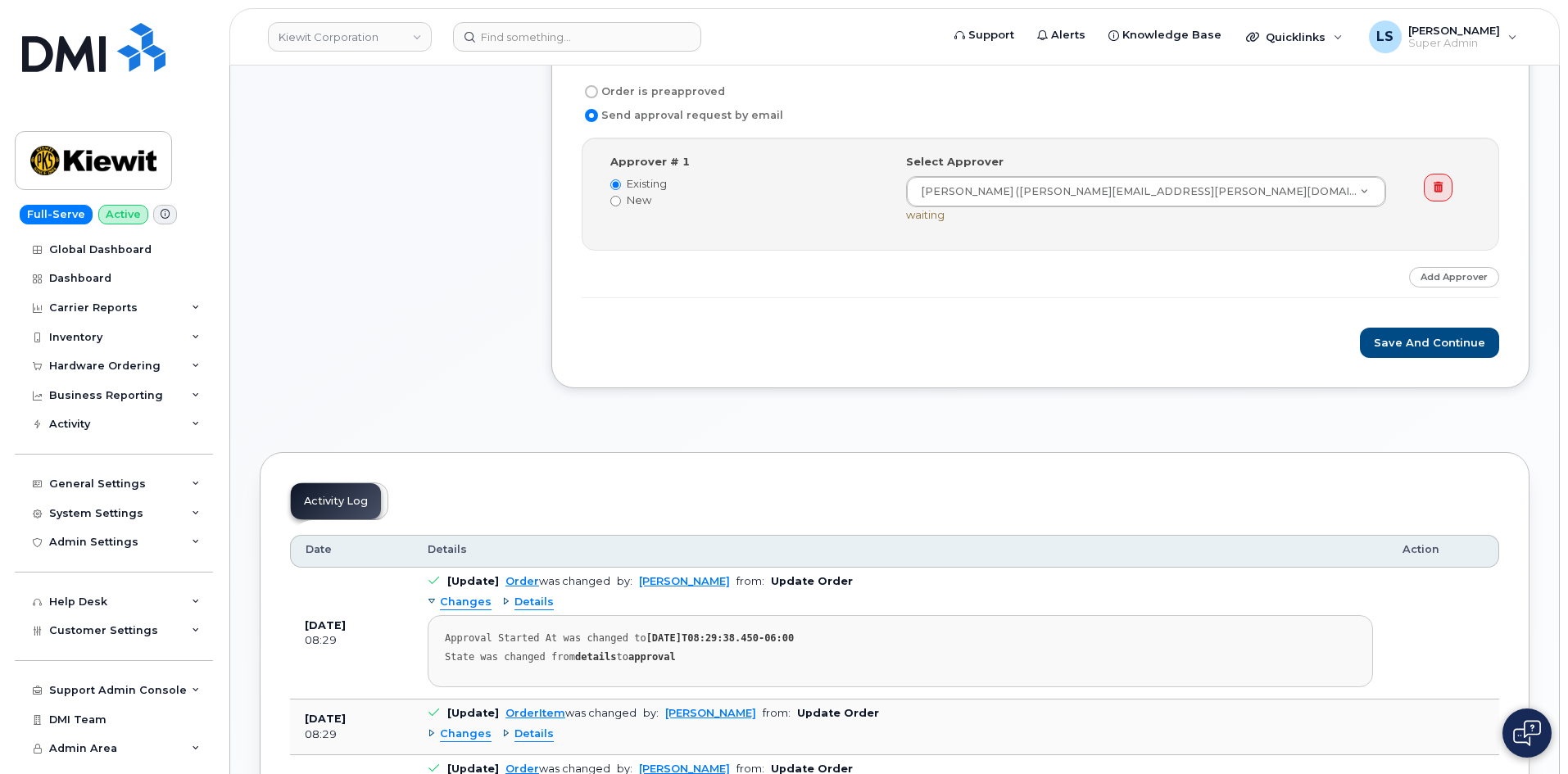
scroll to position [574, 0]
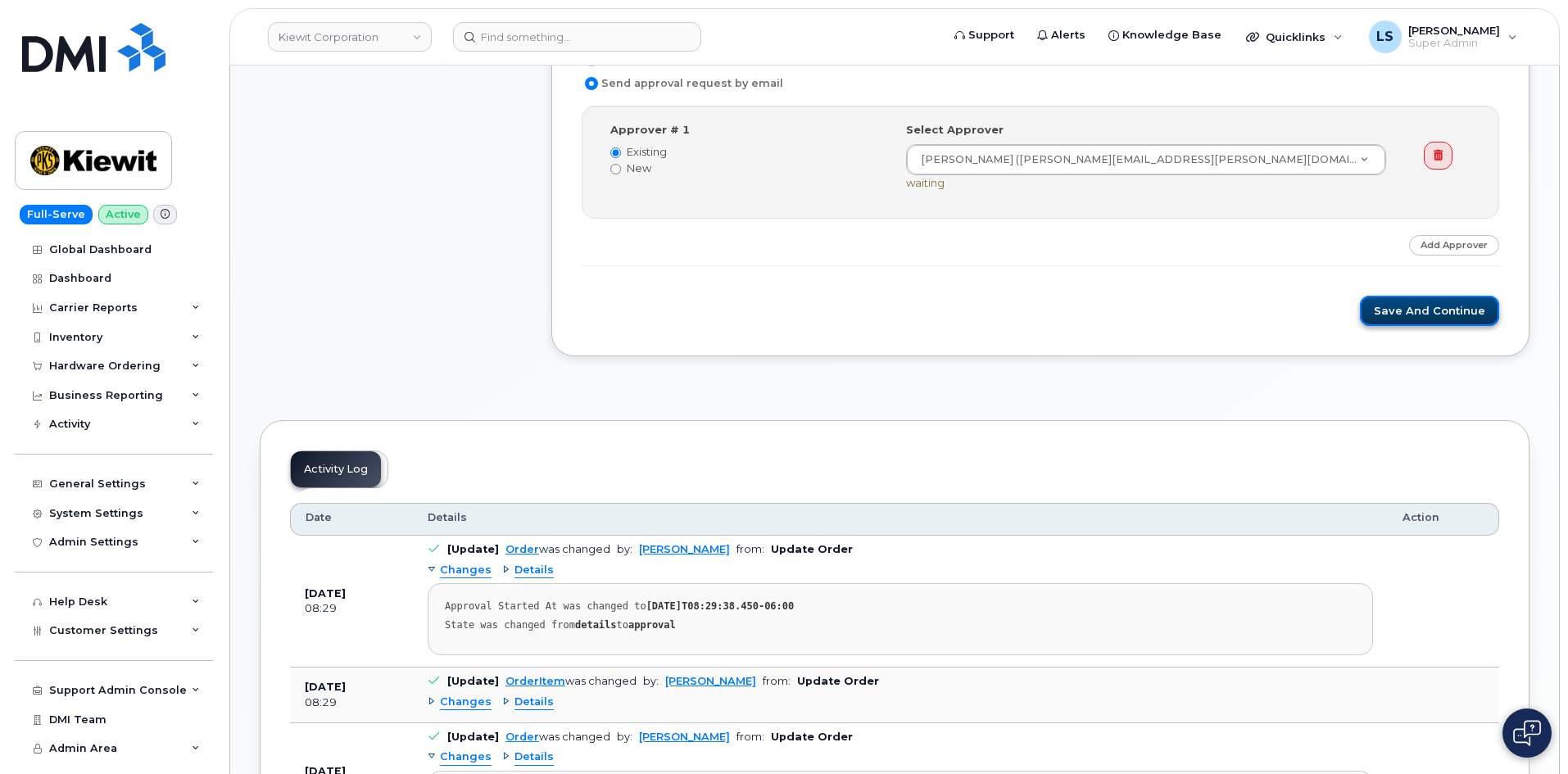
click at [1463, 315] on button "Save and Continue" at bounding box center [1429, 310] width 139 height 30
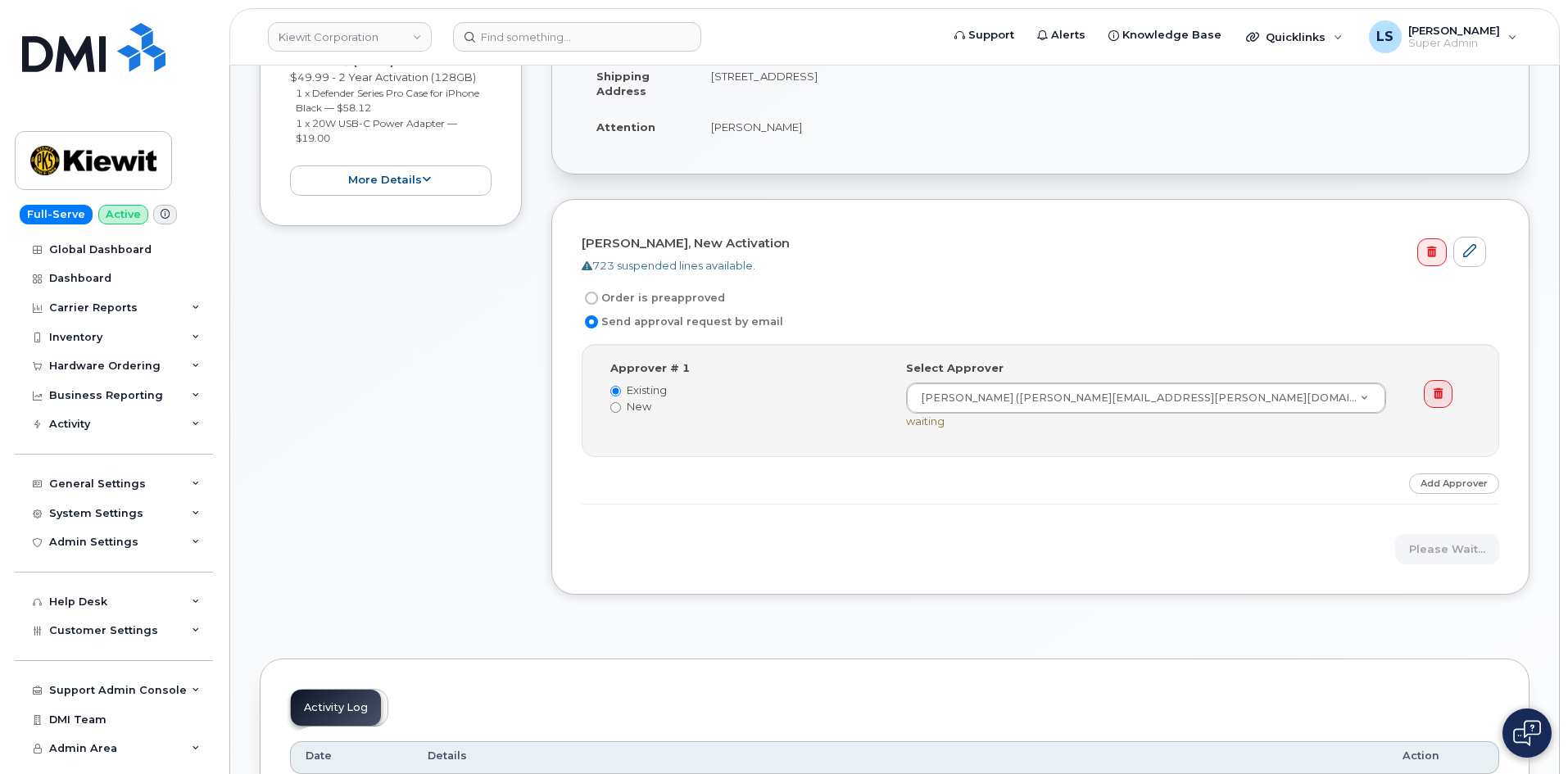
scroll to position [82, 0]
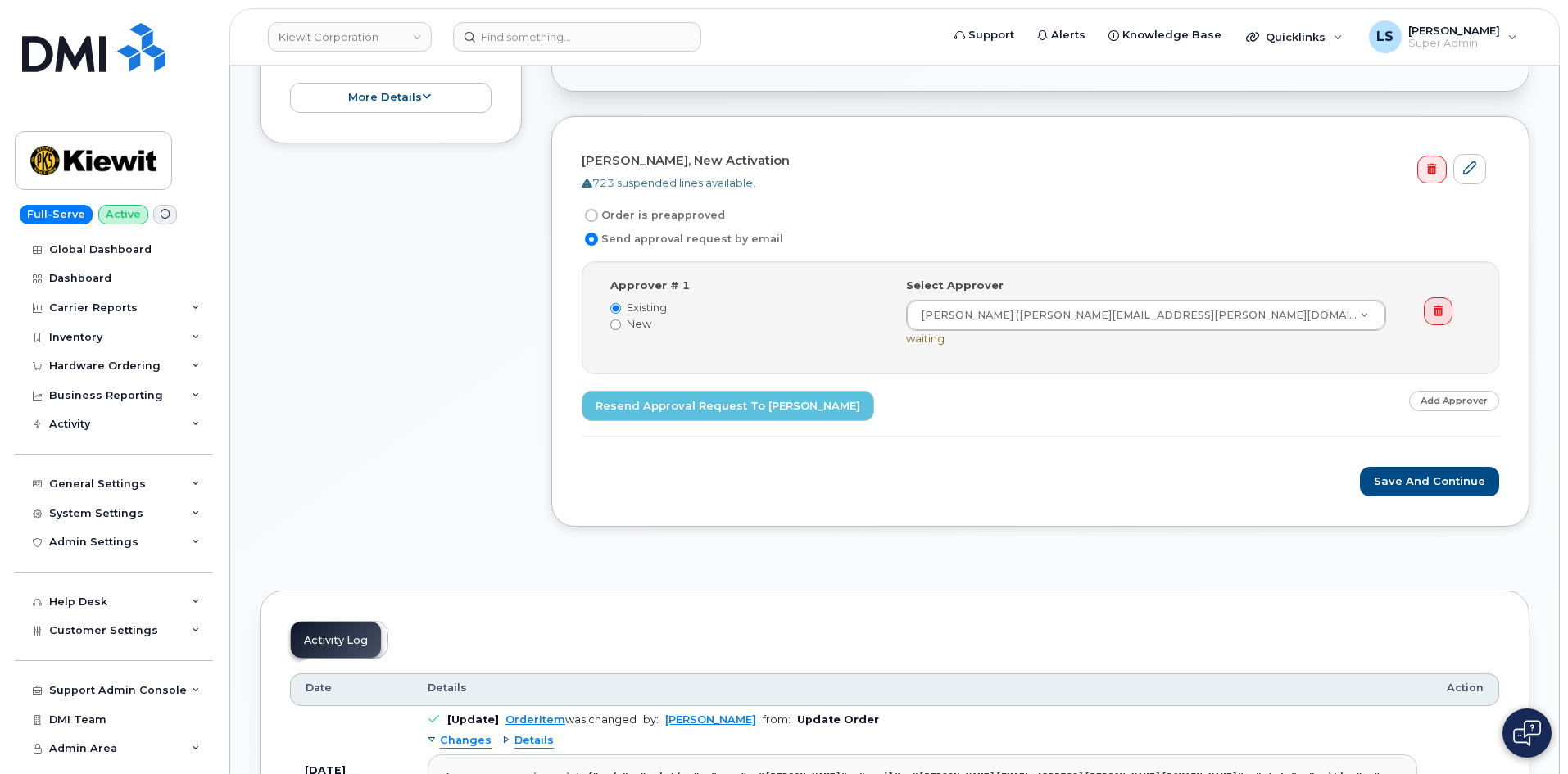
scroll to position [409, 0]
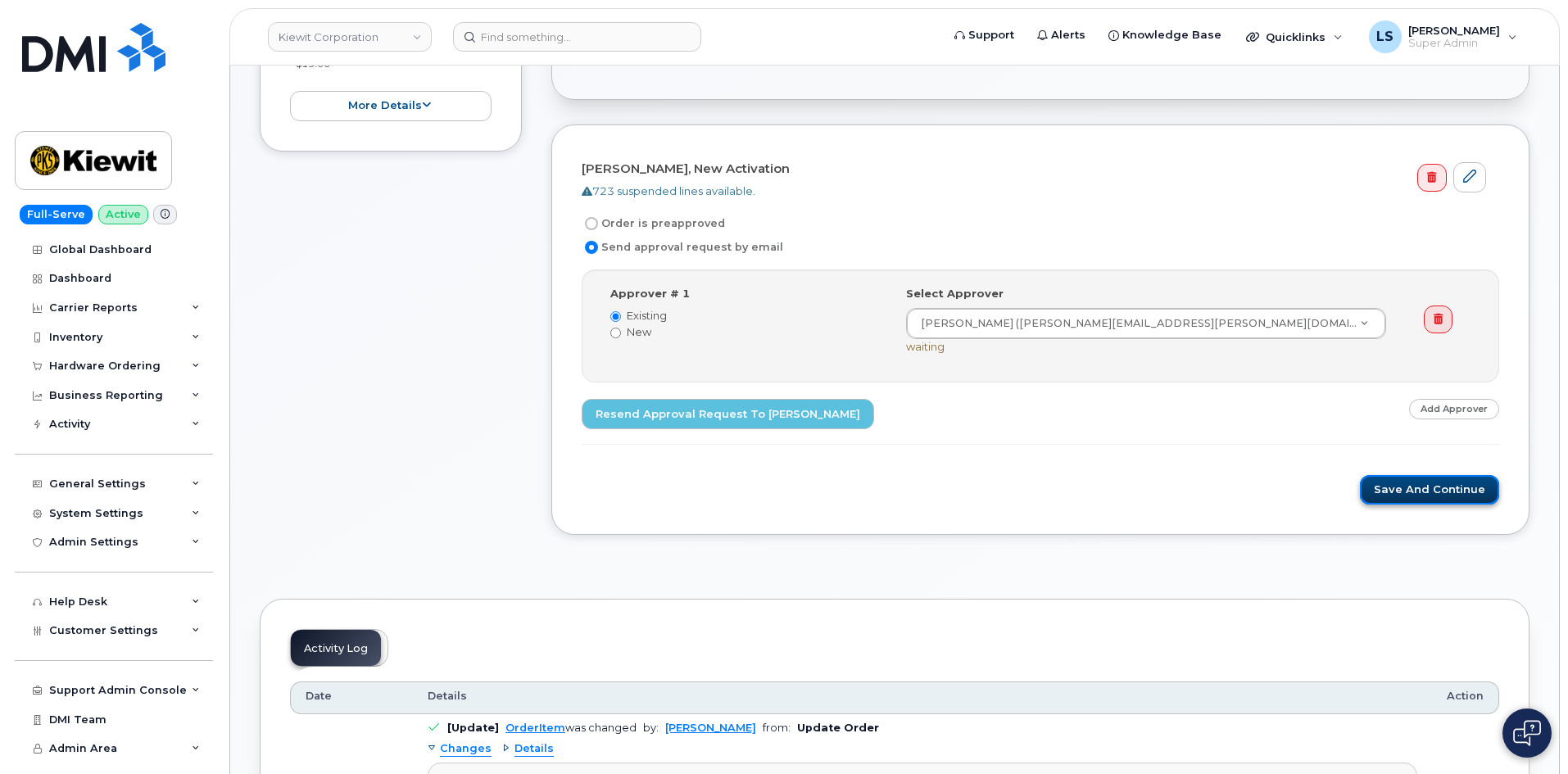
click at [1471, 480] on button "Save and Continue" at bounding box center [1429, 490] width 139 height 30
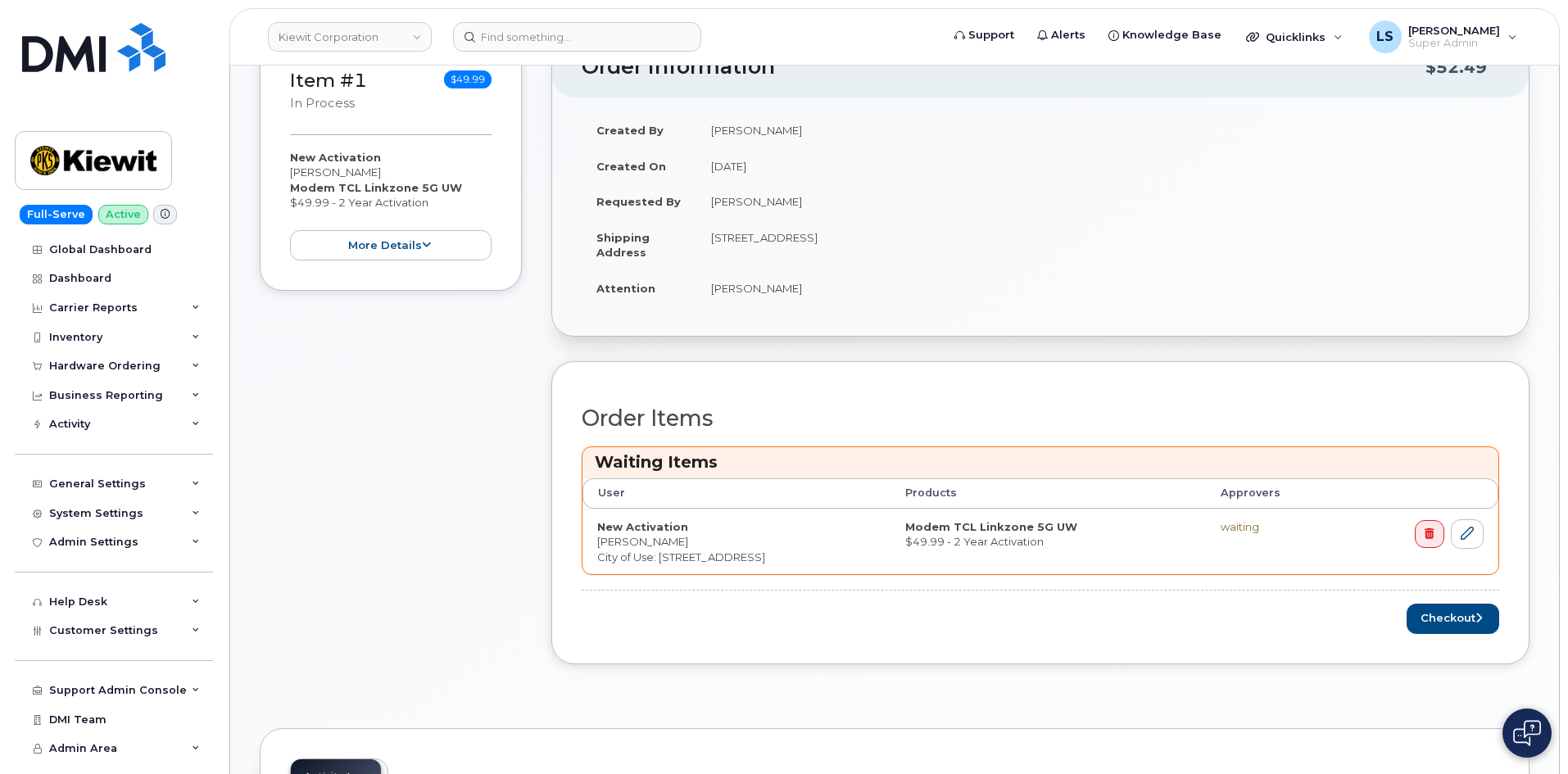
scroll to position [655, 0]
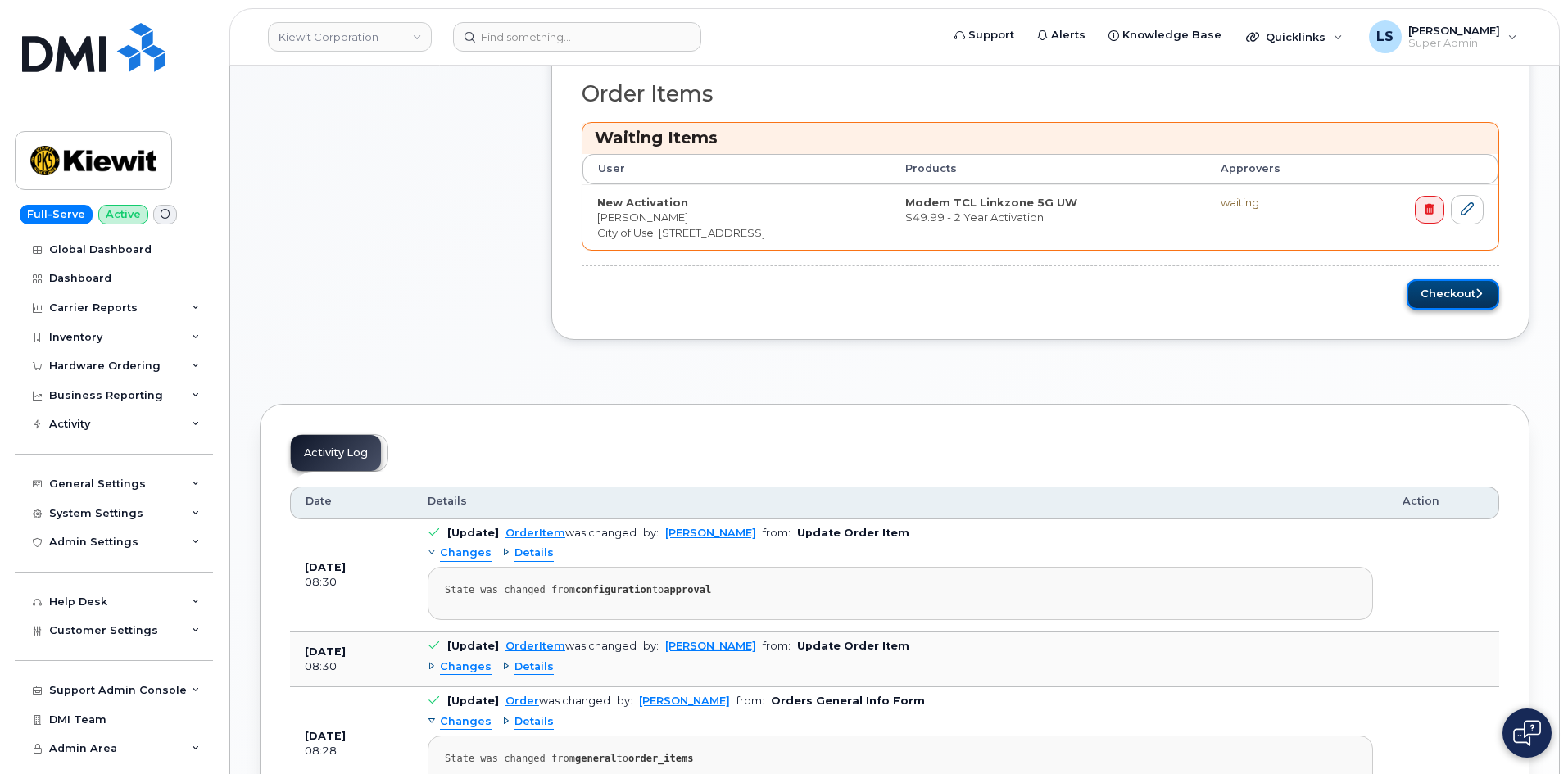
click at [1444, 292] on button "Checkout" at bounding box center [1452, 294] width 92 height 30
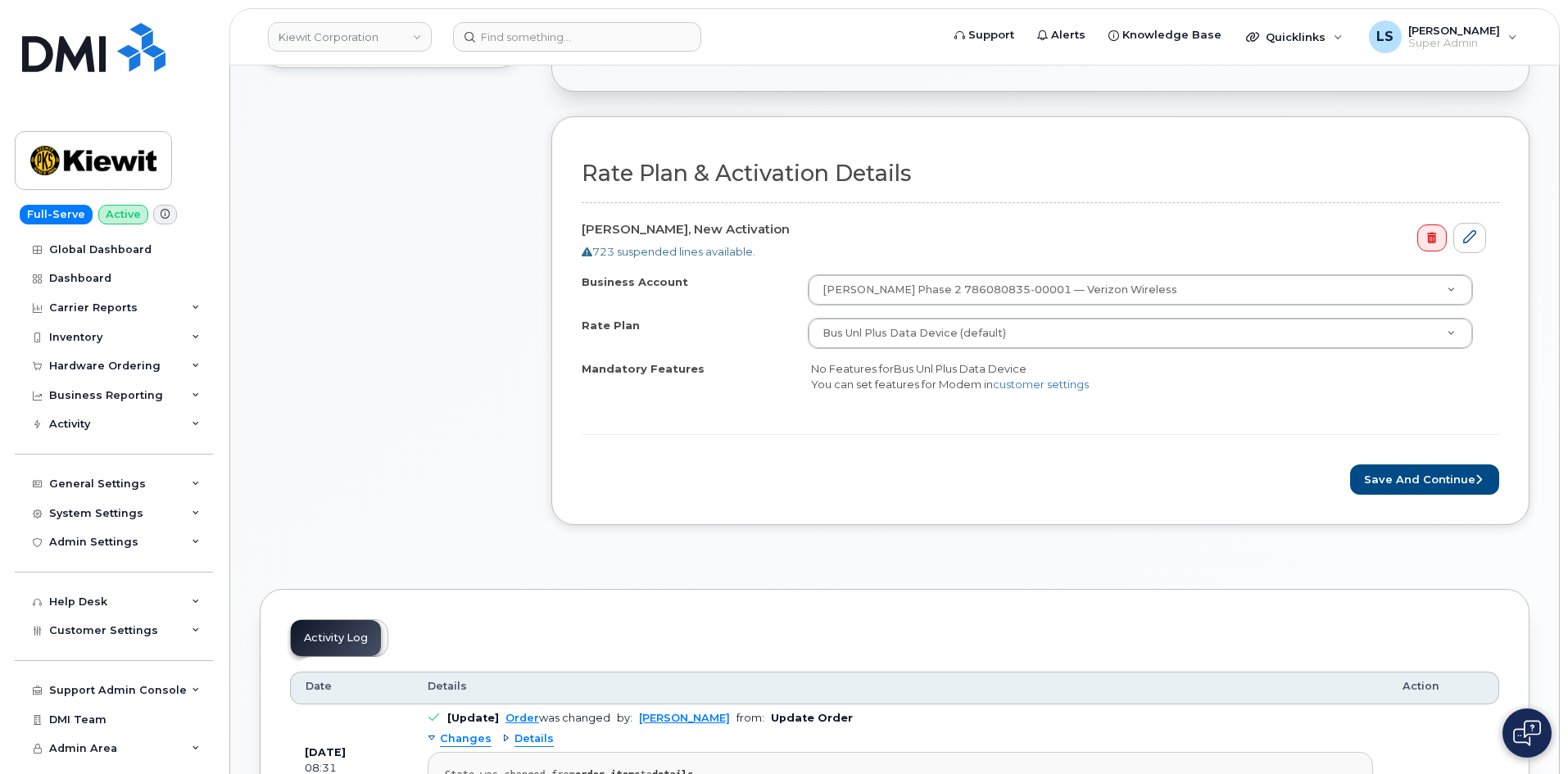
scroll to position [492, 0]
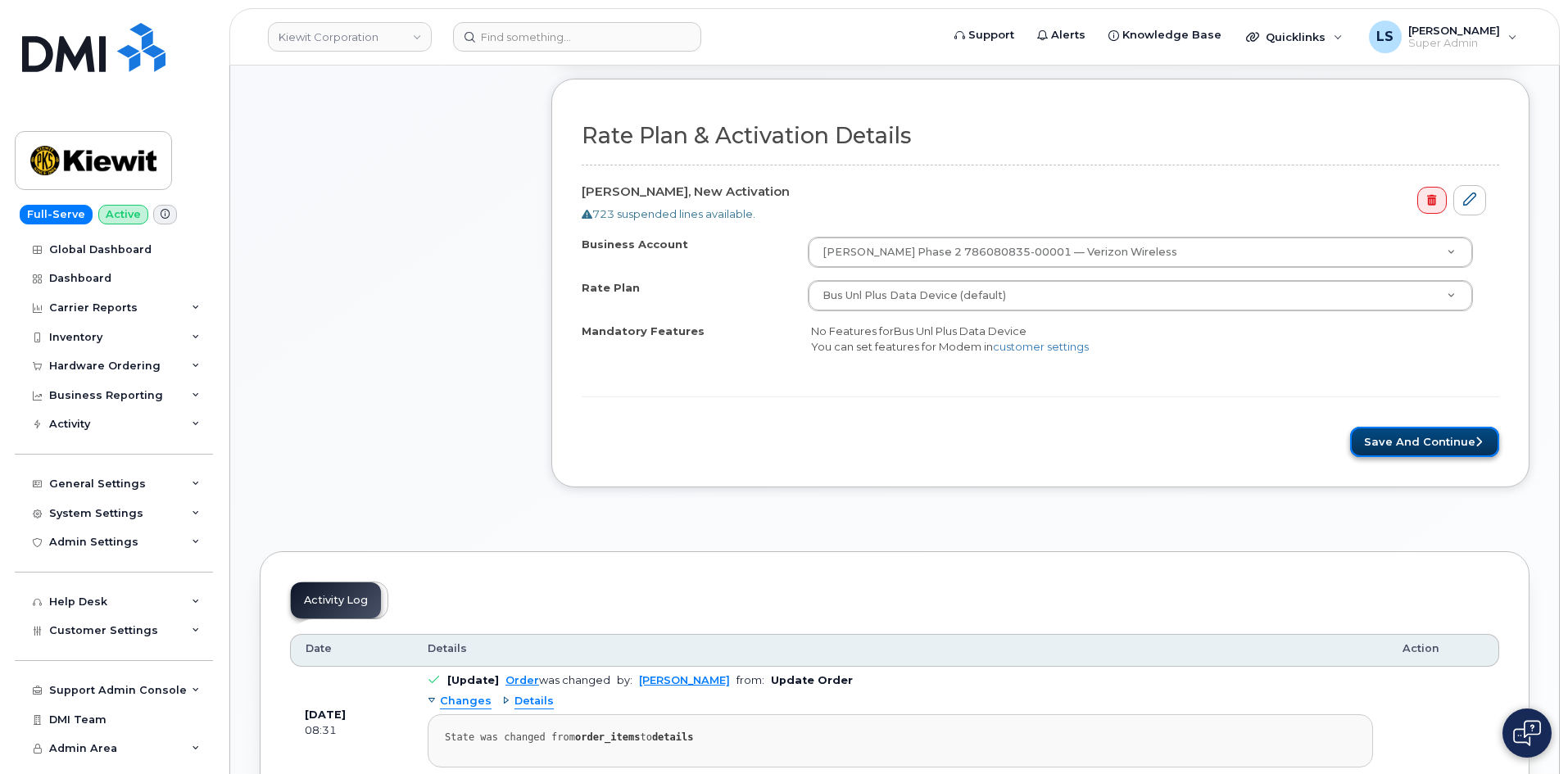
click at [1442, 434] on button "Save and Continue" at bounding box center [1424, 441] width 149 height 30
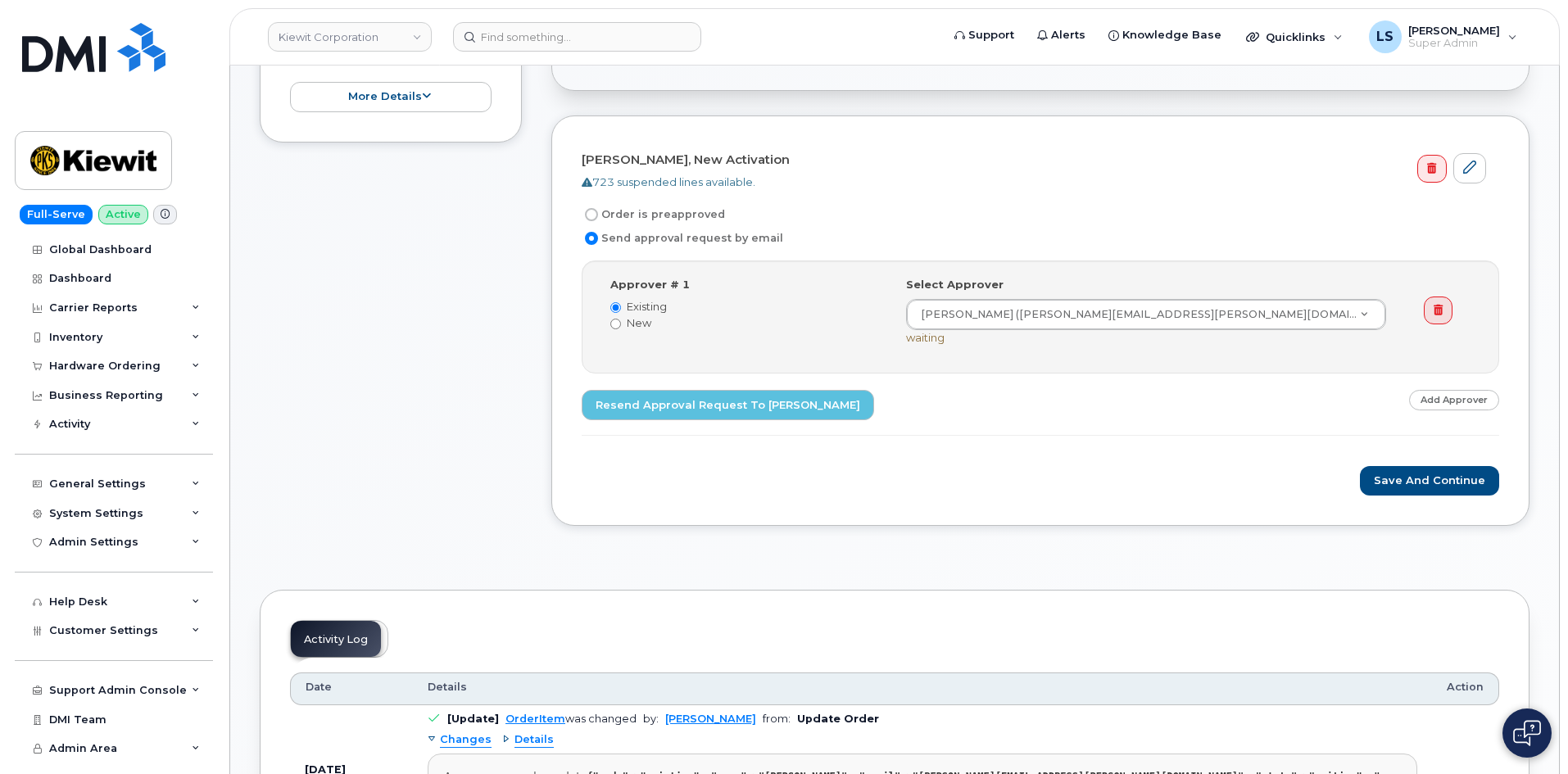
scroll to position [409, 0]
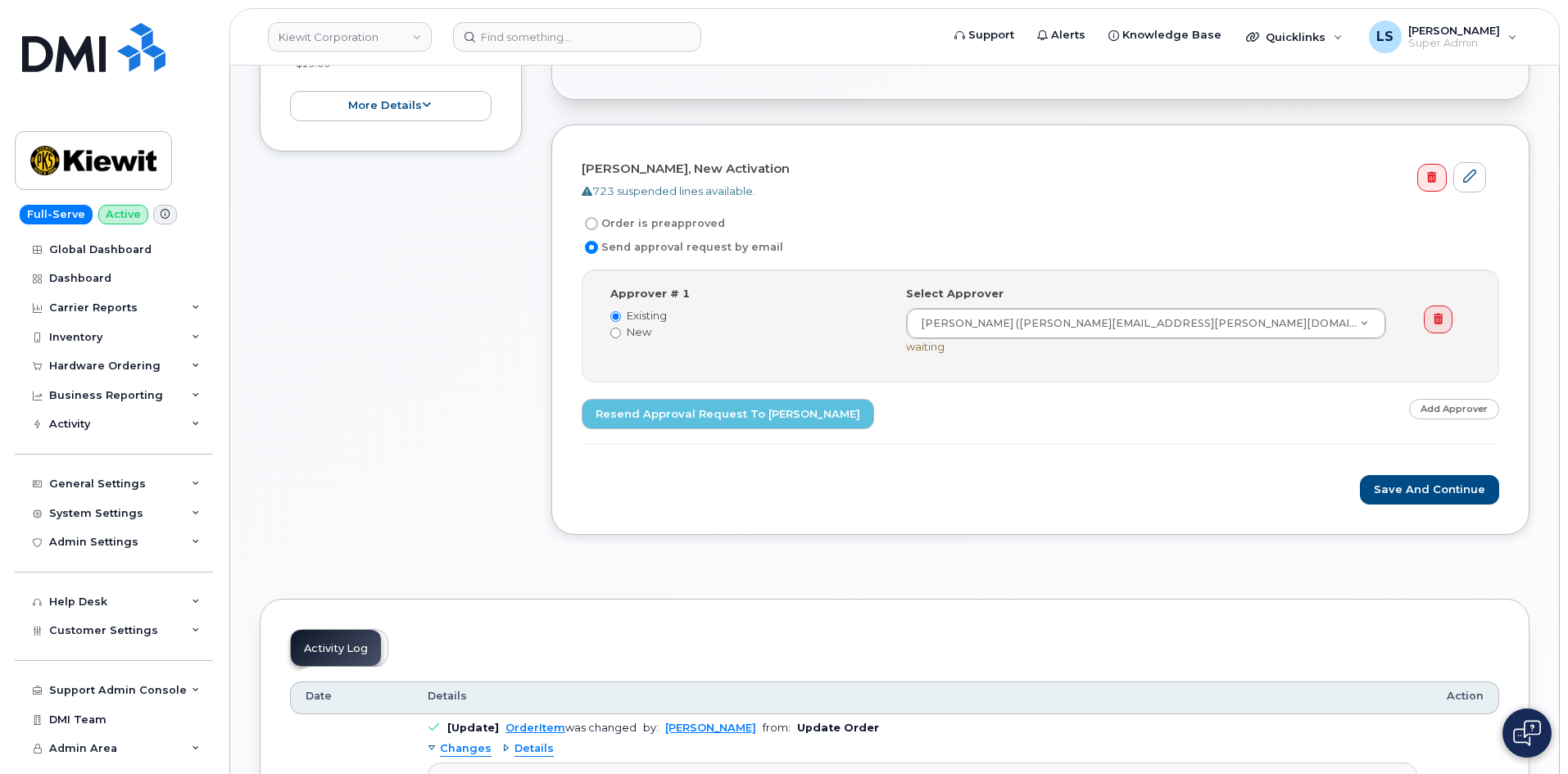
click at [1020, 485] on div "Save and Continue" at bounding box center [1040, 490] width 917 height 30
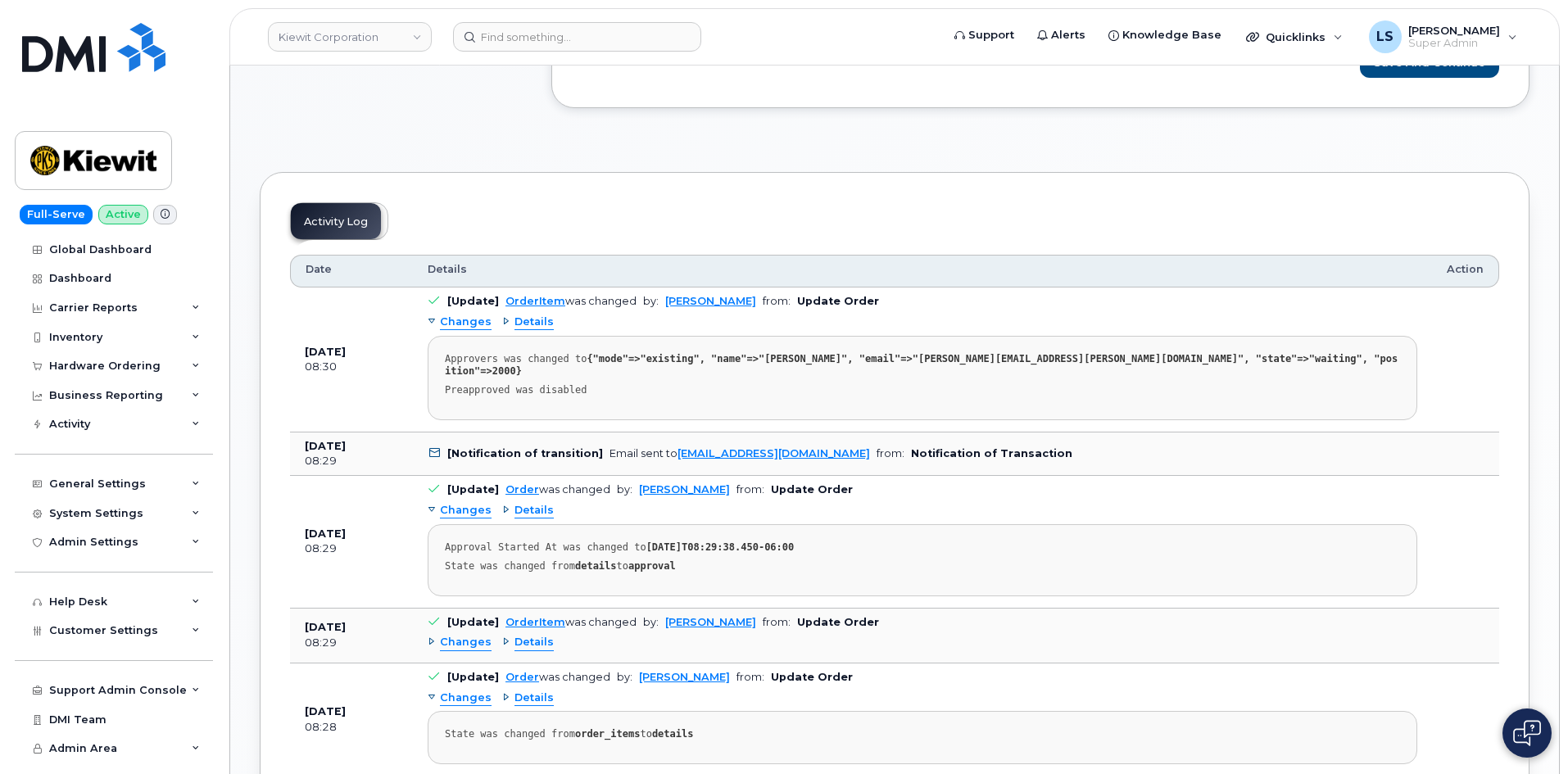
scroll to position [983, 0]
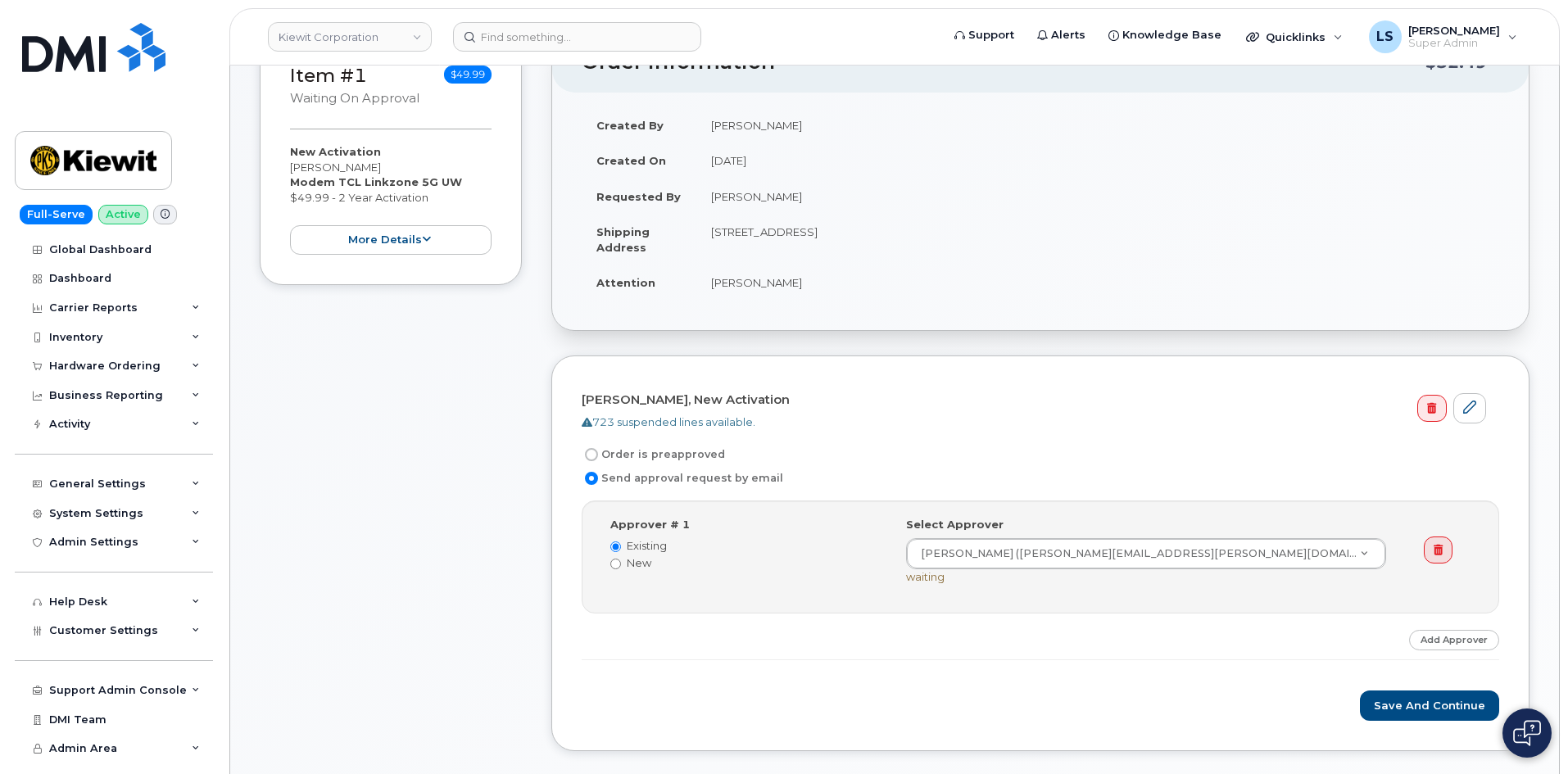
scroll to position [492, 0]
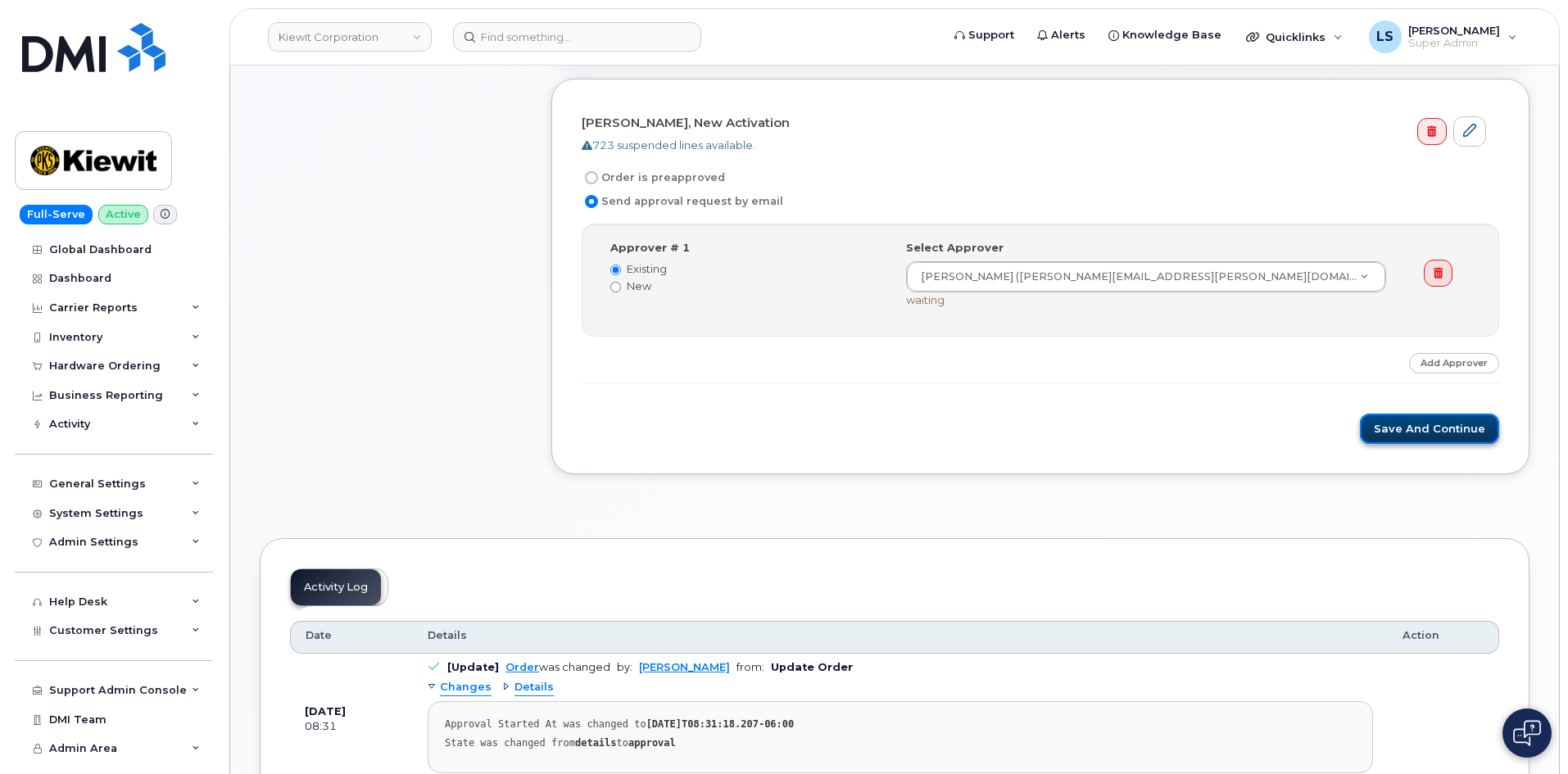
click at [1455, 433] on button "Save and Continue" at bounding box center [1429, 428] width 139 height 30
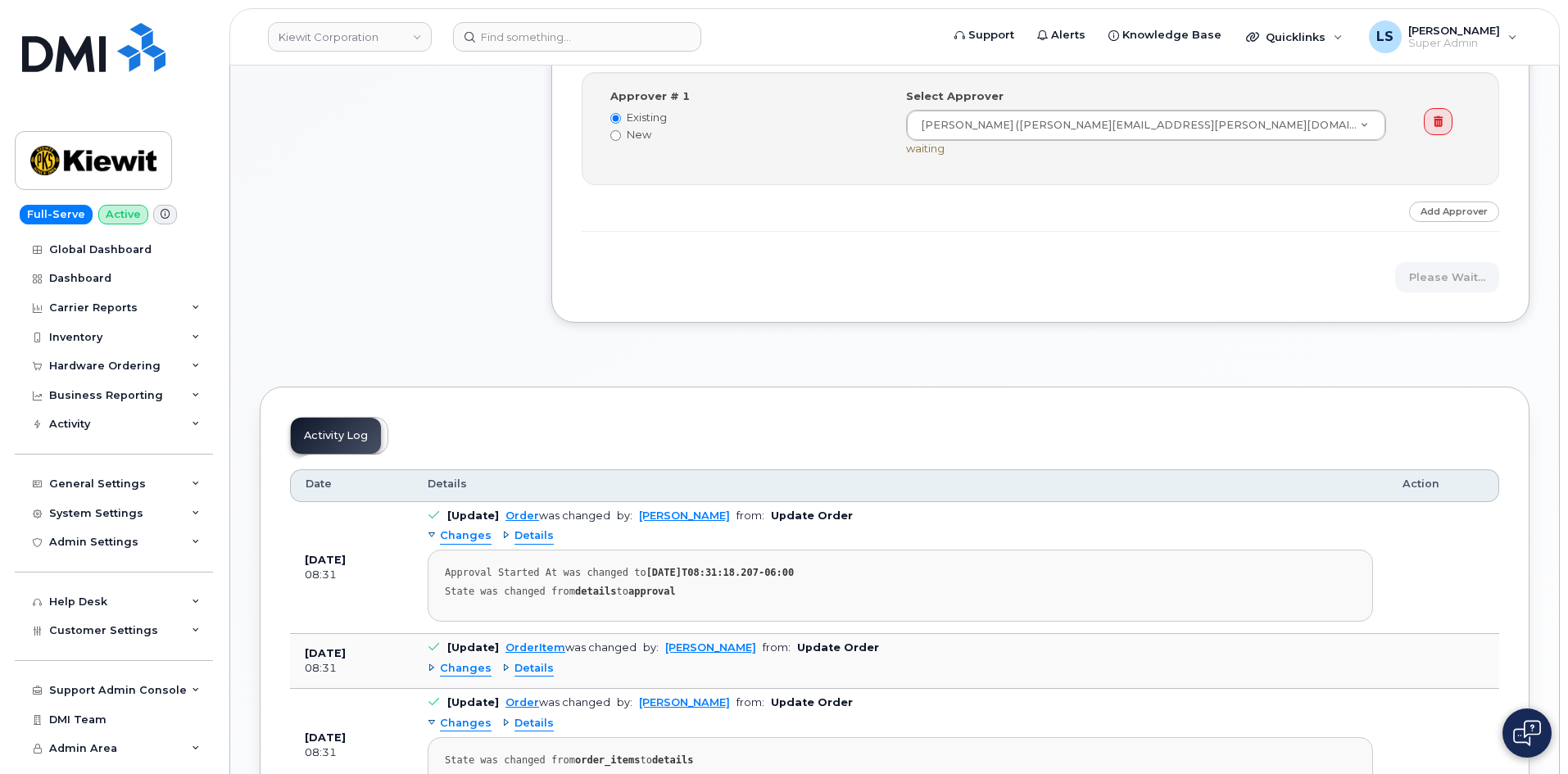
scroll to position [901, 0]
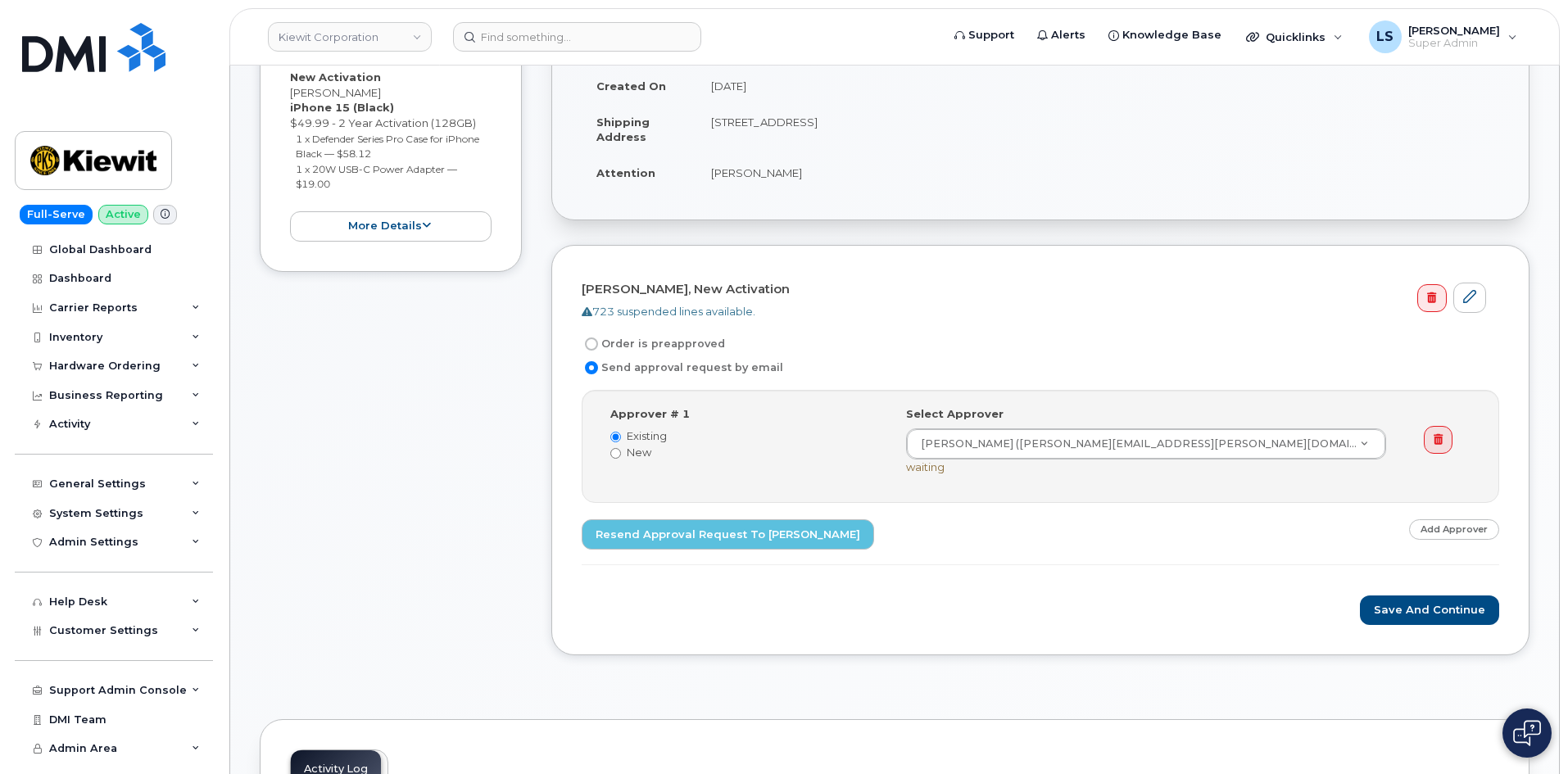
scroll to position [574, 0]
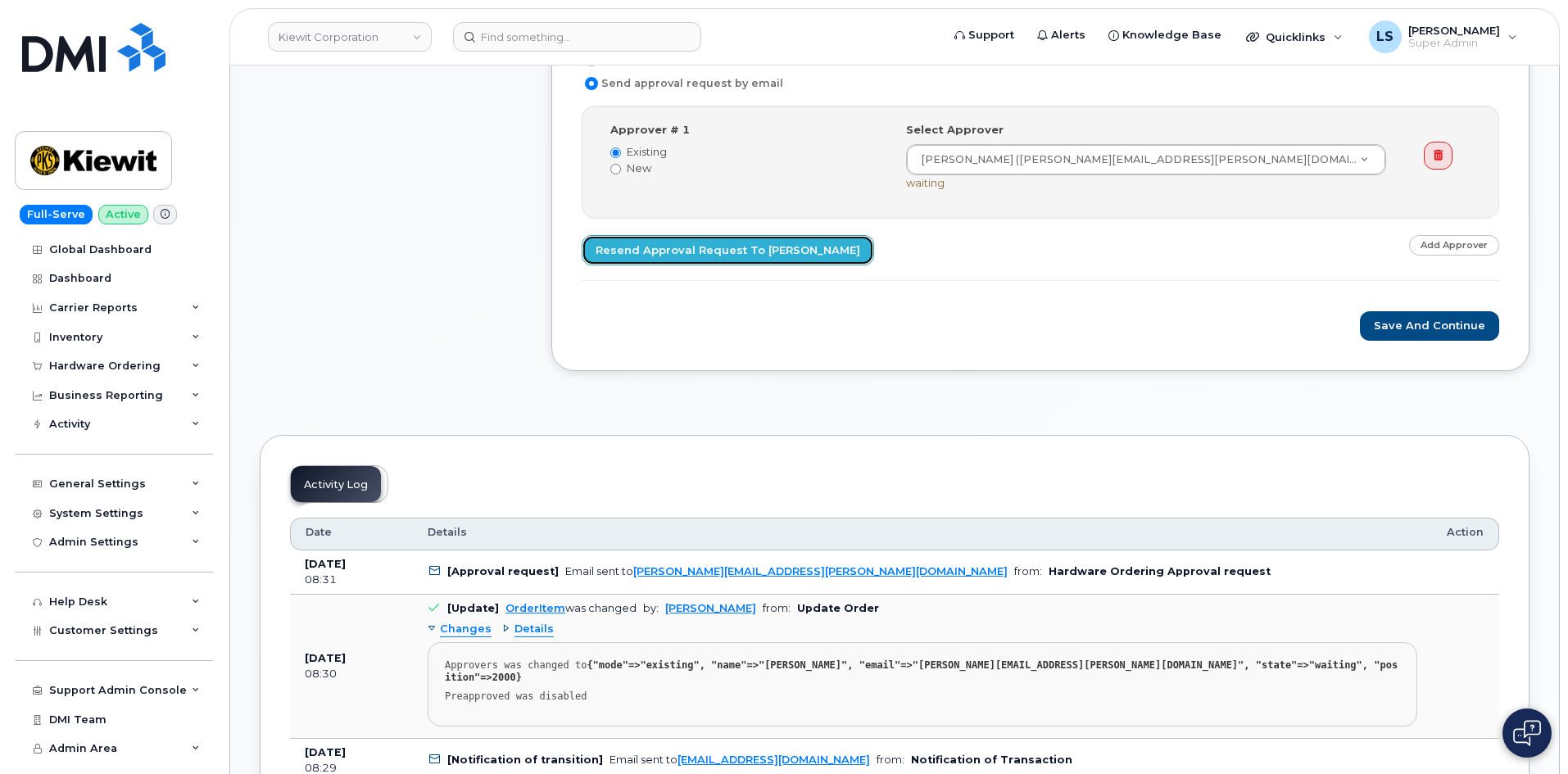
click at [634, 254] on link "Resend Approval Request to [PERSON_NAME]" at bounding box center [727, 250] width 292 height 30
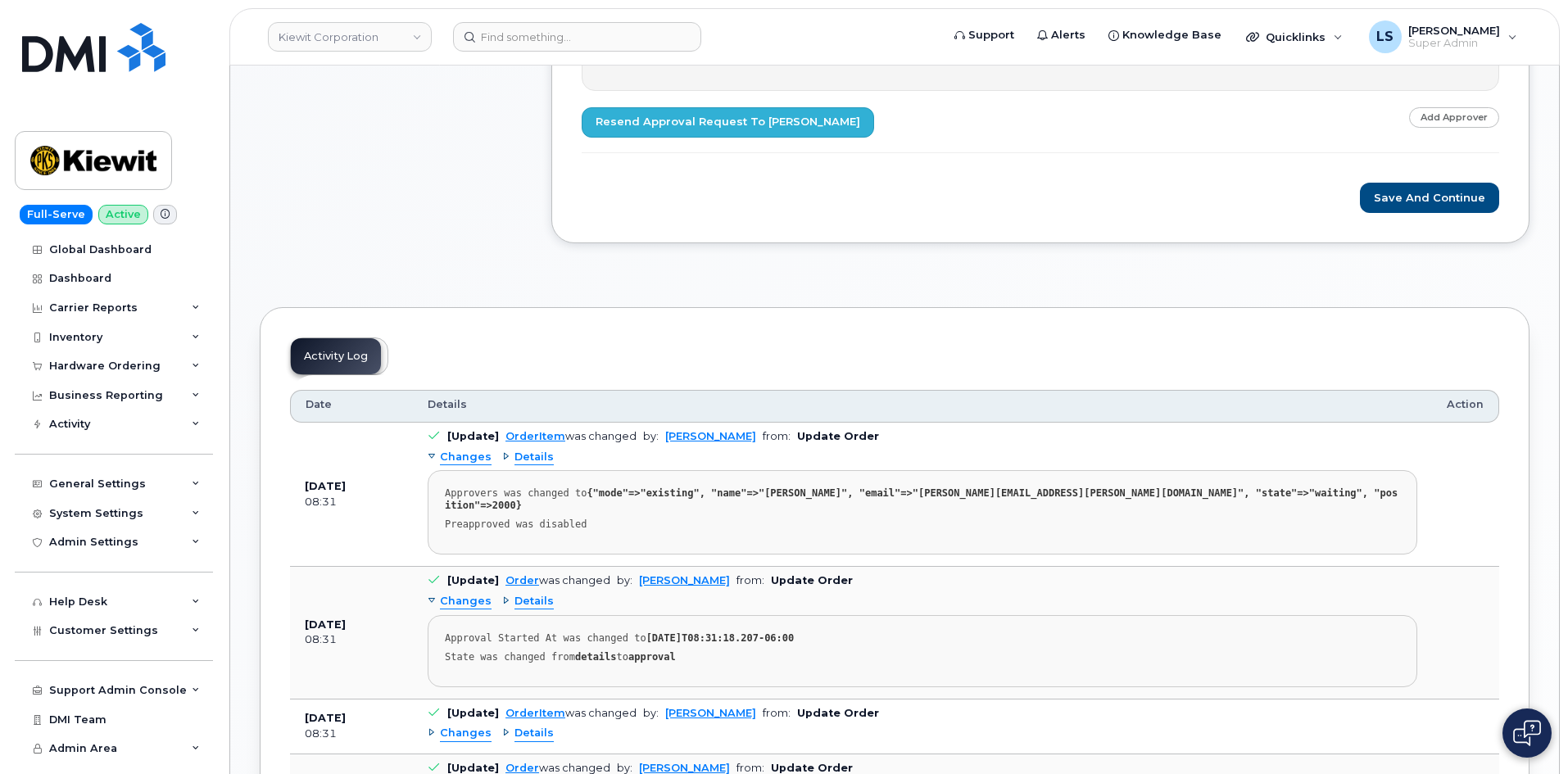
scroll to position [327, 0]
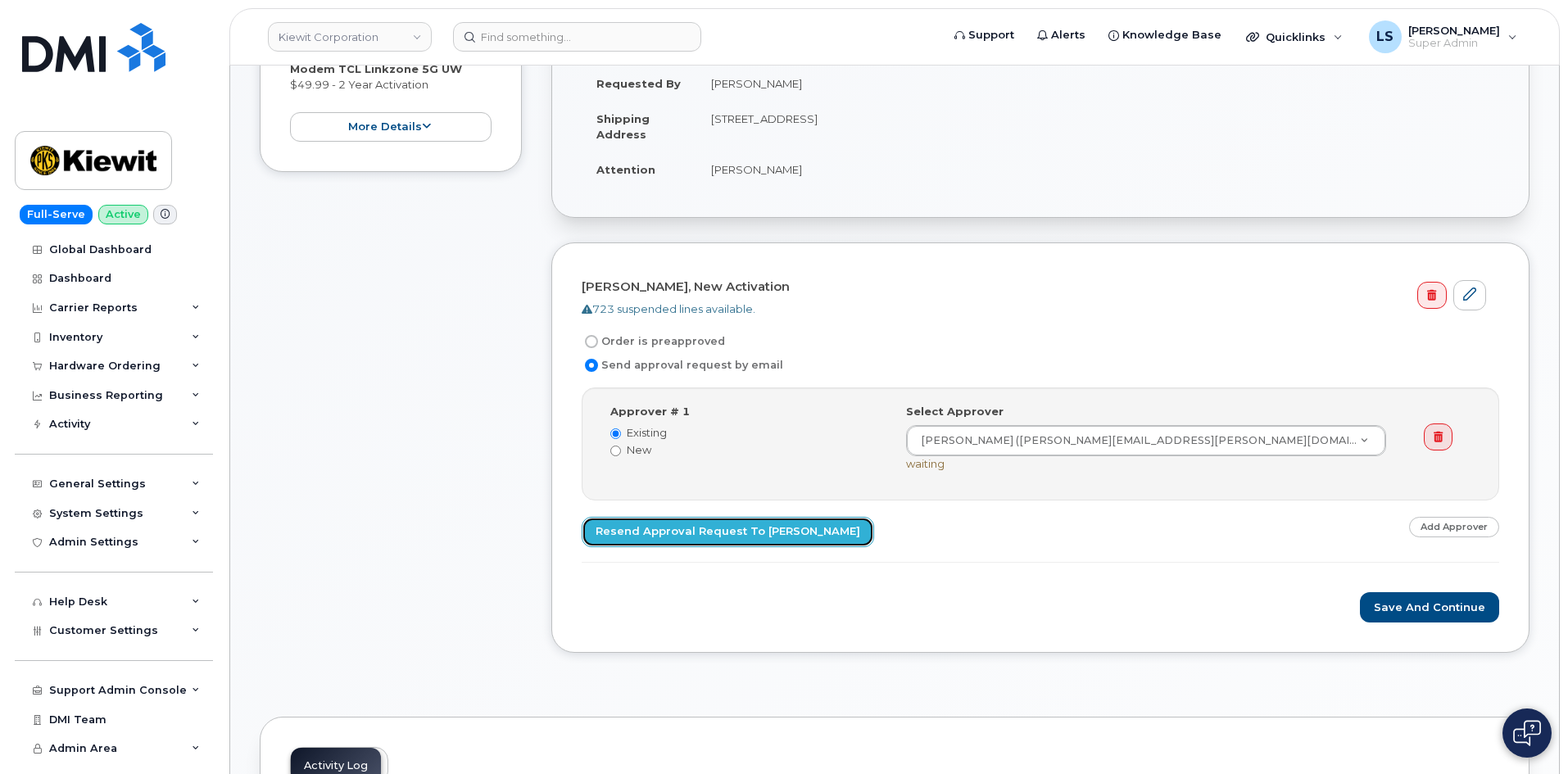
click at [725, 533] on link "Resend Approval Request to [PERSON_NAME]" at bounding box center [727, 531] width 292 height 30
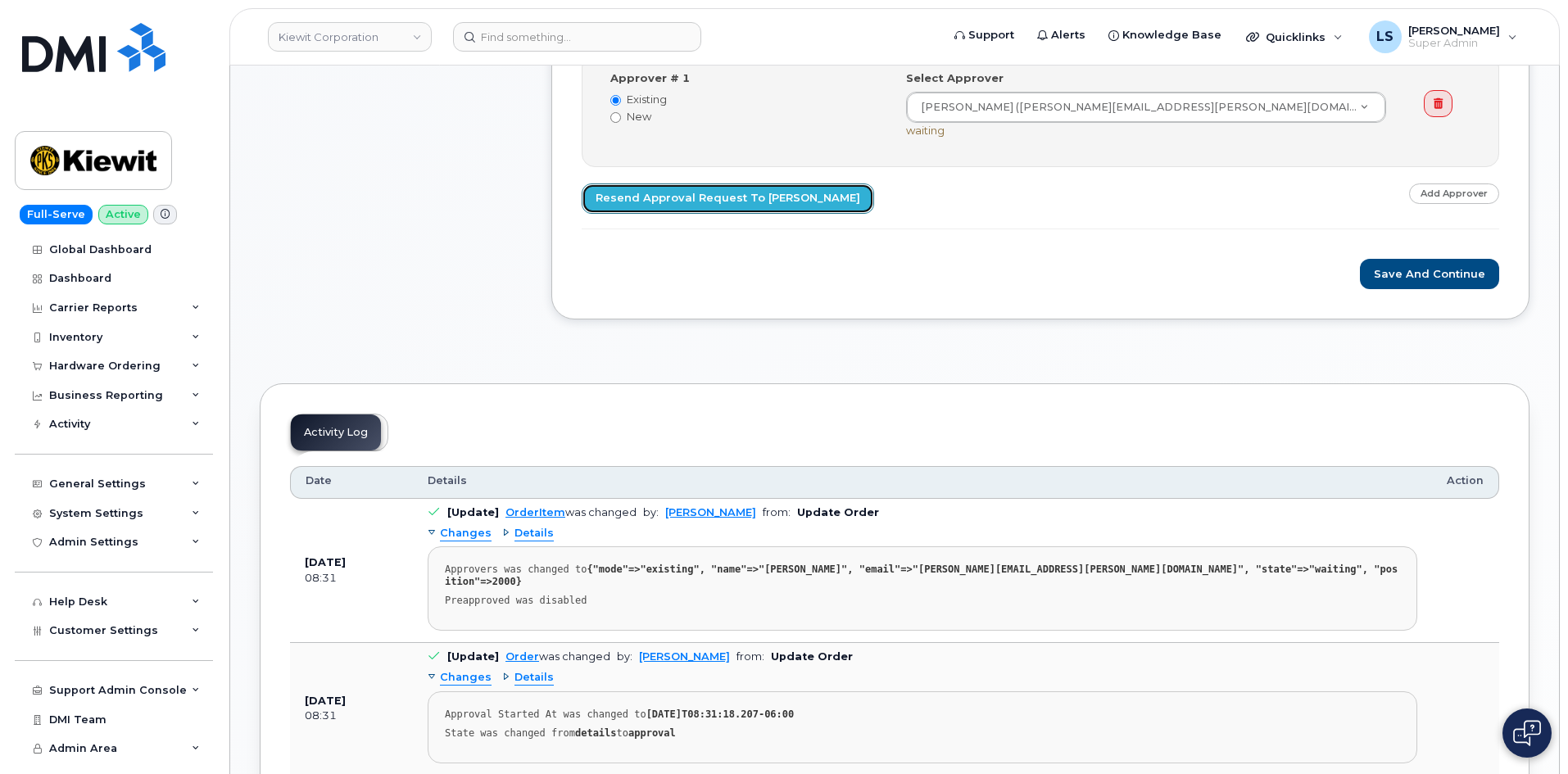
scroll to position [819, 0]
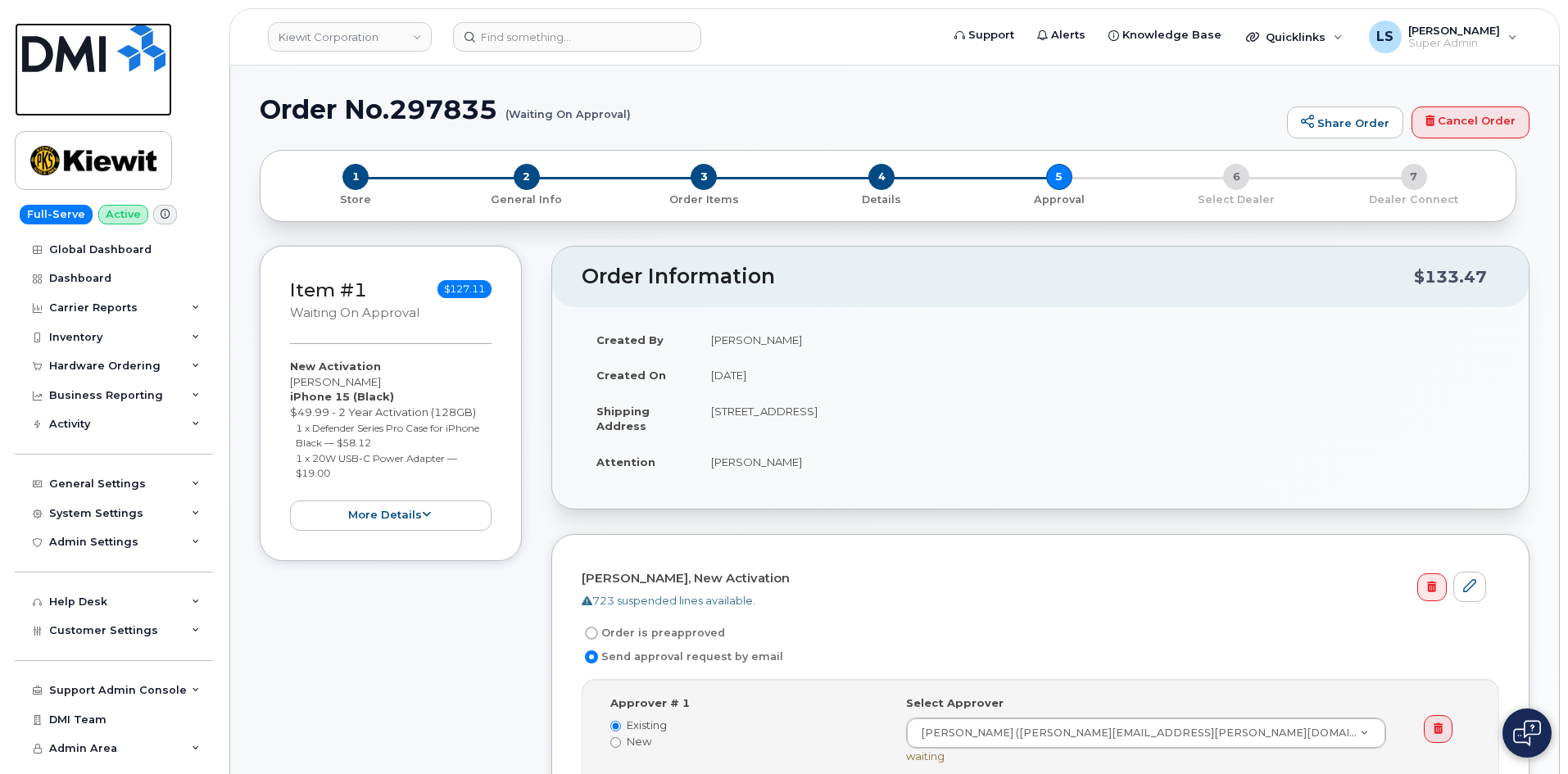
click at [120, 68] on img at bounding box center [94, 48] width 143 height 49
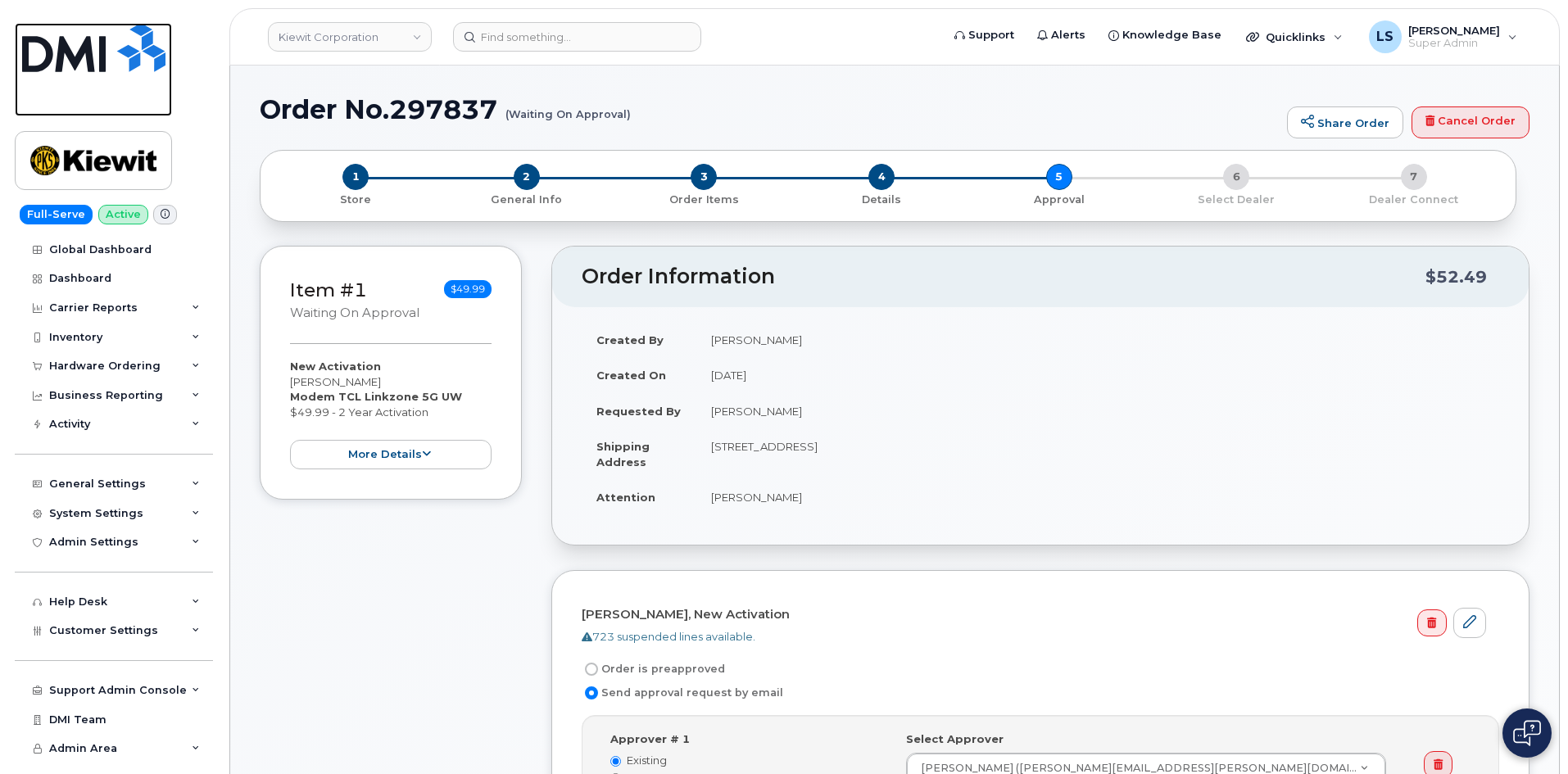
drag, startPoint x: 98, startPoint y: 50, endPoint x: 130, endPoint y: 59, distance: 33.2
click at [98, 50] on img at bounding box center [94, 48] width 143 height 49
